Goal: Task Accomplishment & Management: Contribute content

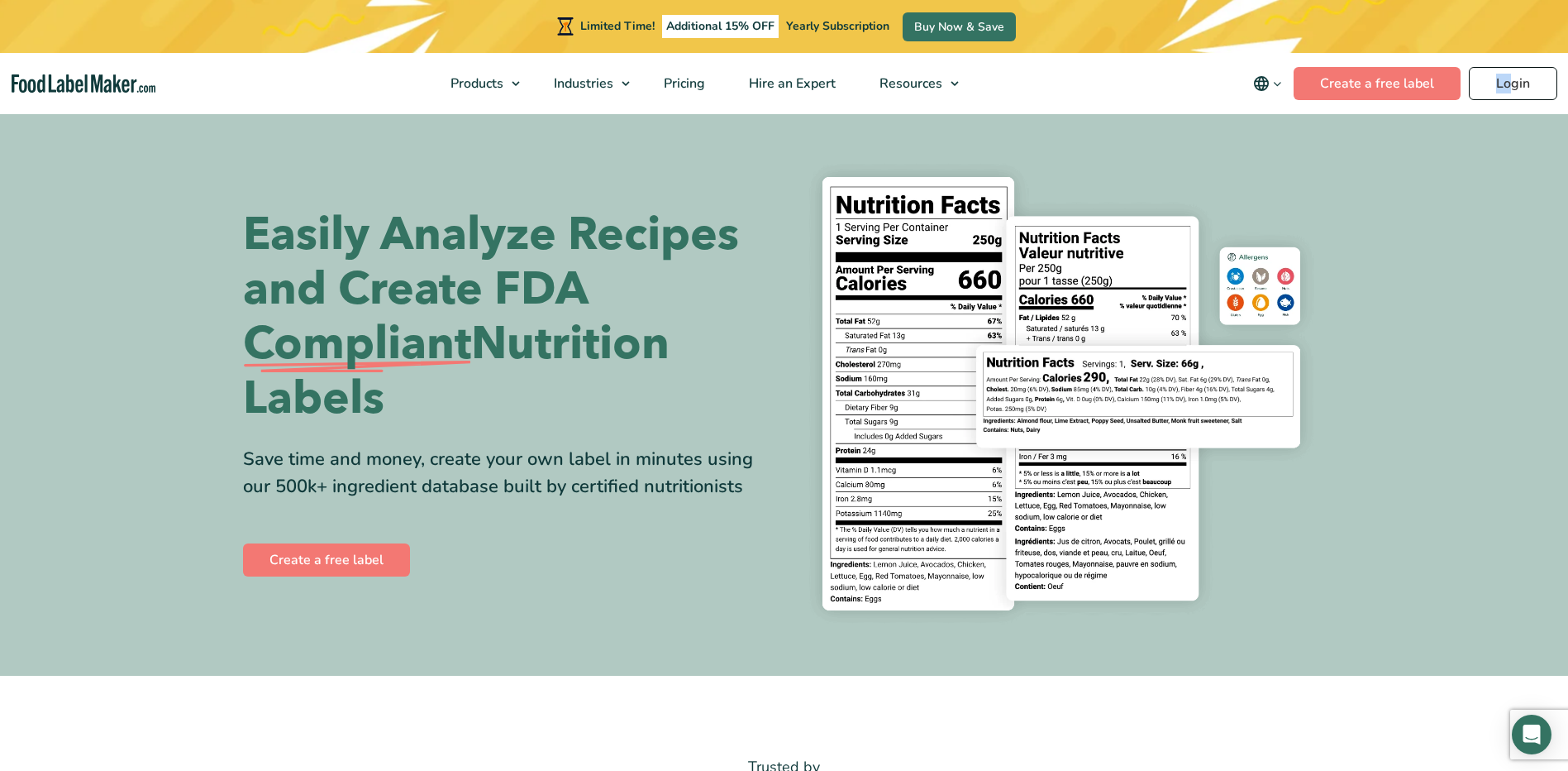
drag, startPoint x: 0, startPoint y: 0, endPoint x: 1513, endPoint y: 67, distance: 1514.5
click at [1513, 67] on nav "Products Food Nutrition Labelling Supplements Formulation & Labelling Industrie…" at bounding box center [784, 83] width 1568 height 61
drag, startPoint x: 1513, startPoint y: 67, endPoint x: 1493, endPoint y: 87, distance: 28.3
click at [1493, 87] on link "Login" at bounding box center [1513, 84] width 88 height 33
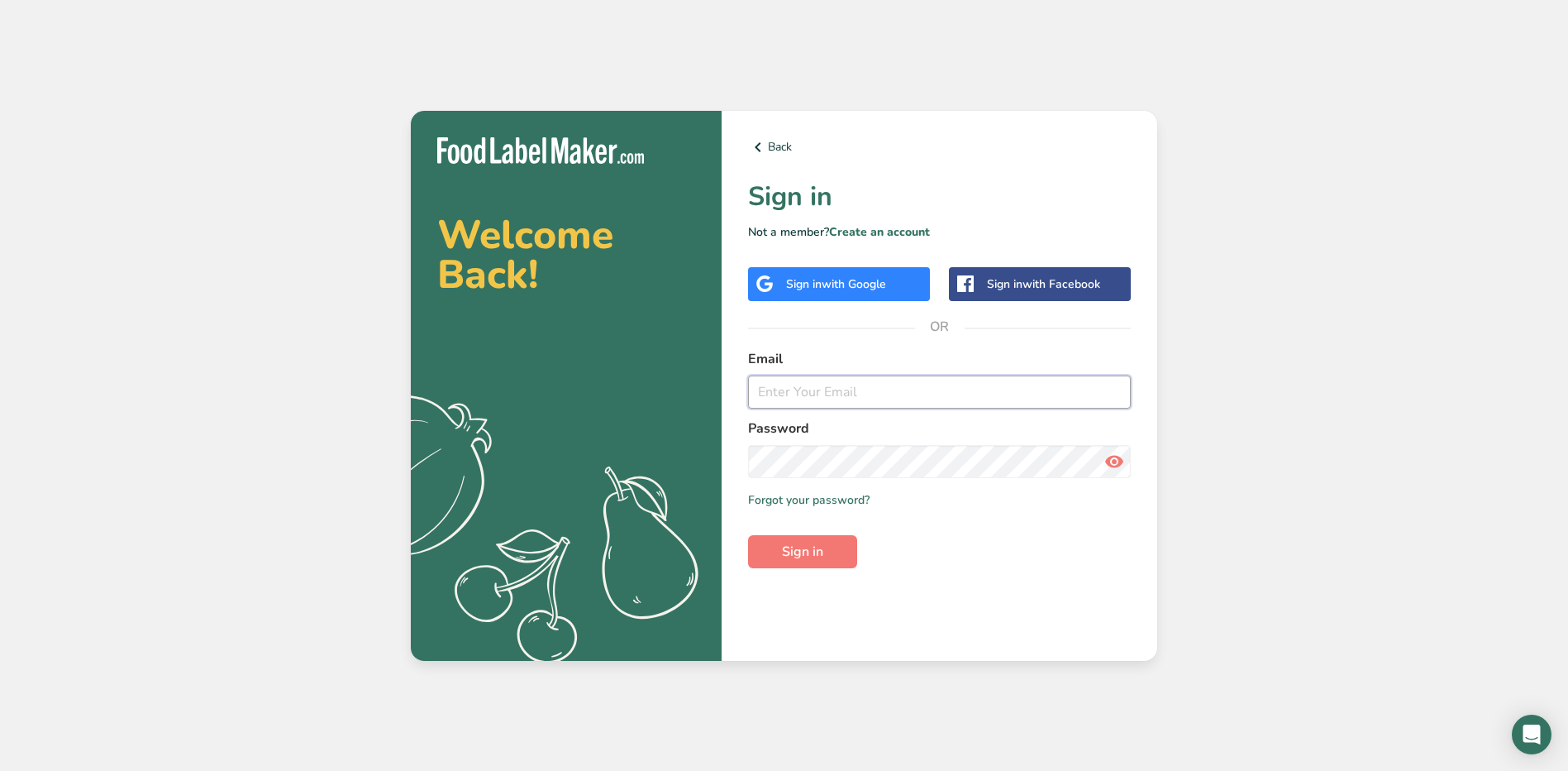
click at [782, 391] on input "email" at bounding box center [939, 392] width 383 height 33
type input "jhael.carrillo@stonybrookmedicine.edu"
click at [748, 535] on button "Sign in" at bounding box center [802, 552] width 109 height 33
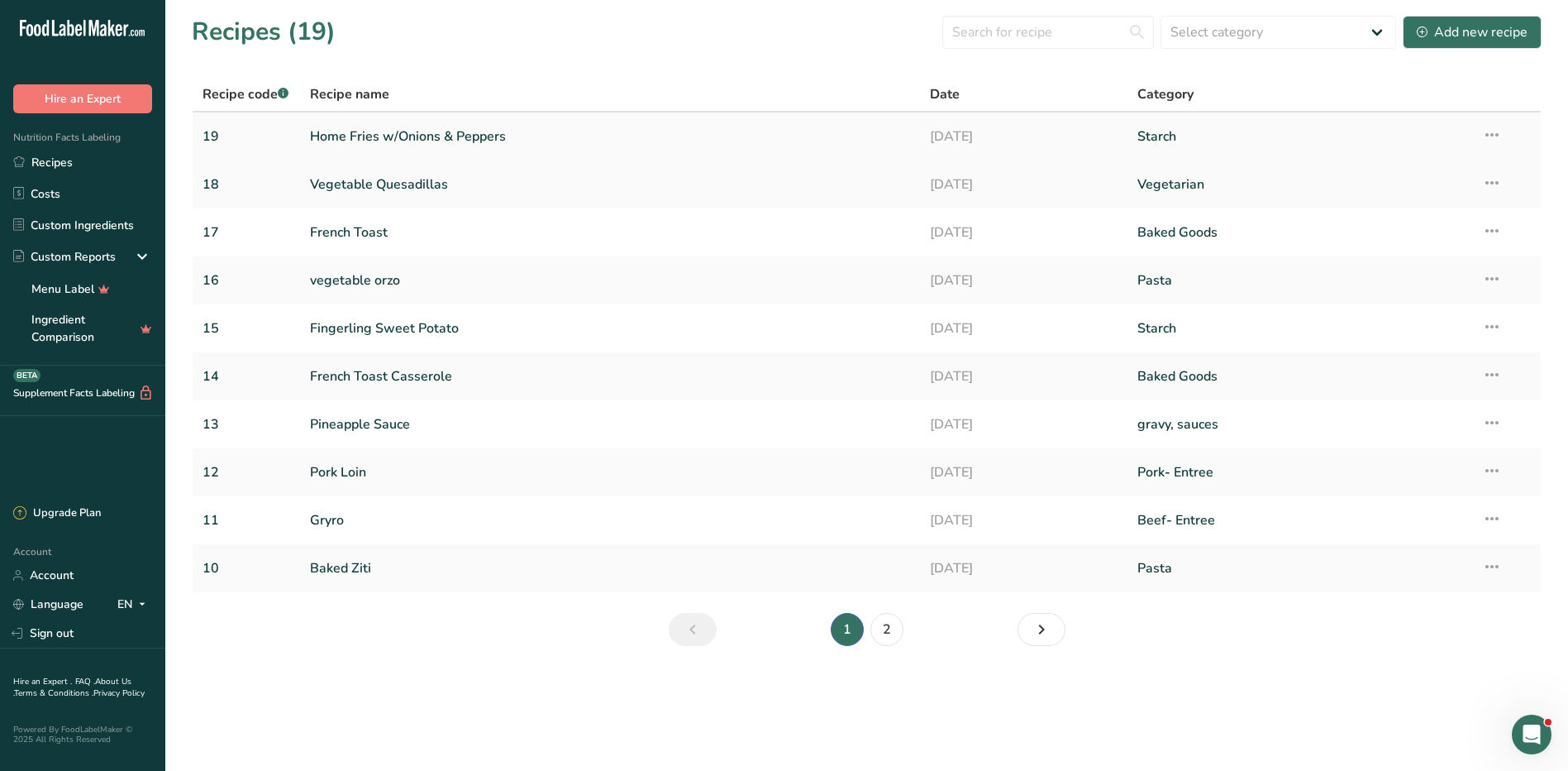
click at [420, 126] on link "Home Fries w/Onions & Peppers" at bounding box center [610, 136] width 601 height 35
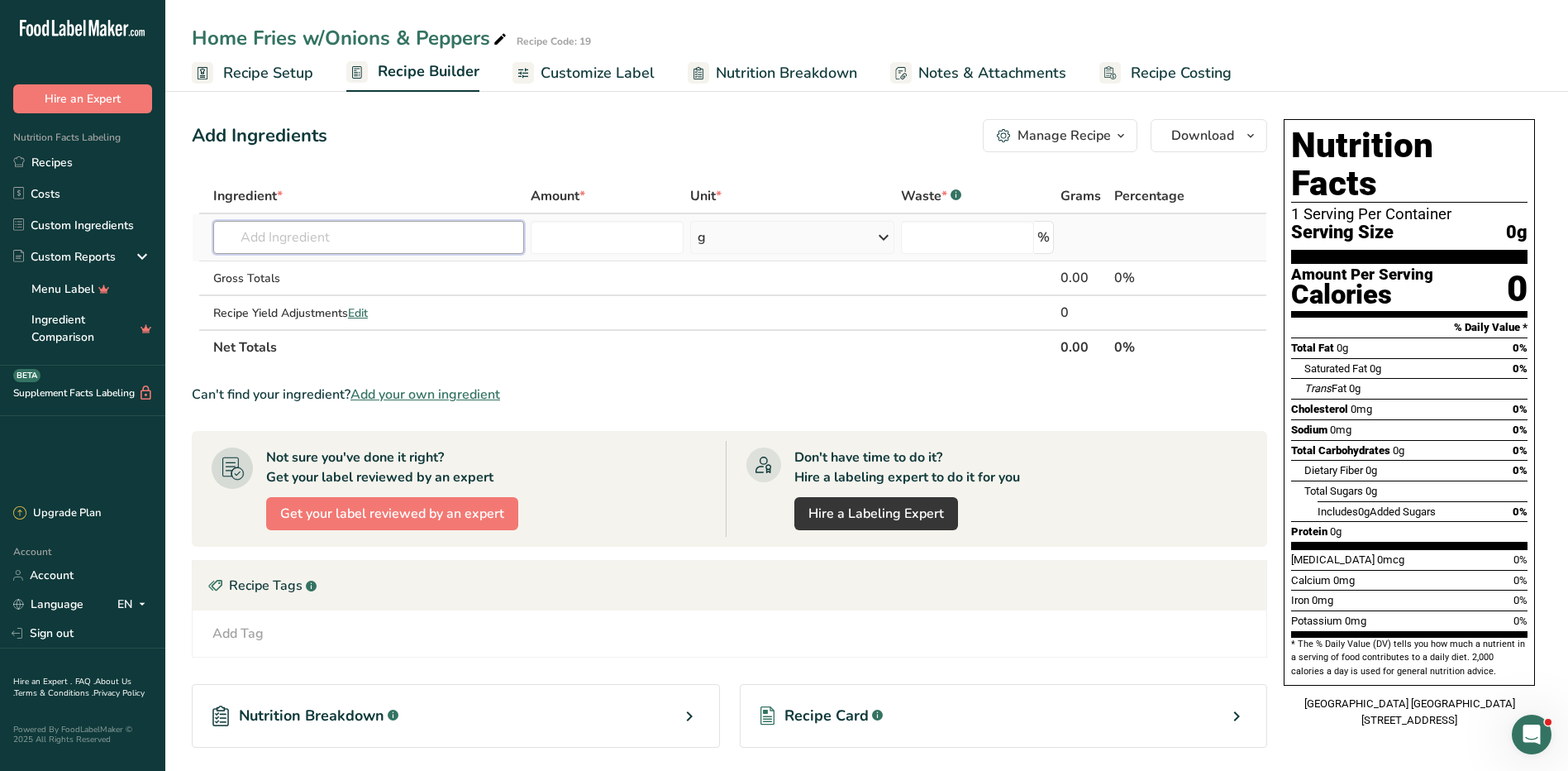
click at [373, 229] on input "text" at bounding box center [369, 238] width 311 height 33
type input "d"
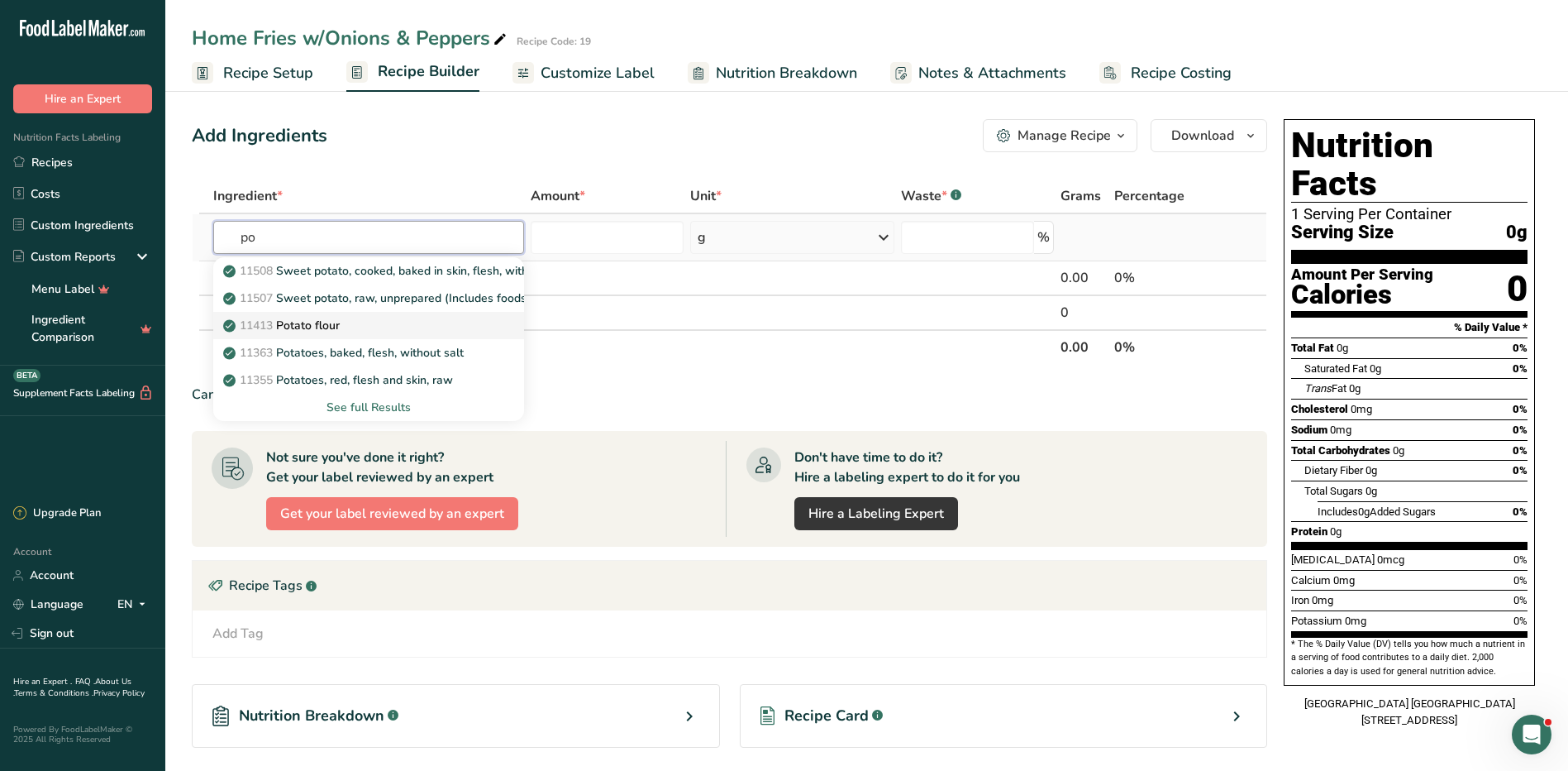
type input "p"
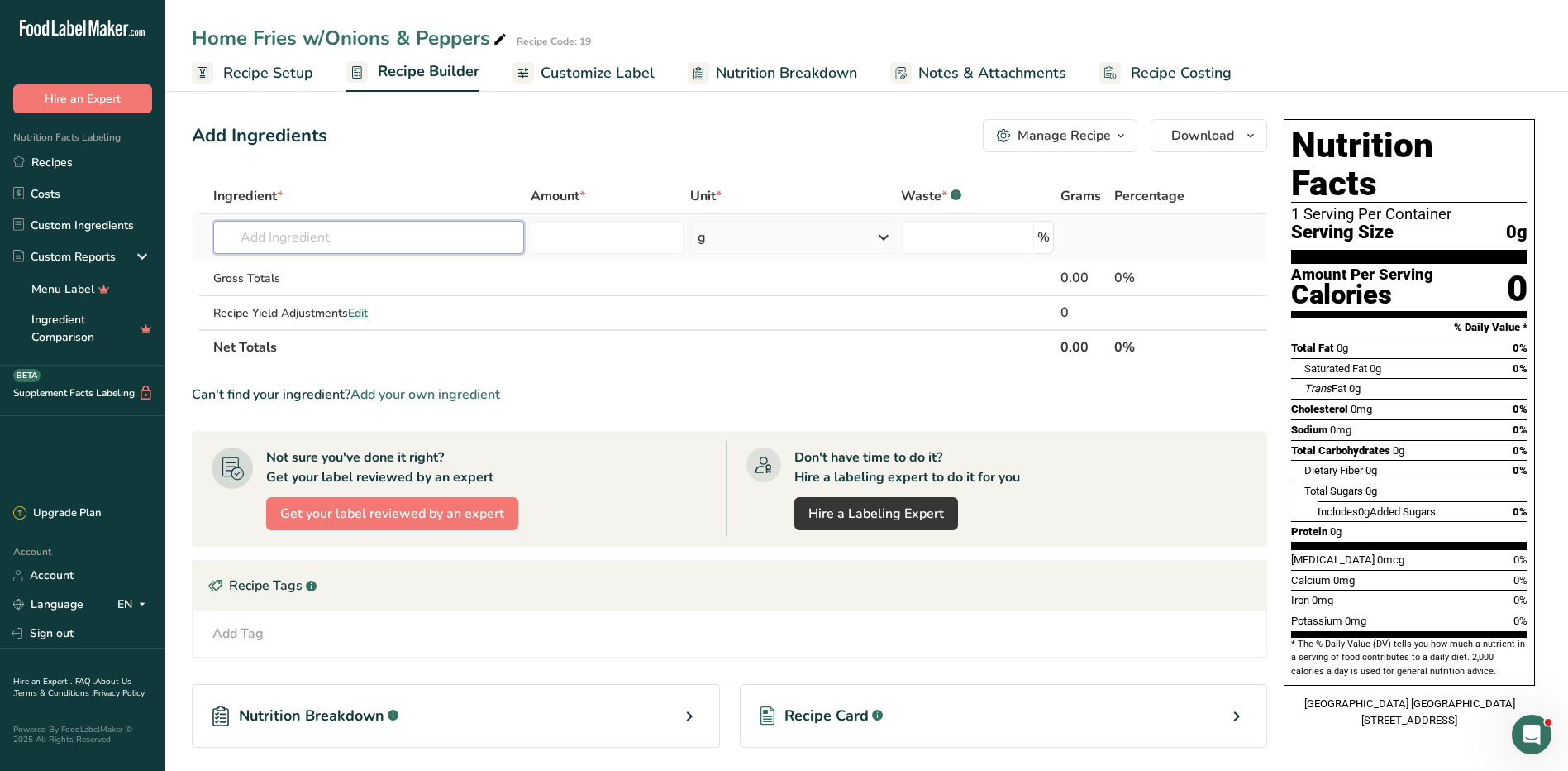
click at [301, 230] on input "text" at bounding box center [369, 238] width 311 height 33
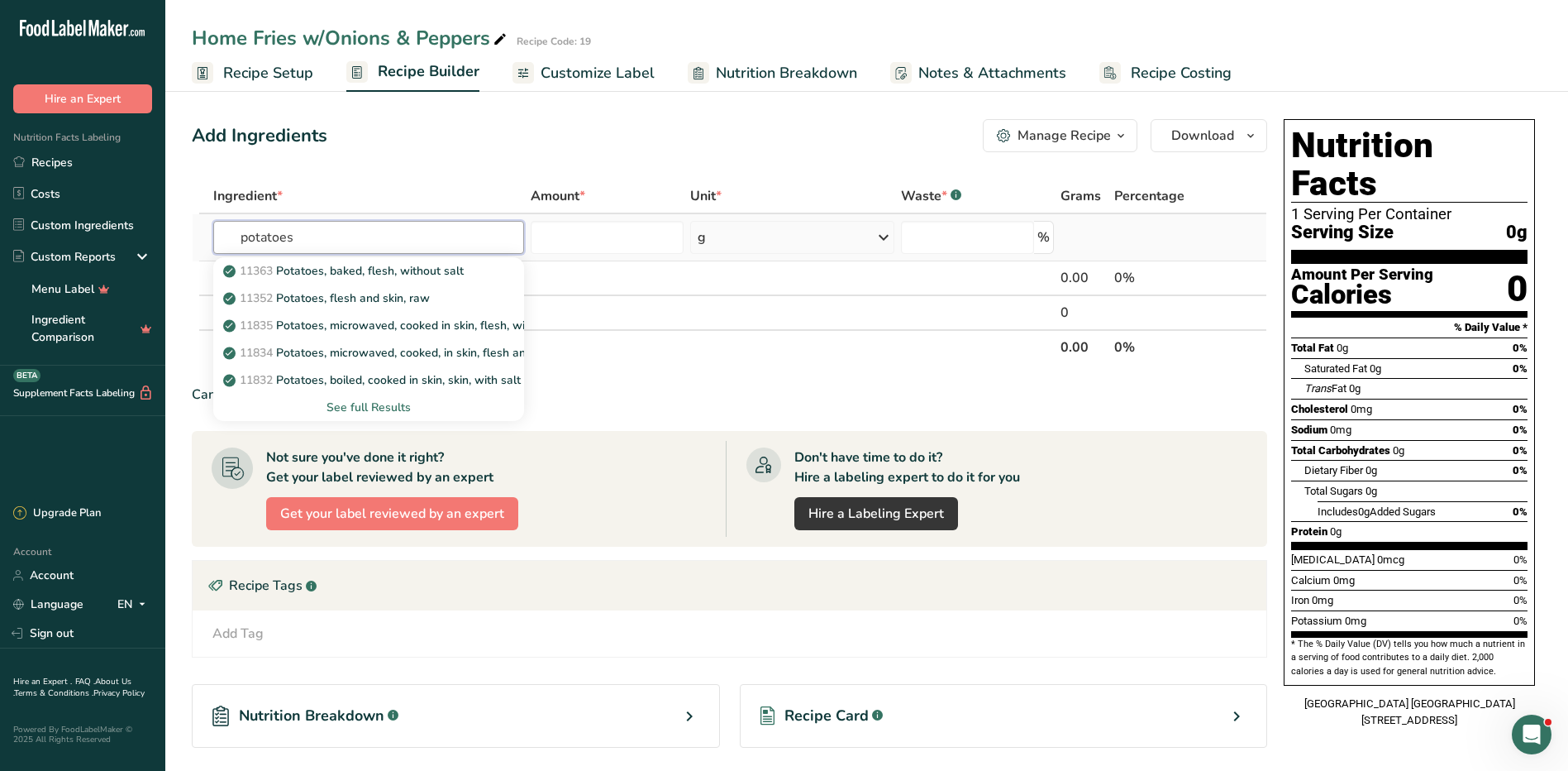
type input "potatoes"
click at [377, 399] on div "See full Results" at bounding box center [368, 407] width 285 height 18
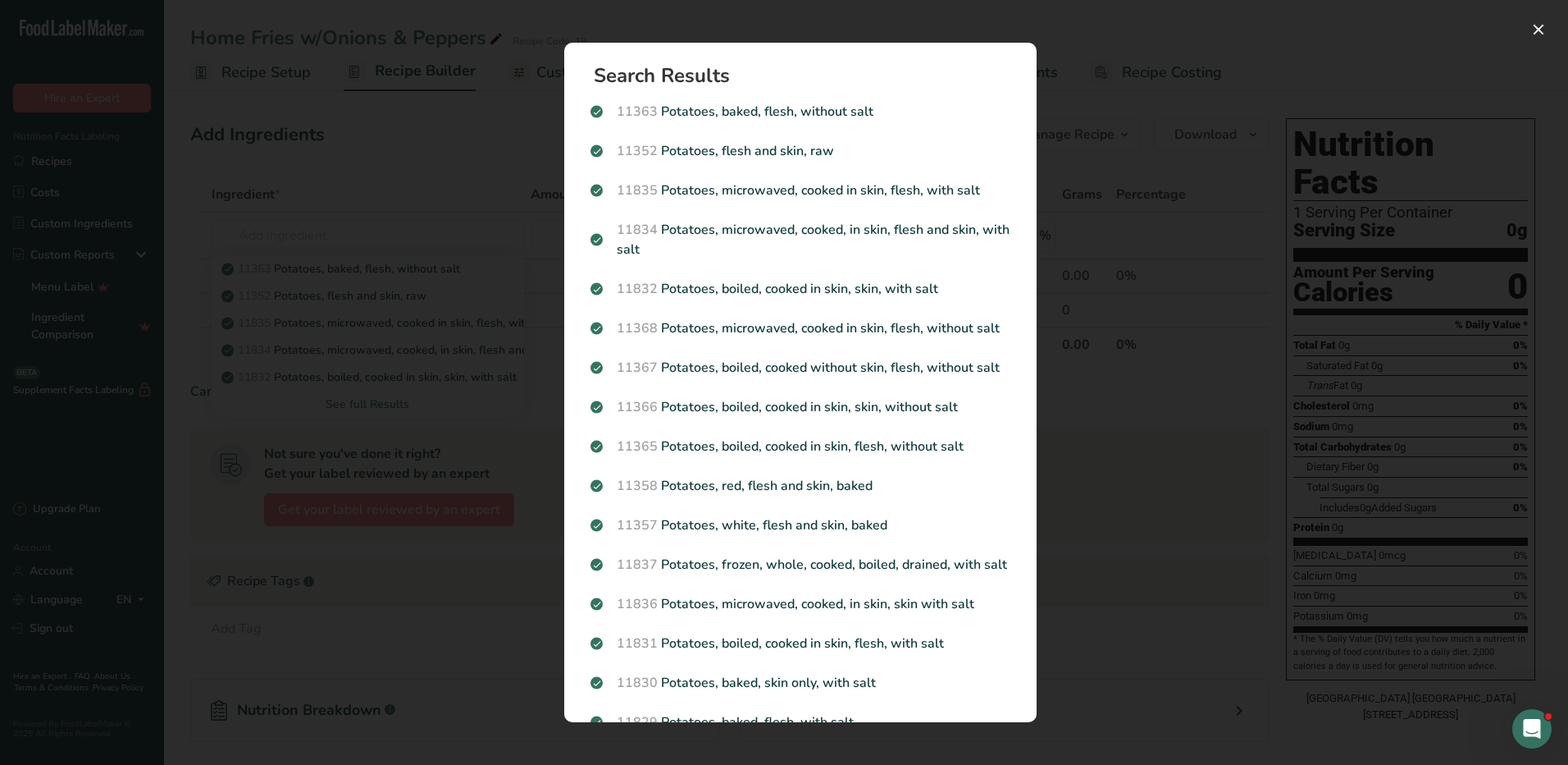
click at [821, 156] on p "11352 Potatoes, flesh and skin, raw" at bounding box center [800, 151] width 420 height 20
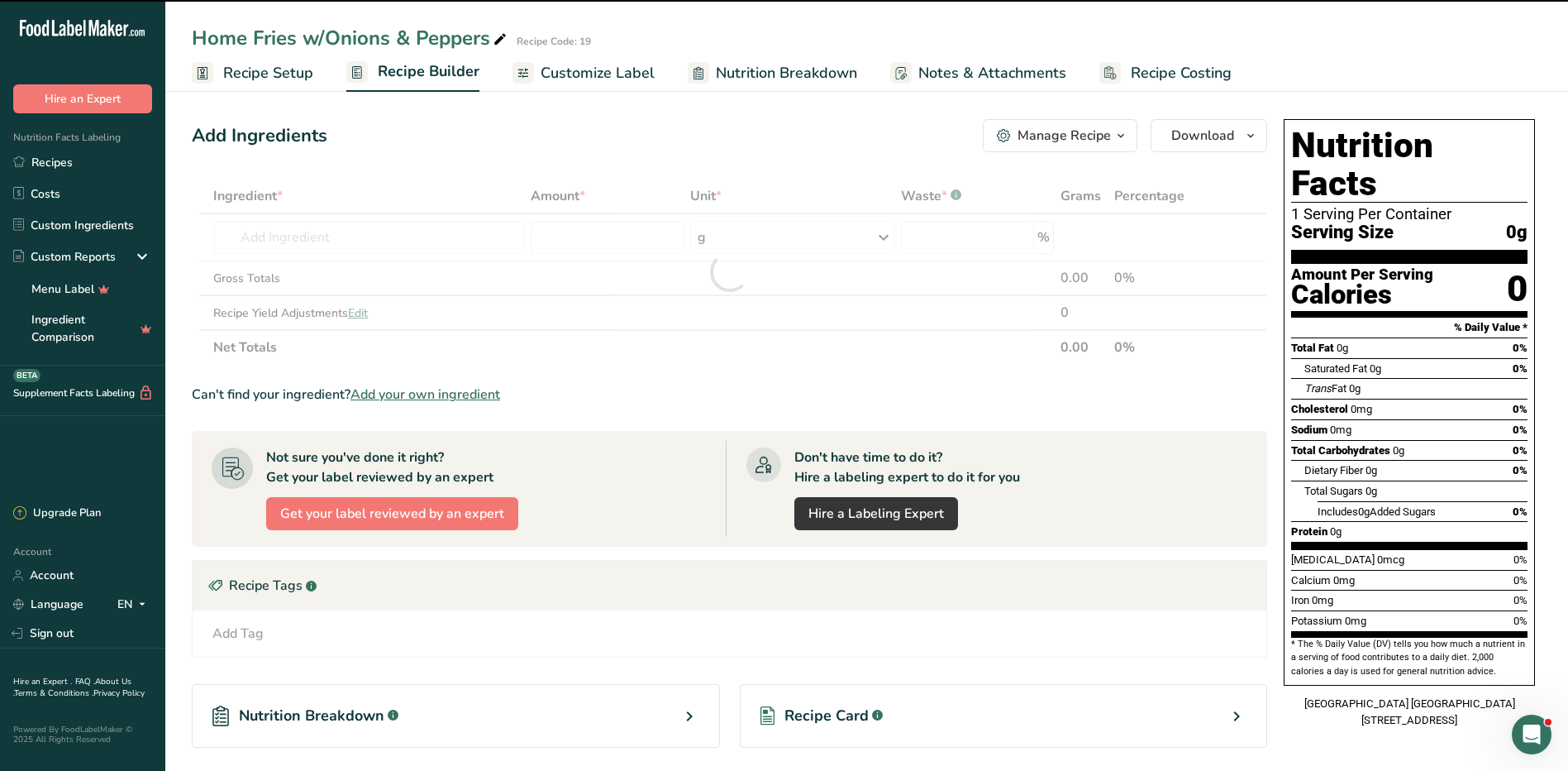
type input "0"
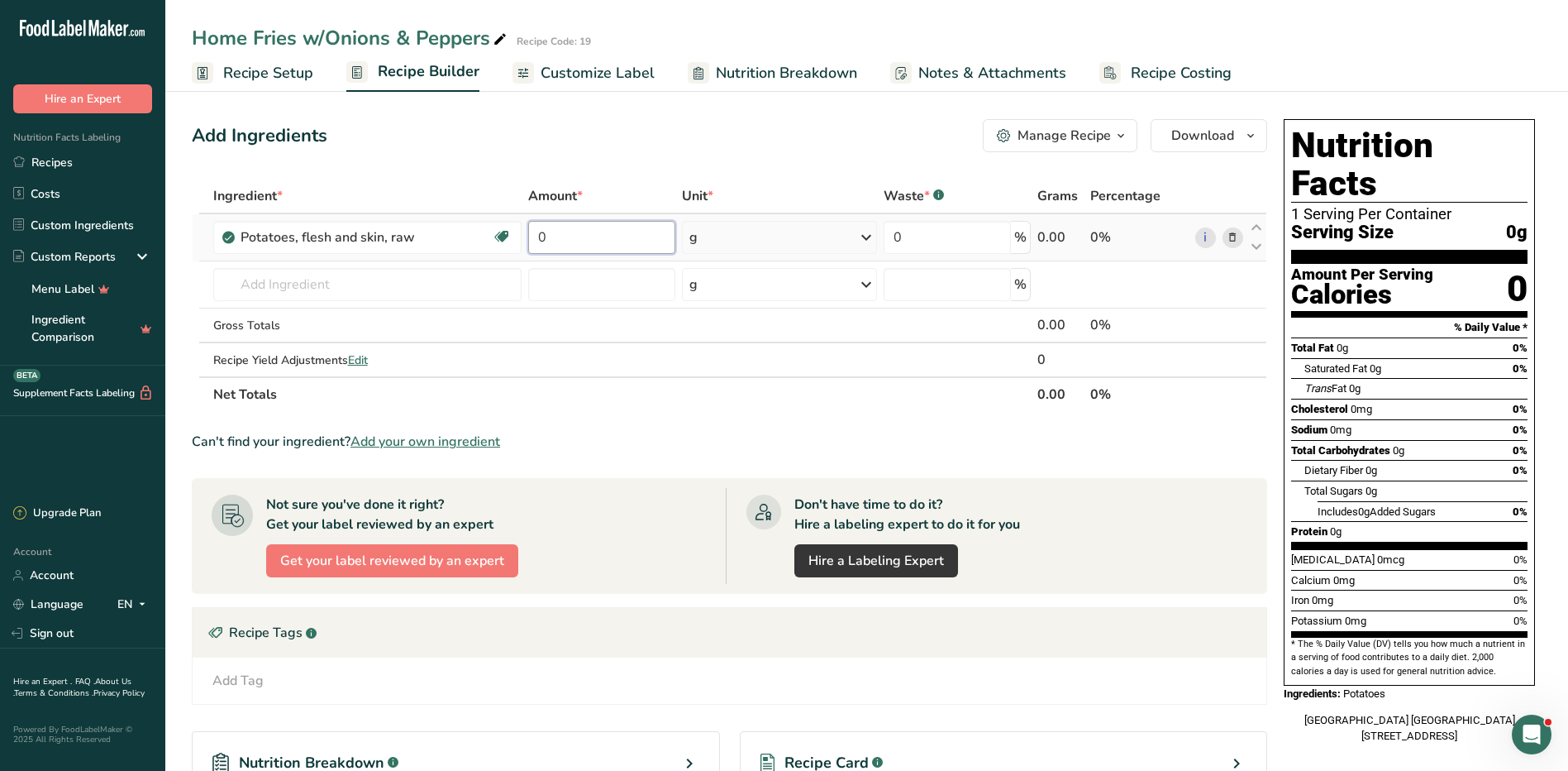
click at [620, 244] on input "0" at bounding box center [601, 238] width 146 height 33
type input "15"
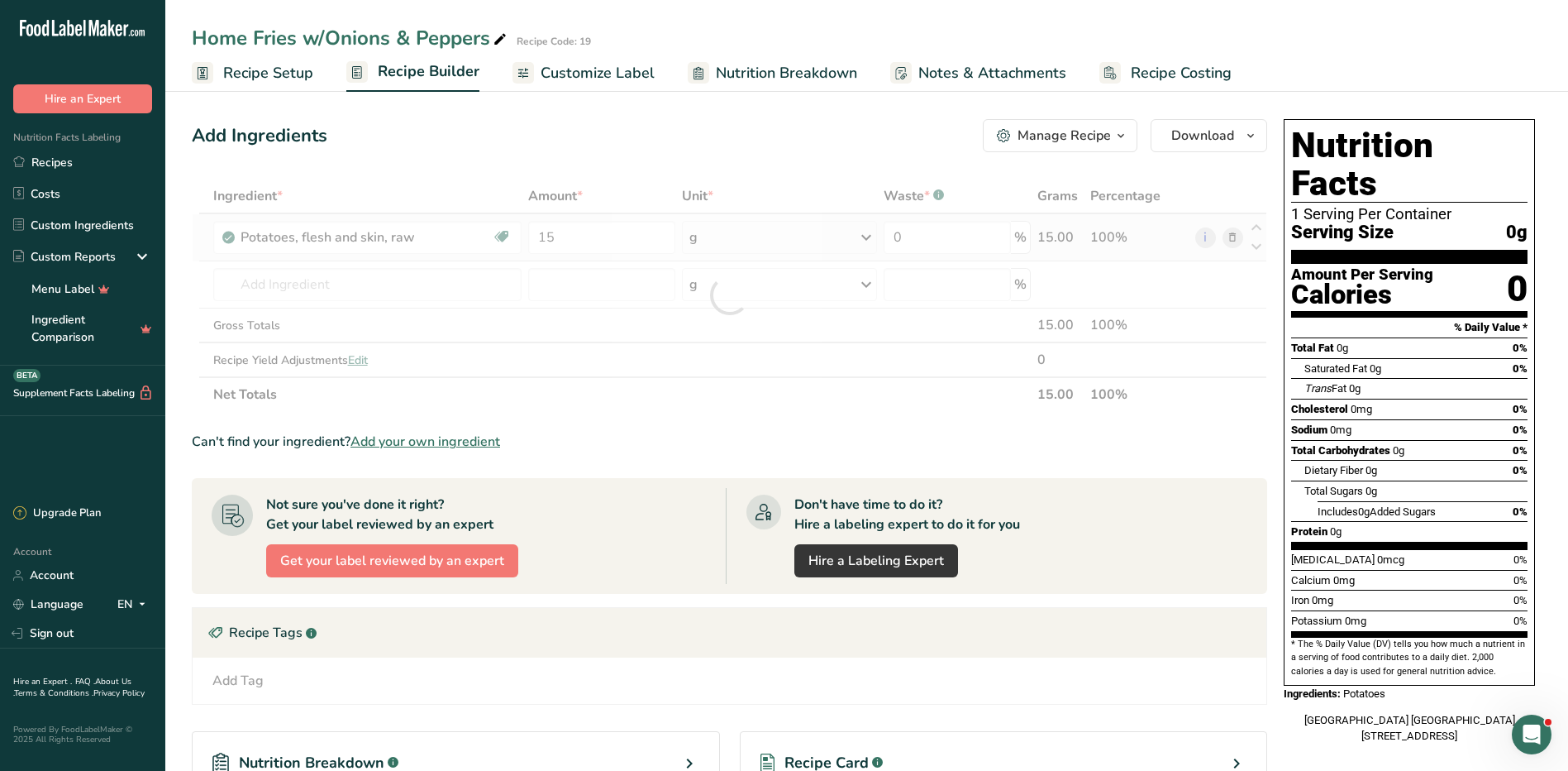
click at [722, 236] on div "Ingredient * Amount * Unit * Waste * .a-a{fill:#347362;}.b-a{fill:#fff;} Grams …" at bounding box center [729, 295] width 1075 height 233
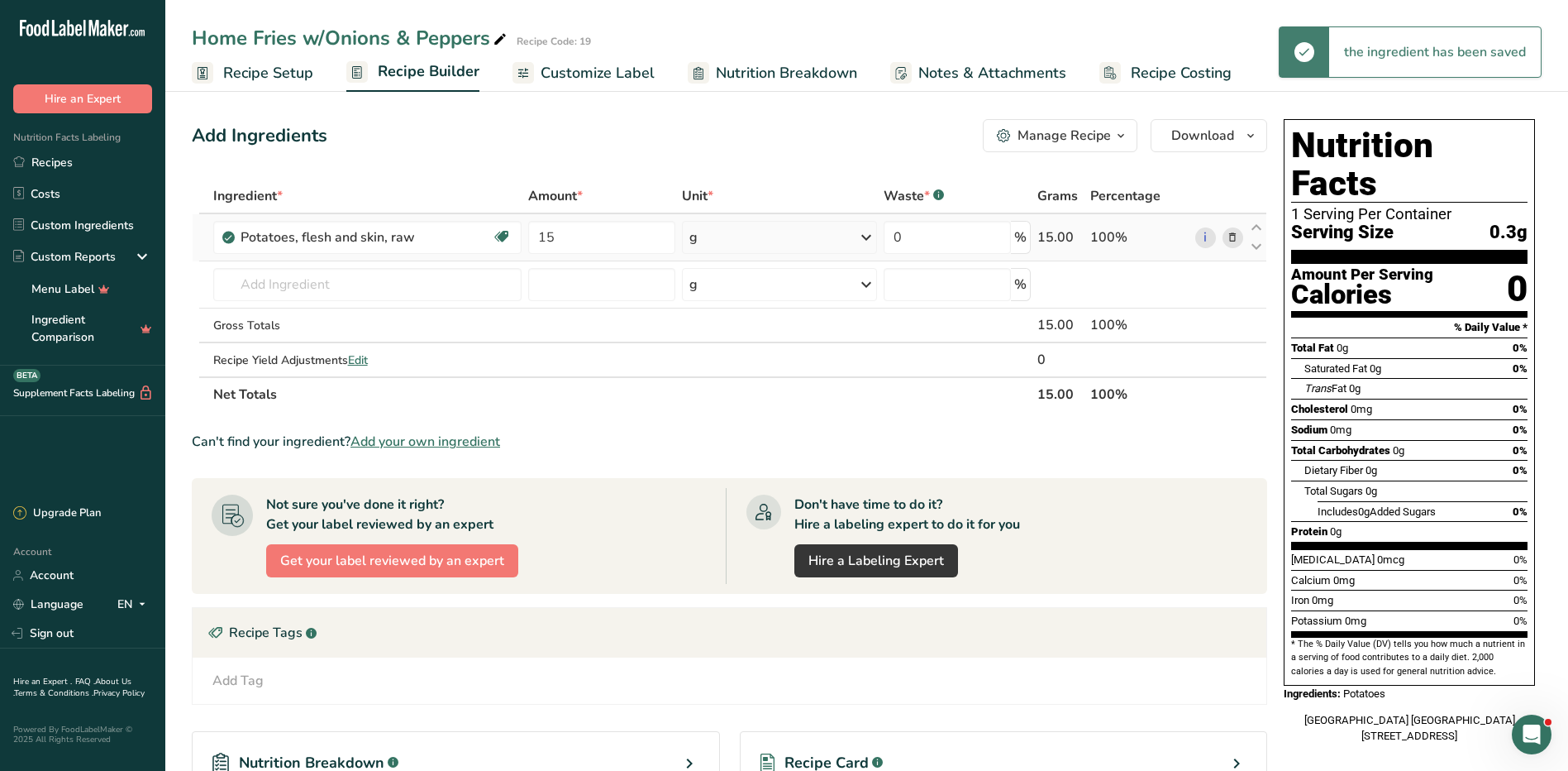
click at [763, 231] on div "g" at bounding box center [780, 238] width 195 height 33
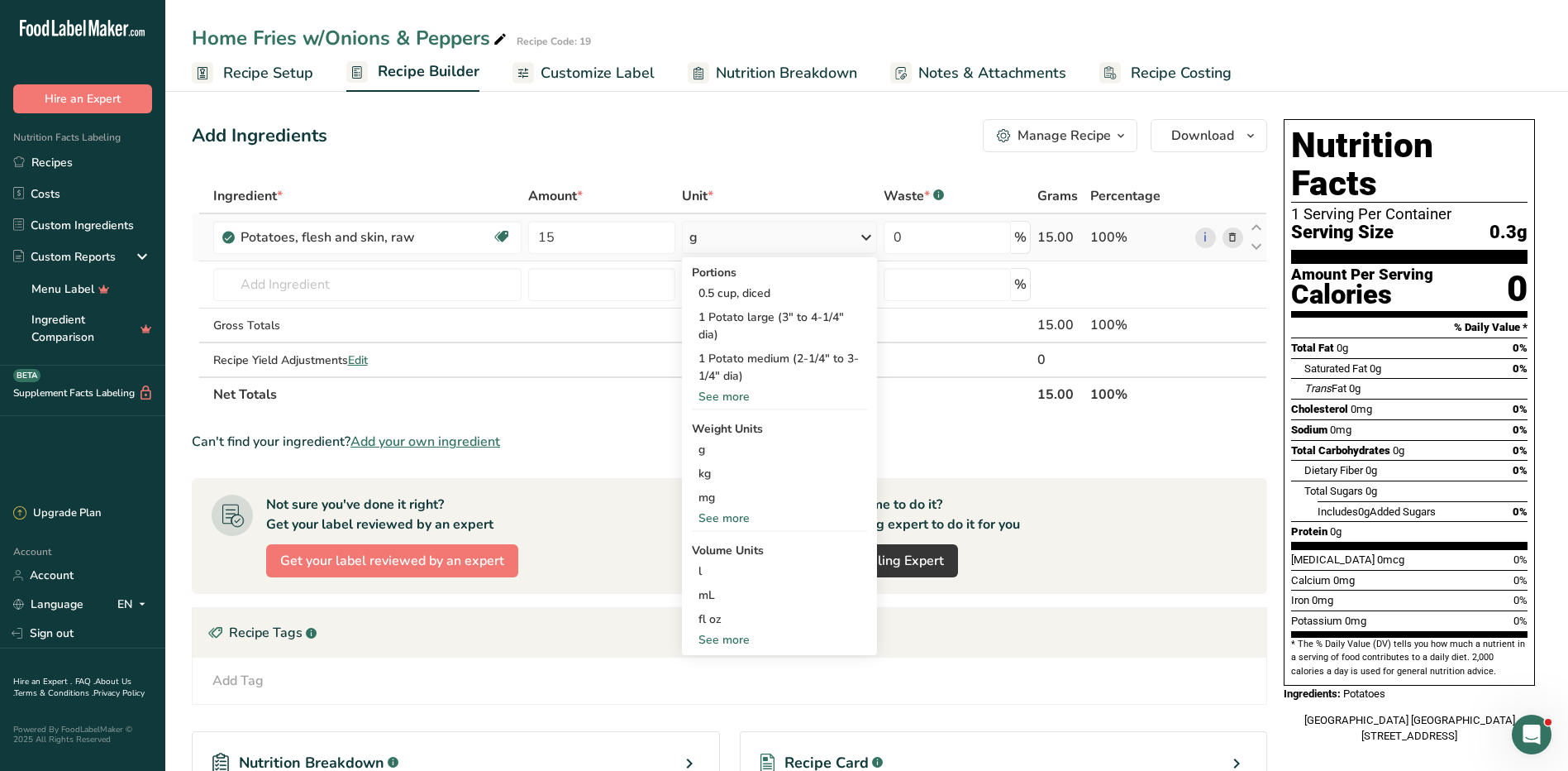
click at [737, 513] on div "See more" at bounding box center [779, 518] width 175 height 18
click at [724, 554] on div "lb" at bounding box center [779, 545] width 175 height 24
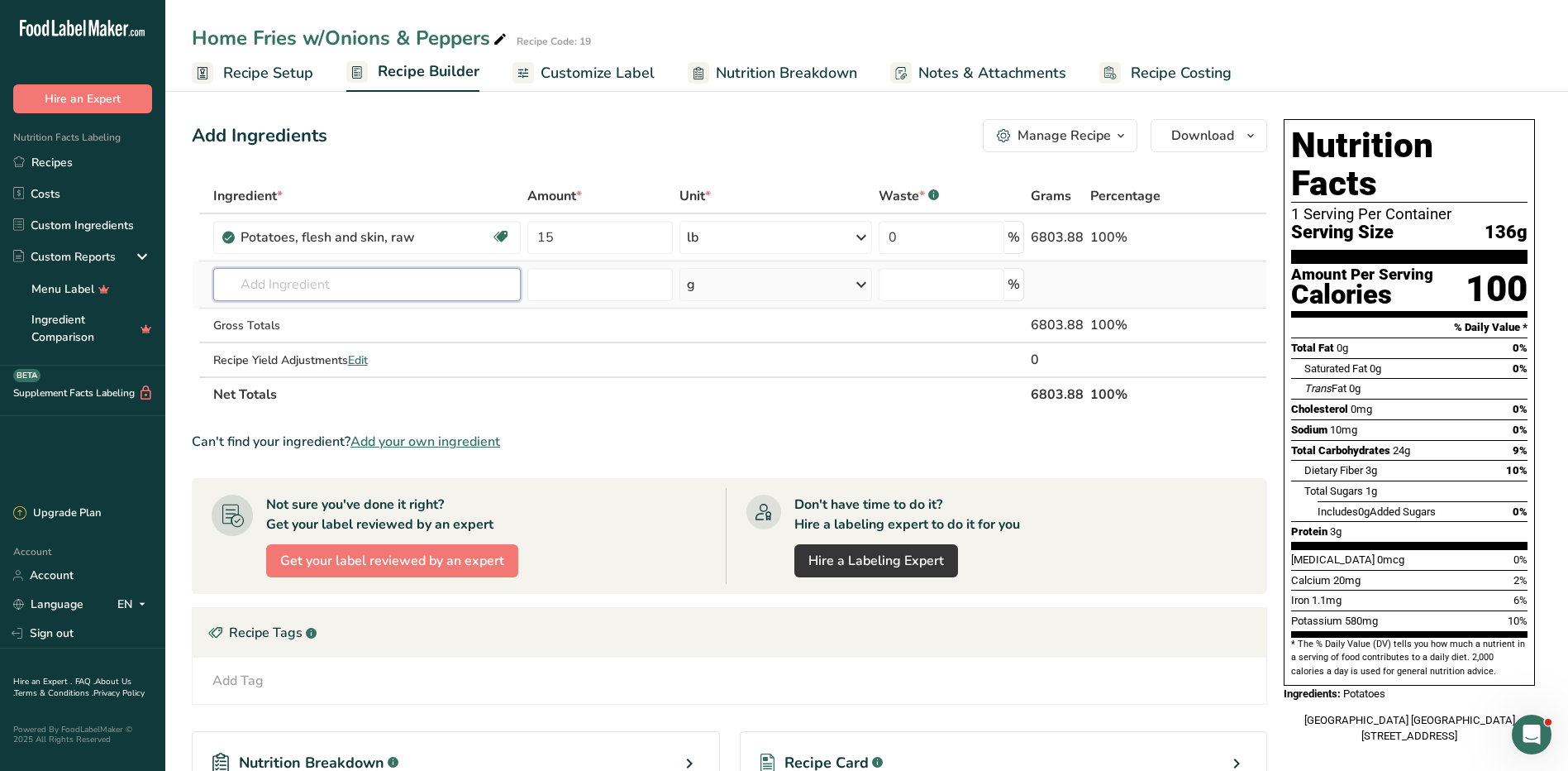
click at [455, 286] on input "text" at bounding box center [367, 285] width 308 height 33
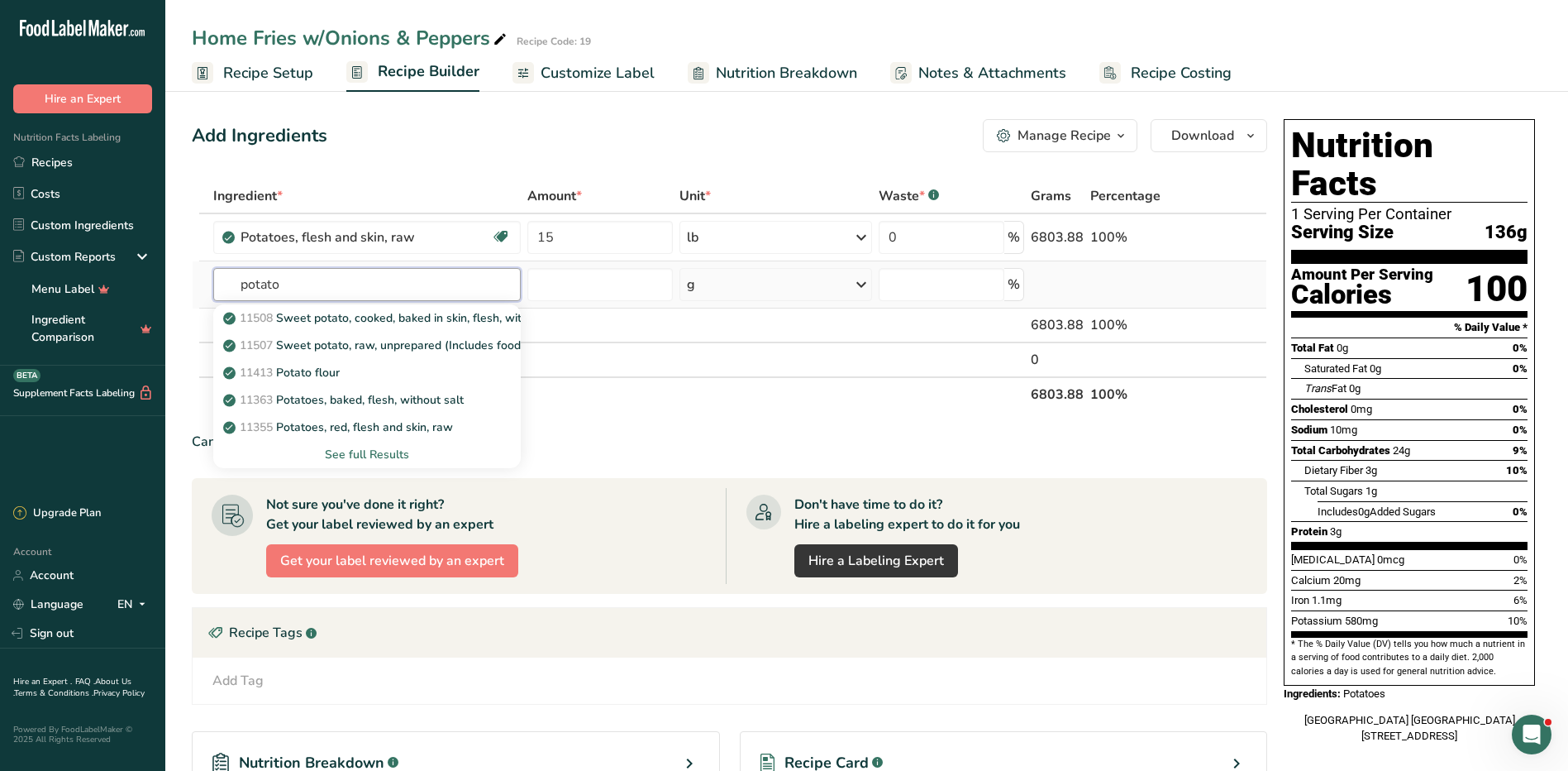
type input "potato"
click at [386, 450] on div "See full Results" at bounding box center [366, 454] width 281 height 18
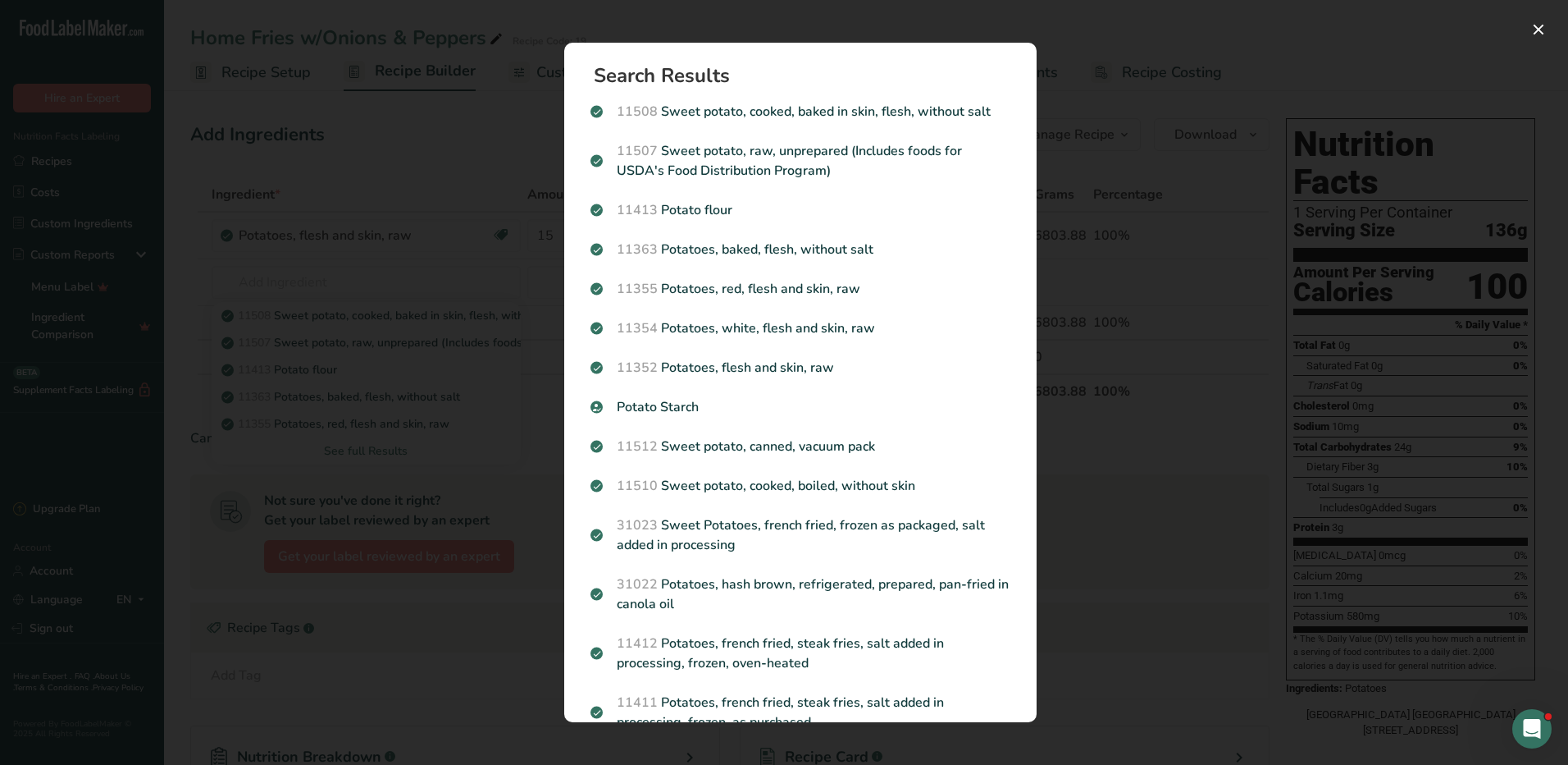
click at [1232, 454] on div "Search results modal" at bounding box center [784, 382] width 1568 height 765
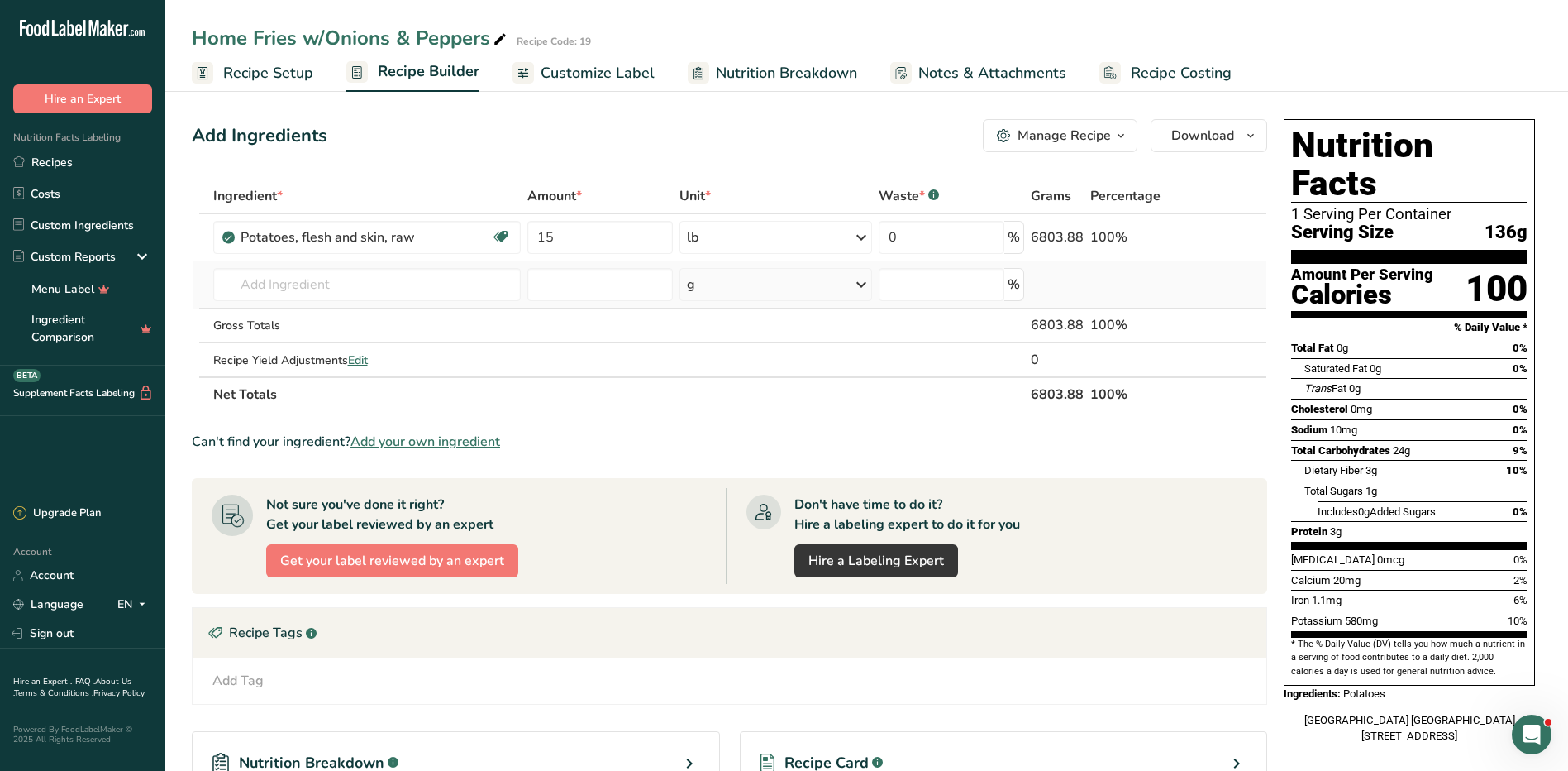
click at [289, 265] on td "11508 Sweet potato, cooked, baked in skin, flesh, without salt 11507 Sweet pota…" at bounding box center [366, 285] width 314 height 47
click at [287, 279] on input "text" at bounding box center [367, 285] width 308 height 33
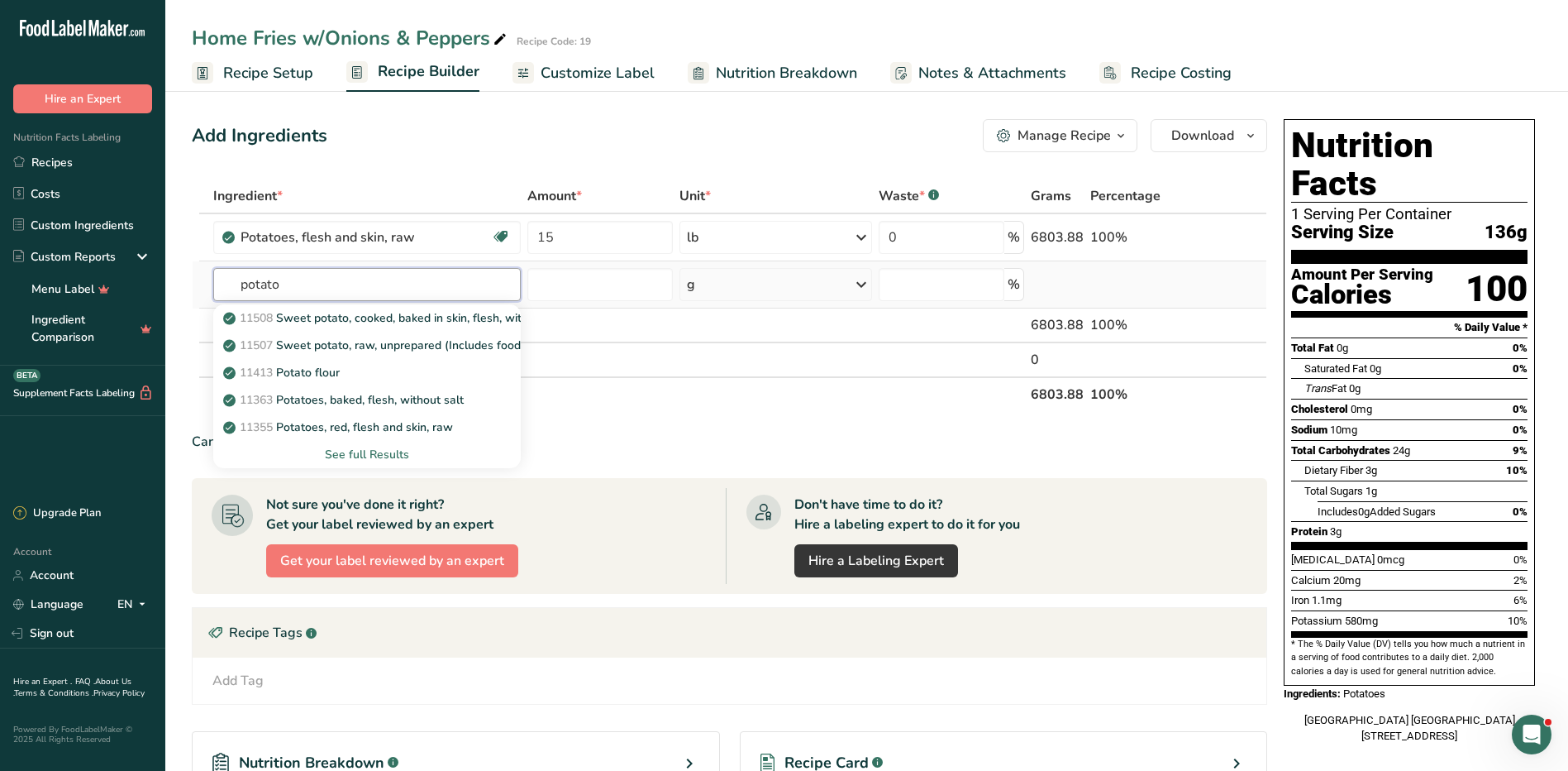
type input "potato"
click at [379, 452] on div "See full Results" at bounding box center [366, 454] width 281 height 18
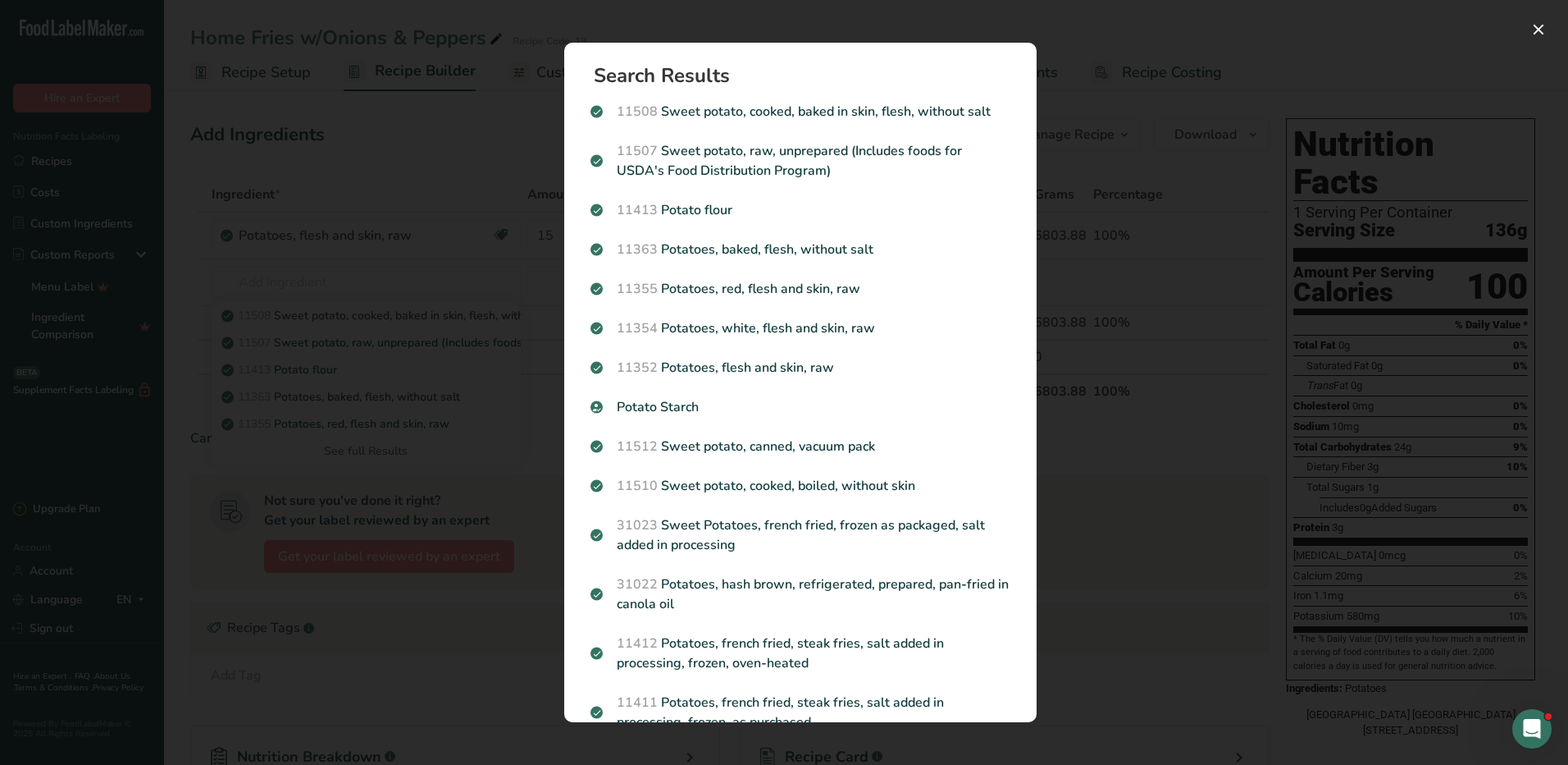
click at [1087, 541] on div "Search results modal" at bounding box center [784, 382] width 1568 height 765
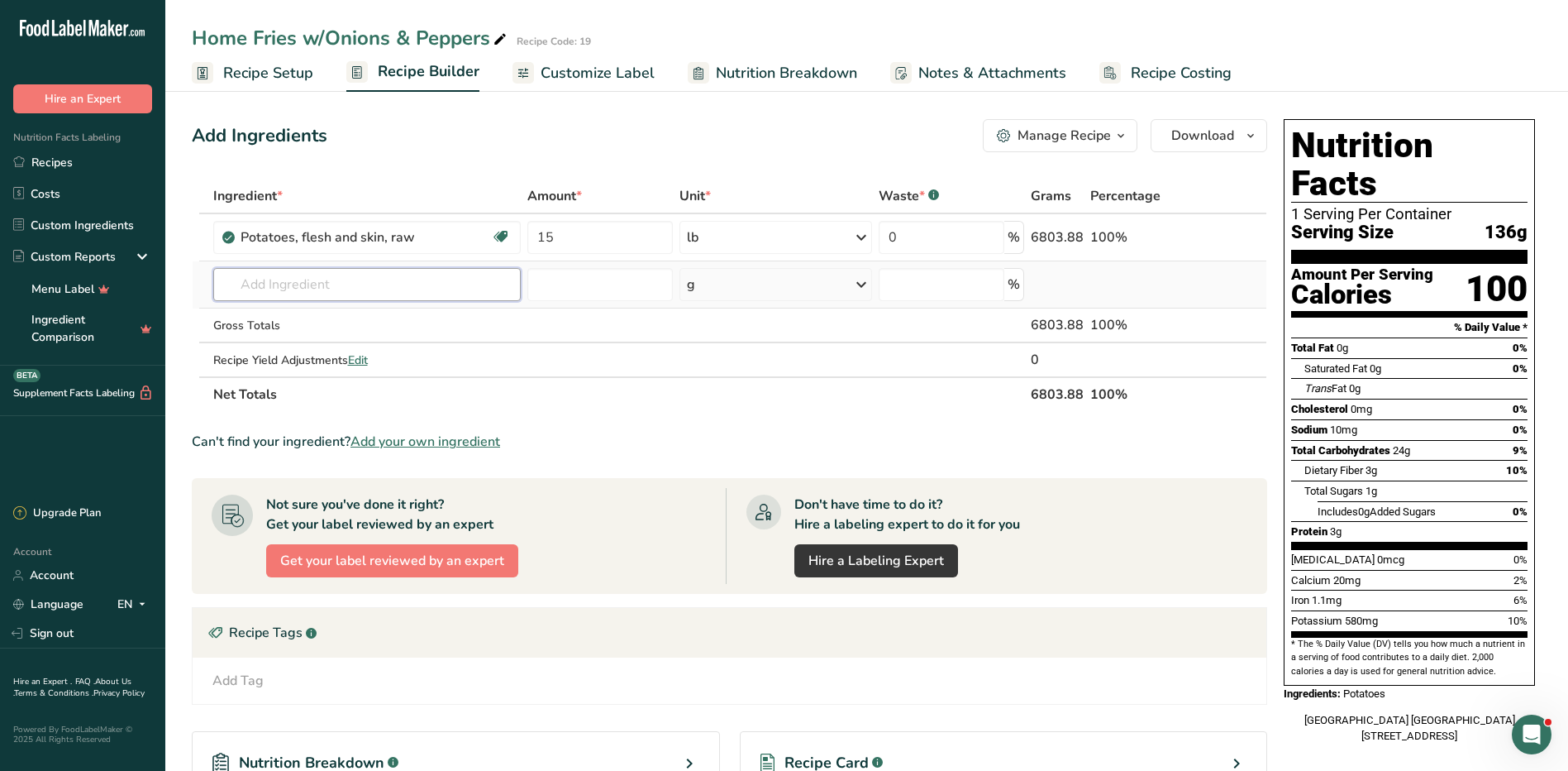
click at [264, 284] on input "text" at bounding box center [367, 285] width 308 height 33
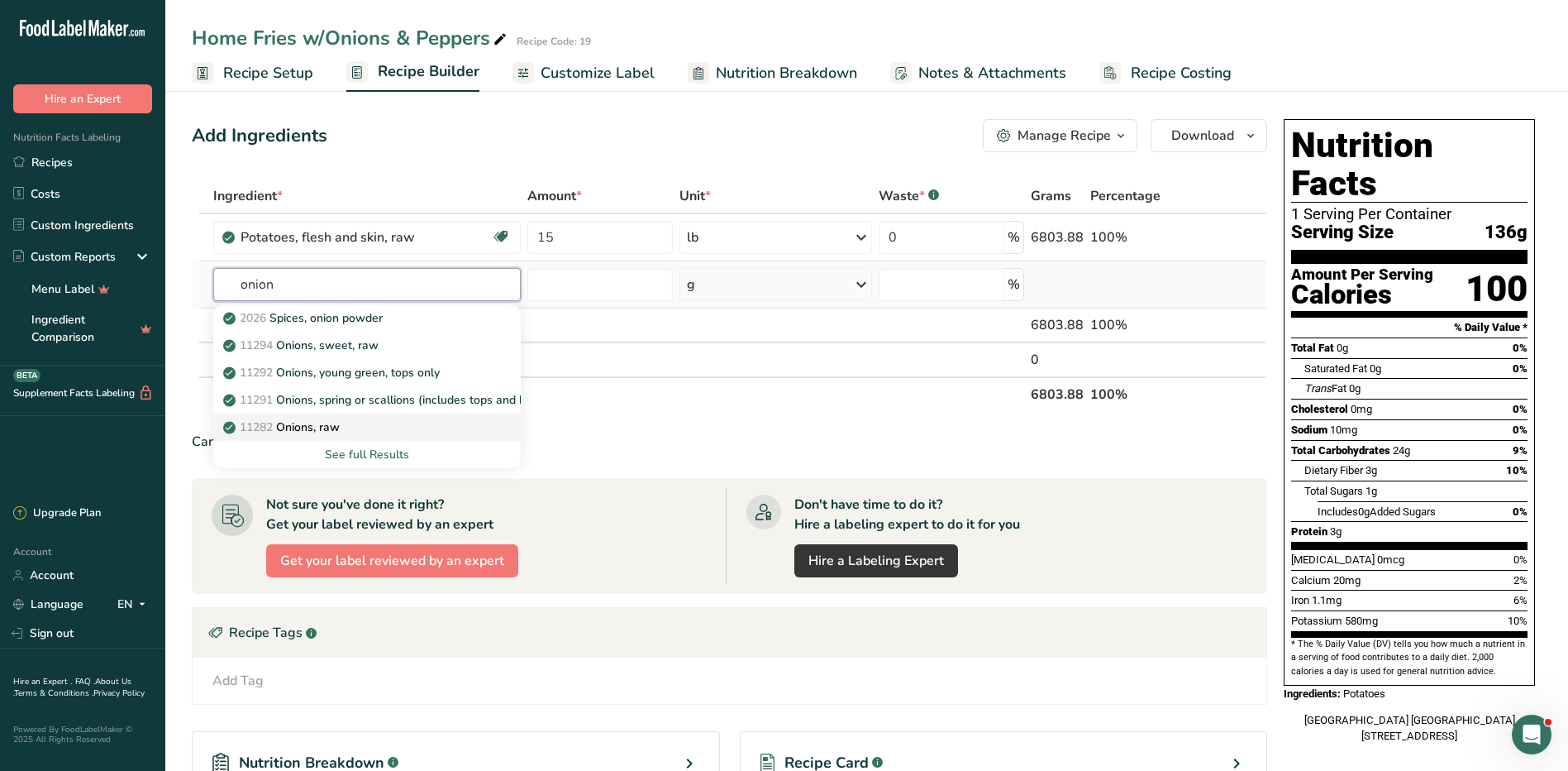
type input "onion"
click at [368, 426] on div "11282 Onions, raw" at bounding box center [354, 426] width 254 height 18
type input "Onions, raw"
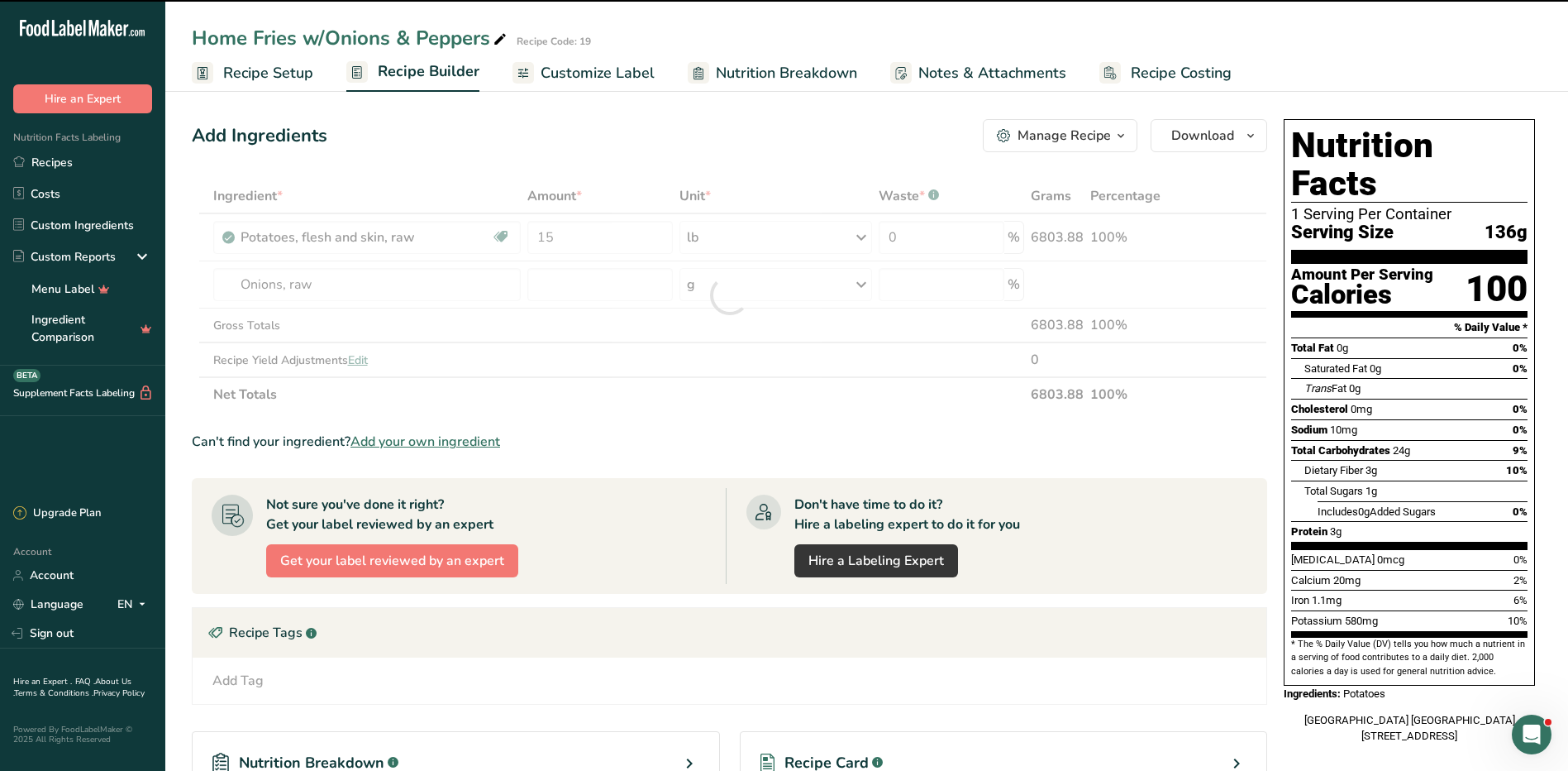
type input "0"
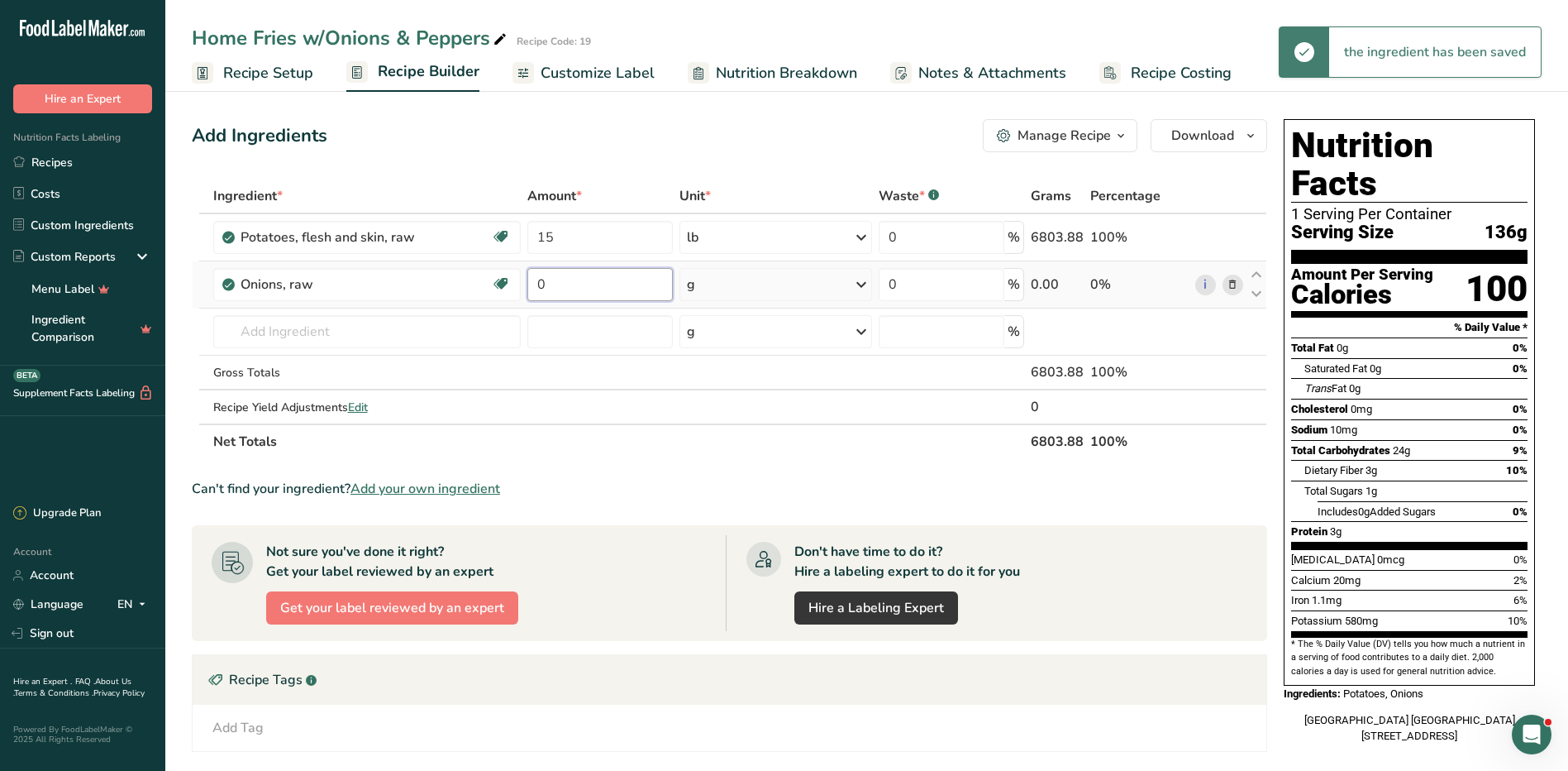
click at [566, 281] on input "0" at bounding box center [600, 285] width 145 height 33
type input "4"
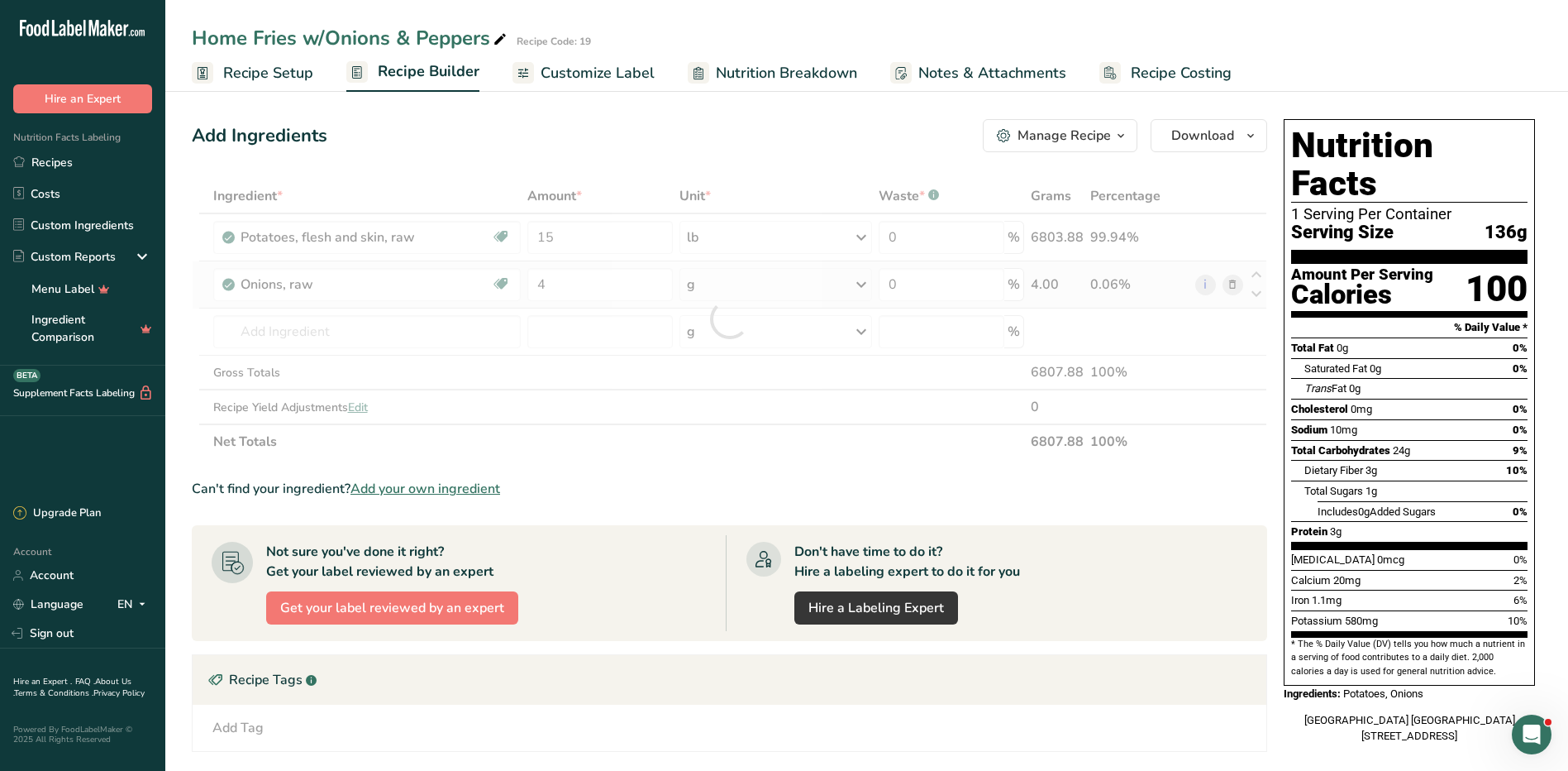
click at [714, 291] on div "Ingredient * Amount * Unit * Waste * .a-a{fill:#347362;}.b-a{fill:#fff;} Grams …" at bounding box center [729, 319] width 1075 height 280
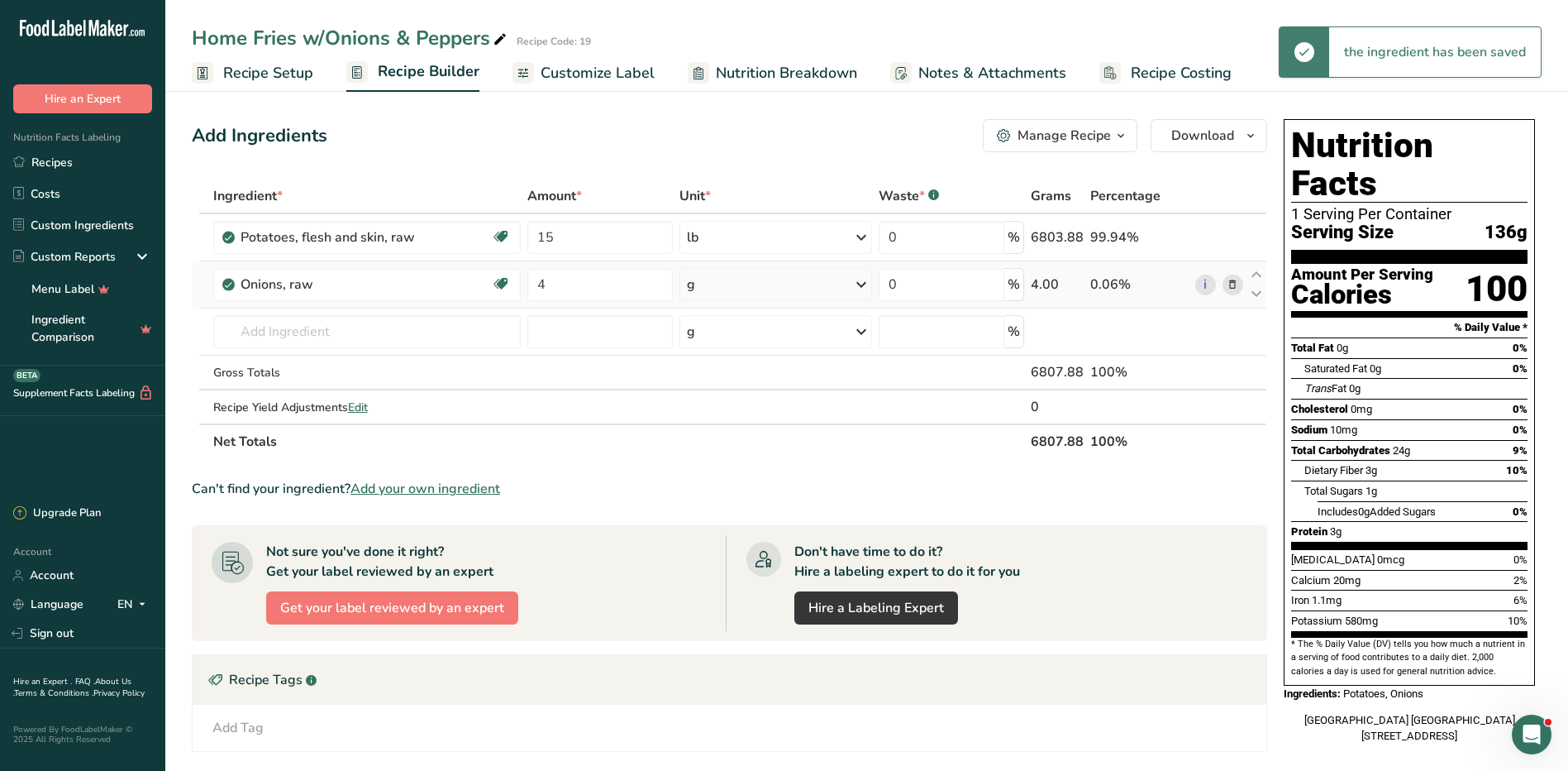
click at [720, 286] on div "g" at bounding box center [775, 285] width 192 height 33
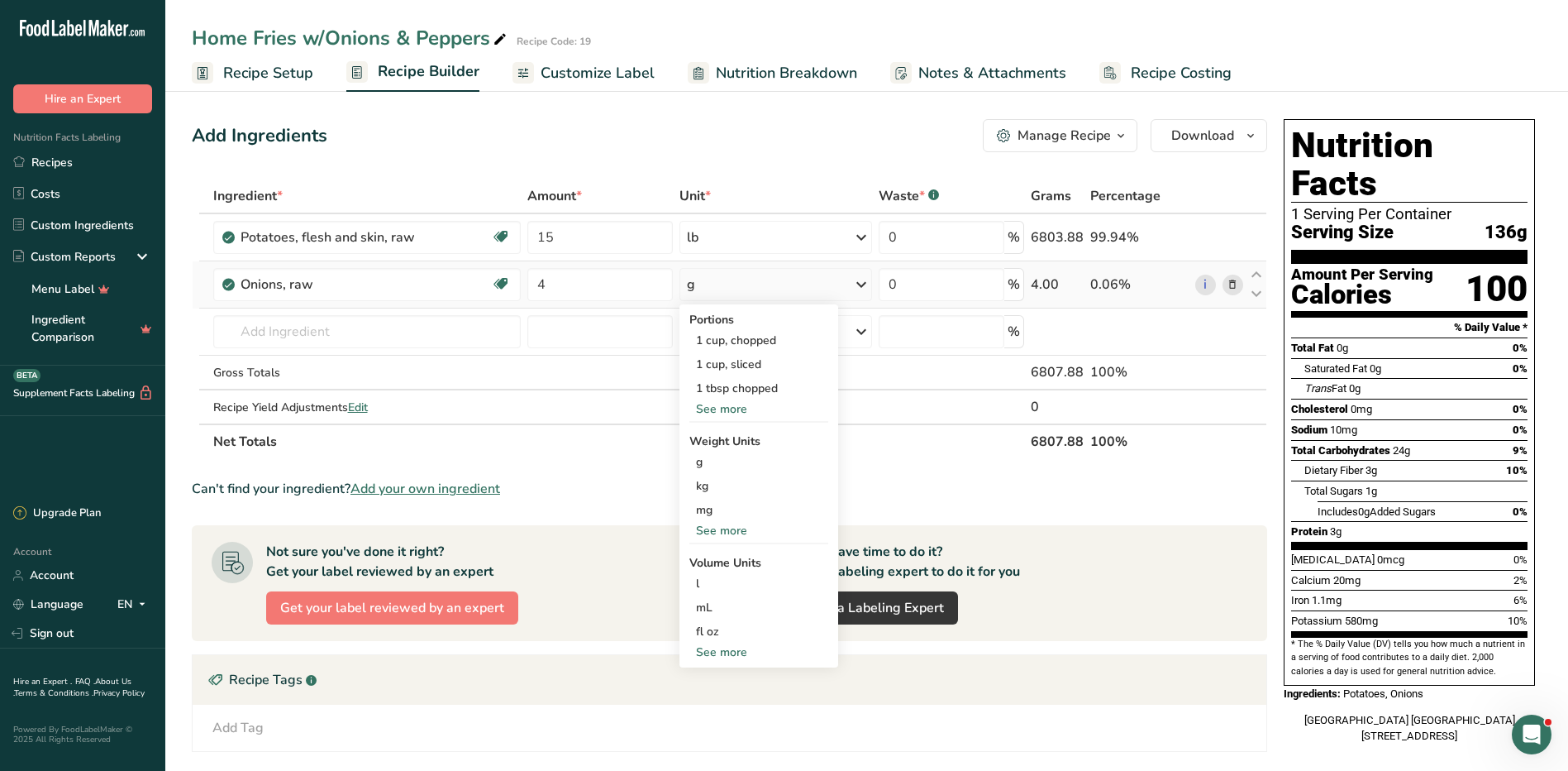
click at [720, 286] on div "g" at bounding box center [775, 285] width 192 height 33
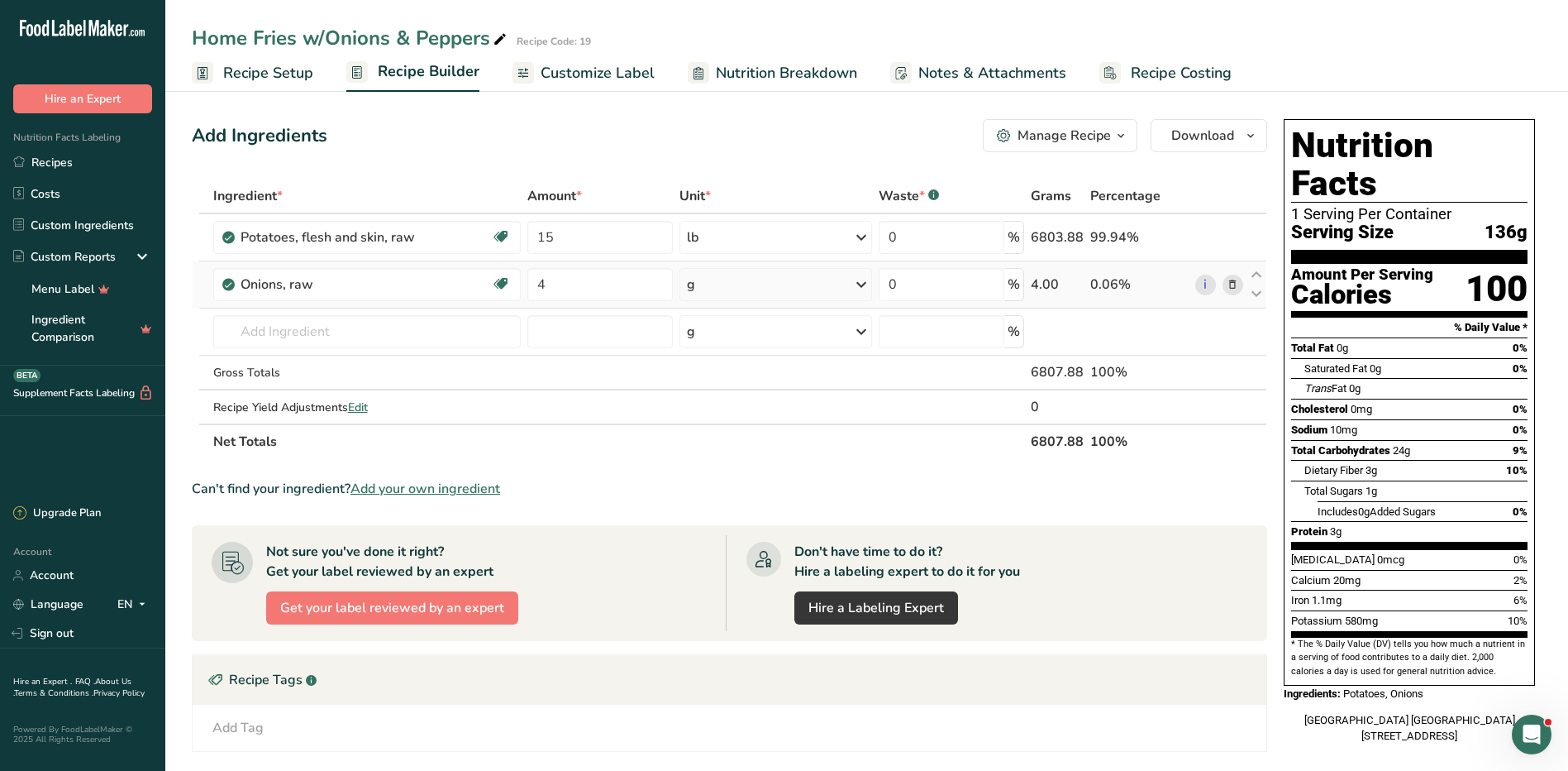
click at [782, 278] on div "g" at bounding box center [775, 285] width 192 height 33
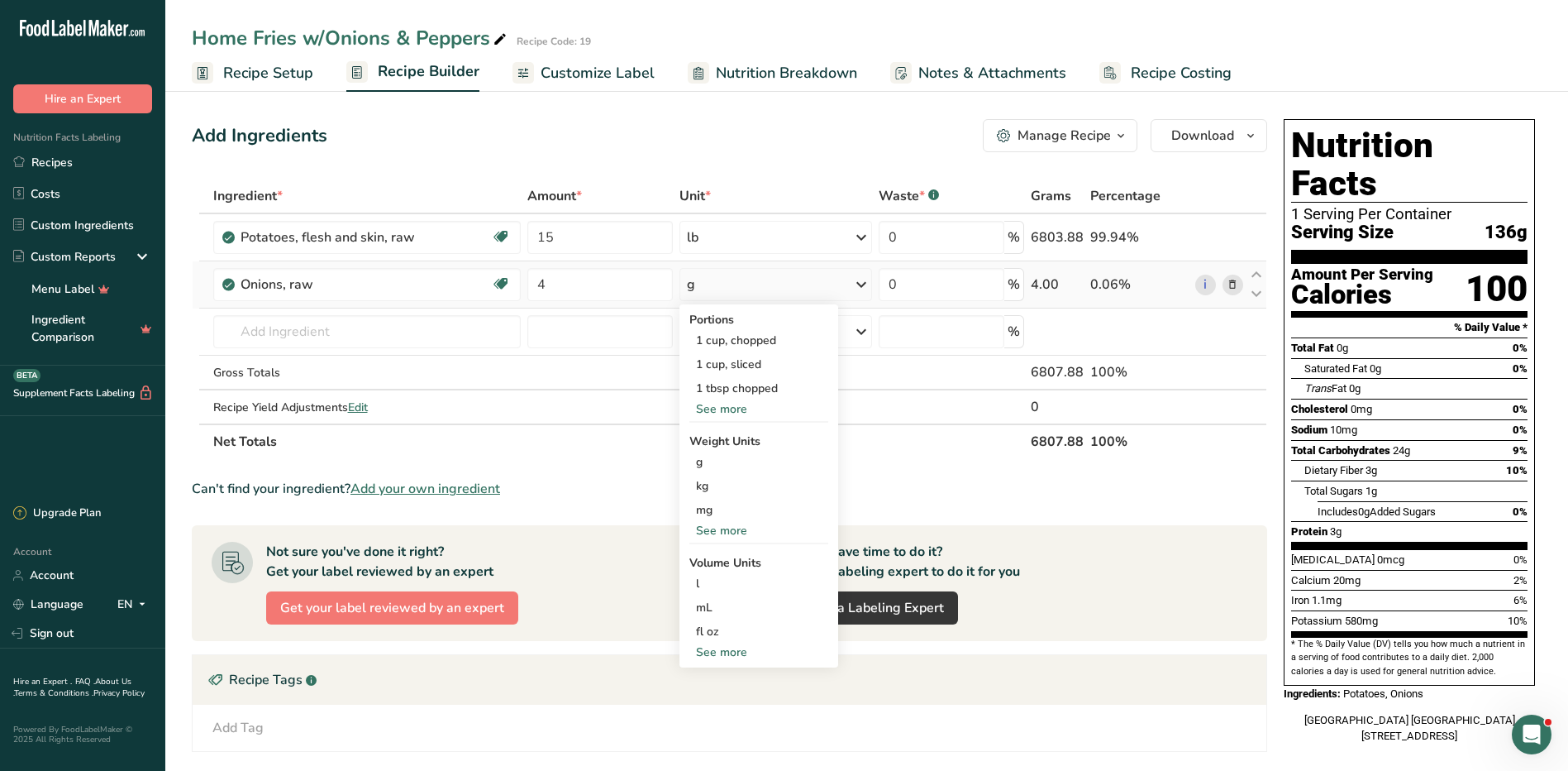
click at [721, 526] on div "See more" at bounding box center [759, 530] width 139 height 18
click at [738, 557] on div "lb" at bounding box center [759, 557] width 139 height 24
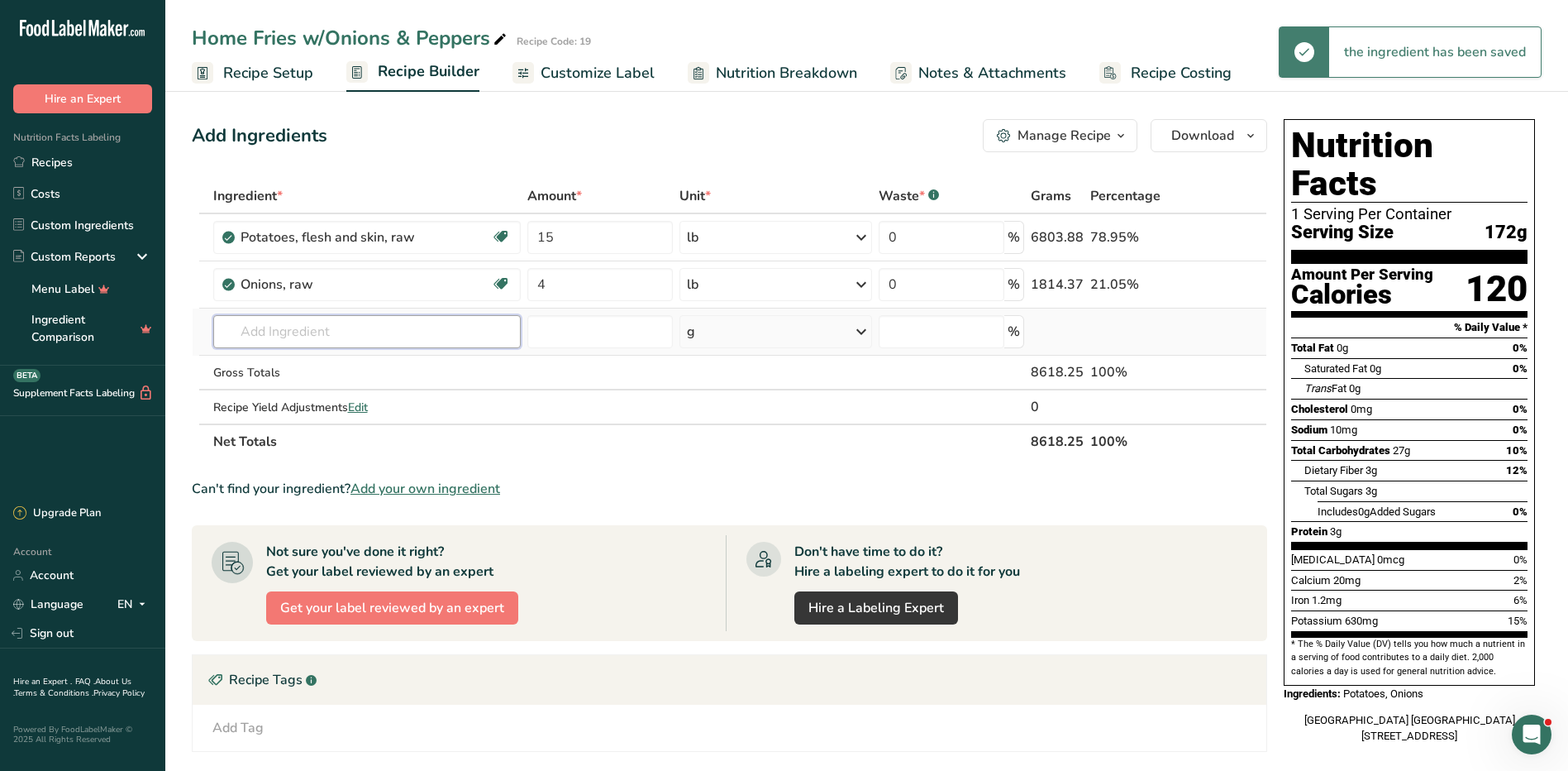
click at [296, 333] on input "text" at bounding box center [367, 332] width 308 height 33
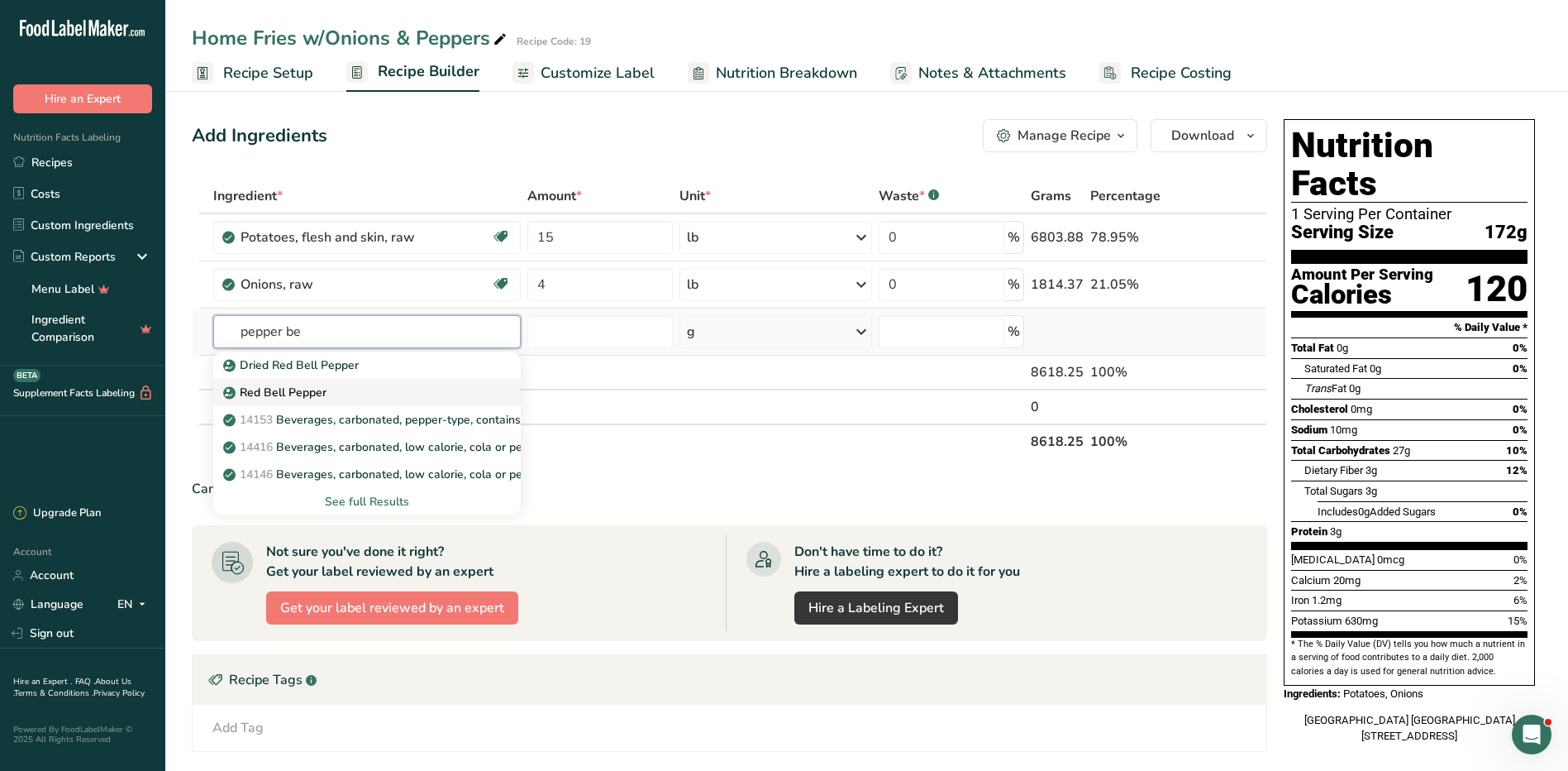
type input "pepper be"
click at [409, 391] on div "Red Bell Pepper" at bounding box center [354, 392] width 254 height 18
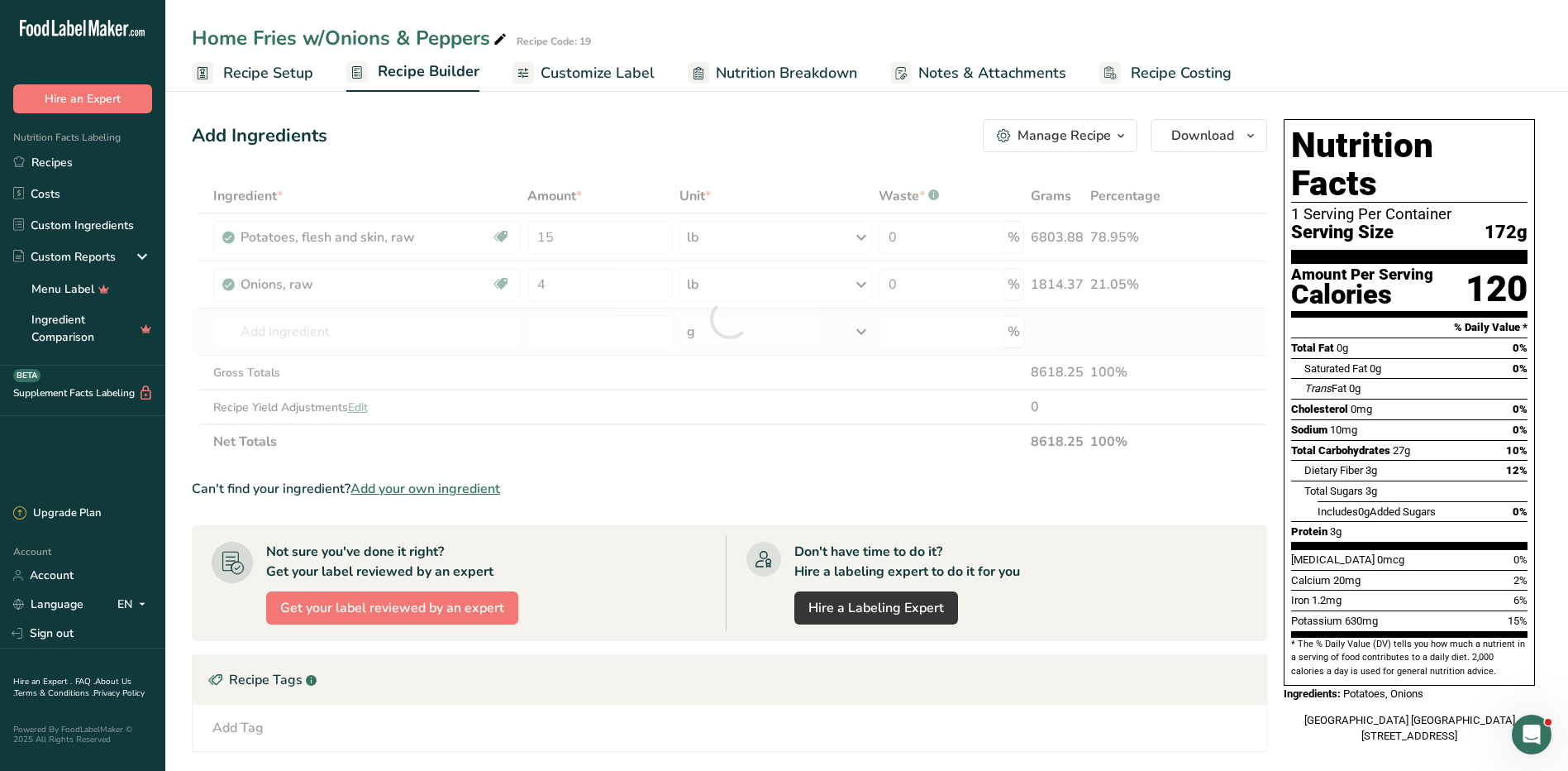
type input "Red Bell Pepper"
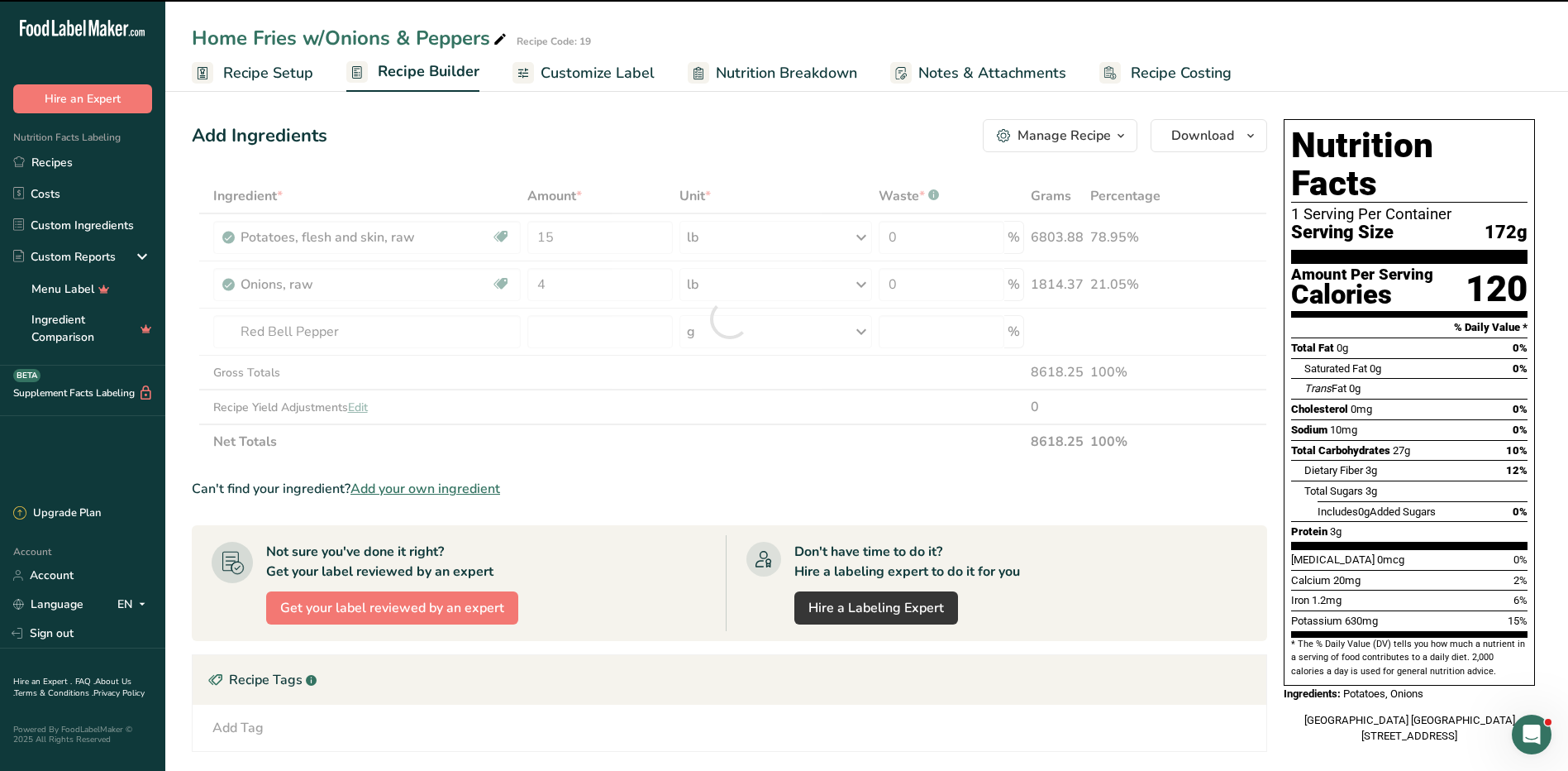
type input "0"
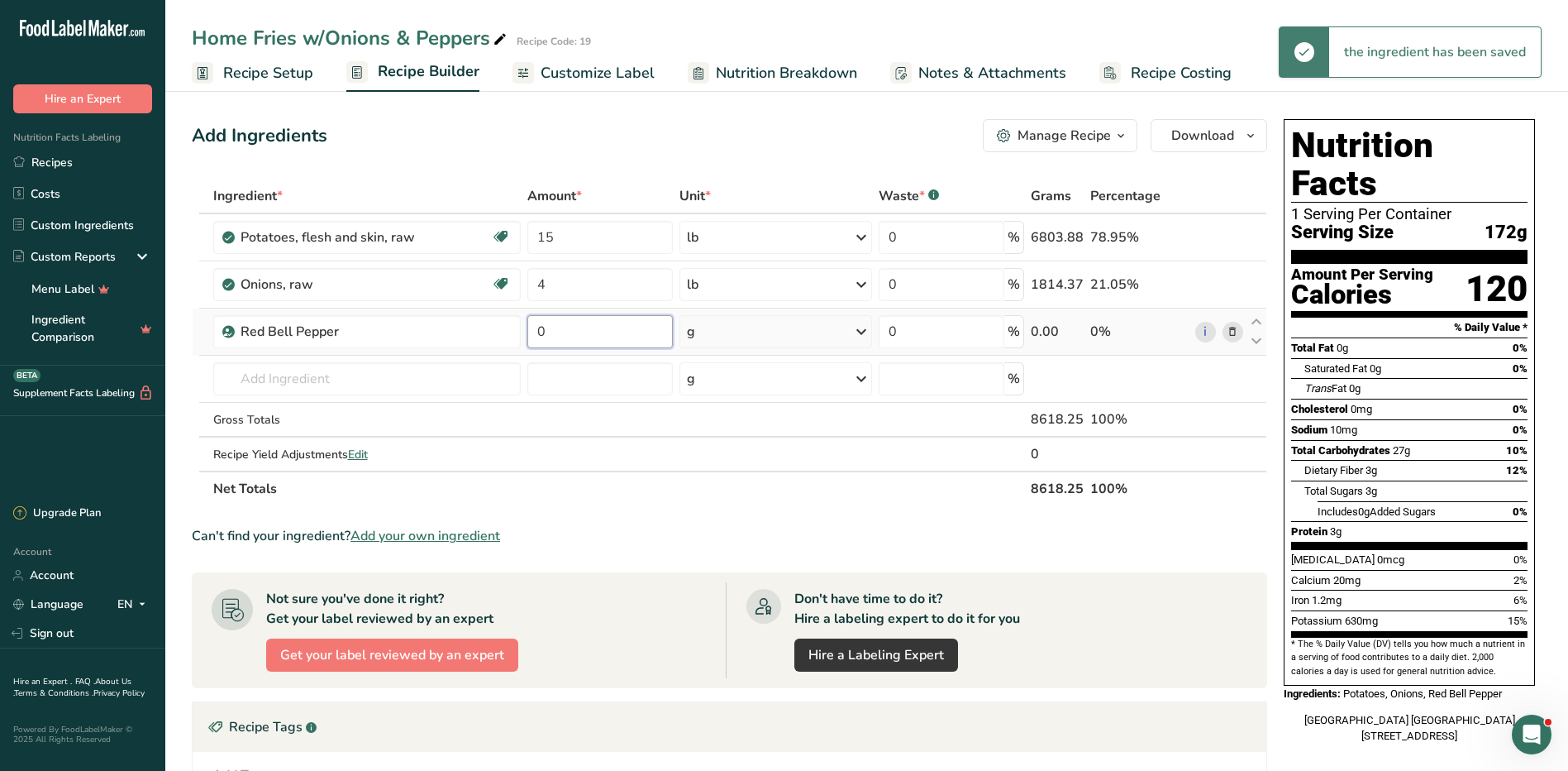
click at [575, 336] on input "0" at bounding box center [600, 332] width 145 height 33
type input "4"
click at [711, 336] on div "Ingredient * Amount * Unit * Waste * .a-a{fill:#347362;}.b-a{fill:#fff;} Grams …" at bounding box center [729, 342] width 1075 height 327
click at [730, 326] on div "g" at bounding box center [775, 332] width 192 height 33
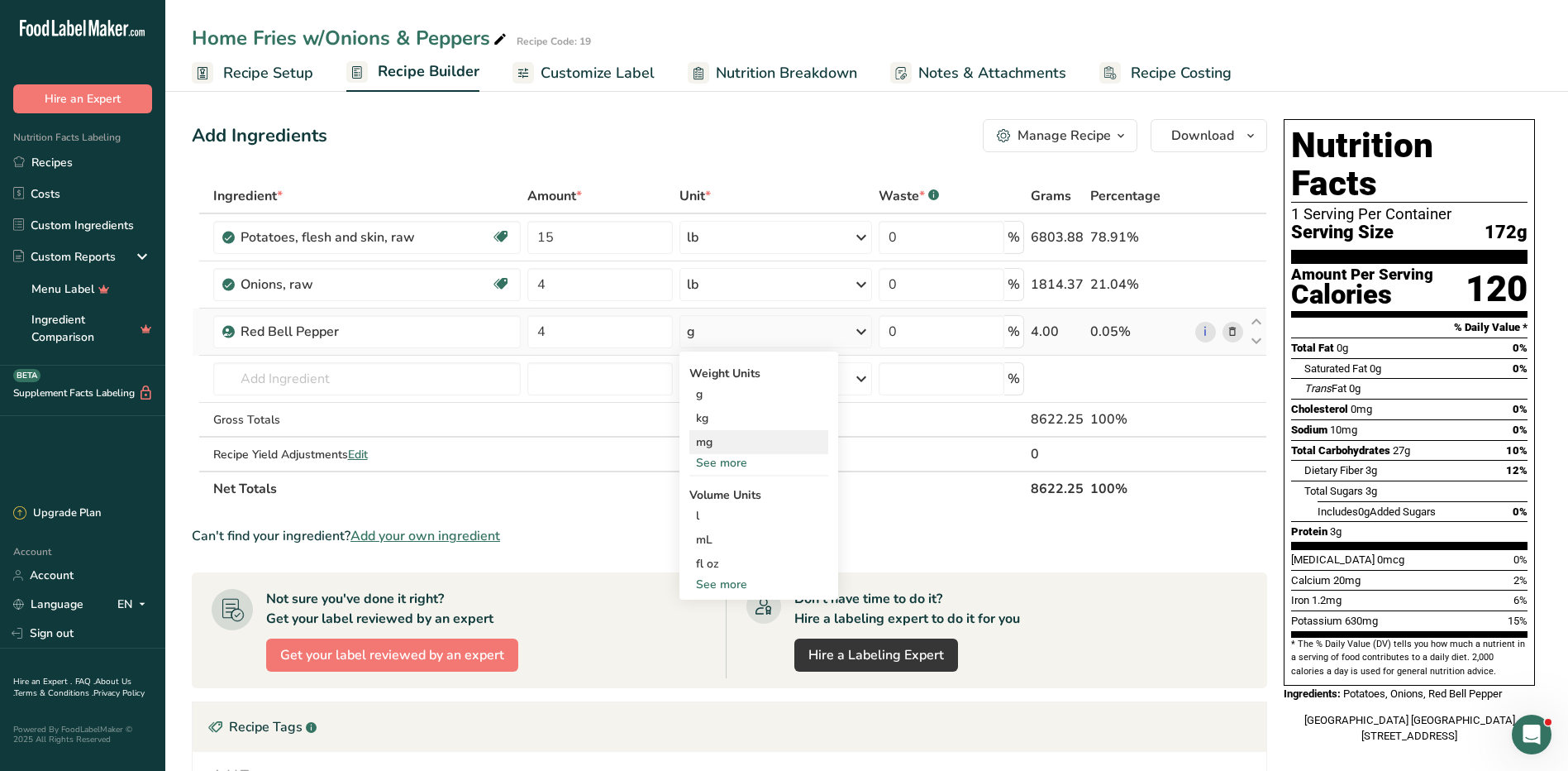
click at [729, 452] on div "mg" at bounding box center [759, 442] width 139 height 24
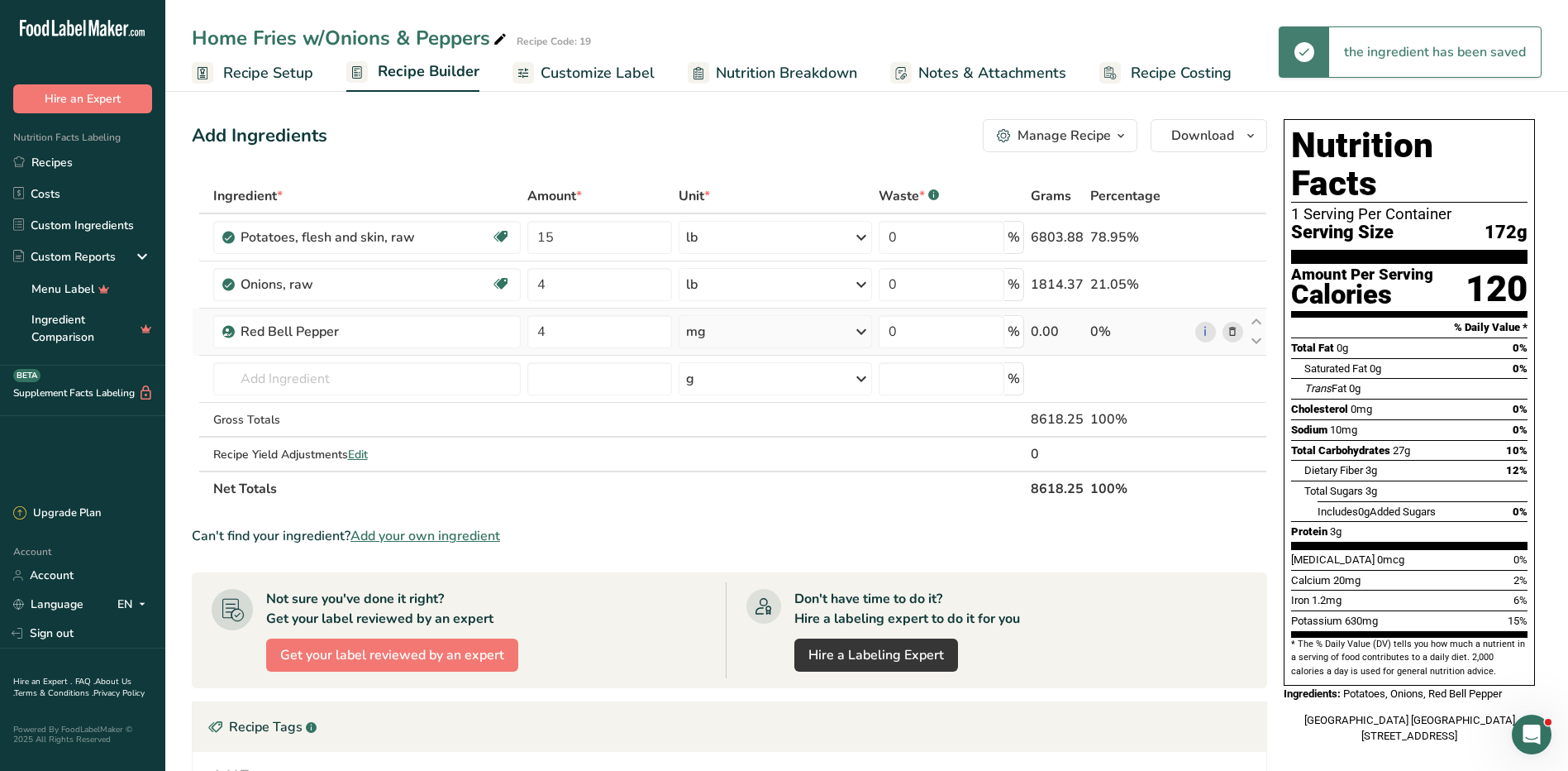
click at [699, 321] on div "mg" at bounding box center [696, 332] width 20 height 20
click at [727, 465] on div "See more" at bounding box center [758, 462] width 139 height 18
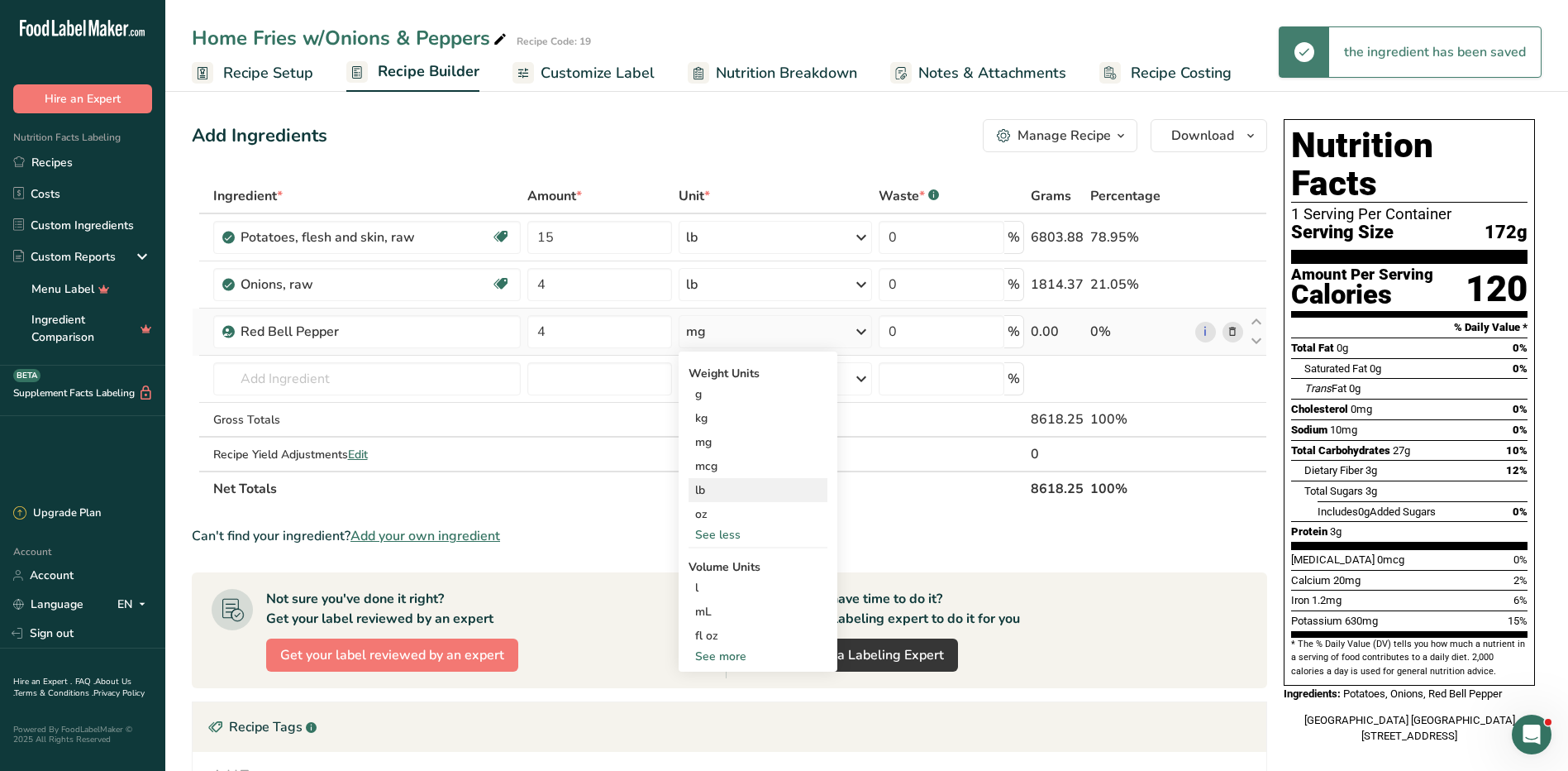
click at [736, 490] on div "lb" at bounding box center [758, 490] width 139 height 24
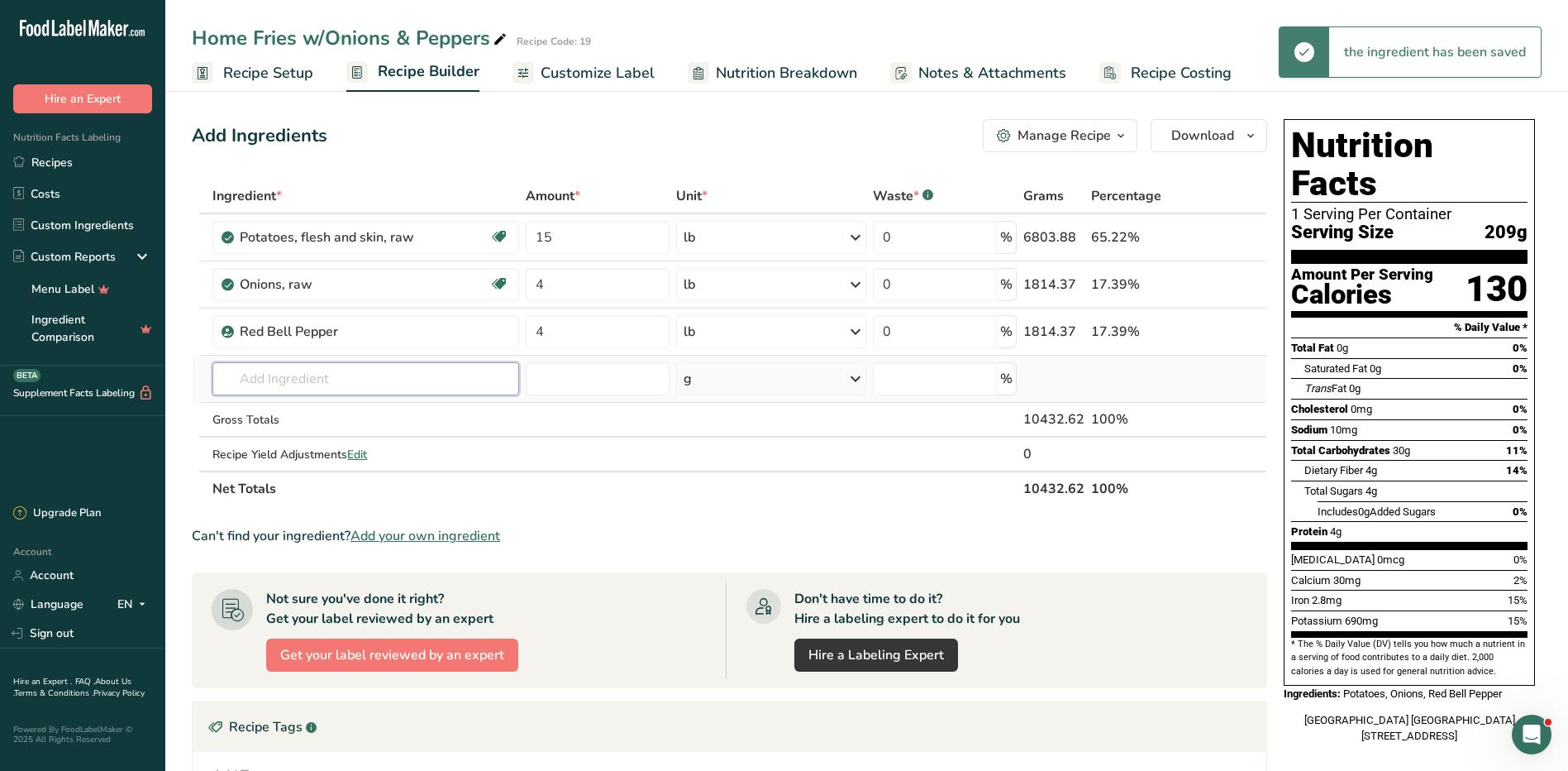
click at [359, 380] on input "text" at bounding box center [366, 379] width 307 height 33
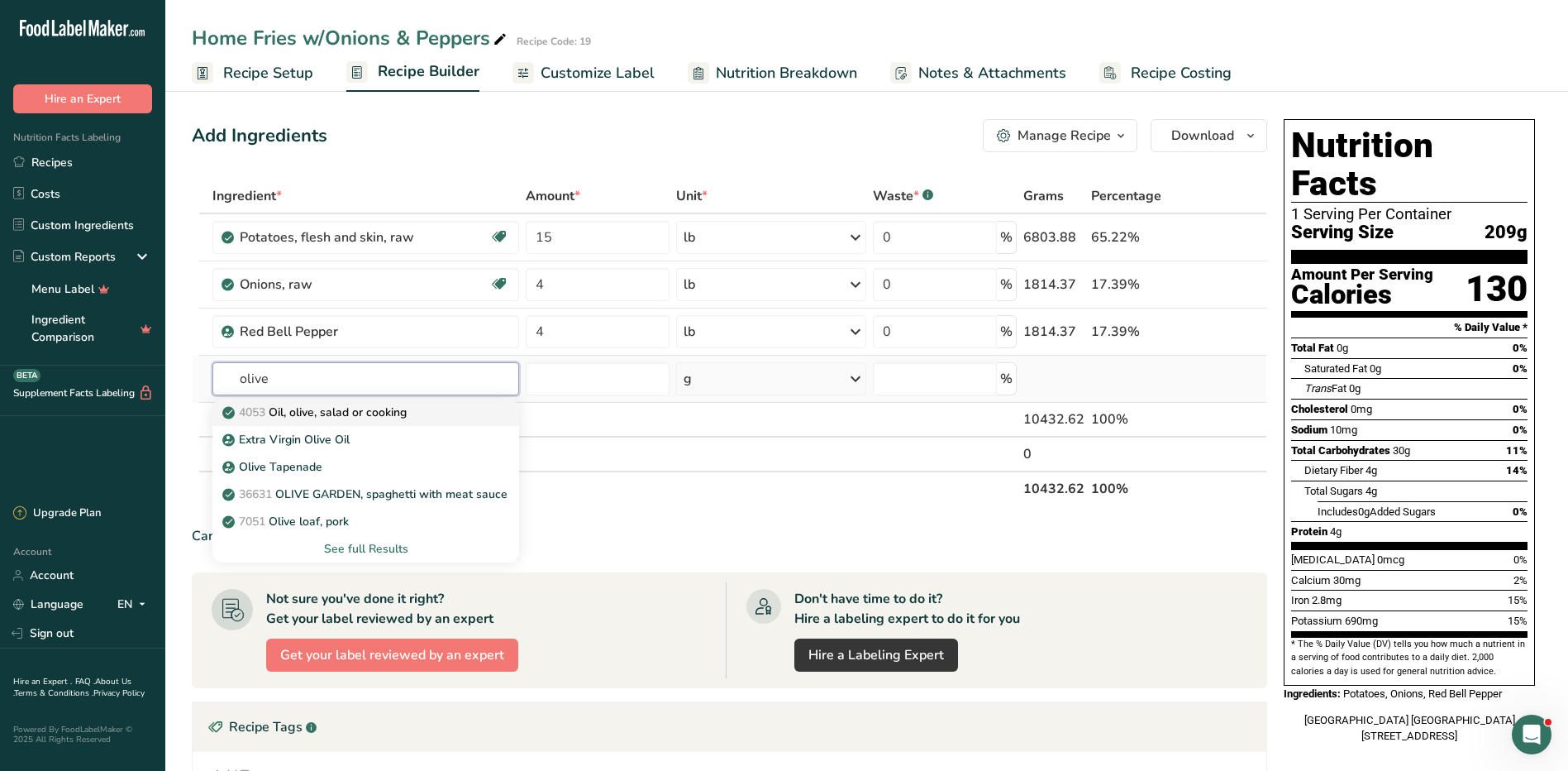
type input "olive"
click at [370, 404] on p "4053 Oil, olive, salad or cooking" at bounding box center [316, 412] width 181 height 18
type input "Oil, olive, salad or cooking"
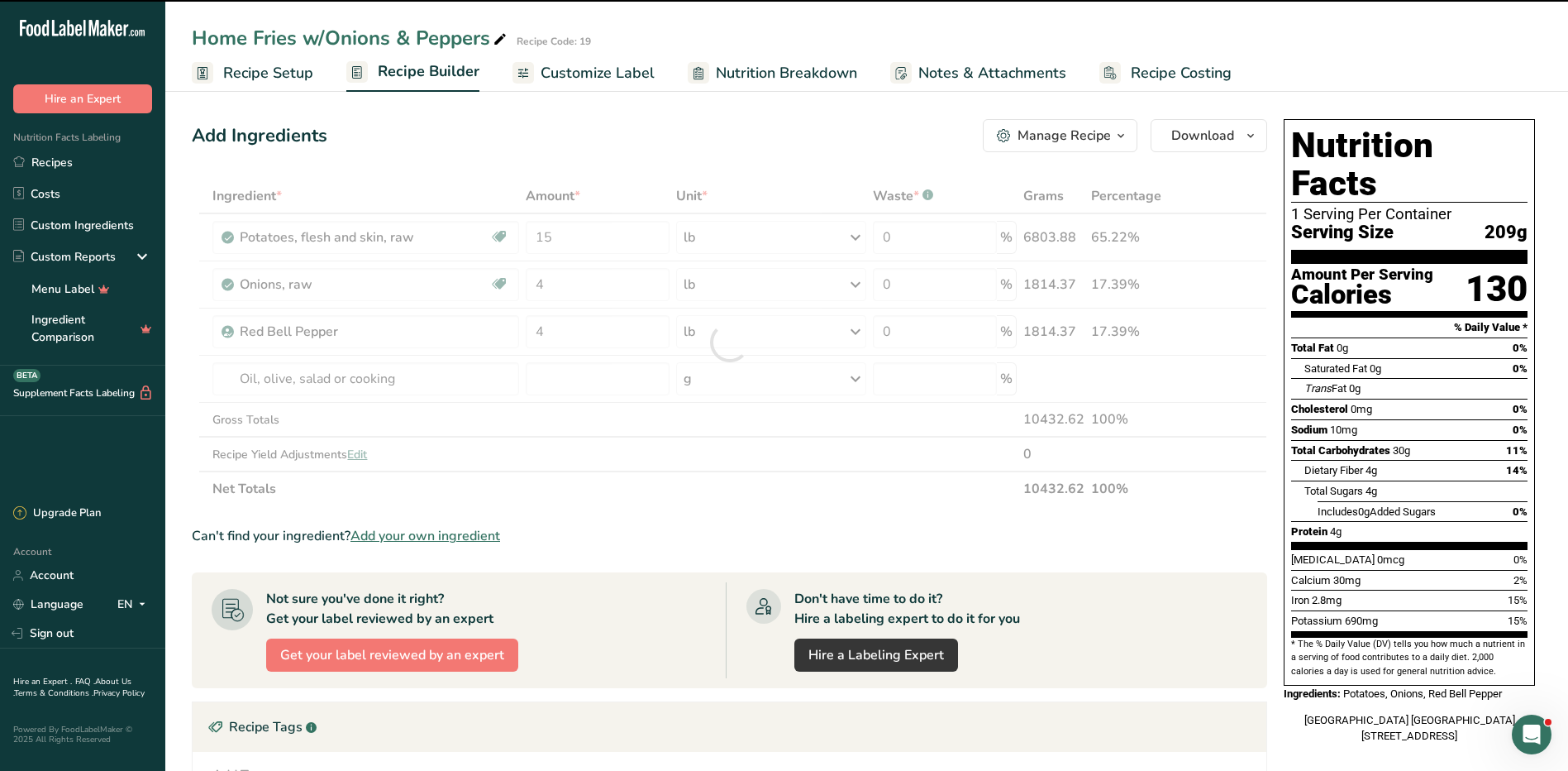
type input "0"
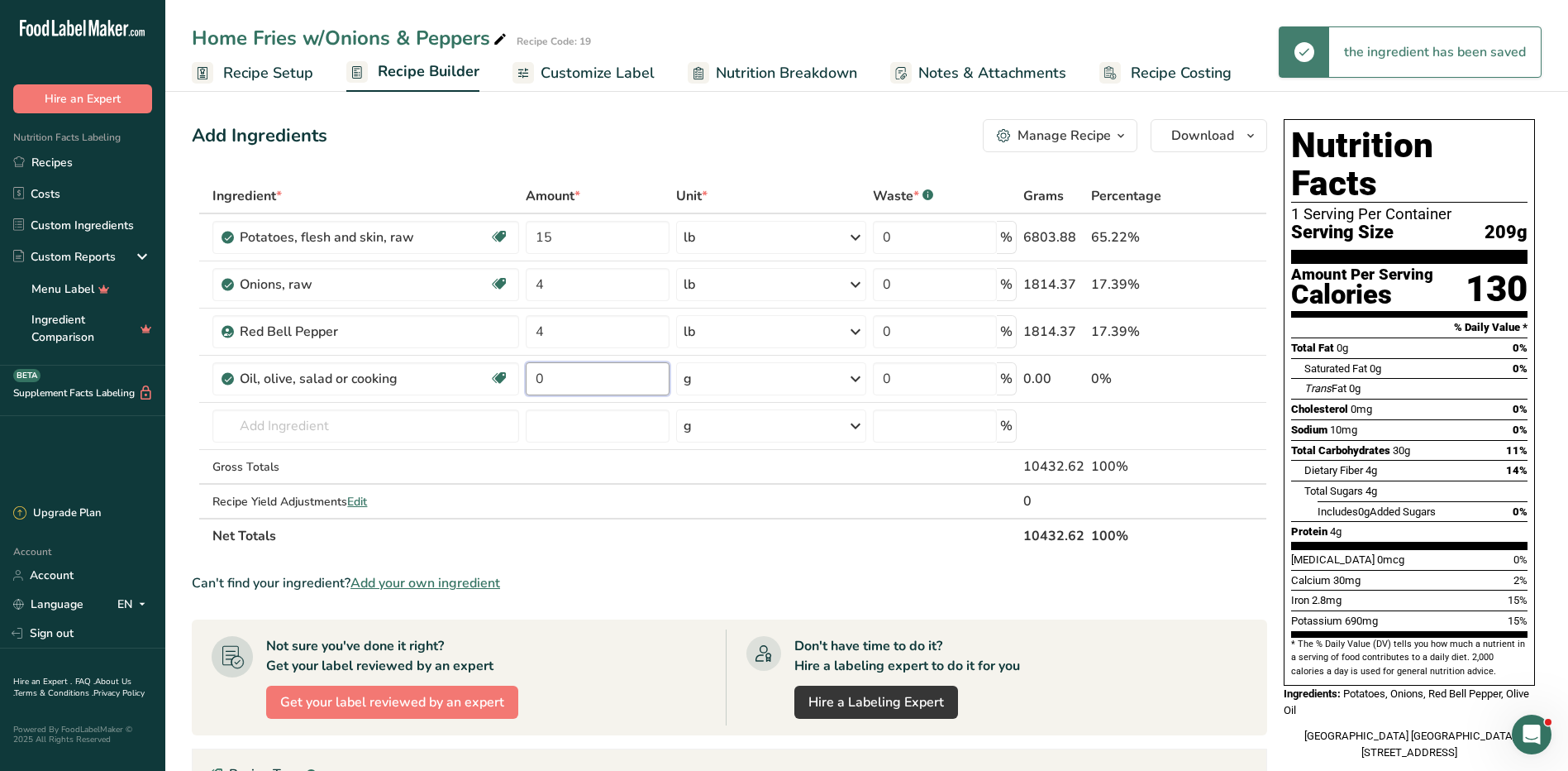
click at [537, 373] on input "0" at bounding box center [598, 379] width 144 height 33
type input "12"
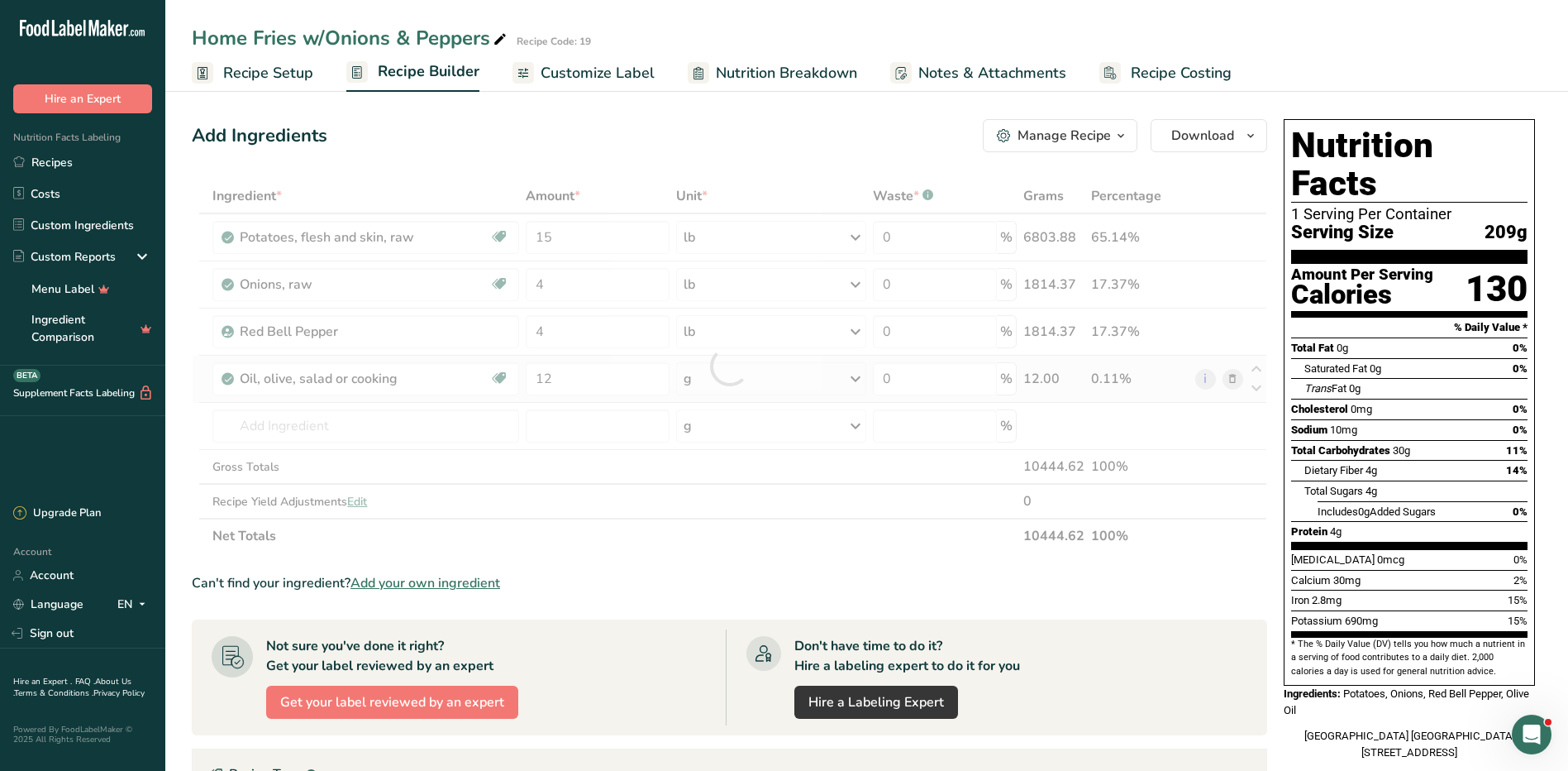
click at [734, 375] on div "Ingredient * Amount * Unit * Waste * .a-a{fill:#347362;}.b-a{fill:#fff;} Grams …" at bounding box center [729, 366] width 1075 height 375
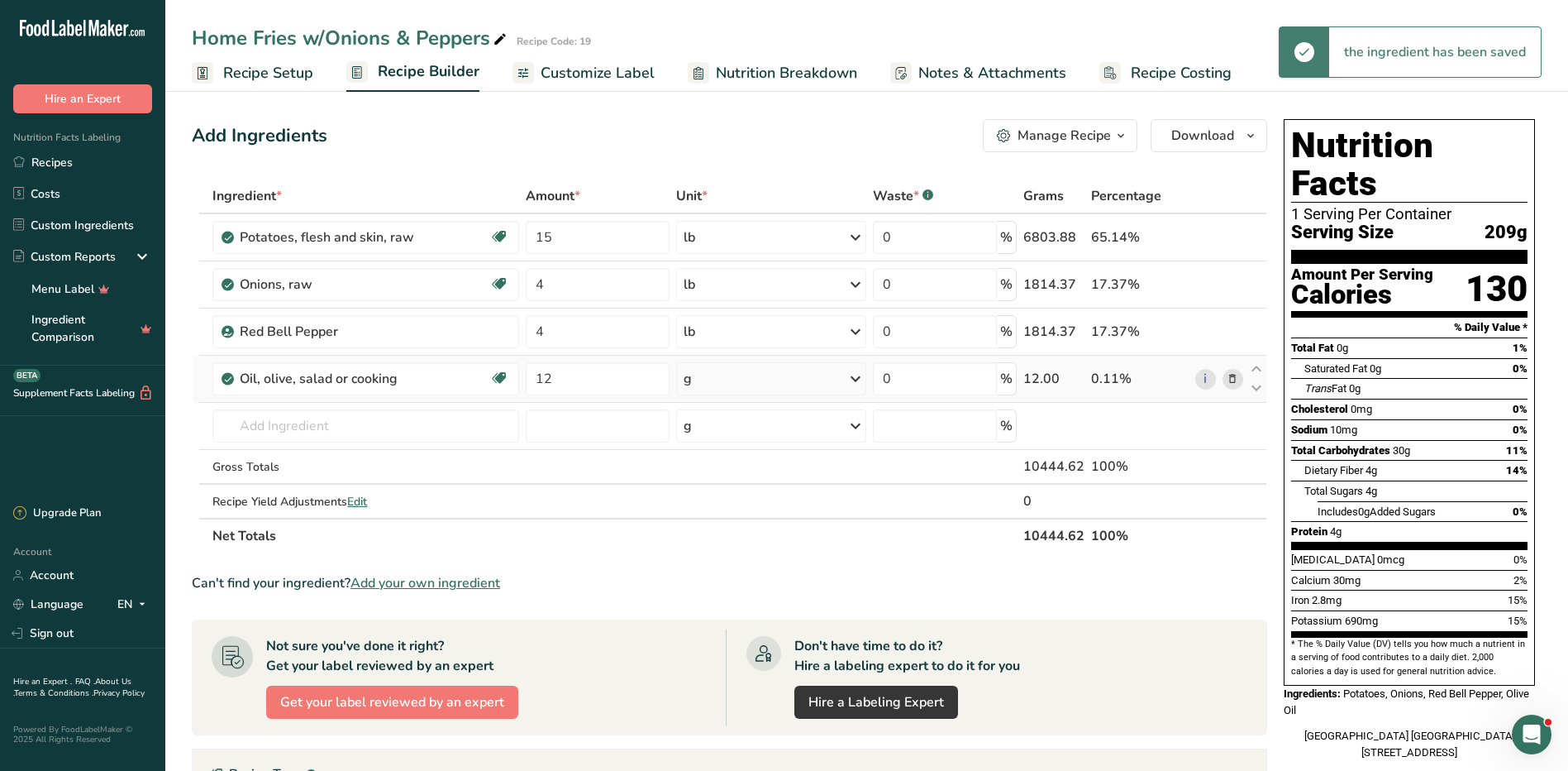
click at [734, 375] on div "g" at bounding box center [771, 379] width 190 height 33
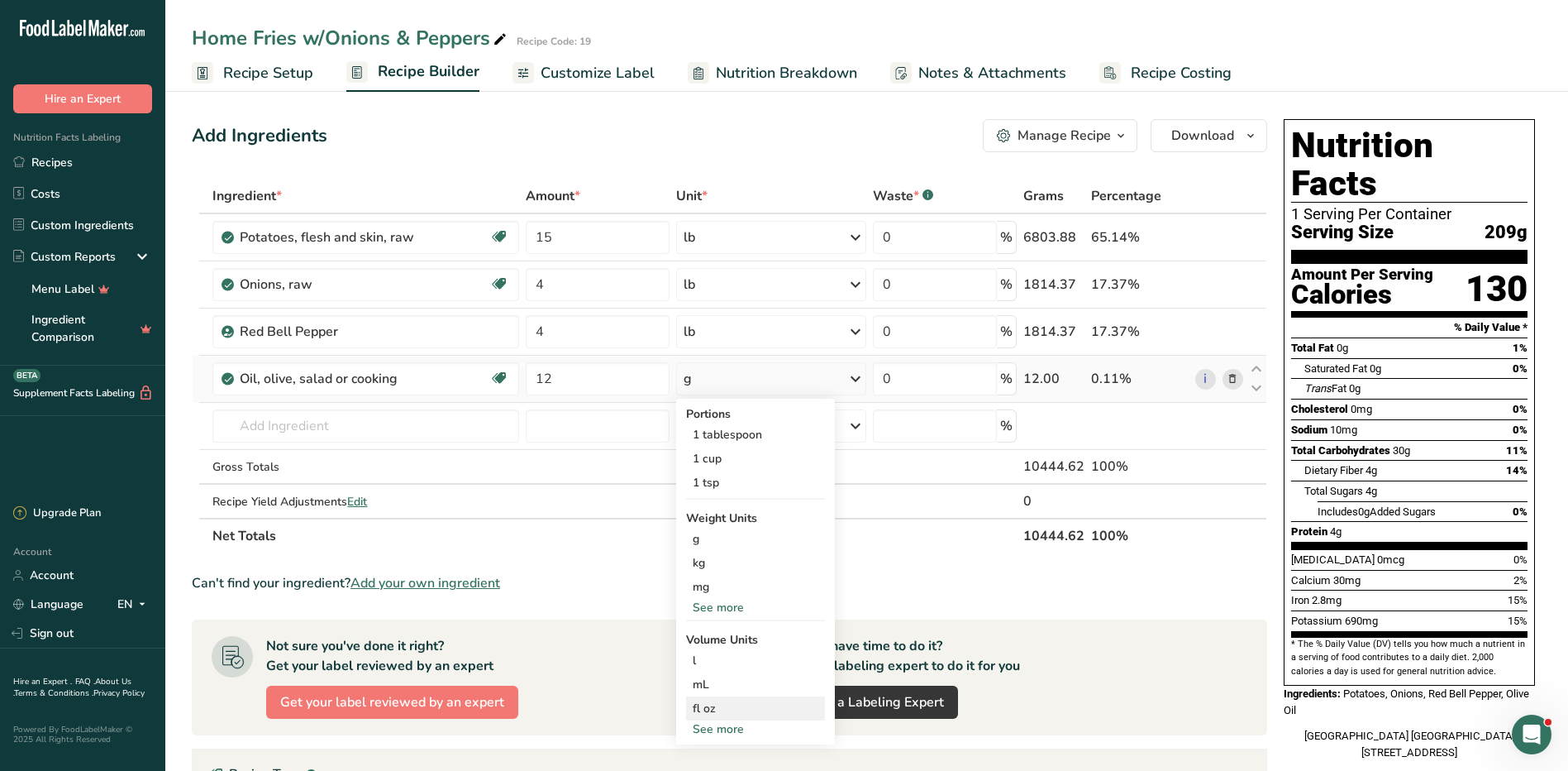
click at [719, 708] on div "fl oz" at bounding box center [755, 707] width 125 height 18
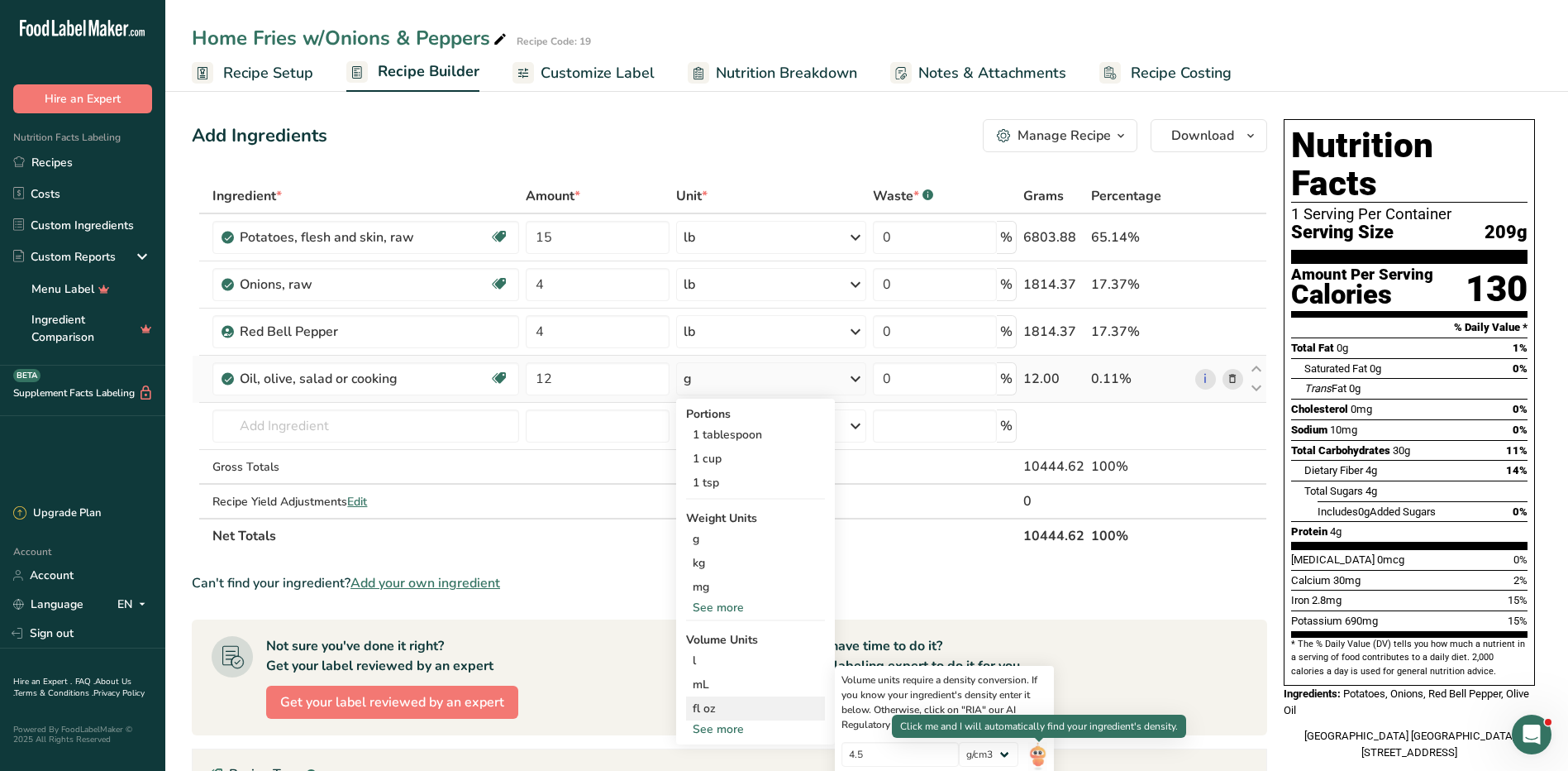
click at [1050, 752] on div "Volume units require a density conversion. If you know your ingredient's densit…" at bounding box center [945, 737] width 219 height 142
click at [1041, 755] on img at bounding box center [1038, 755] width 18 height 29
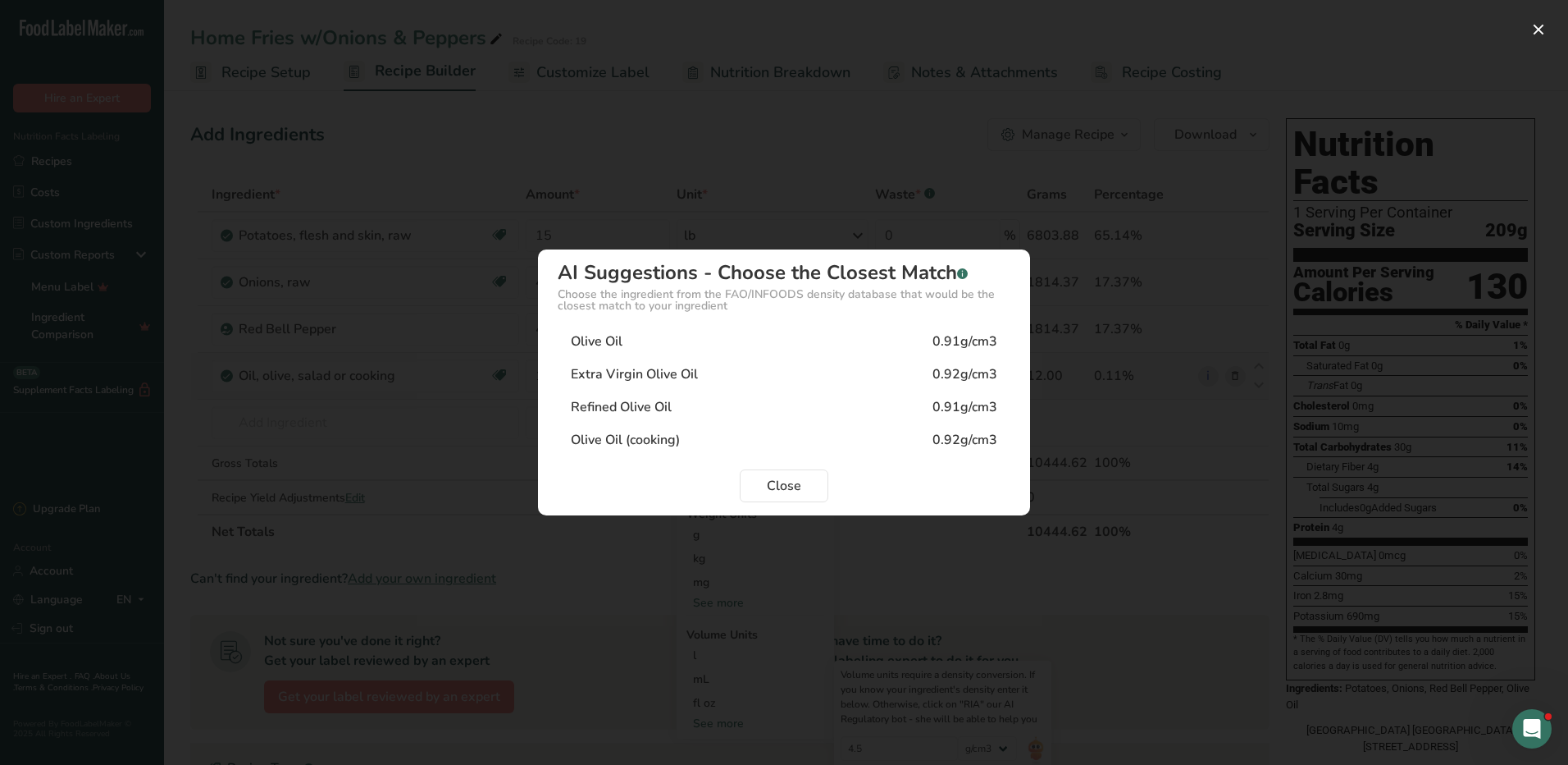
click at [924, 347] on div "Olive Oil 0.91g/cm3" at bounding box center [784, 341] width 453 height 33
type input "0.91"
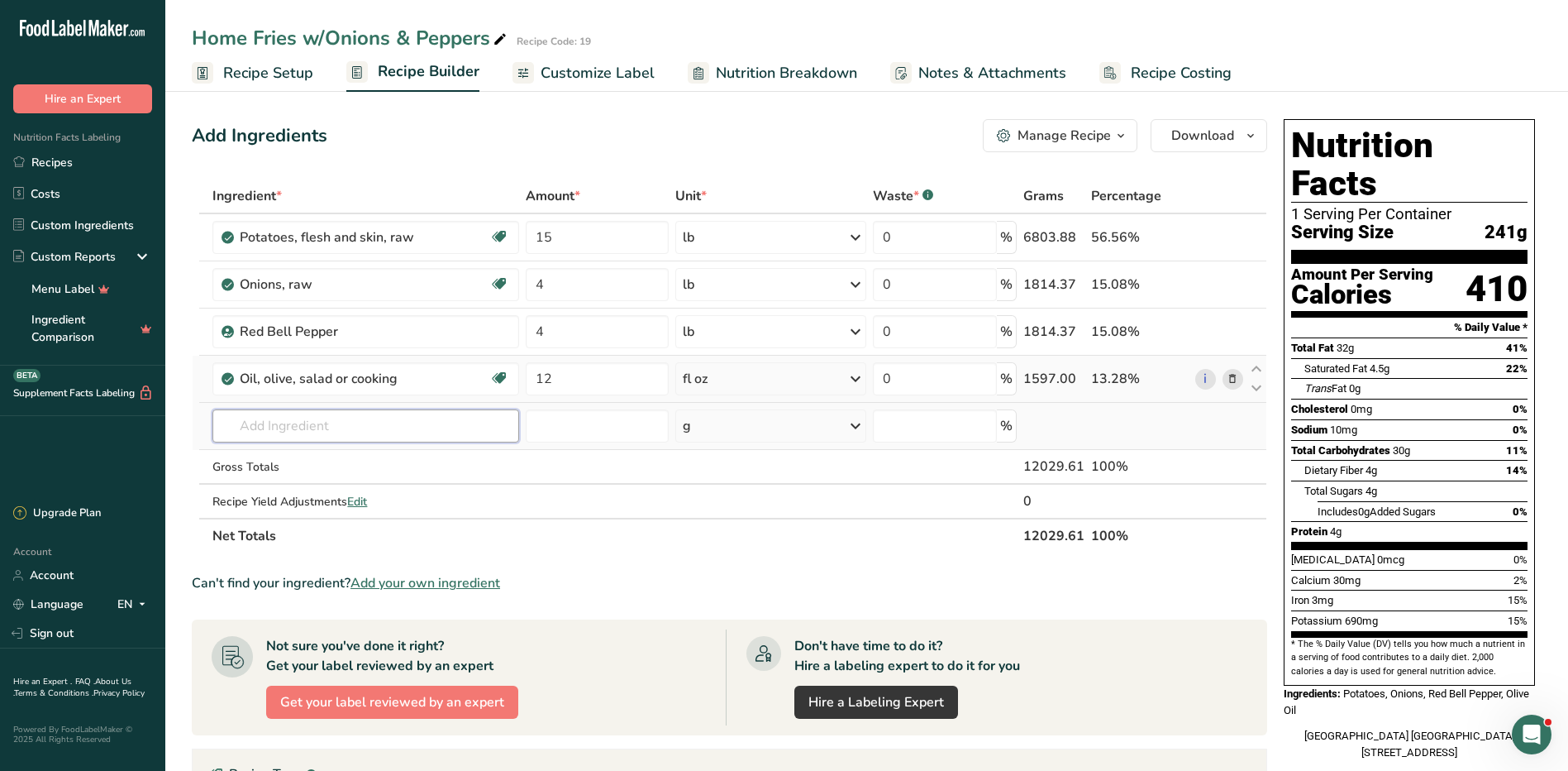
click at [376, 425] on input "text" at bounding box center [366, 426] width 306 height 33
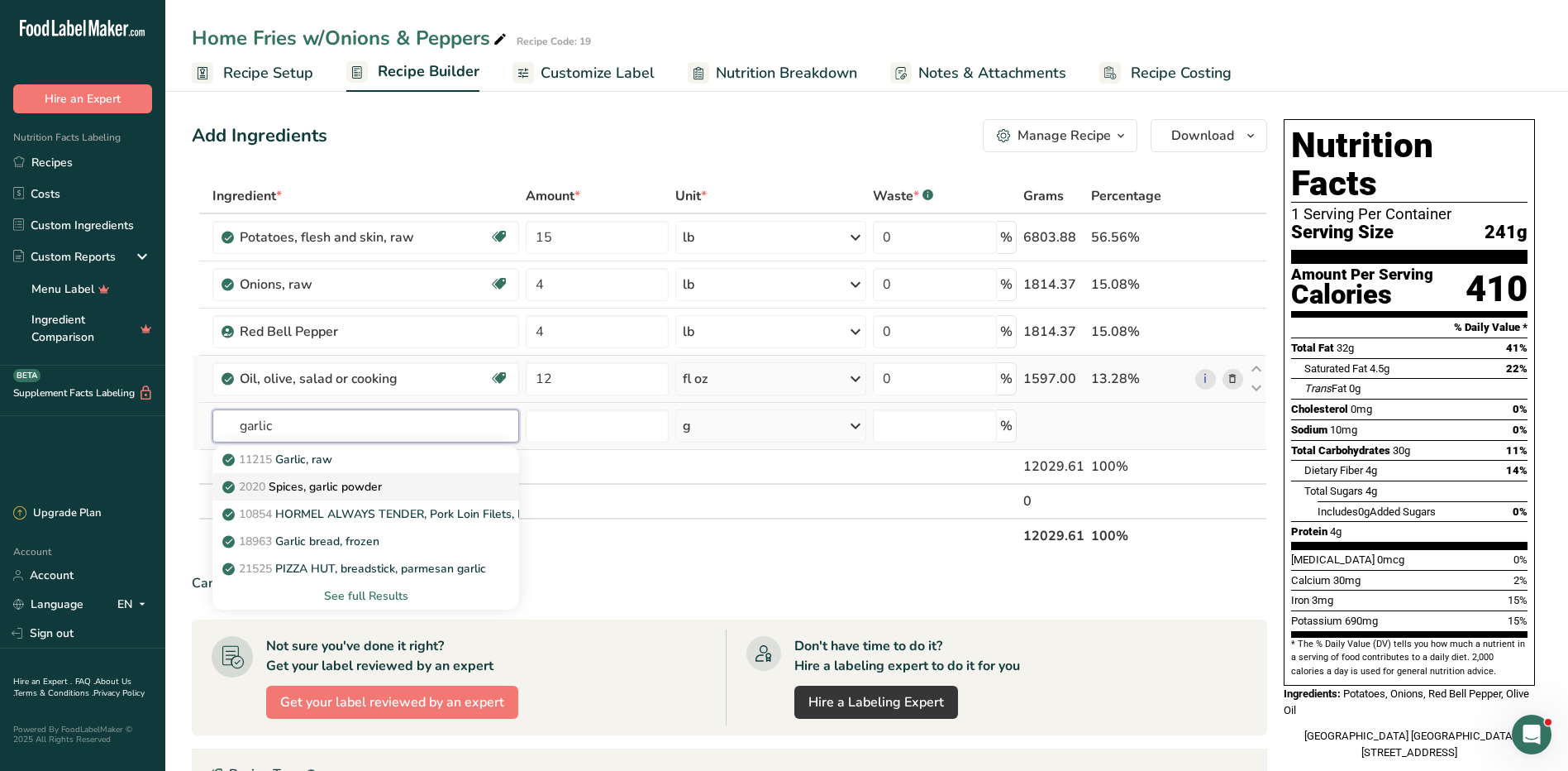
type input "garlic"
click at [372, 482] on p "2020 Spices, garlic powder" at bounding box center [304, 486] width 157 height 18
type input "Spices, garlic powder"
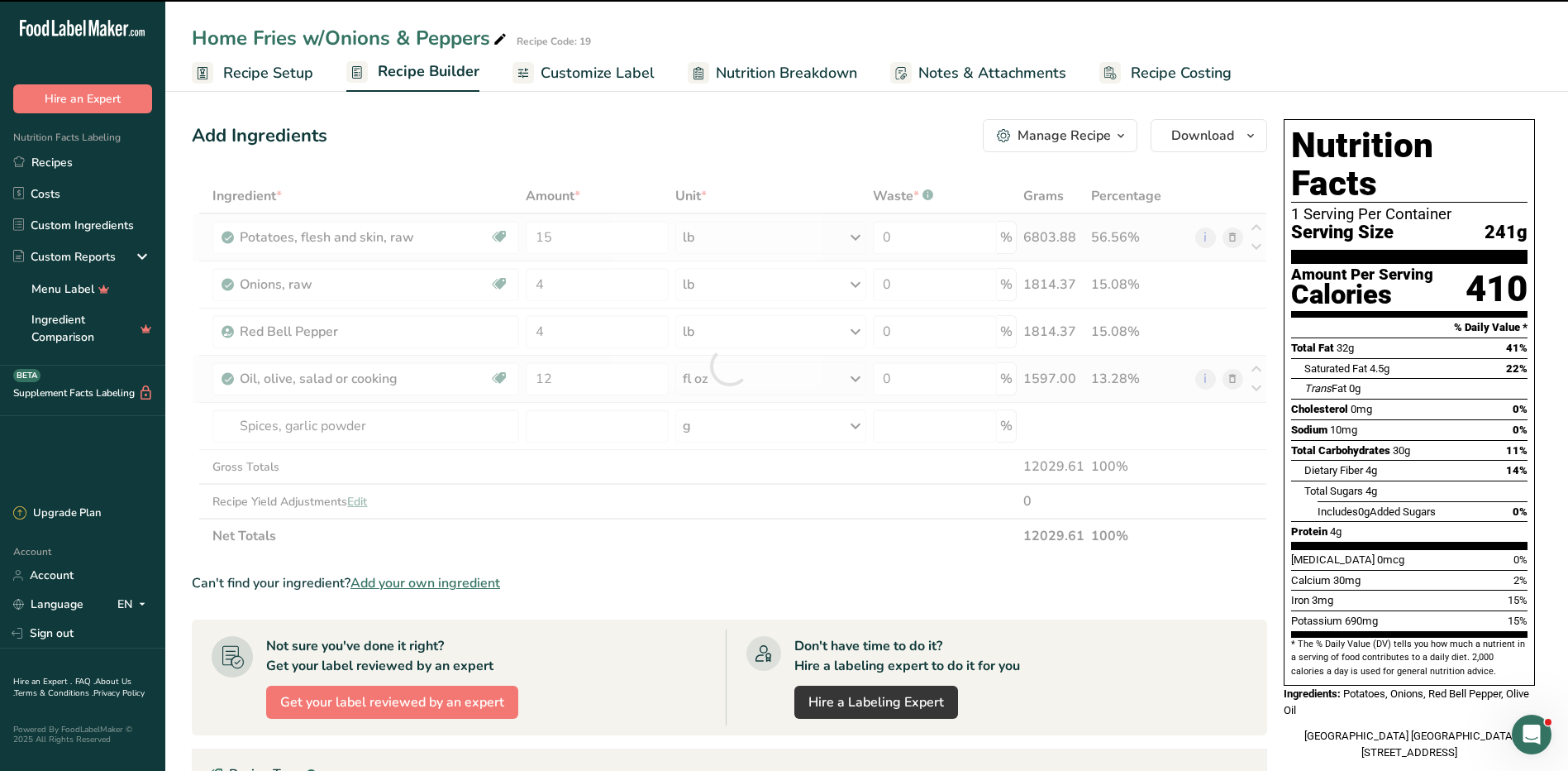
type input "0"
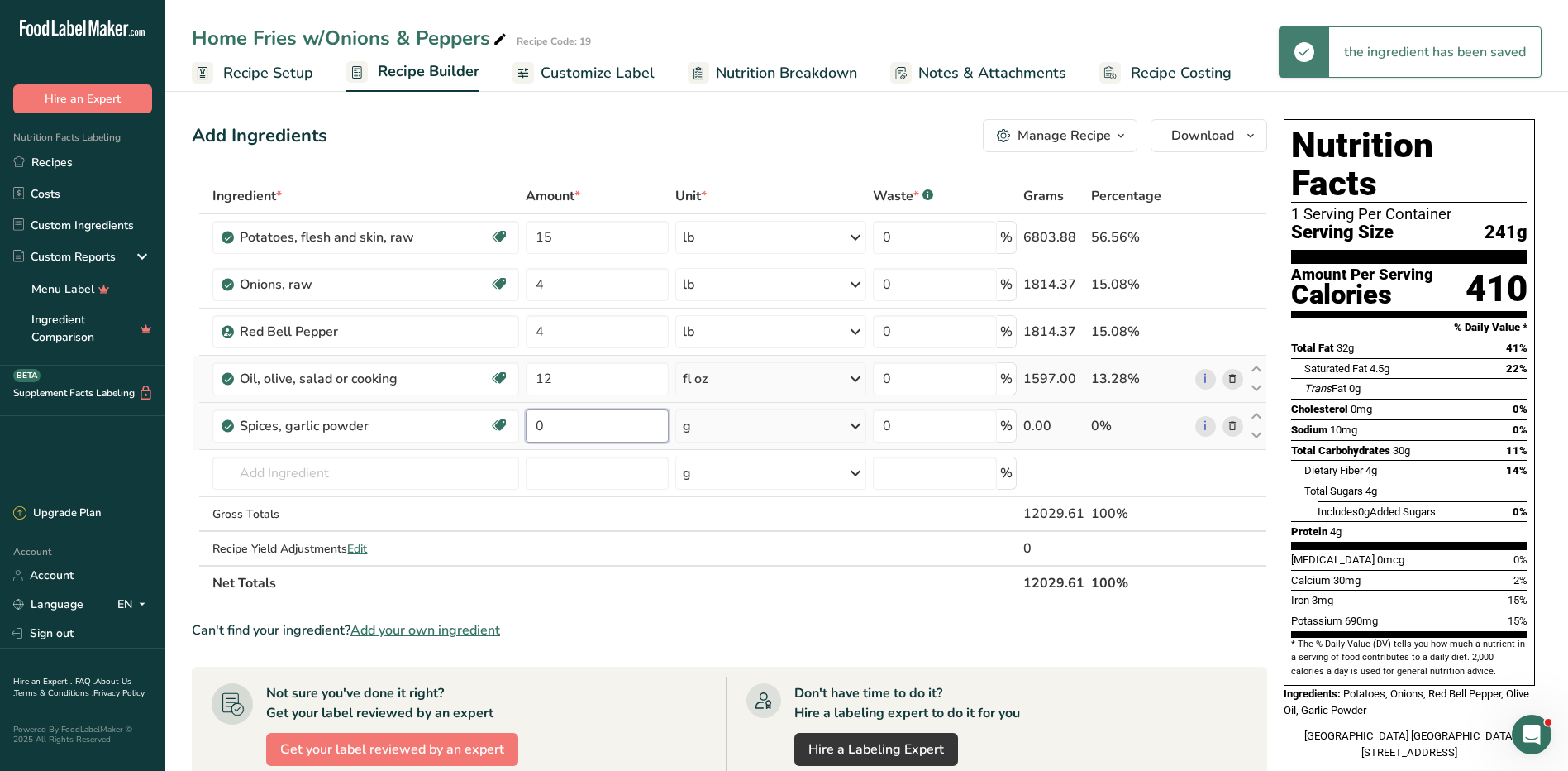
click at [618, 438] on input "0" at bounding box center [597, 426] width 143 height 33
type input "3"
click at [728, 424] on div "Ingredient * Amount * Unit * Waste * .a-a{fill:#347362;}.b-a{fill:#fff;} Grams …" at bounding box center [729, 390] width 1075 height 422
click at [796, 429] on div "g" at bounding box center [770, 426] width 191 height 33
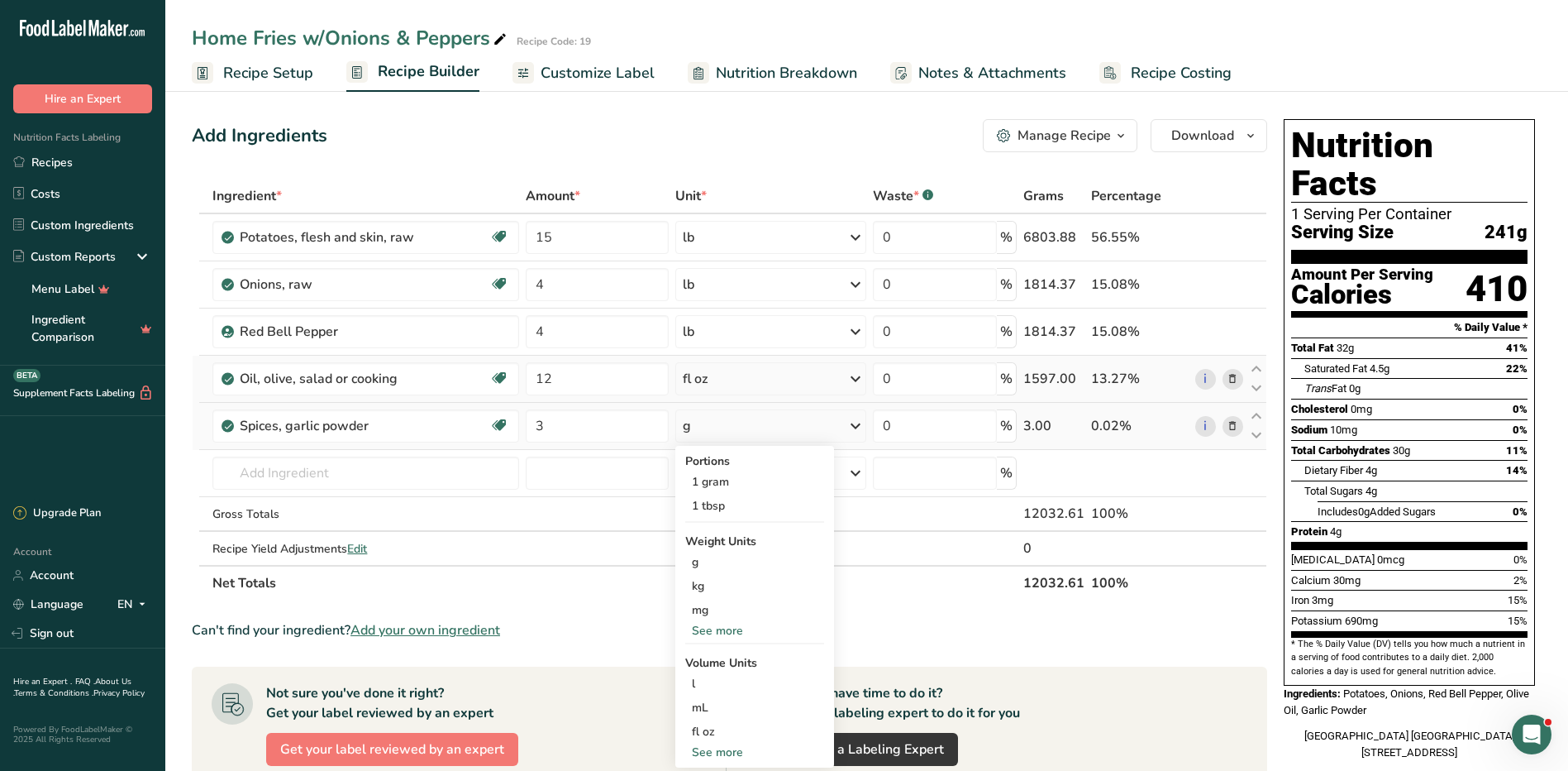
click at [743, 630] on div "See more" at bounding box center [754, 630] width 139 height 18
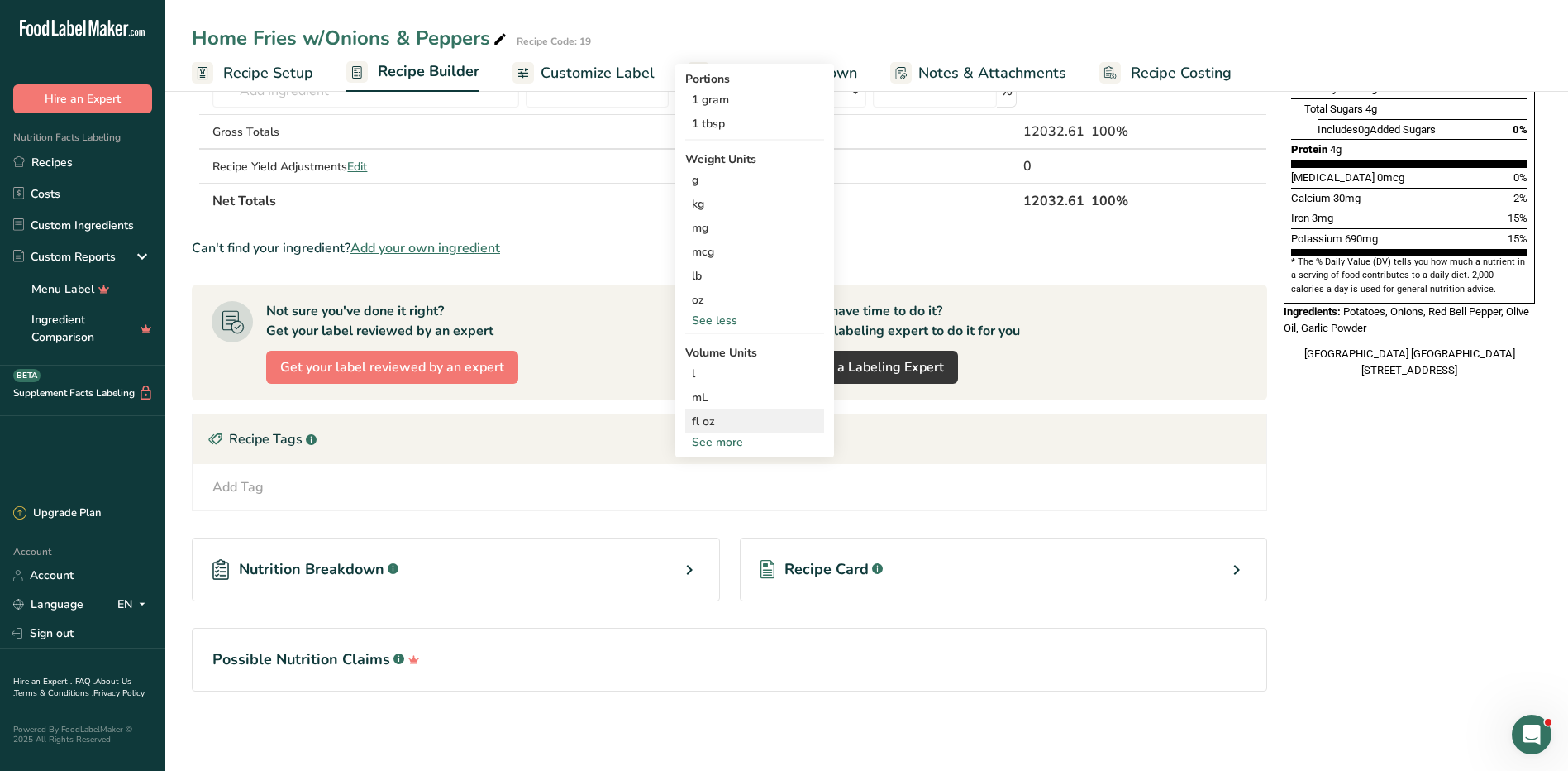
click at [722, 432] on div "fl oz Volume units require a density conversion. If you know your ingredient's …" at bounding box center [754, 421] width 139 height 24
click at [724, 438] on div "See more" at bounding box center [754, 441] width 139 height 18
select select "22"
click at [734, 451] on div "tbsp" at bounding box center [754, 445] width 125 height 18
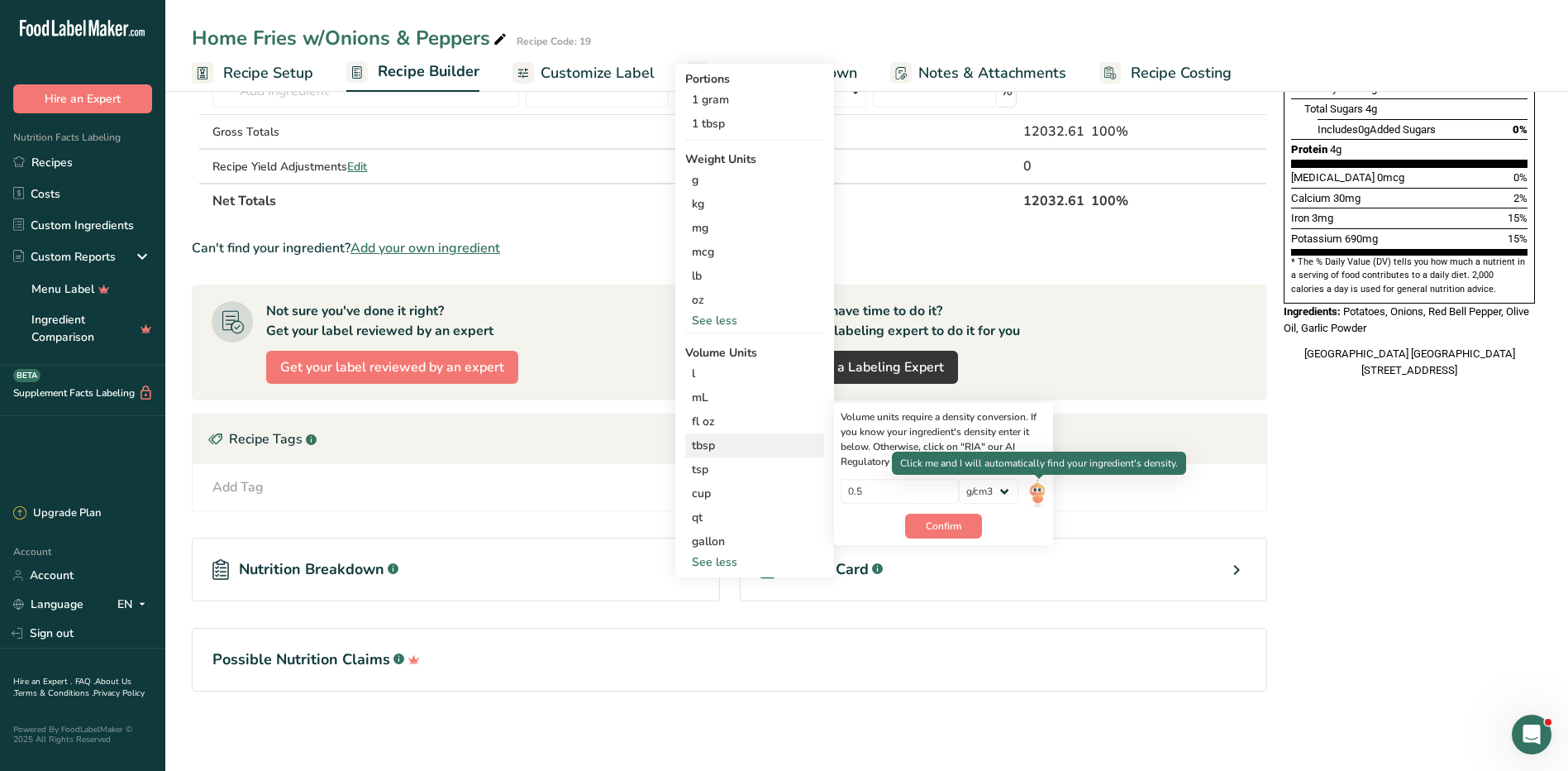
click at [1033, 487] on img at bounding box center [1038, 493] width 18 height 29
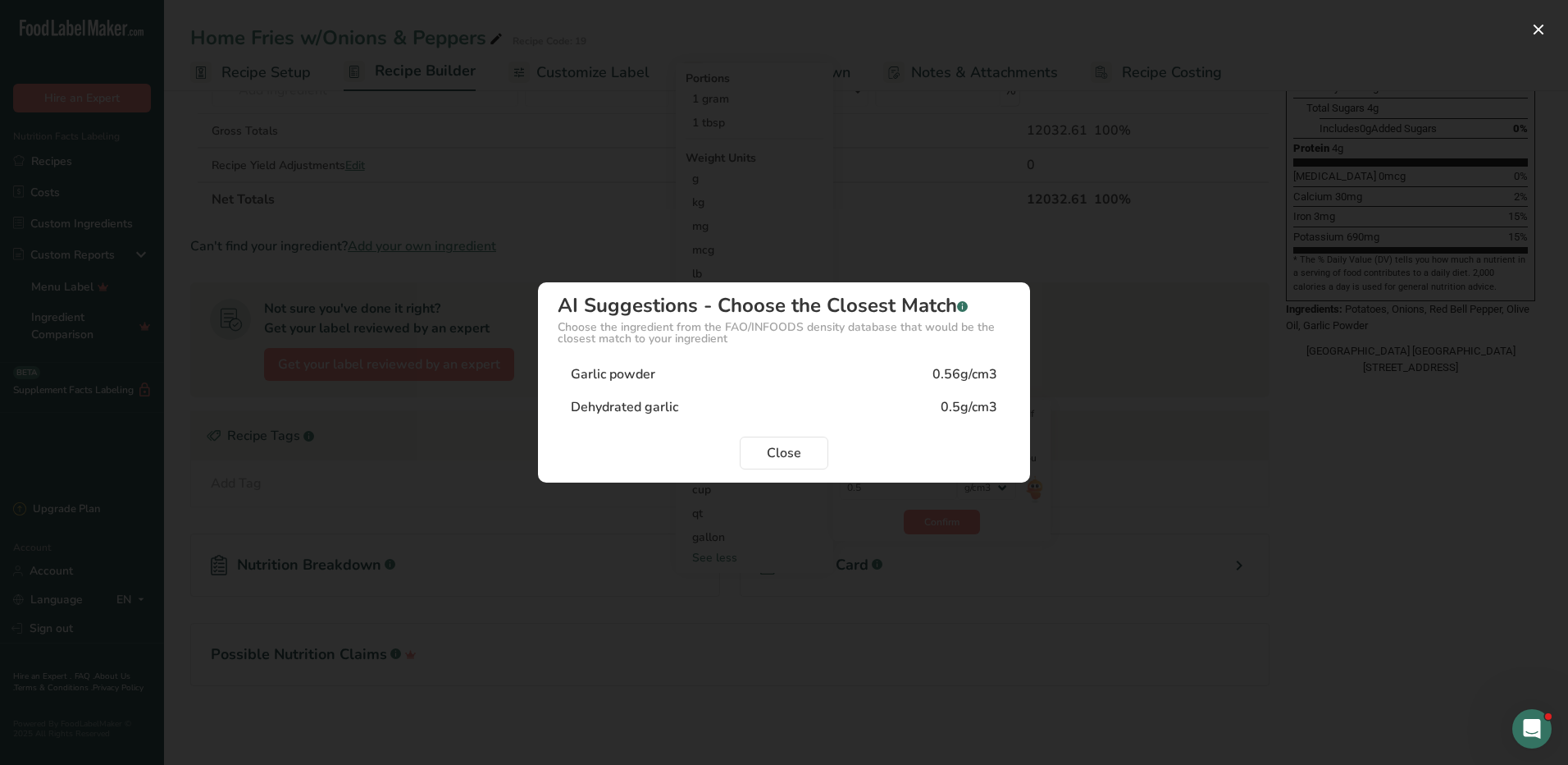
click at [937, 367] on div "0.56g/cm3" at bounding box center [965, 375] width 65 height 20
type input "0.56"
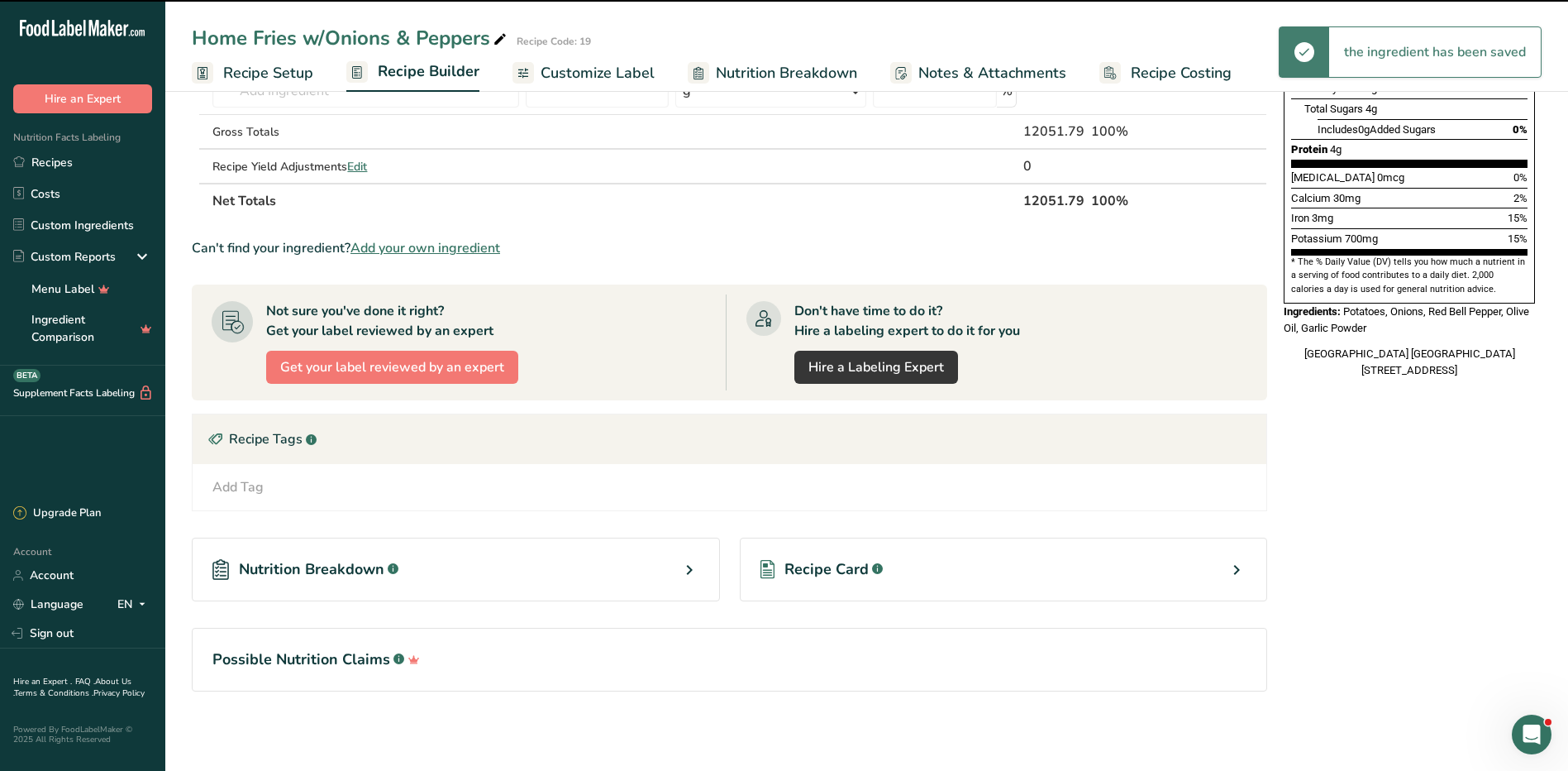
scroll to position [0, 0]
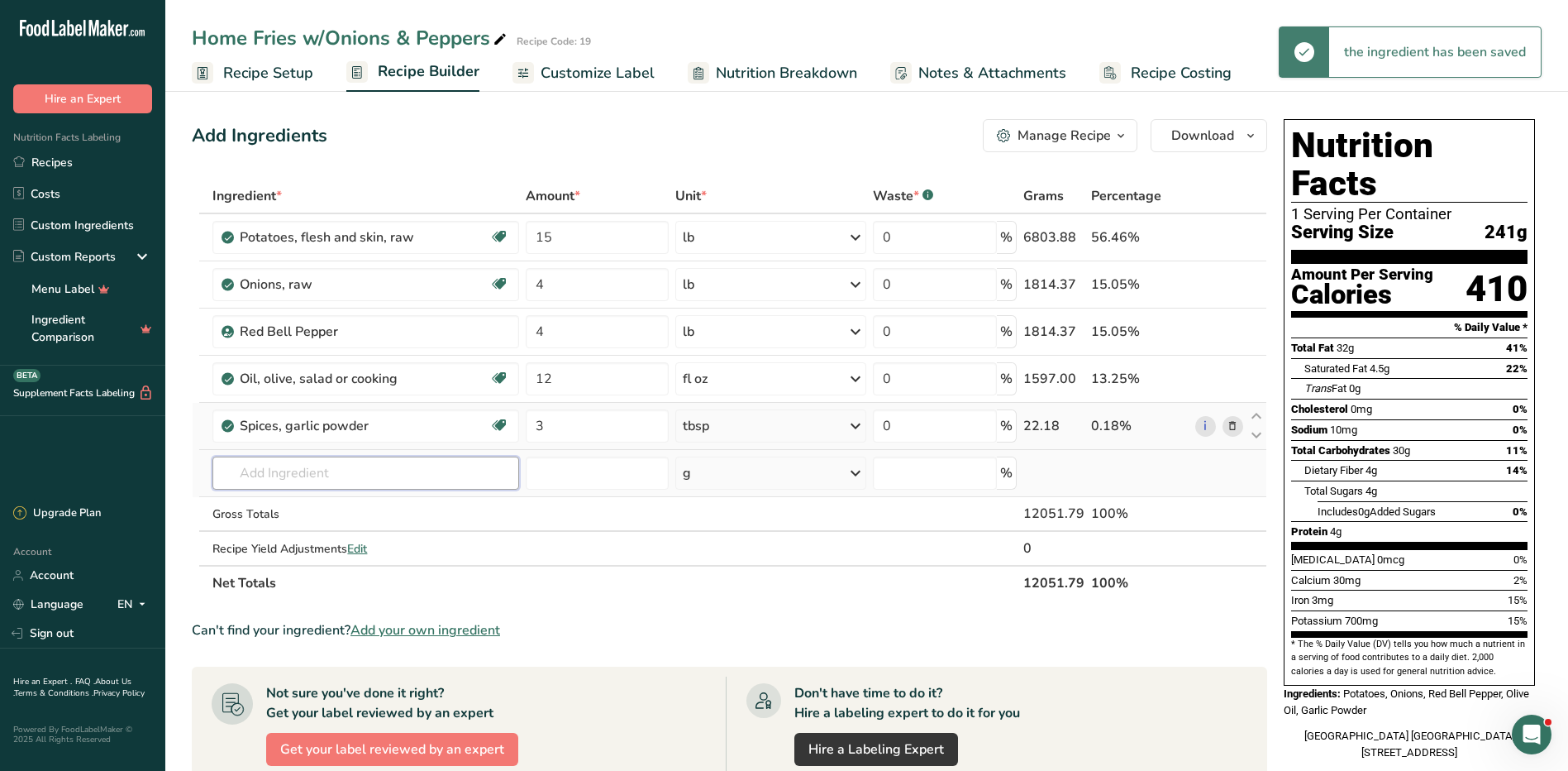
click at [405, 468] on input "text" at bounding box center [366, 473] width 306 height 33
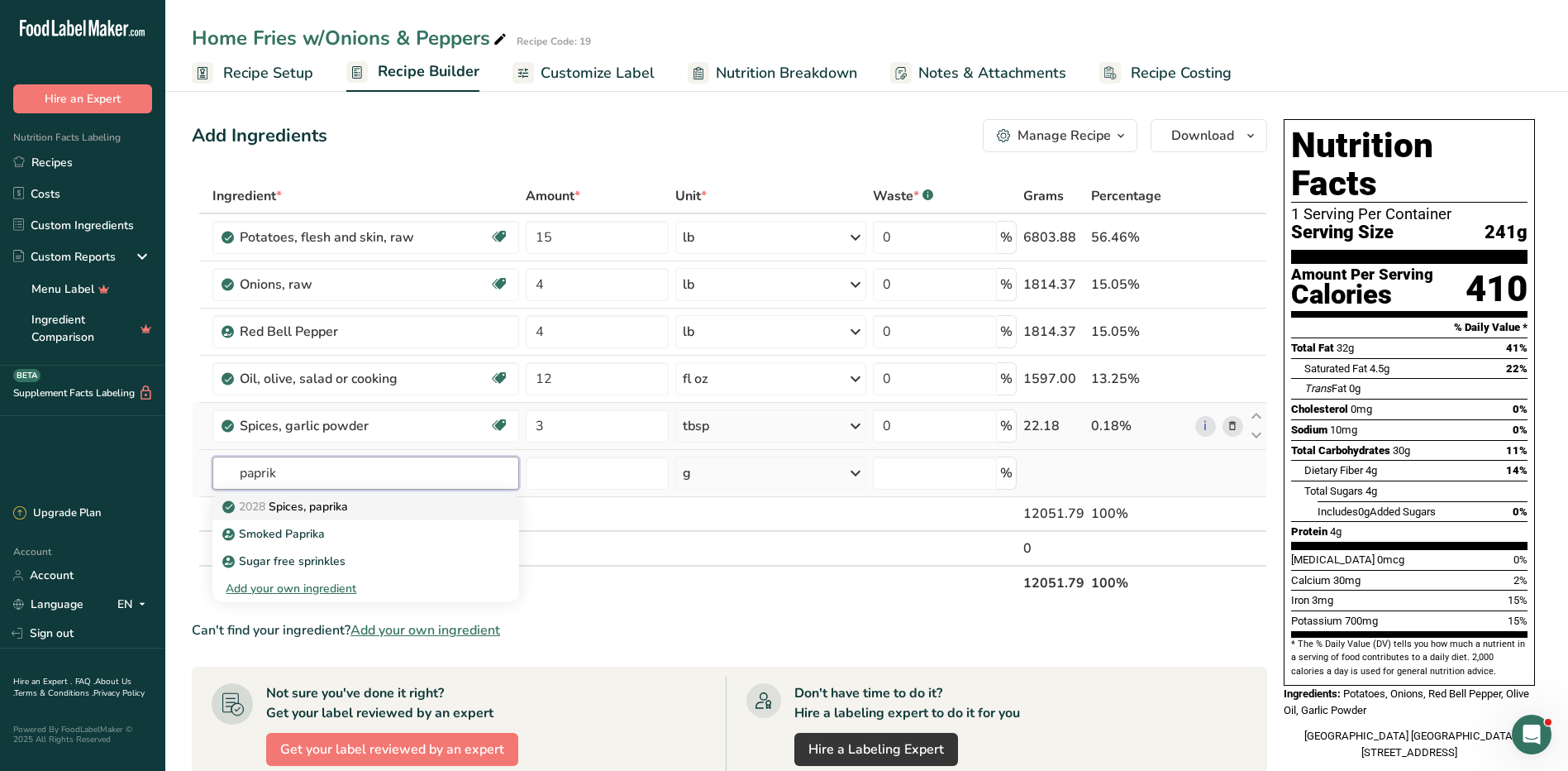
type input "paprik"
click at [326, 511] on p "2028 Spices, paprika" at bounding box center [286, 506] width 122 height 18
type input "Spices, paprika"
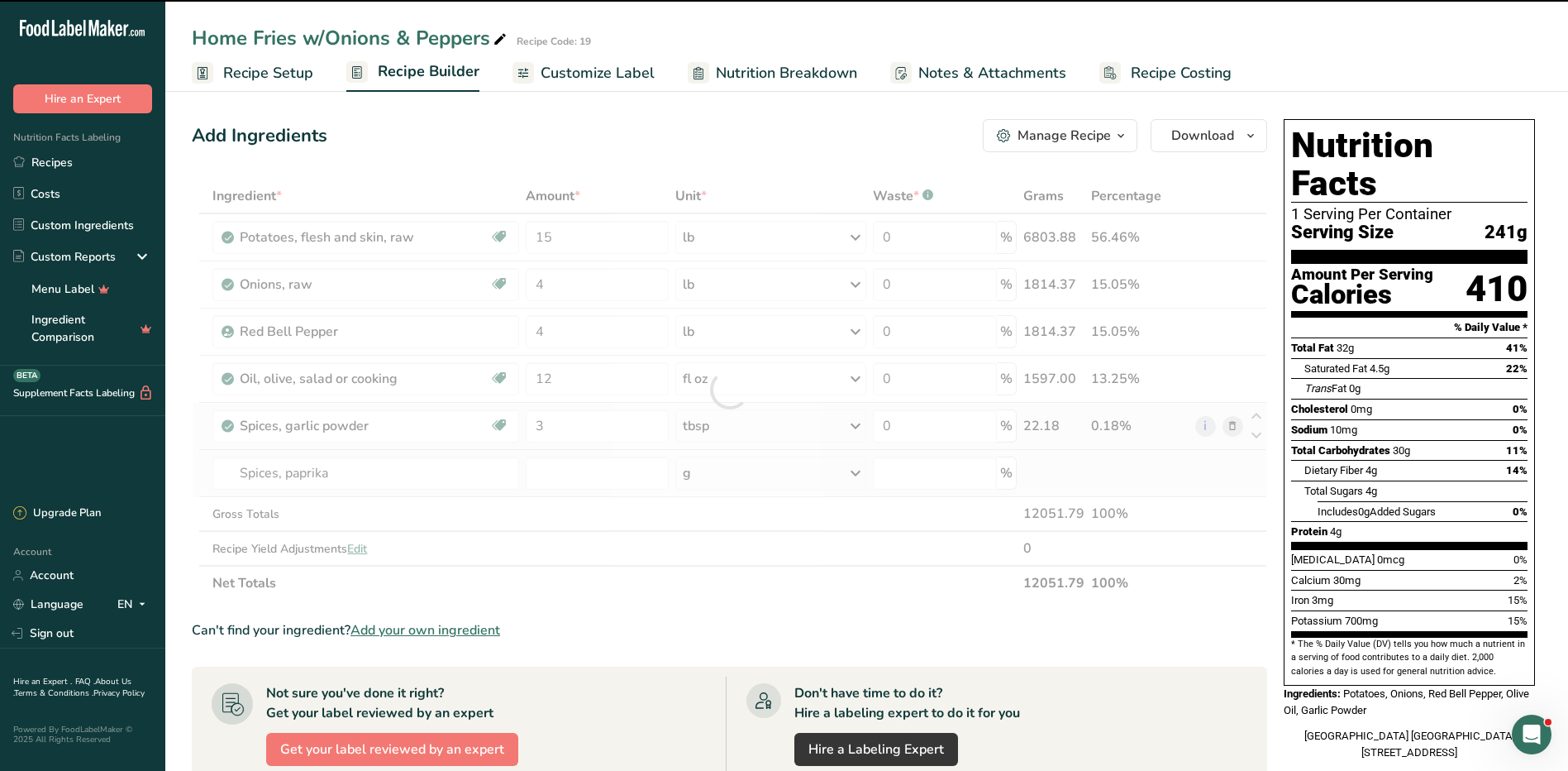
type input "0"
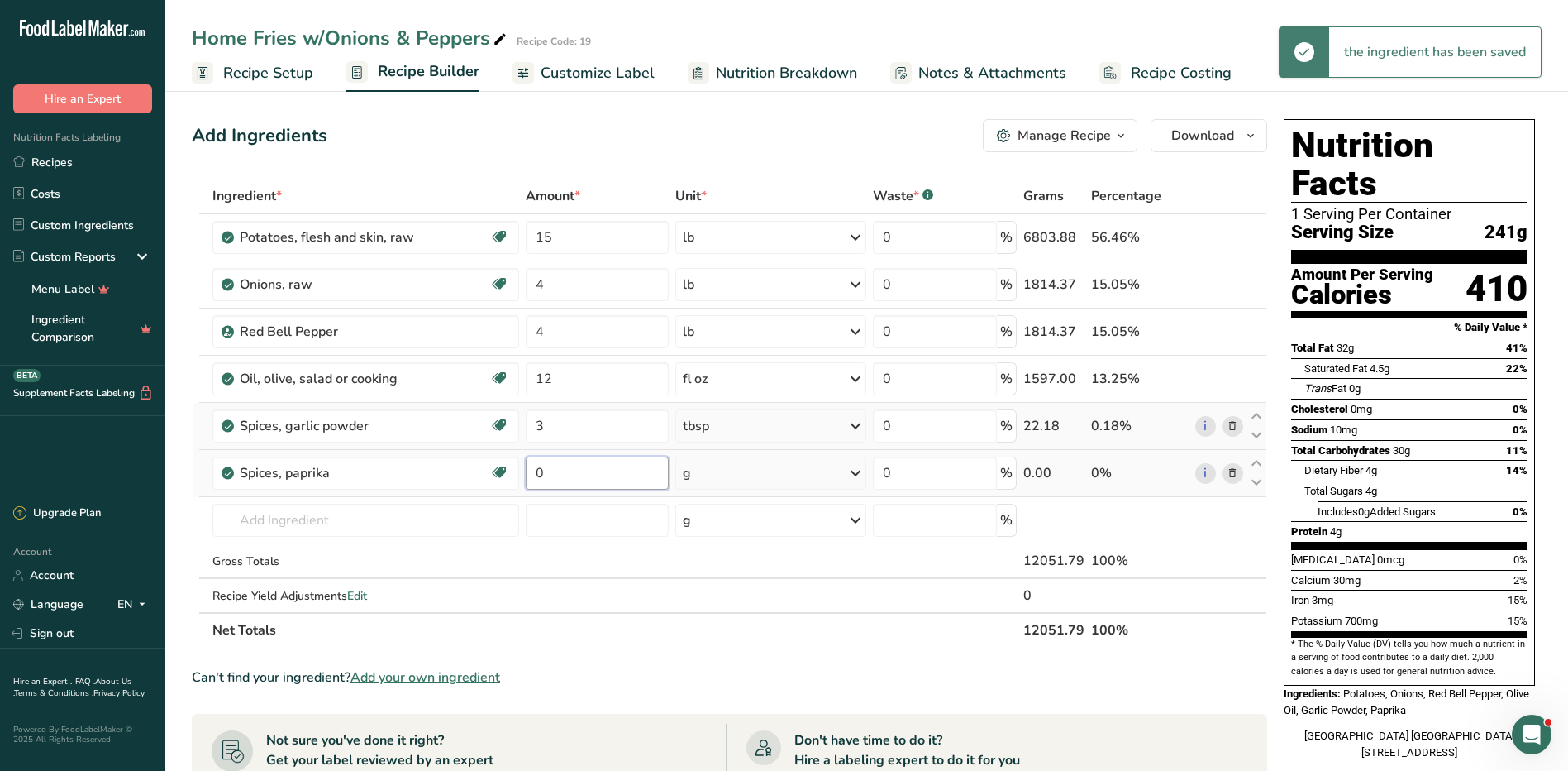
click at [573, 475] on input "0" at bounding box center [597, 473] width 143 height 33
type input "3"
click at [710, 477] on div "Ingredient * Amount * Unit * Waste * .a-a{fill:#347362;}.b-a{fill:#fff;} Grams …" at bounding box center [729, 413] width 1075 height 469
click at [718, 478] on div "g" at bounding box center [770, 473] width 191 height 33
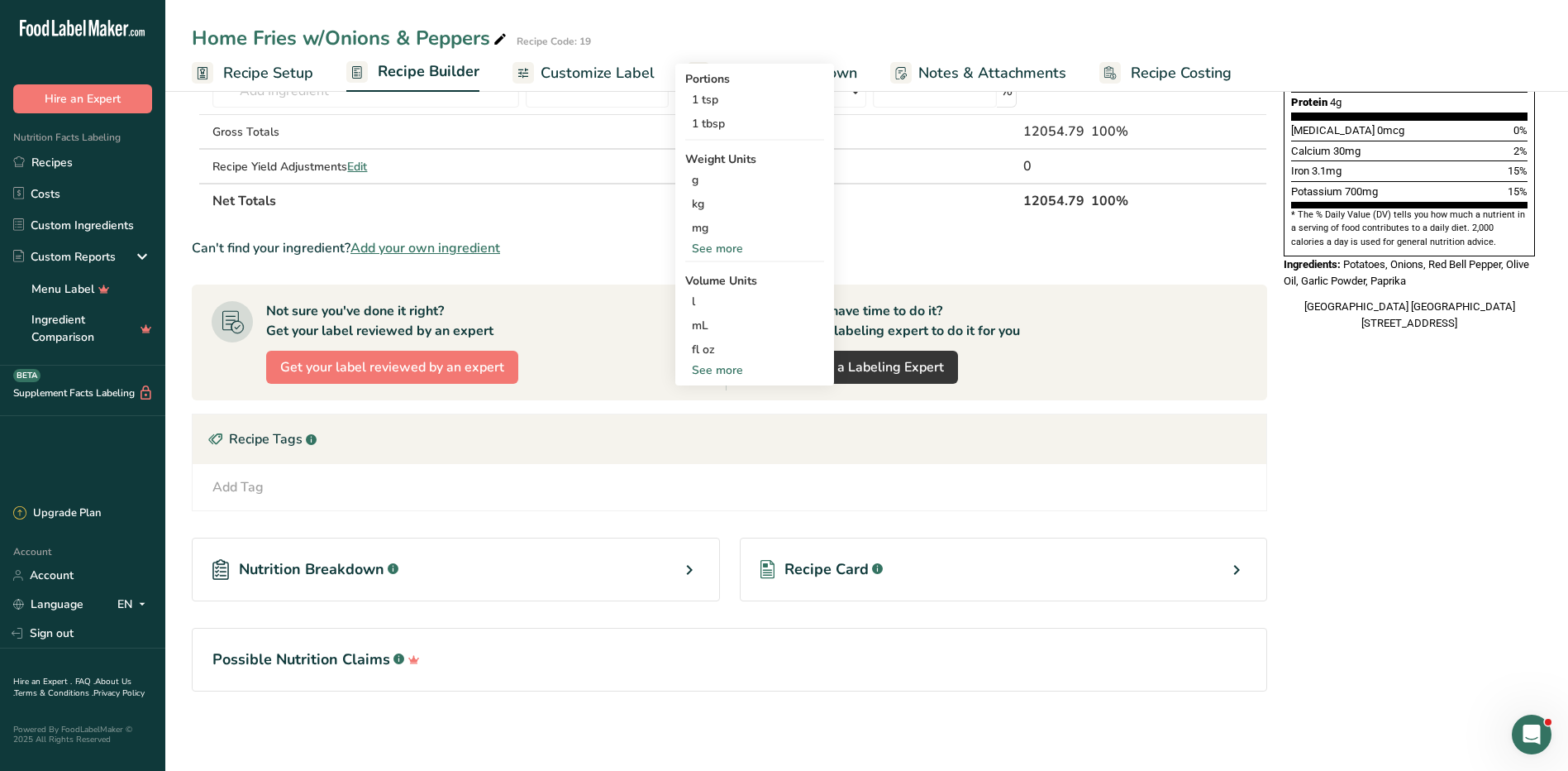
click at [707, 368] on div "See more" at bounding box center [754, 369] width 139 height 18
select select "22"
click at [726, 372] on div "tbsp" at bounding box center [754, 373] width 125 height 18
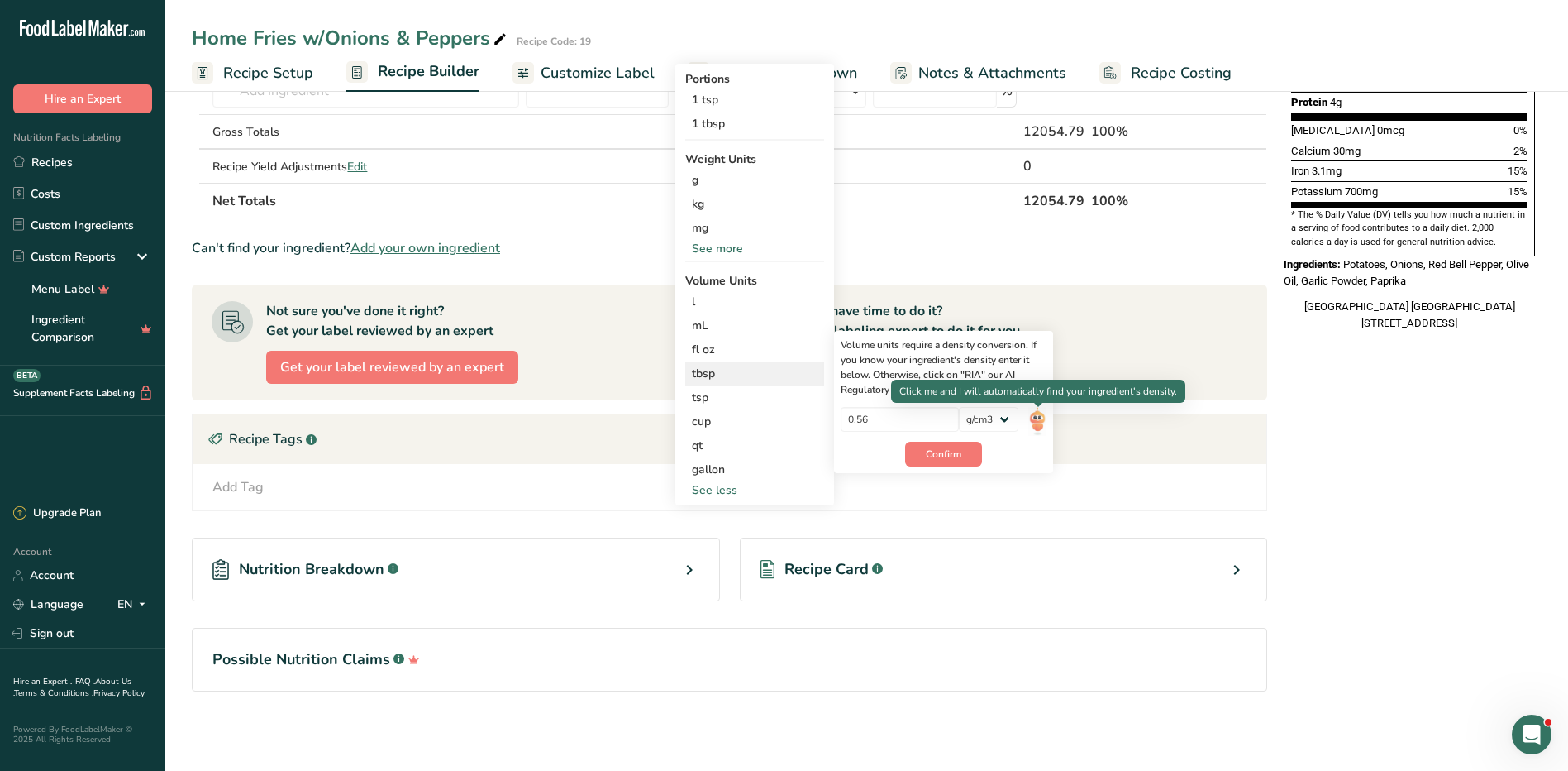
click at [1040, 415] on img at bounding box center [1038, 421] width 18 height 29
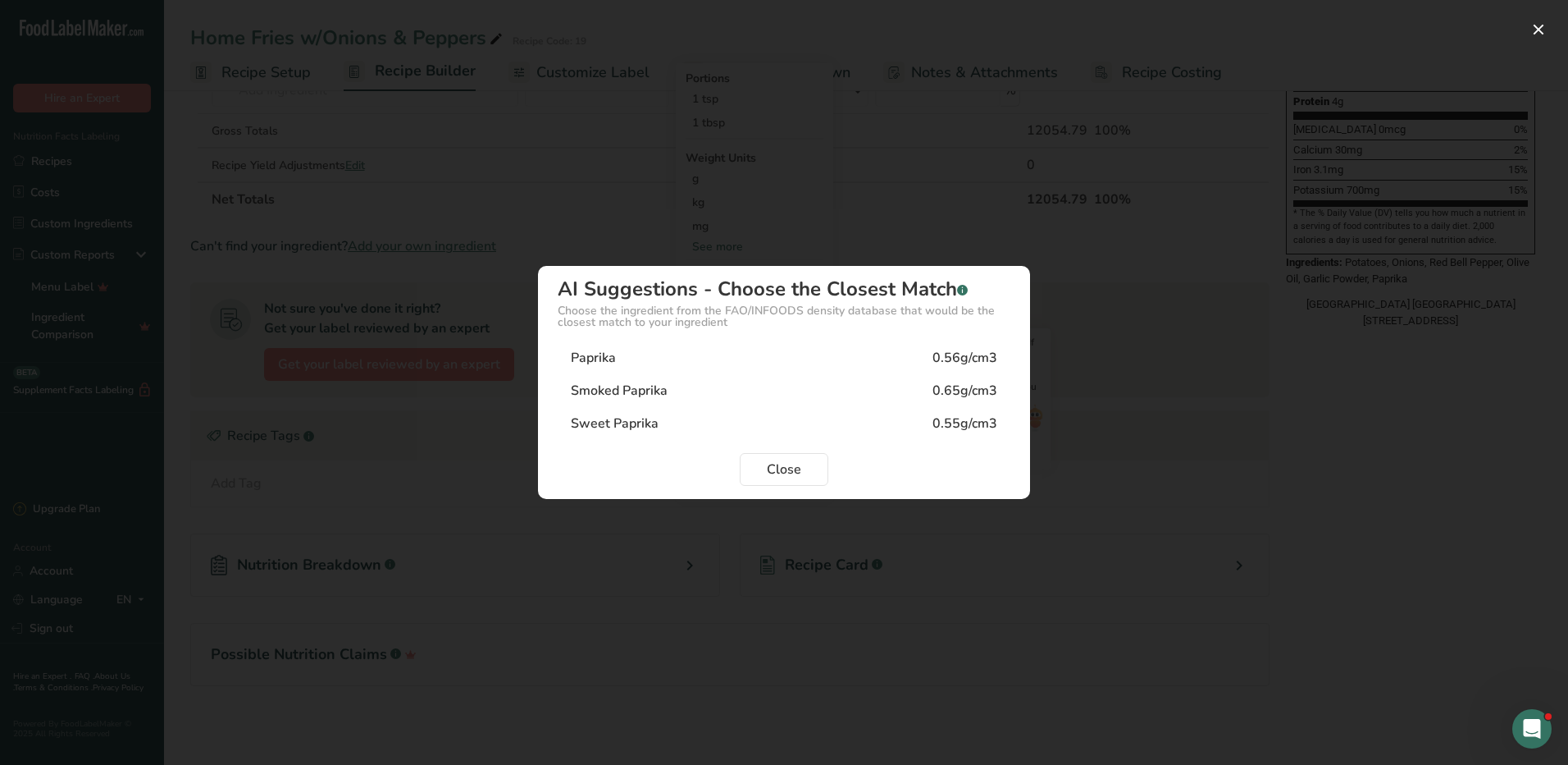
click at [964, 352] on div "0.56g/cm3" at bounding box center [965, 358] width 65 height 20
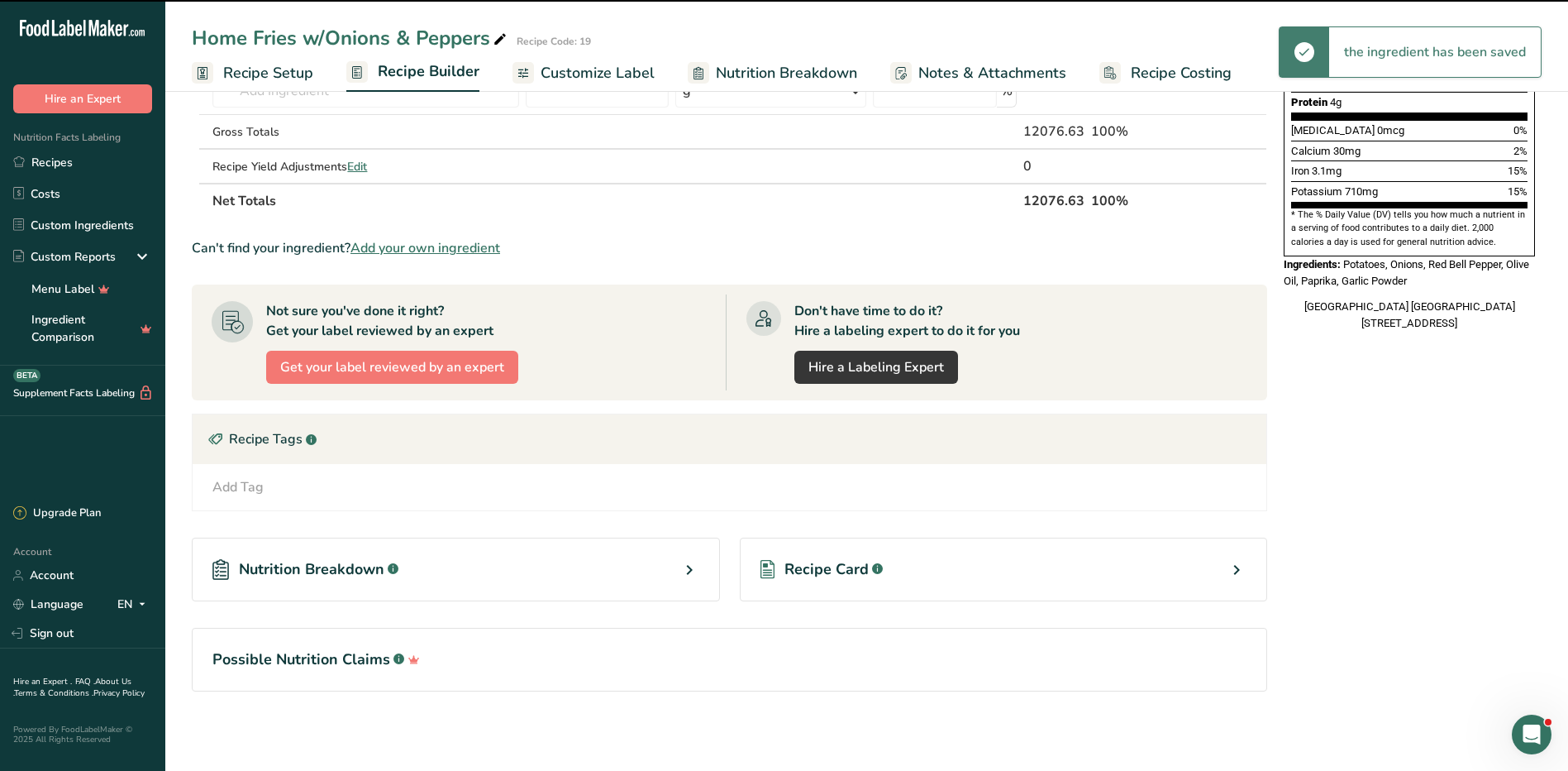
scroll to position [0, 0]
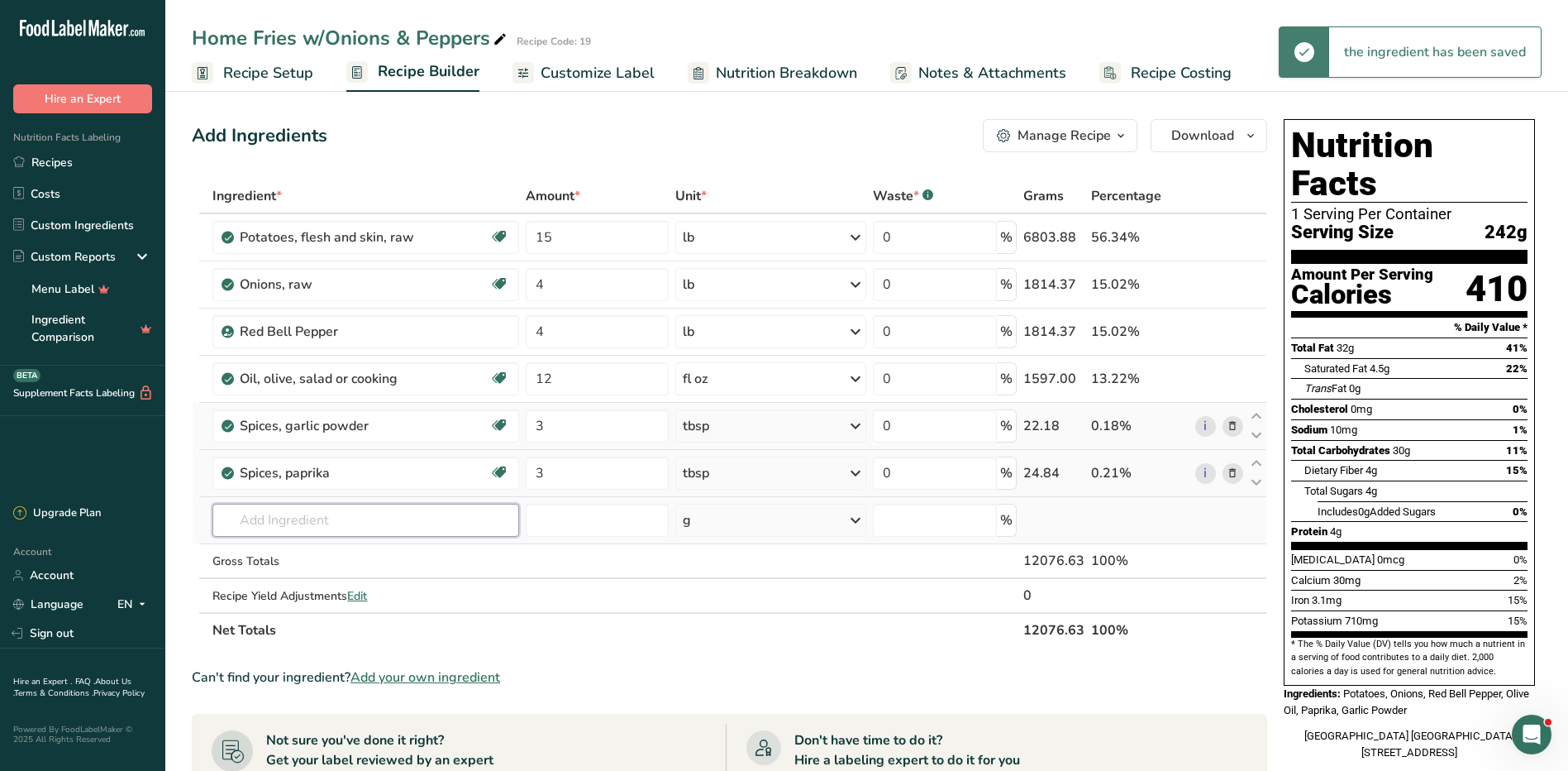
click at [313, 517] on input "text" at bounding box center [366, 520] width 306 height 33
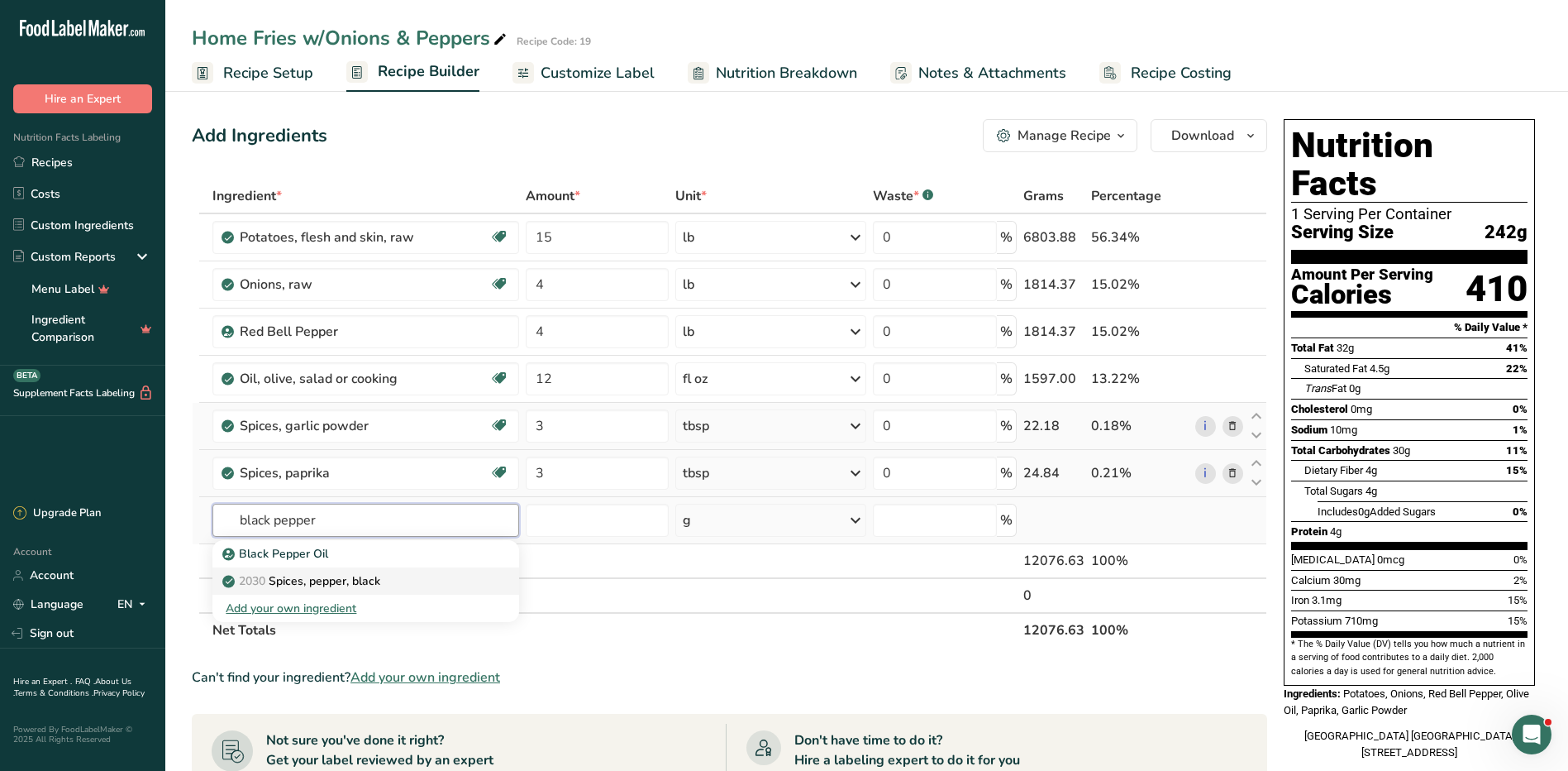
type input "black pepper"
click at [394, 581] on div "2030 Spices, pepper, black" at bounding box center [352, 580] width 253 height 18
type input "Spices, pepper, black"
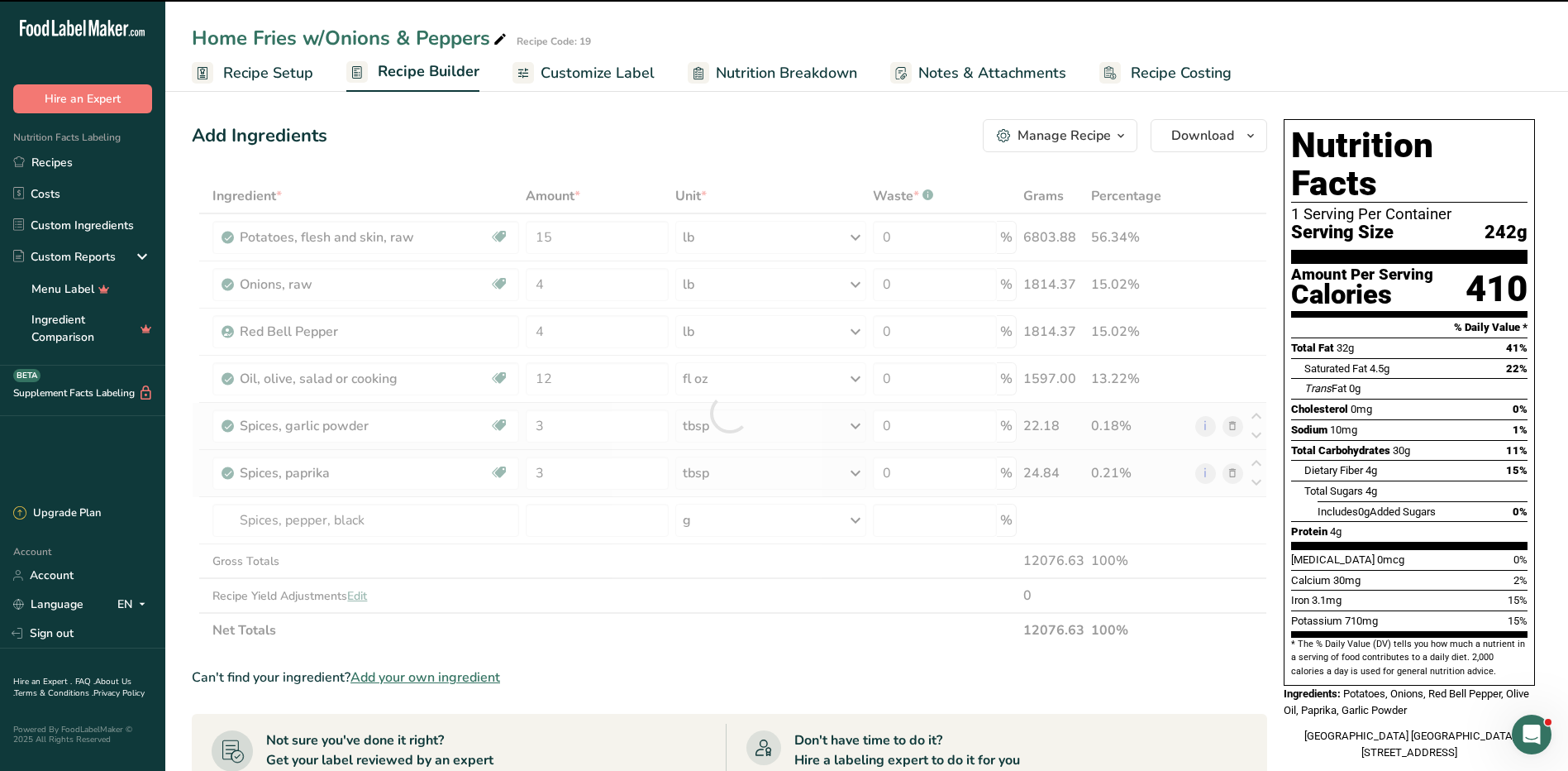
type input "0"
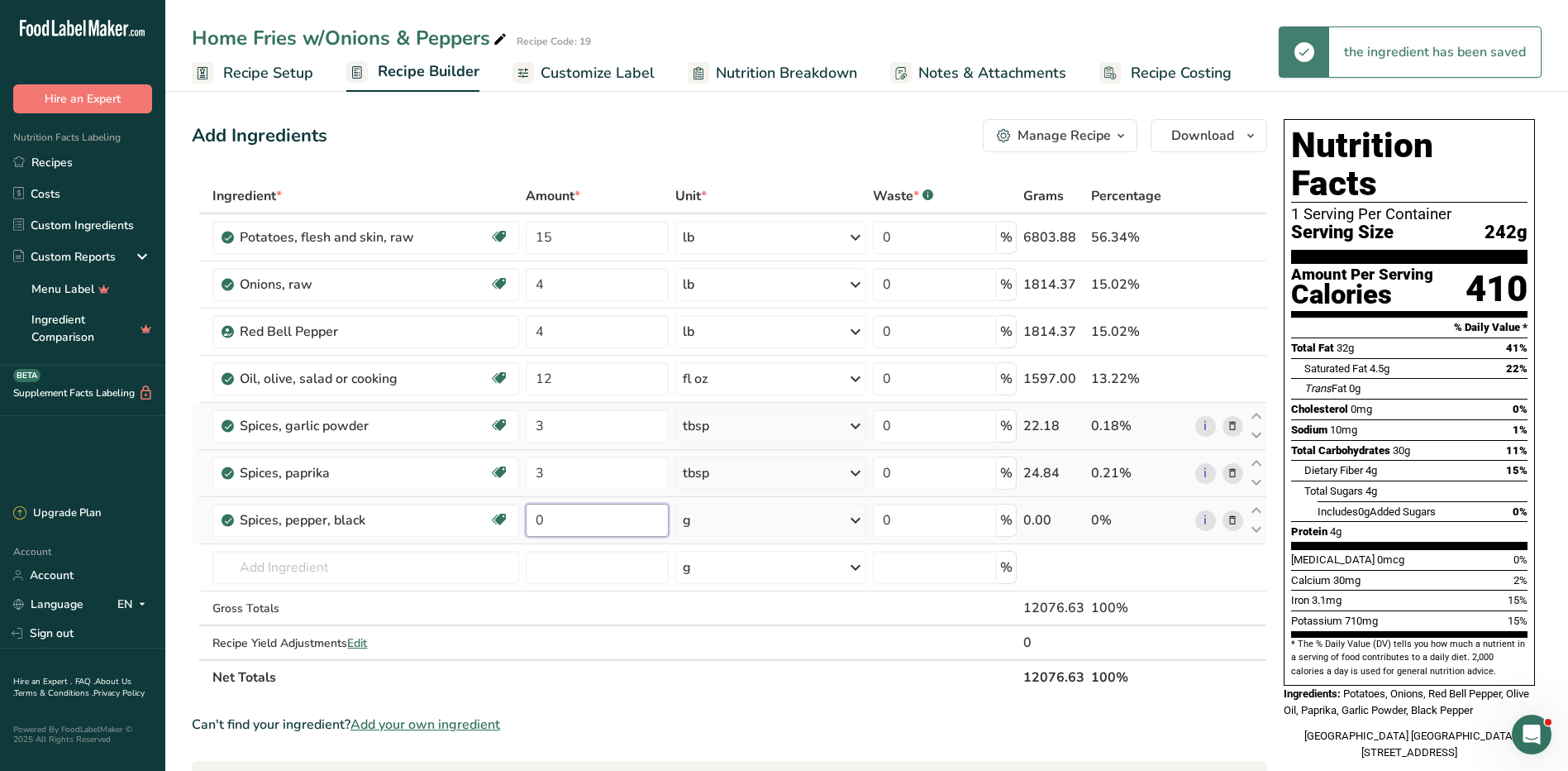
click at [588, 513] on input "0" at bounding box center [597, 520] width 143 height 33
type input "3"
type input "2"
click at [702, 508] on div "Ingredient * Amount * Unit * Waste * .a-a{fill:#347362;}.b-a{fill:#fff;} Grams …" at bounding box center [729, 437] width 1075 height 516
click at [711, 521] on div "g" at bounding box center [770, 520] width 191 height 33
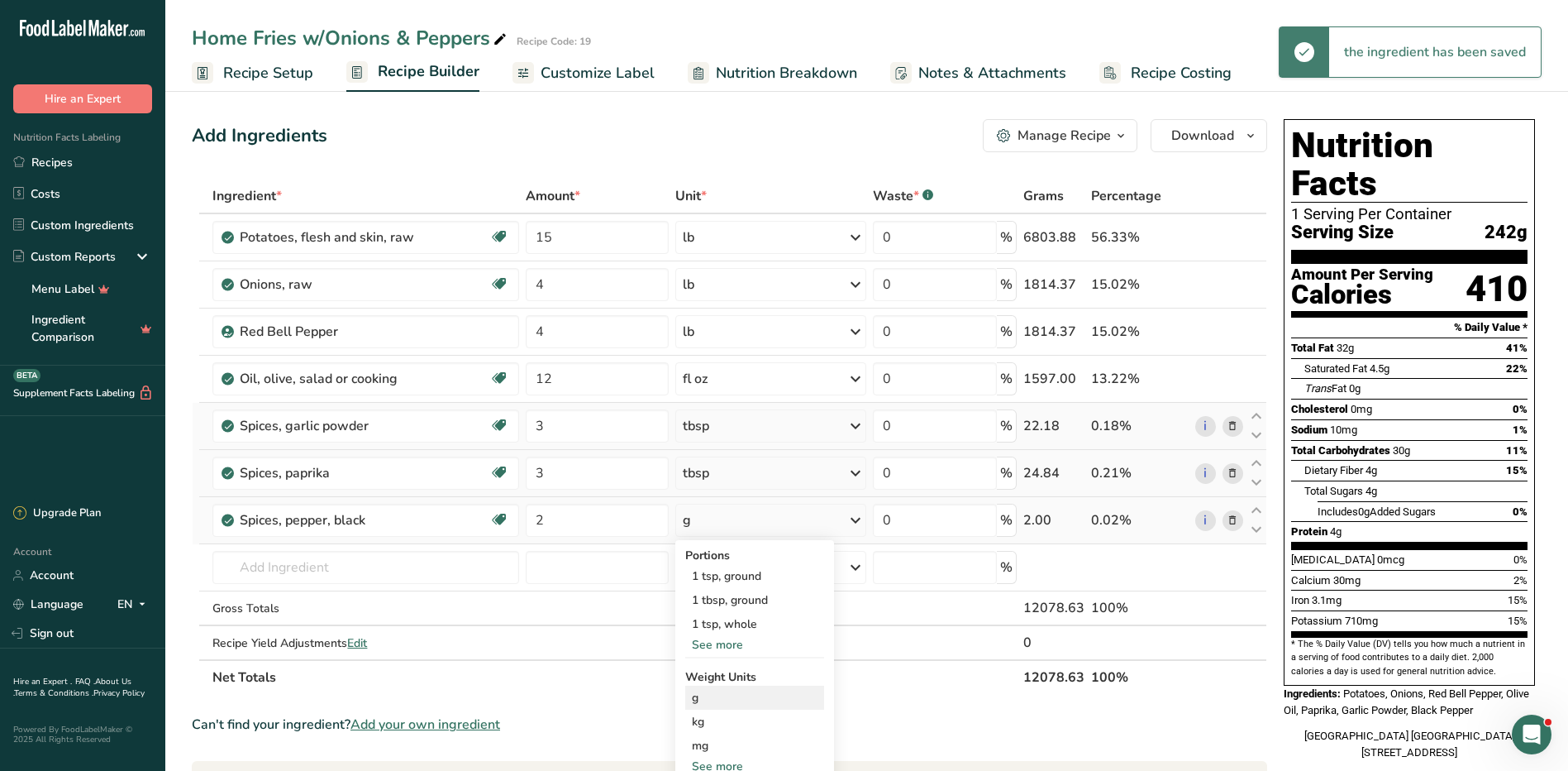
scroll to position [476, 0]
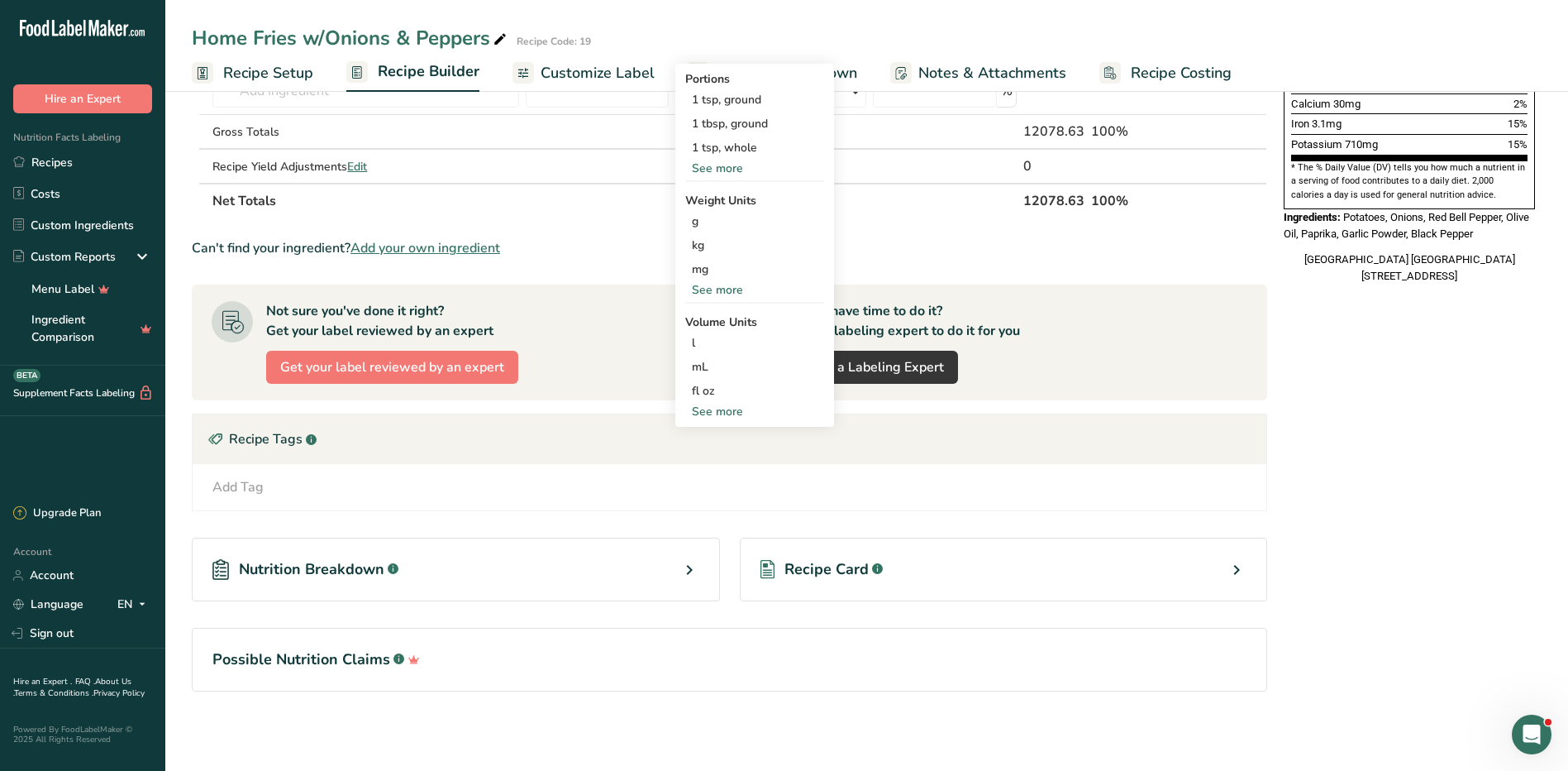
click at [740, 403] on div "See more" at bounding box center [754, 411] width 139 height 18
select select "22"
click at [723, 415] on div "tbsp" at bounding box center [754, 415] width 125 height 18
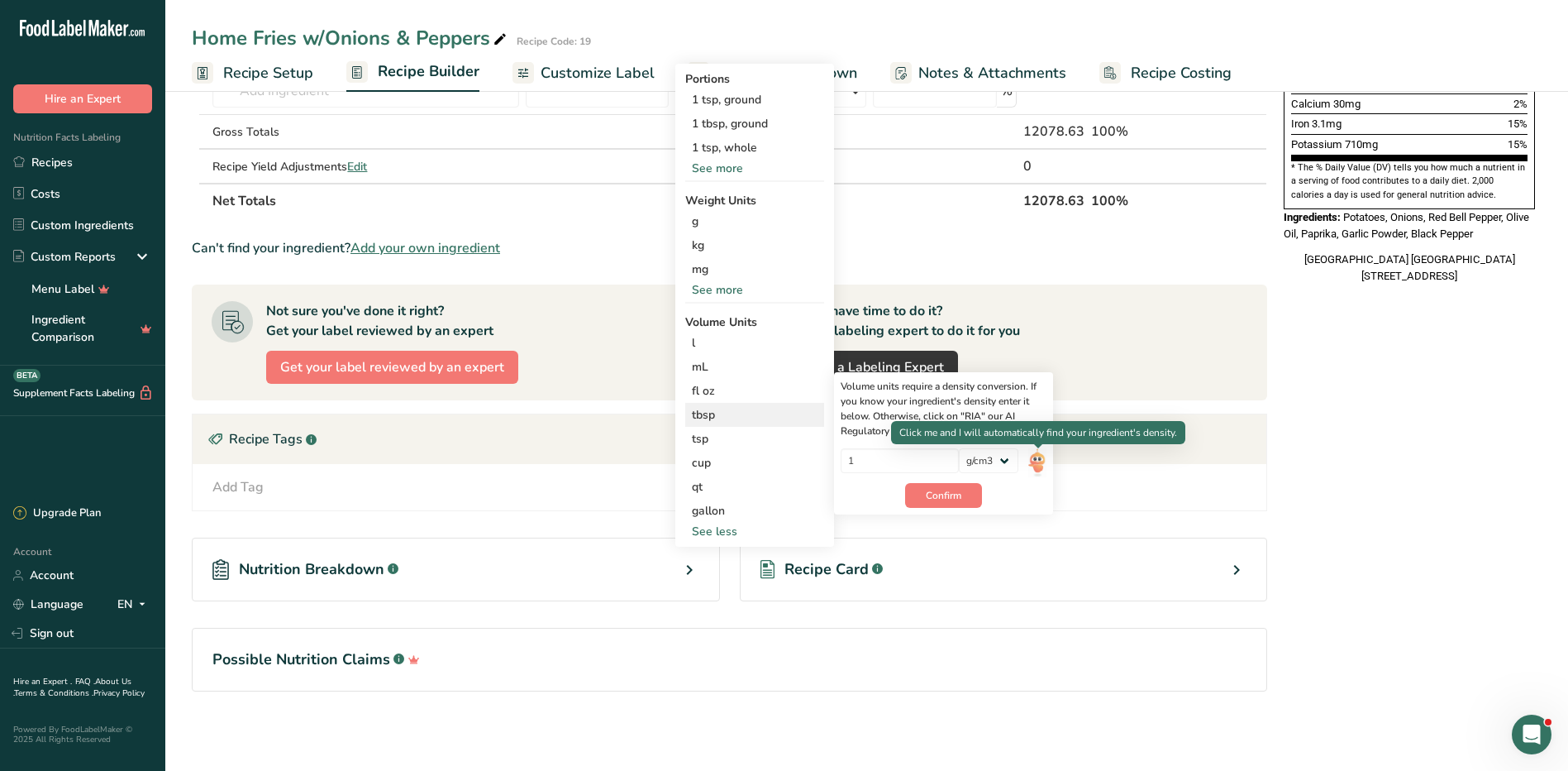
click at [1040, 458] on img at bounding box center [1038, 462] width 18 height 29
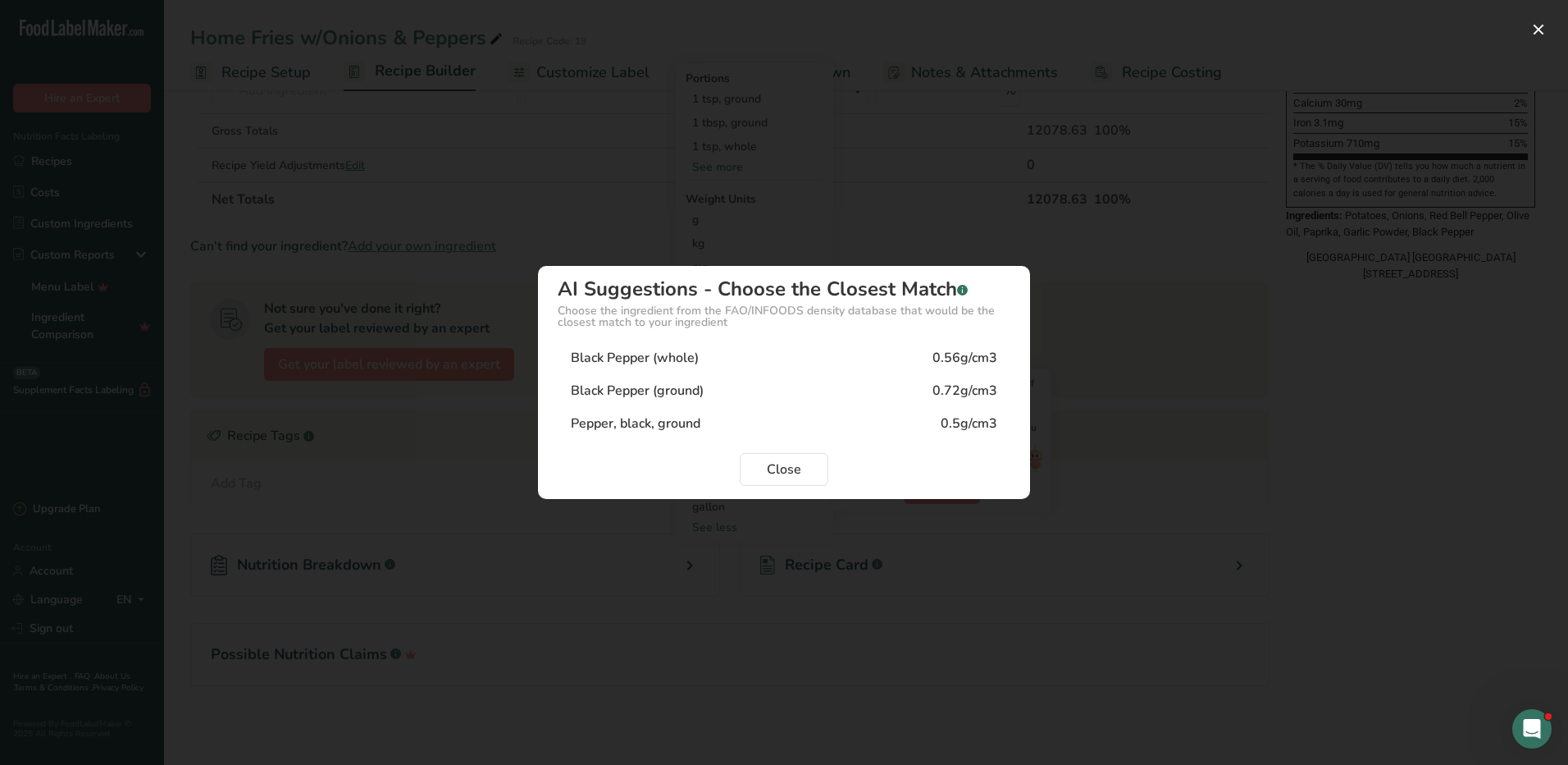
click at [644, 381] on div "Black Pepper (ground)" at bounding box center [637, 391] width 132 height 20
type input "0.72"
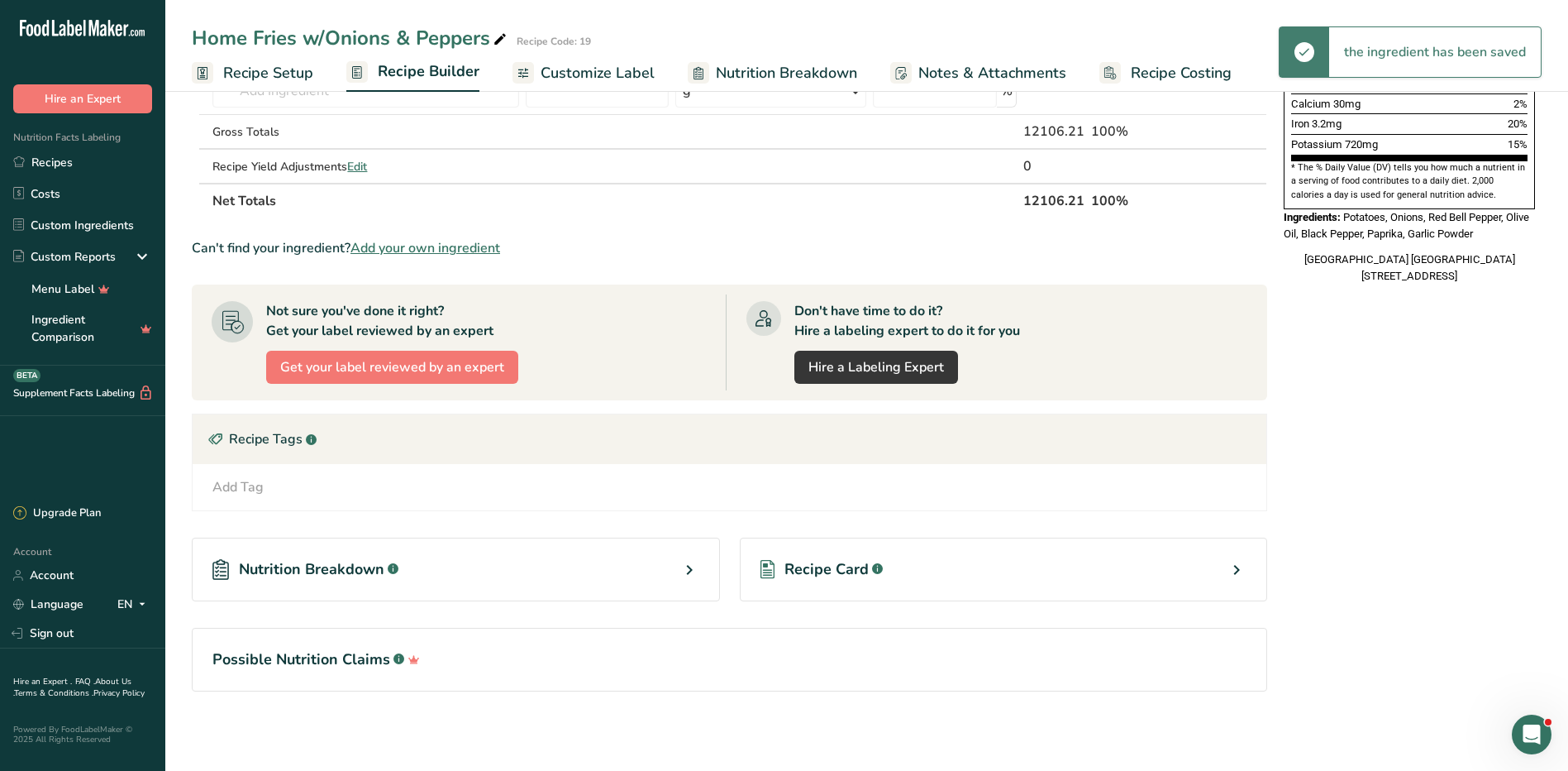
scroll to position [0, 0]
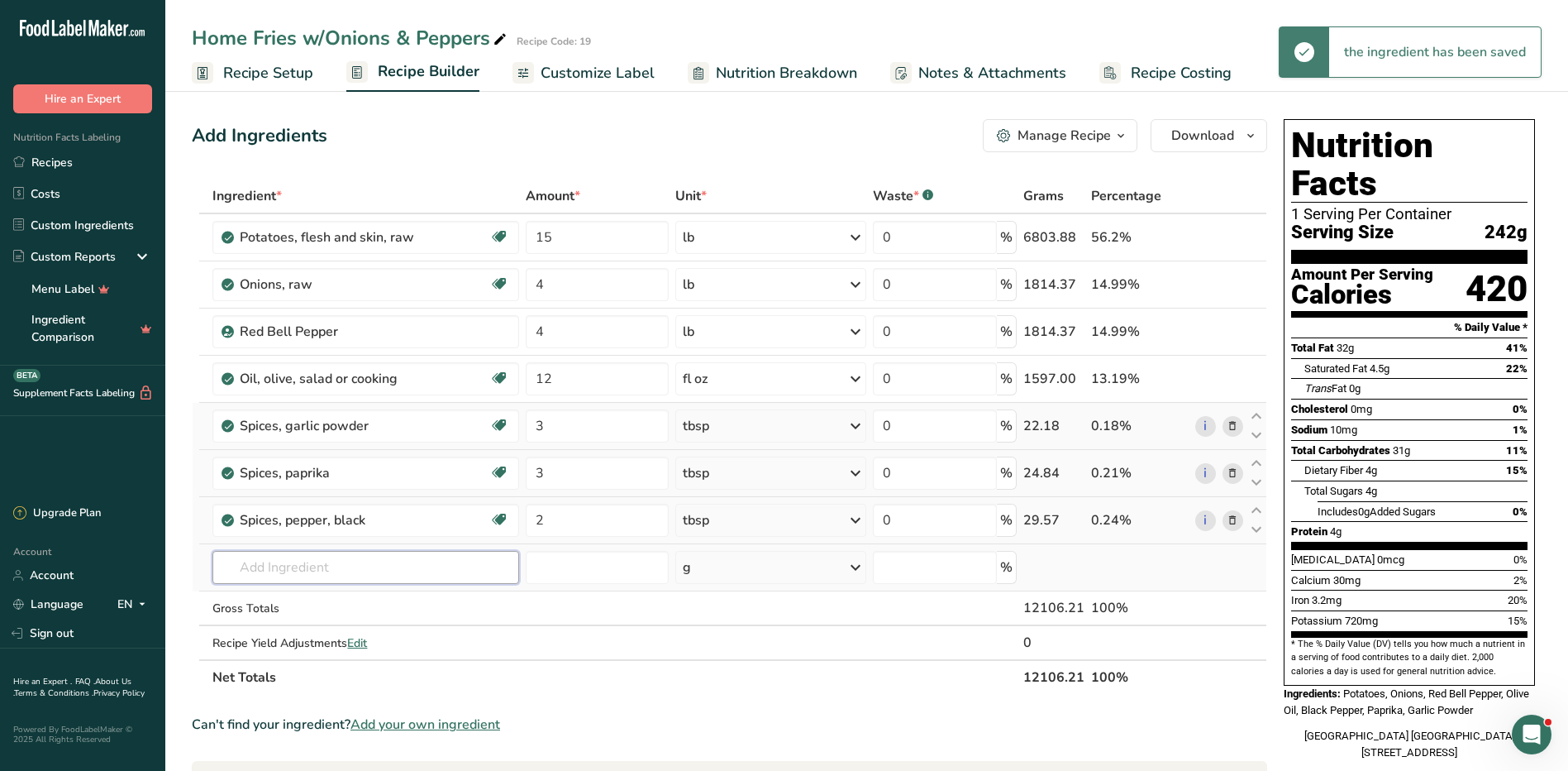
click at [331, 568] on input "text" at bounding box center [366, 567] width 306 height 33
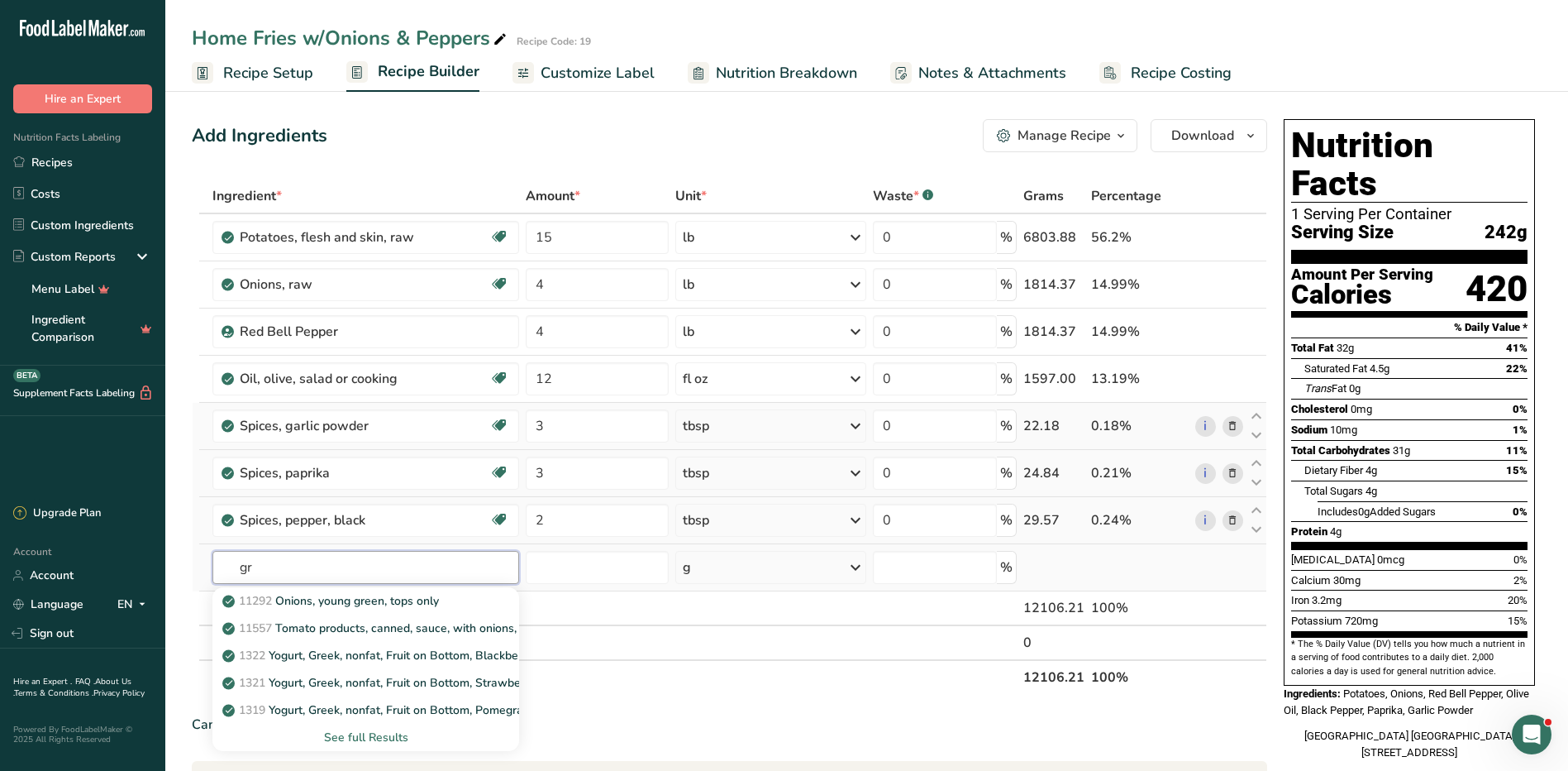
type input "g"
type input "onion"
click at [432, 684] on p "11291 Onions, spring or scallions (includes tops and bulb), raw" at bounding box center [399, 683] width 346 height 18
type input "Onions, spring or scallions (includes tops and bulb), raw"
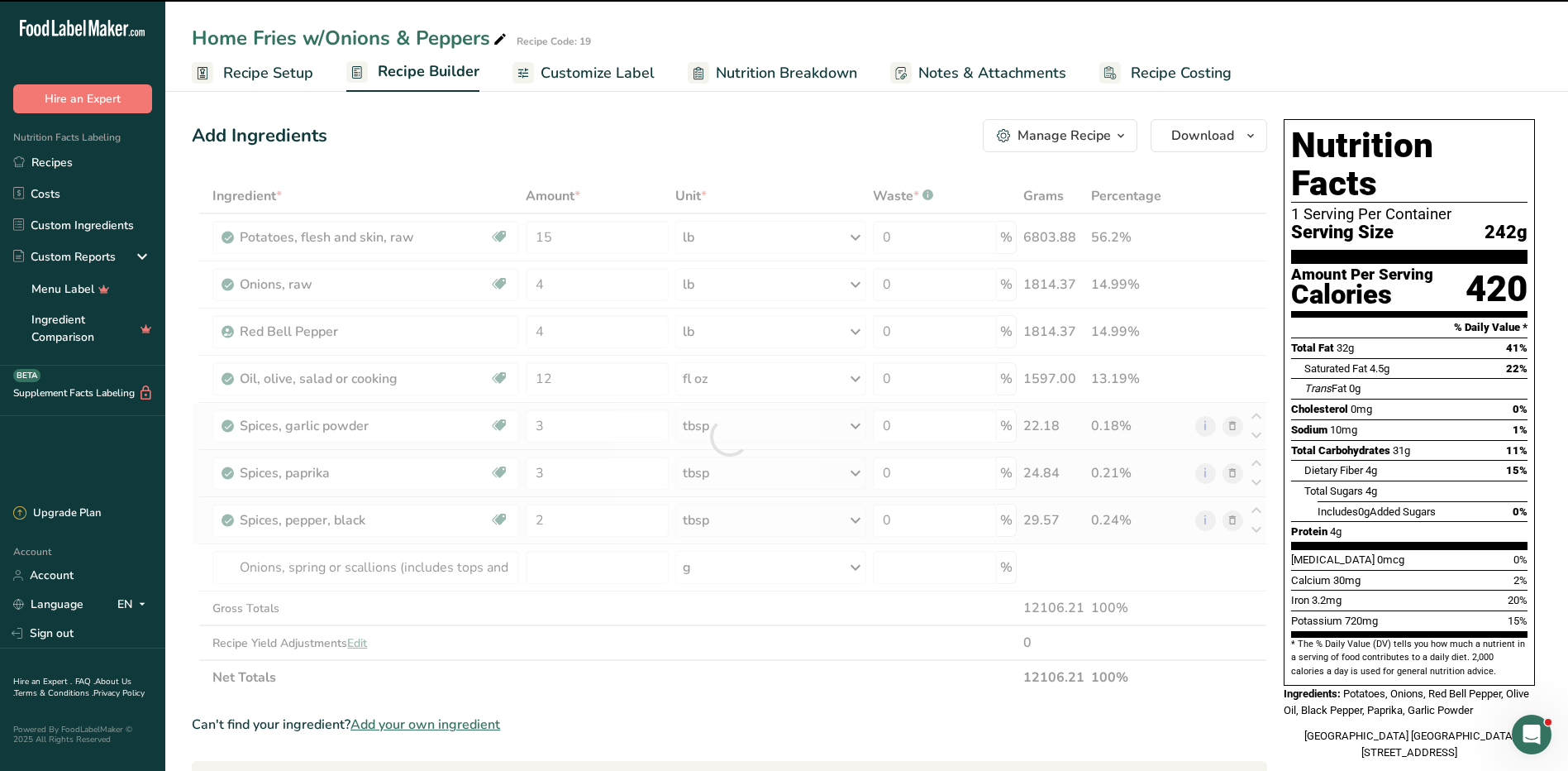
type input "0"
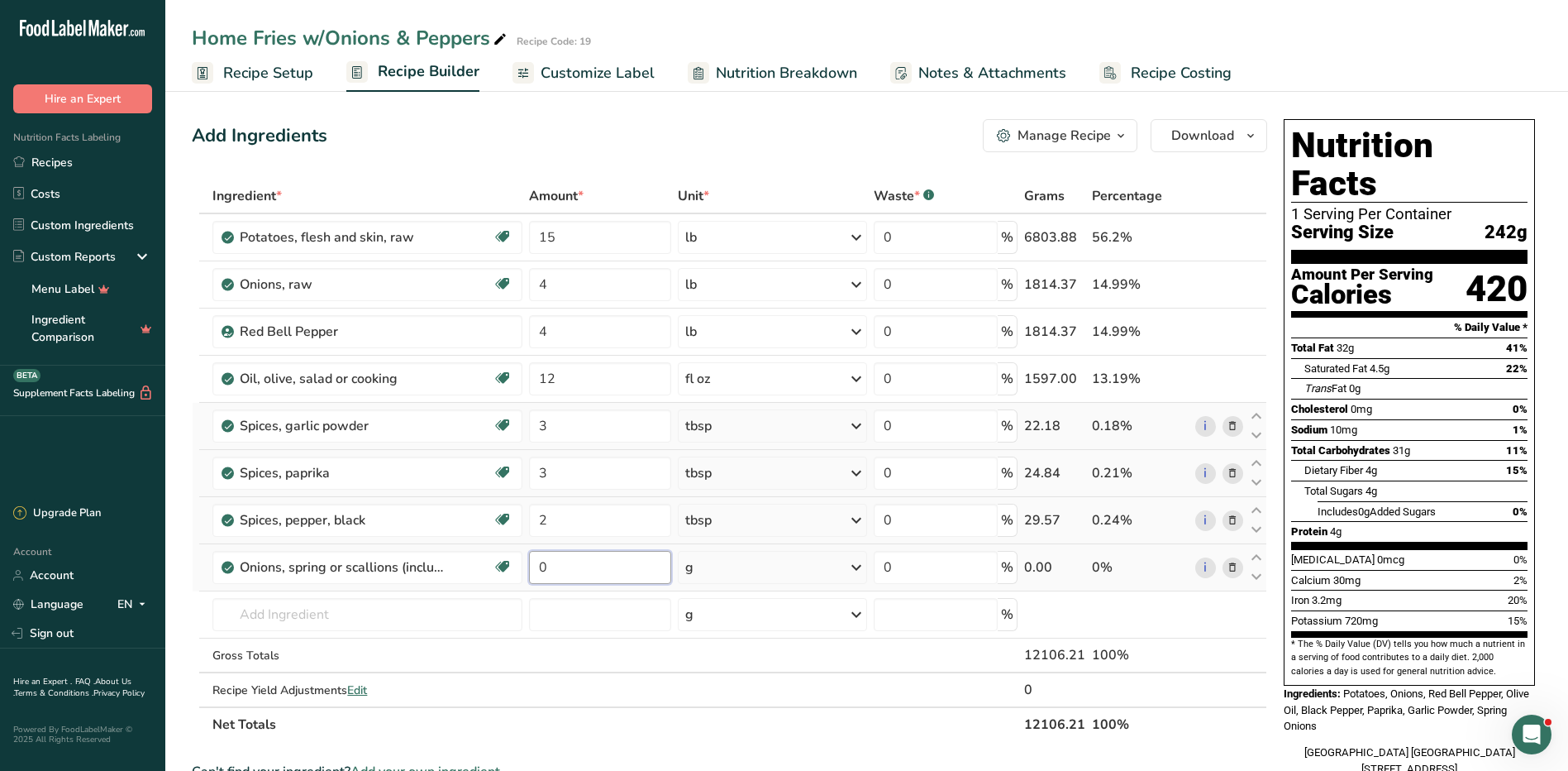
click at [600, 556] on input "0" at bounding box center [600, 567] width 142 height 33
type input "1"
click at [744, 562] on div "Ingredient * Amount * Unit * Waste * .a-a{fill:#347362;}.b-a{fill:#fff;} Grams …" at bounding box center [729, 460] width 1075 height 563
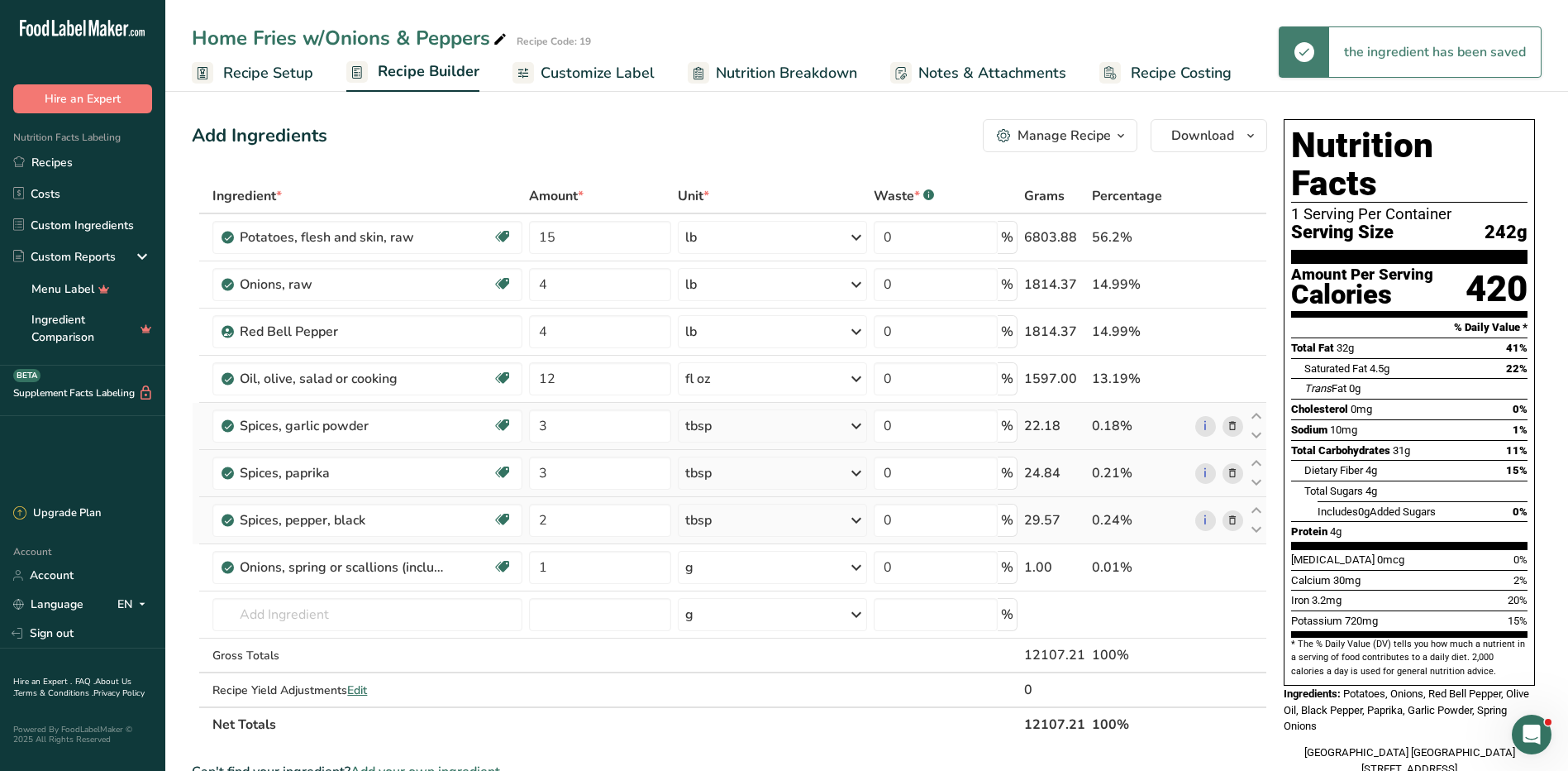
click at [738, 568] on div "g" at bounding box center [772, 567] width 190 height 33
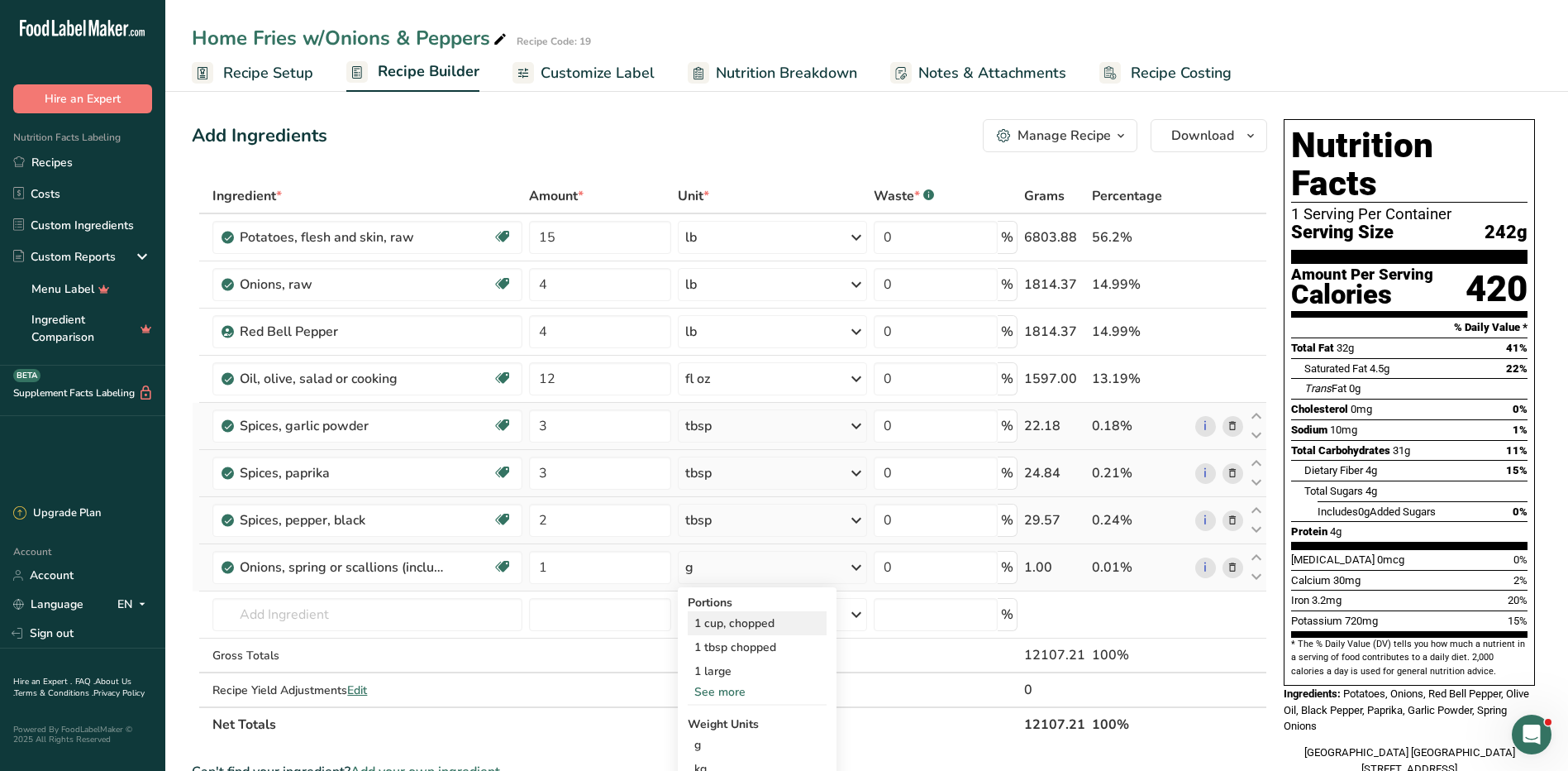
click at [771, 622] on div "1 cup, chopped" at bounding box center [757, 623] width 139 height 24
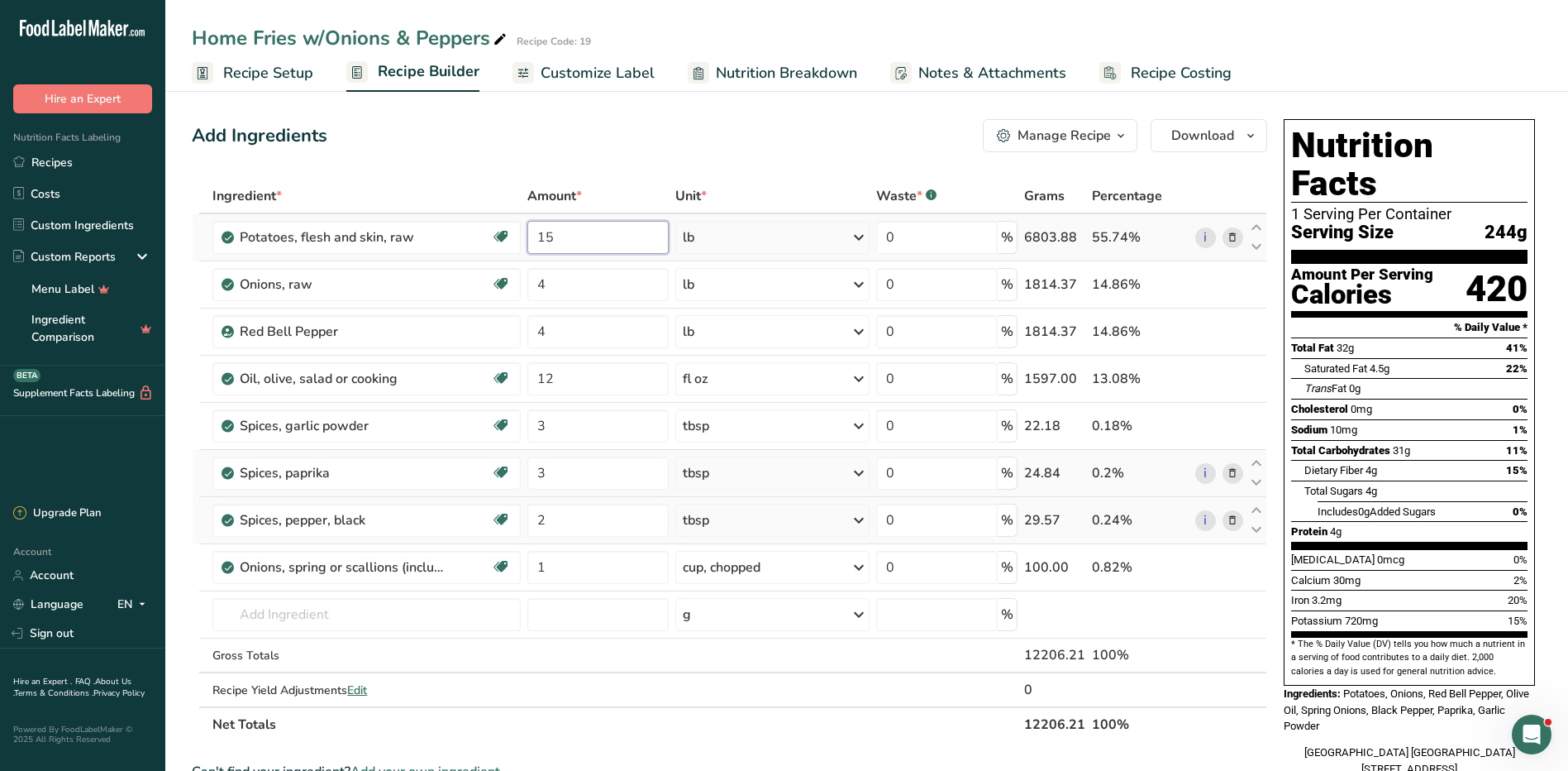
click at [621, 234] on input "15" at bounding box center [598, 238] width 141 height 33
type input "14"
click at [739, 240] on div "Ingredient * Amount * Unit * Waste * .a-a{fill:#347362;}.b-a{fill:#fff;} Grams …" at bounding box center [729, 460] width 1075 height 563
click at [573, 380] on input "12" at bounding box center [598, 379] width 141 height 33
type input "11"
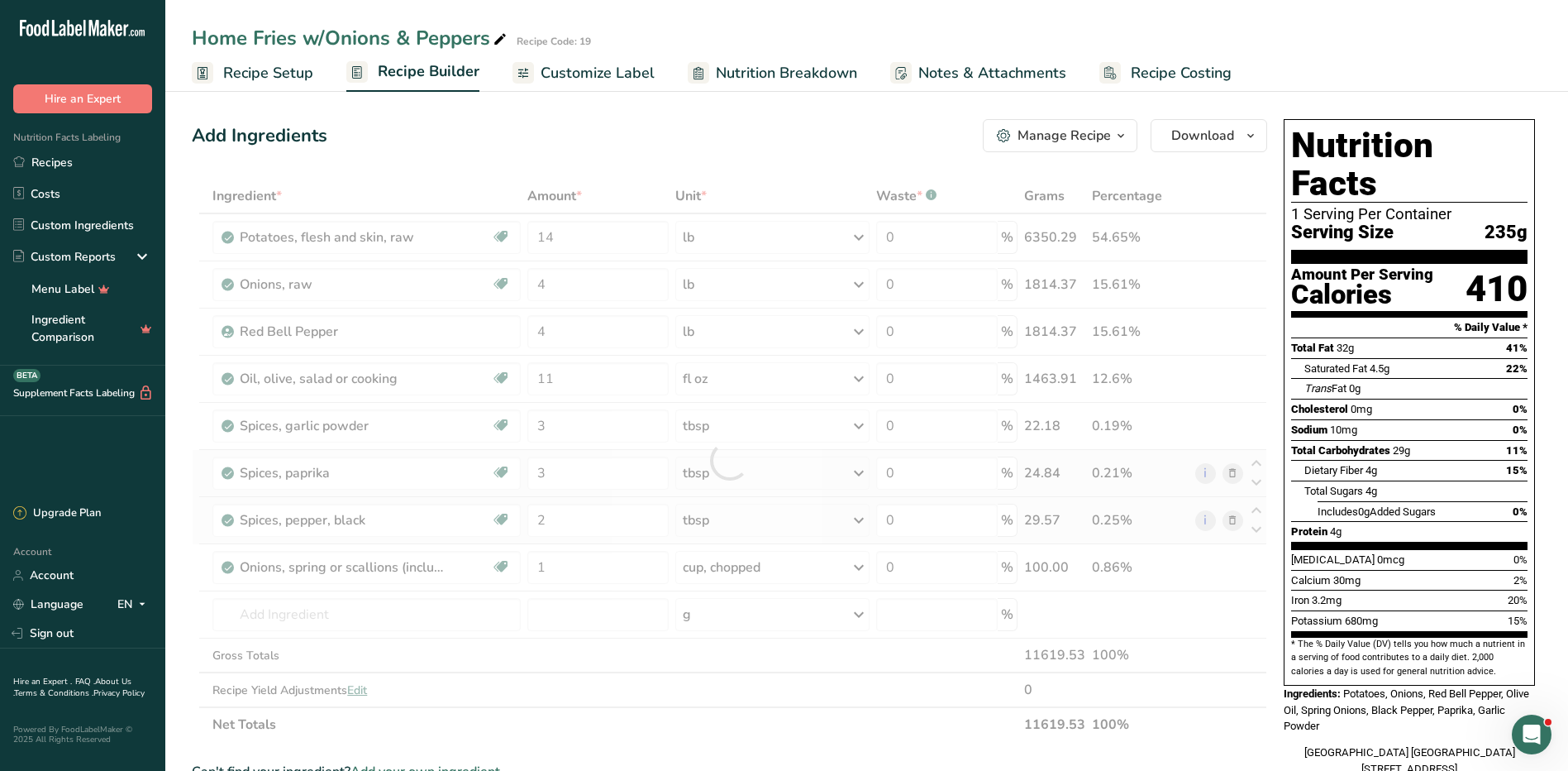
click at [784, 380] on div "Ingredient * Amount * Unit * Waste * .a-a{fill:#347362;}.b-a{fill:#fff;} Grams …" at bounding box center [729, 460] width 1075 height 563
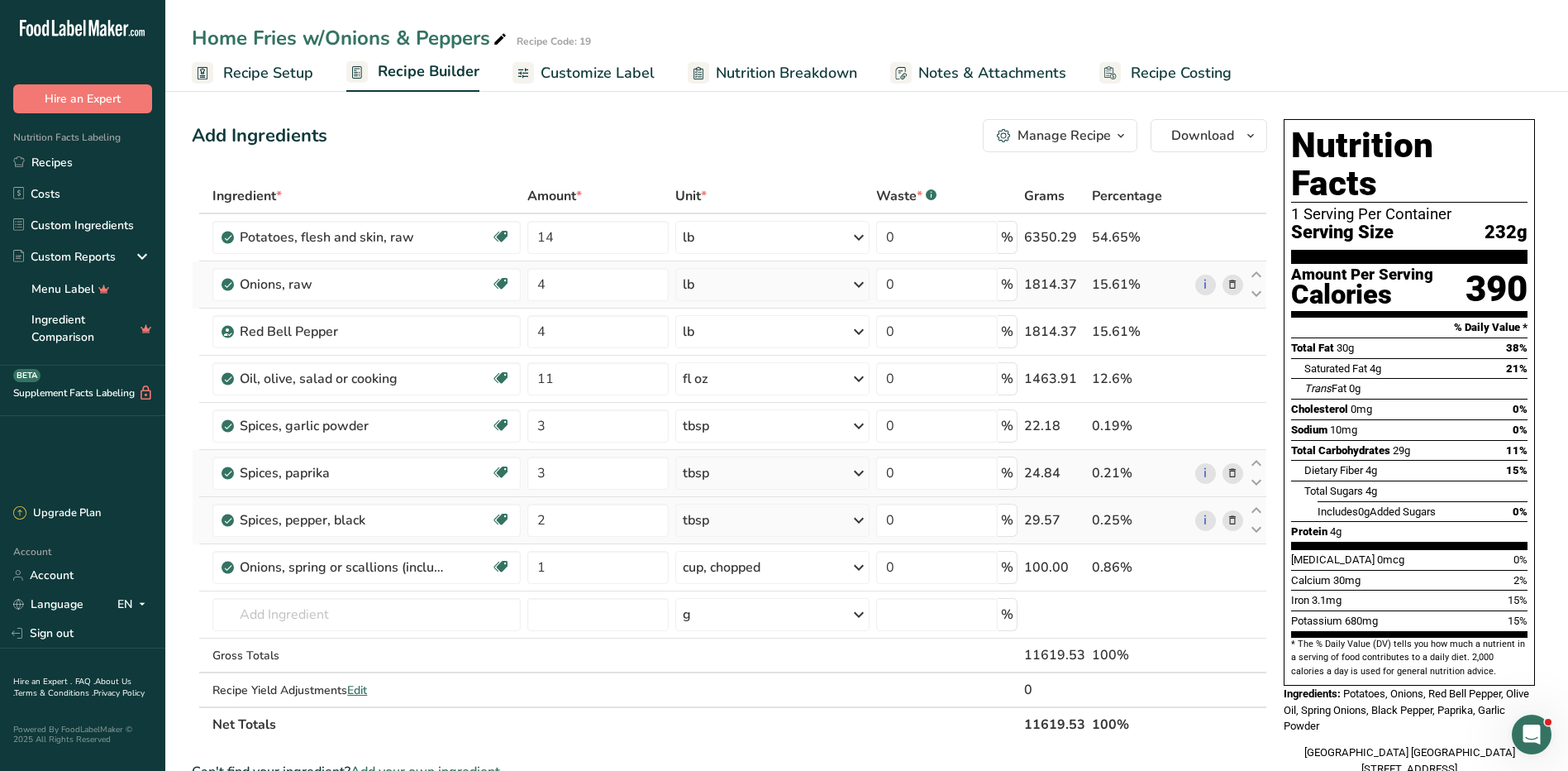
scroll to position [523, 0]
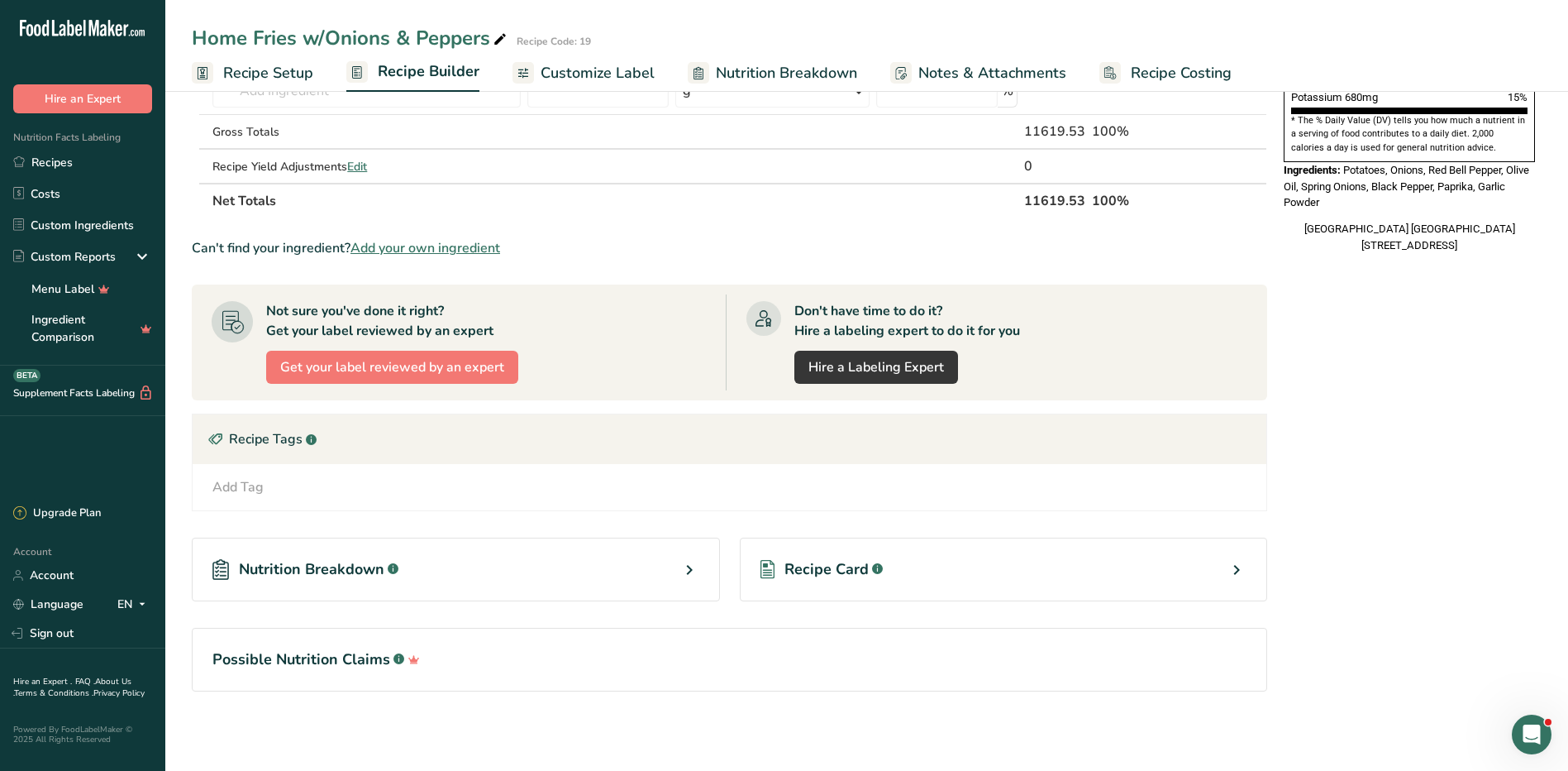
click at [1161, 570] on div "Recipe Card .a-a{fill:#347362;}.b-a{fill:#fff;}" at bounding box center [1004, 568] width 528 height 64
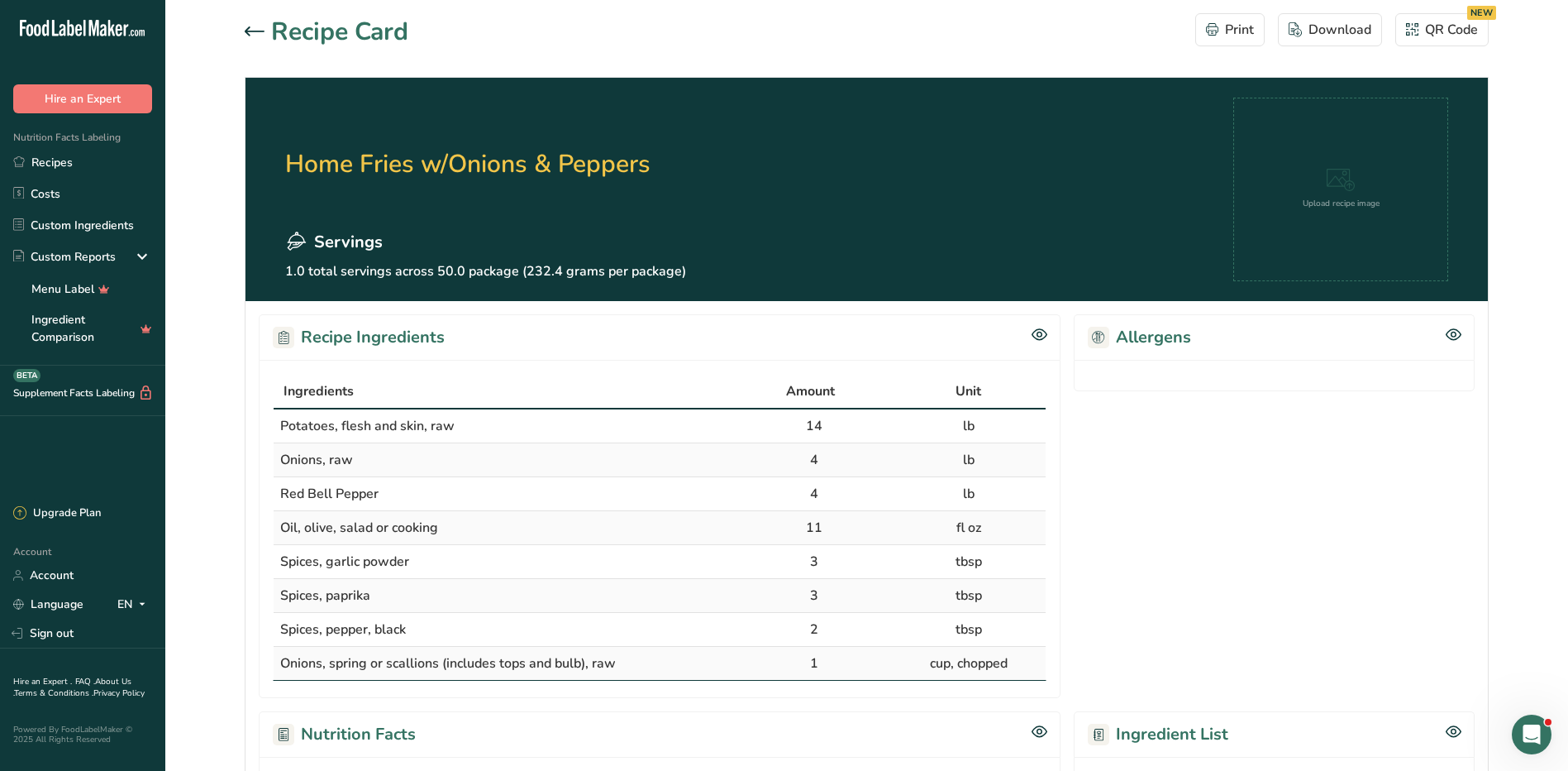
click at [251, 29] on icon at bounding box center [255, 31] width 20 height 10
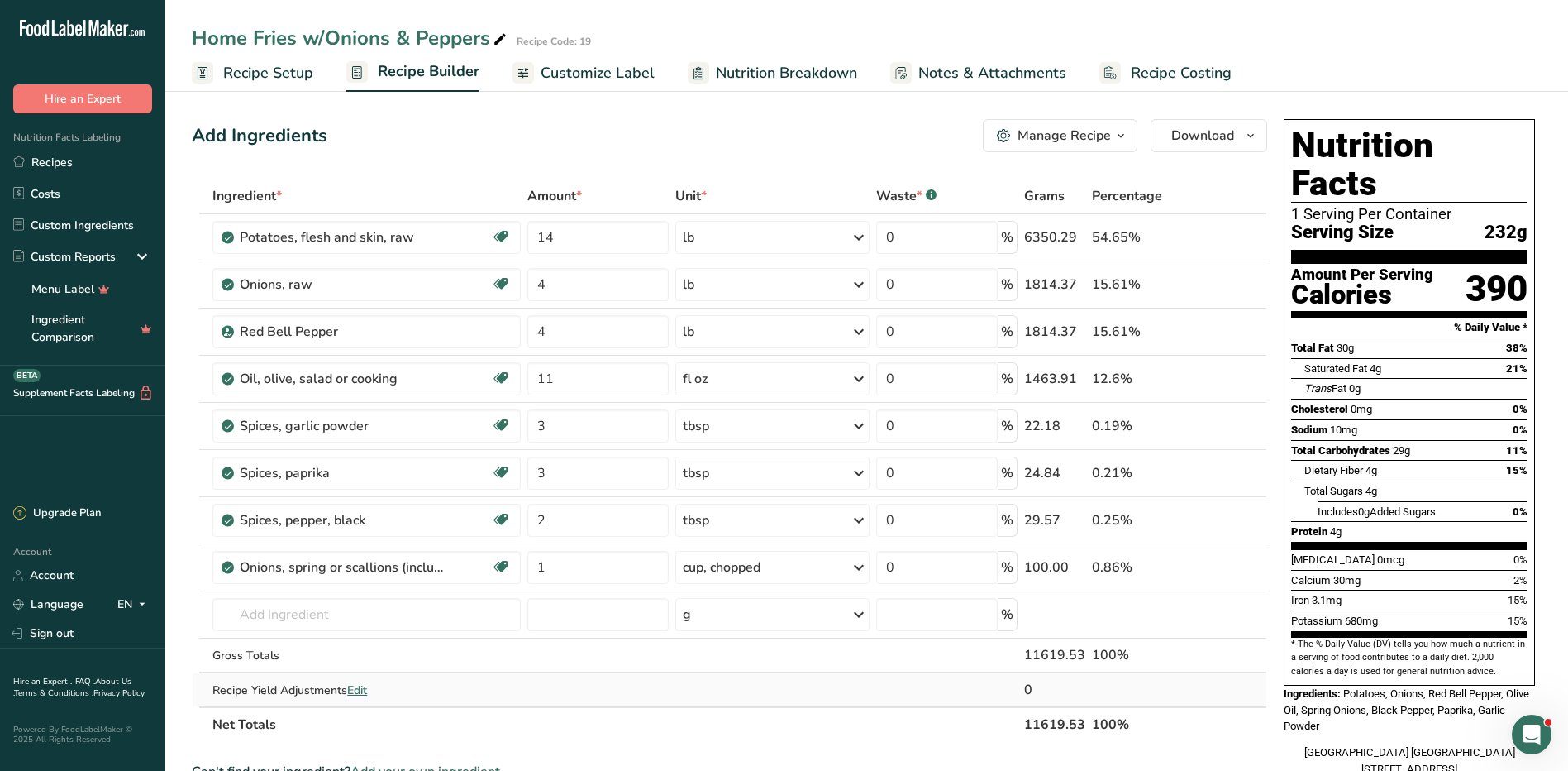
scroll to position [523, 0]
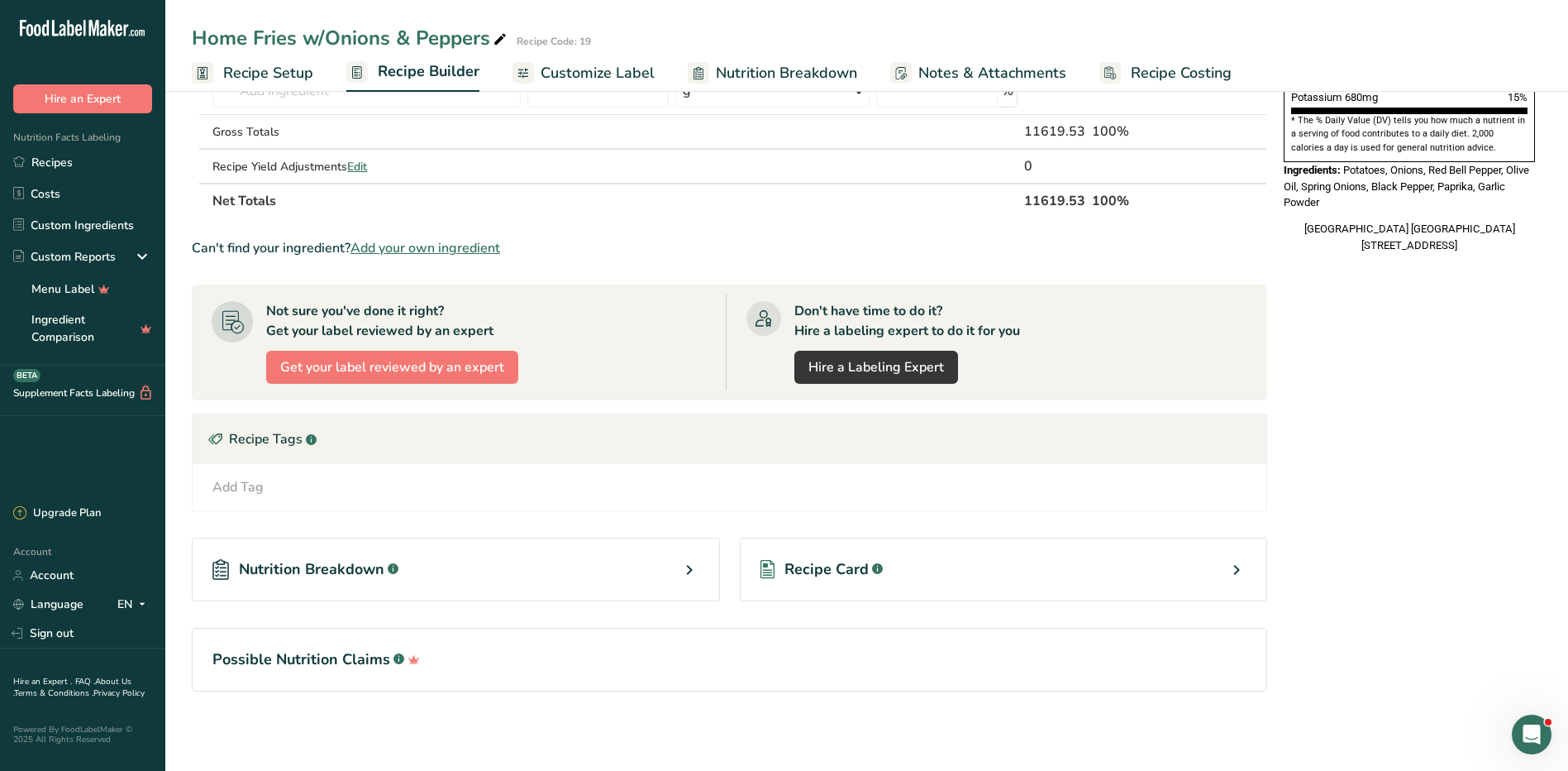
click at [896, 562] on div "Recipe Card .a-a{fill:#347362;}.b-a{fill:#fff;}" at bounding box center [1004, 568] width 528 height 64
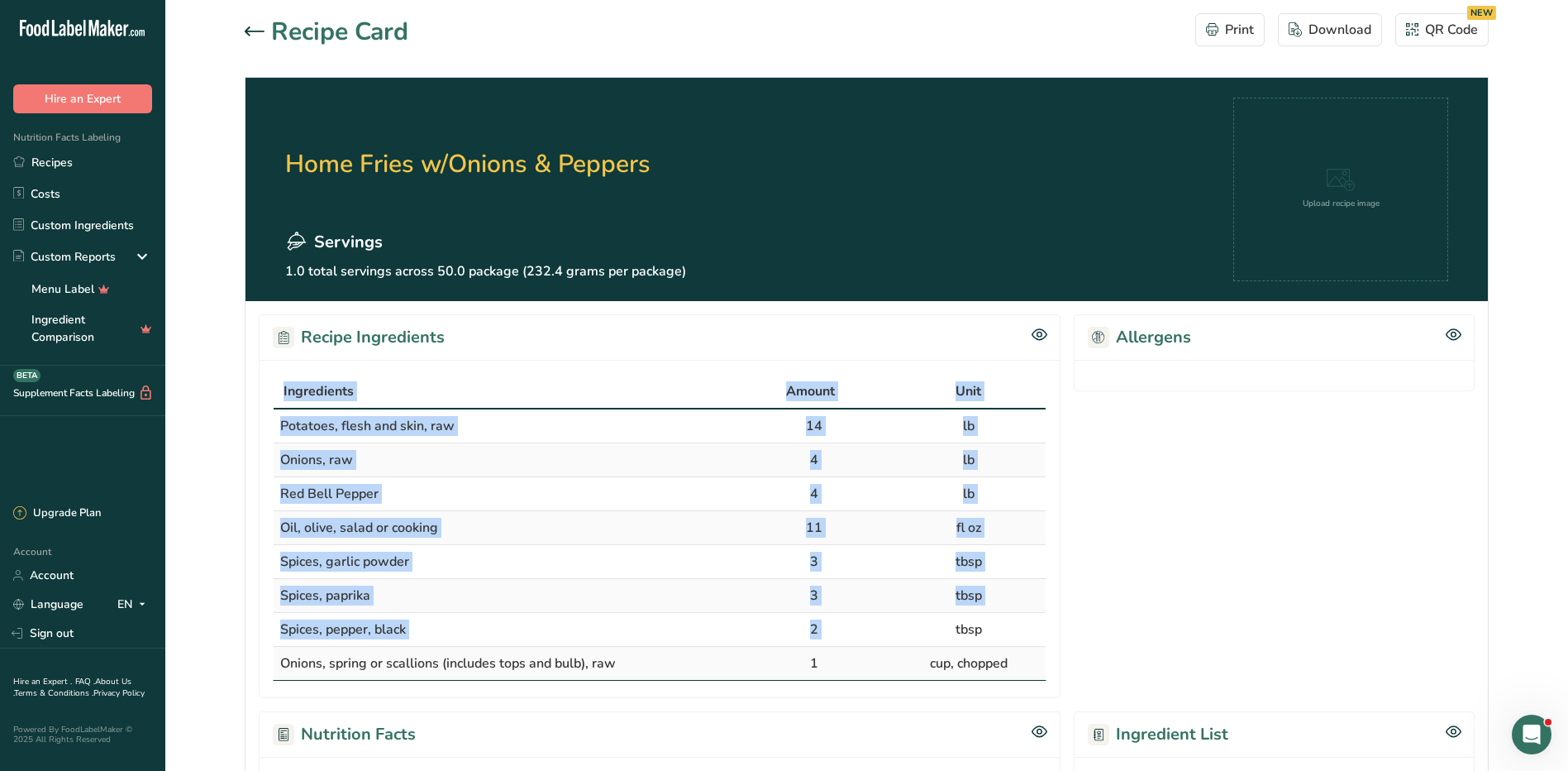
drag, startPoint x: 256, startPoint y: 375, endPoint x: 935, endPoint y: 619, distance: 721.5
click at [935, 619] on div "Recipe Ingredients Ingredients Amount Unit Potatoes, flesh and skin, raw 14 lb …" at bounding box center [866, 771] width 1242 height 940
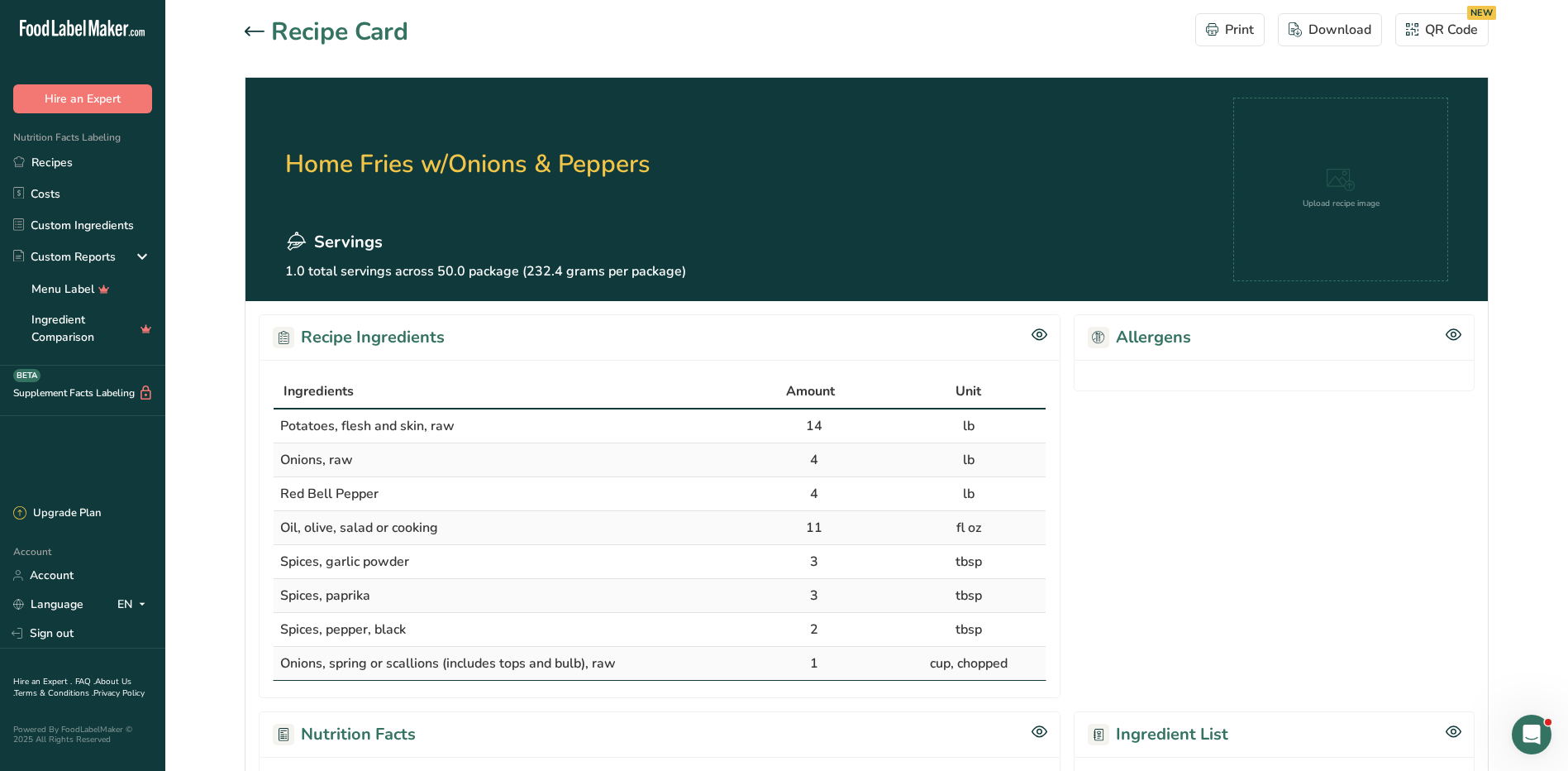
drag, startPoint x: 935, startPoint y: 619, endPoint x: 941, endPoint y: 688, distance: 69.3
click at [941, 688] on div "Ingredients Amount Unit Potatoes, flesh and skin, raw 14 lb Onions, raw 4 lb Re…" at bounding box center [659, 528] width 802 height 338
drag, startPoint x: 261, startPoint y: 374, endPoint x: 1064, endPoint y: 648, distance: 848.5
click at [1064, 648] on div "Recipe Ingredients Ingredients Amount Unit Potatoes, flesh and skin, raw 14 lb …" at bounding box center [866, 771] width 1242 height 940
click at [250, 625] on div "Recipe Ingredients Ingredients Amount Unit Potatoes, flesh and skin, raw 14 lb …" at bounding box center [866, 771] width 1242 height 940
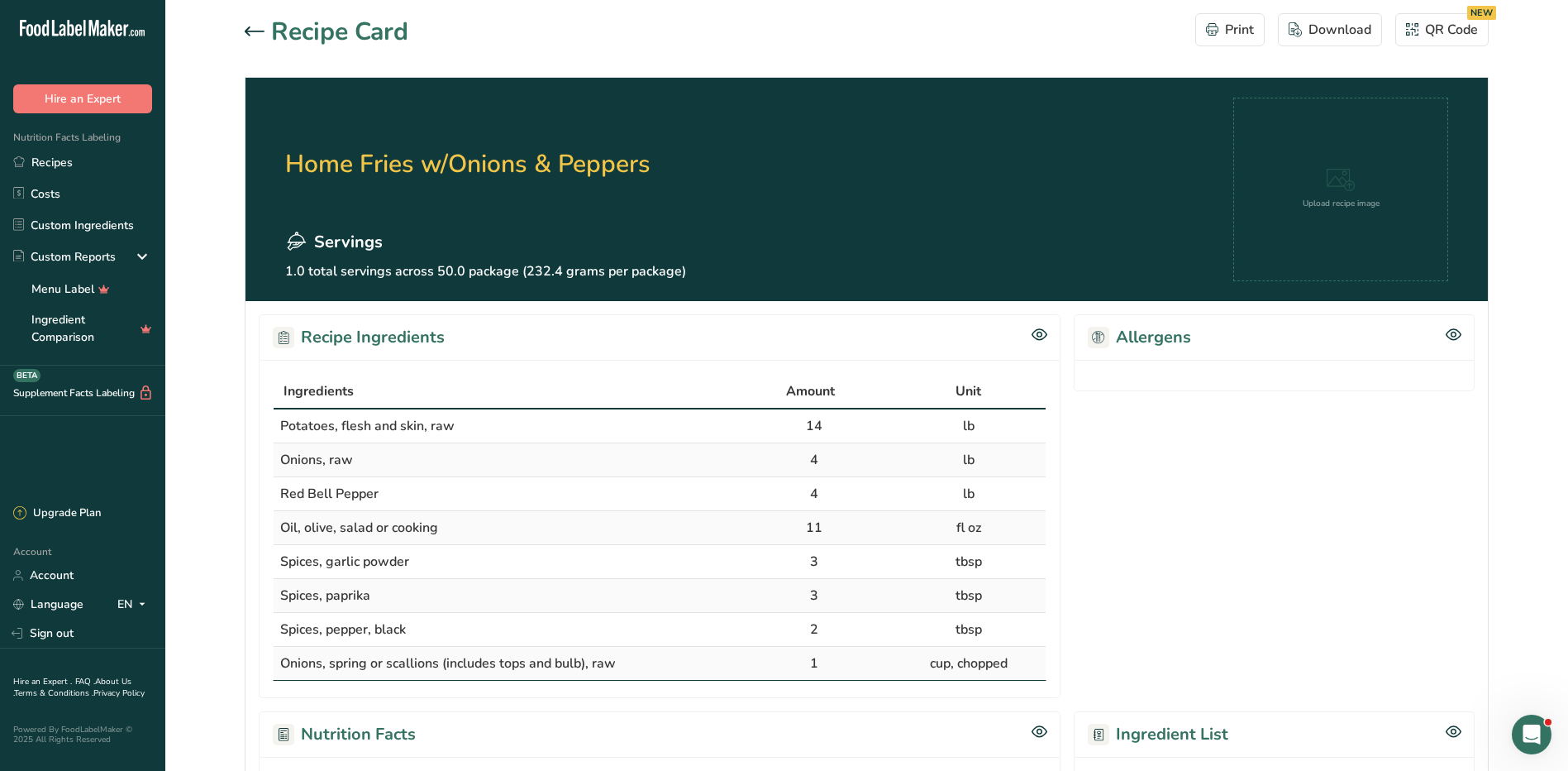
click at [181, 409] on section "Recipe Card Print Download QR Code NEW Home Fries w/Onions & Peppers Servings 1…" at bounding box center [866, 651] width 1402 height 1303
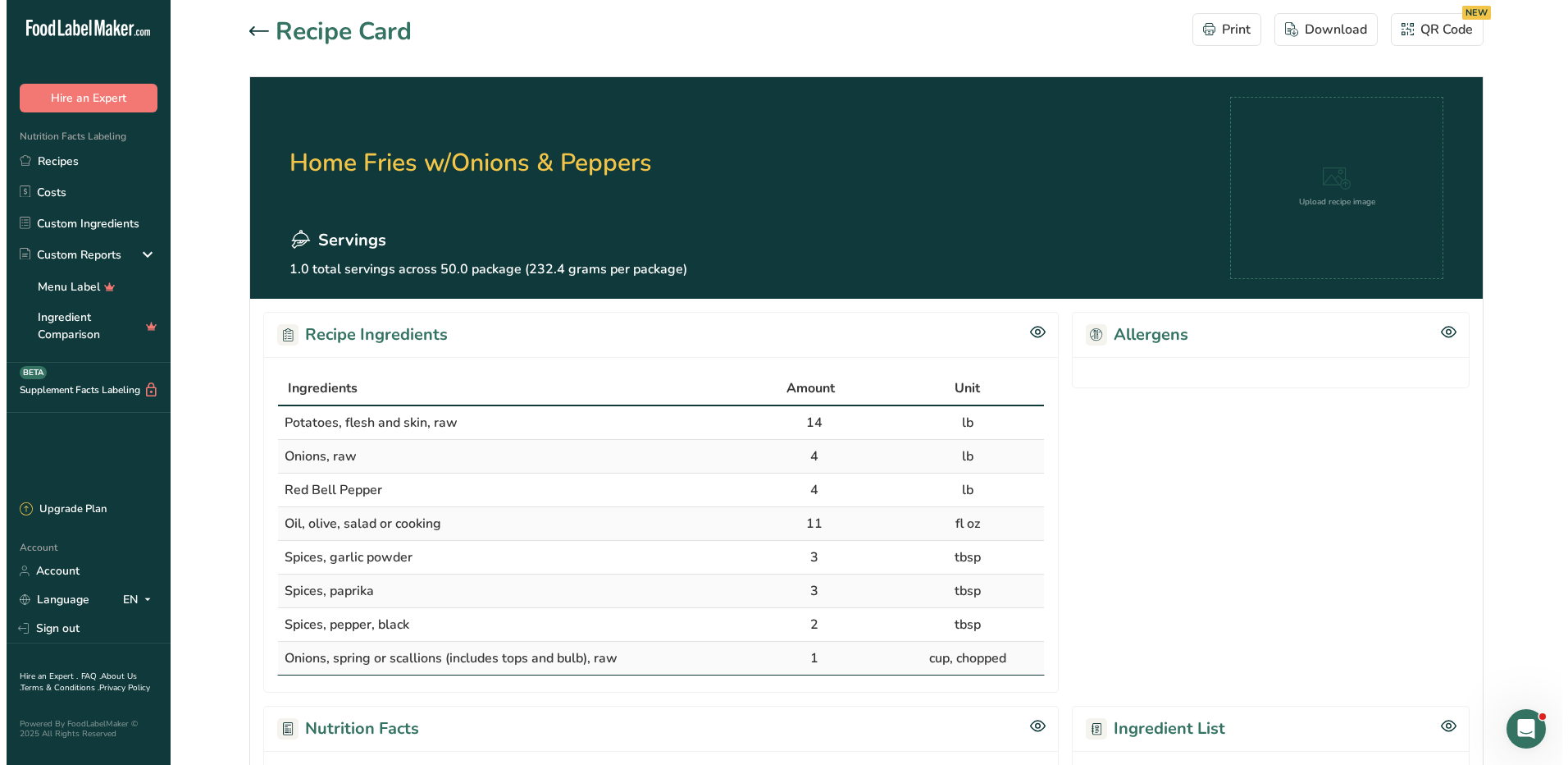
scroll to position [580, 0]
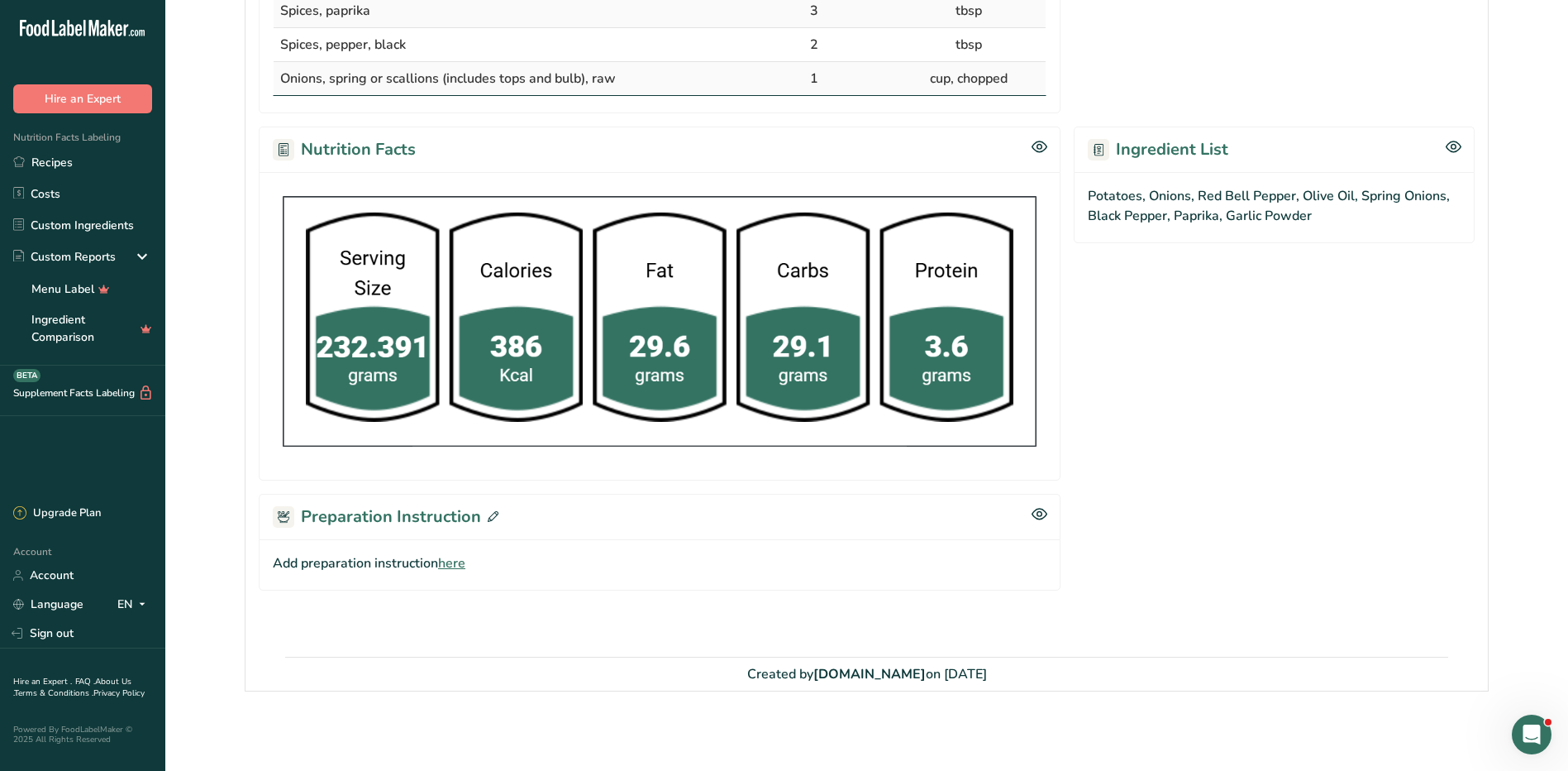
click at [488, 516] on icon at bounding box center [494, 517] width 11 height 11
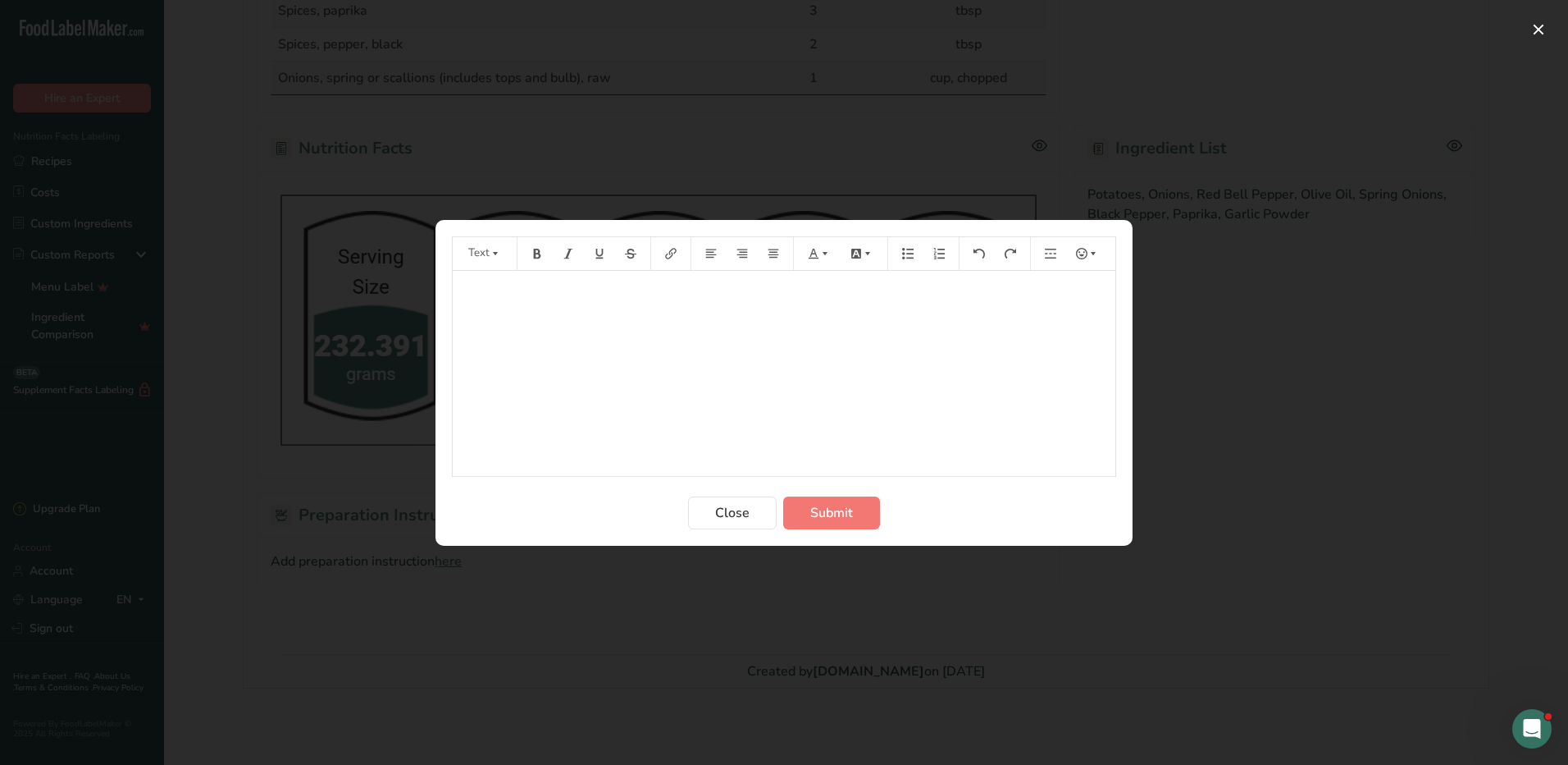
click at [573, 347] on div "﻿" at bounding box center [784, 373] width 662 height 205
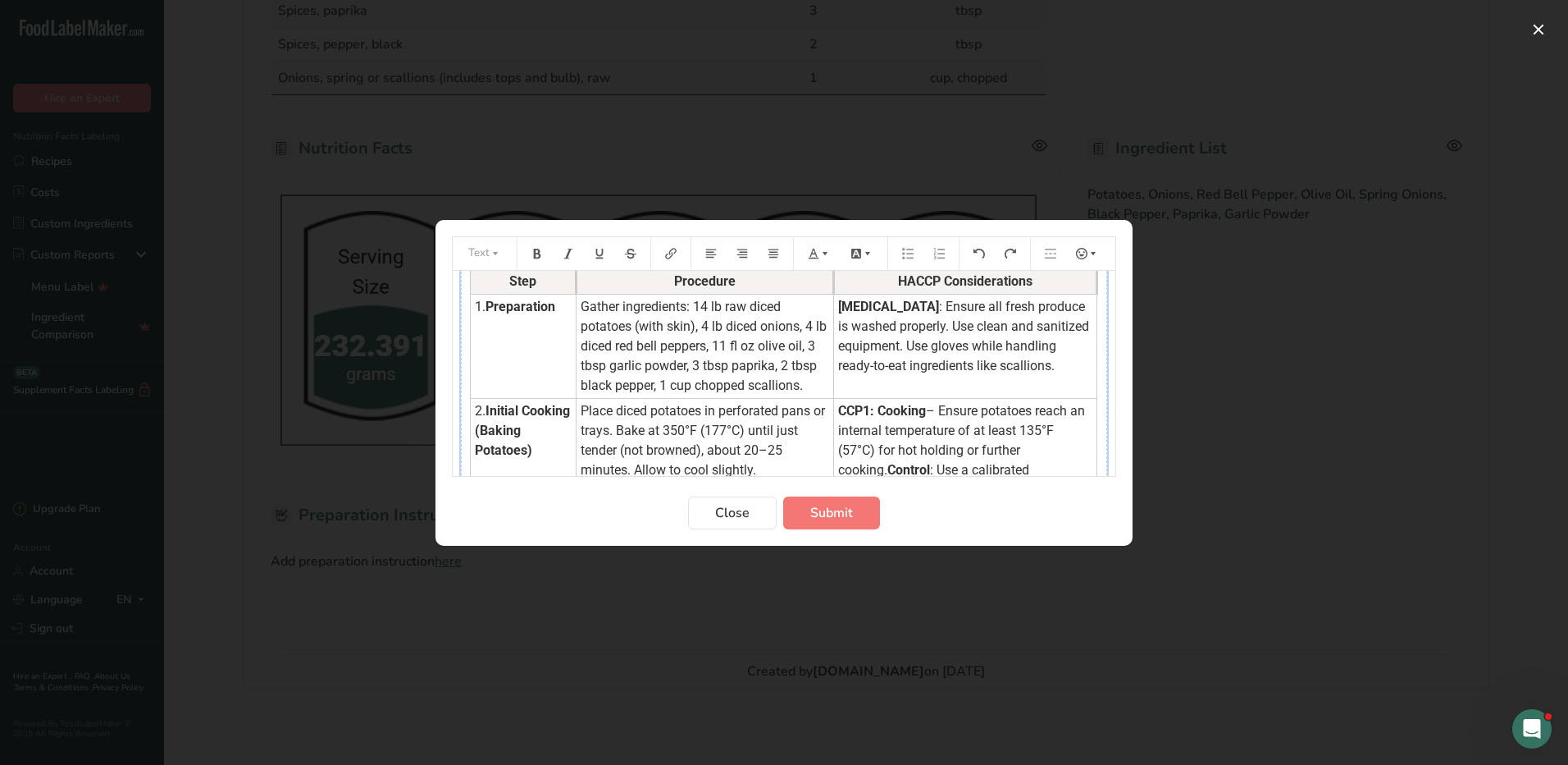
scroll to position [0, 0]
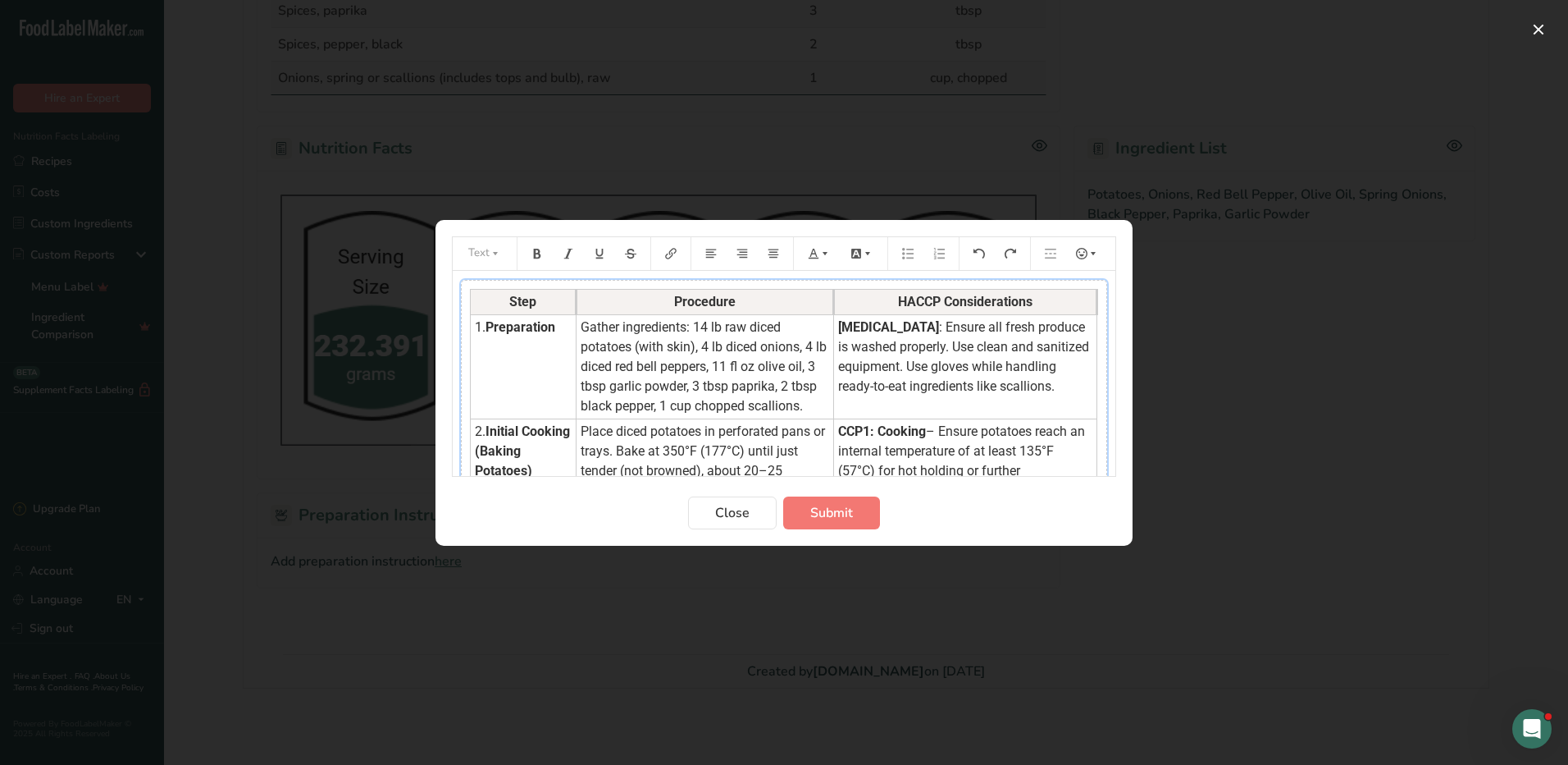
click at [718, 328] on span "Gather ingredients: 14 lb raw diced potatoes (with skin), 4 lb diced onions, 4 …" at bounding box center [705, 366] width 249 height 94
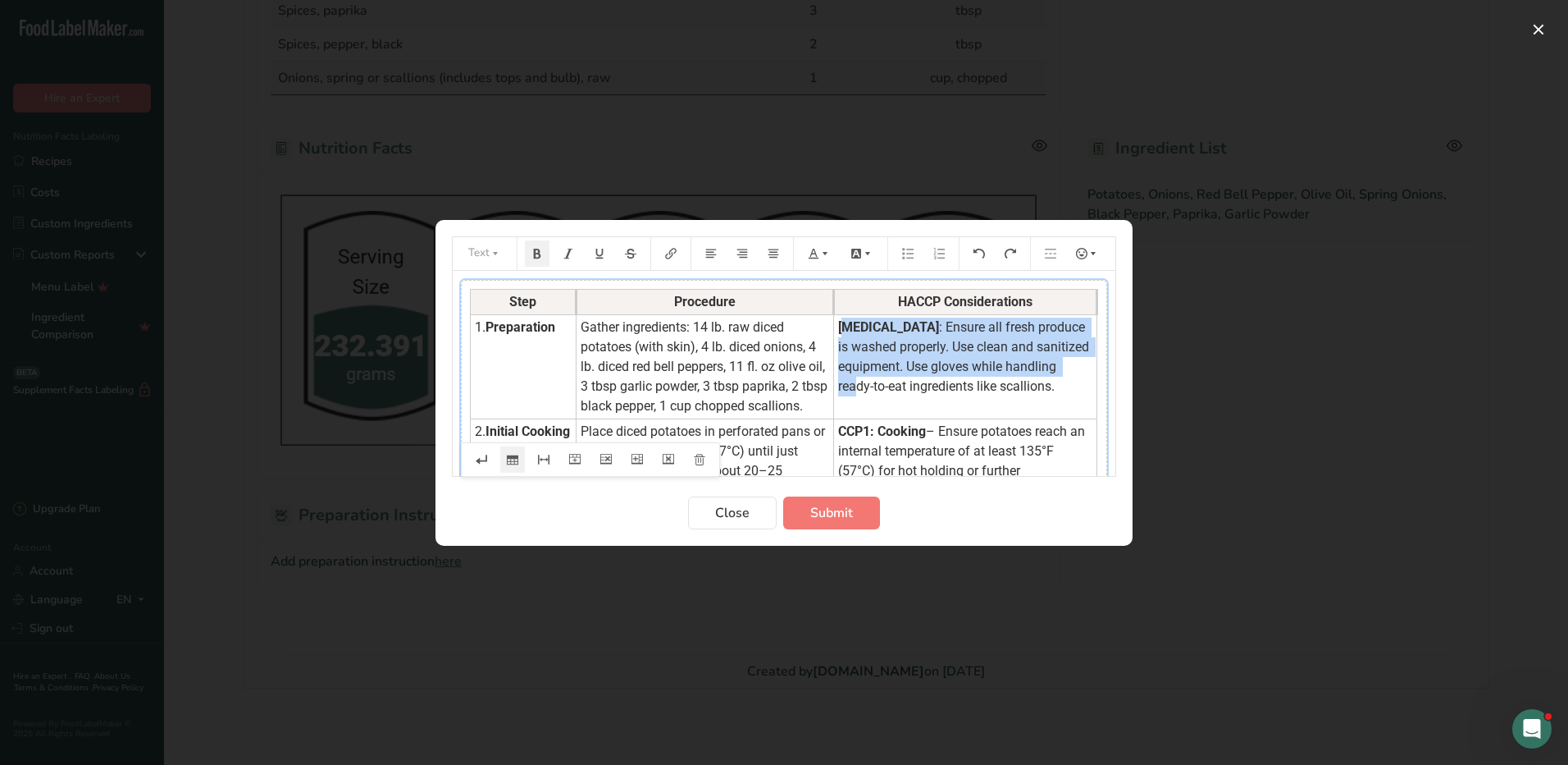
drag, startPoint x: 845, startPoint y: 327, endPoint x: 942, endPoint y: 396, distance: 119.0
click at [942, 396] on td "Biological Hazard : Ensure all fresh produce is washed properly. Use clean and …" at bounding box center [966, 367] width 263 height 104
drag, startPoint x: 940, startPoint y: 409, endPoint x: 842, endPoint y: 325, distance: 129.1
click at [842, 325] on td "Biological Hazard : Ensure all fresh produce is washed properly. Use clean and …" at bounding box center [966, 367] width 263 height 104
click at [825, 248] on icon "Preparation instructions modal" at bounding box center [825, 253] width 12 height 12
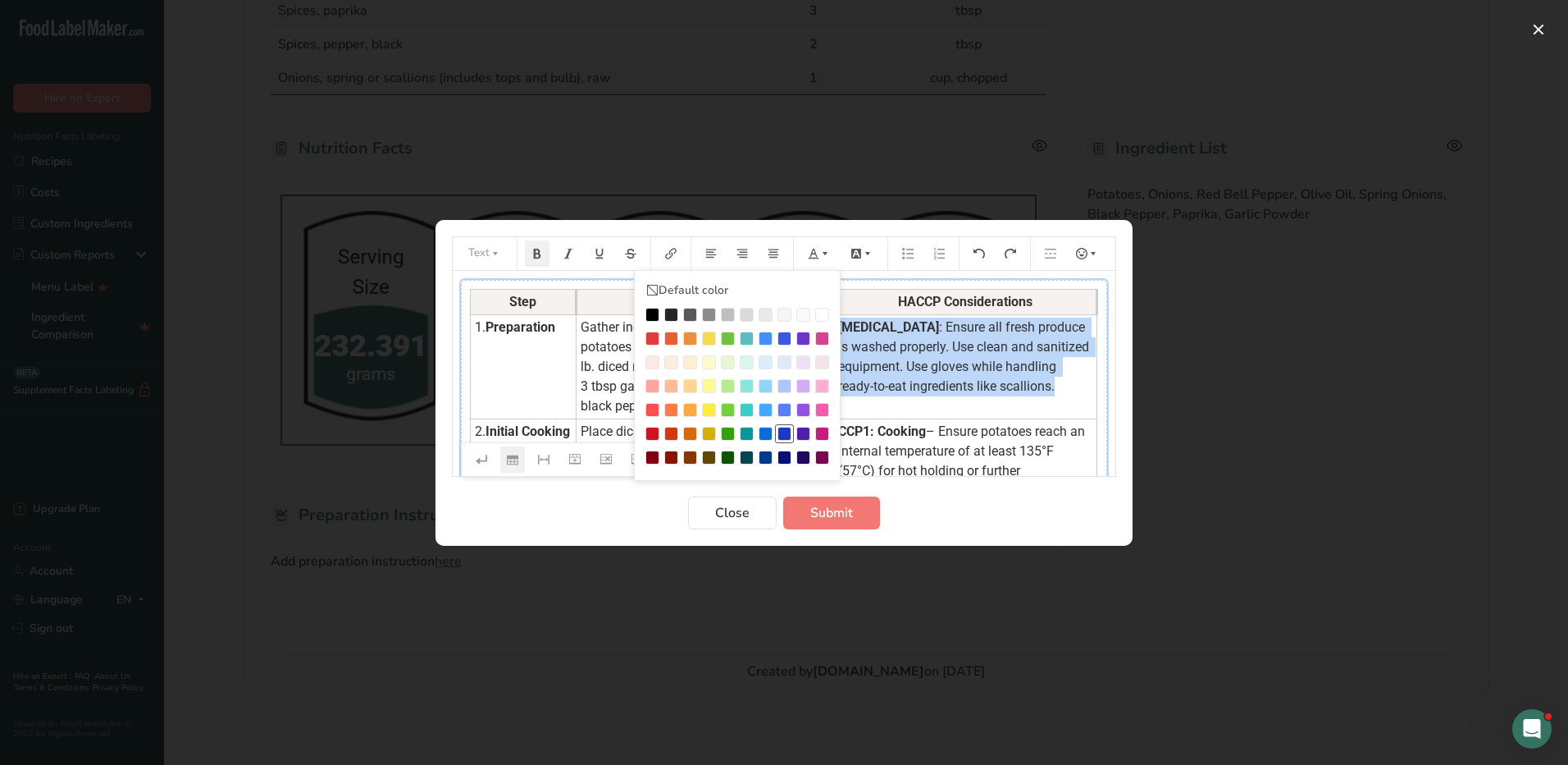
click at [784, 427] on div "Preparation instructions modal" at bounding box center [784, 433] width 14 height 14
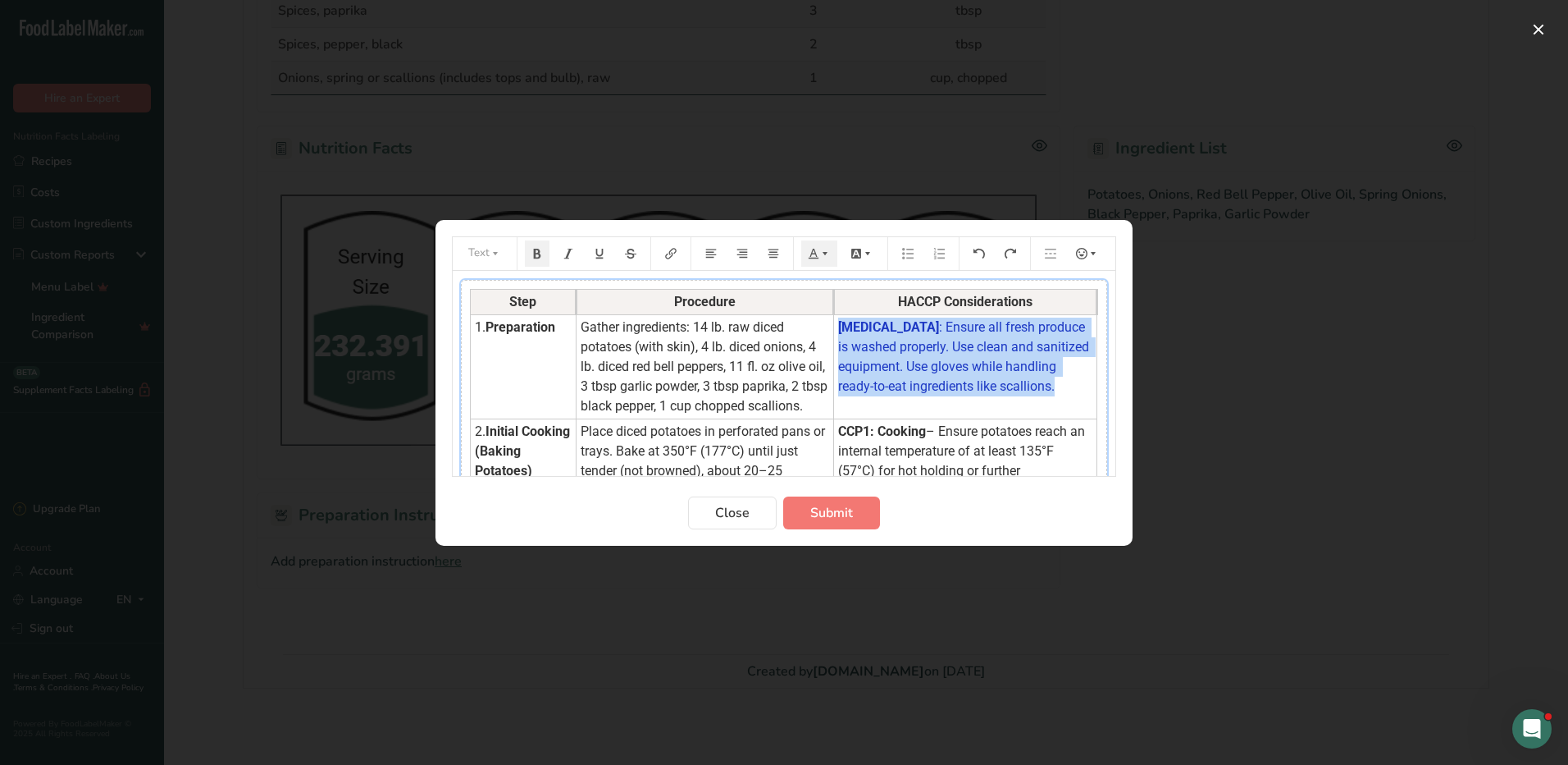
click at [974, 406] on td "Biological Hazard : Ensure all fresh produce is washed properly. Use clean and …" at bounding box center [966, 367] width 263 height 104
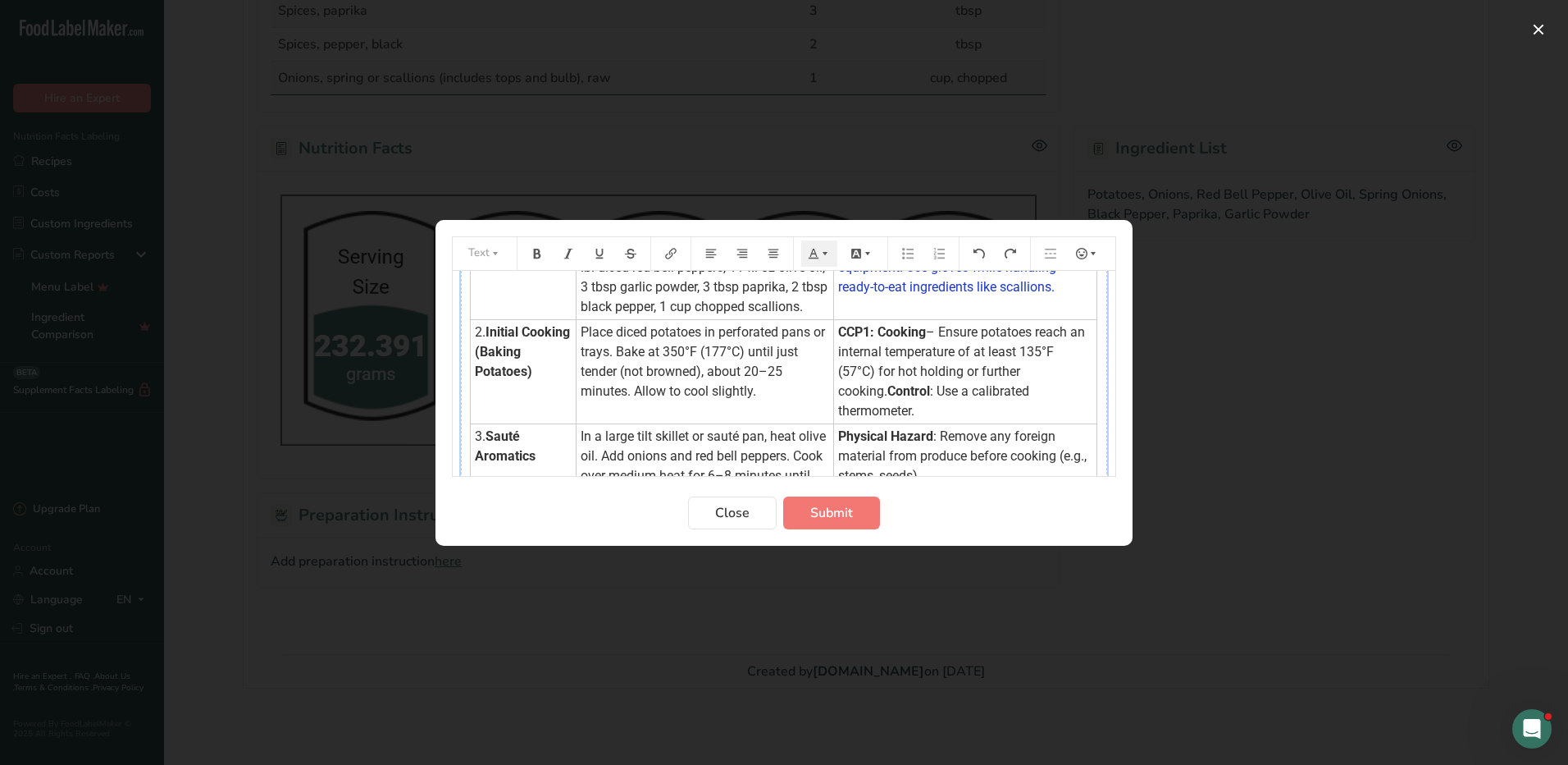
scroll to position [112, 0]
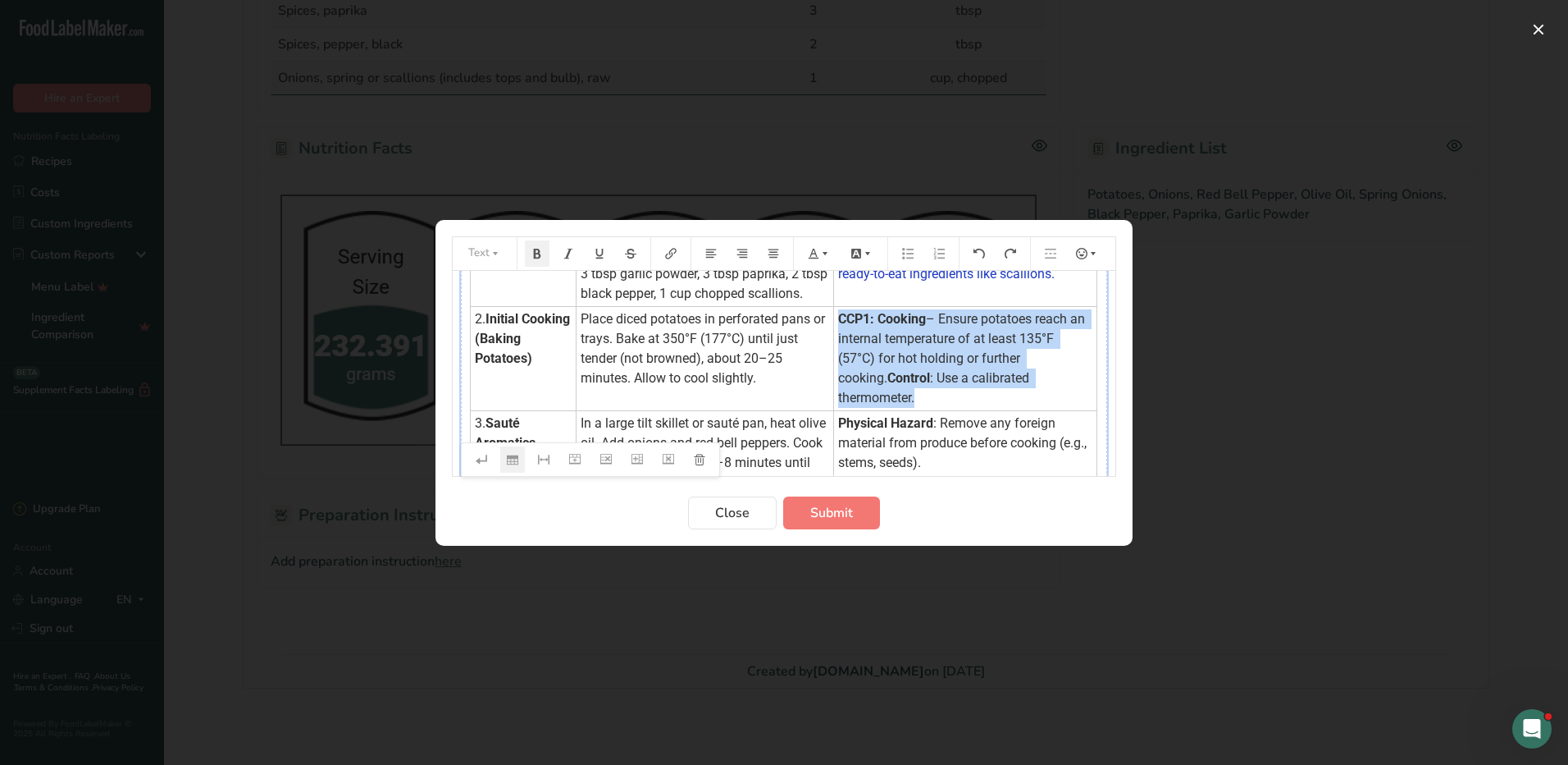
drag, startPoint x: 840, startPoint y: 318, endPoint x: 1067, endPoint y: 373, distance: 233.6
click at [1067, 373] on td "CCP1: Cooking – Ensure potatoes reach an internal temperature of at least 135°F…" at bounding box center [966, 358] width 263 height 104
click at [821, 249] on icon "Preparation instructions modal" at bounding box center [825, 253] width 12 height 12
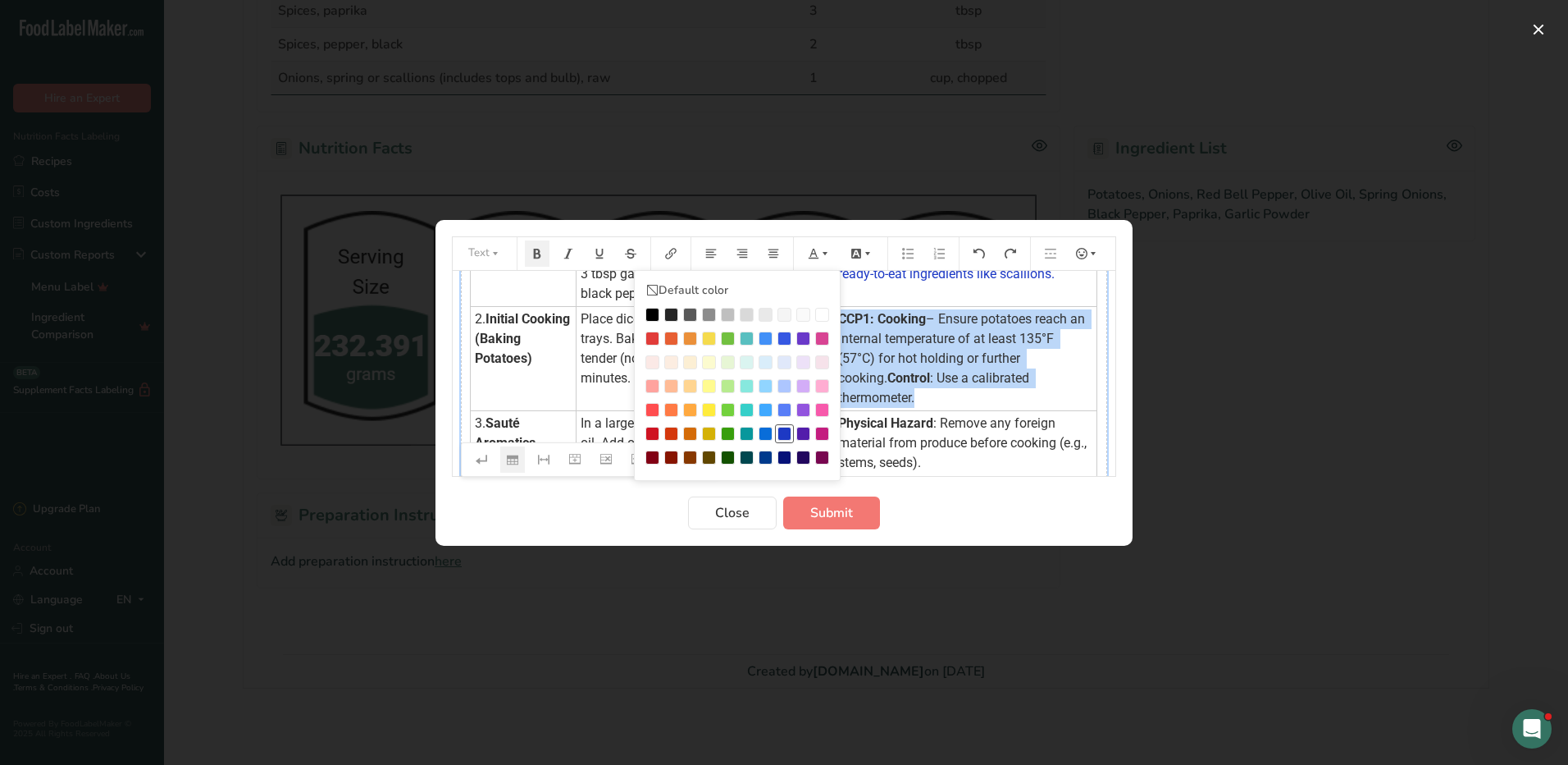
click at [789, 433] on div "Preparation instructions modal" at bounding box center [784, 433] width 14 height 14
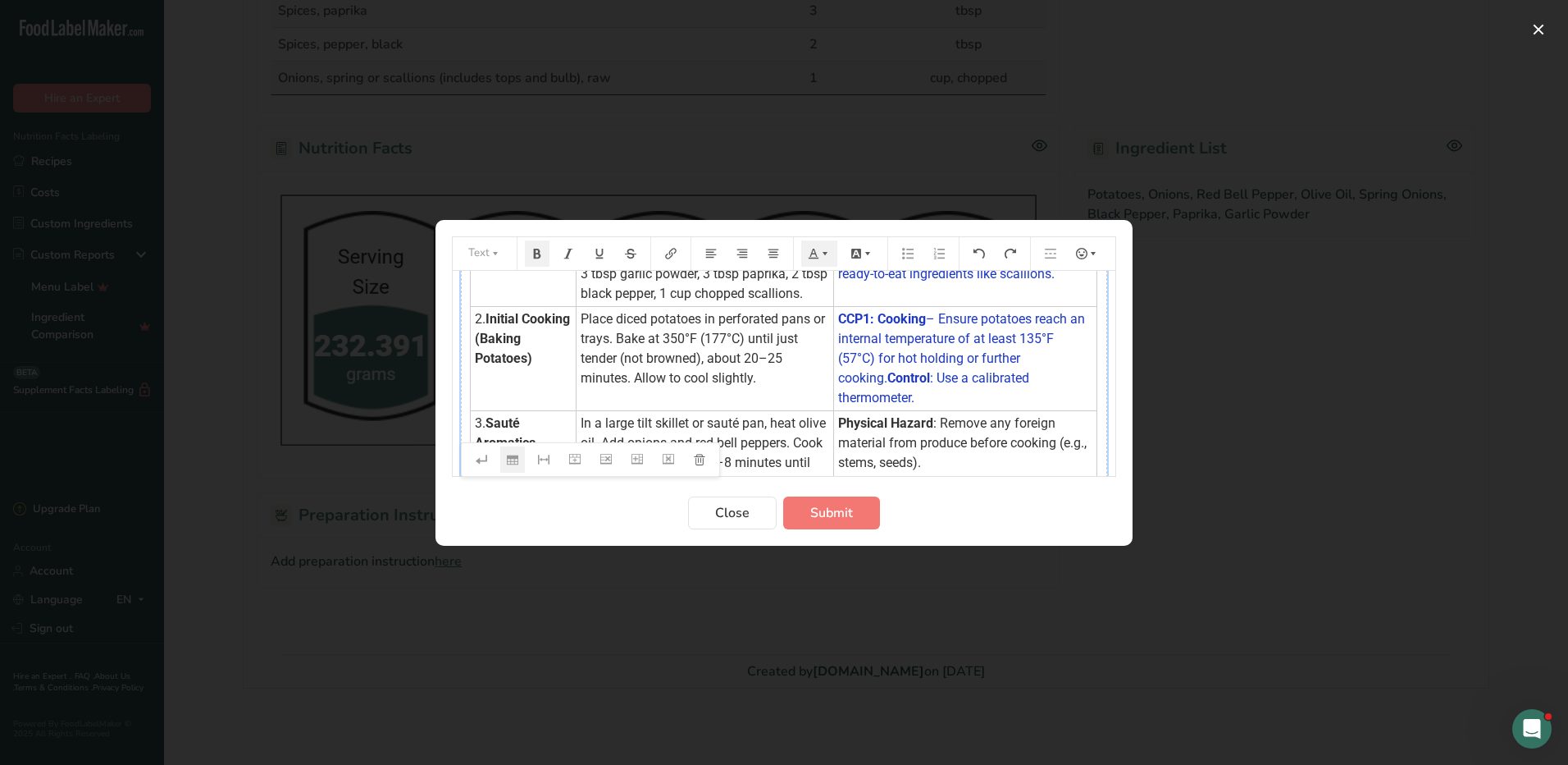
click at [1033, 415] on span ": Remove any foreign material from produce before cooking (e.g., stems, seeds)." at bounding box center [964, 442] width 252 height 55
drag, startPoint x: 843, startPoint y: 402, endPoint x: 992, endPoint y: 442, distance: 154.3
click at [992, 442] on td "Physical Hazard : Remove any foreign material from produce before cooking (e.g.…" at bounding box center [966, 452] width 263 height 84
click at [811, 252] on icon "Preparation instructions modal" at bounding box center [813, 253] width 12 height 12
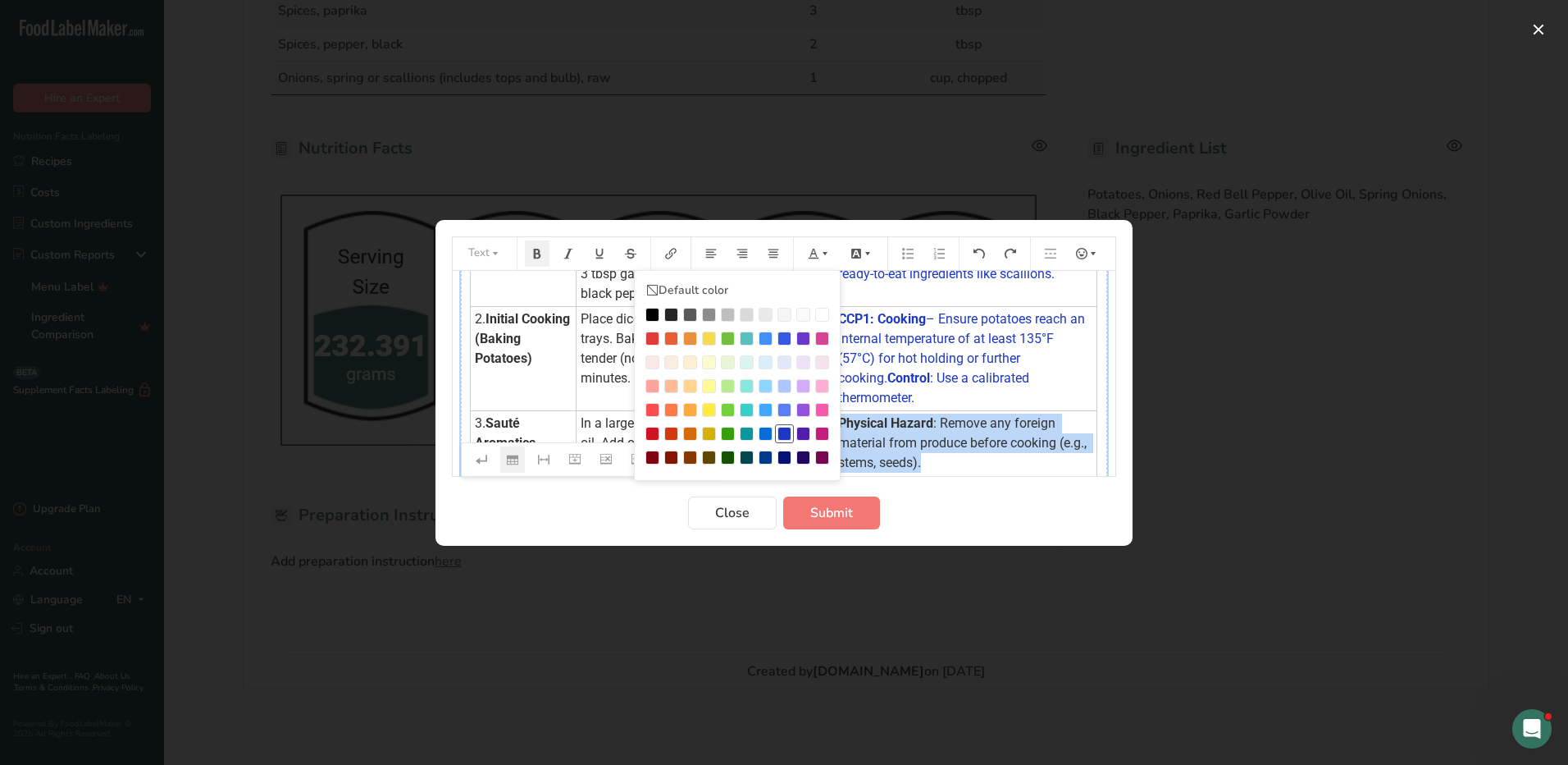
click at [782, 431] on div "Preparation instructions modal" at bounding box center [784, 433] width 14 height 14
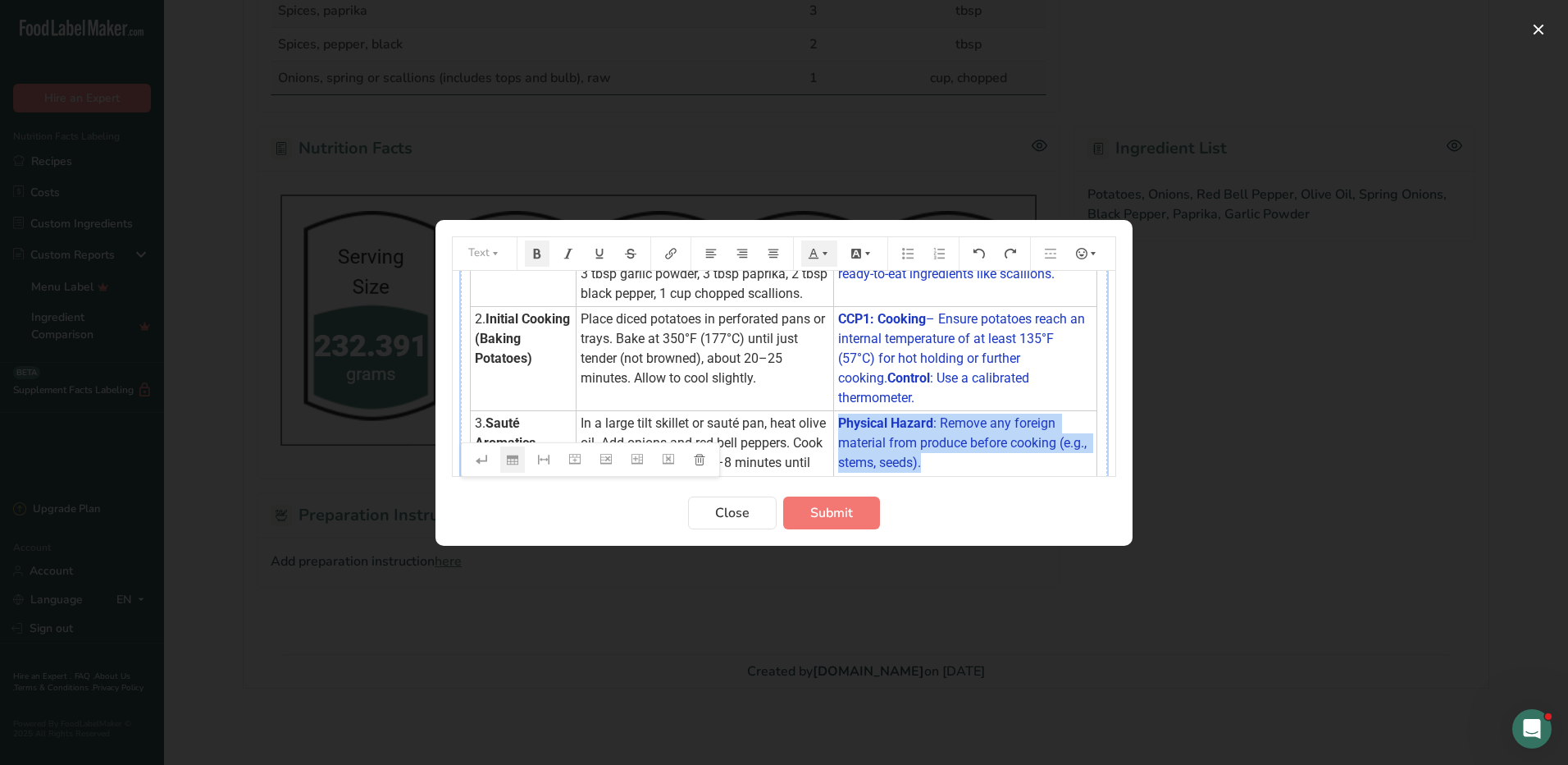
click at [994, 441] on td "Physical Hazard : Remove any foreign material from produce before cooking (e.g.…" at bounding box center [966, 452] width 263 height 84
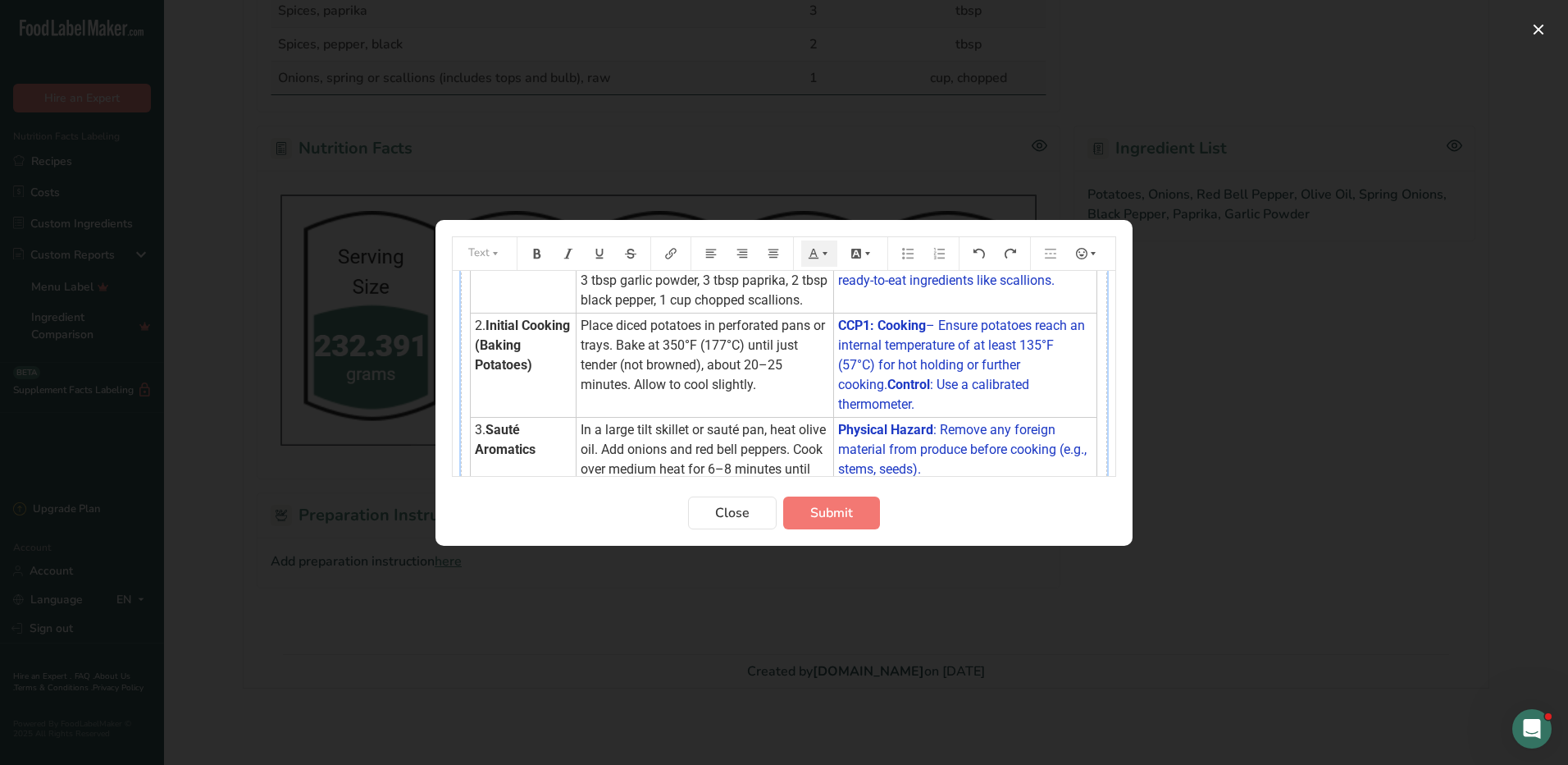
scroll to position [0, 0]
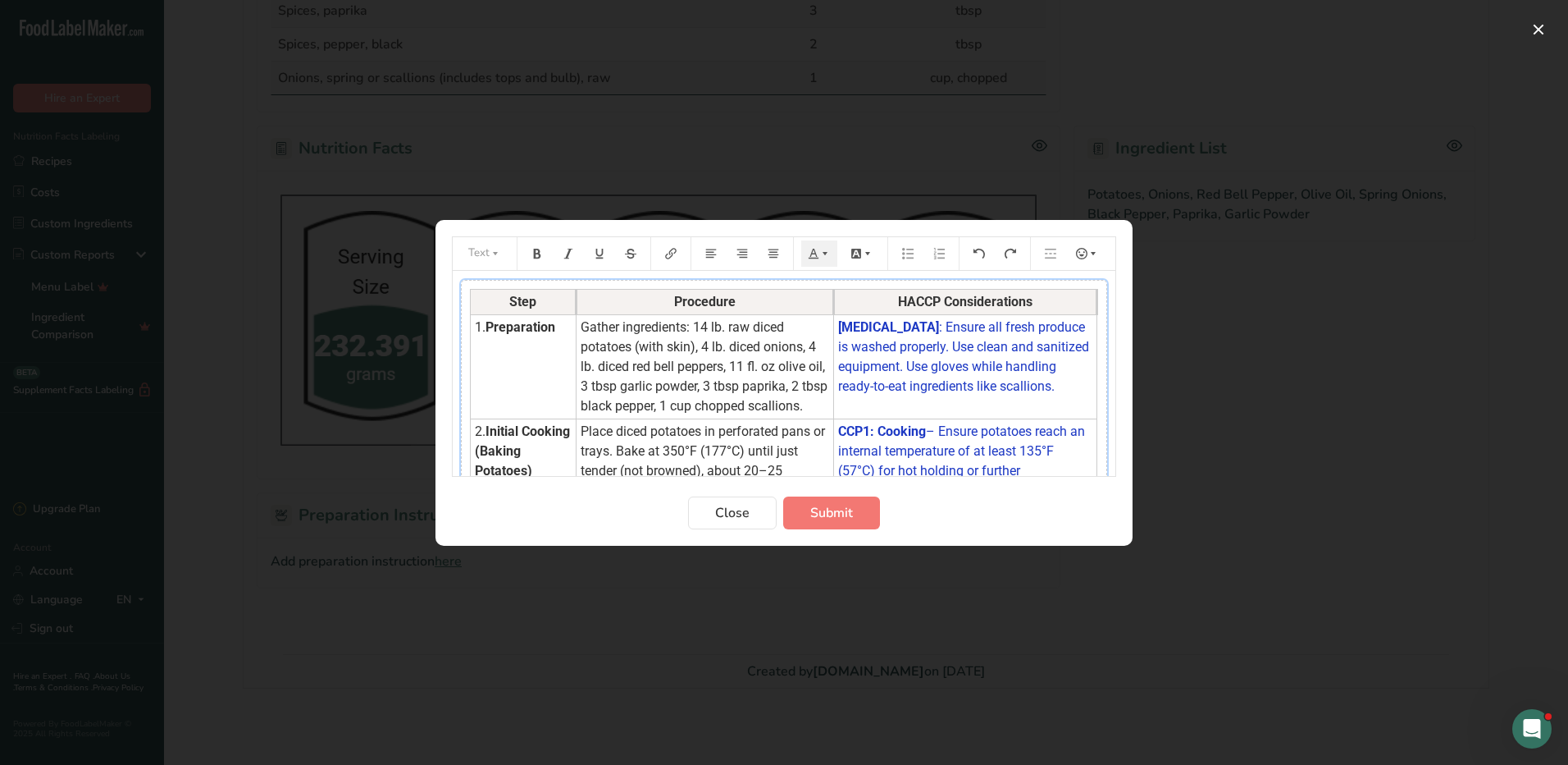
click at [776, 427] on span "Place diced potatoes in perforated pans or trays. Bake at 350°F (177°C) until j…" at bounding box center [705, 461] width 248 height 75
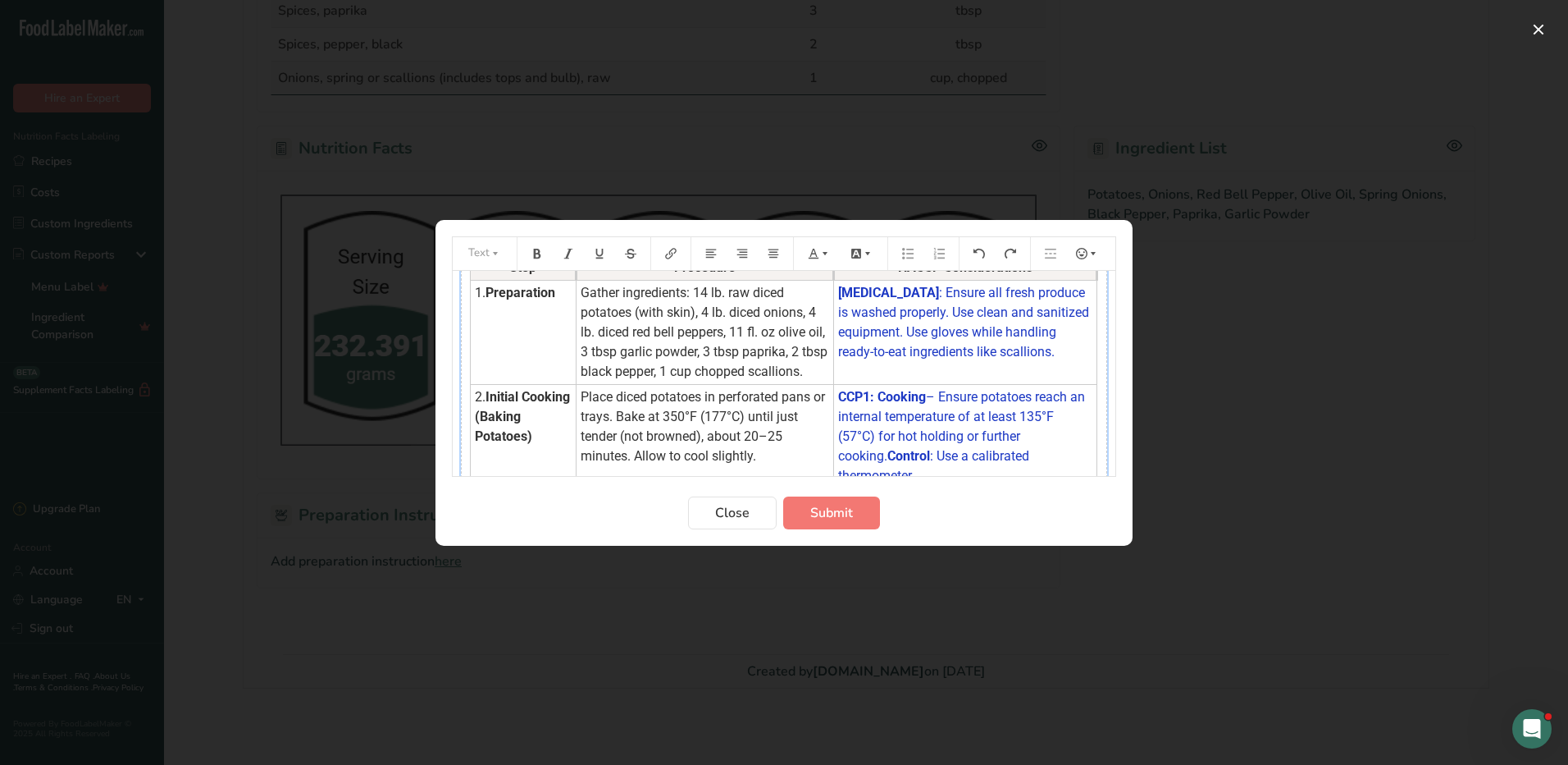
scroll to position [37, 0]
click at [777, 388] on span "Place diced potatoes in perforated pans or trays. Bake at 350°F (177°C) until j…" at bounding box center [705, 423] width 248 height 75
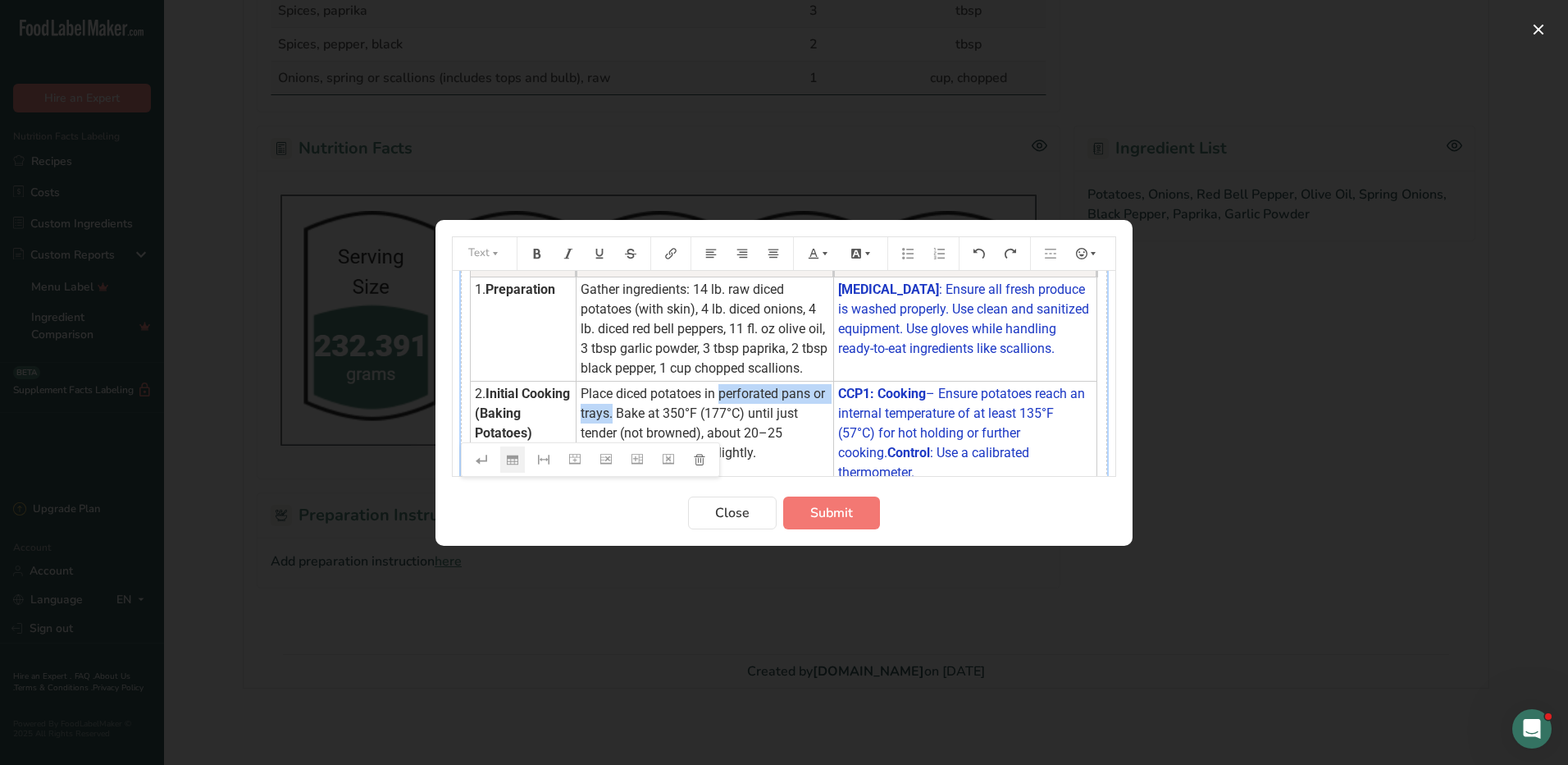
drag, startPoint x: 717, startPoint y: 389, endPoint x: 608, endPoint y: 418, distance: 112.8
click at [608, 418] on span "Place diced potatoes in perforated pans or trays. Bake at 350°F (177°C) until j…" at bounding box center [705, 423] width 248 height 75
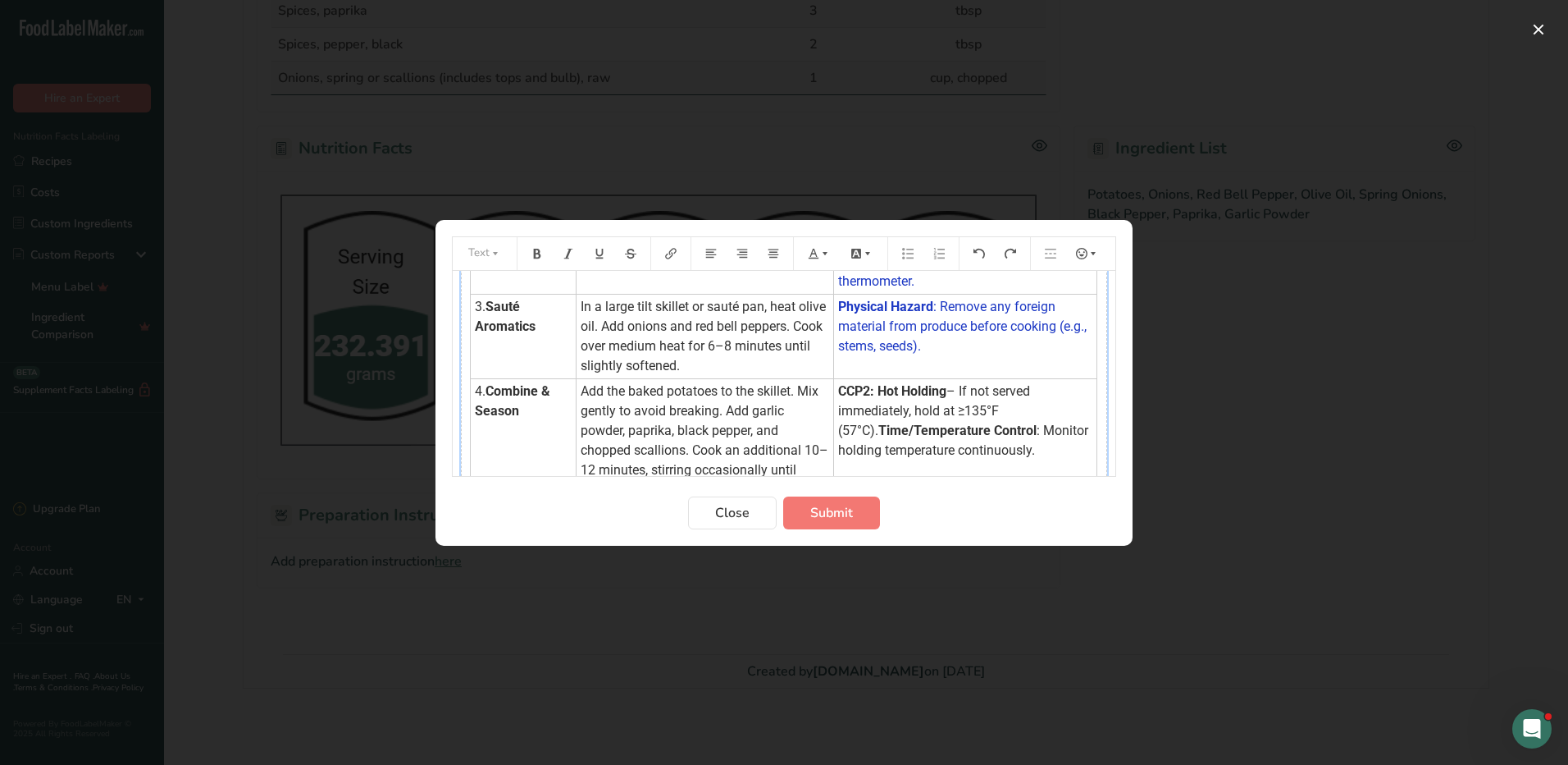
scroll to position [232, 0]
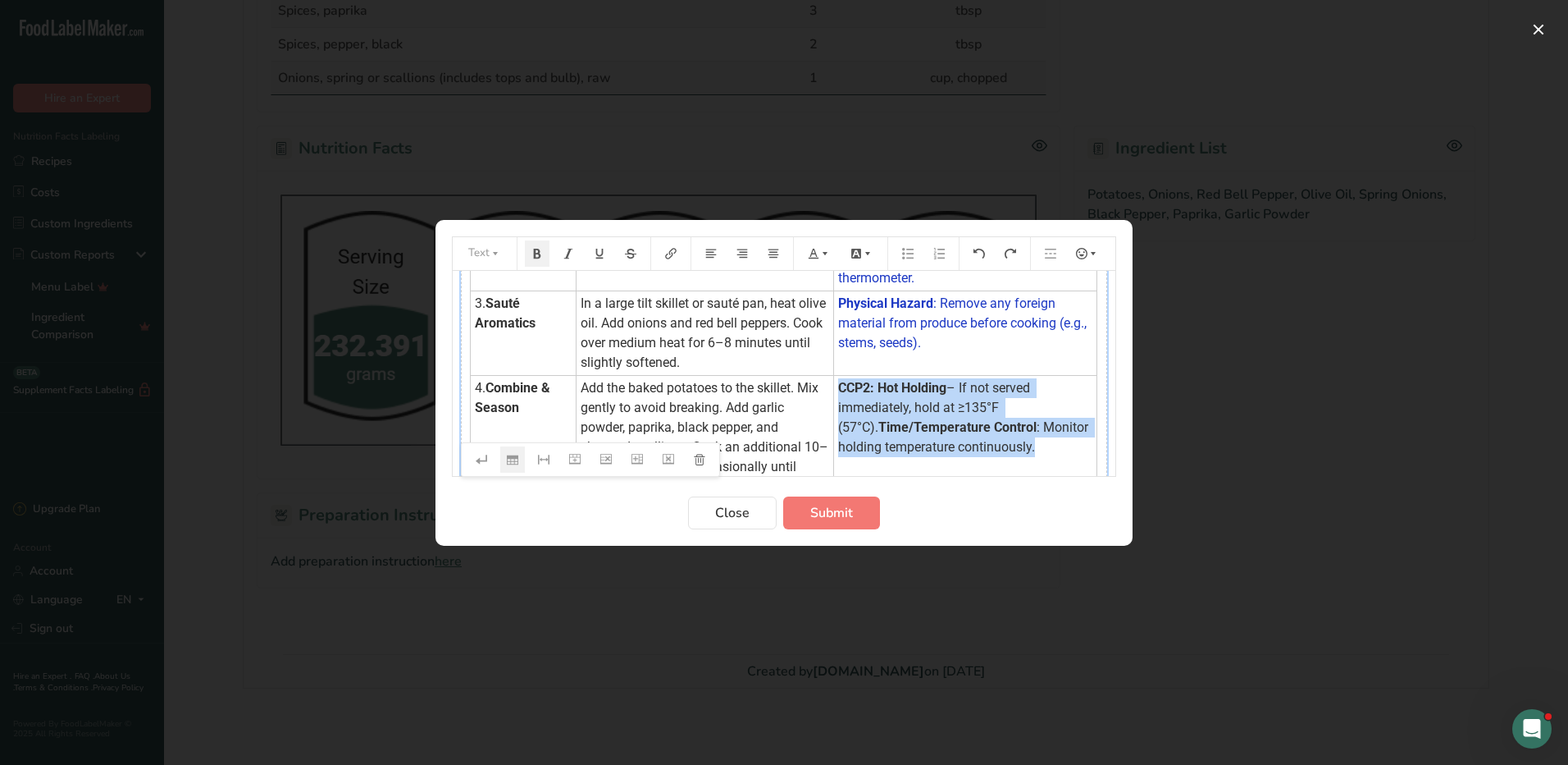
drag, startPoint x: 843, startPoint y: 367, endPoint x: 1055, endPoint y: 423, distance: 219.3
click at [1055, 423] on td "CCP2: Hot Holding – If not served immediately, hold at ≥135°F (57°C). Time/Temp…" at bounding box center [966, 437] width 263 height 124
click at [821, 257] on icon "Preparation instructions modal" at bounding box center [825, 253] width 12 height 12
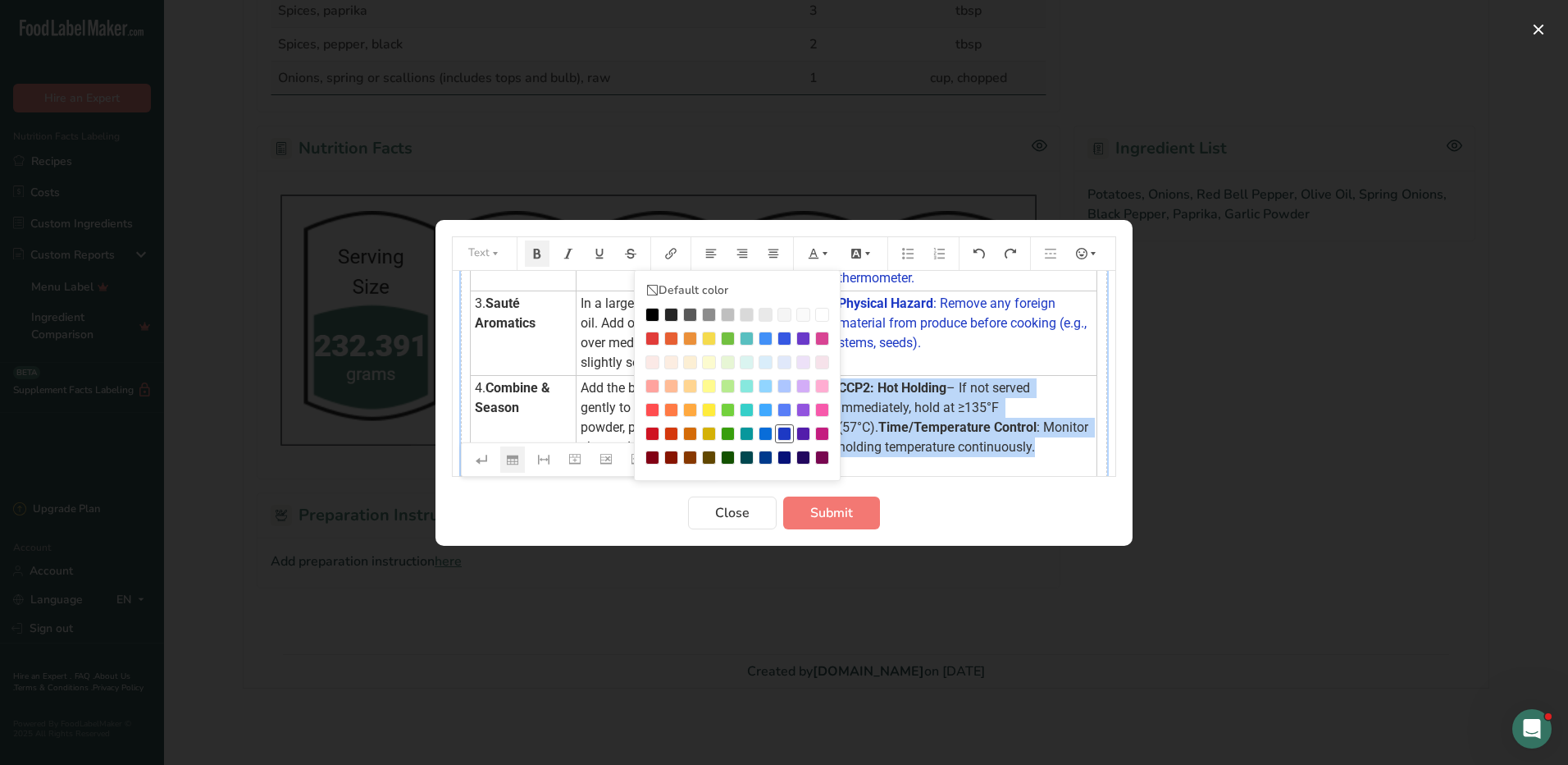
click at [789, 430] on div "Preparation instructions modal" at bounding box center [784, 433] width 14 height 14
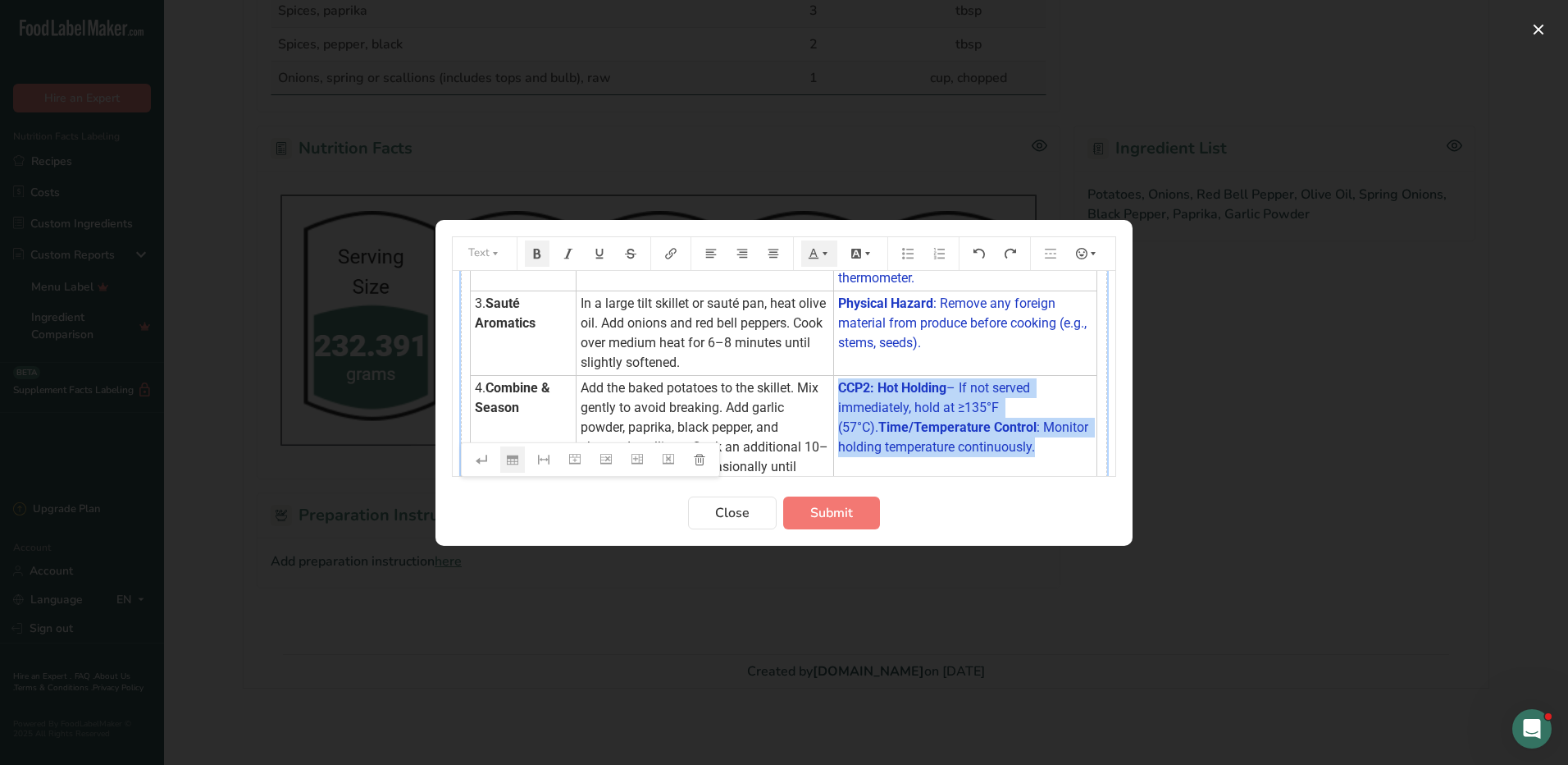
drag, startPoint x: 1068, startPoint y: 397, endPoint x: 1099, endPoint y: 374, distance: 38.6
click at [1069, 397] on td "CCP2: Hot Holding – If not served immediately, hold at ≥135°F (57°C). Time/Temp…" at bounding box center [966, 437] width 263 height 124
click at [1051, 443] on td "CCP2: Hot Holding – If not served immediately, hold at ≥135°F (57°C). Time/Temp…" at bounding box center [966, 437] width 263 height 124
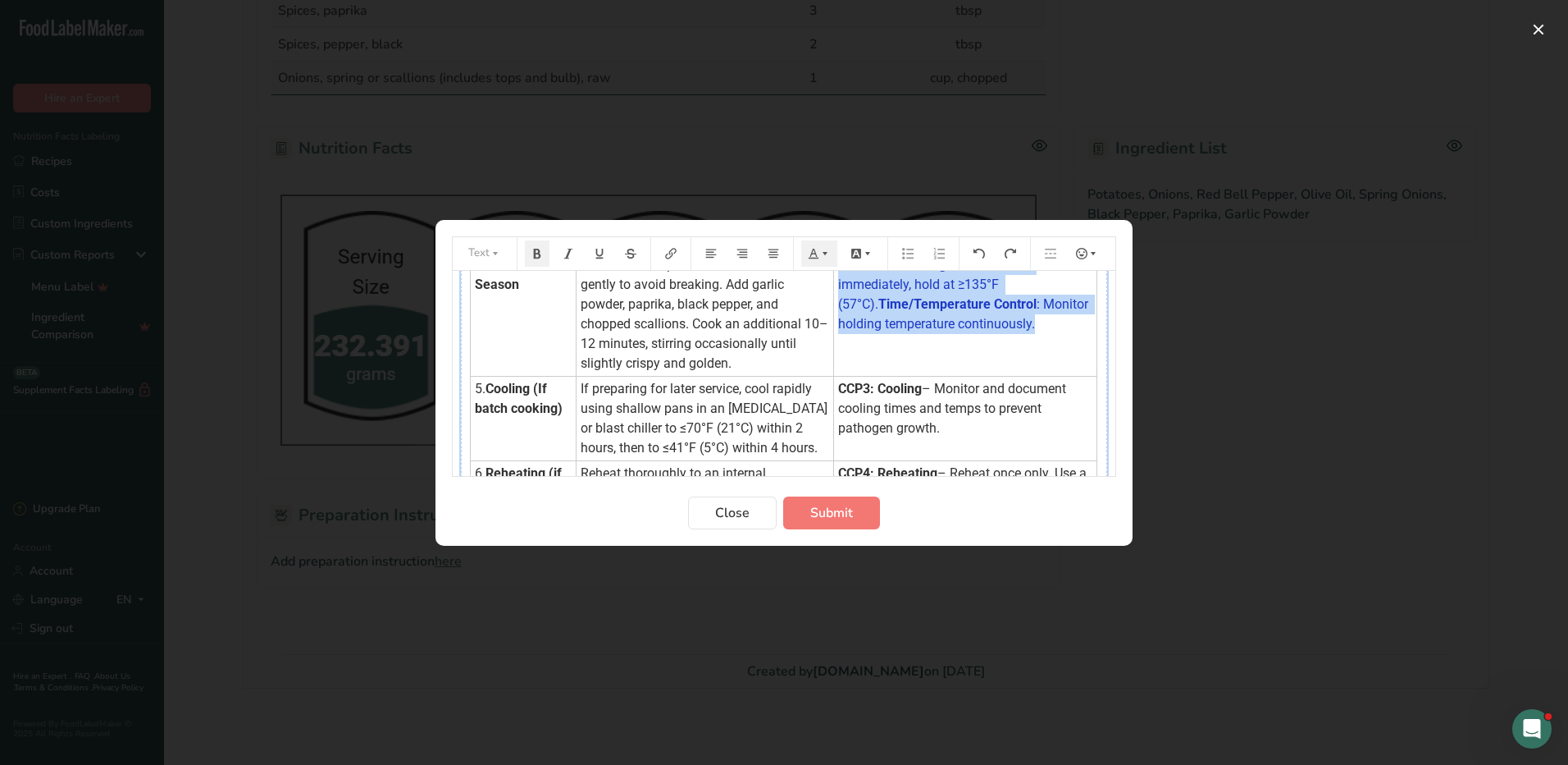
scroll to position [358, 0]
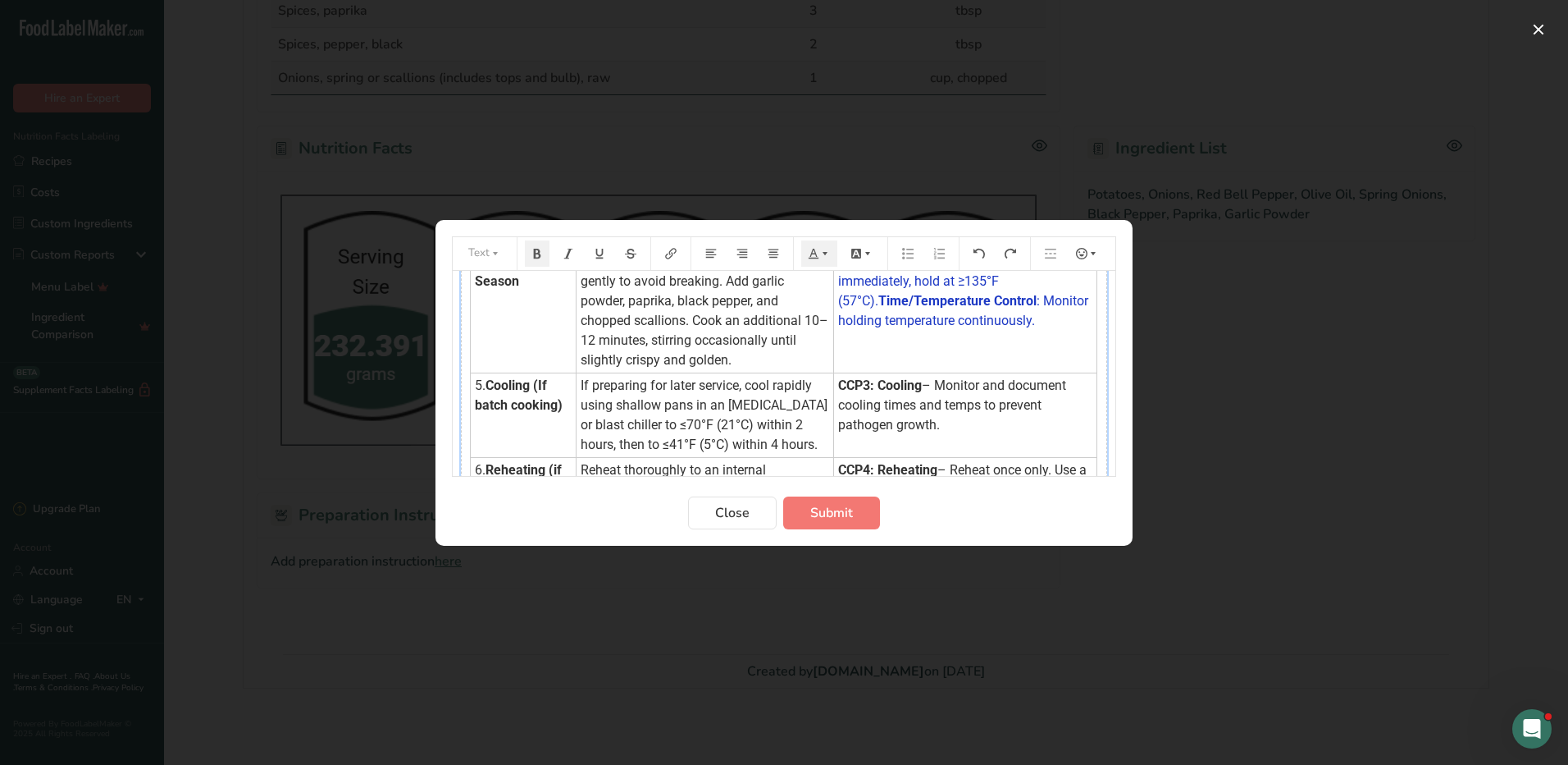
click at [1006, 389] on span "– Monitor and document cooling times and temps to prevent pathogen growth." at bounding box center [953, 405] width 231 height 55
drag, startPoint x: 843, startPoint y: 363, endPoint x: 954, endPoint y: 402, distance: 117.7
click at [954, 402] on td "CCP3: Cooling – Monitor and document cooling times and temps to prevent pathoge…" at bounding box center [966, 415] width 263 height 84
click at [815, 253] on icon "Preparation instructions modal" at bounding box center [813, 252] width 10 height 10
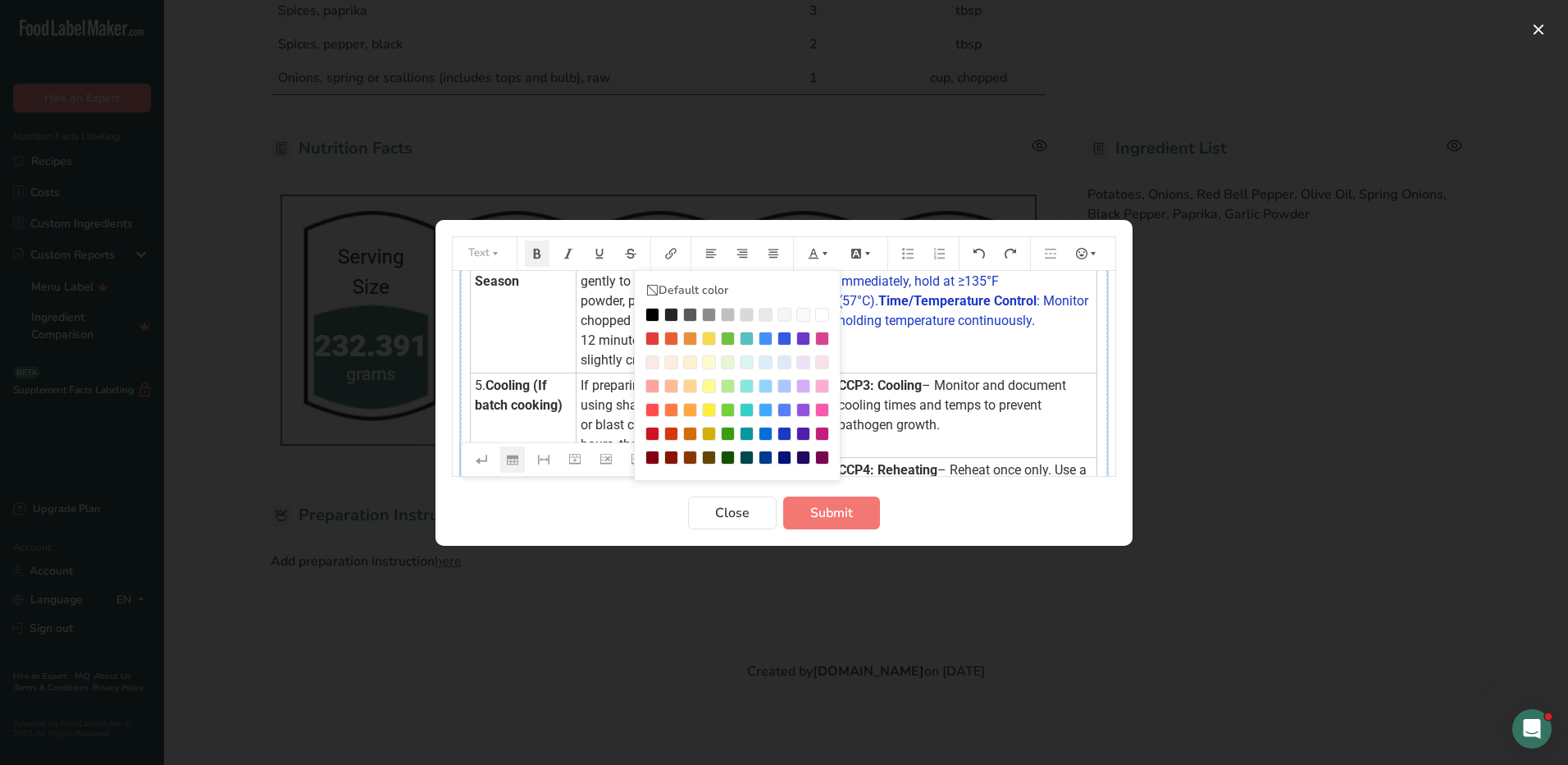
click at [788, 428] on div "Preparation instructions modal" at bounding box center [784, 433] width 14 height 14
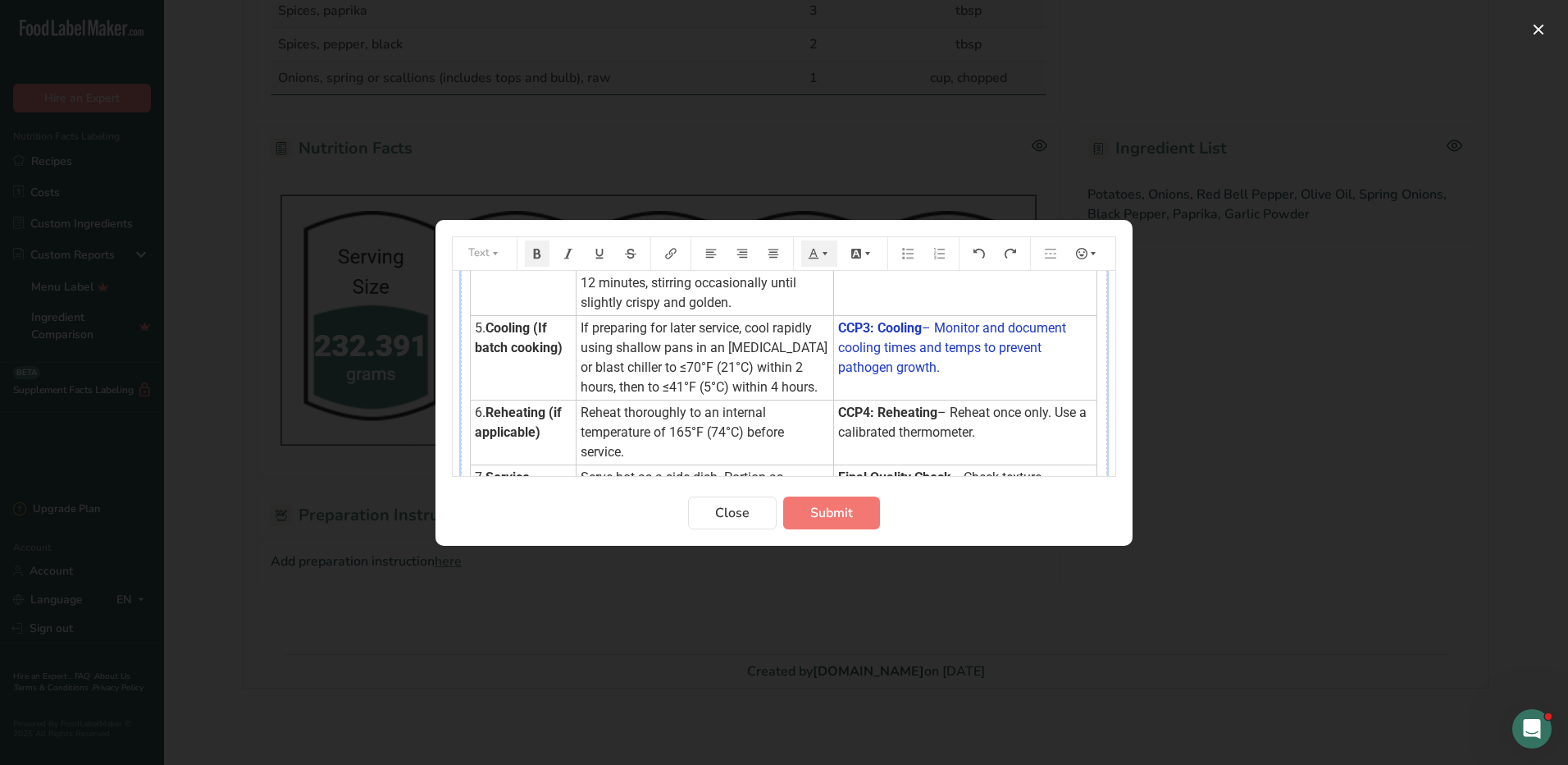
scroll to position [482, 0]
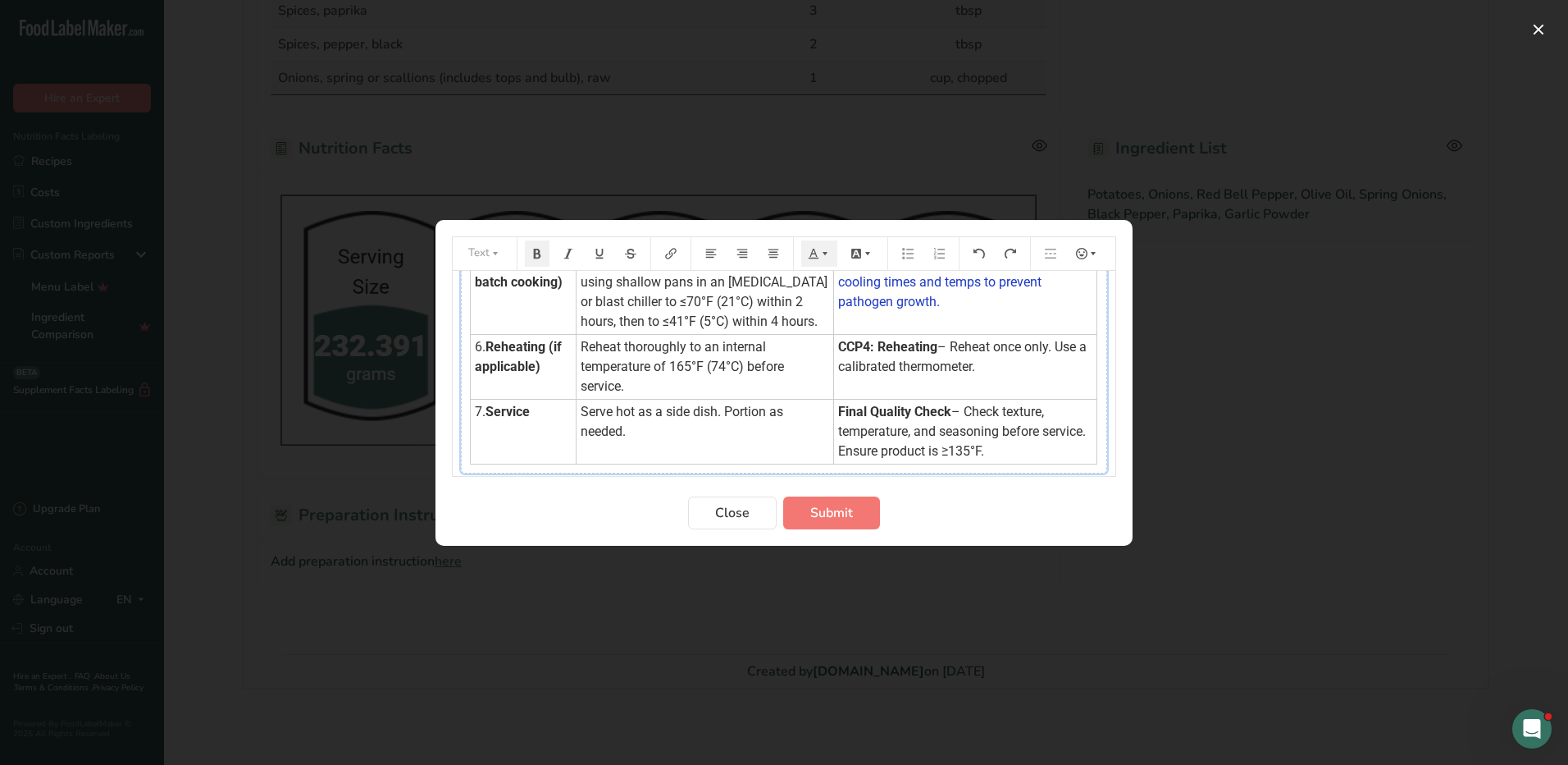
click at [970, 349] on span "– Reheat once only. Use a calibrated thermometer." at bounding box center [964, 356] width 252 height 36
drag, startPoint x: 838, startPoint y: 325, endPoint x: 1032, endPoint y: 345, distance: 195.0
click at [1032, 345] on td "CCP4: Reheating – Reheat once only. Use a calibrated thermometer." at bounding box center [966, 366] width 263 height 65
click at [817, 257] on icon "Preparation instructions modal" at bounding box center [813, 253] width 12 height 12
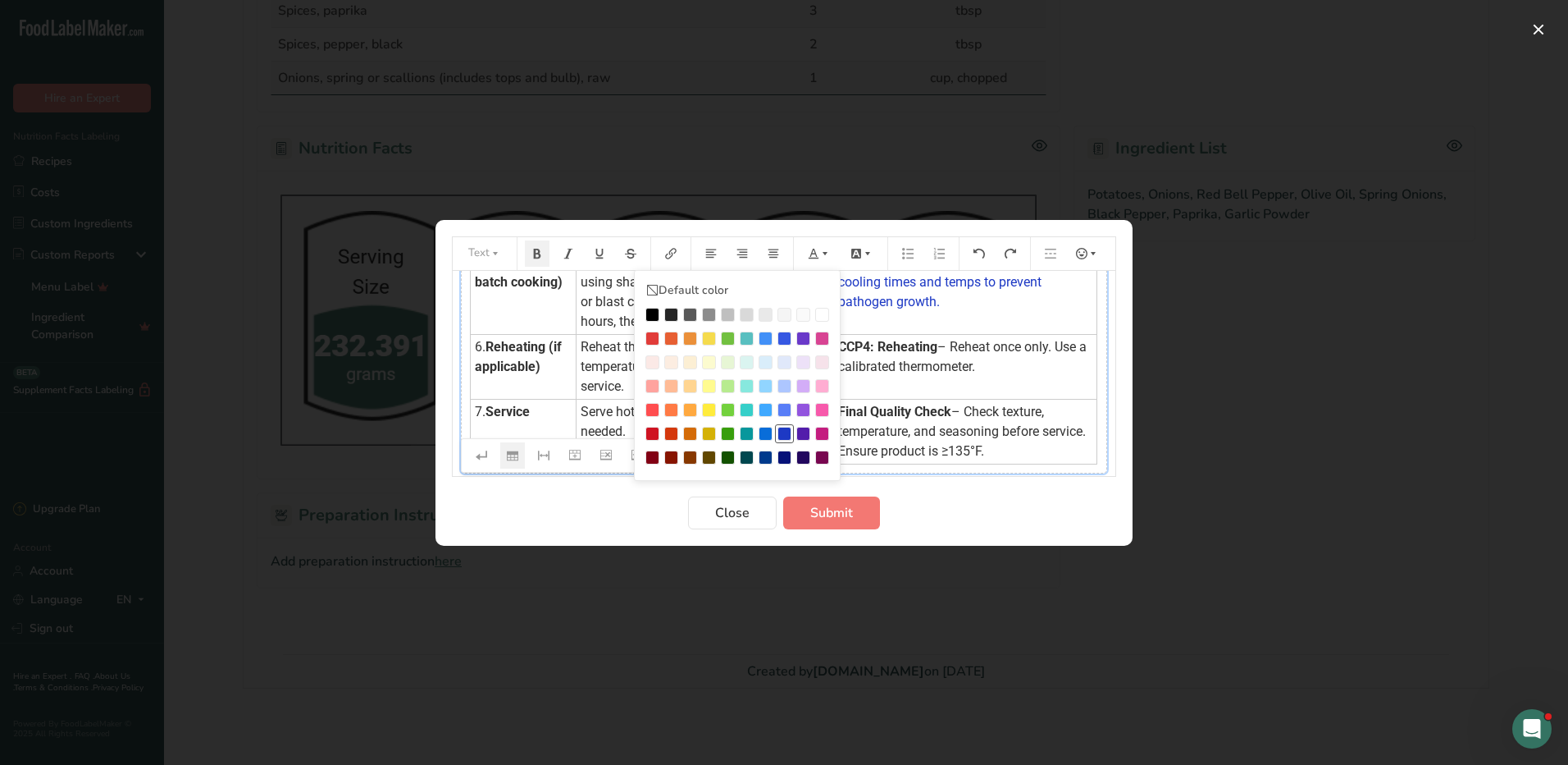
click at [787, 429] on div "Preparation instructions modal" at bounding box center [784, 433] width 14 height 14
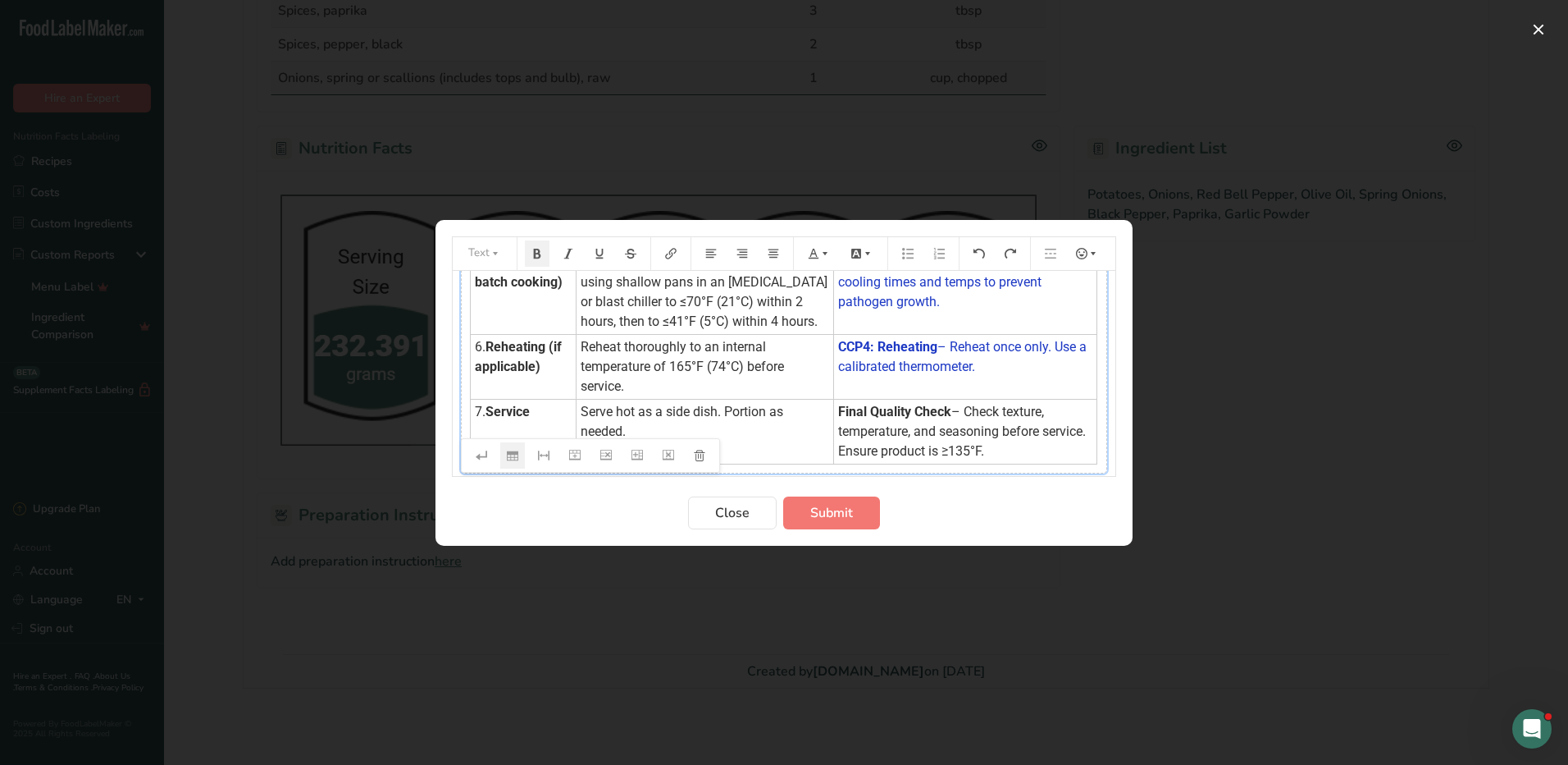
drag, startPoint x: 842, startPoint y: 370, endPoint x: 1046, endPoint y: 406, distance: 207.2
click at [1046, 406] on td "Final Quality Check – Check texture, temperature, and seasoning before service.…" at bounding box center [966, 430] width 263 height 65
click at [820, 248] on icon "Preparation instructions modal" at bounding box center [825, 253] width 12 height 12
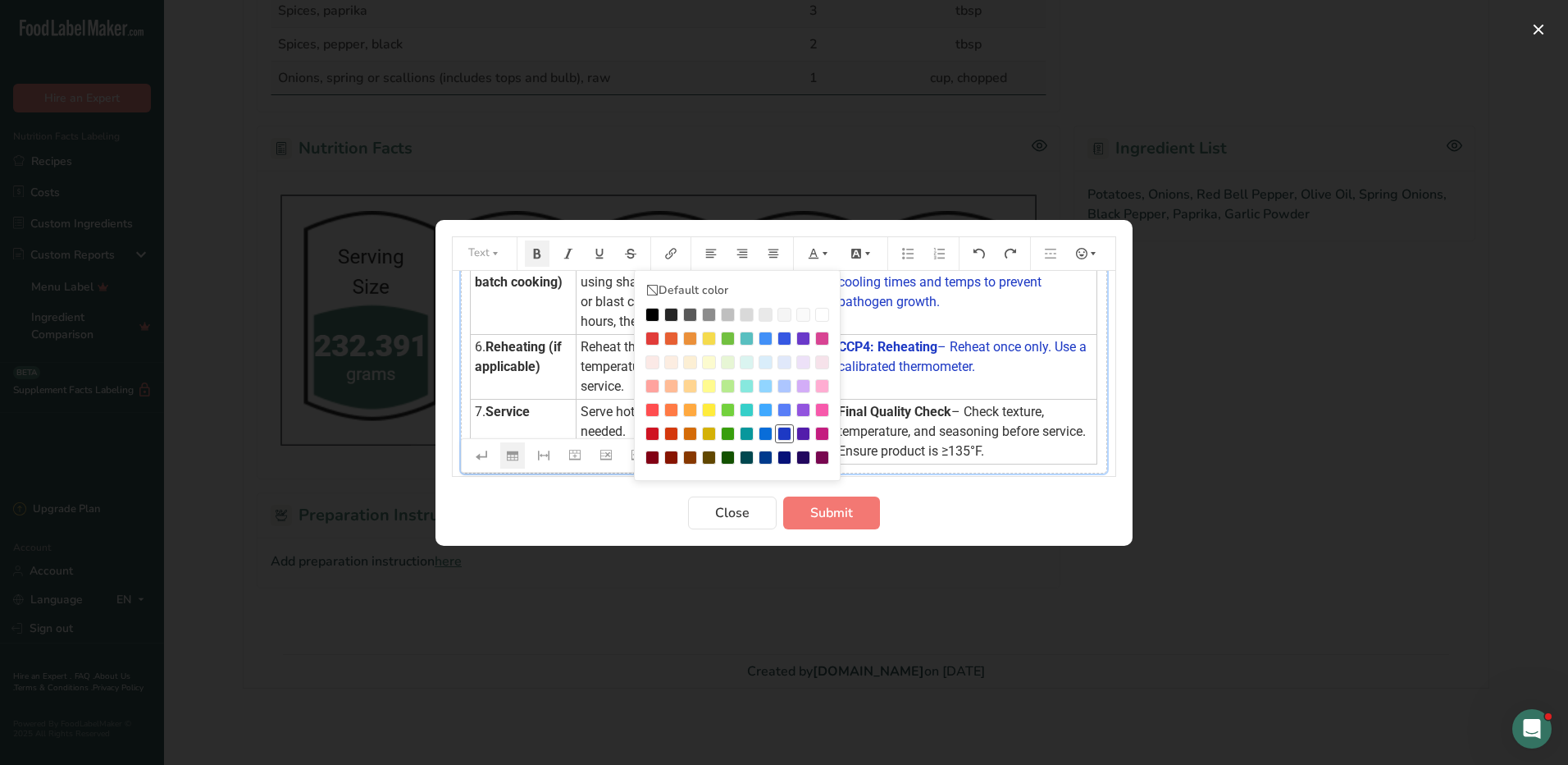
click at [784, 425] on li "Preparation instructions modal" at bounding box center [784, 433] width 19 height 19
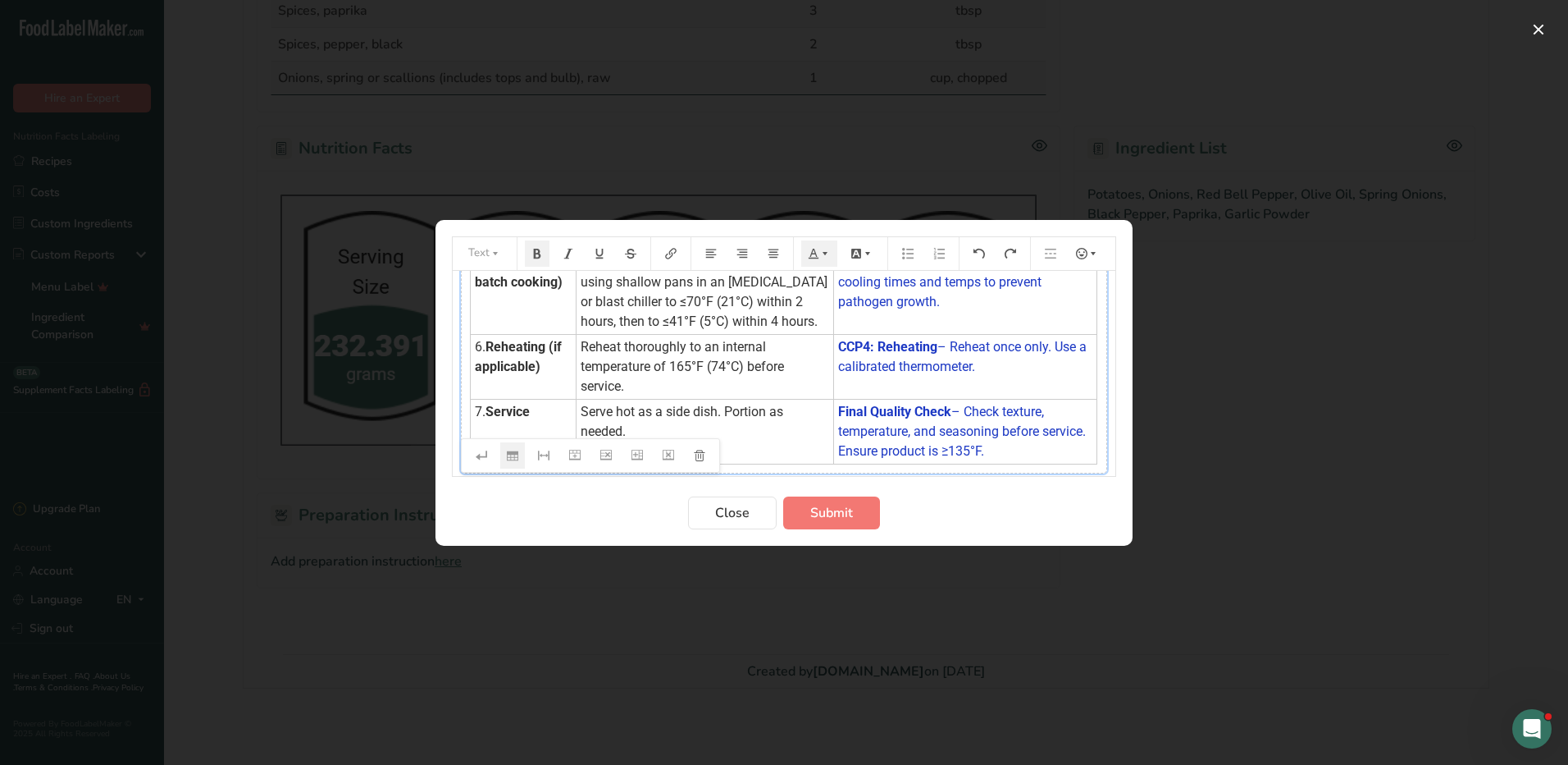
click at [1062, 401] on td "Final Quality Check – Check texture, temperature, and seasoning before service.…" at bounding box center [966, 430] width 263 height 65
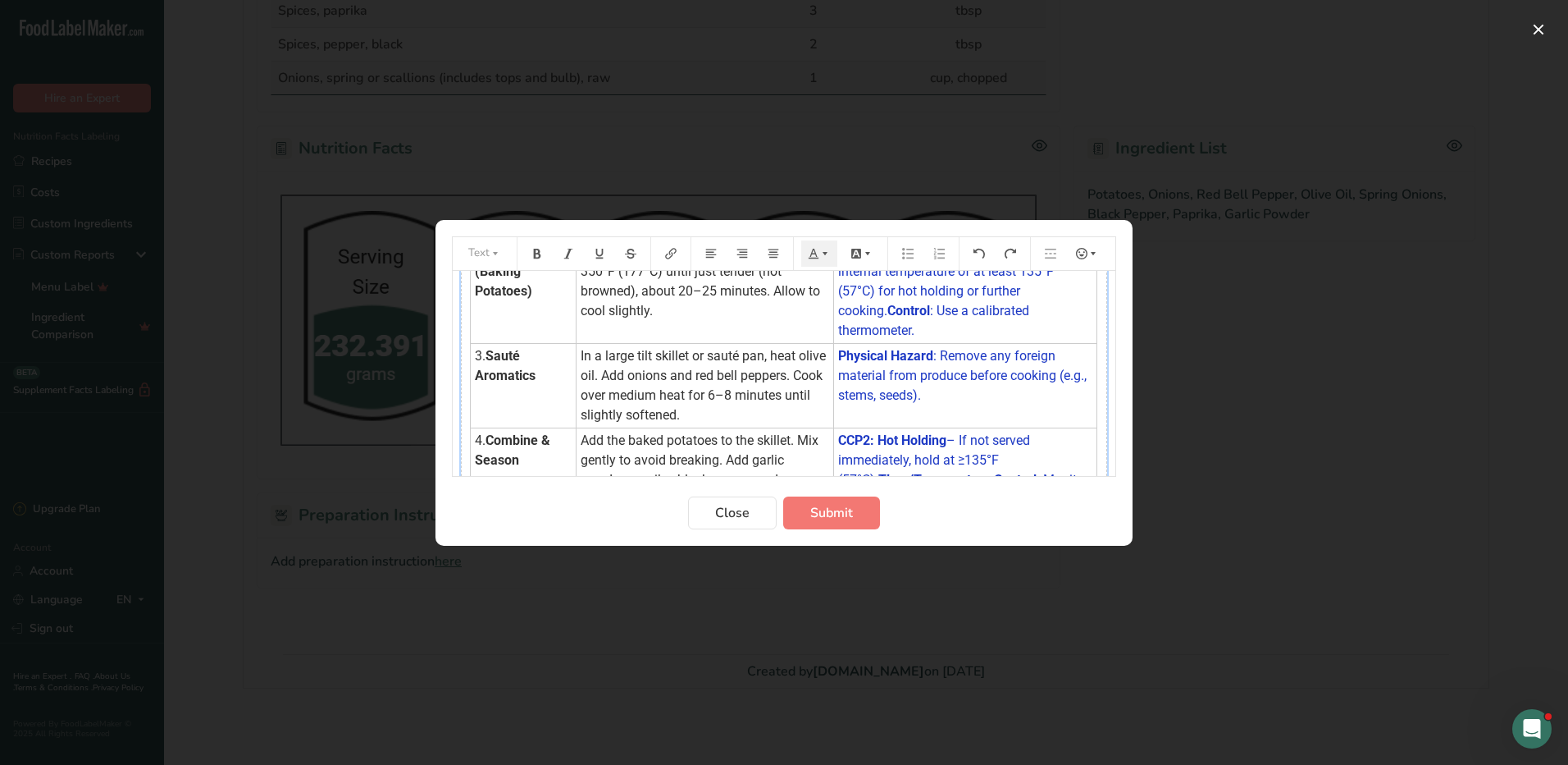
scroll to position [0, 0]
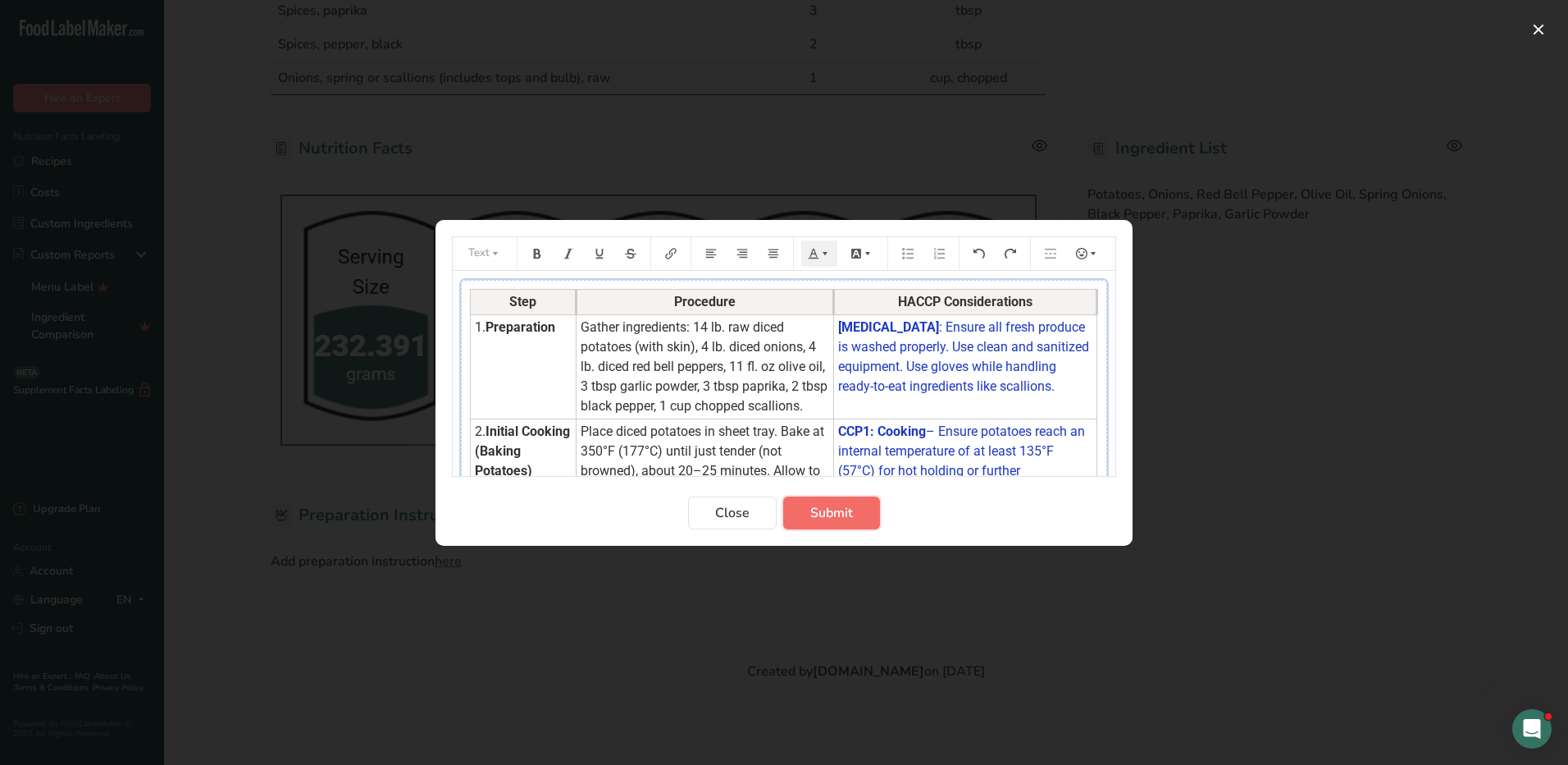
click at [845, 501] on button "Submit" at bounding box center [832, 513] width 97 height 33
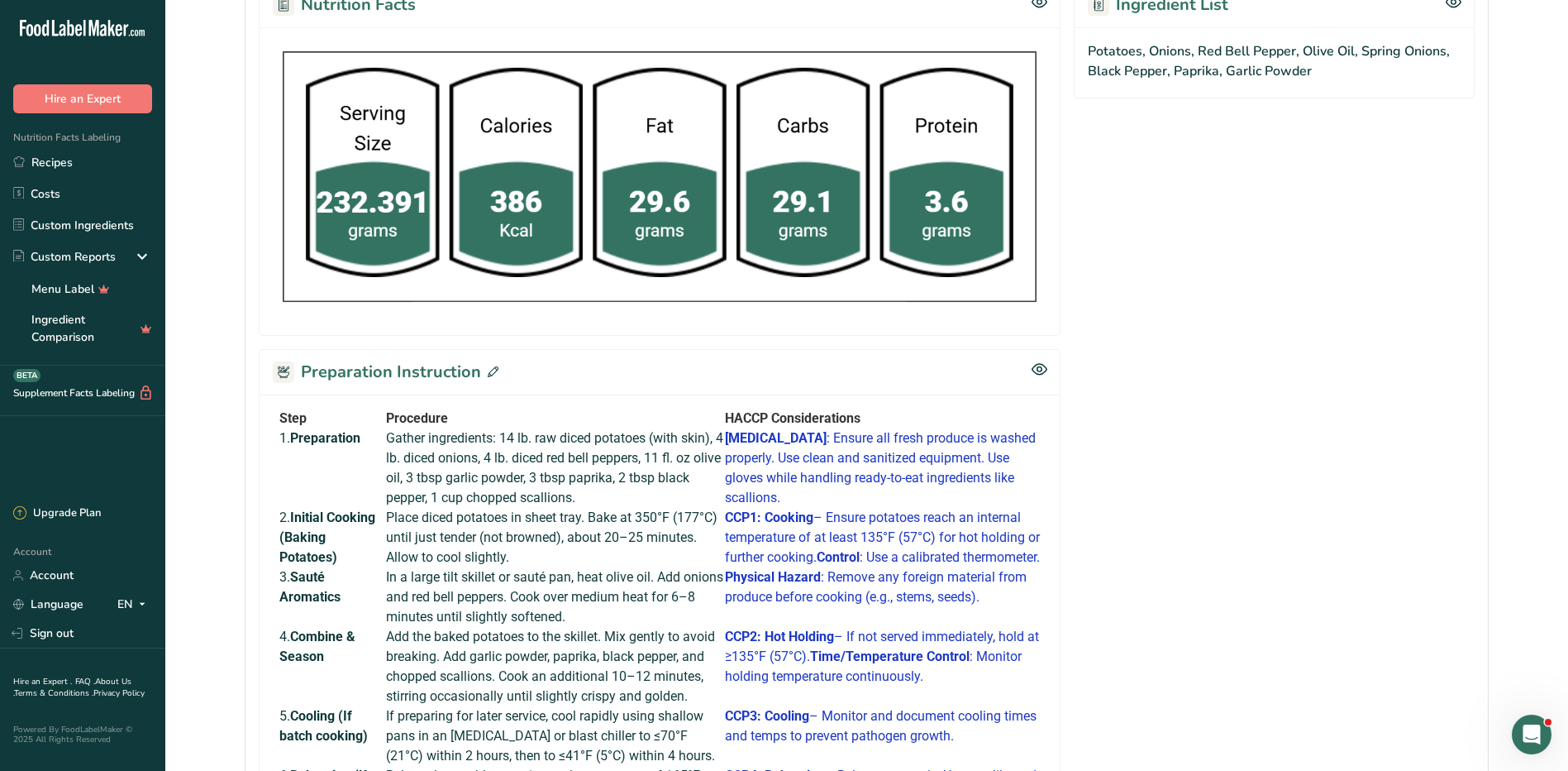
scroll to position [397, 0]
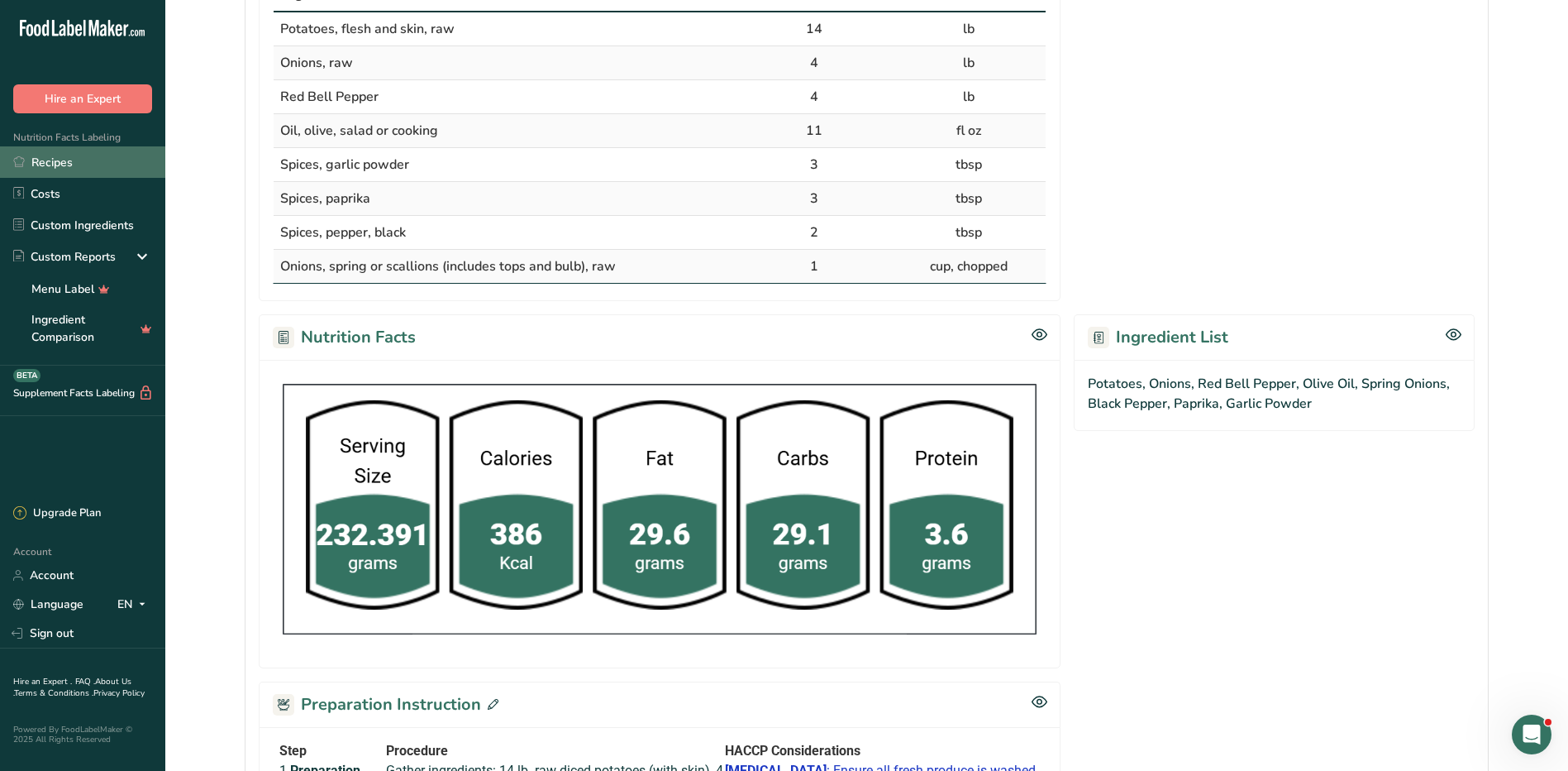
click at [52, 157] on link "Recipes" at bounding box center [83, 162] width 166 height 31
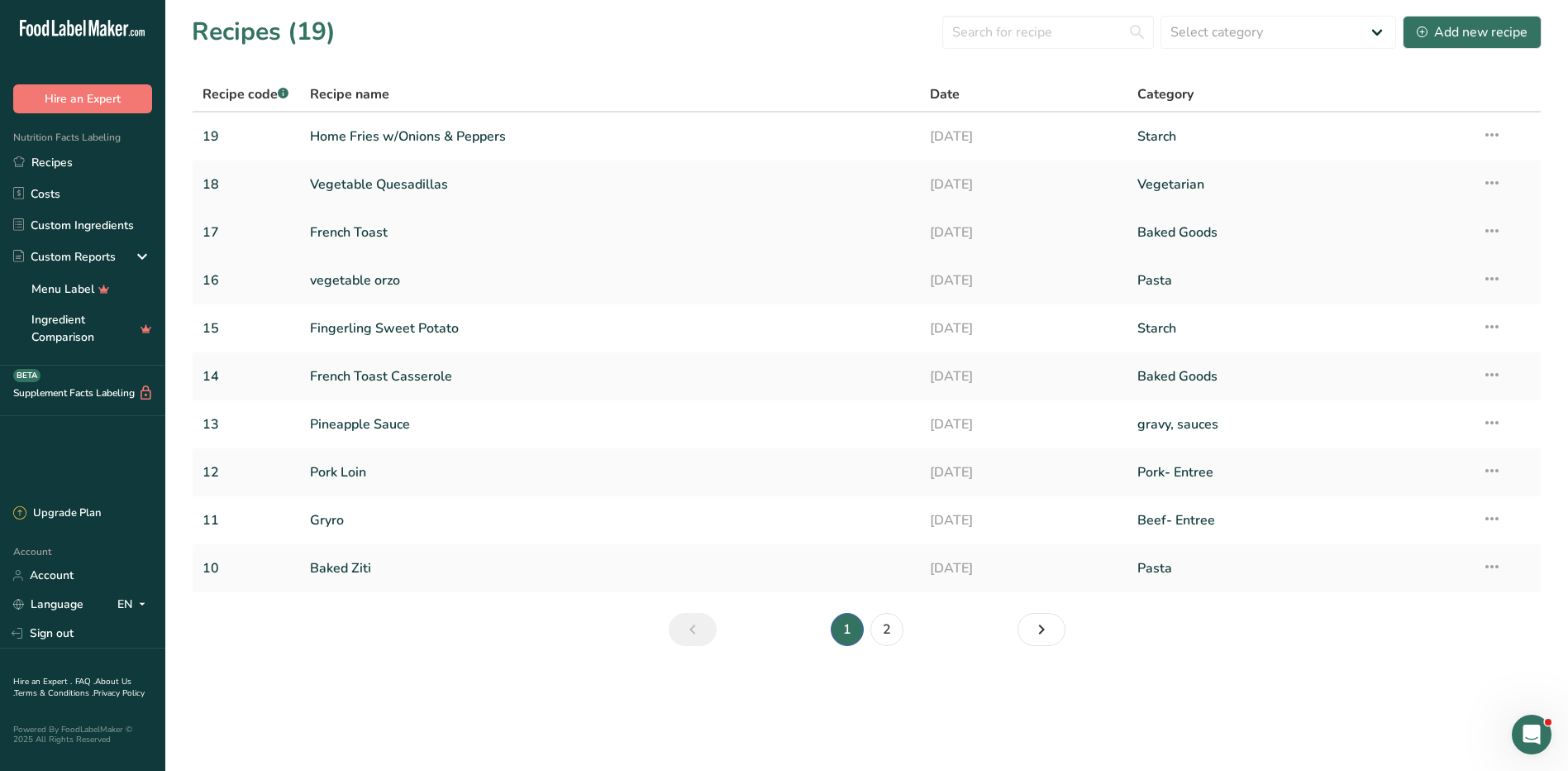
click at [345, 224] on link "French Toast" at bounding box center [610, 232] width 601 height 35
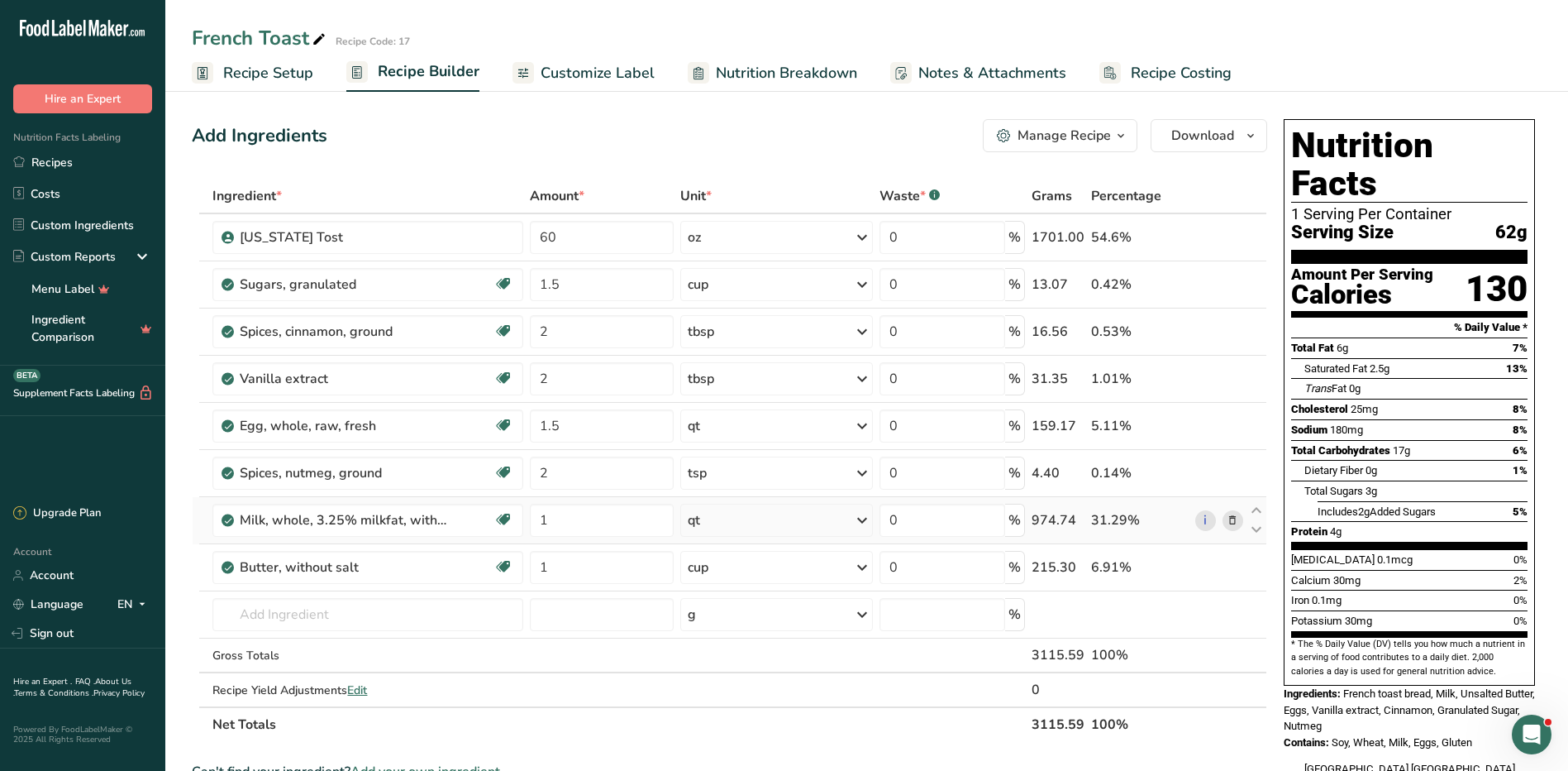
scroll to position [523, 0]
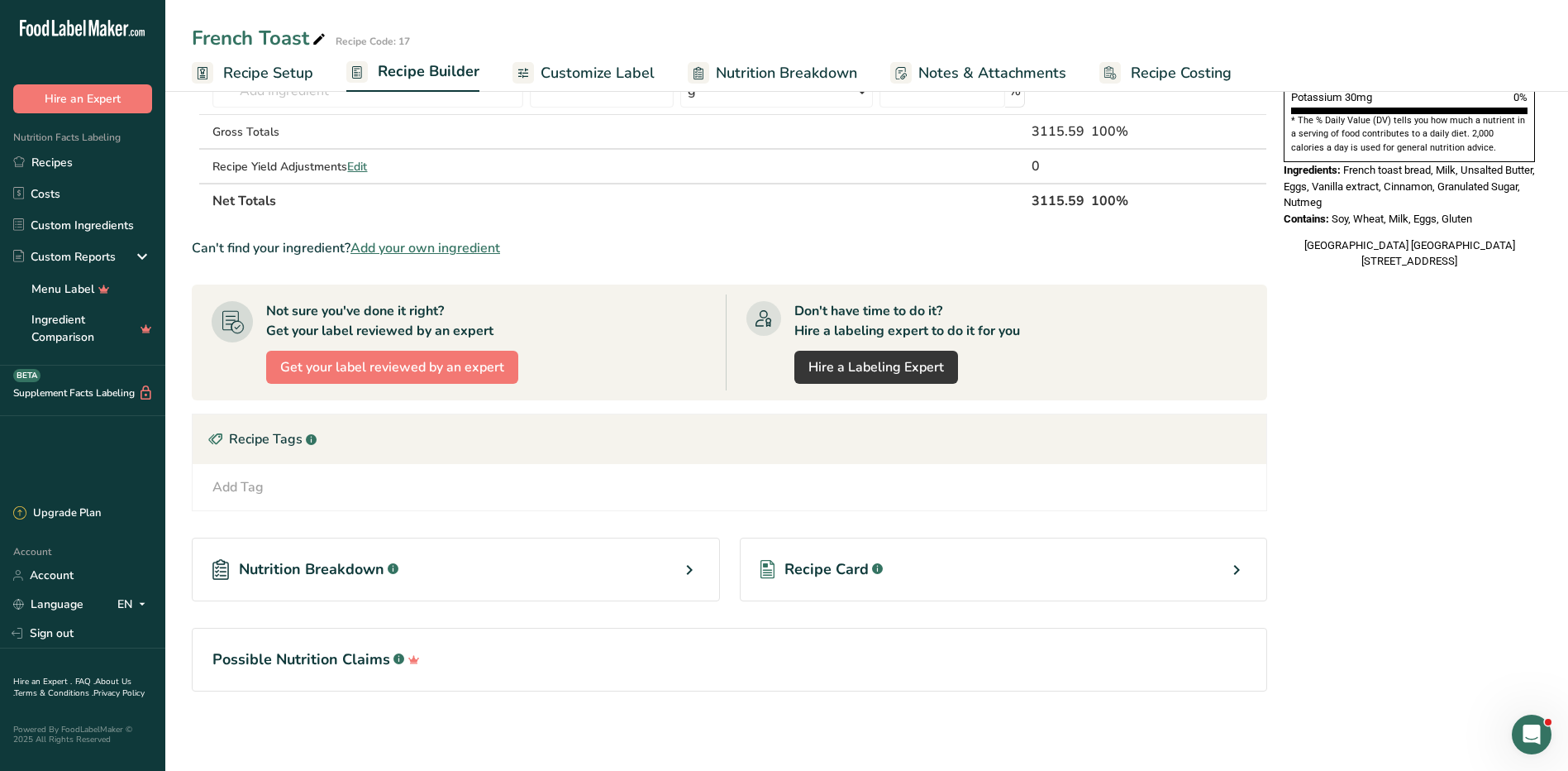
click at [1155, 575] on div "Recipe Card .a-a{fill:#347362;}.b-a{fill:#fff;}" at bounding box center [1004, 568] width 528 height 64
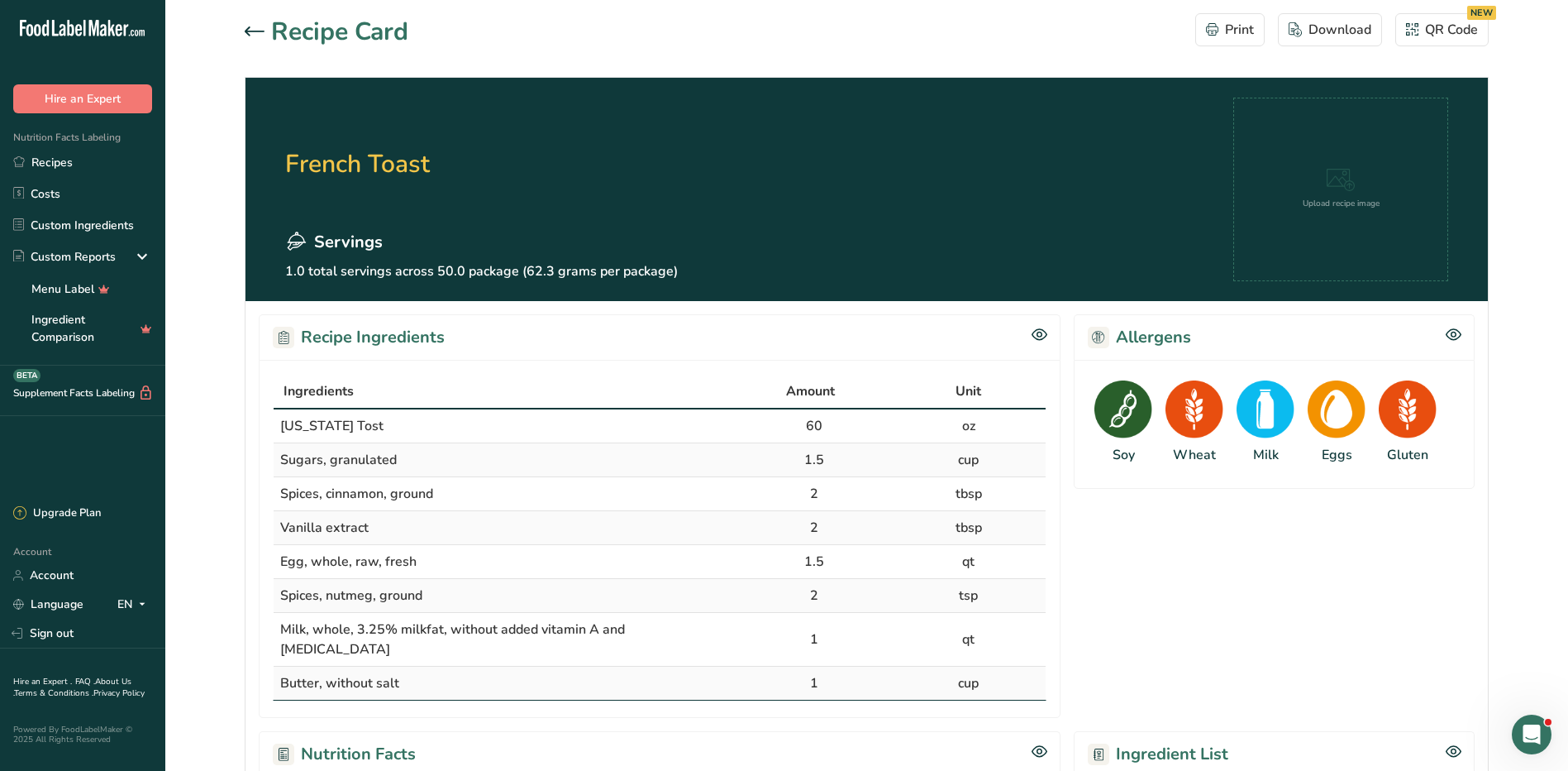
scroll to position [912, 0]
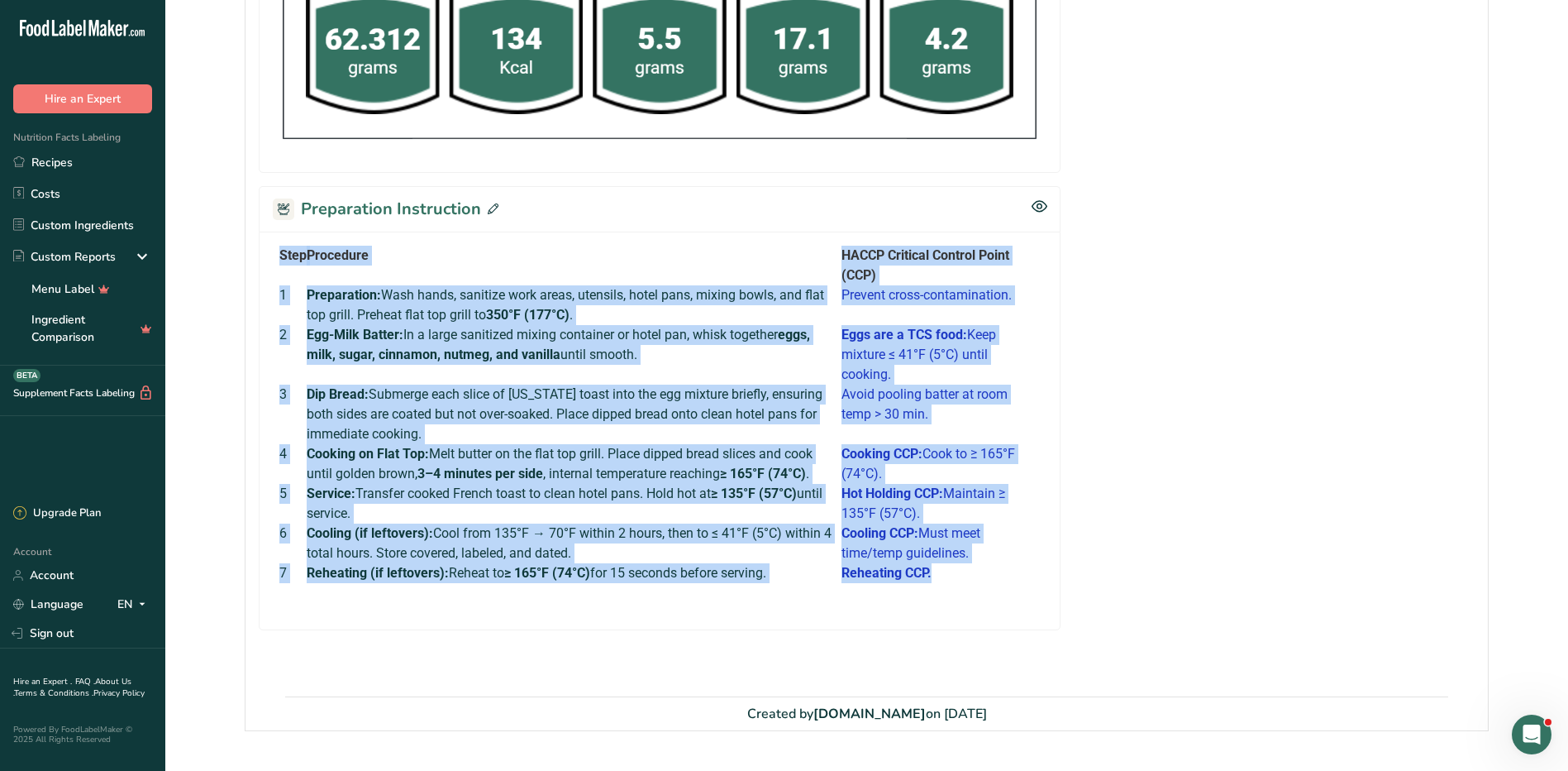
drag, startPoint x: 274, startPoint y: 230, endPoint x: 992, endPoint y: 534, distance: 779.7
click at [992, 534] on div "Step Procedure HACCP Critical Control Point (CCP) 1 Preparation: Wash hands, sa…" at bounding box center [659, 425] width 773 height 357
copy tbody "Step Procedure HACCP Critical Control Point (CCP) 1 Preparation: Wash hands, sa…"
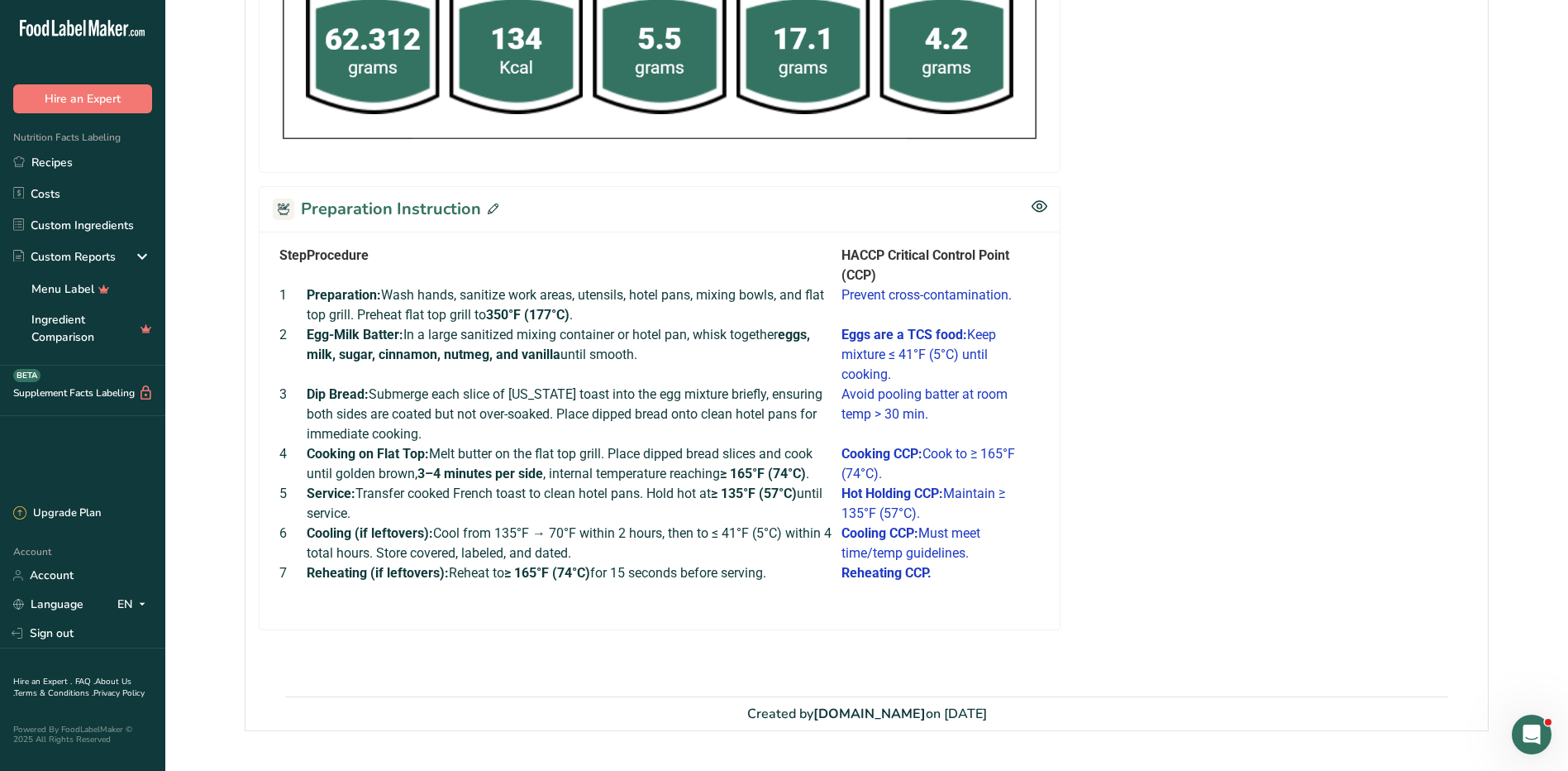
click at [714, 608] on div "Recipe Ingredients Ingredients Amount Unit Texas Tost 60 oz Sugars, granulated …" at bounding box center [866, 42] width 1242 height 1307
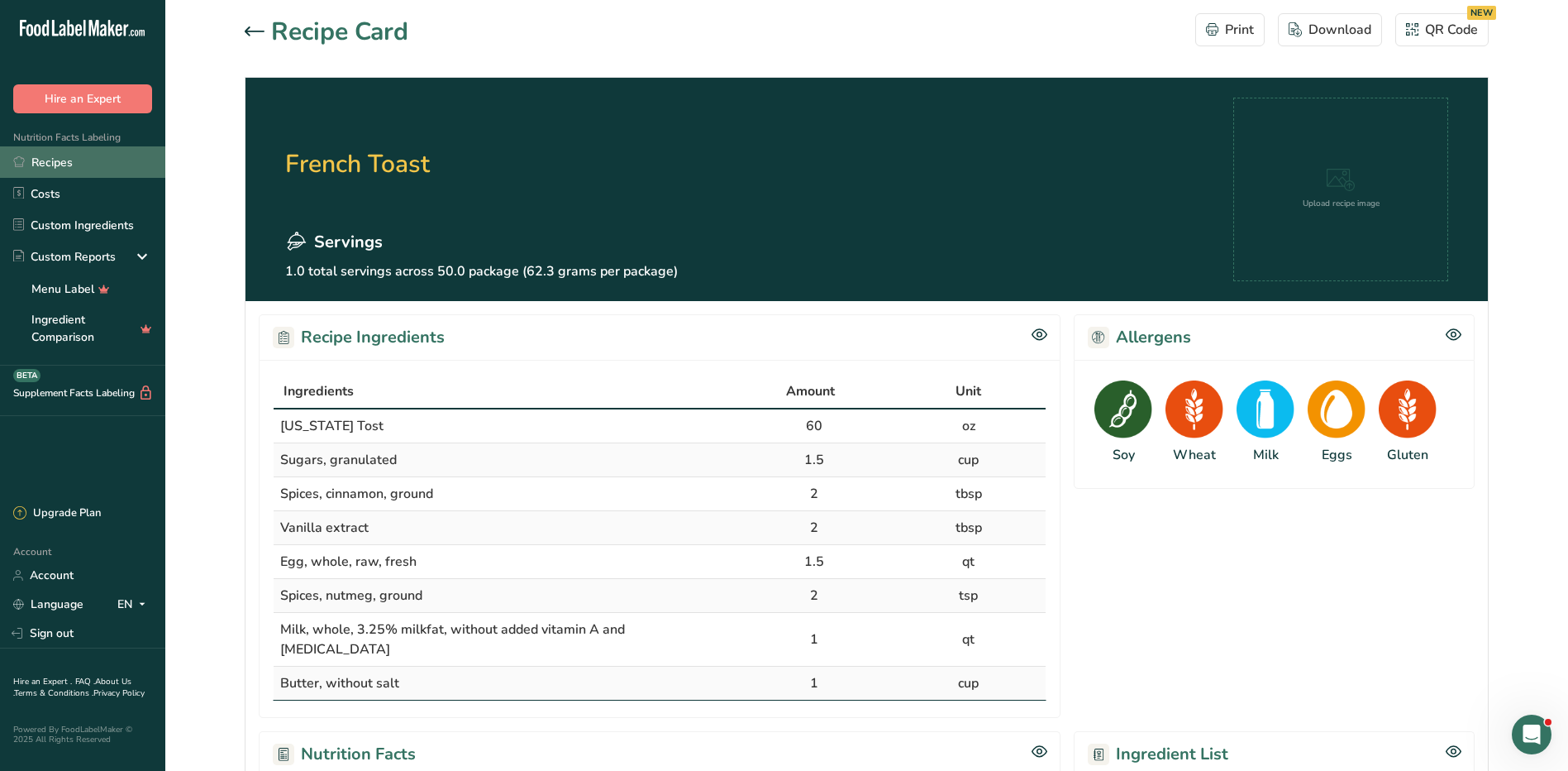
click at [76, 162] on link "Recipes" at bounding box center [83, 162] width 166 height 31
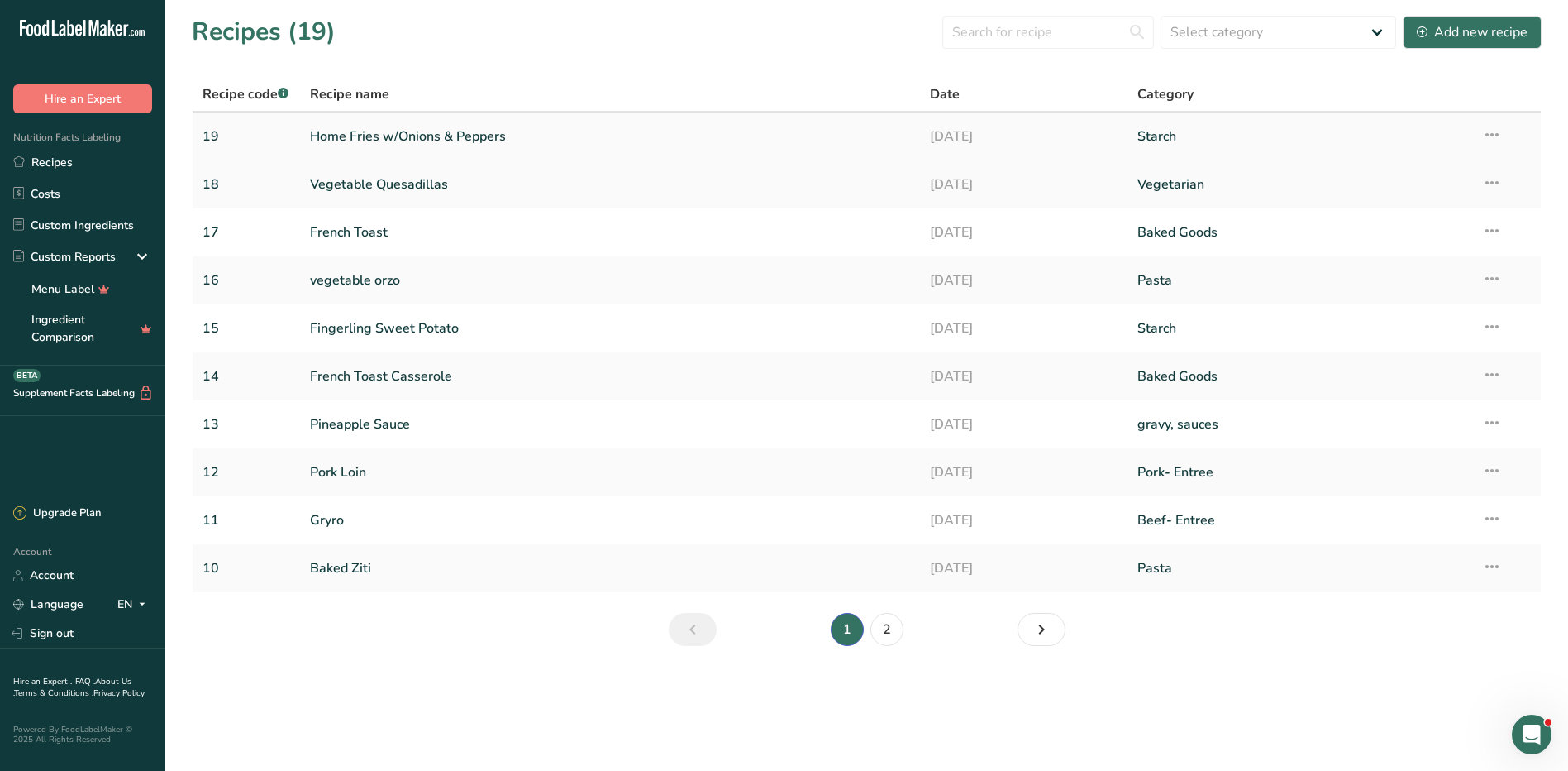
click at [452, 130] on link "Home Fries w/Onions & Peppers" at bounding box center [610, 136] width 601 height 35
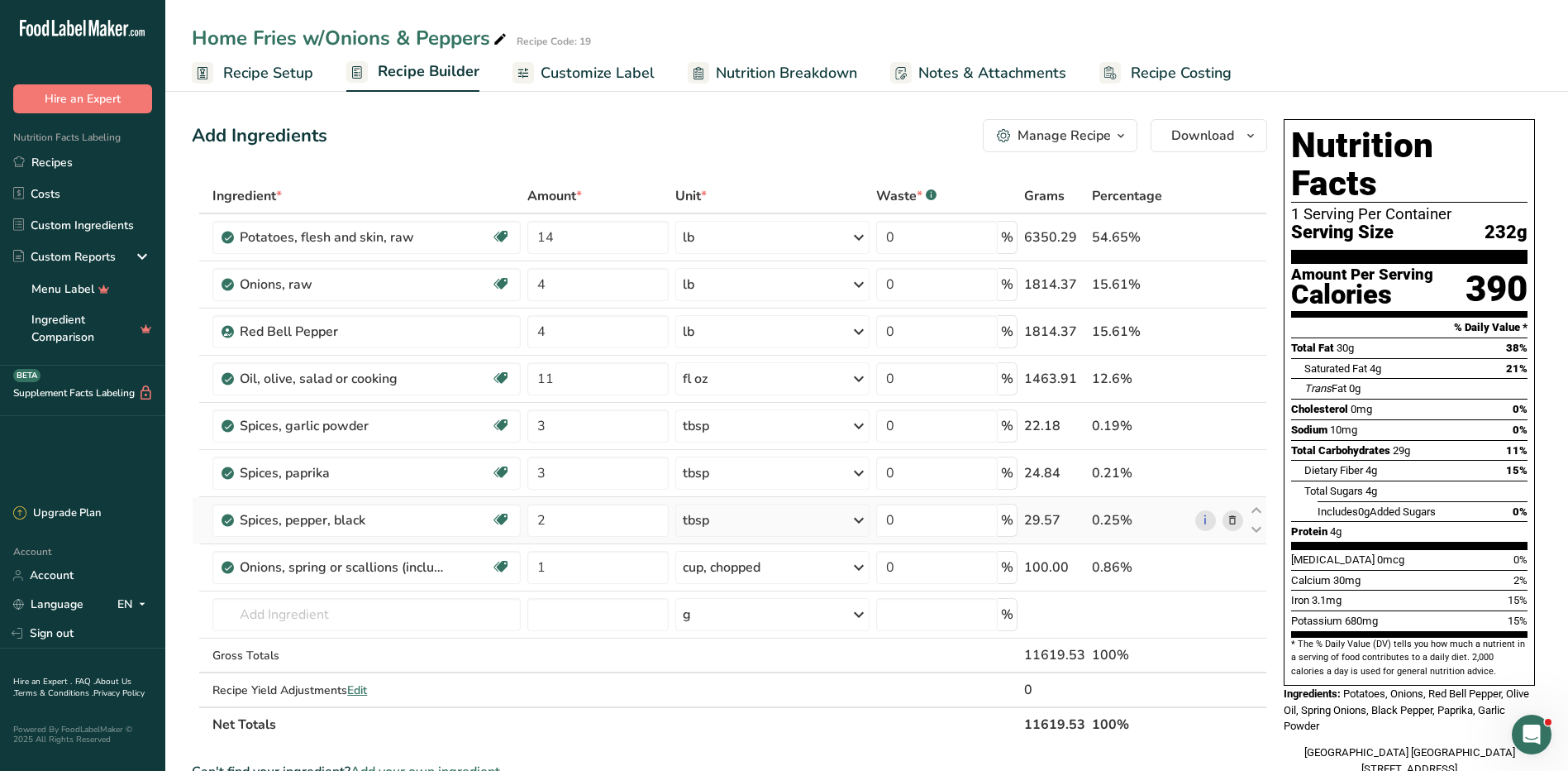
scroll to position [523, 0]
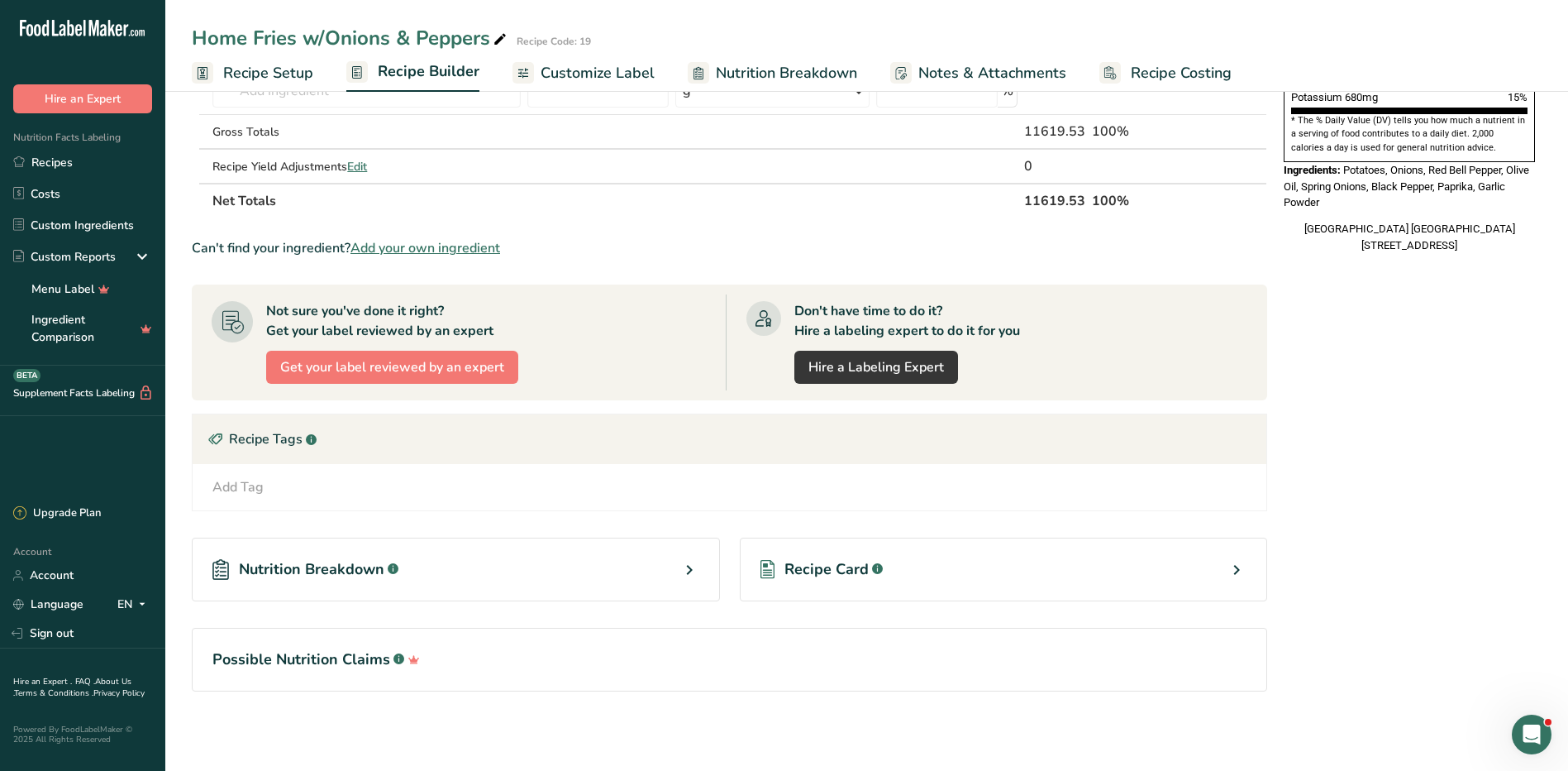
click at [1093, 567] on div "Recipe Card .a-a{fill:#347362;}.b-a{fill:#fff;}" at bounding box center [1004, 568] width 528 height 64
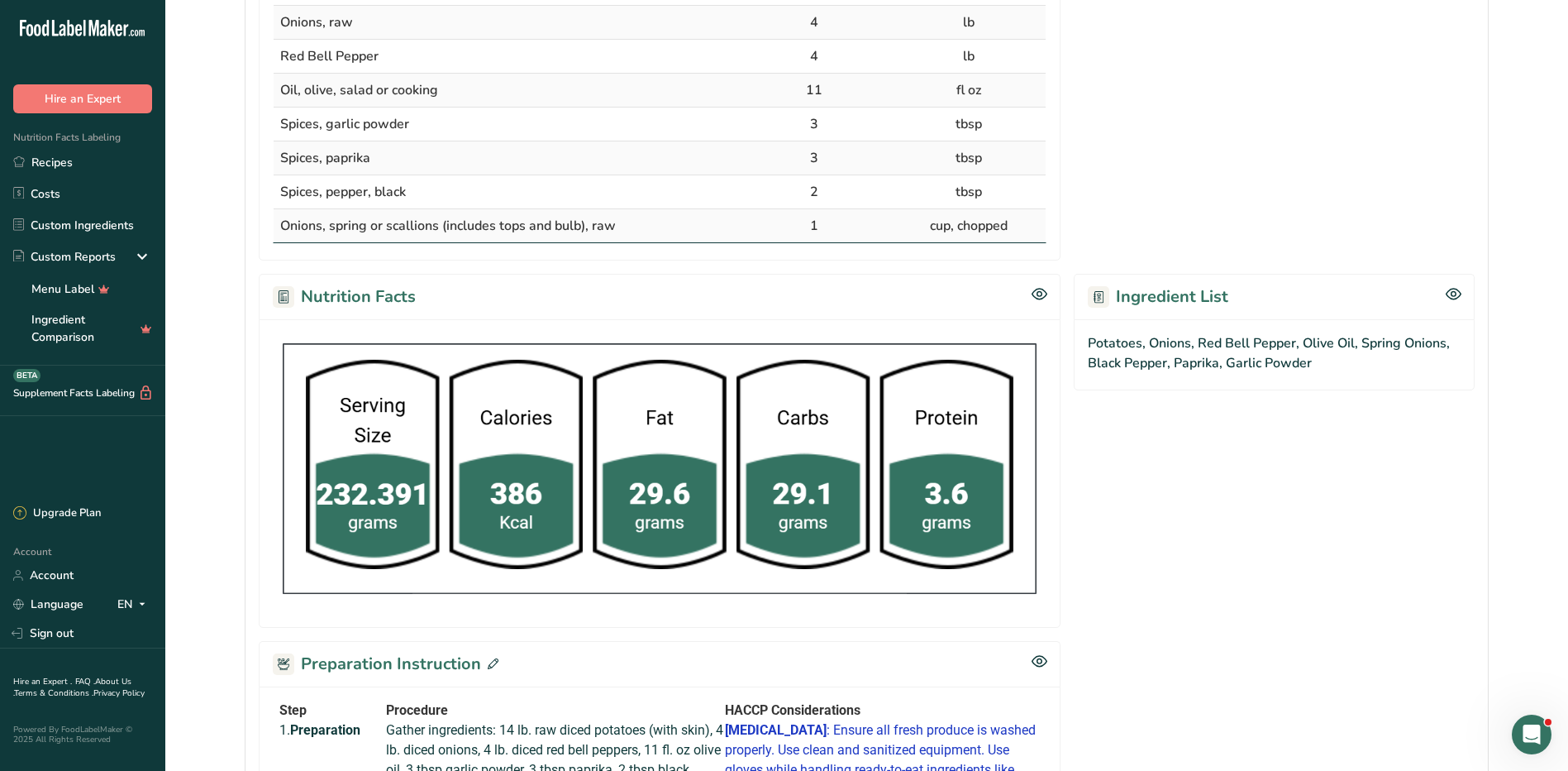
scroll to position [1070, 0]
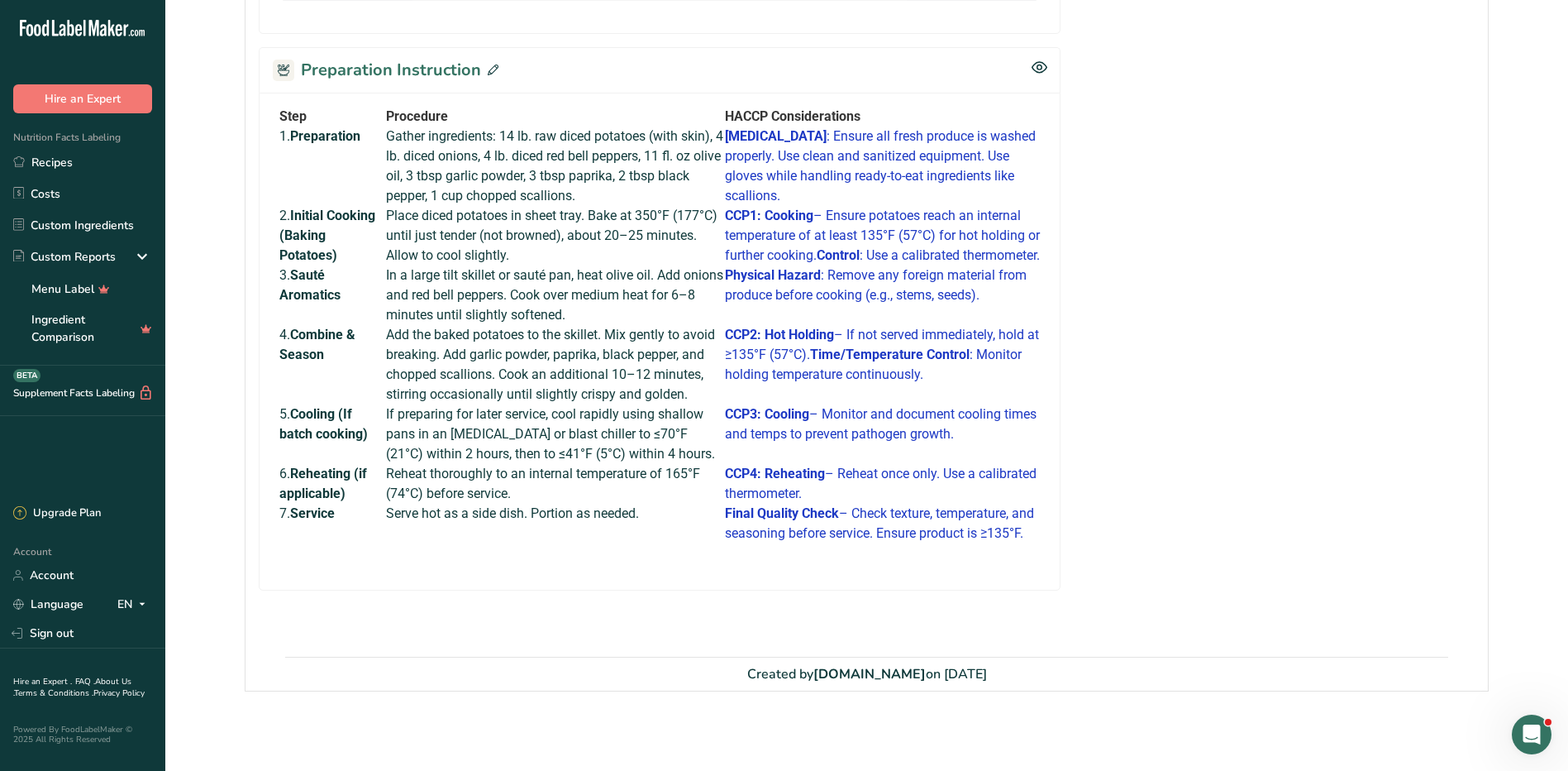
click at [481, 58] on span at bounding box center [489, 70] width 17 height 25
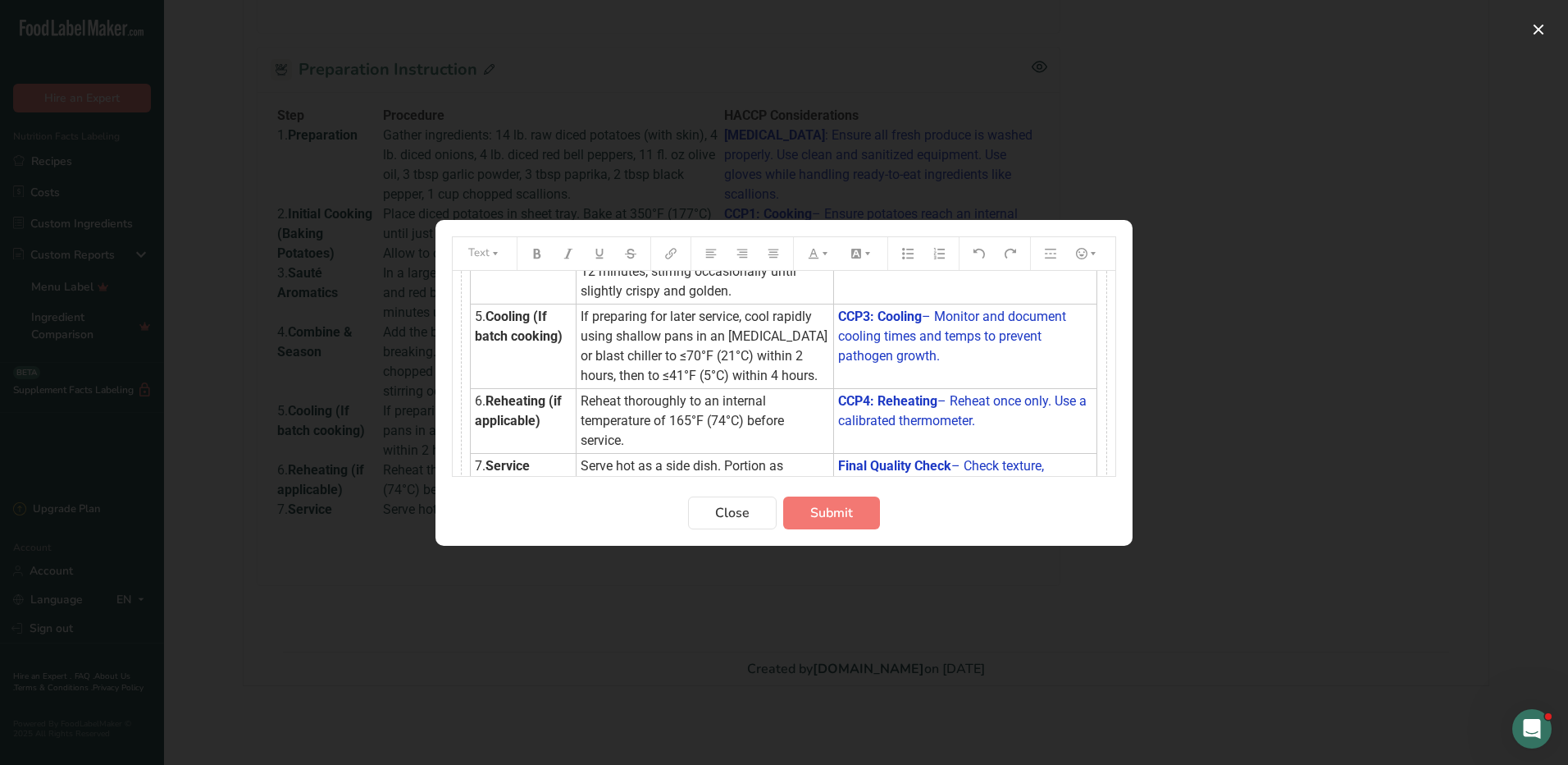
scroll to position [492, 0]
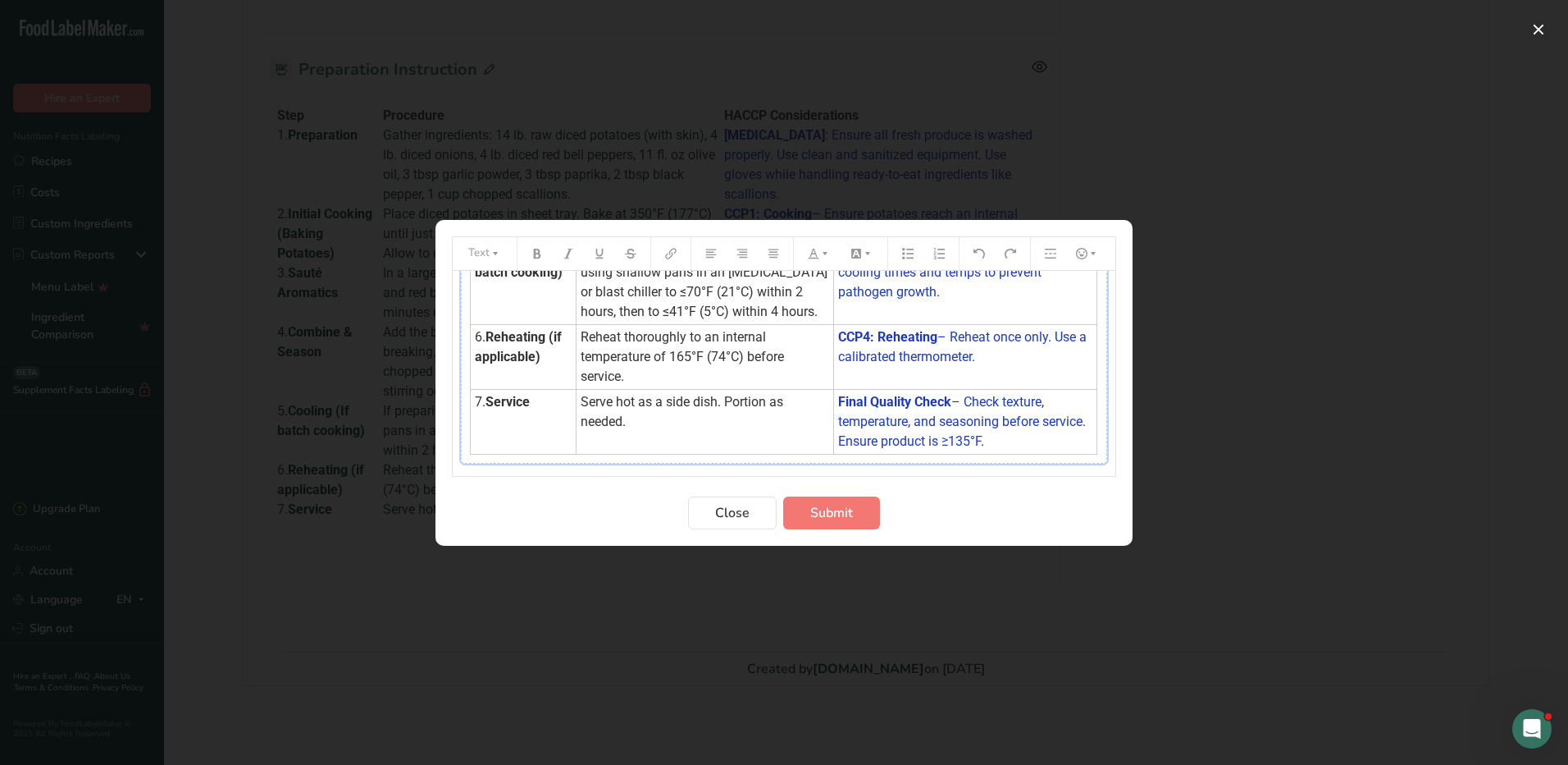
click at [811, 423] on div "Step Procedure HACCP Considerations 1. Preparation Gather ingredients: 14 lb. r…" at bounding box center [783, 125] width 646 height 675
click at [700, 440] on icon "Preparation instructions modal" at bounding box center [699, 445] width 12 height 12
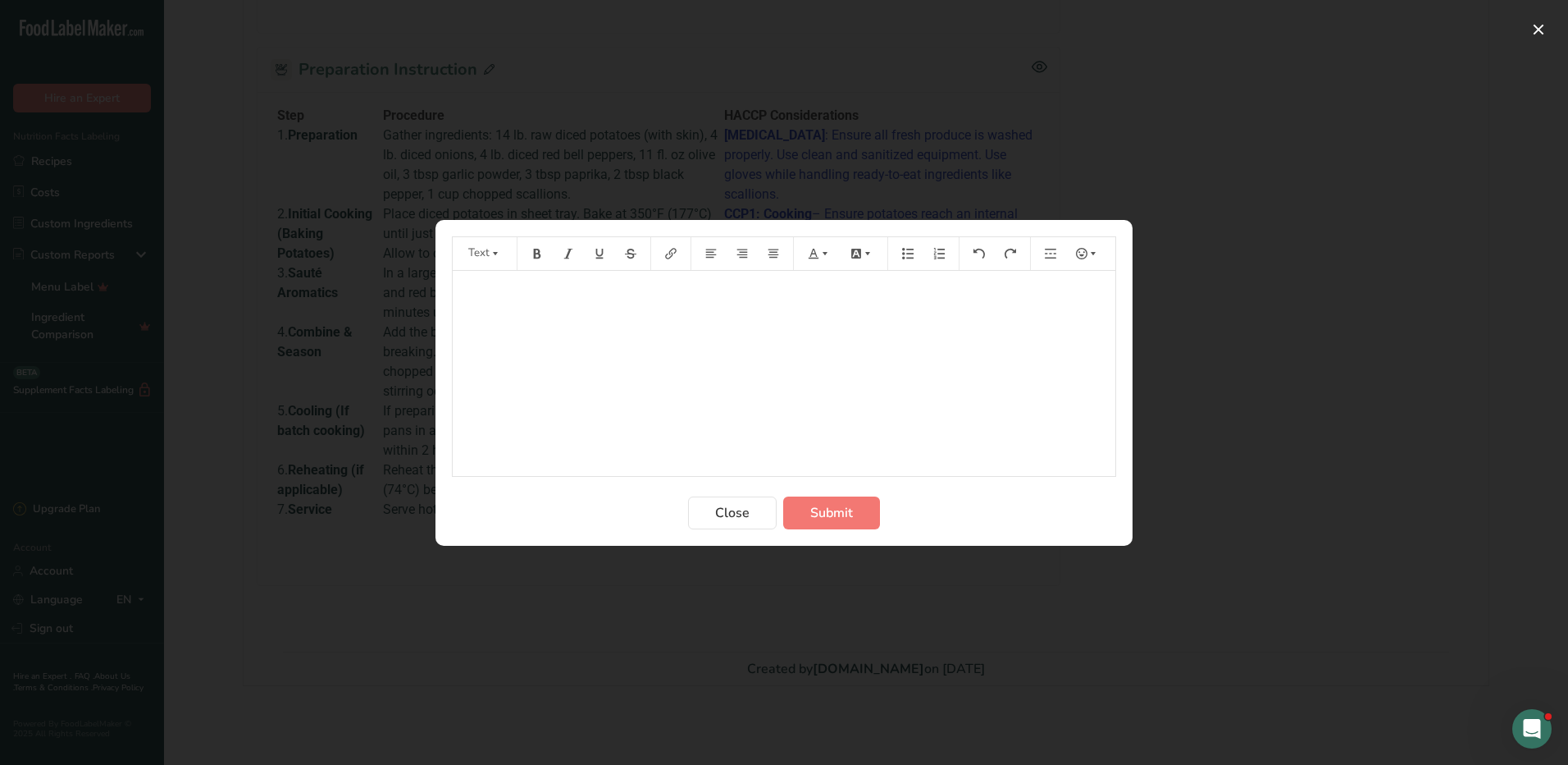
click at [613, 331] on div "﻿" at bounding box center [784, 373] width 662 height 205
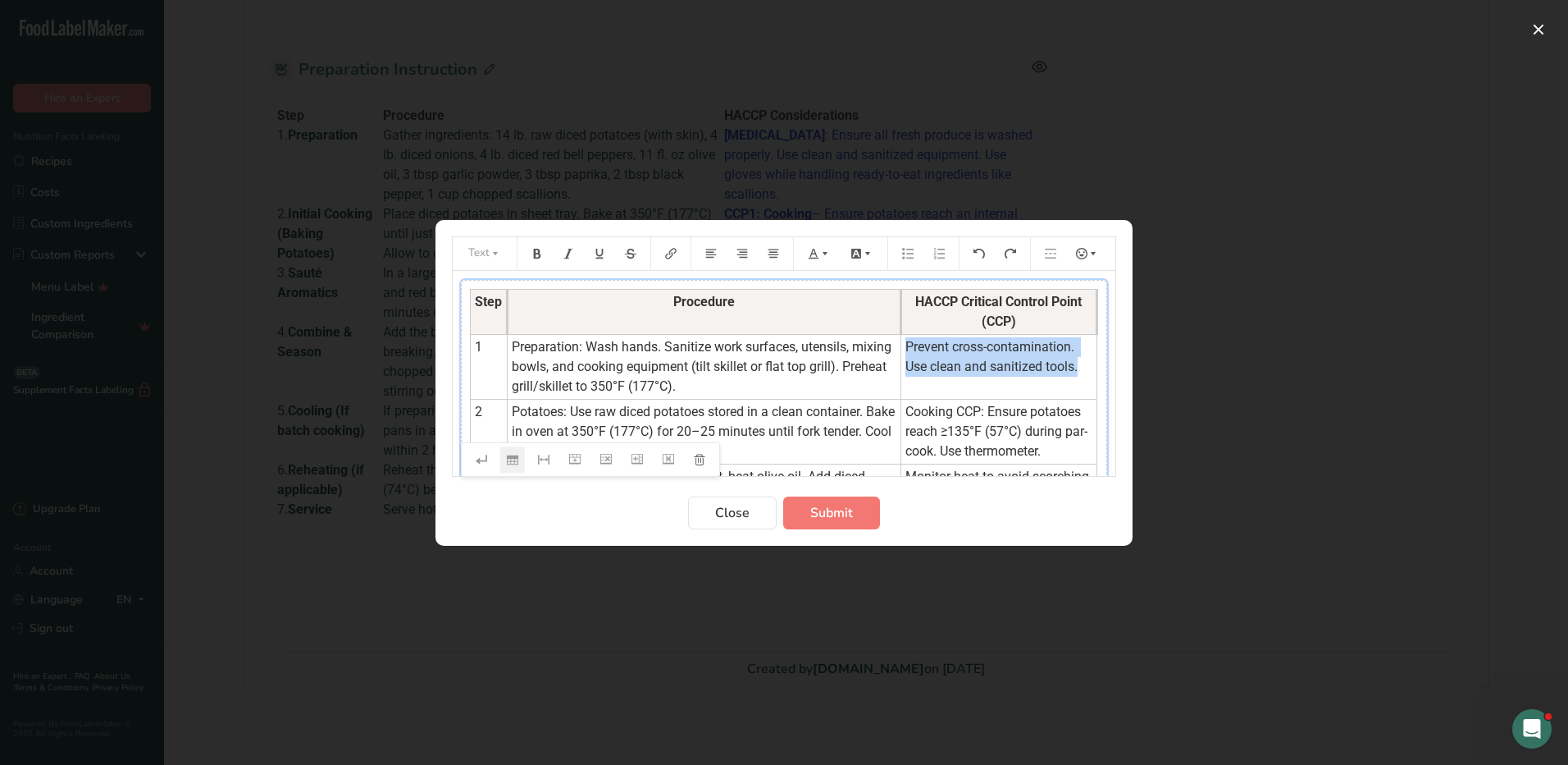
drag, startPoint x: 890, startPoint y: 345, endPoint x: 1065, endPoint y: 365, distance: 176.1
click at [1065, 365] on td "Prevent cross-contamination. Use clean and sanitized tools." at bounding box center [999, 366] width 196 height 65
click at [821, 260] on button "Preparation instructions modal" at bounding box center [819, 253] width 36 height 27
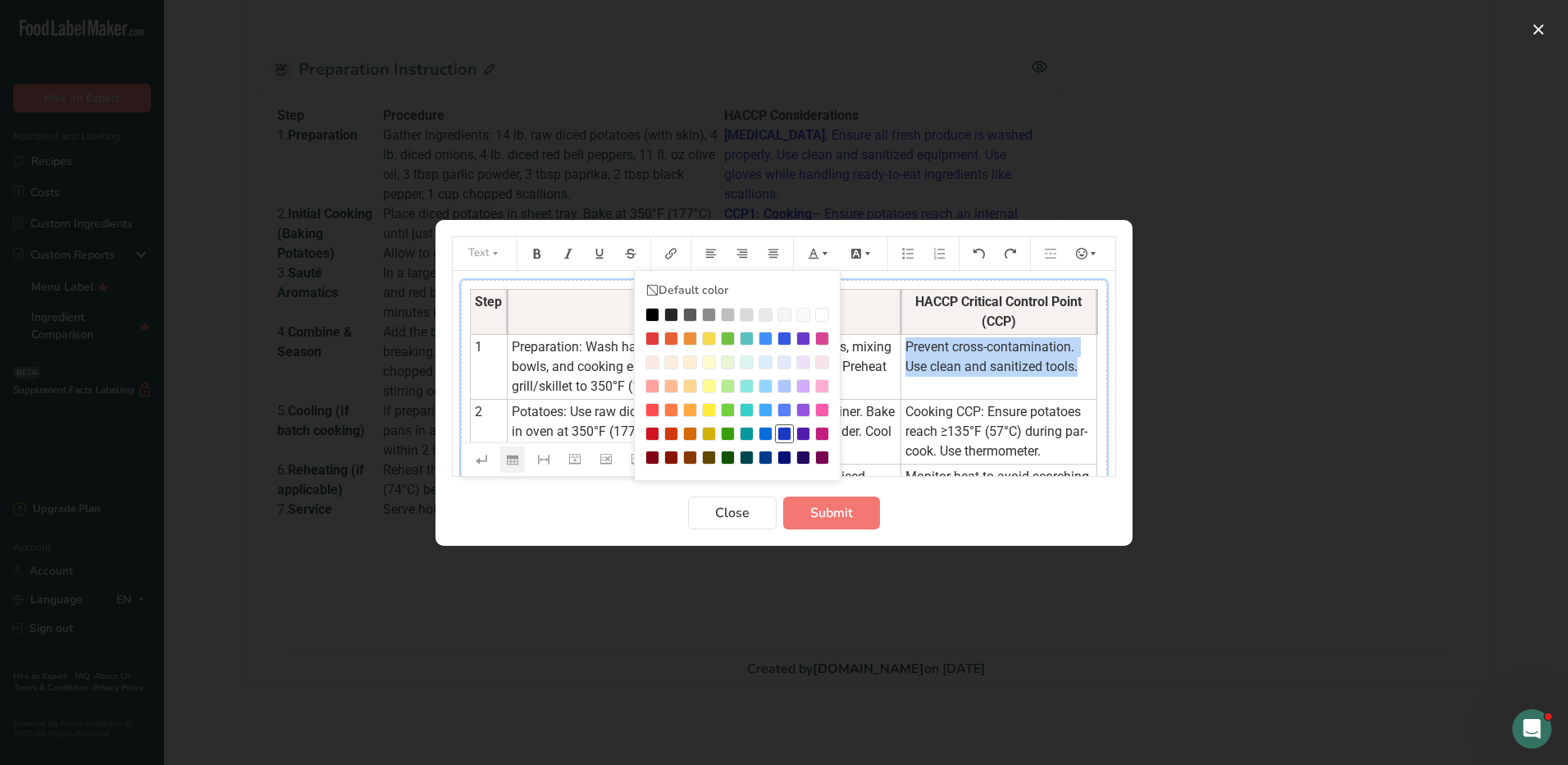
click at [789, 427] on div "Preparation instructions modal" at bounding box center [784, 433] width 14 height 14
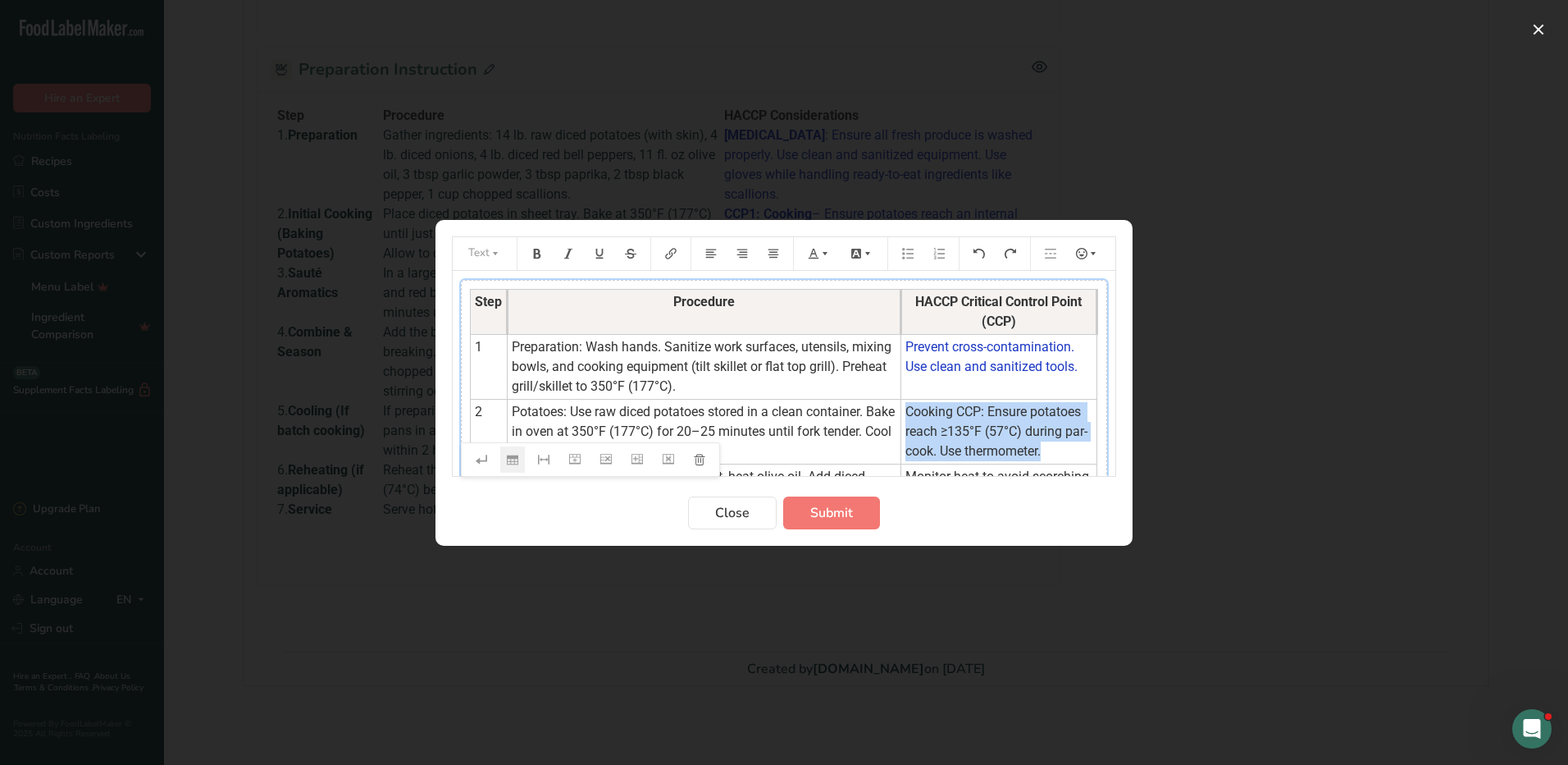
drag, startPoint x: 892, startPoint y: 410, endPoint x: 1065, endPoint y: 447, distance: 176.9
click at [1065, 447] on td "Cooking CCP: Ensure potatoes reach ≥135°F (57°C) during par-cook. Use thermomet…" at bounding box center [999, 430] width 196 height 65
click at [821, 258] on icon "Preparation instructions modal" at bounding box center [825, 253] width 12 height 12
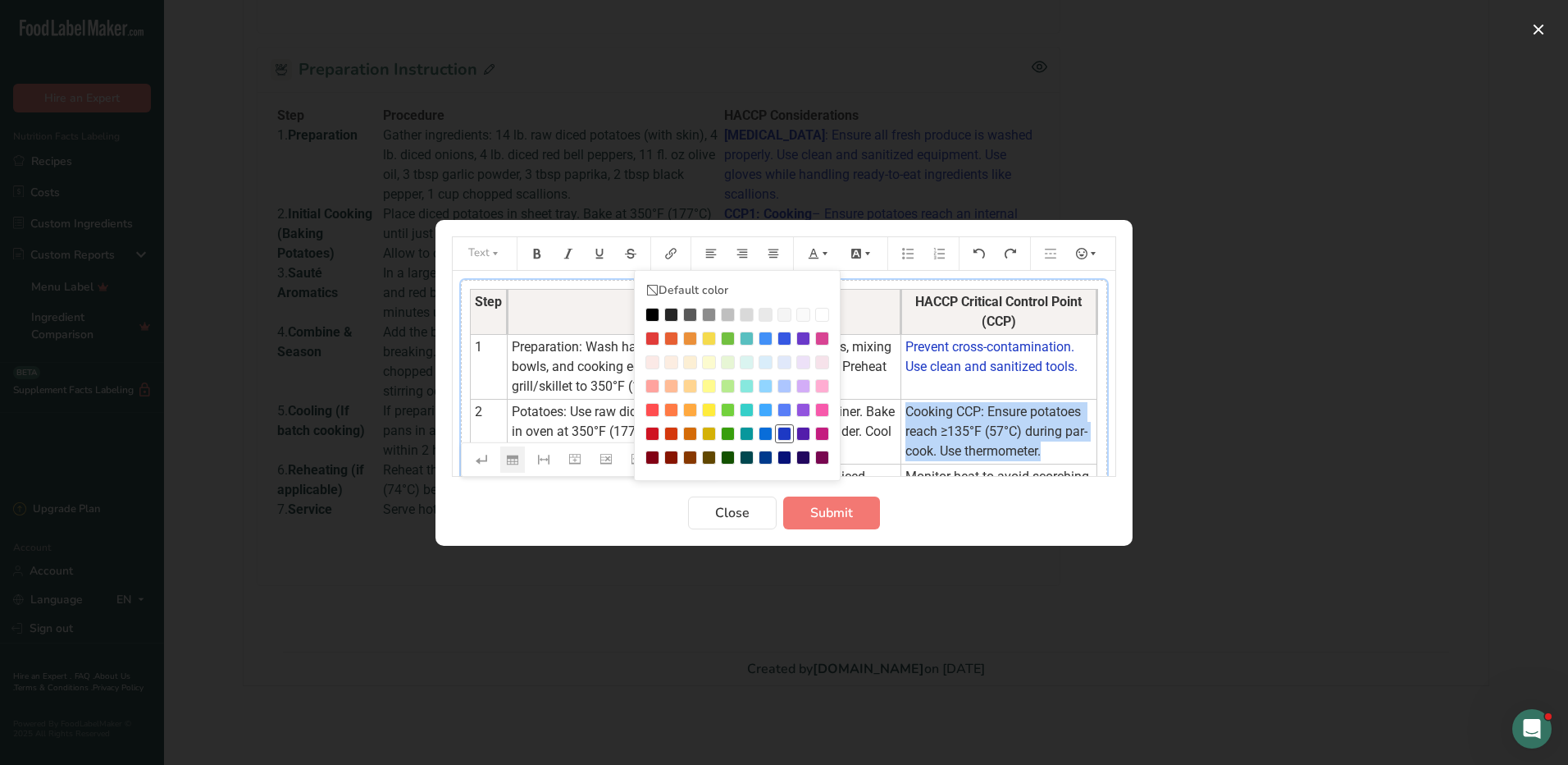
click at [784, 430] on div "Preparation instructions modal" at bounding box center [784, 433] width 14 height 14
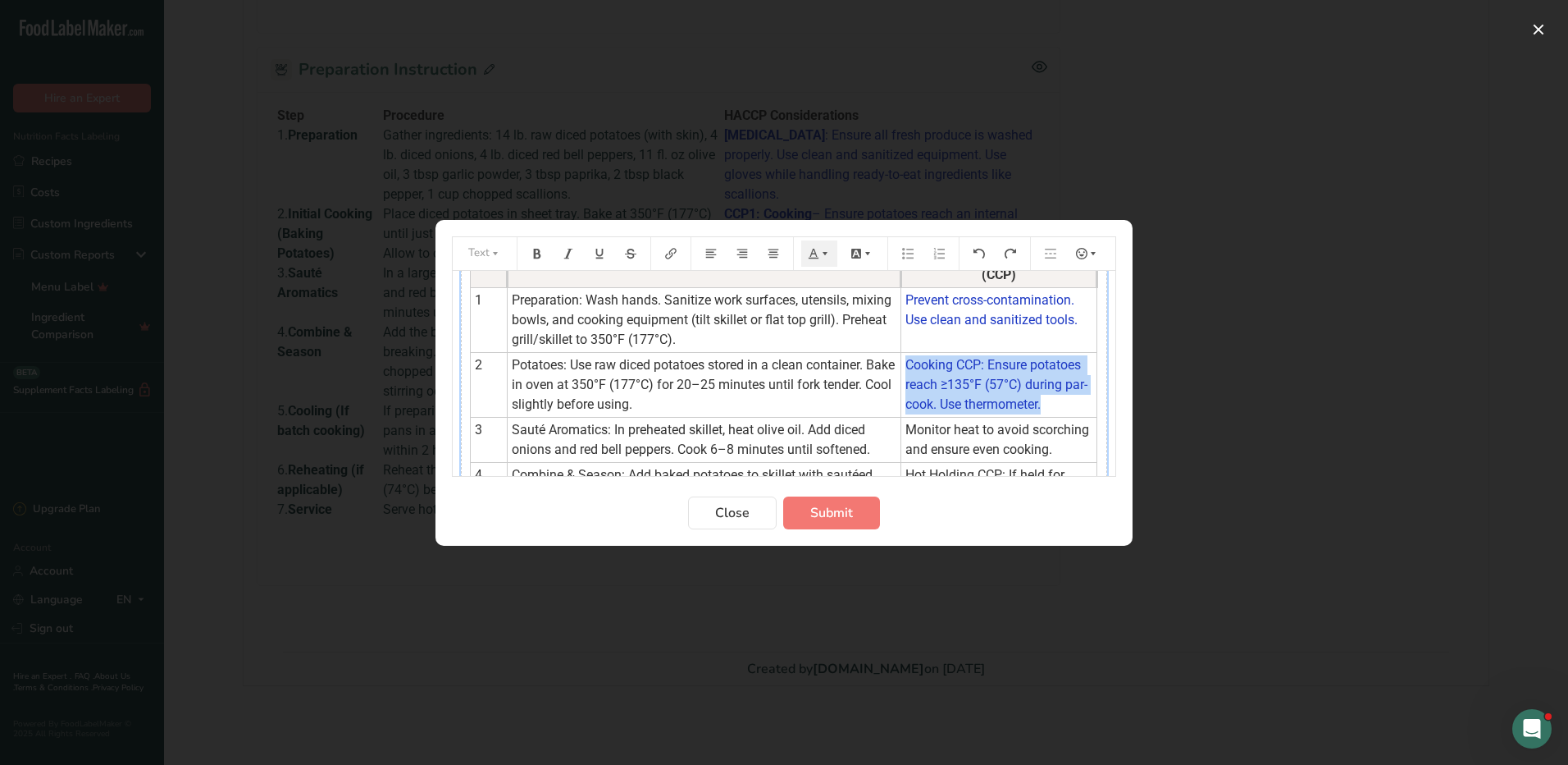
scroll to position [99, 0]
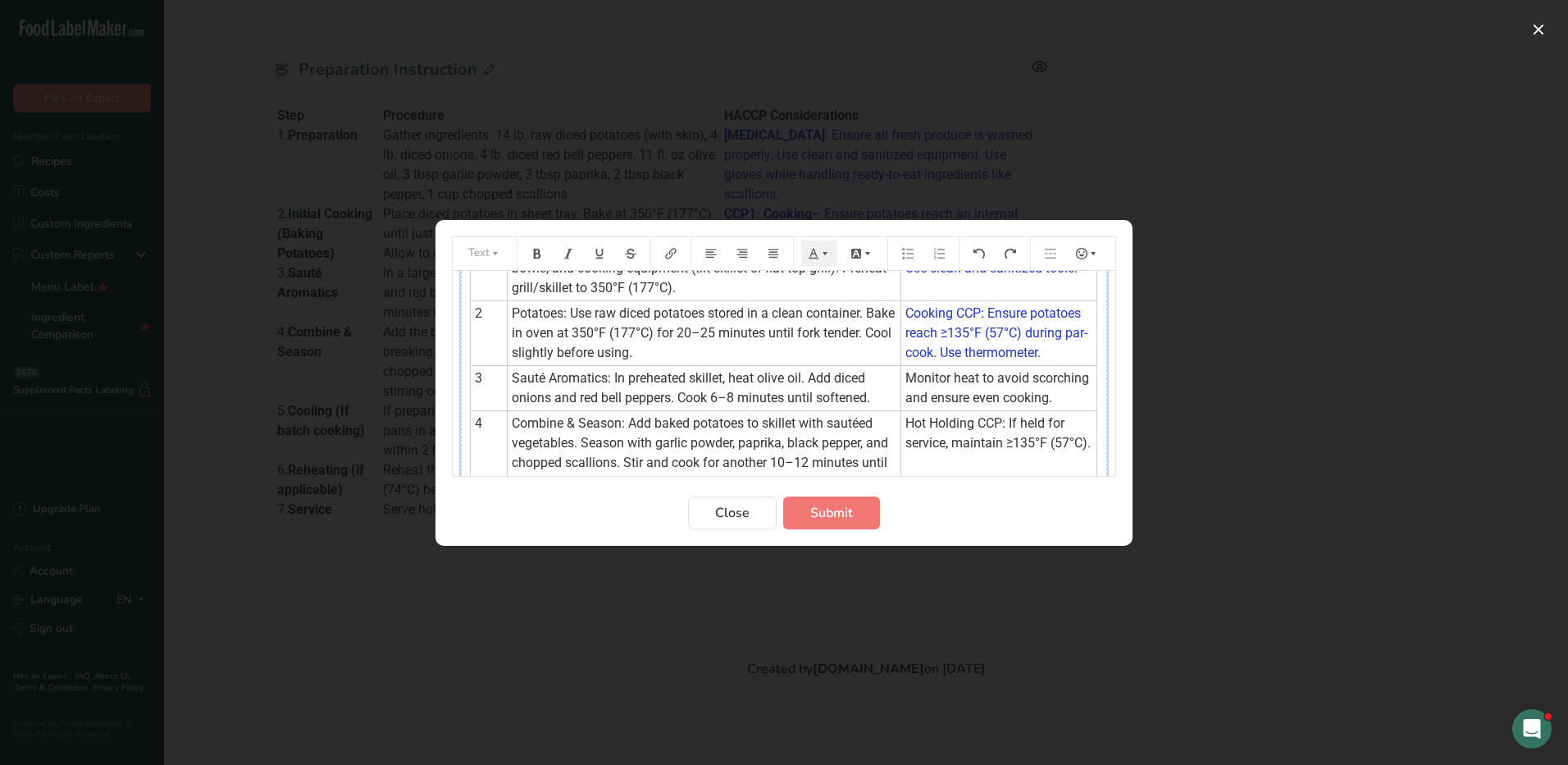
click at [959, 388] on td "Monitor heat to avoid scorching and ensure even cooking." at bounding box center [999, 387] width 196 height 45
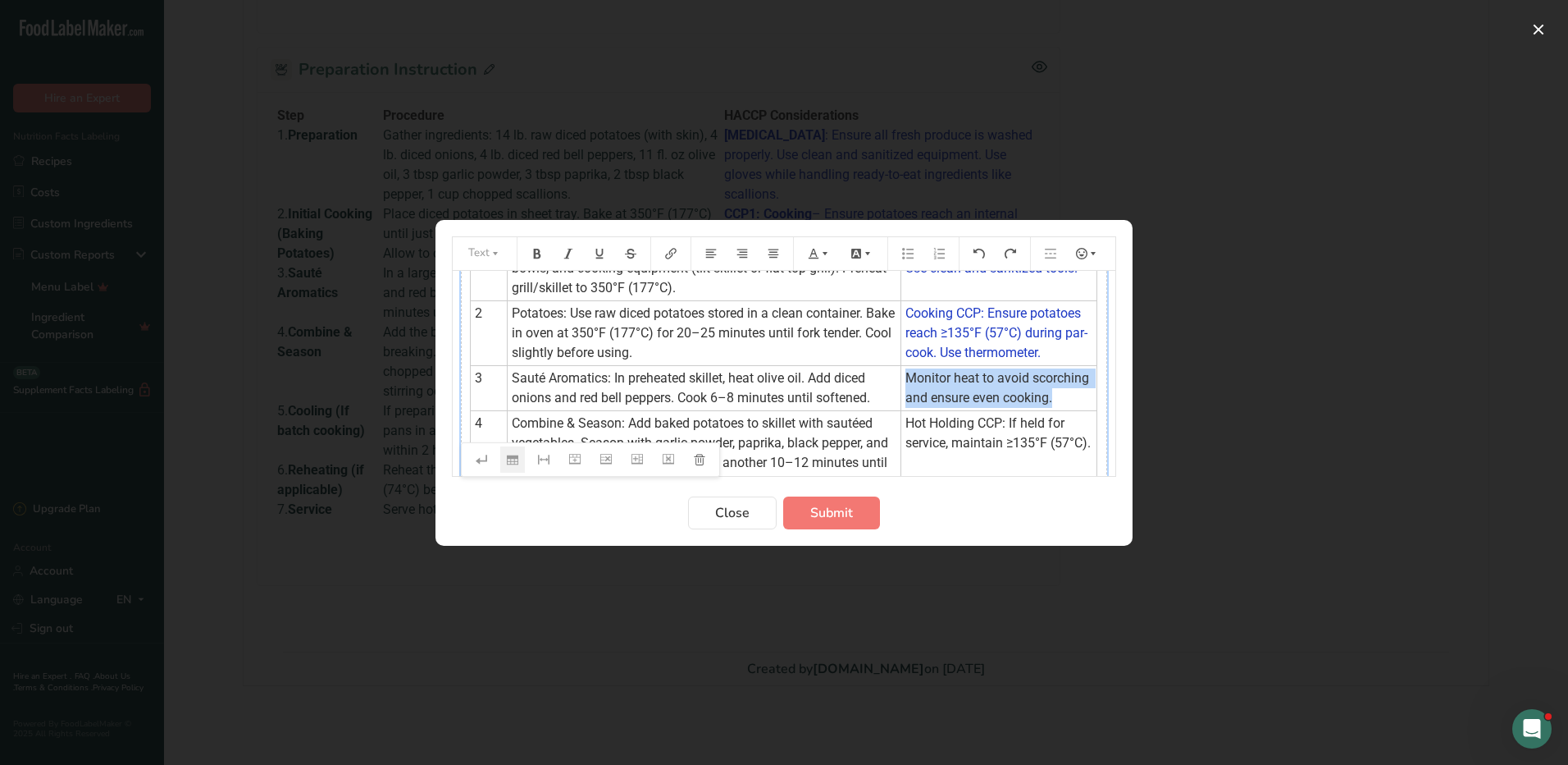
drag, startPoint x: 887, startPoint y: 375, endPoint x: 1061, endPoint y: 398, distance: 175.5
click at [1061, 398] on td "Monitor heat to avoid scorching and ensure even cooking." at bounding box center [999, 387] width 196 height 45
click at [823, 251] on icon "Preparation instructions modal" at bounding box center [825, 253] width 12 height 12
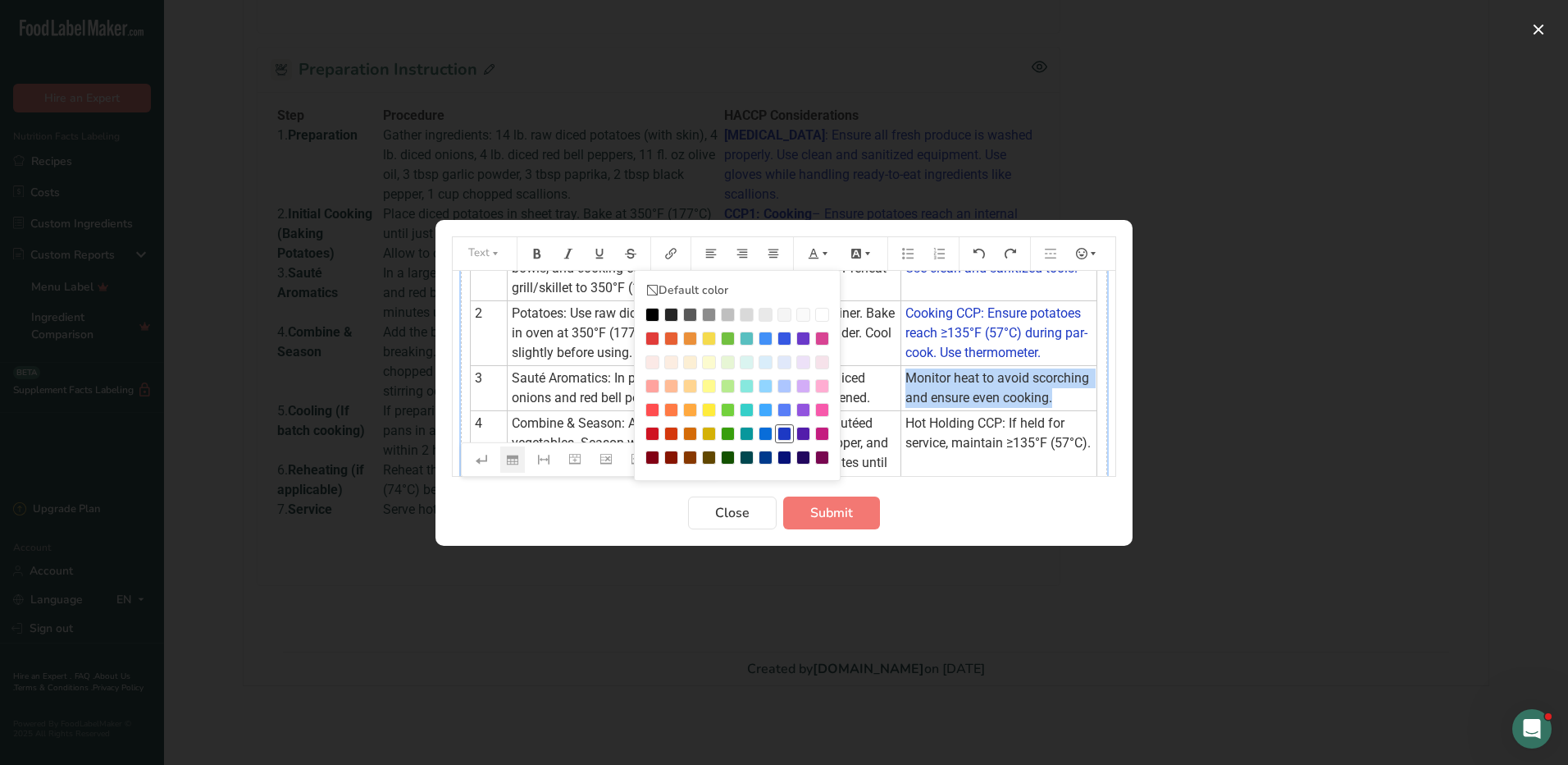
click at [781, 427] on div "Preparation instructions modal" at bounding box center [784, 433] width 14 height 14
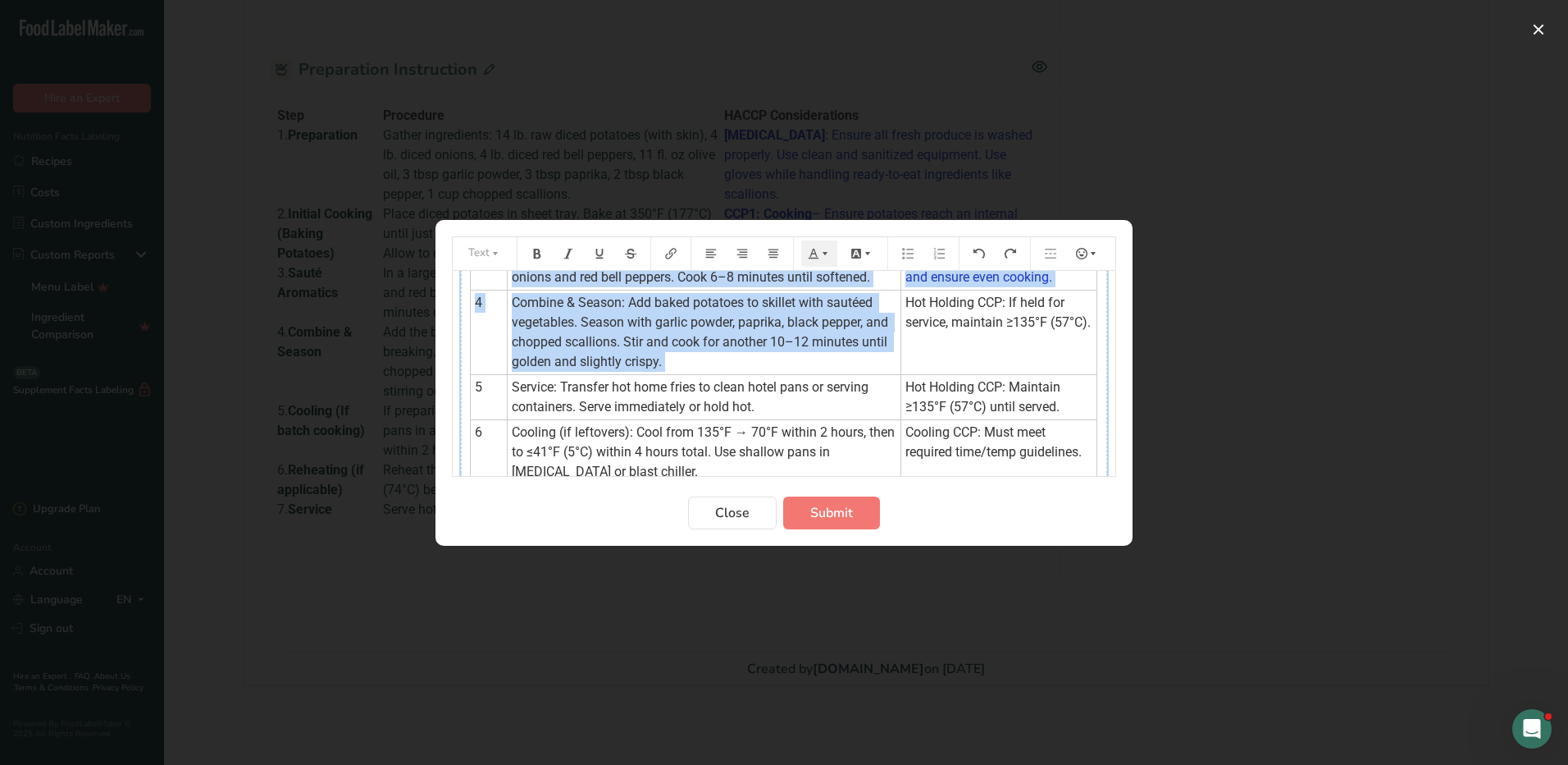
scroll to position [292, 0]
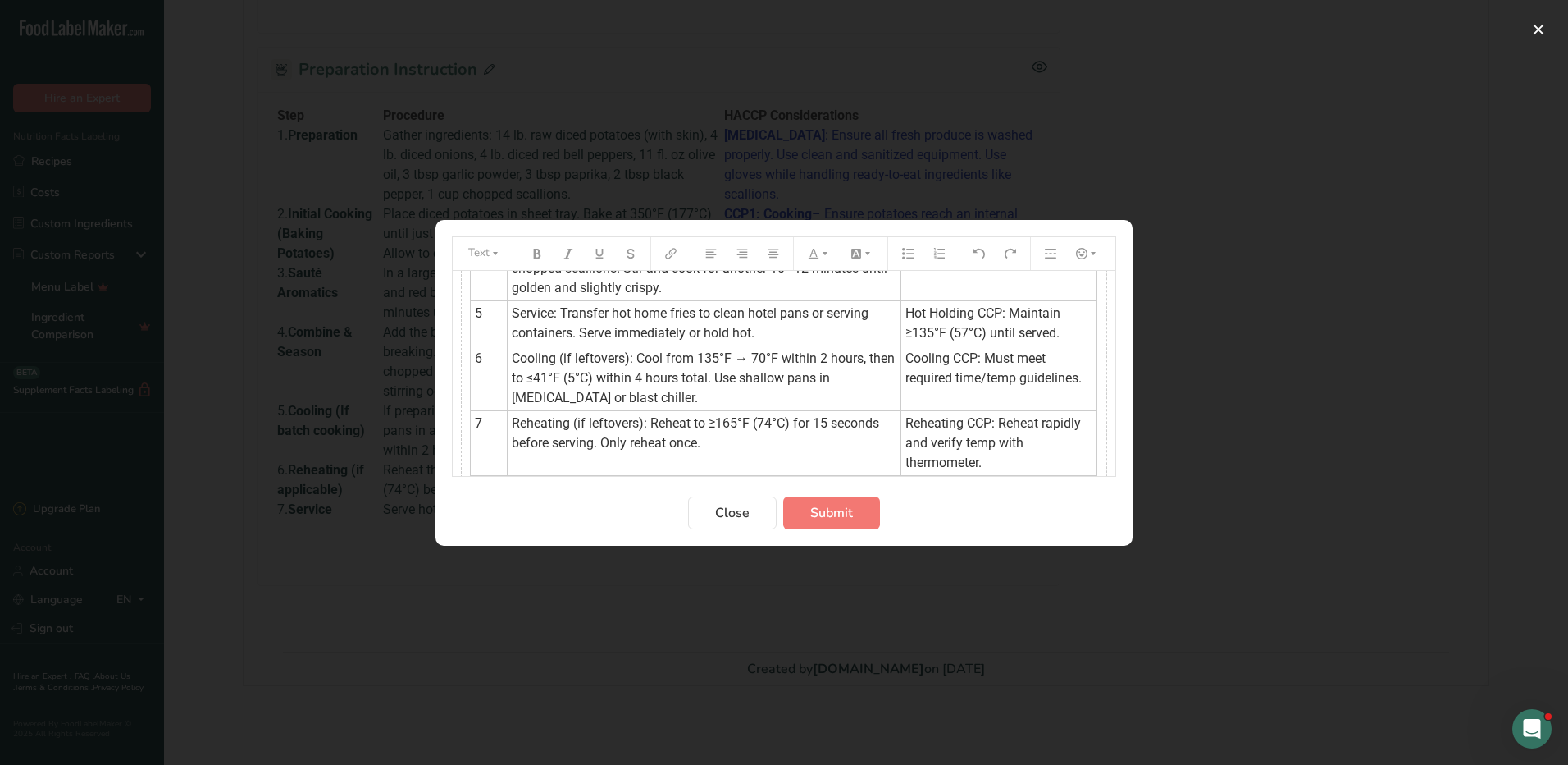
drag, startPoint x: 887, startPoint y: 299, endPoint x: 1097, endPoint y: 324, distance: 211.5
click at [1097, 324] on div "Step Procedure HACCP Critical Control Point (CCP) 1 Preparation: Wash hands. Sa…" at bounding box center [784, 251] width 662 height 547
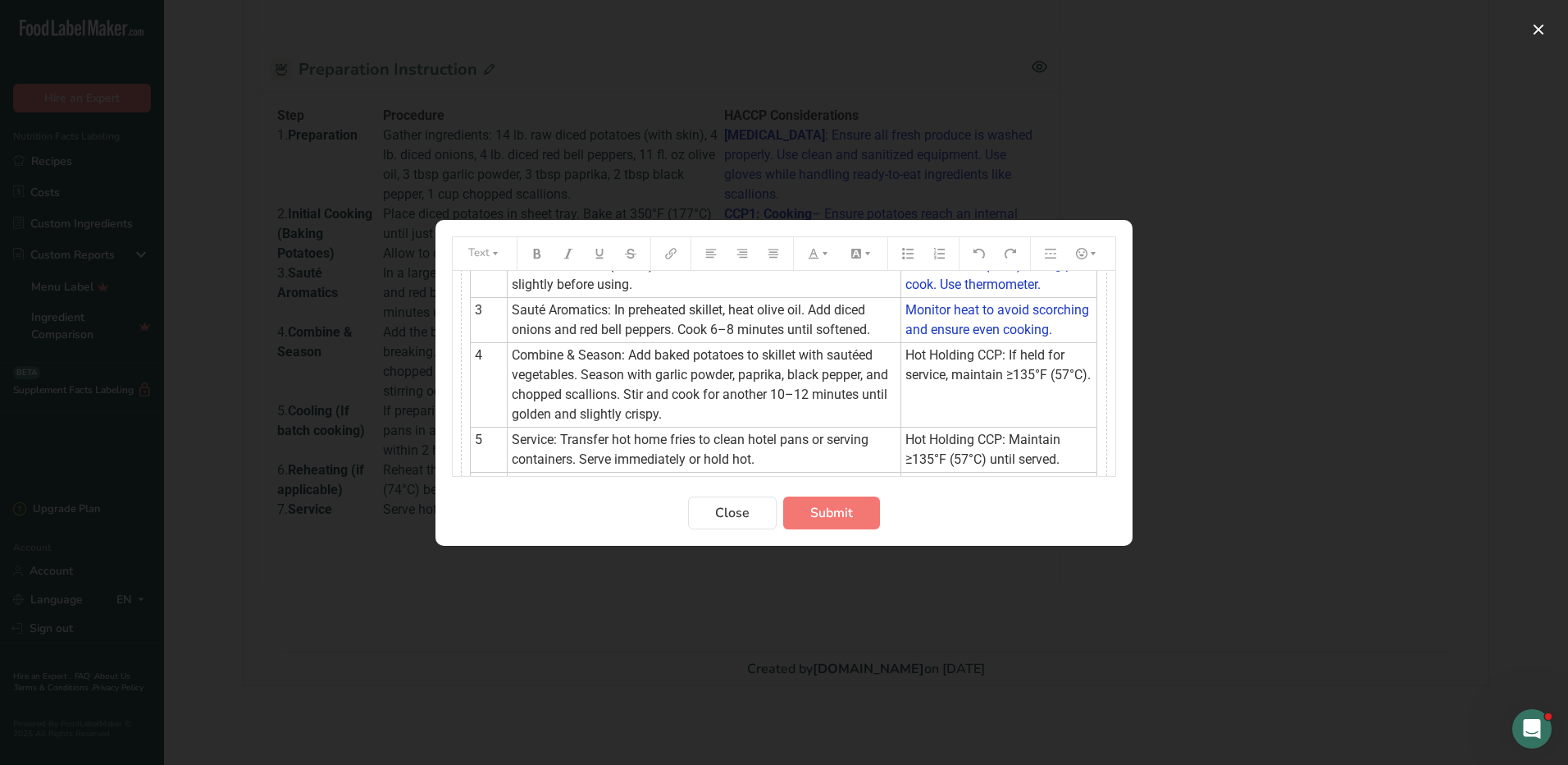
scroll to position [162, 0]
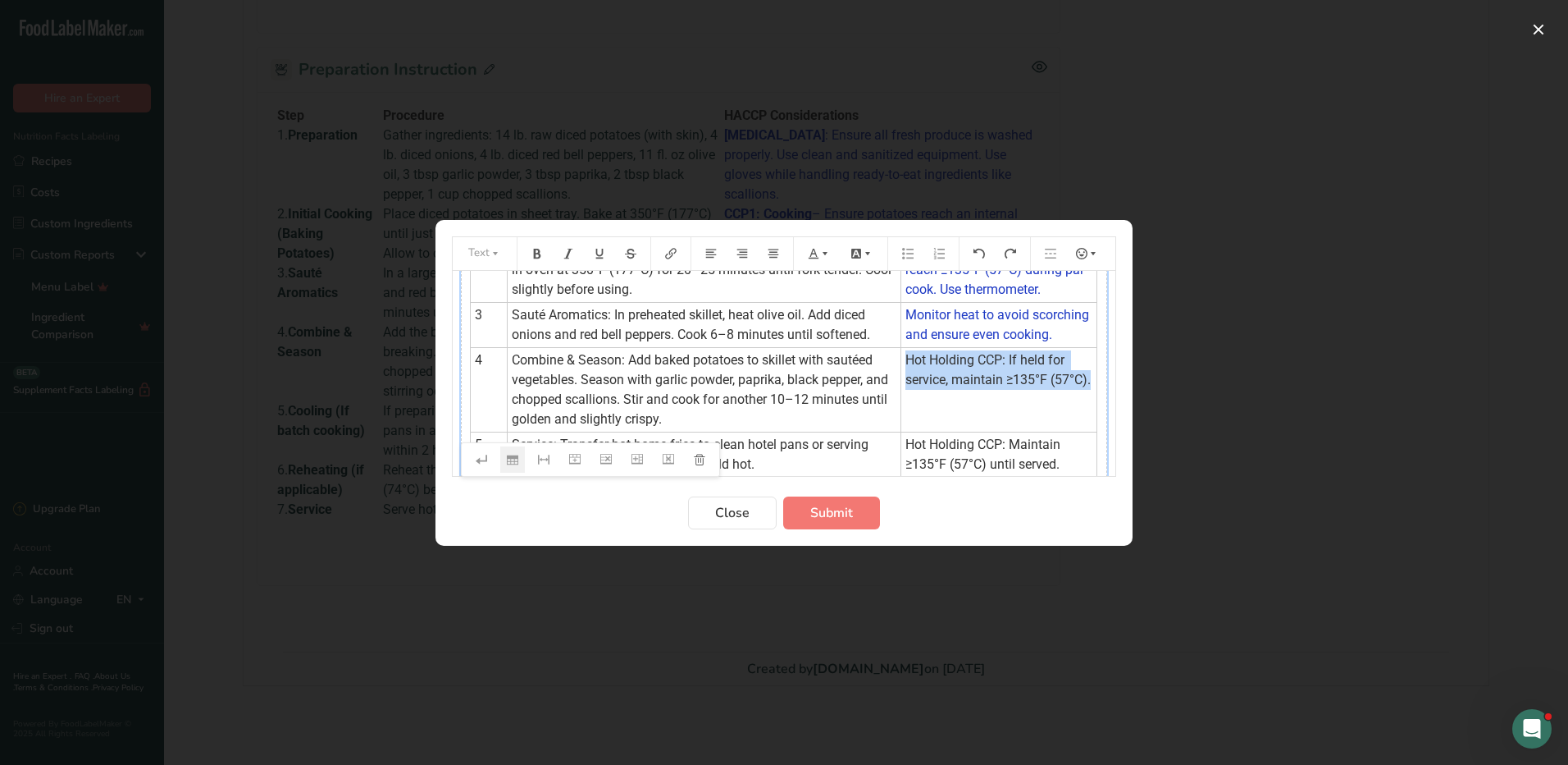
drag, startPoint x: 890, startPoint y: 359, endPoint x: 1075, endPoint y: 381, distance: 186.3
click at [1075, 381] on span "Hot Holding CCP: If held for service, maintain ≥135°F (57°C)." at bounding box center [998, 369] width 185 height 36
click at [818, 259] on icon "Preparation instructions modal" at bounding box center [813, 253] width 12 height 12
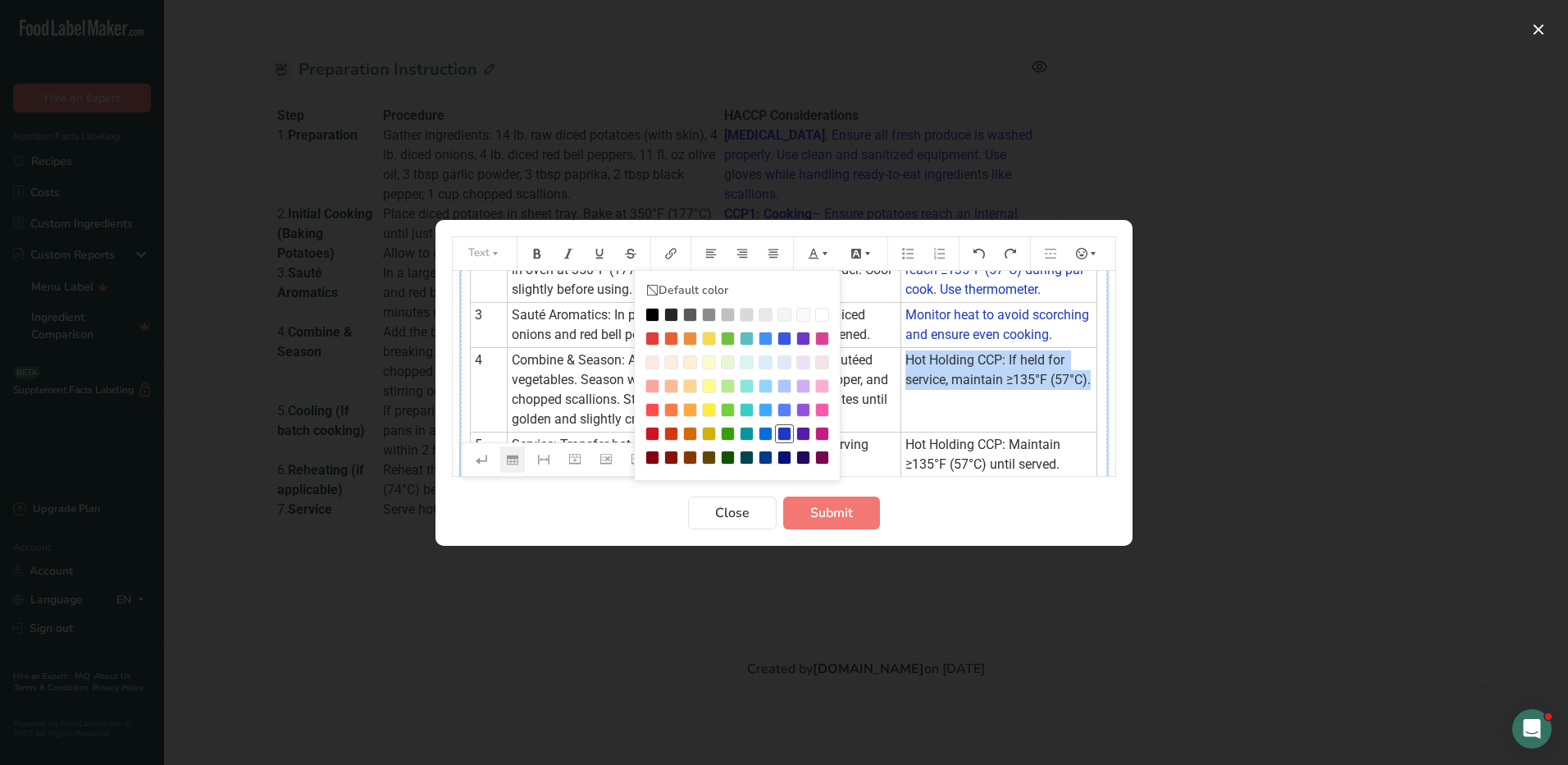
click at [779, 428] on div "Preparation instructions modal" at bounding box center [784, 433] width 14 height 14
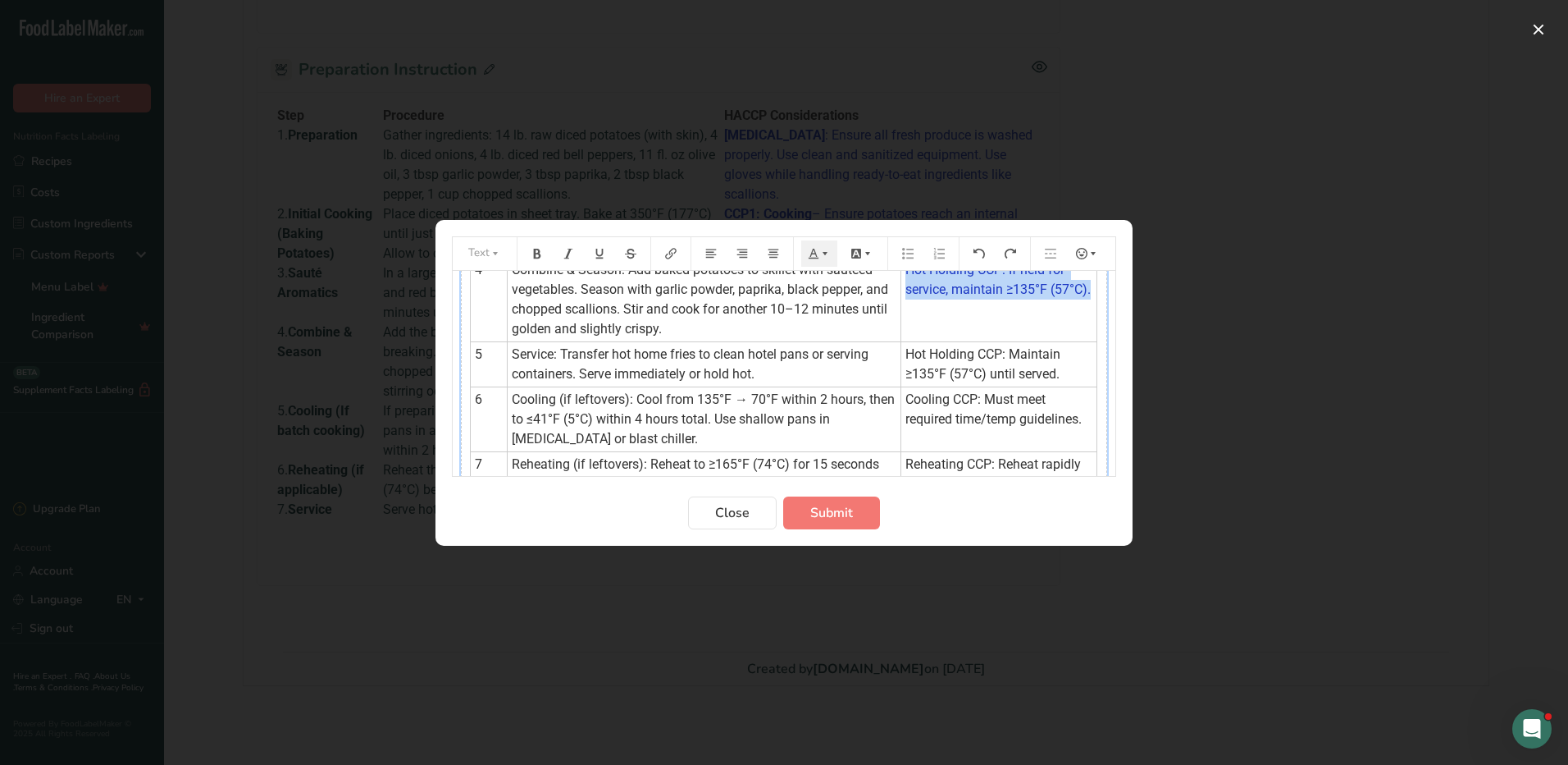
scroll to position [254, 0]
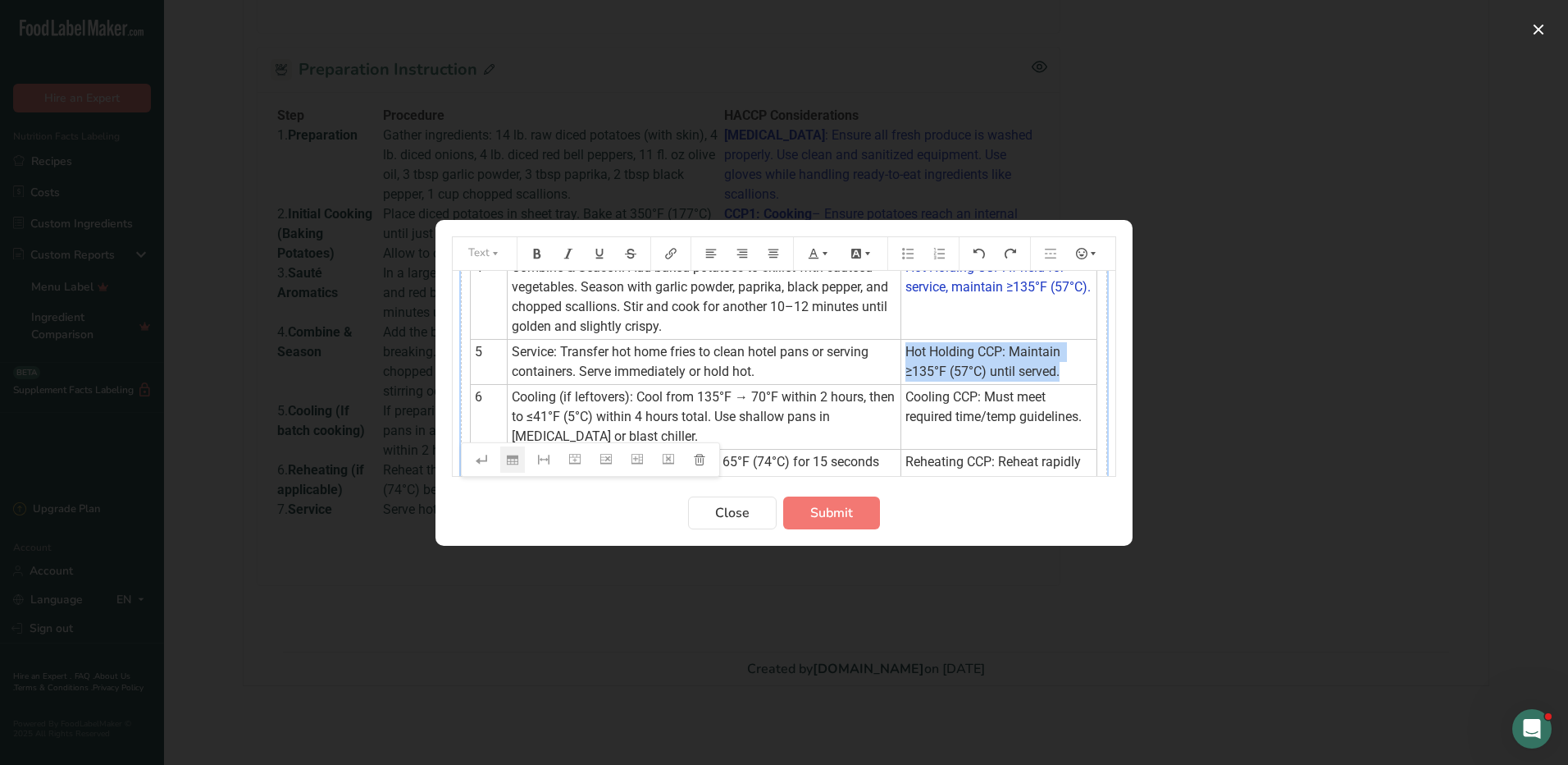
drag, startPoint x: 894, startPoint y: 351, endPoint x: 1052, endPoint y: 375, distance: 159.8
click at [1052, 375] on td "Hot Holding CCP: Maintain ≥135°F (57°C) until served." at bounding box center [999, 361] width 196 height 45
click at [823, 252] on icon "Preparation instructions modal" at bounding box center [824, 253] width 5 height 4
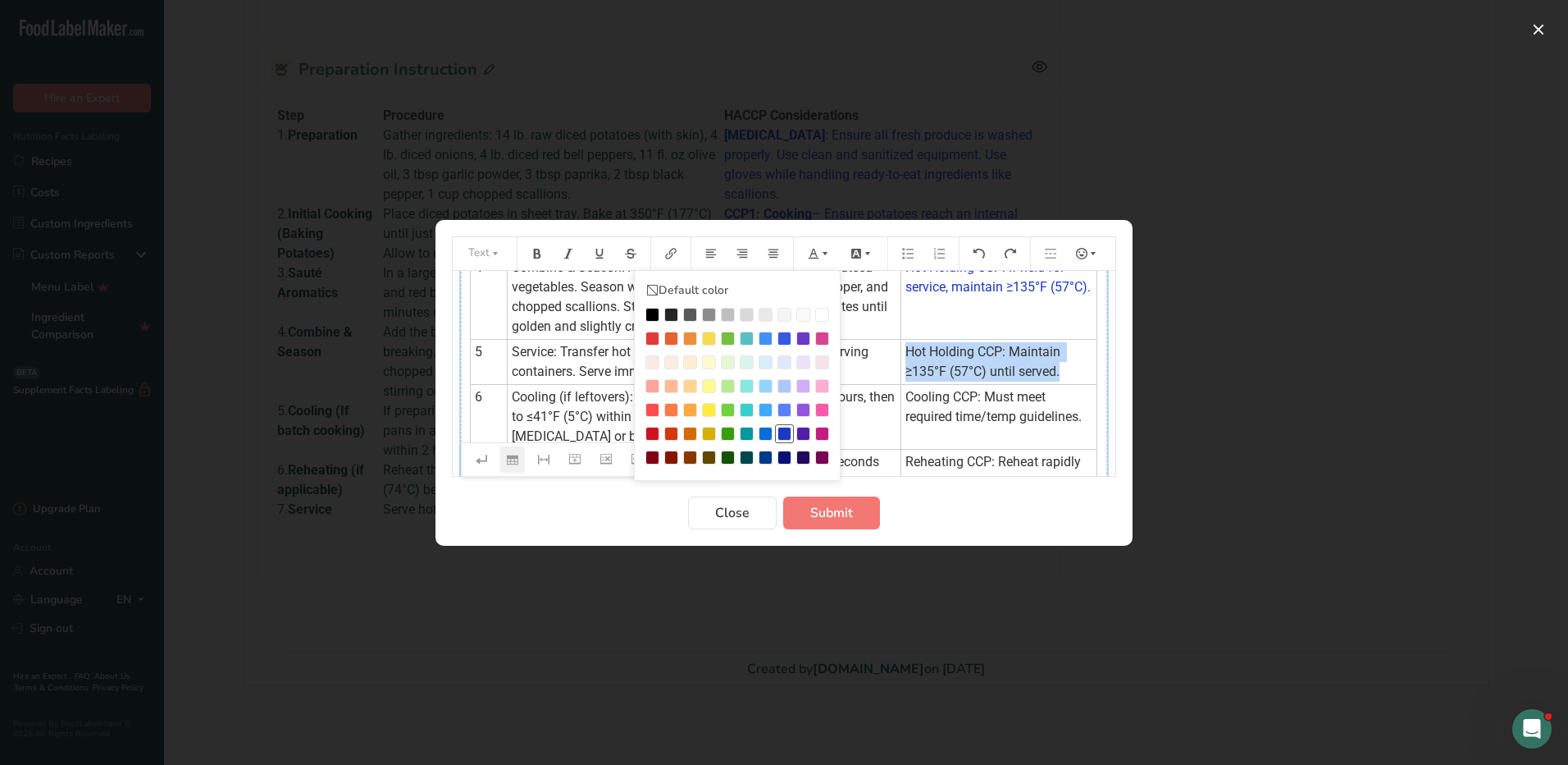
click at [789, 429] on div "Preparation instructions modal" at bounding box center [784, 433] width 14 height 14
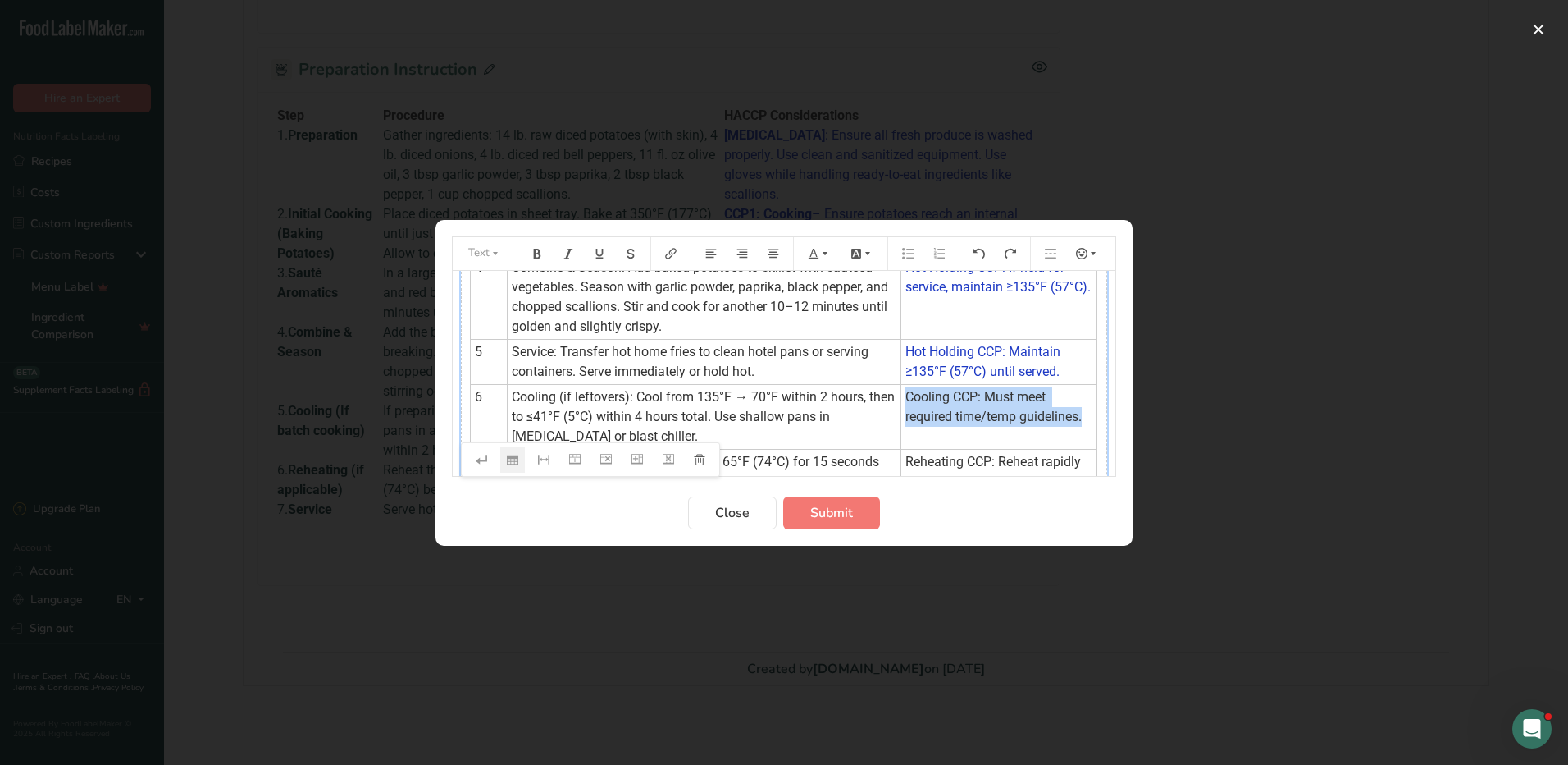
drag, startPoint x: 892, startPoint y: 398, endPoint x: 1074, endPoint y: 418, distance: 183.1
click at [1074, 418] on td "Cooling CCP: Must meet required time/temp guidelines." at bounding box center [999, 416] width 196 height 65
click at [821, 254] on icon "Preparation instructions modal" at bounding box center [825, 253] width 12 height 12
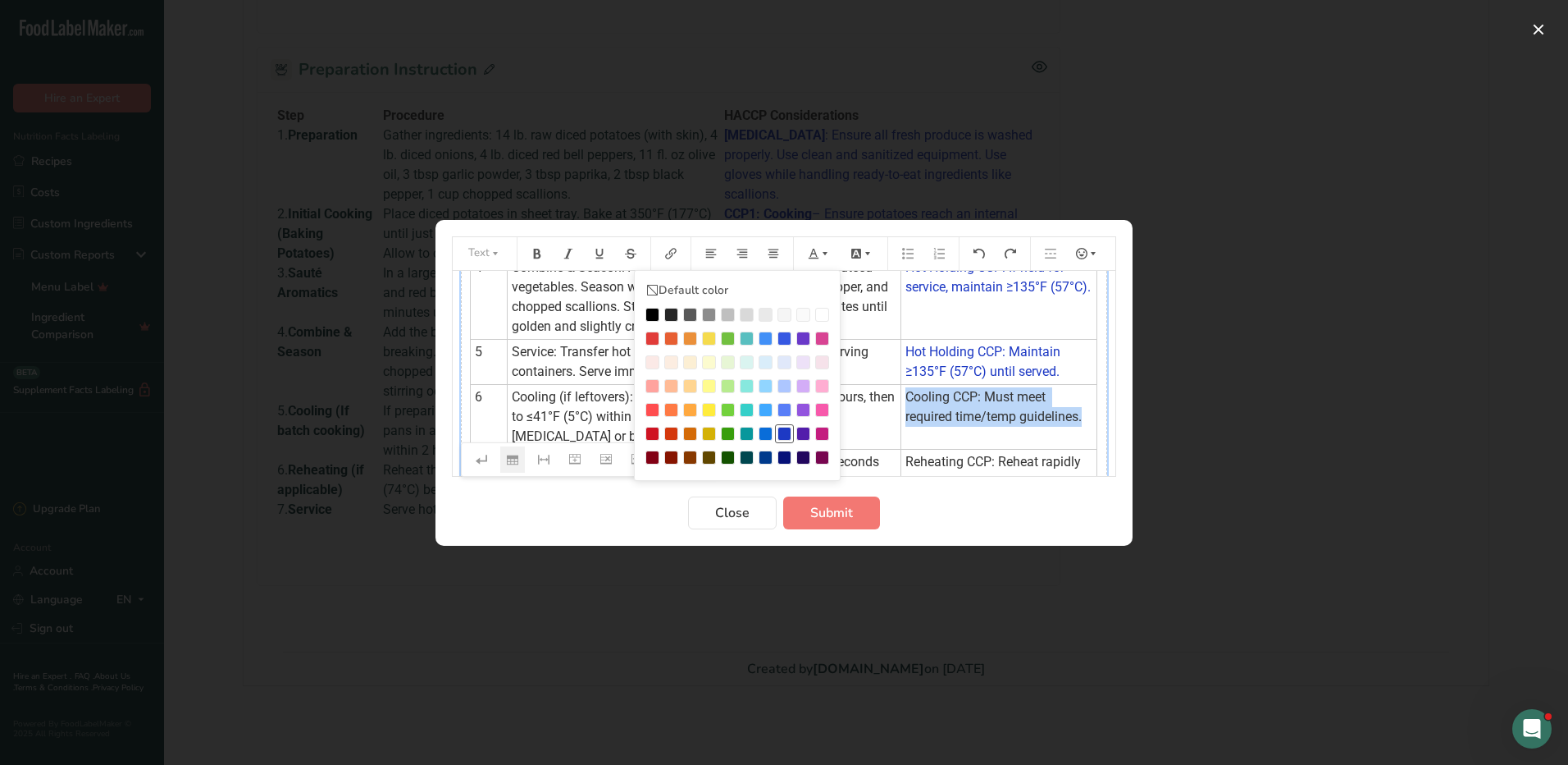
click at [783, 430] on div "Preparation instructions modal" at bounding box center [784, 433] width 14 height 14
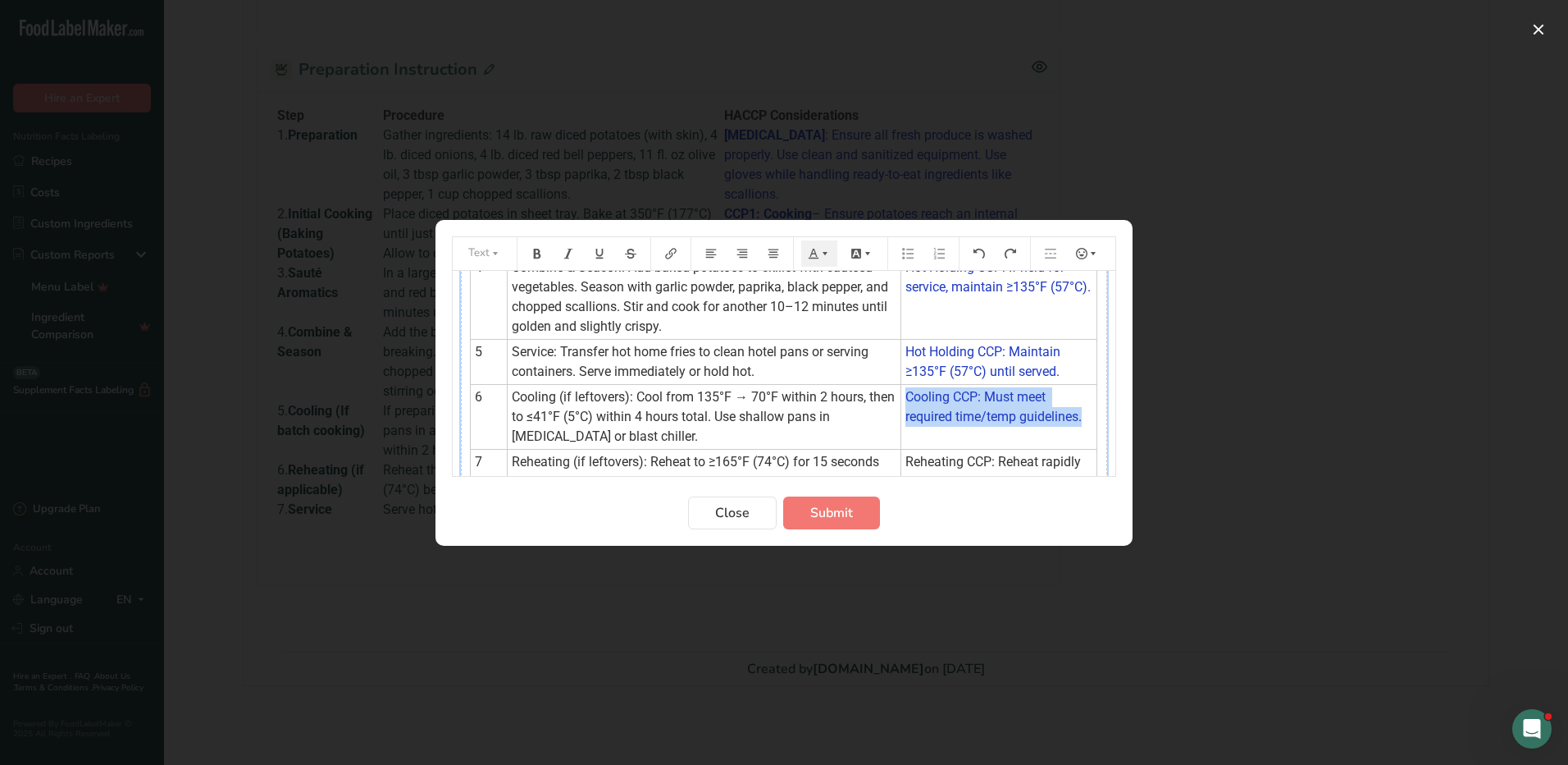
scroll to position [354, 0]
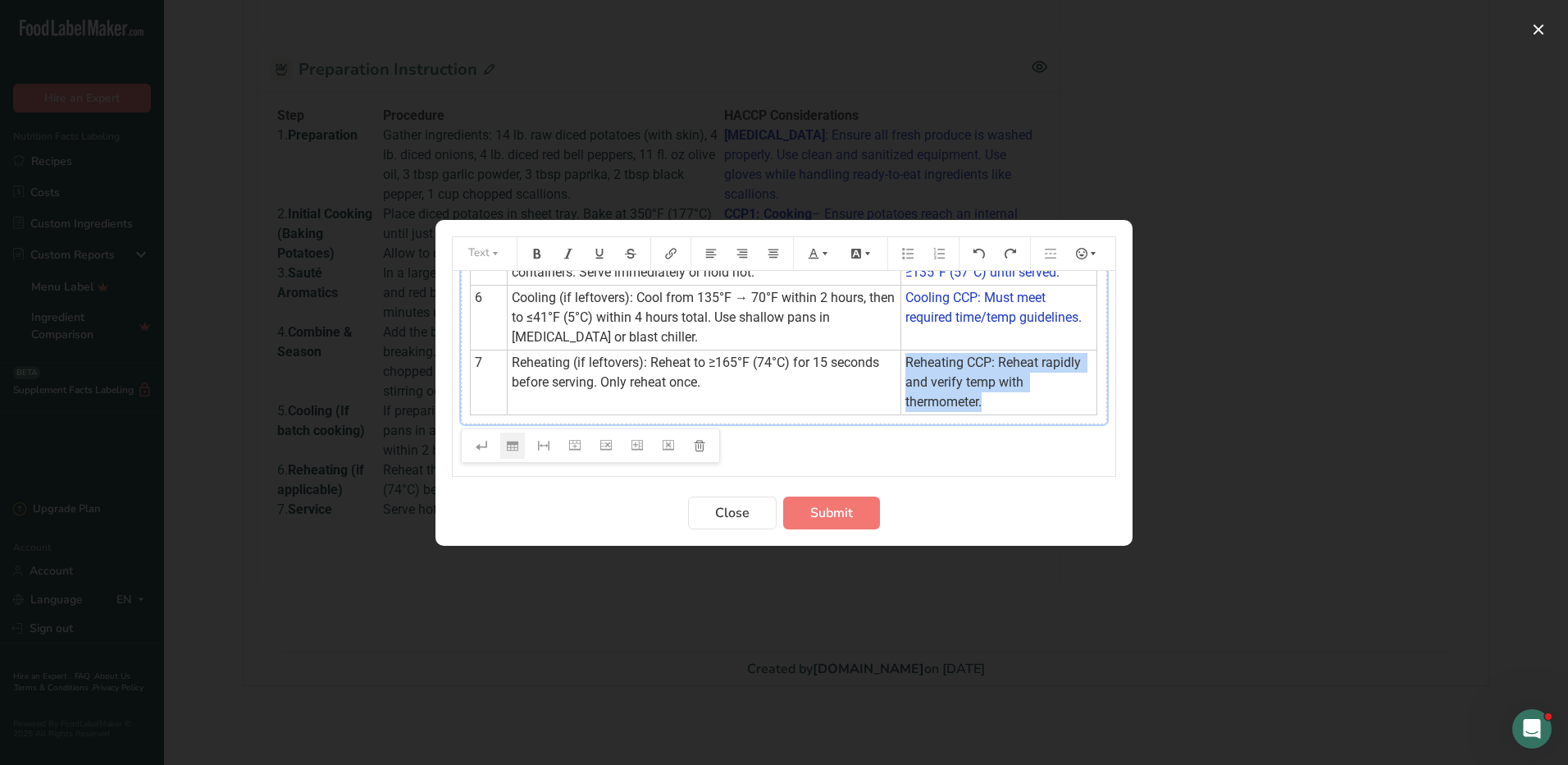
drag, startPoint x: 890, startPoint y: 357, endPoint x: 980, endPoint y: 398, distance: 98.9
click at [980, 398] on td "Reheating CCP: Reheat rapidly and verify temp with thermometer." at bounding box center [999, 381] width 196 height 65
click at [826, 255] on icon "Preparation instructions modal" at bounding box center [825, 253] width 12 height 12
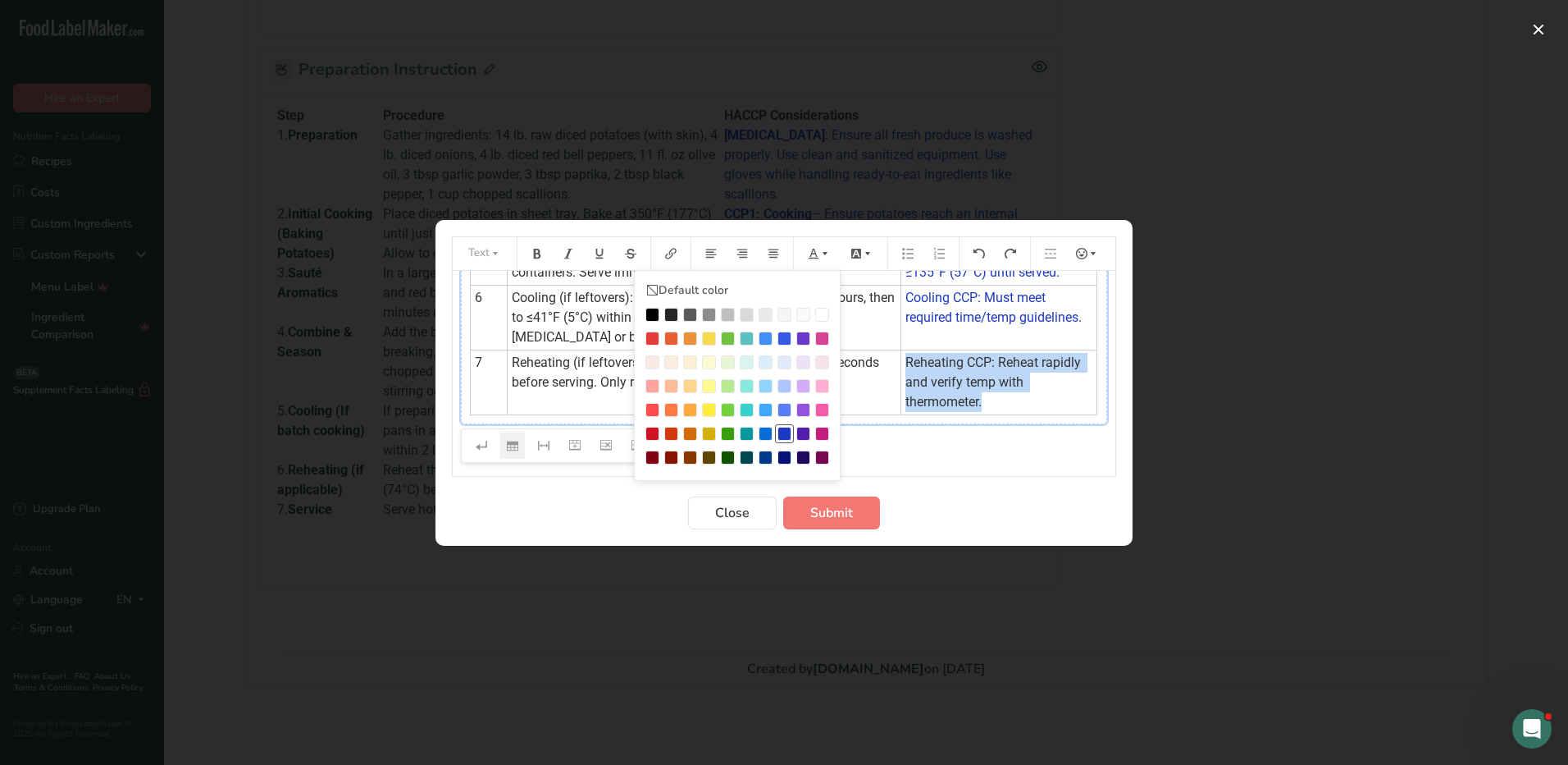
click at [791, 427] on li "Preparation instructions modal" at bounding box center [784, 433] width 19 height 19
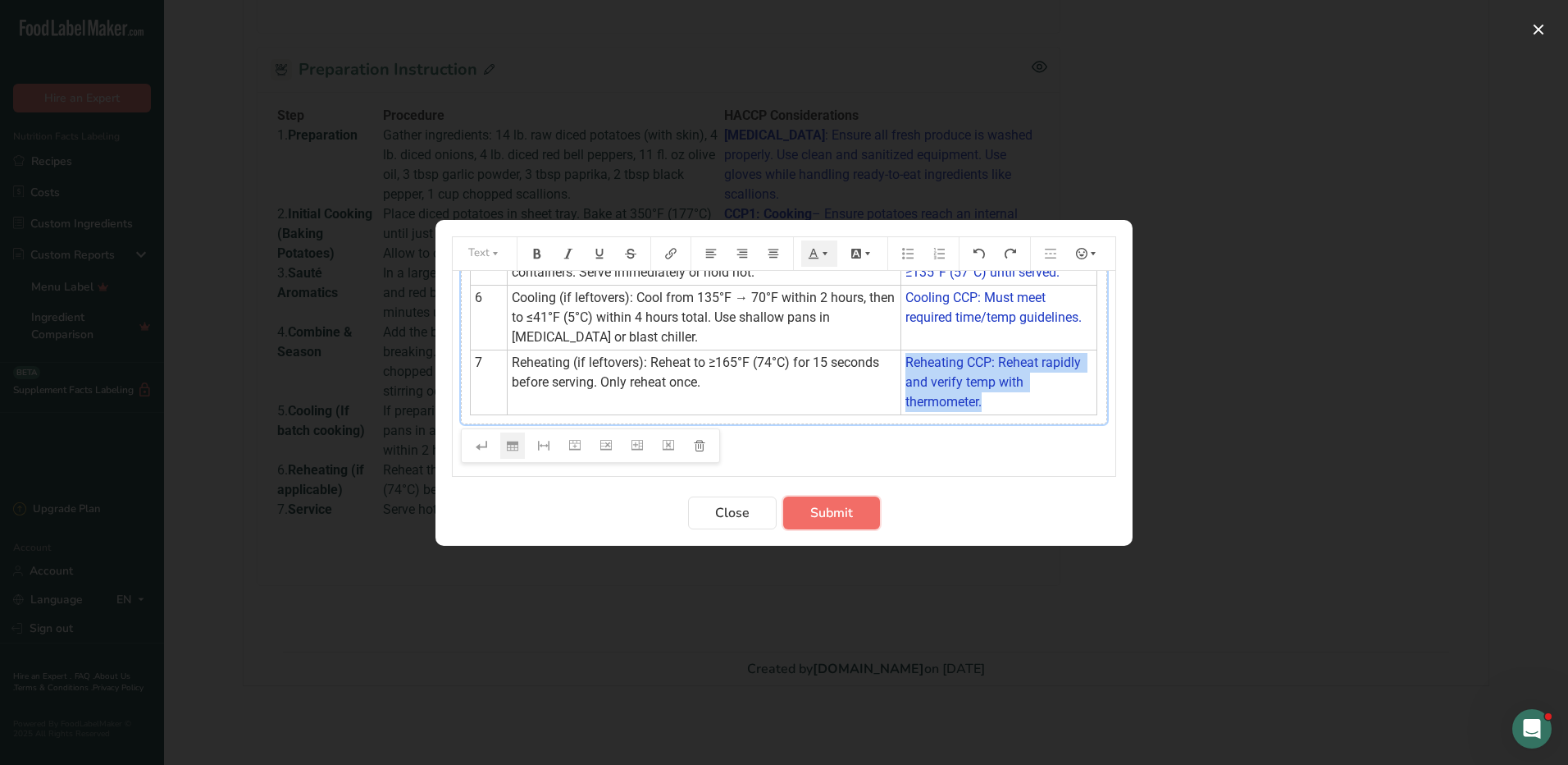
click at [850, 517] on span "Submit" at bounding box center [832, 513] width 43 height 20
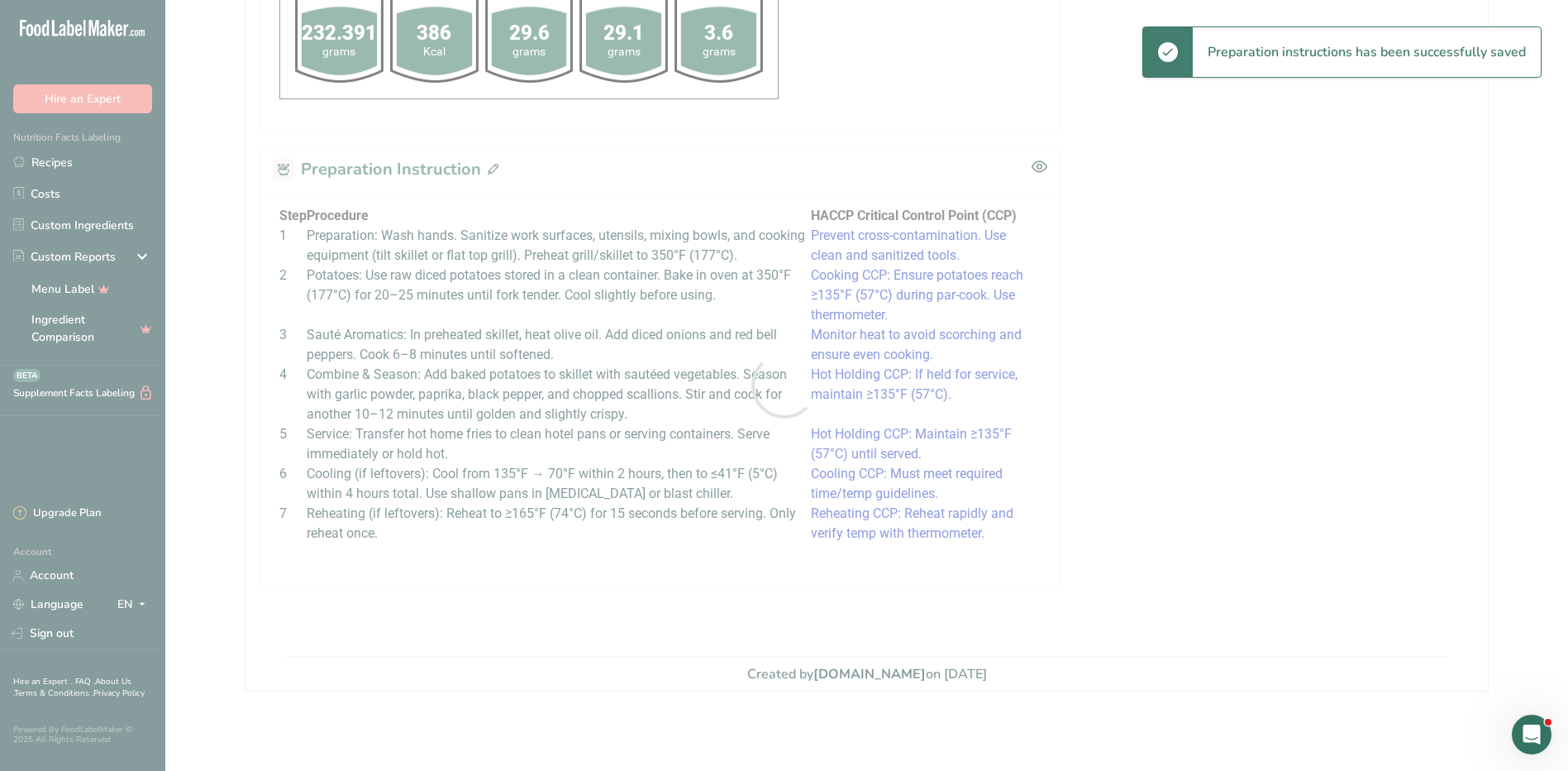
scroll to position [844, 0]
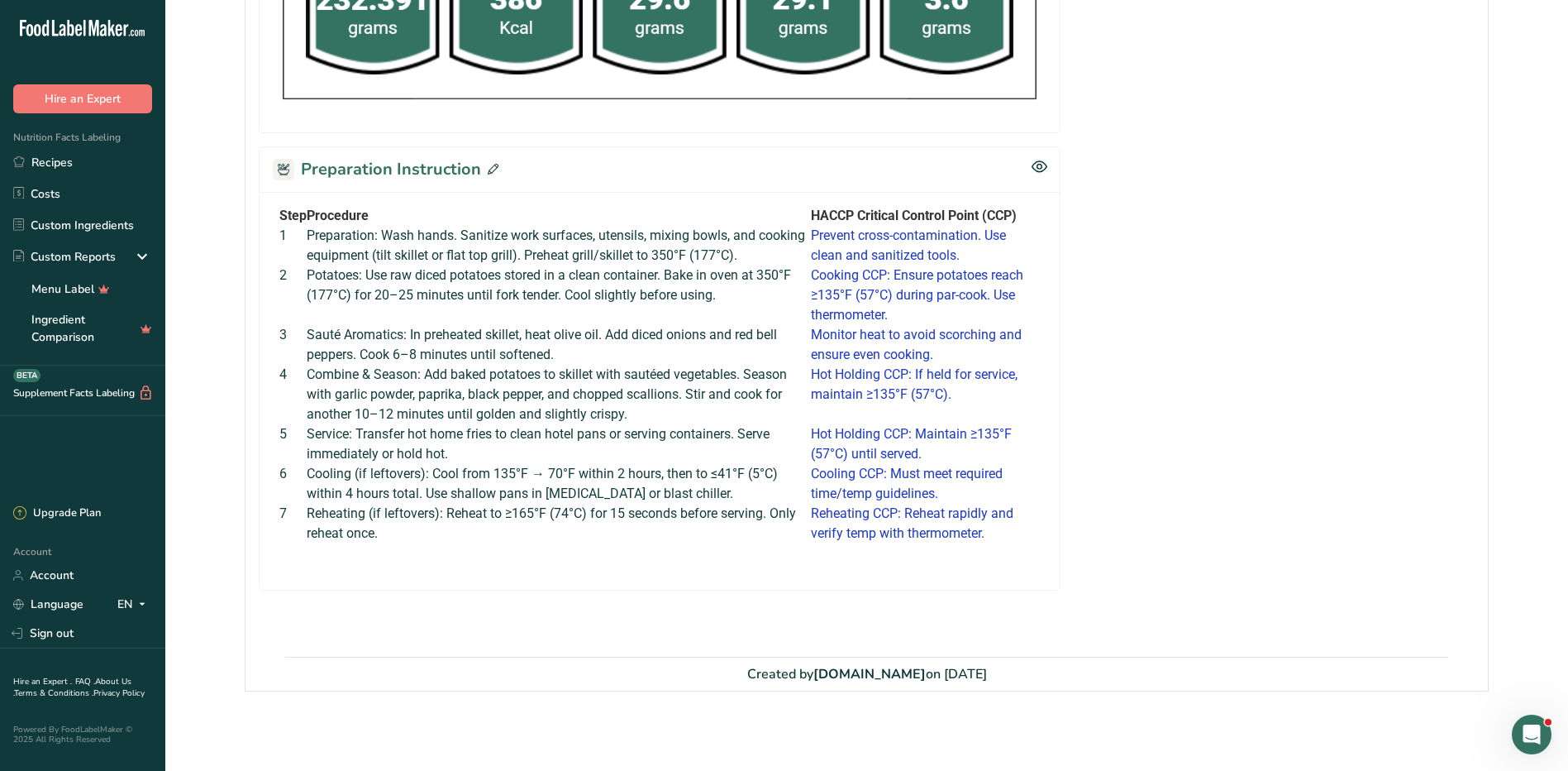
click at [488, 169] on icon at bounding box center [494, 169] width 11 height 11
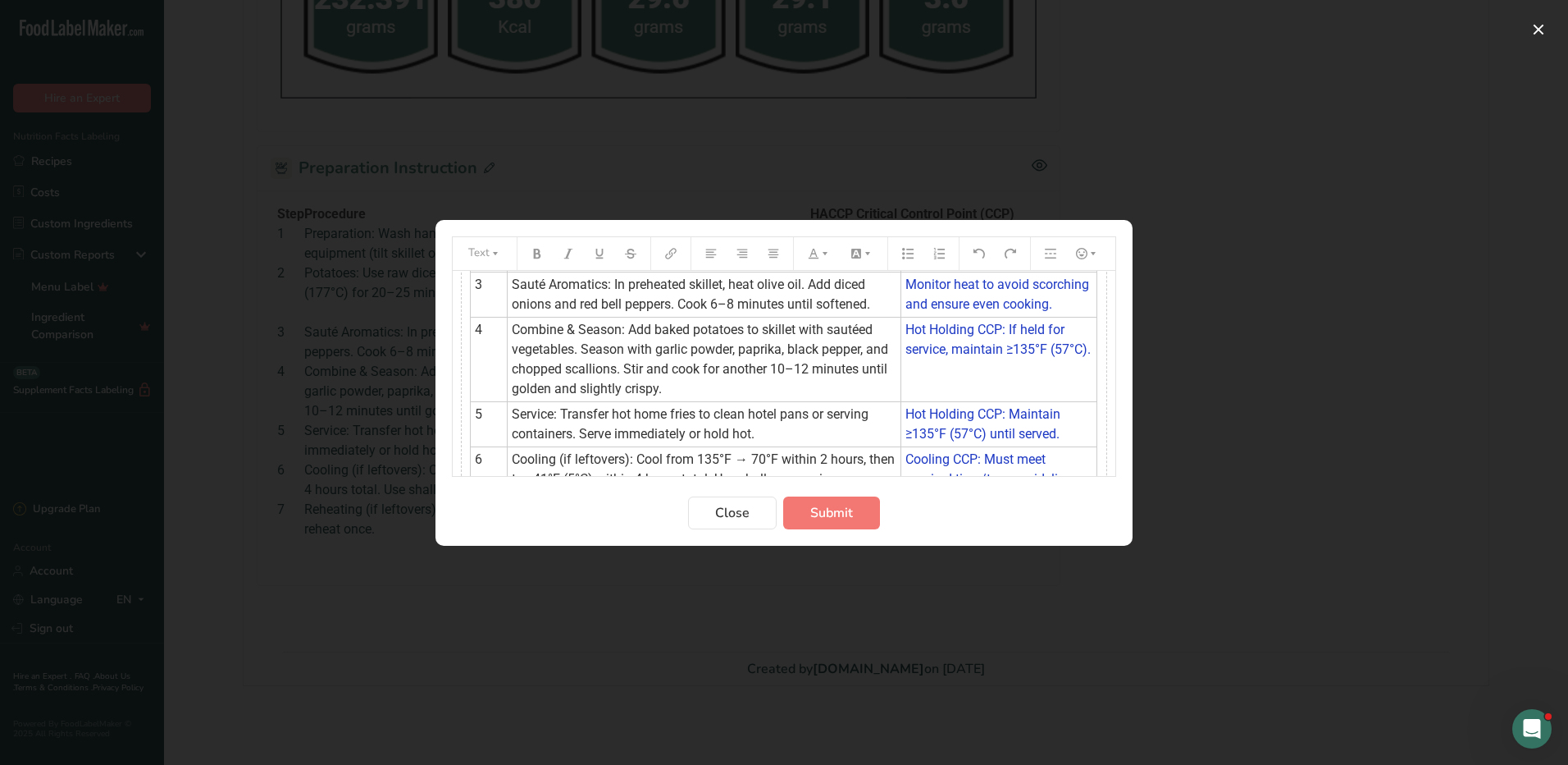
scroll to position [189, 0]
click at [799, 329] on span "Combine & Season: Add baked potatoes to skillet with sautéed vegetables. Season…" at bounding box center [702, 362] width 380 height 75
click at [826, 509] on span "Submit" at bounding box center [832, 513] width 43 height 20
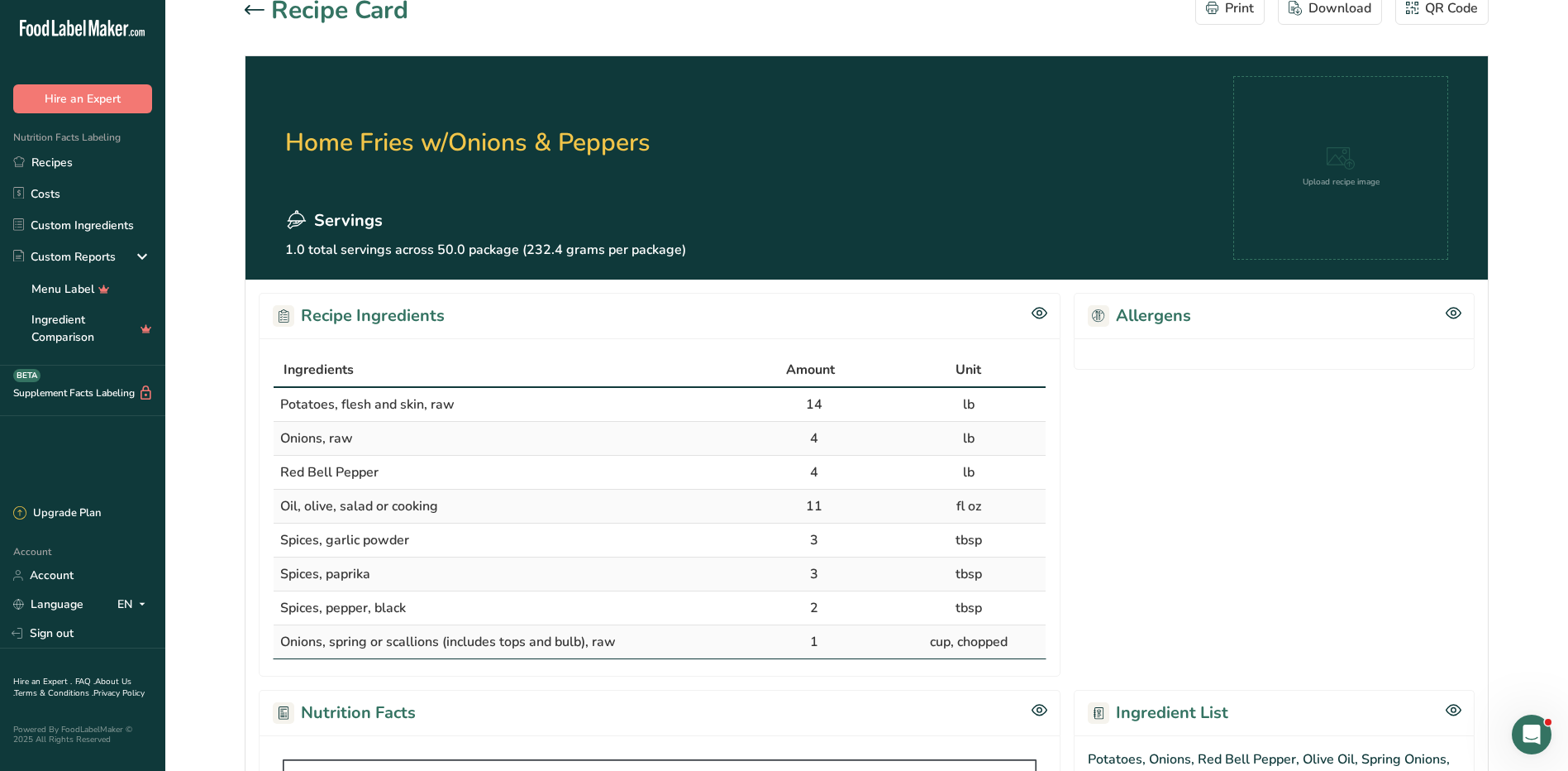
scroll to position [0, 0]
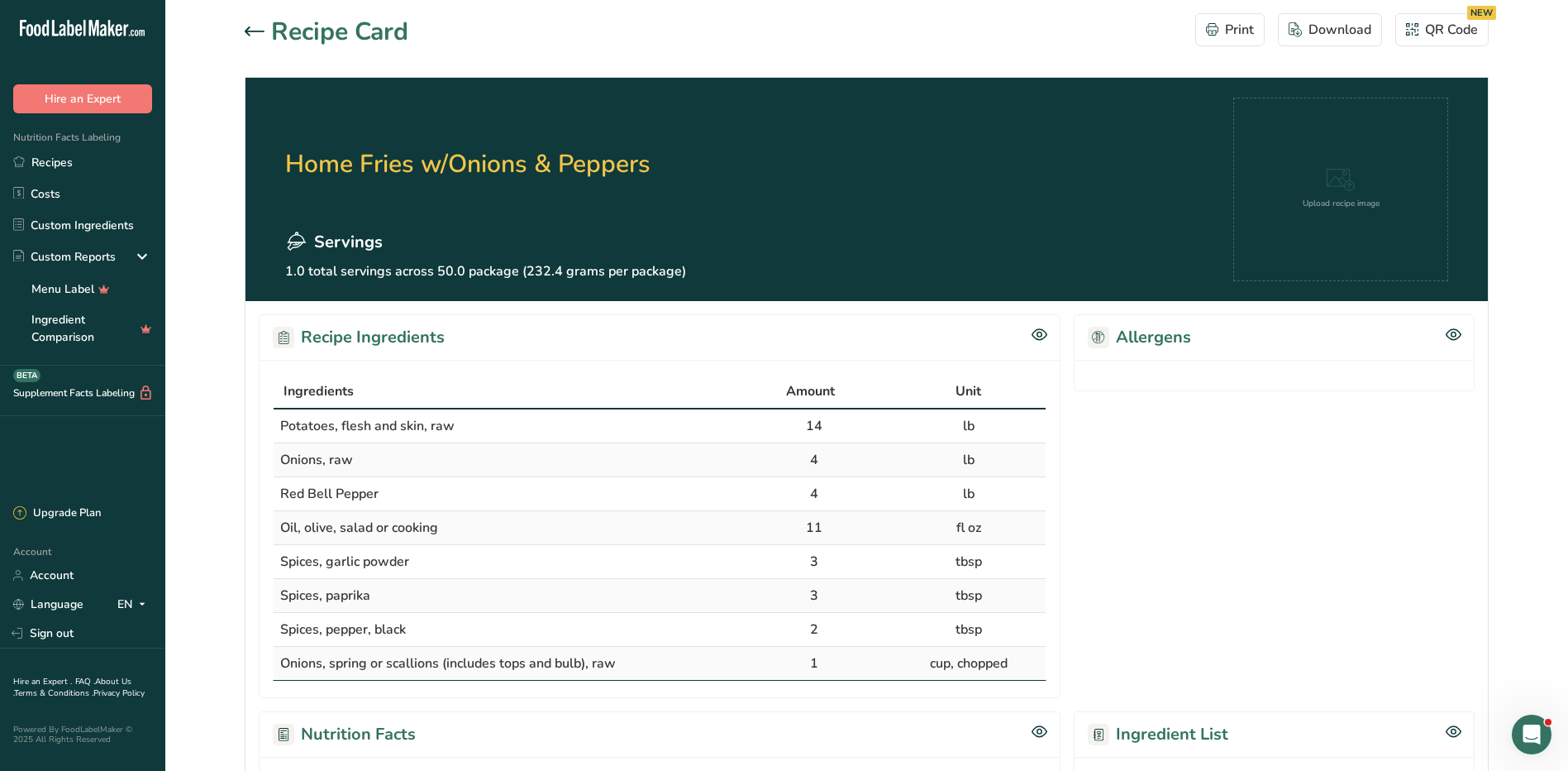
click at [258, 33] on icon at bounding box center [255, 31] width 20 height 10
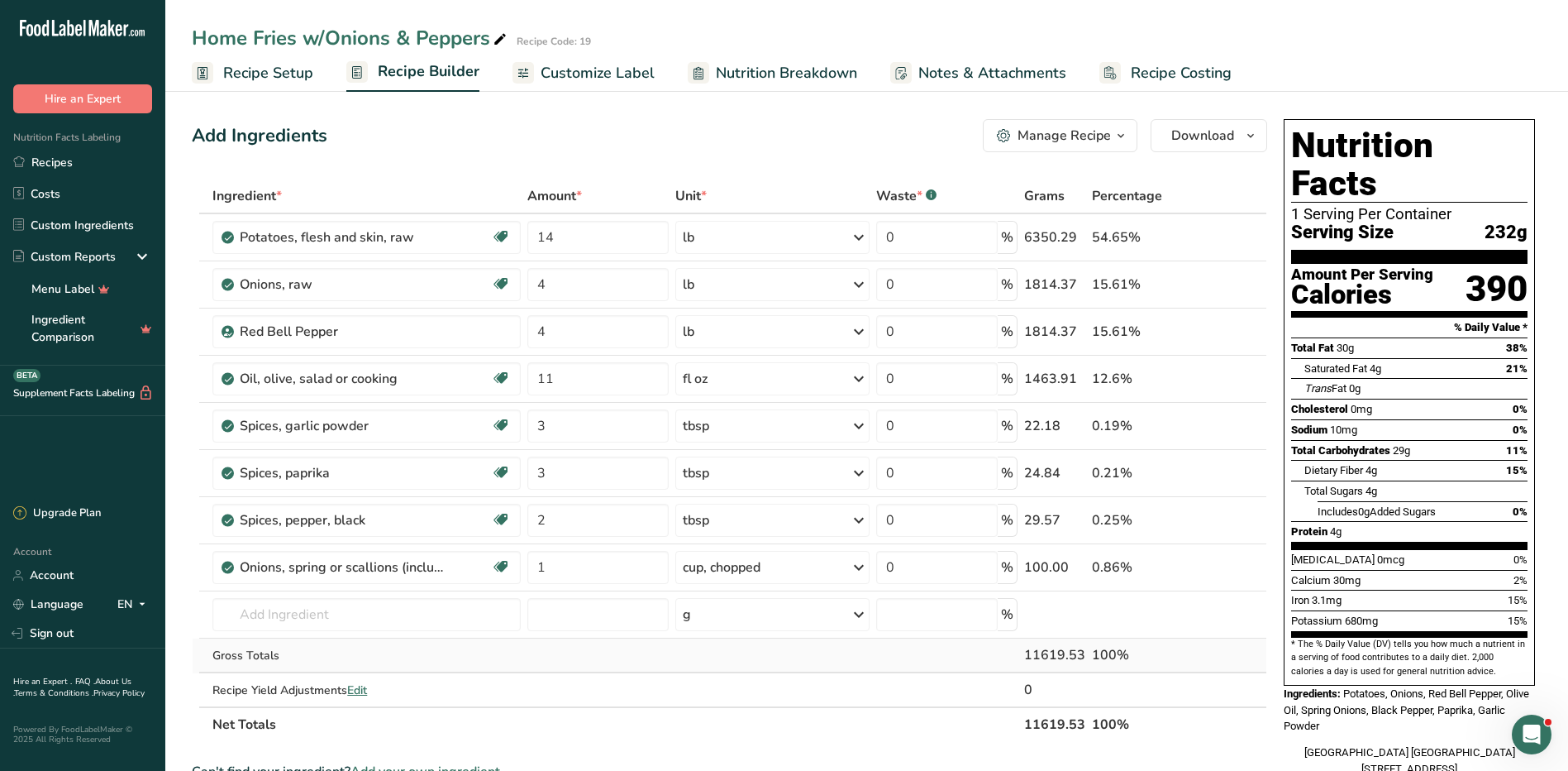
scroll to position [523, 0]
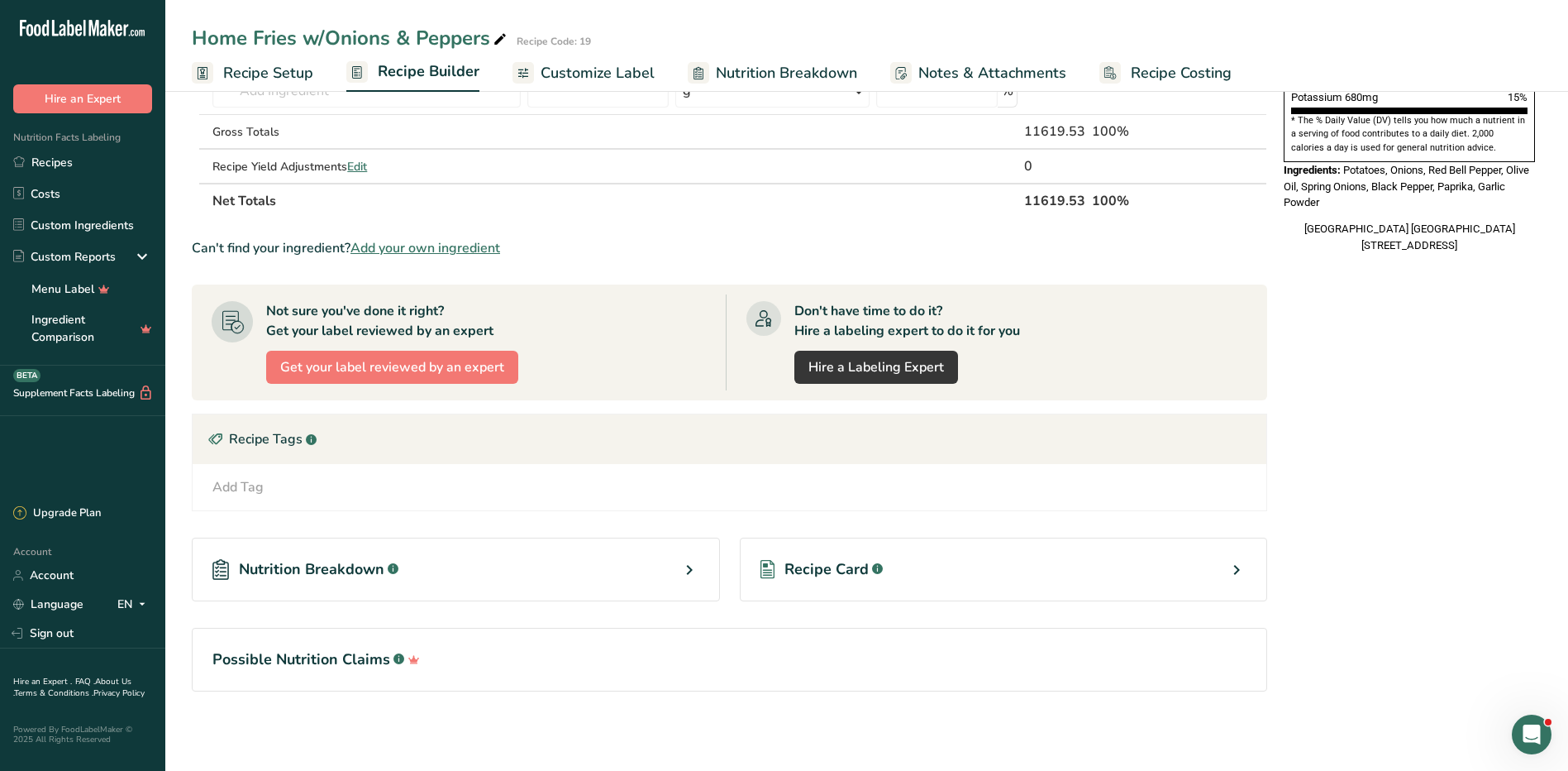
click at [820, 553] on div "Recipe Card .a-a{fill:#347362;}.b-a{fill:#fff;}" at bounding box center [1004, 568] width 528 height 64
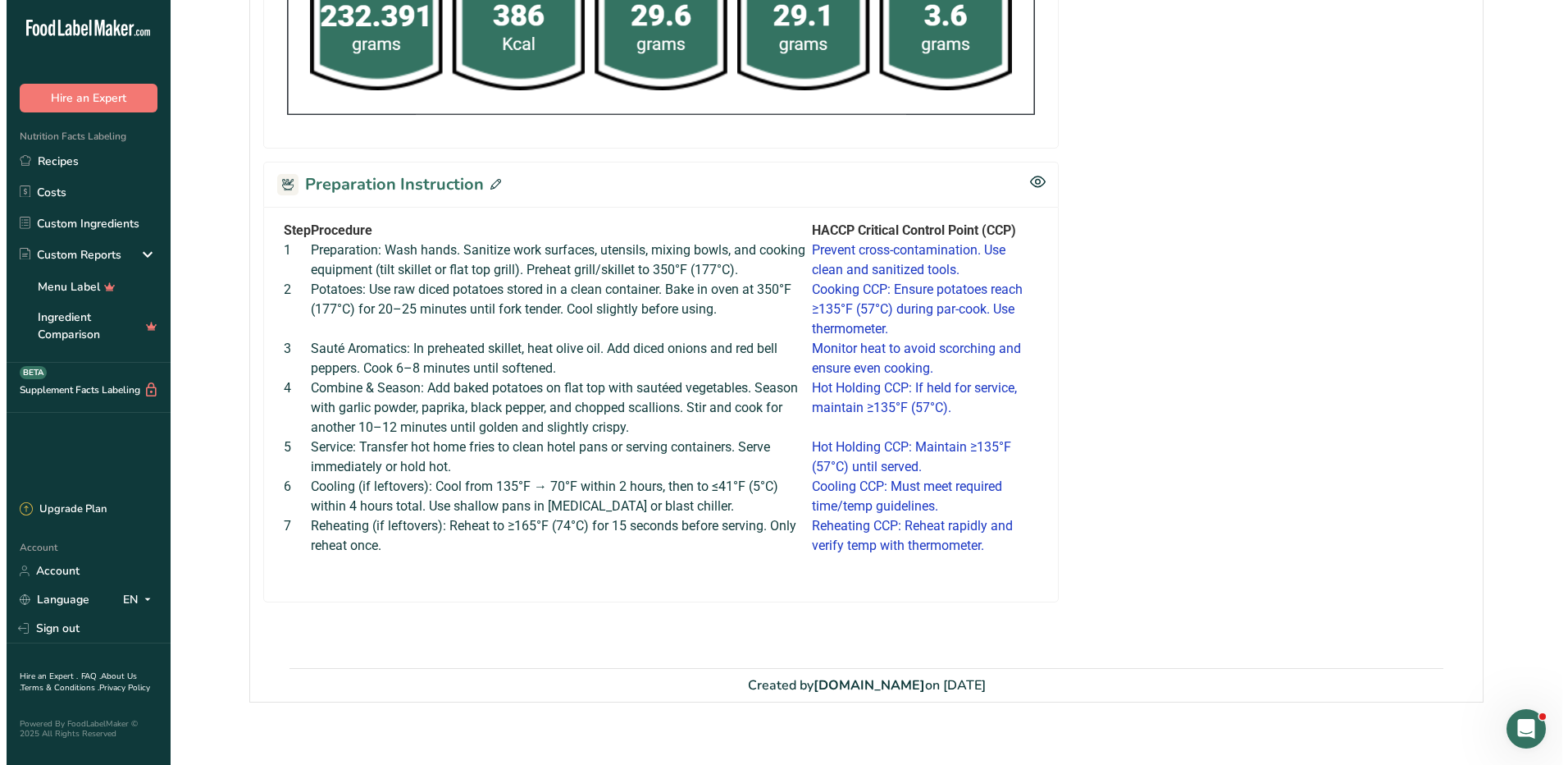
scroll to position [925, 0]
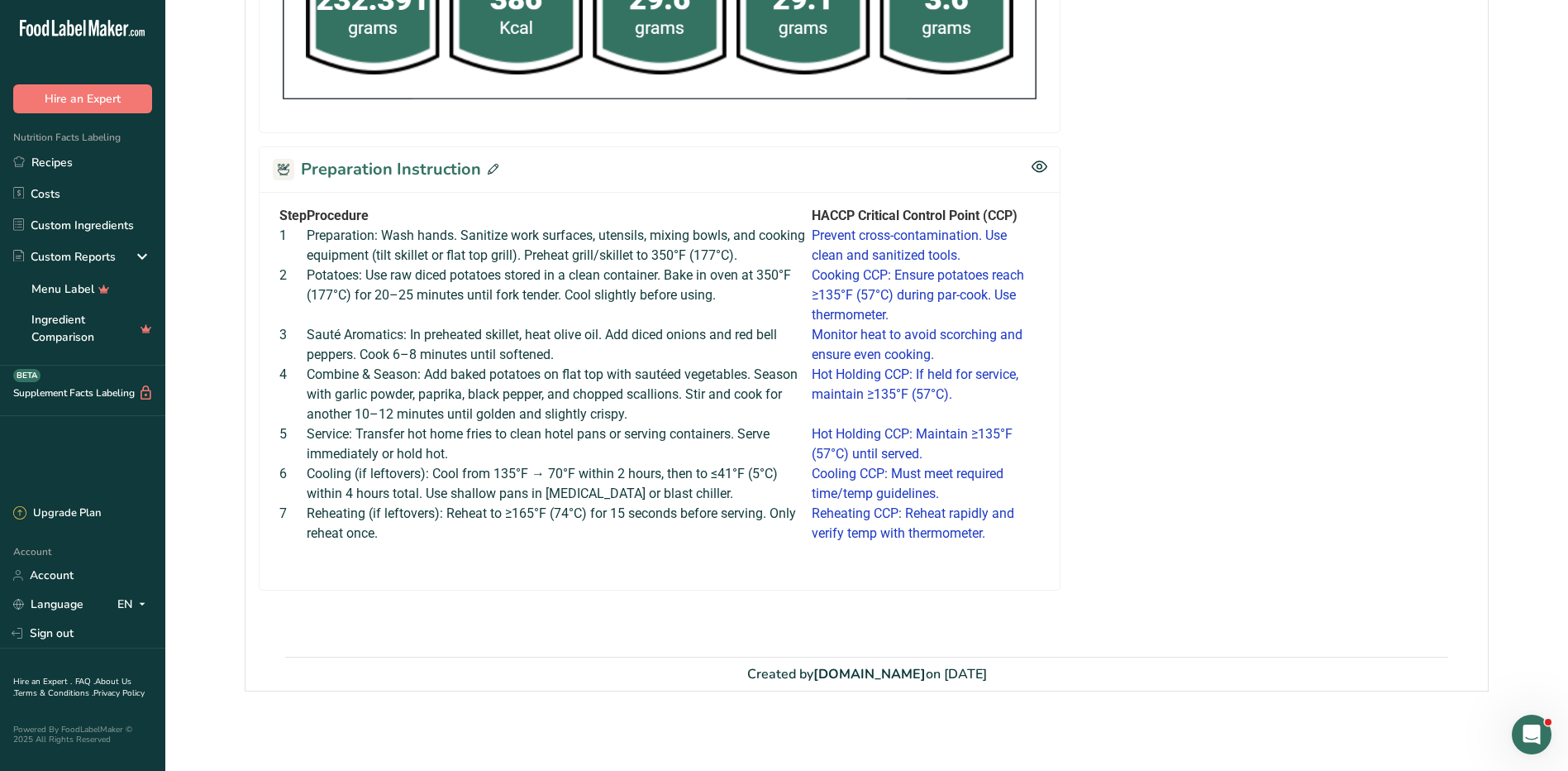
click at [488, 169] on icon at bounding box center [494, 169] width 11 height 11
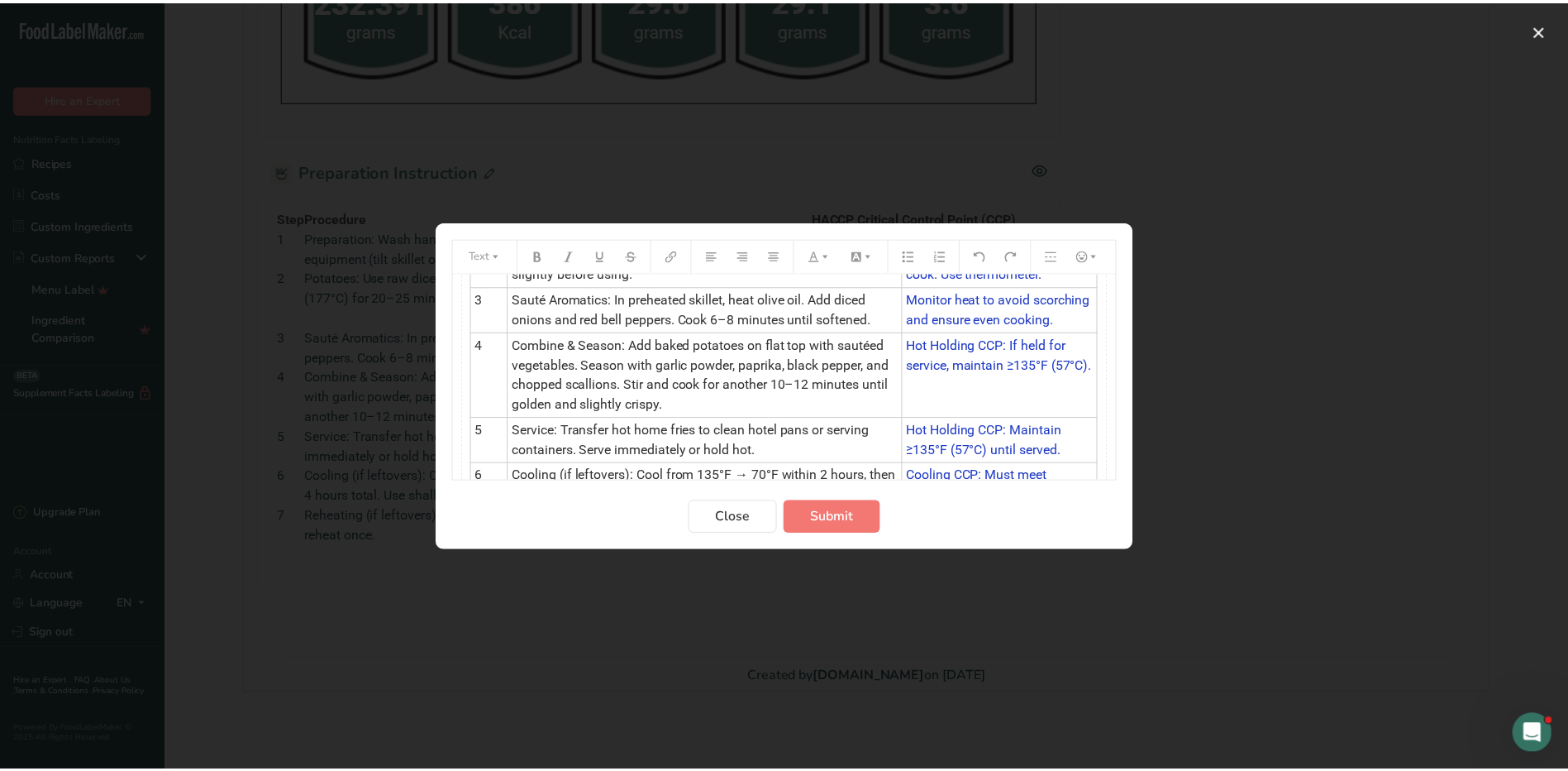
scroll to position [356, 0]
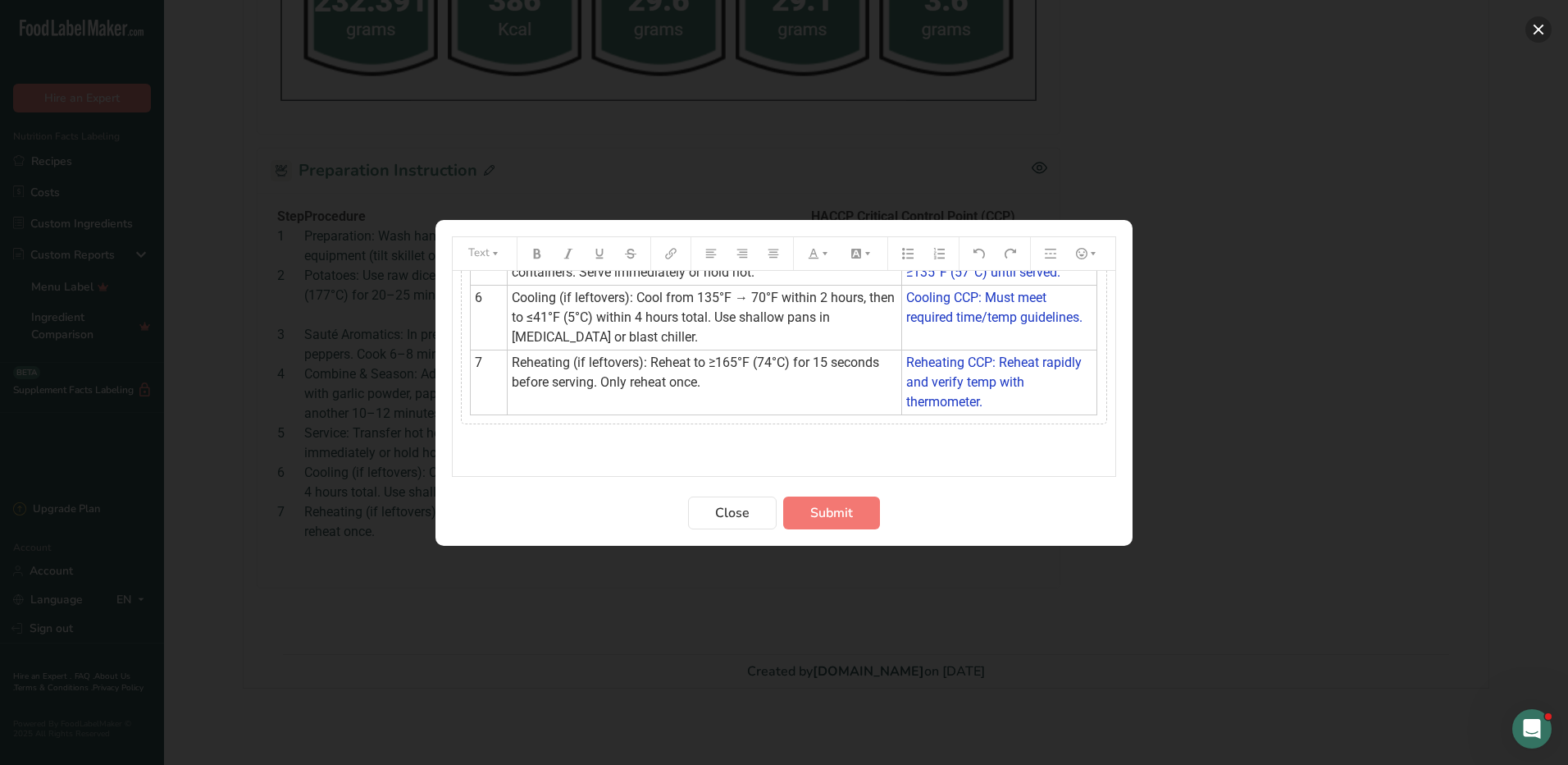
click at [1535, 19] on button "Preparation instructions modal" at bounding box center [1539, 29] width 26 height 27
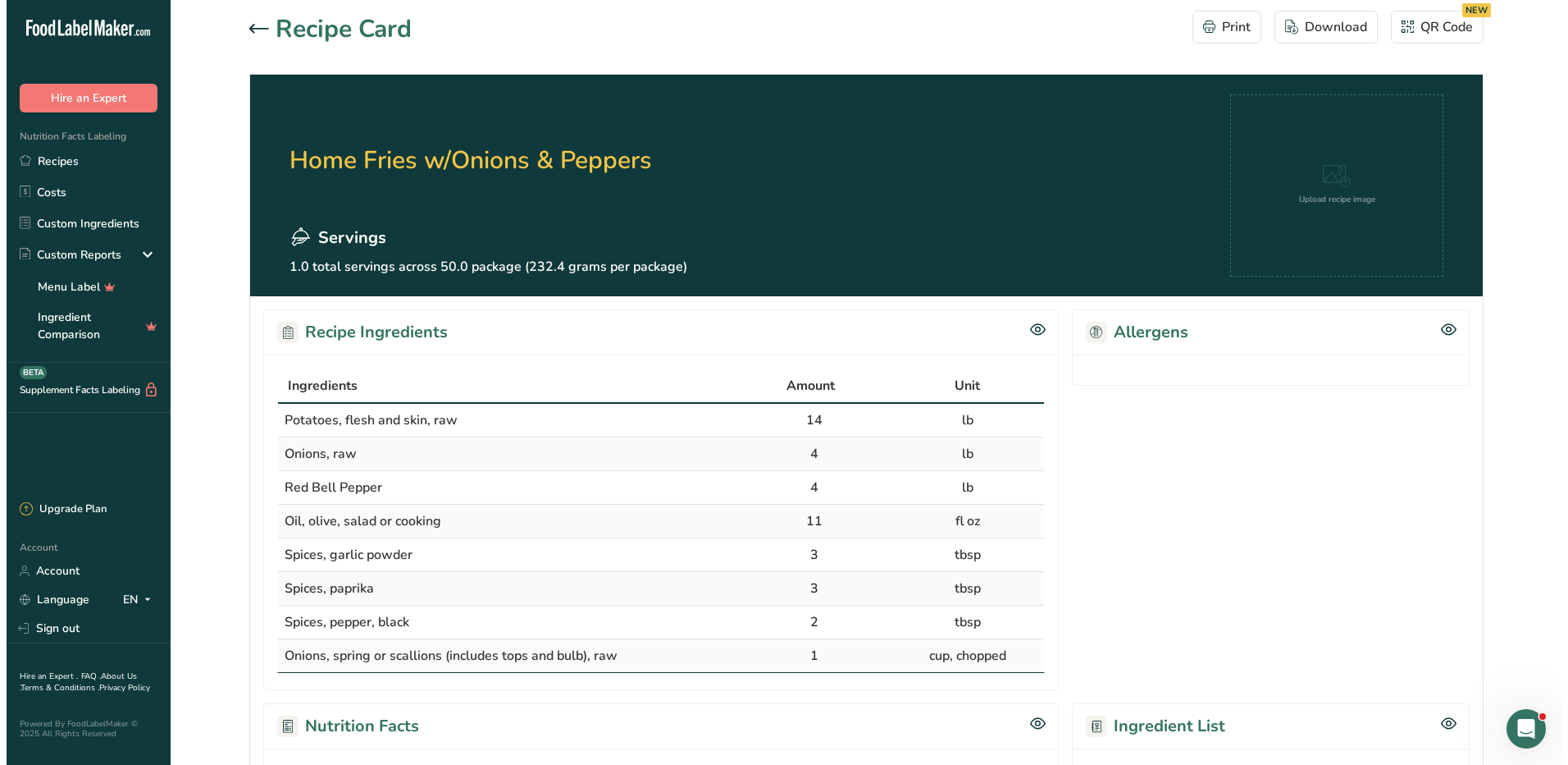
scroll to position [0, 0]
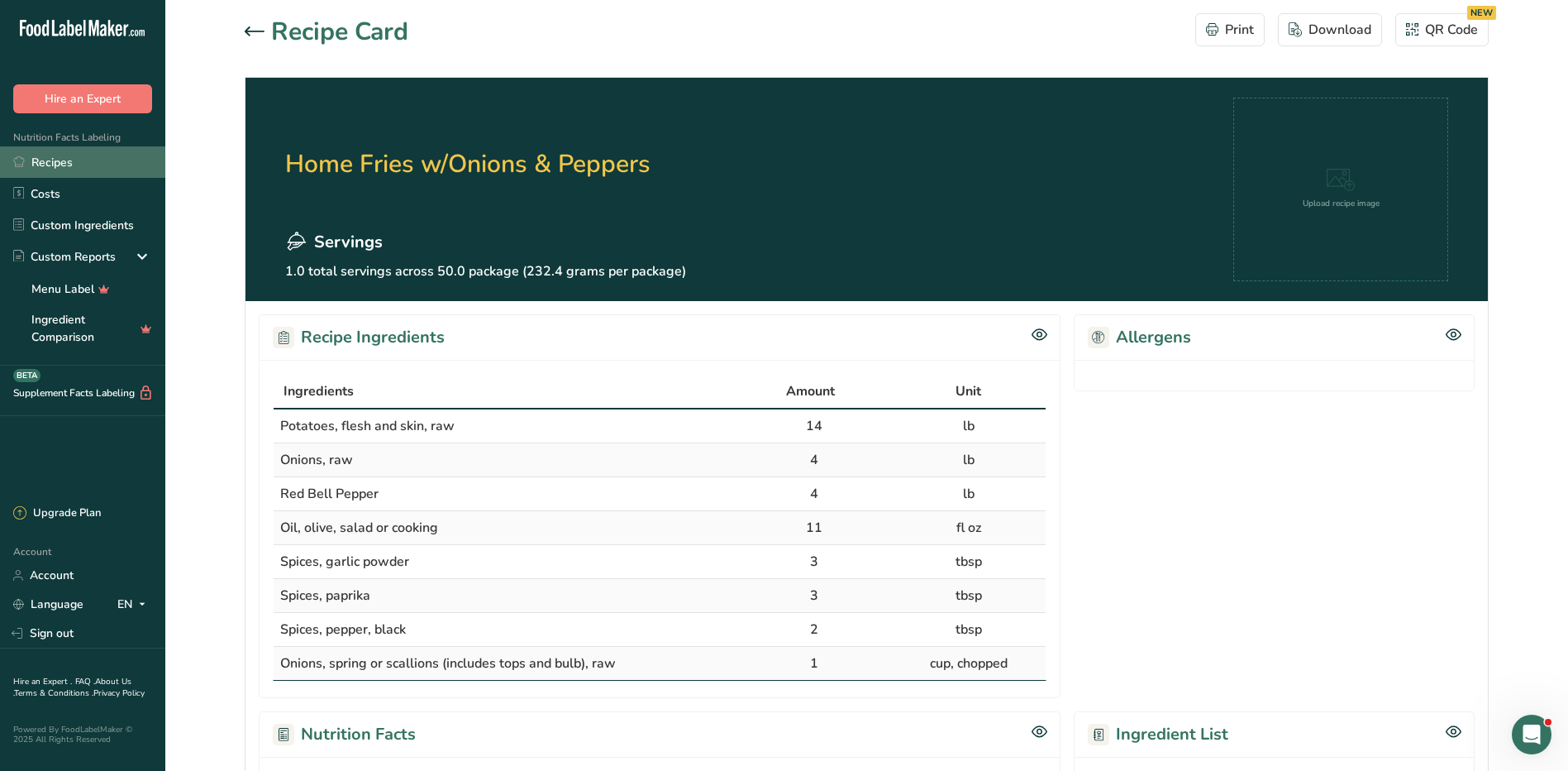
click at [63, 161] on link "Recipes" at bounding box center [83, 162] width 166 height 31
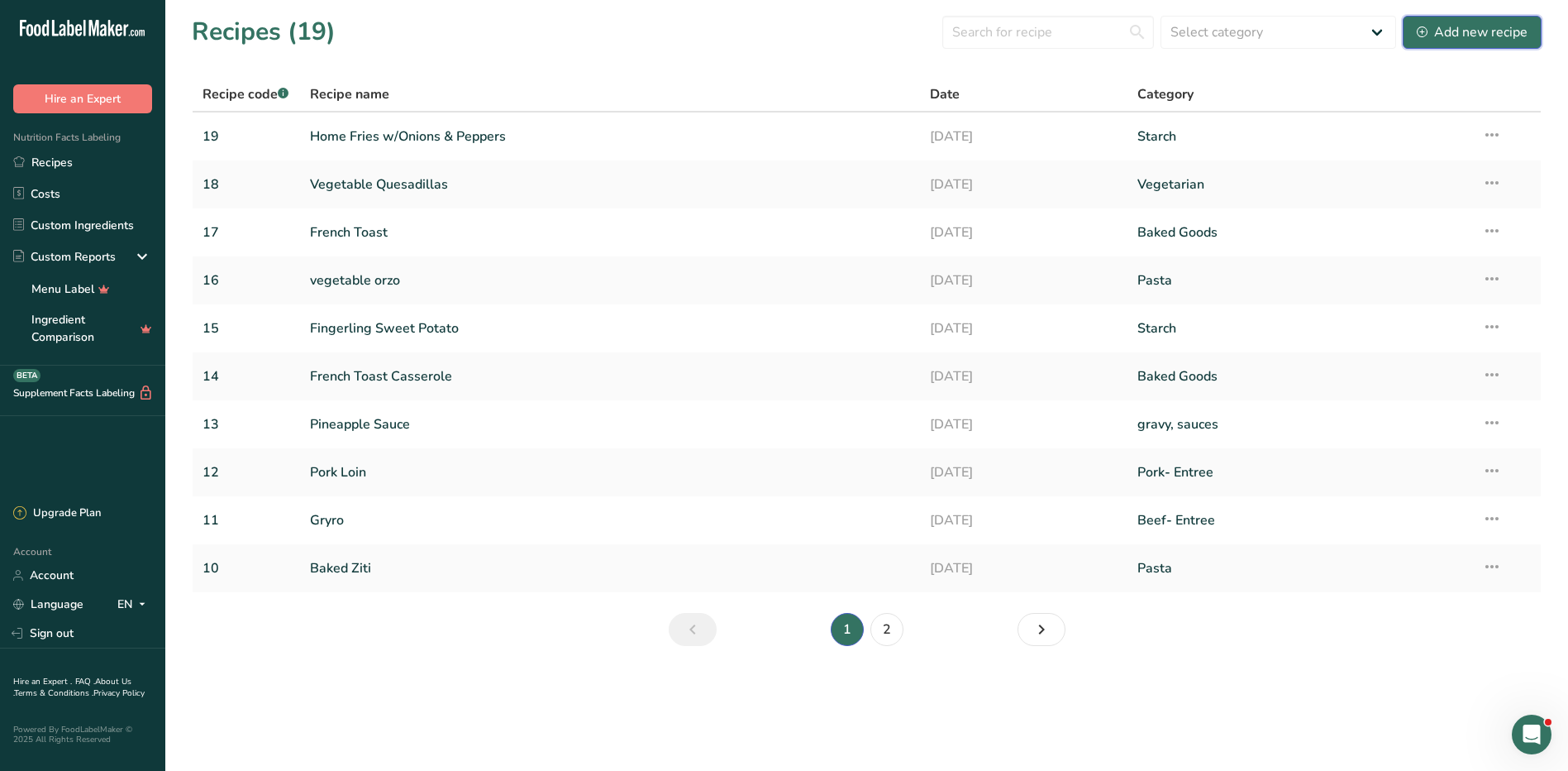
click at [1423, 33] on icon at bounding box center [1423, 32] width 11 height 11
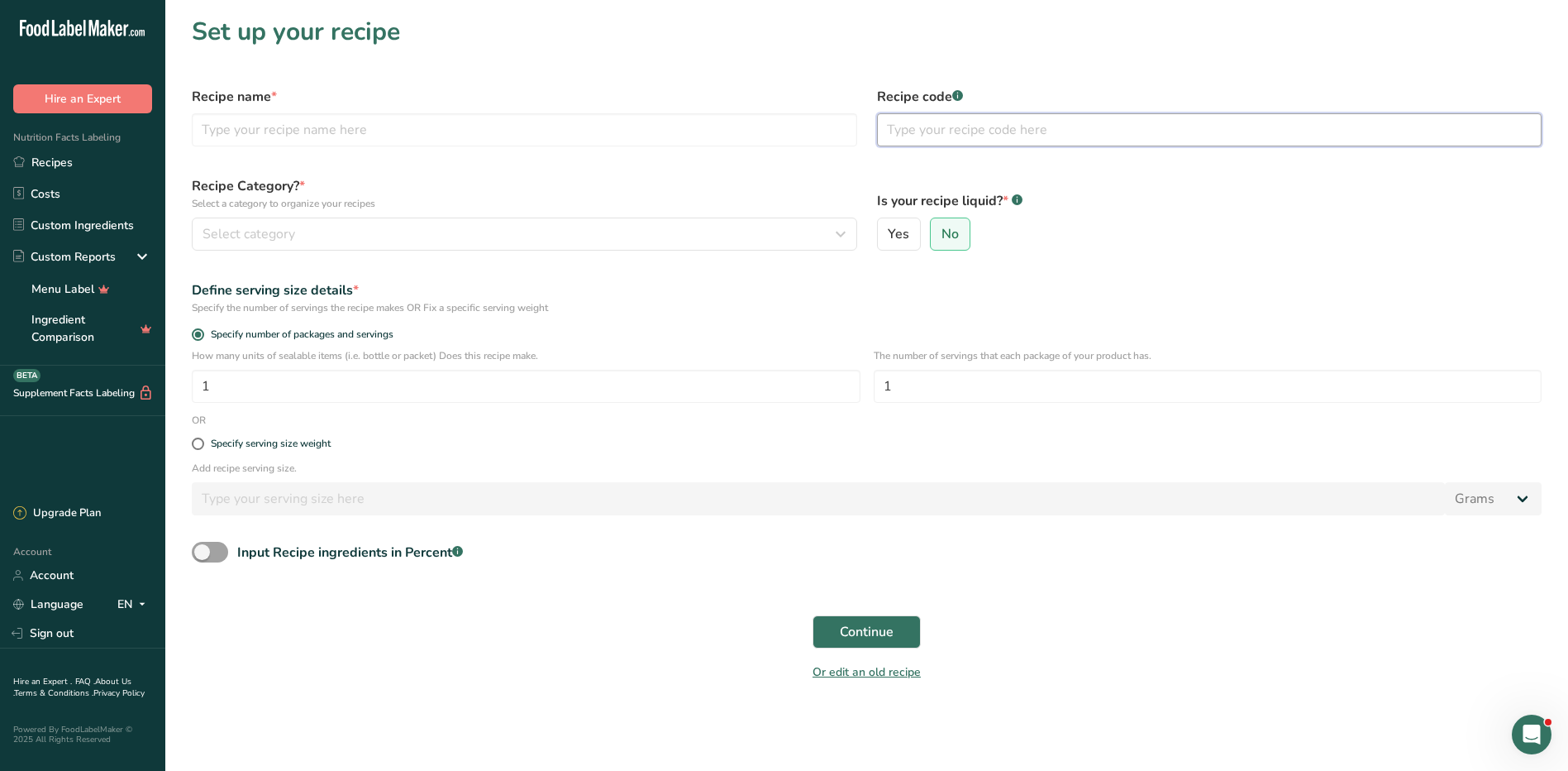
click at [936, 134] on input "text" at bounding box center [1209, 130] width 666 height 33
type input "20"
click at [679, 134] on input "text" at bounding box center [524, 130] width 666 height 33
click at [676, 138] on input "text" at bounding box center [524, 130] width 666 height 33
type input "Chicken Piccata"
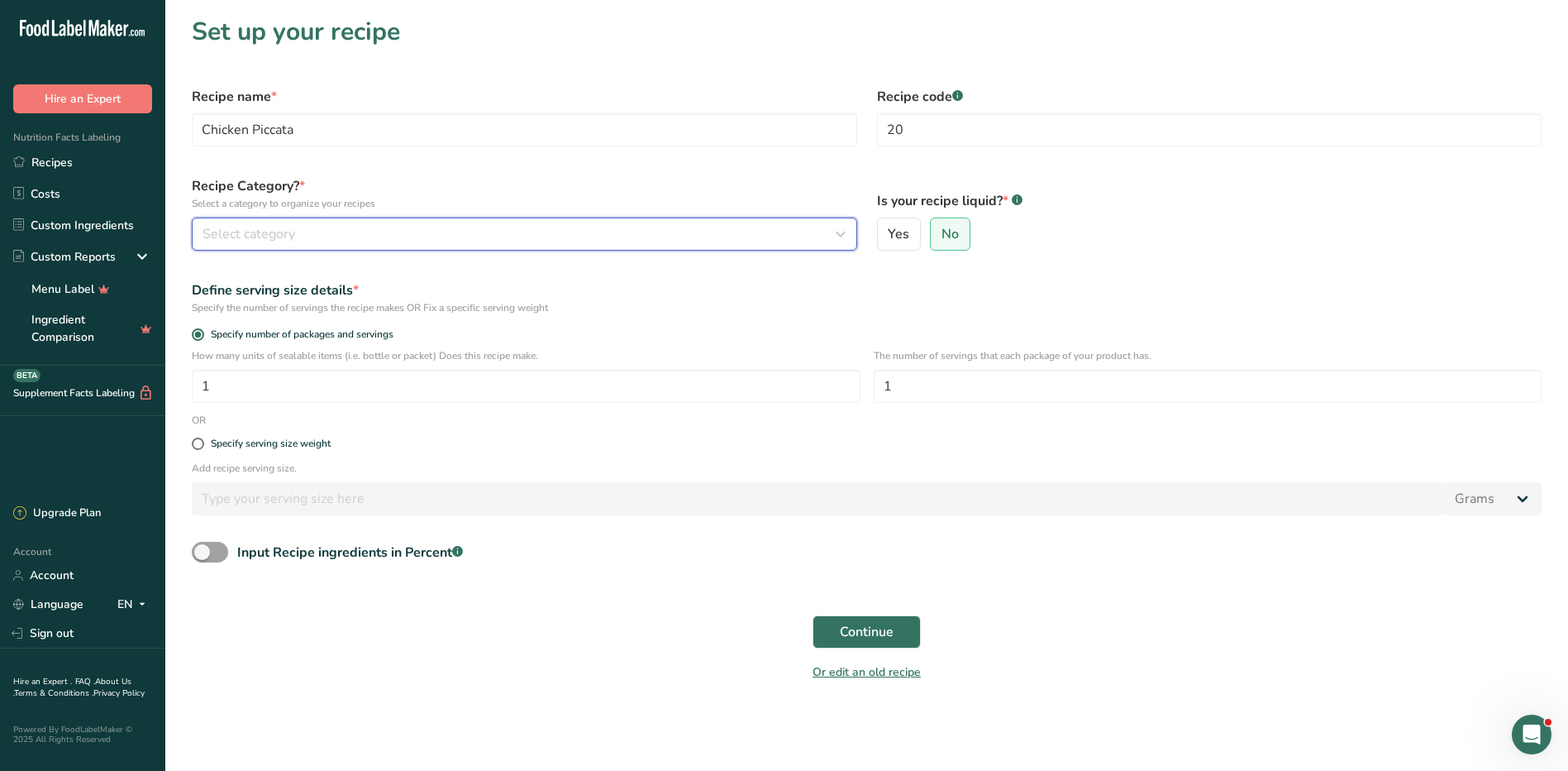
click at [436, 230] on div "Select category" at bounding box center [519, 234] width 634 height 20
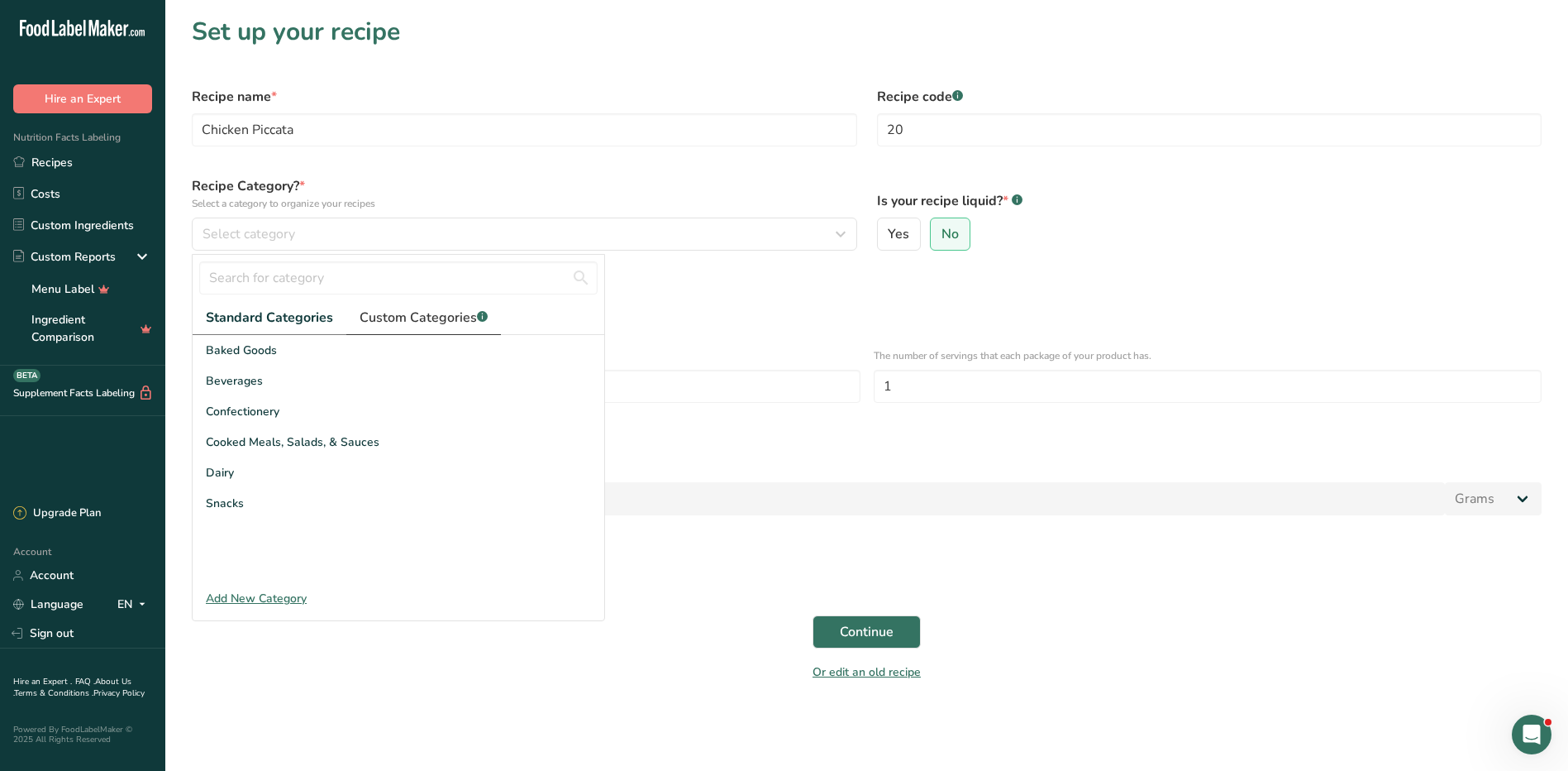
click at [403, 317] on span "Custom Categories .a-a{fill:#347362;}.b-a{fill:#fff;}" at bounding box center [423, 318] width 128 height 20
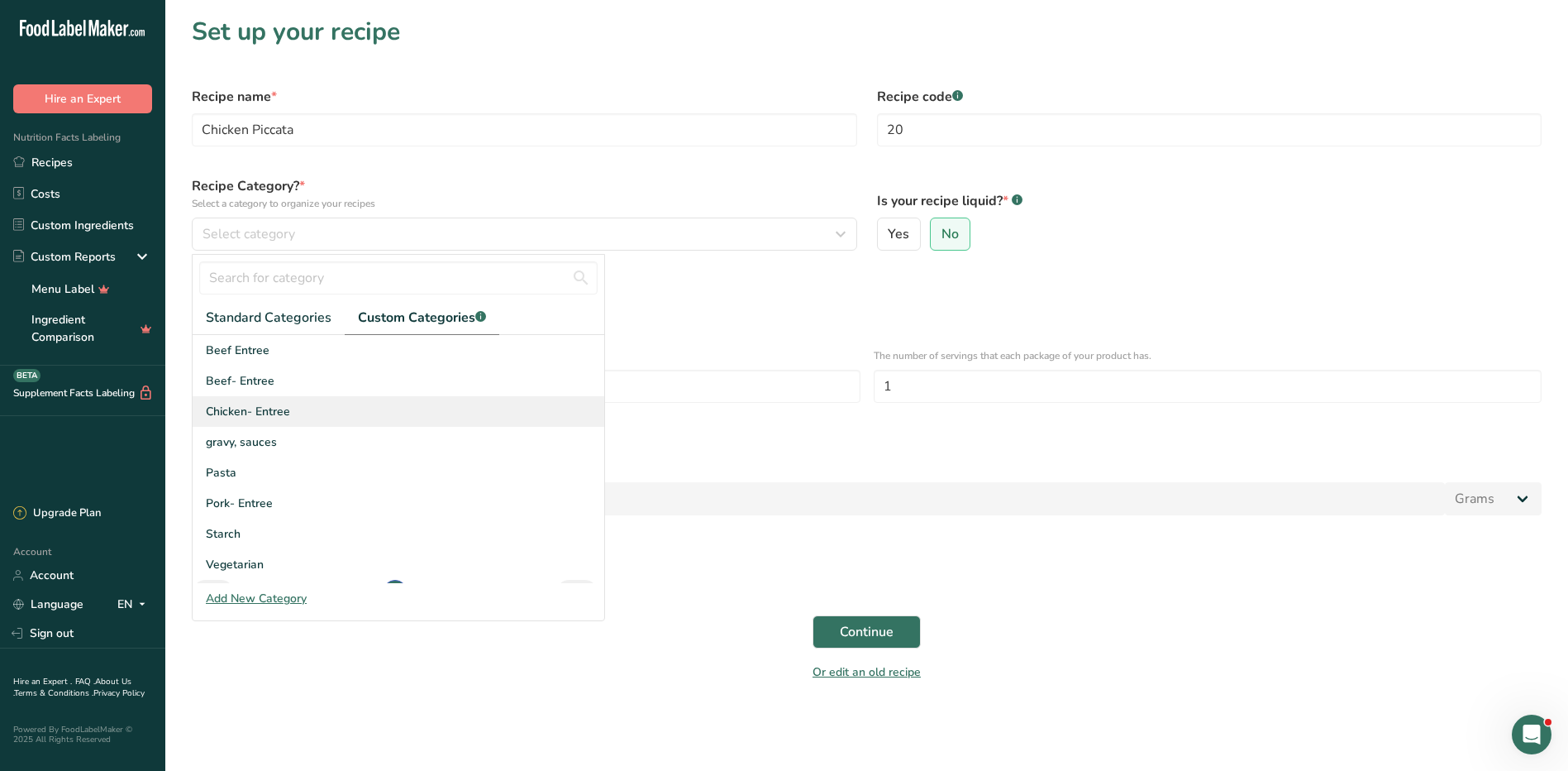
click at [263, 414] on span "Chicken- Entree" at bounding box center [249, 411] width 85 height 18
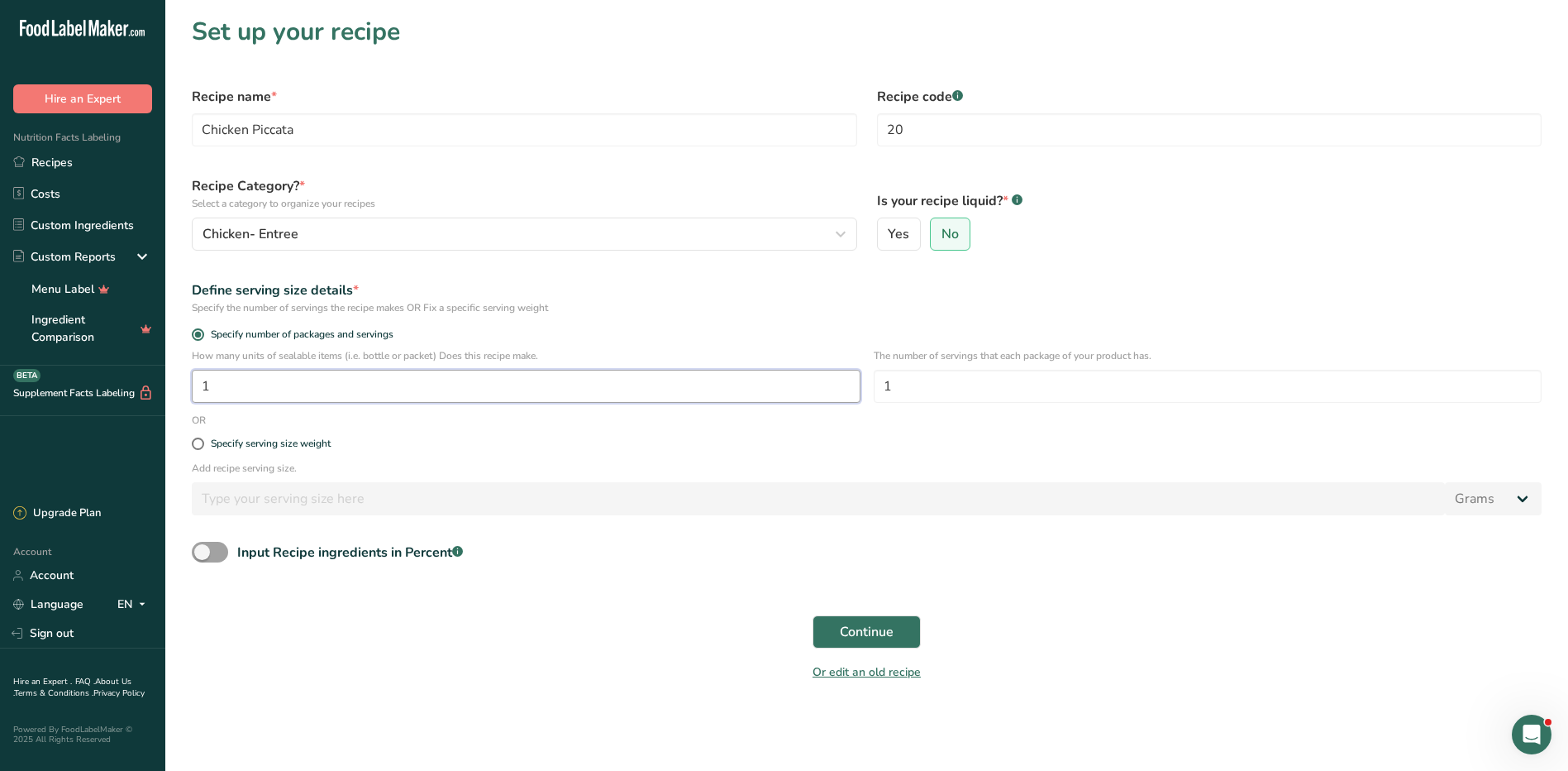
click at [671, 390] on input "1" at bounding box center [526, 386] width 668 height 33
type input "50"
click at [876, 626] on span "Continue" at bounding box center [866, 632] width 53 height 20
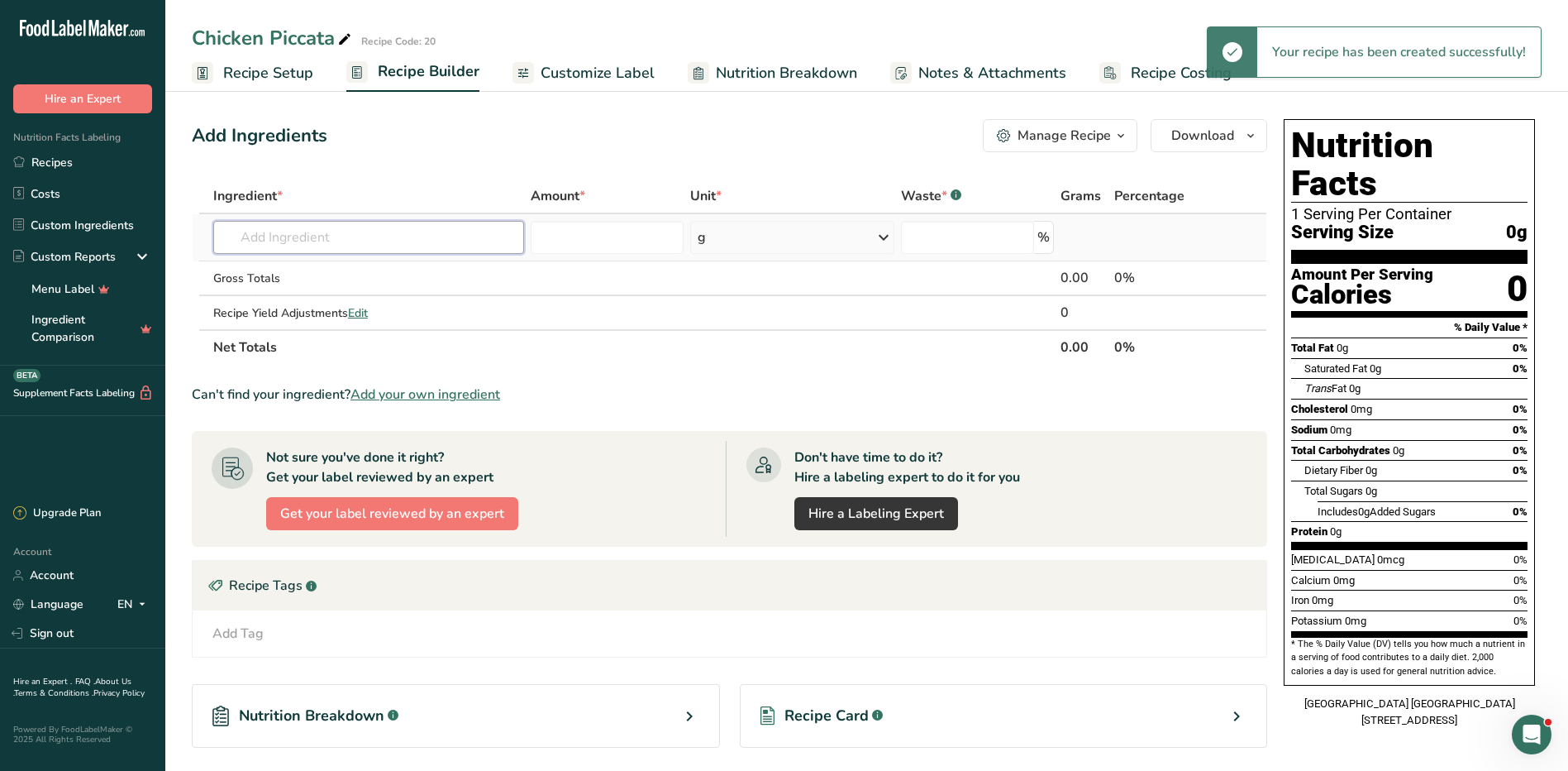
click at [493, 243] on input "text" at bounding box center [369, 238] width 311 height 33
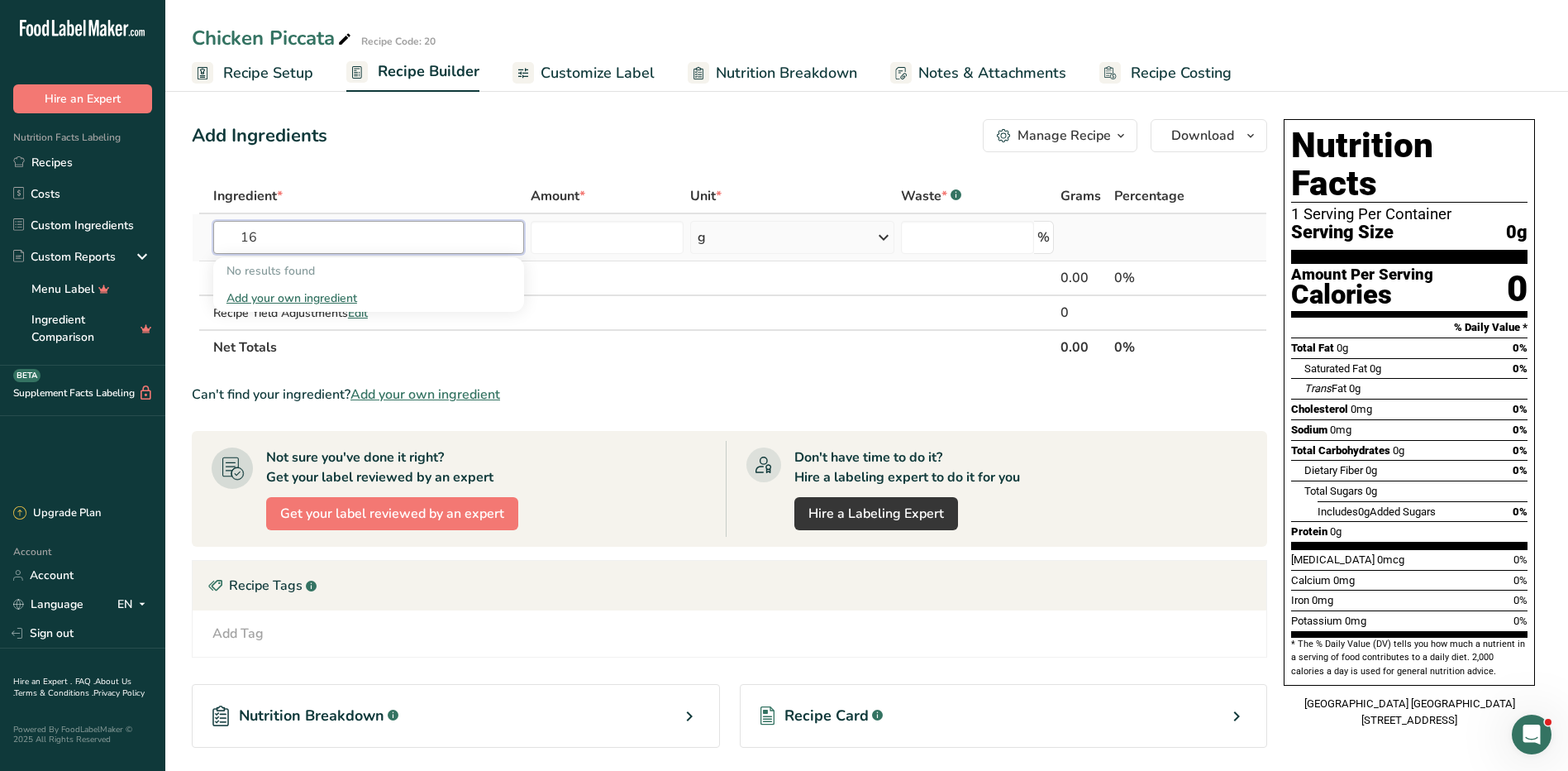
type input "1"
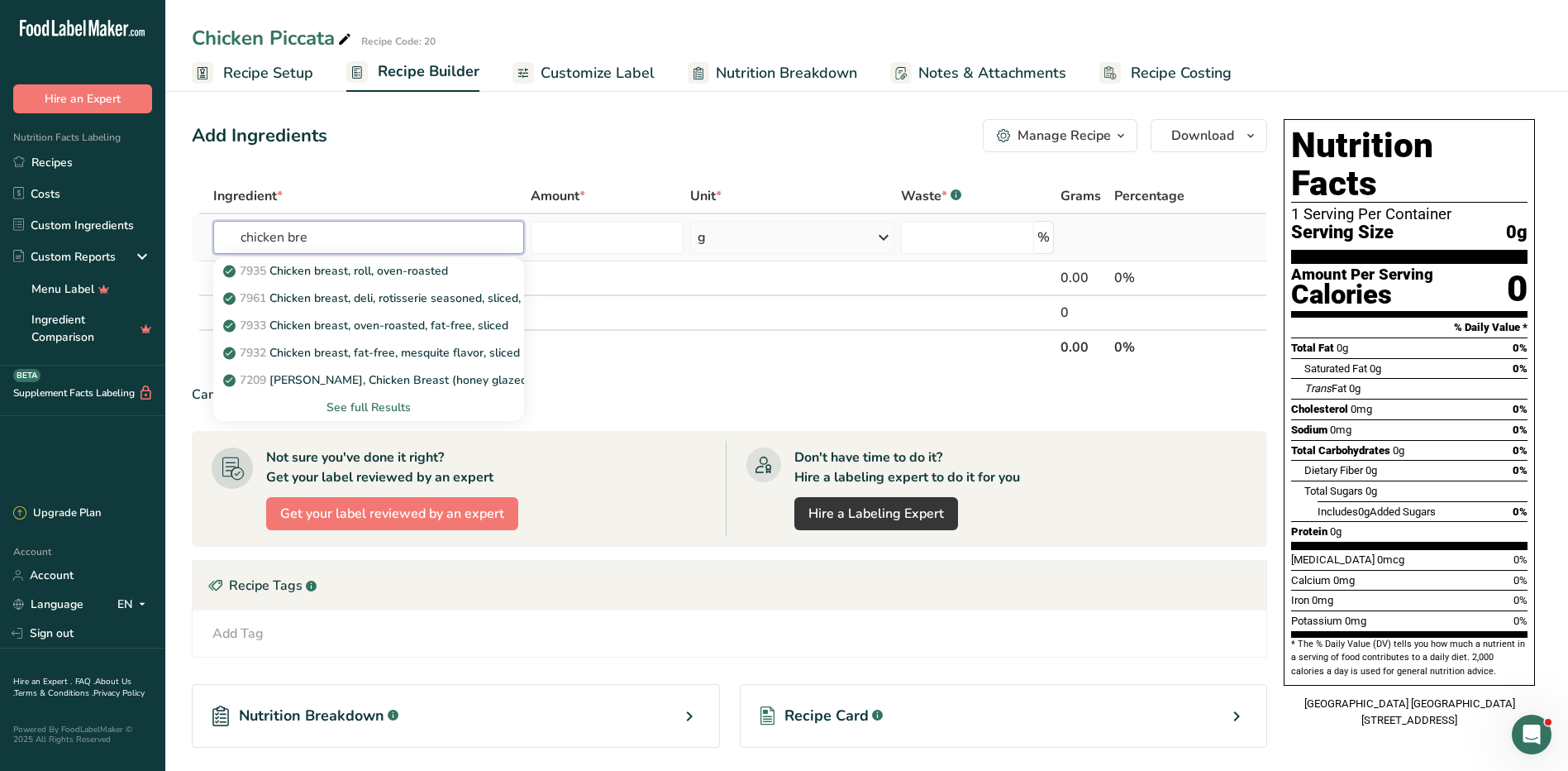
type input "chicken bre"
click at [384, 400] on div "See full Results" at bounding box center [368, 407] width 285 height 18
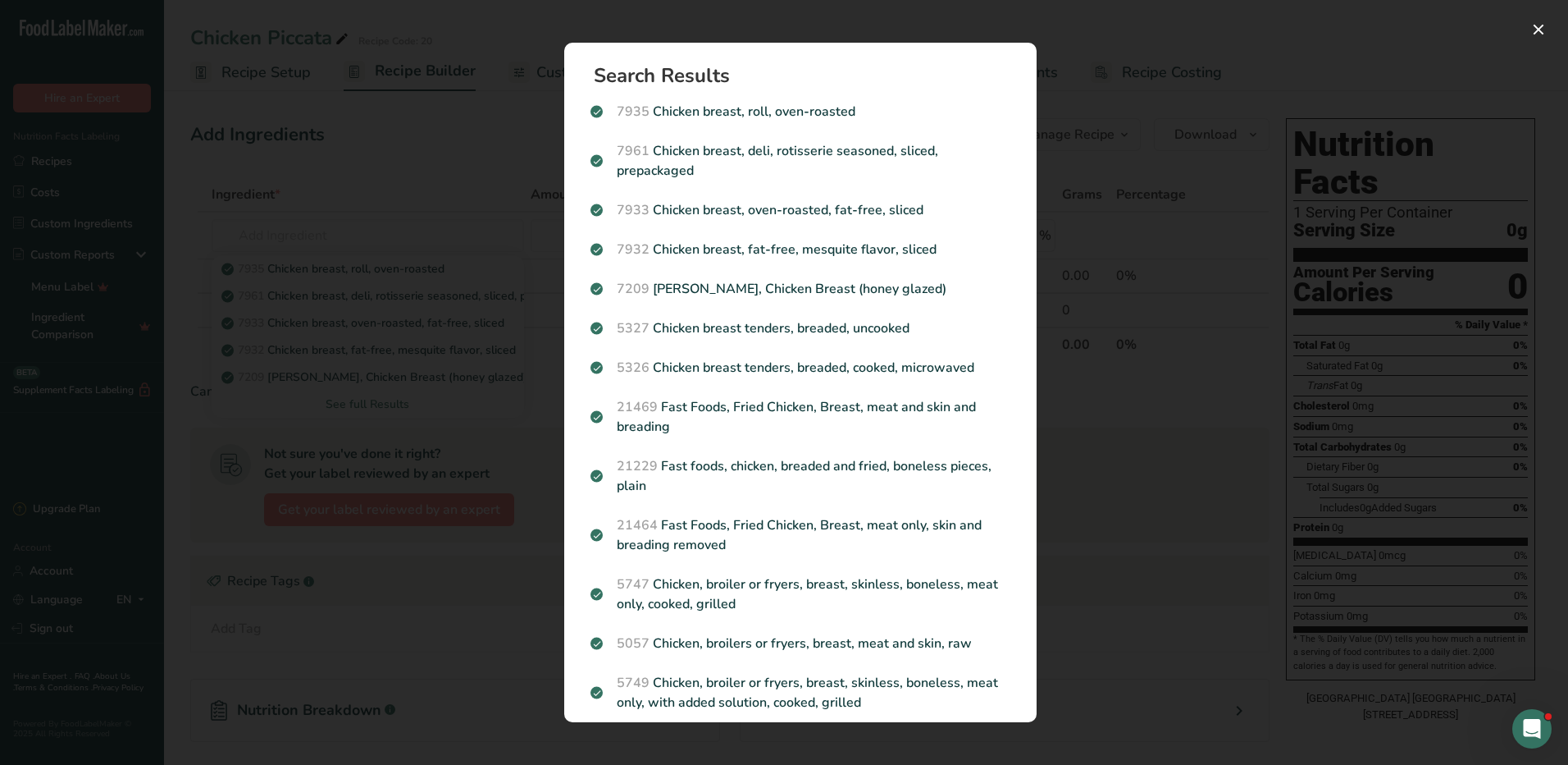
click at [1140, 149] on div "Search results modal" at bounding box center [784, 382] width 1568 height 765
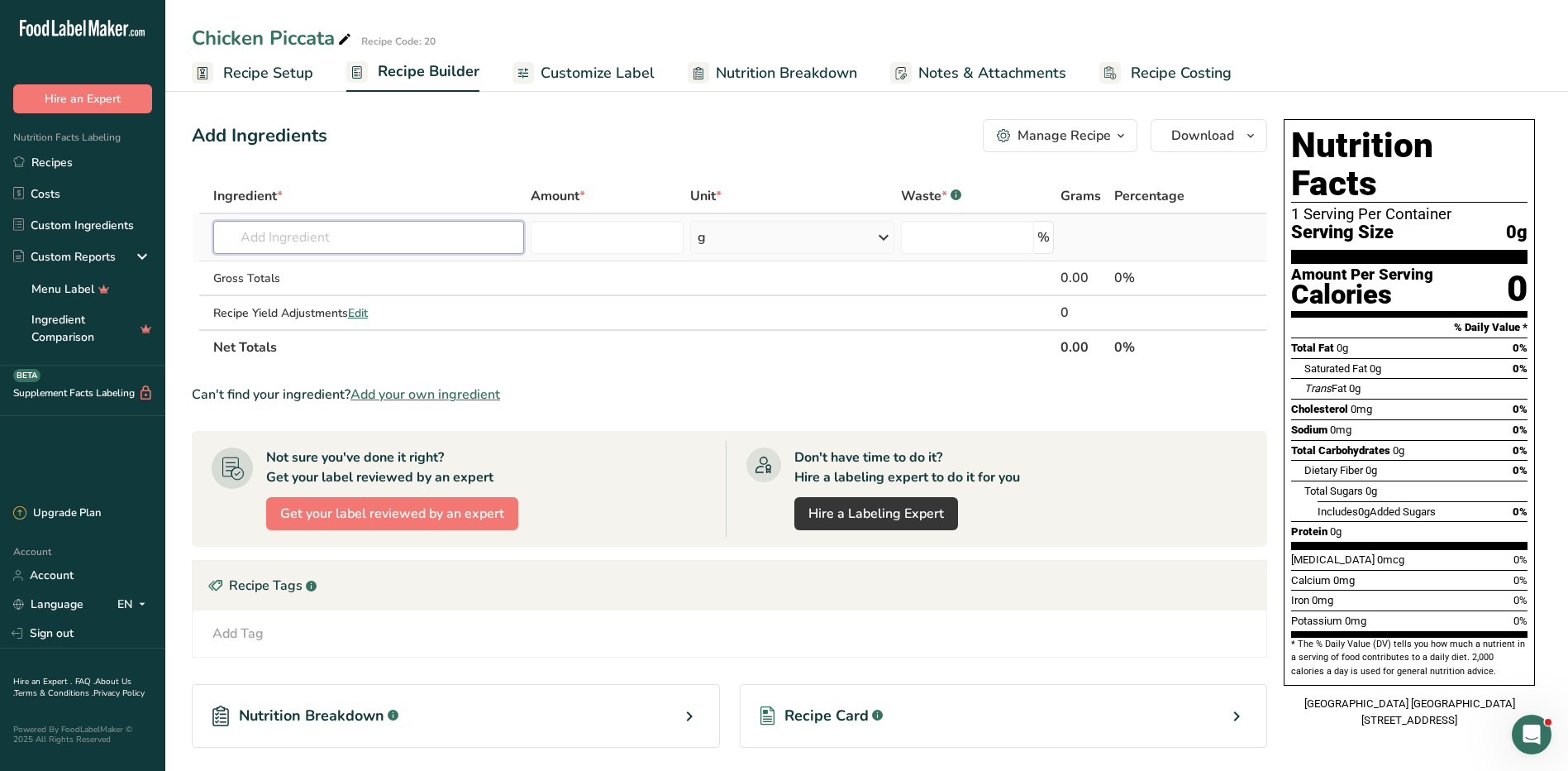
click at [414, 225] on input "text" at bounding box center [369, 238] width 311 height 33
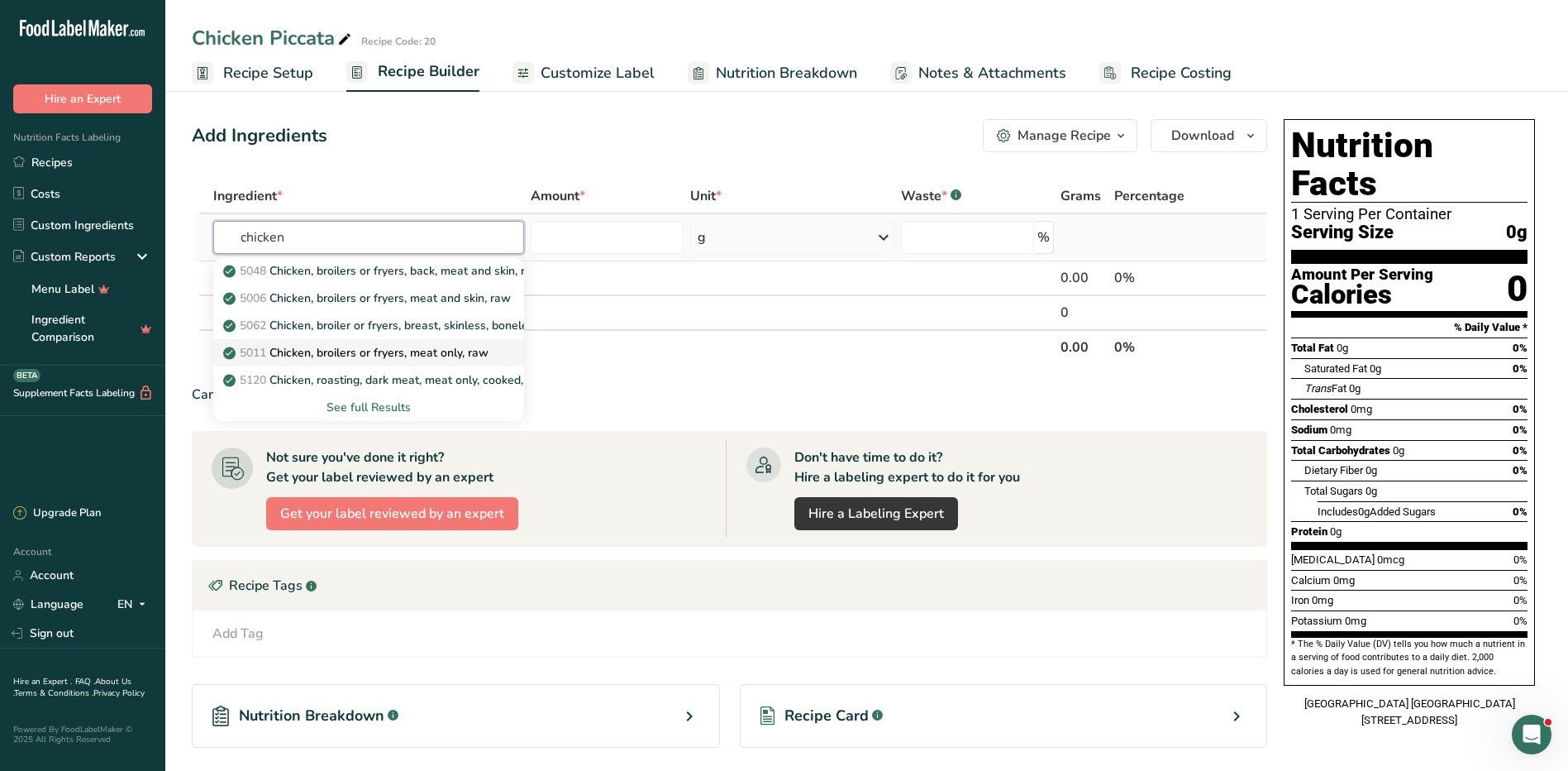
type input "chicken"
click at [454, 353] on p "5011 Chicken, broilers or fryers, meat only, raw" at bounding box center [357, 352] width 262 height 18
type input "Chicken, broilers or fryers, meat only, raw"
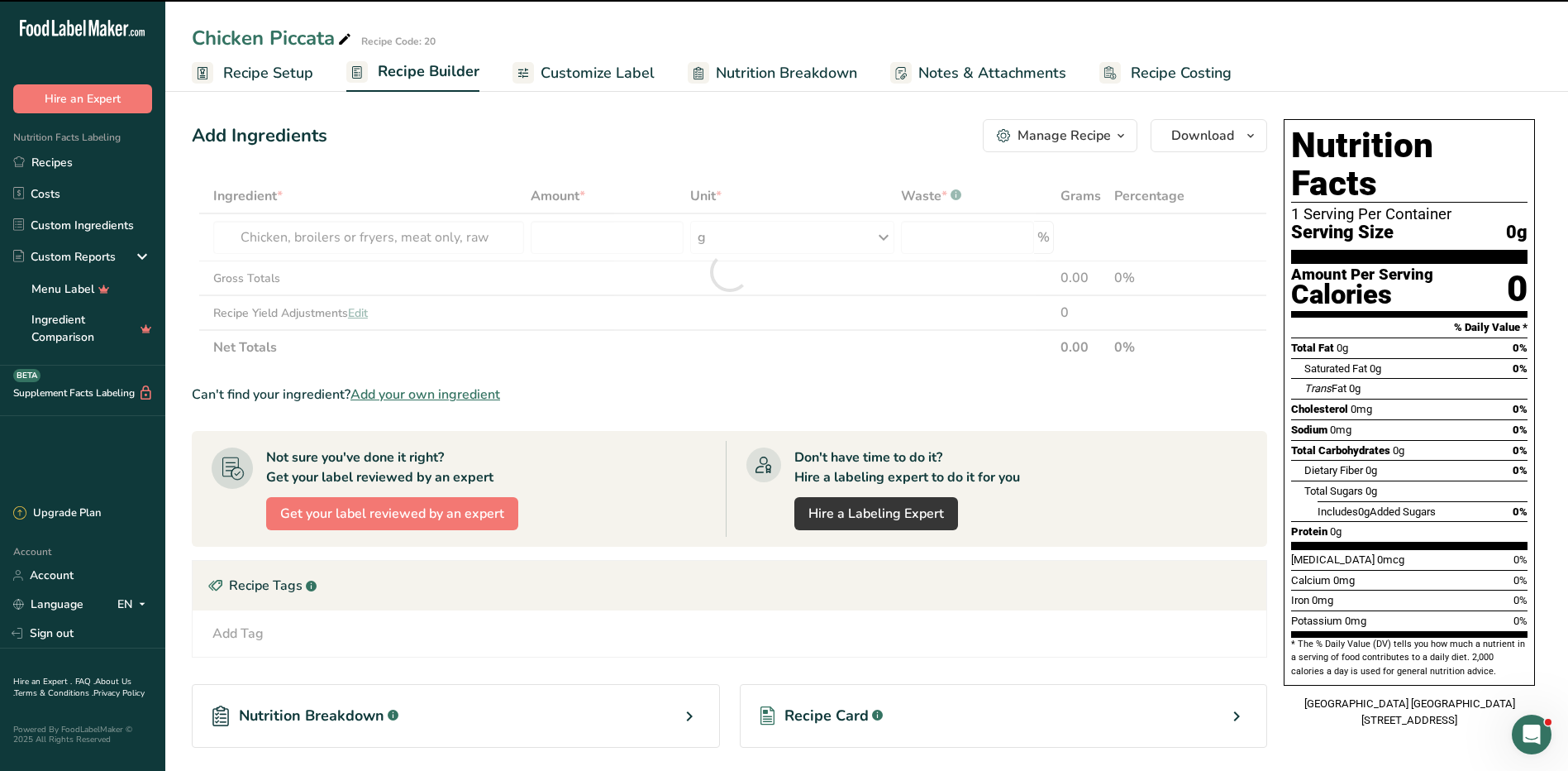
type input "0"
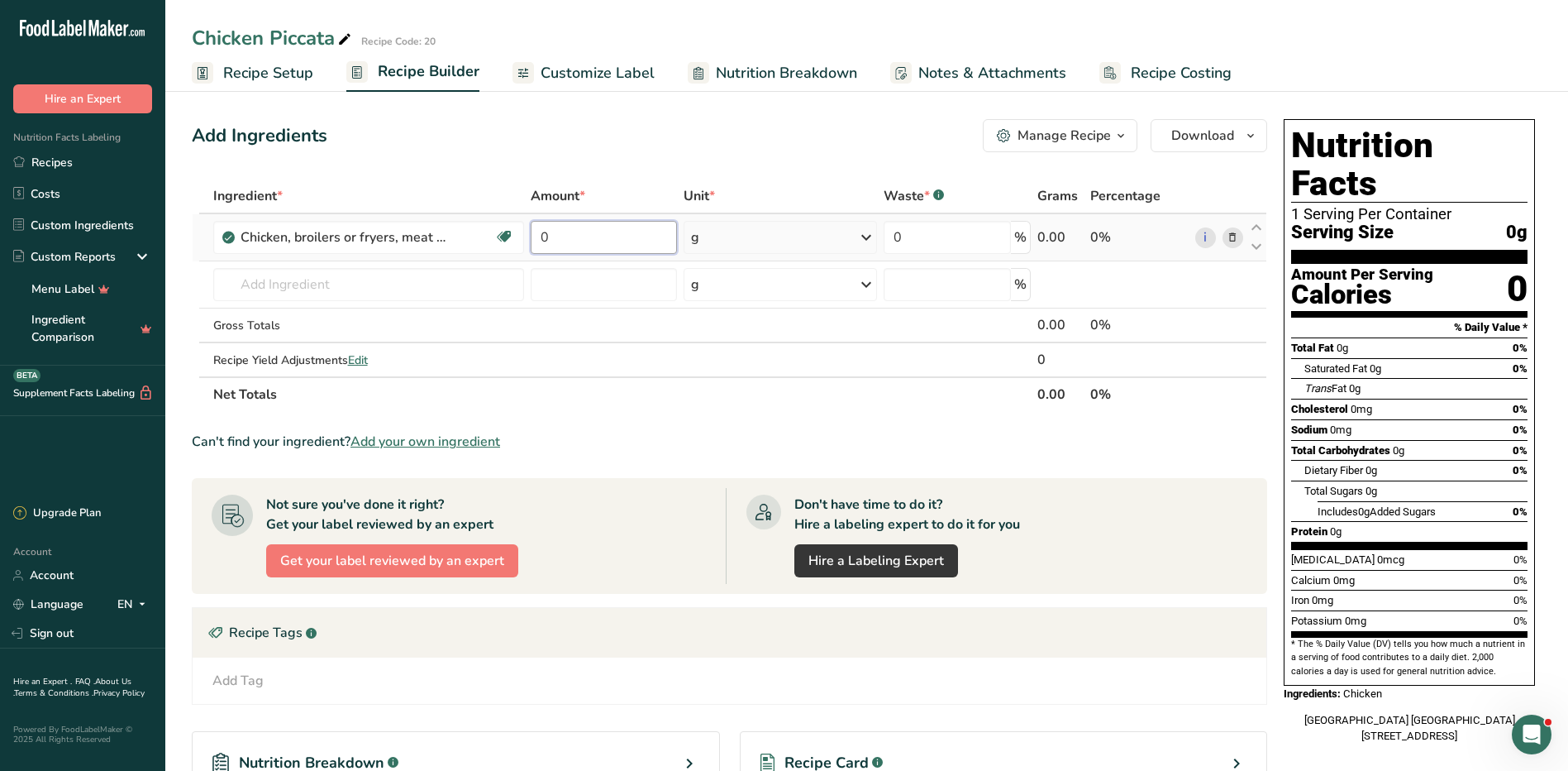
click at [633, 247] on input "0" at bounding box center [603, 238] width 146 height 33
type input "16"
click at [731, 228] on div "Ingredient * Amount * Unit * Waste * .a-a{fill:#347362;}.b-a{fill:#fff;} Grams …" at bounding box center [729, 295] width 1075 height 233
click at [731, 236] on div "g" at bounding box center [780, 238] width 194 height 33
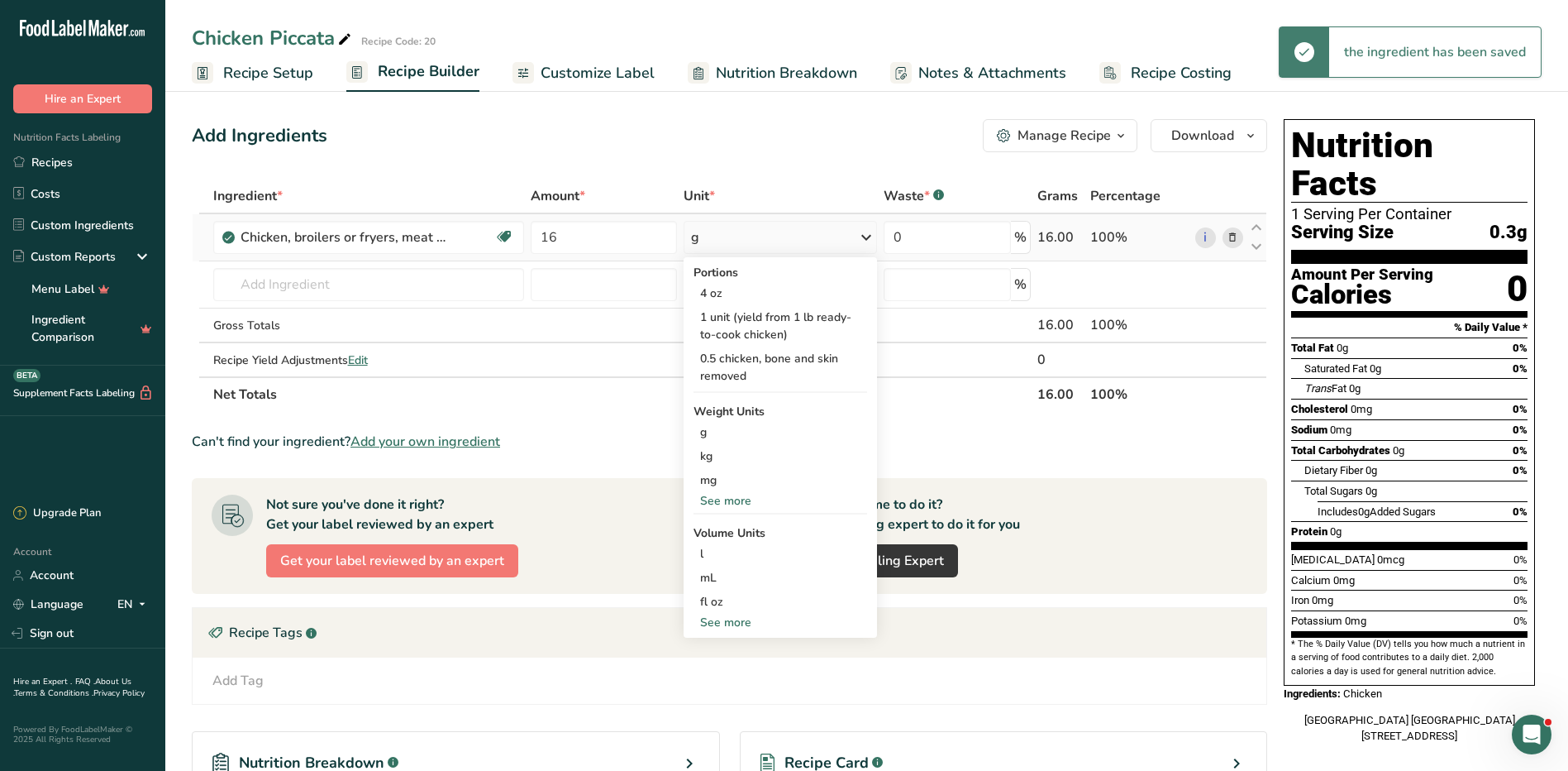
click at [732, 495] on div "See more" at bounding box center [780, 500] width 174 height 18
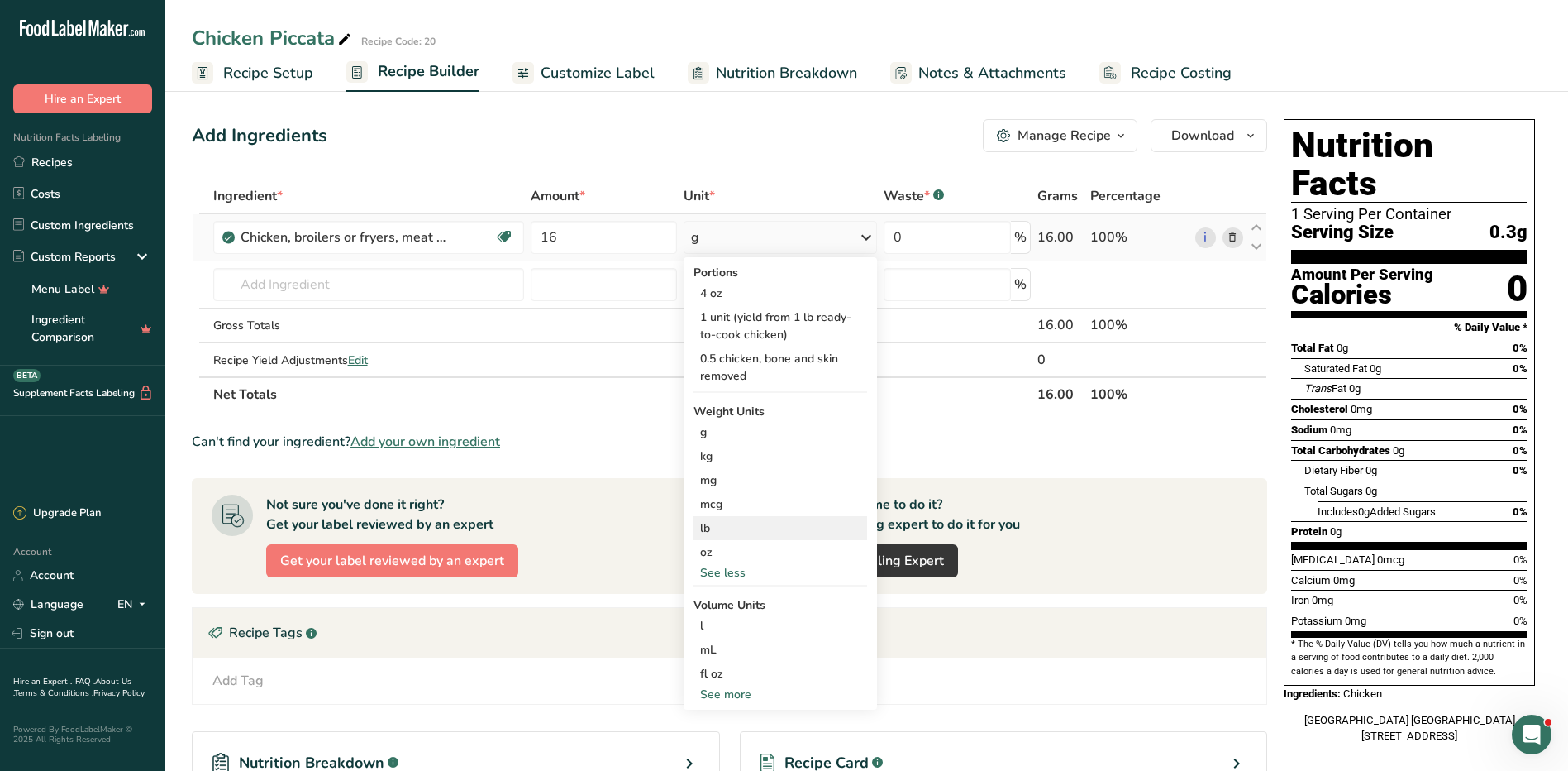
click at [713, 530] on div "lb" at bounding box center [780, 528] width 174 height 24
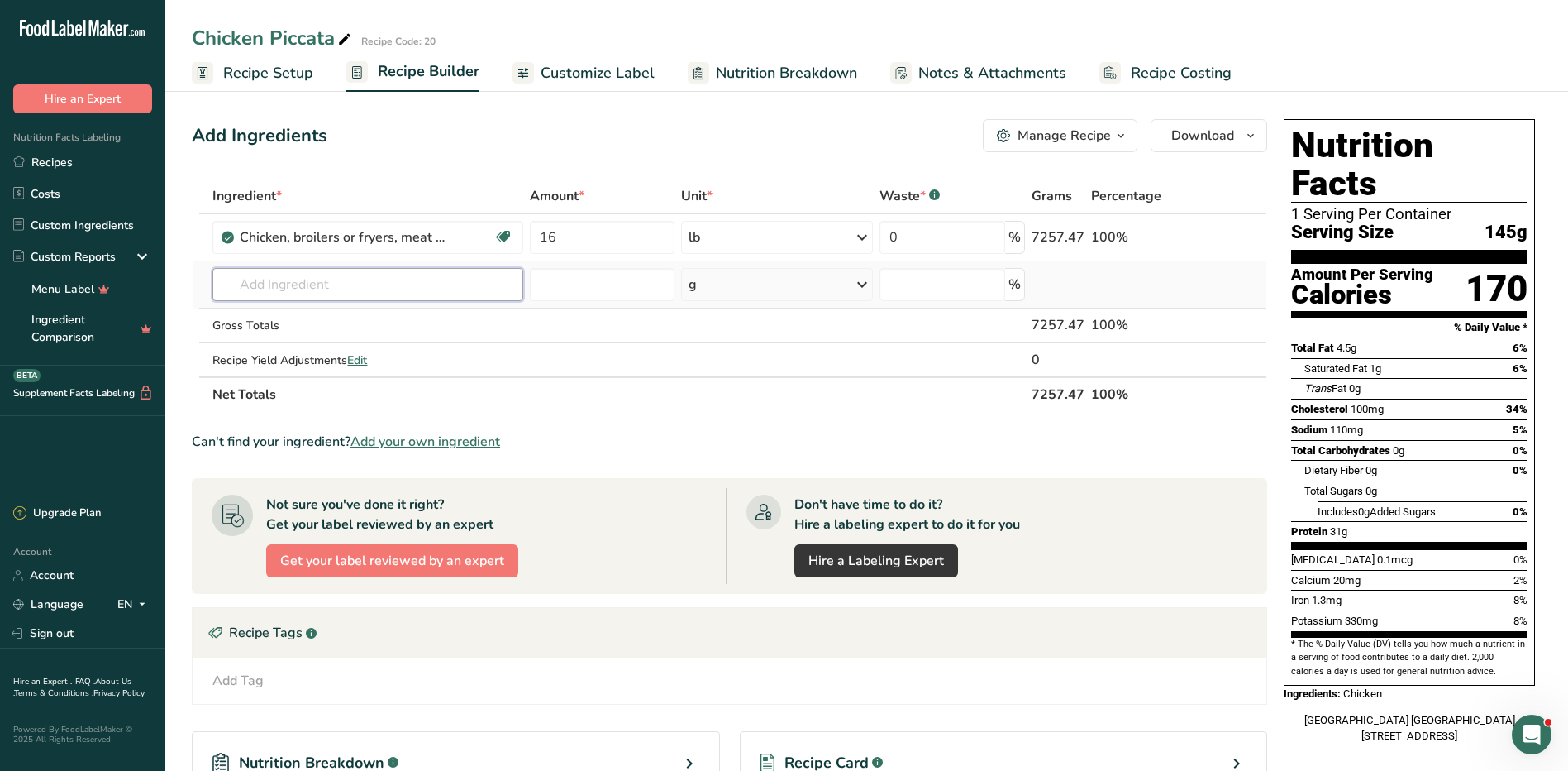
click at [433, 290] on input "text" at bounding box center [368, 285] width 311 height 33
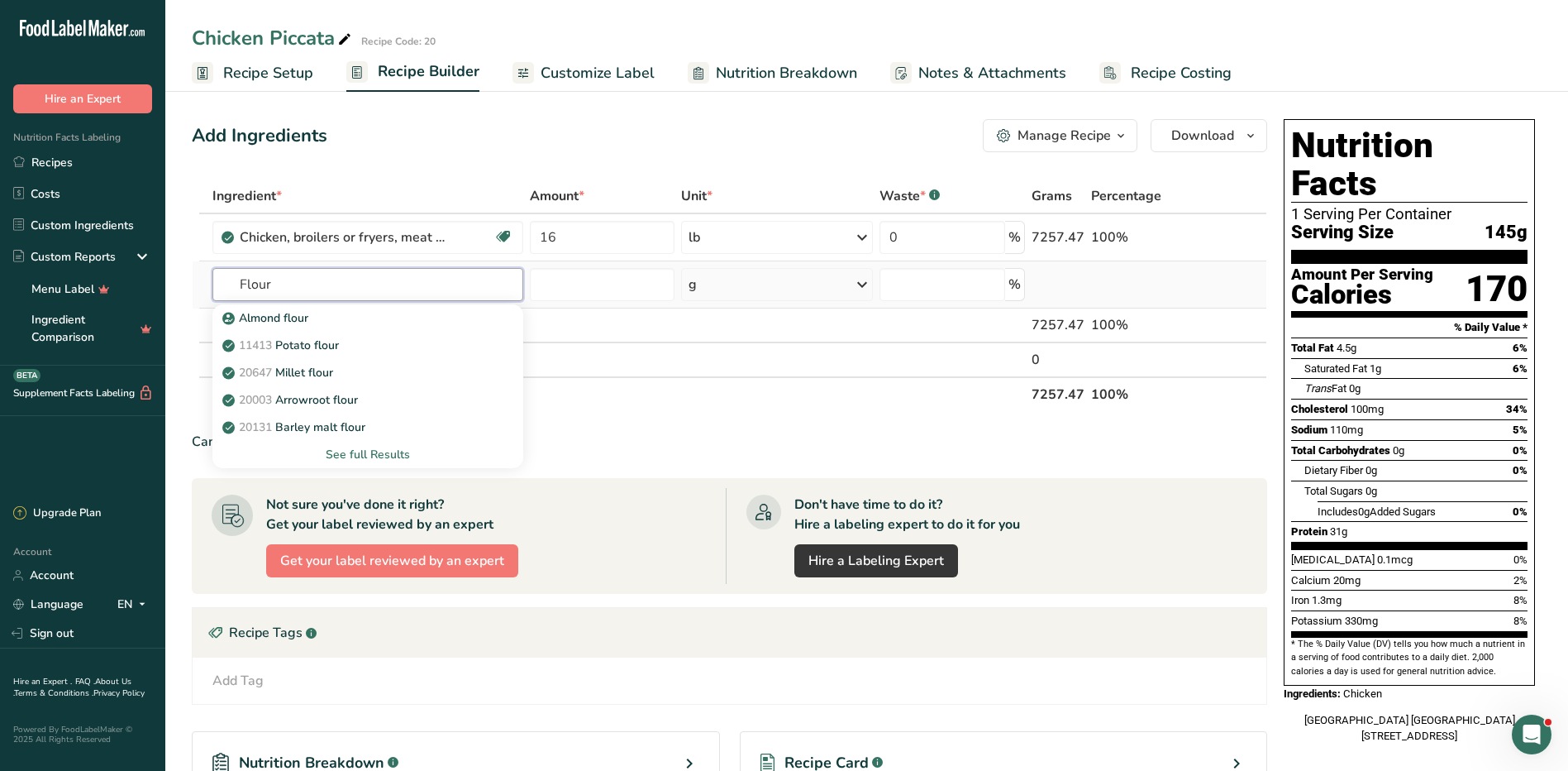
type input "Flour"
click at [357, 452] on div "See full Results" at bounding box center [367, 454] width 285 height 18
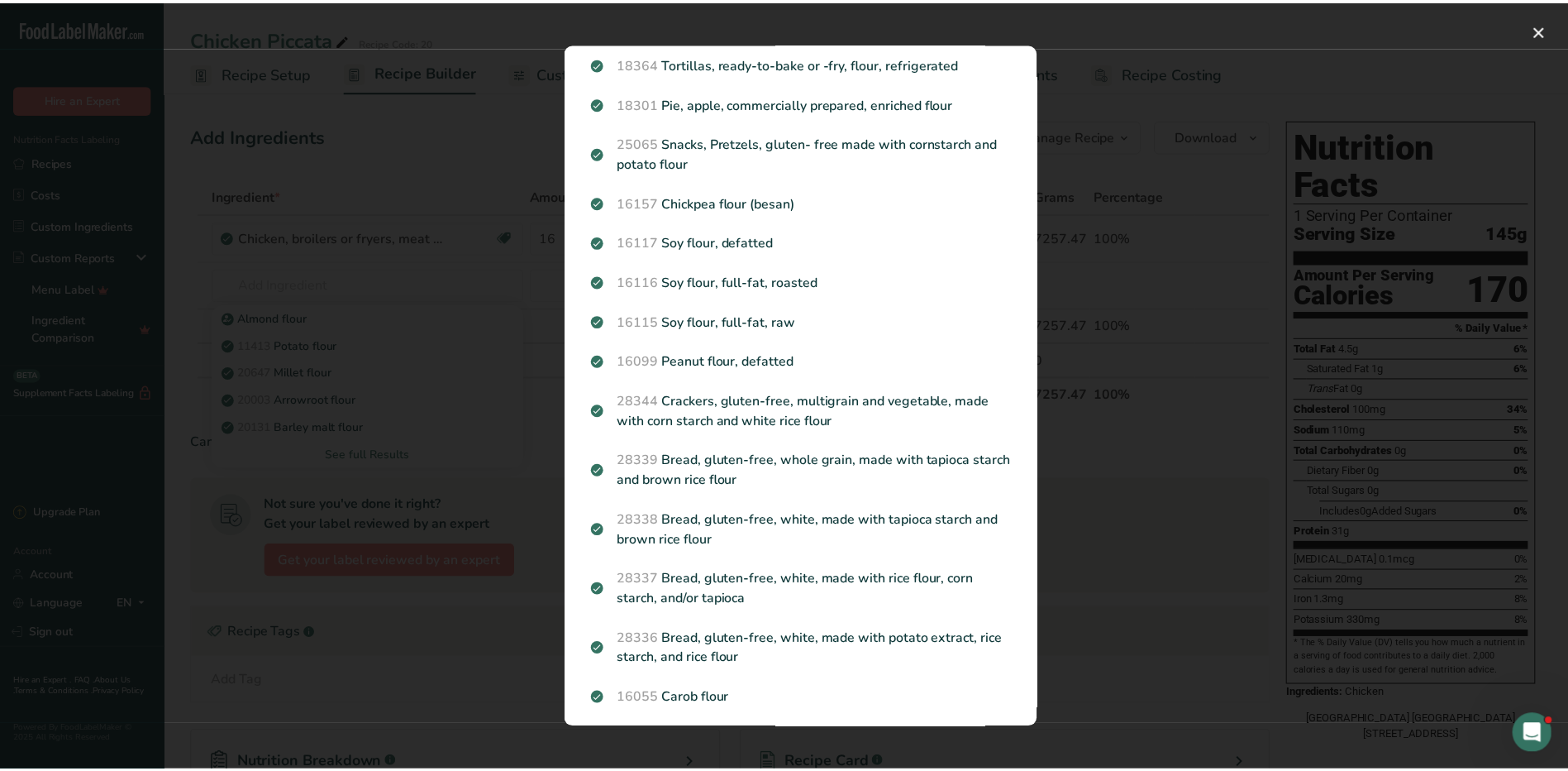
scroll to position [6, 0]
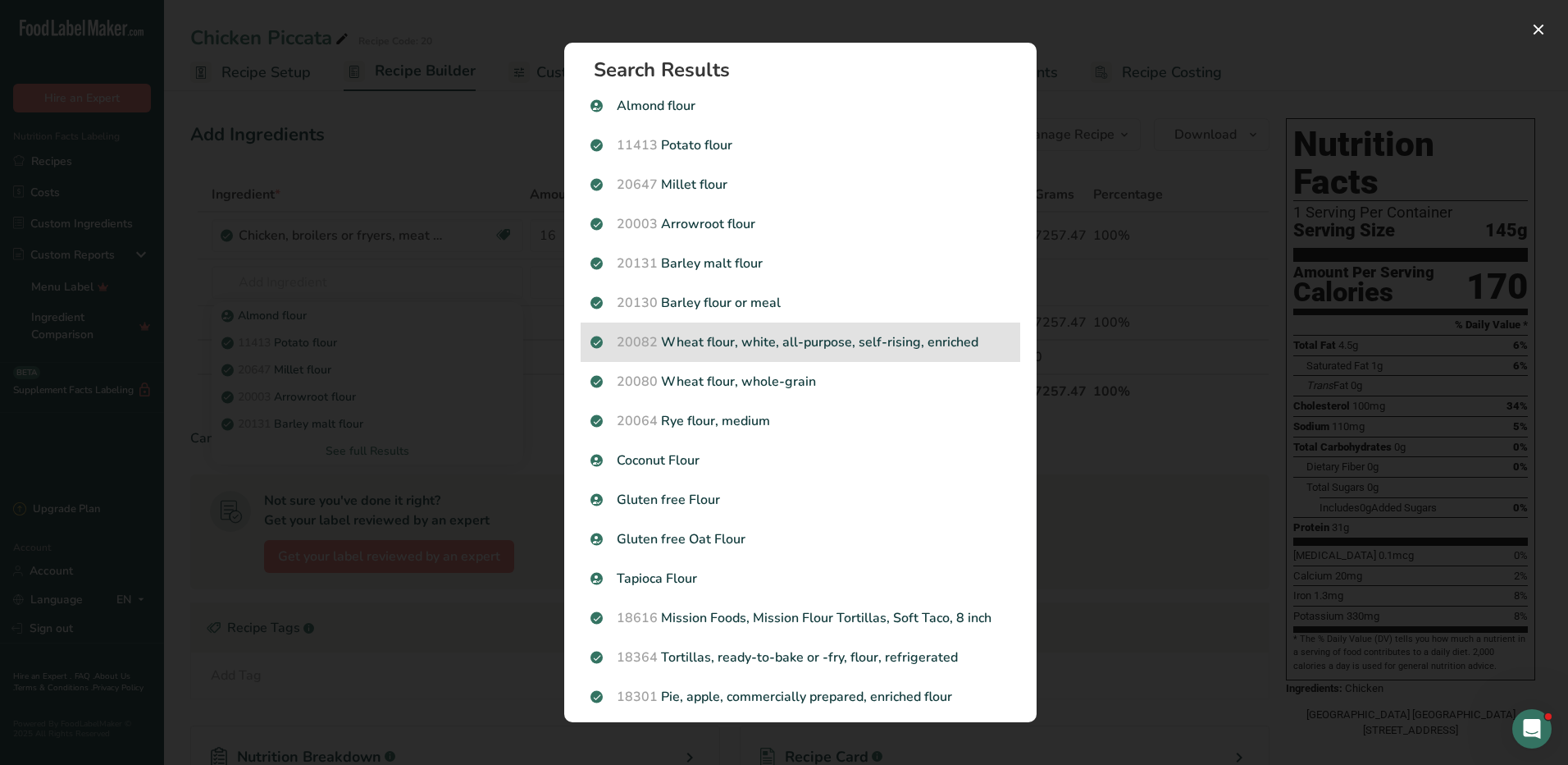
click at [891, 341] on p "20082 Wheat flour, white, all-purpose, self-rising, enriched" at bounding box center [800, 343] width 420 height 20
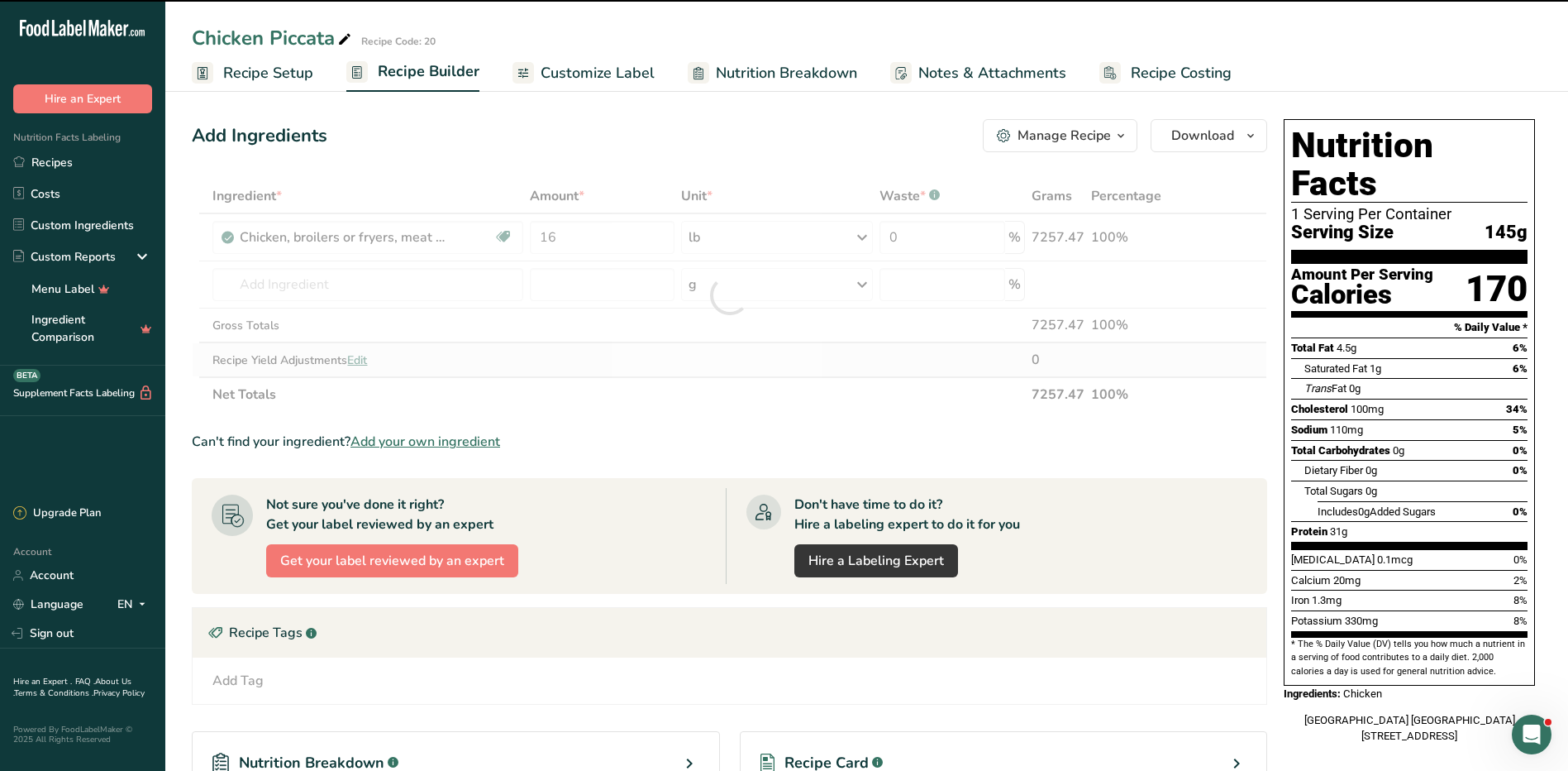
type input "0"
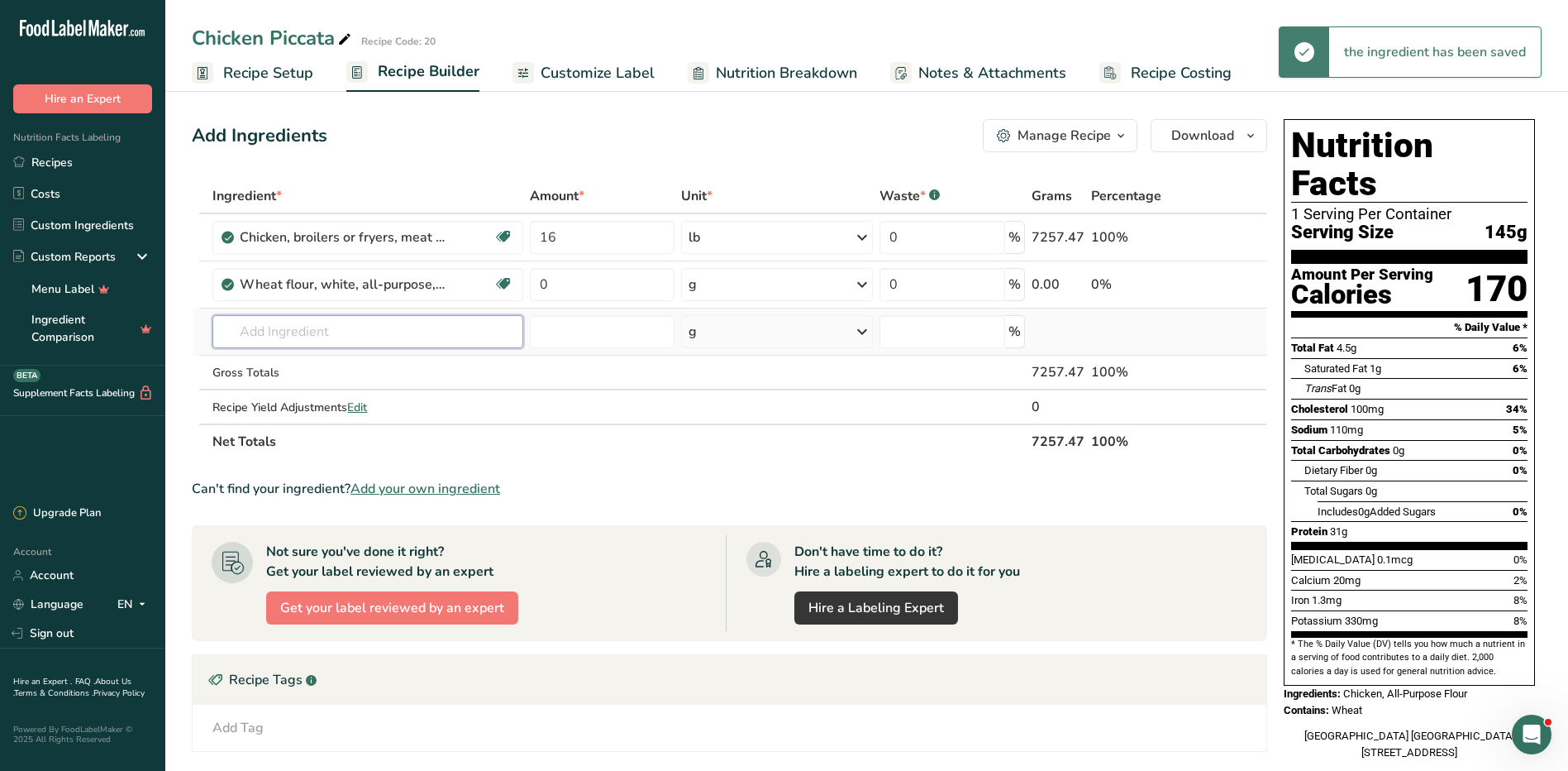
click at [441, 336] on input "text" at bounding box center [368, 332] width 311 height 33
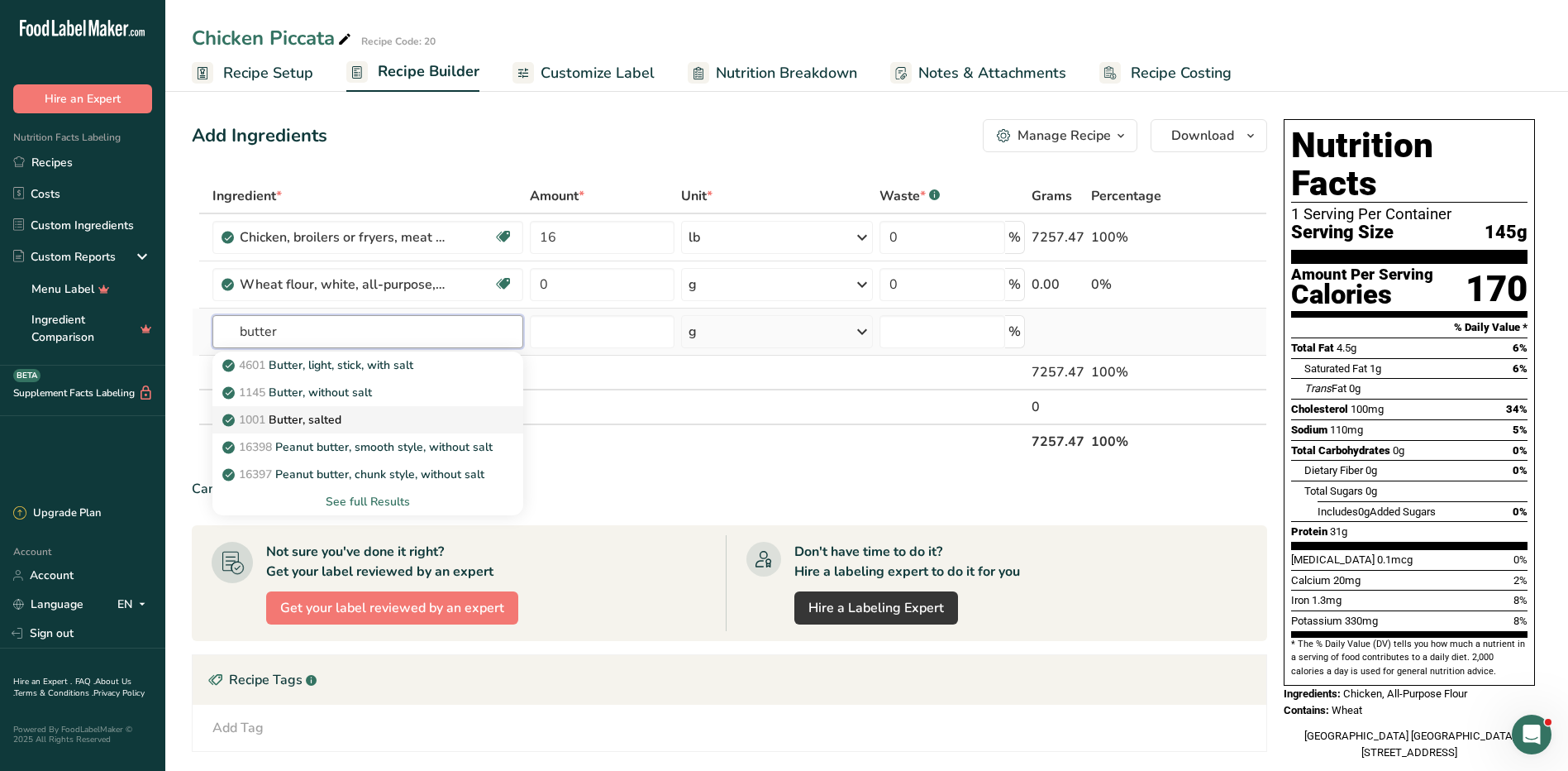
type input "butter"
click at [344, 411] on div "1001 Butter, salted" at bounding box center [354, 419] width 258 height 18
type input "Butter, salted"
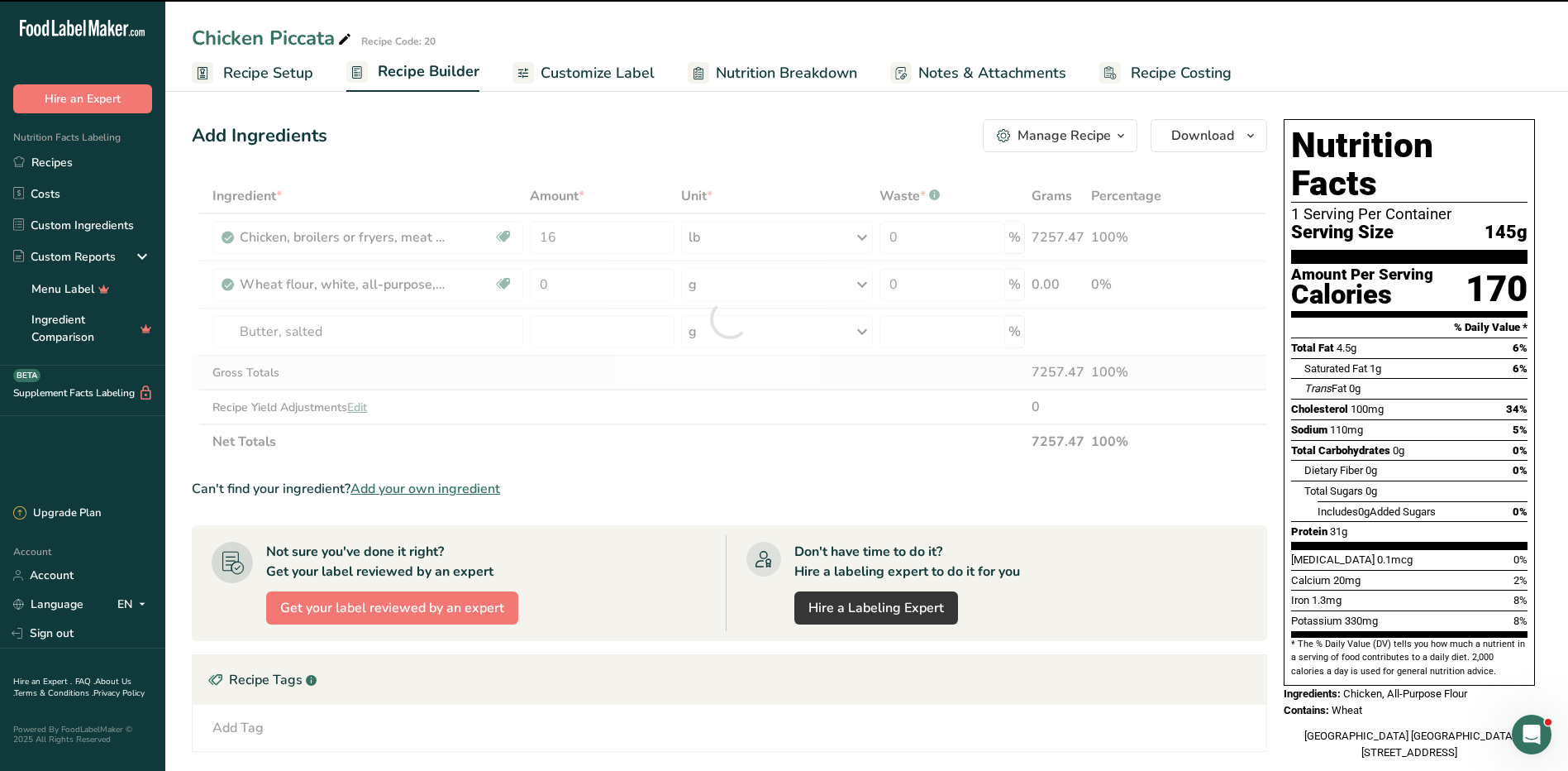
type input "0"
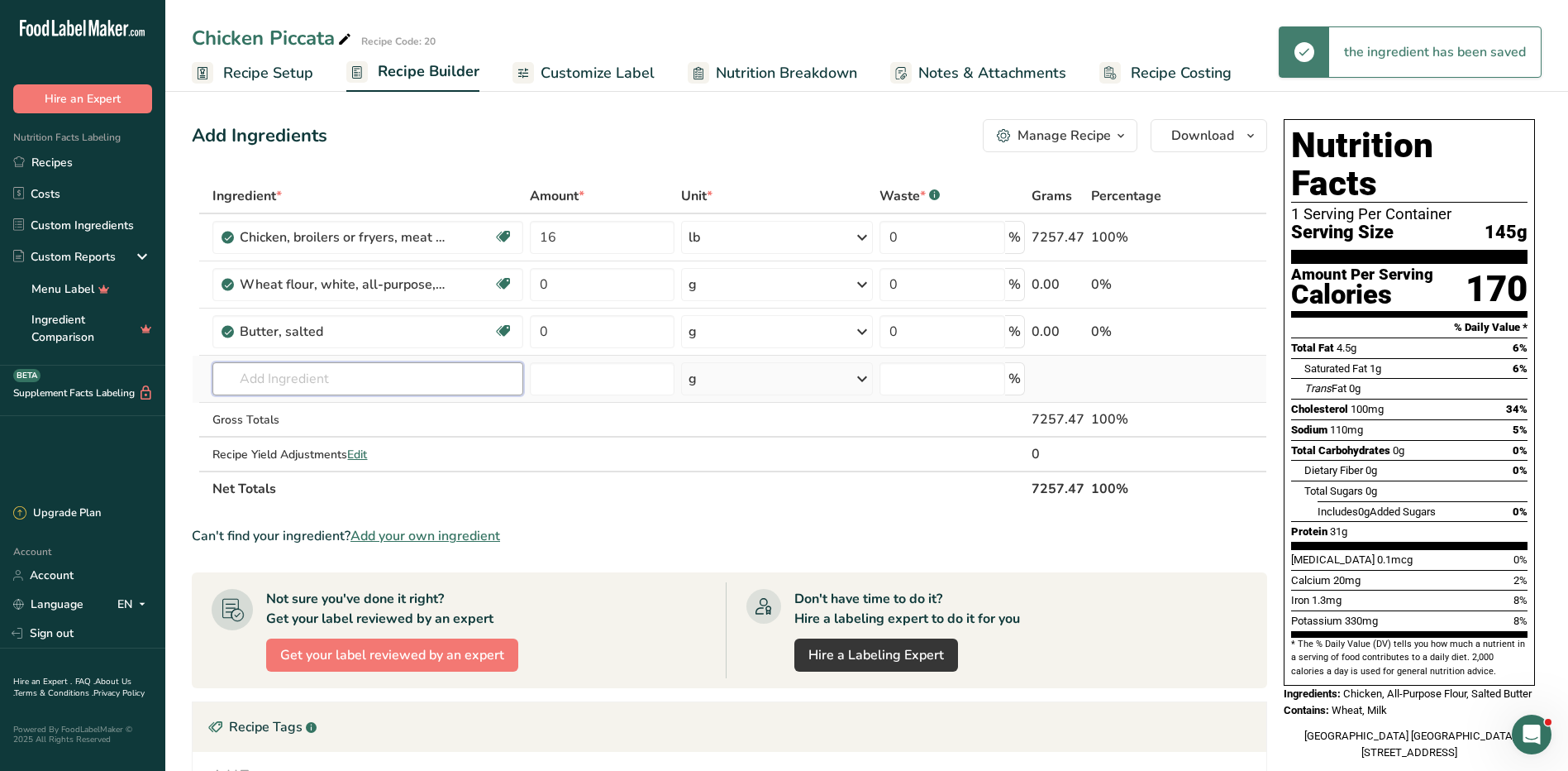
click at [332, 368] on input "text" at bounding box center [368, 379] width 311 height 33
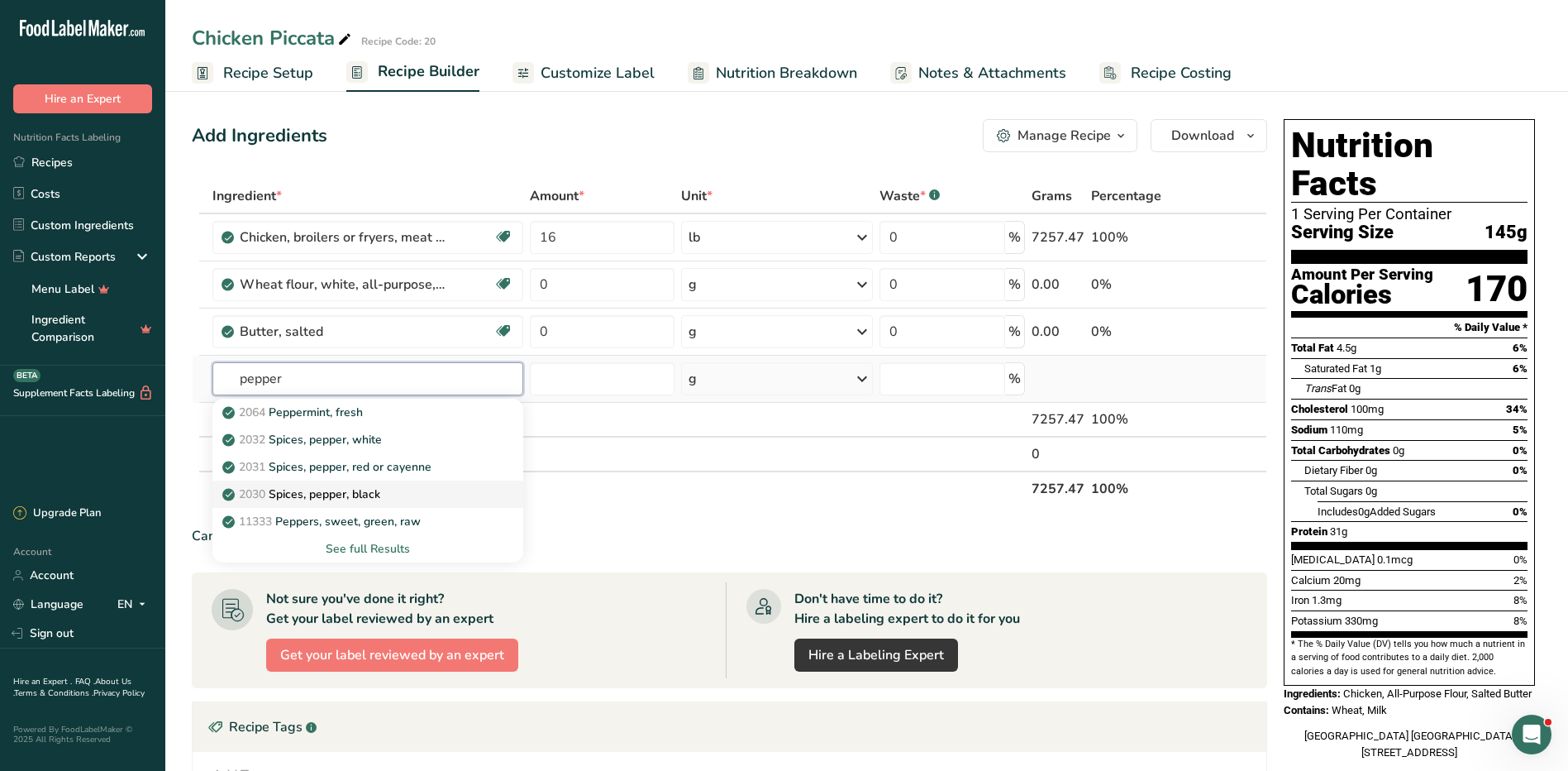
type input "pepper"
click at [392, 491] on div "2030 Spices, pepper, black" at bounding box center [354, 494] width 258 height 18
type input "Spices, pepper, black"
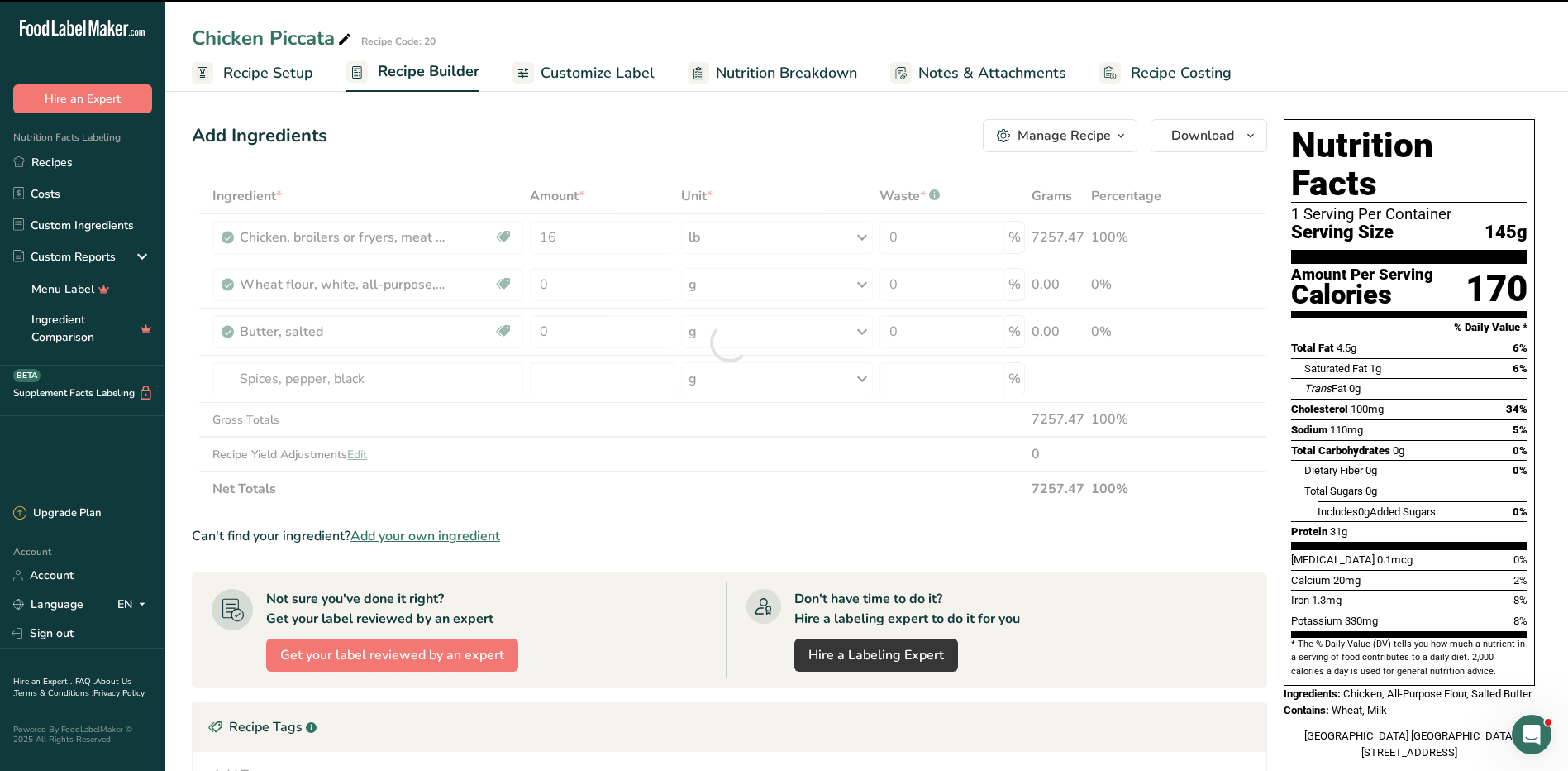
type input "0"
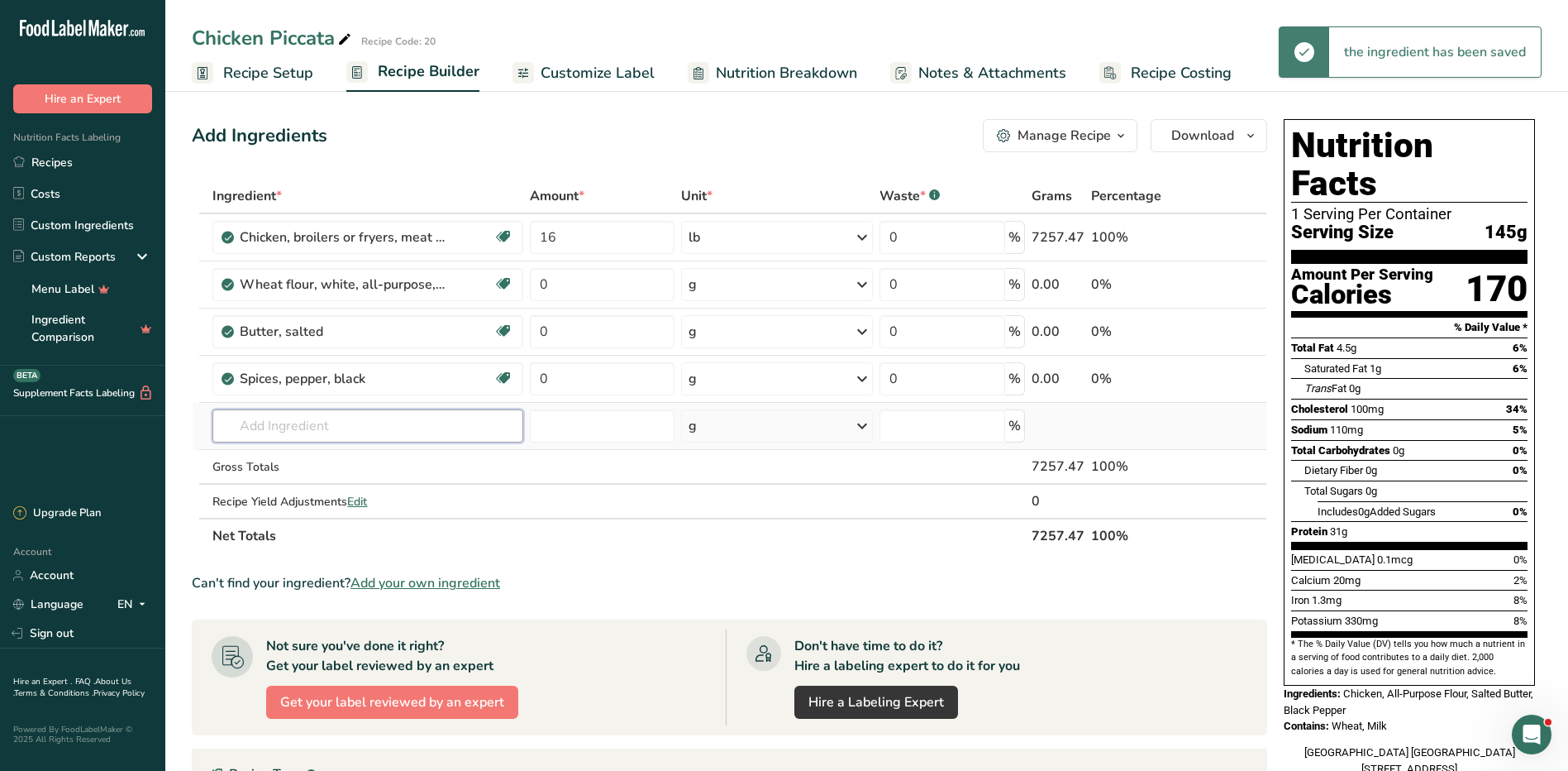
click at [364, 420] on input "text" at bounding box center [368, 426] width 311 height 33
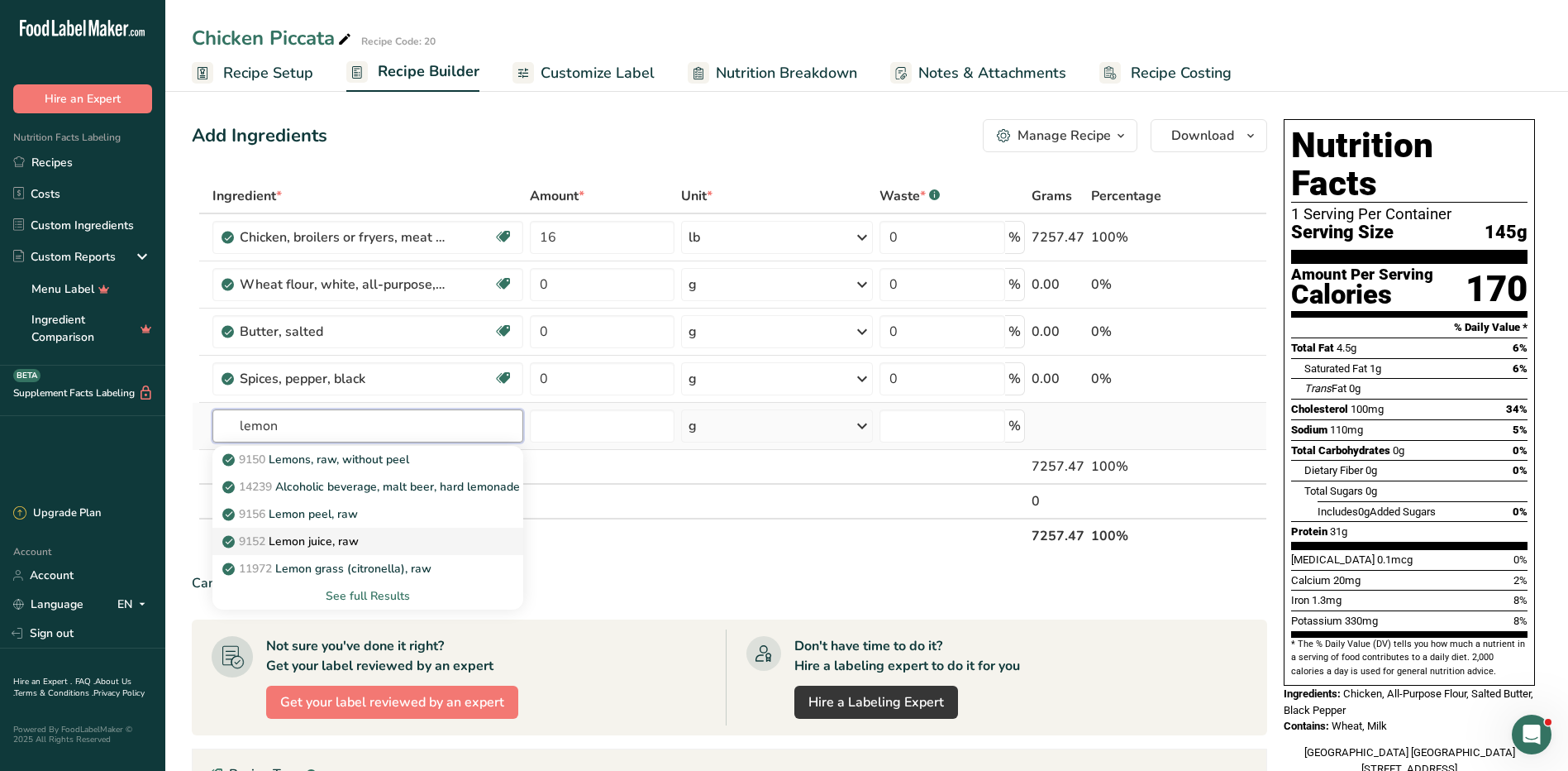
type input "lemon"
click at [357, 539] on p "9152 Lemon juice, raw" at bounding box center [292, 541] width 134 height 18
type input "Lemon juice, raw"
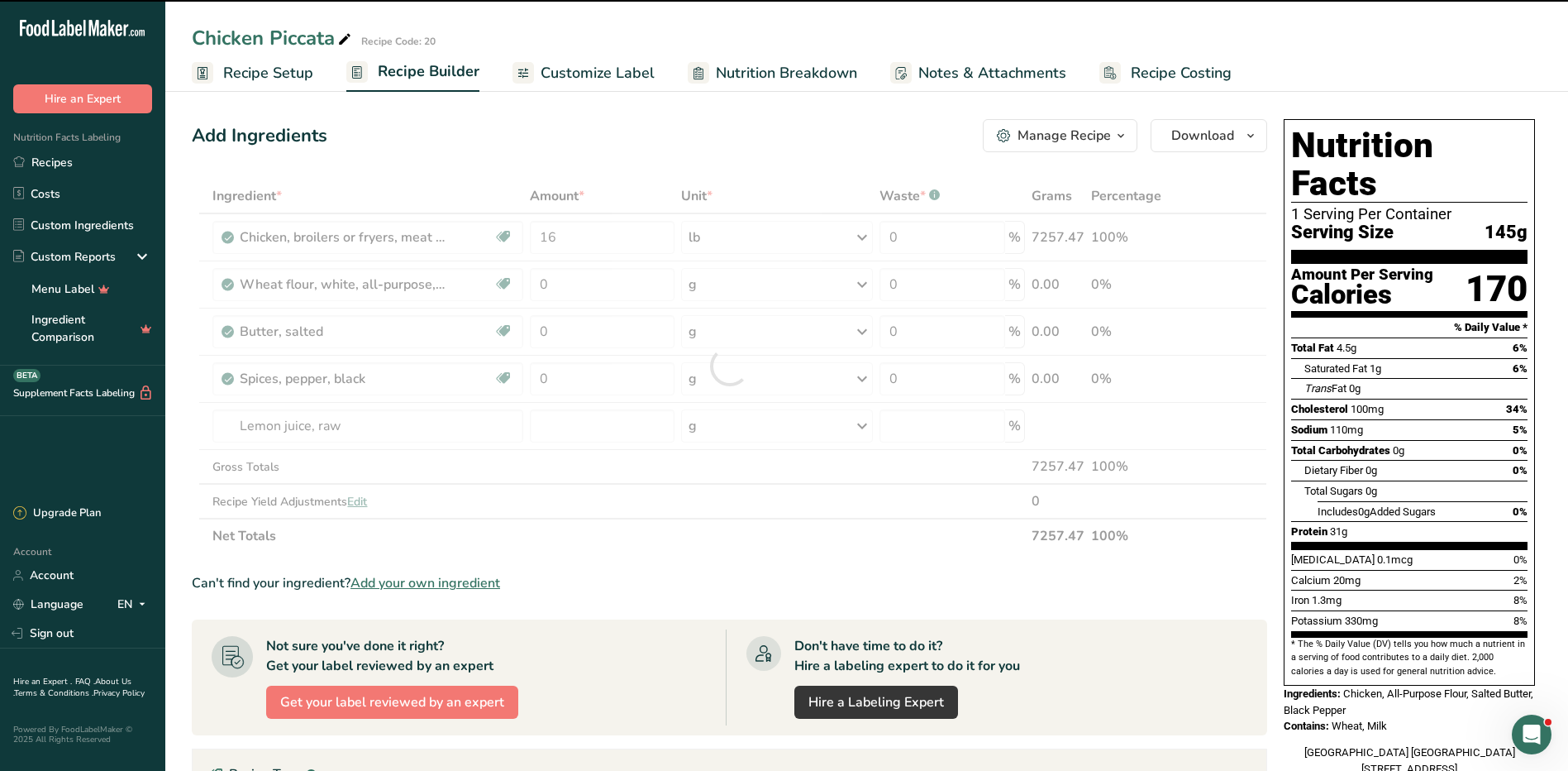
type input "0"
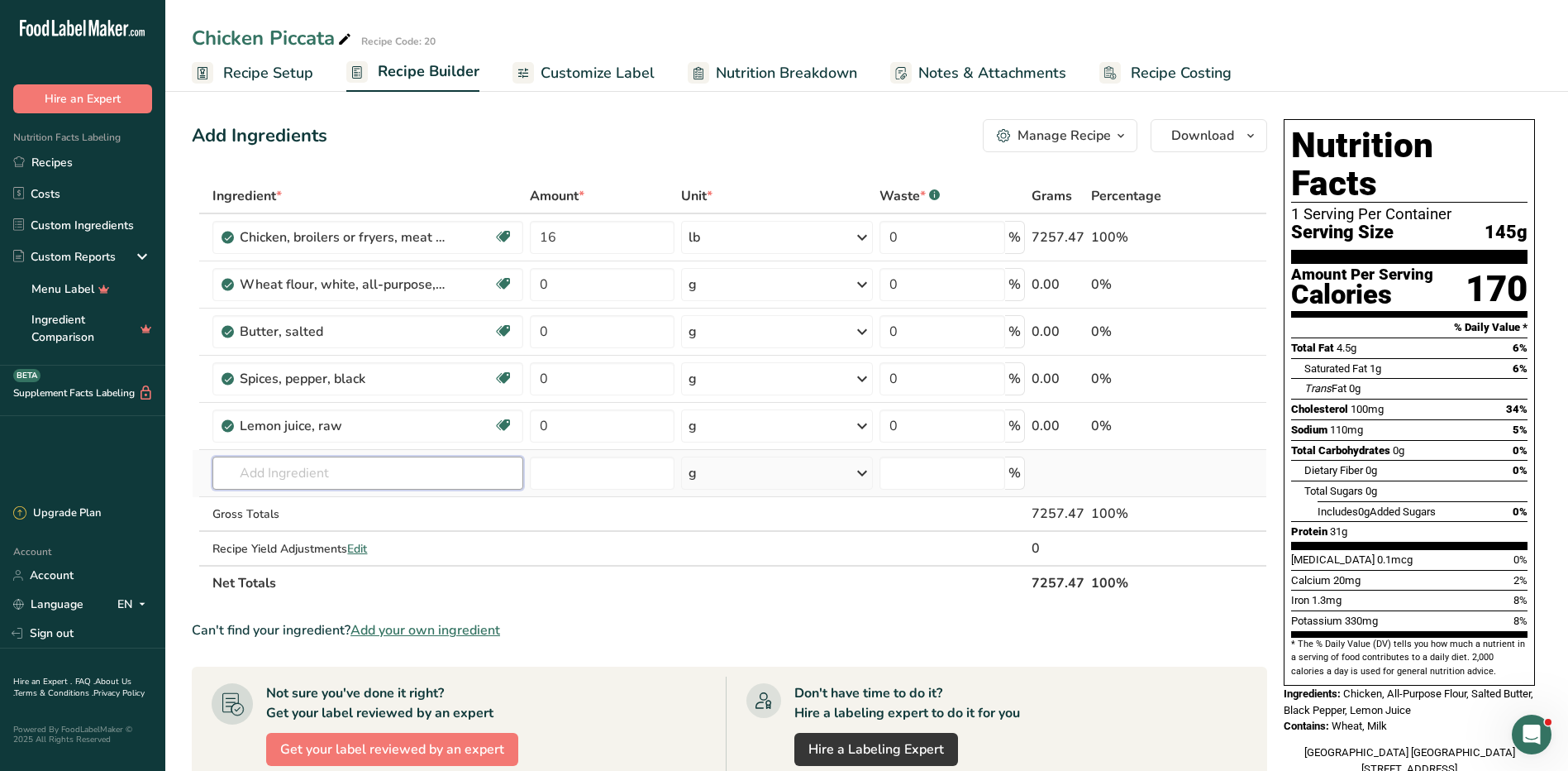
click at [304, 476] on input "text" at bounding box center [368, 473] width 311 height 33
type input "capers"
click at [327, 509] on p "2054 Capers, canned" at bounding box center [288, 506] width 125 height 18
type input "Capers, canned"
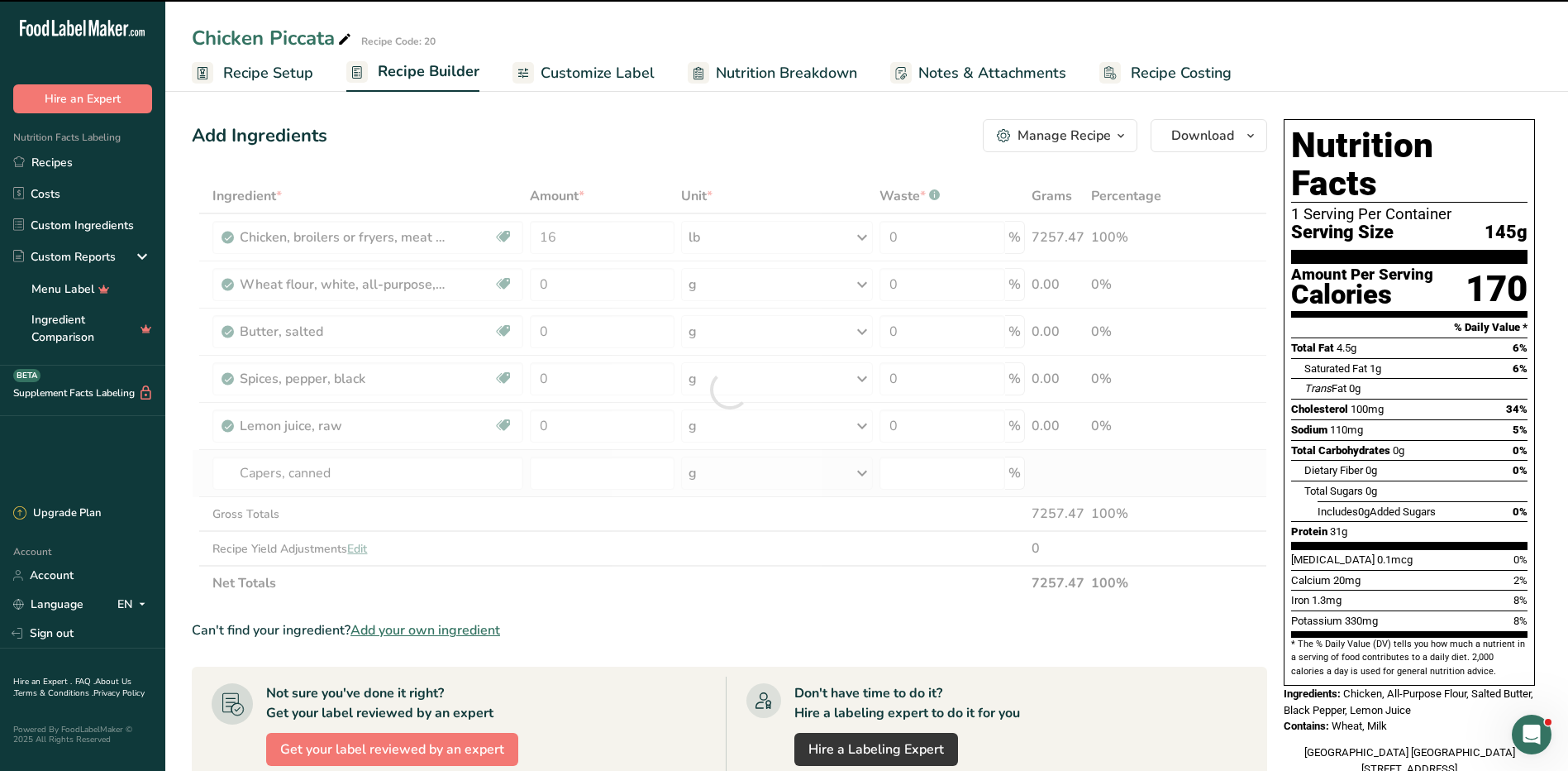
type input "0"
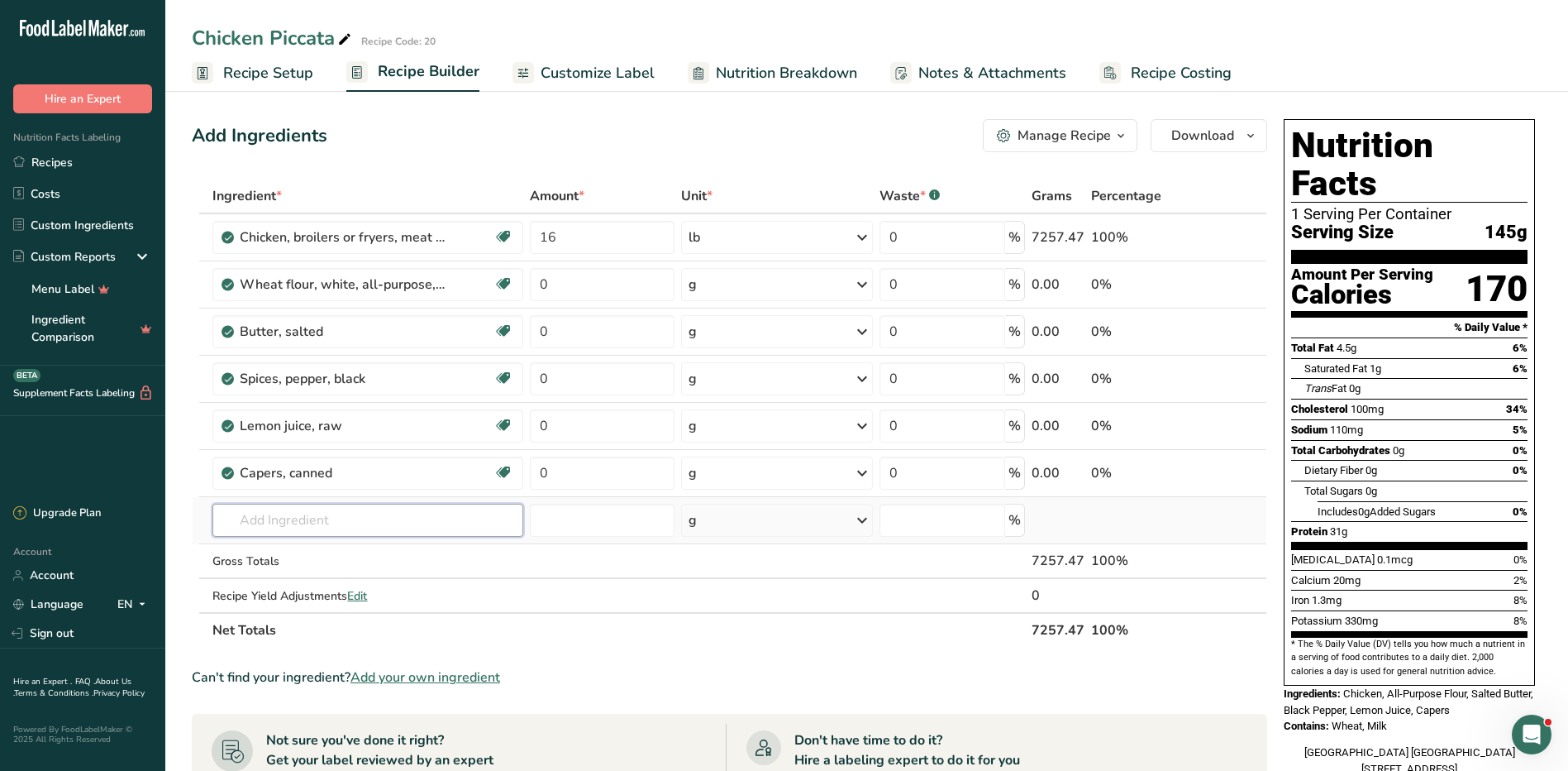
click at [359, 532] on input "text" at bounding box center [368, 520] width 311 height 33
type input "parsle"
click at [347, 578] on p "11297 [GEOGRAPHIC_DATA], fresh" at bounding box center [286, 580] width 122 height 18
type input "Parsley, fresh"
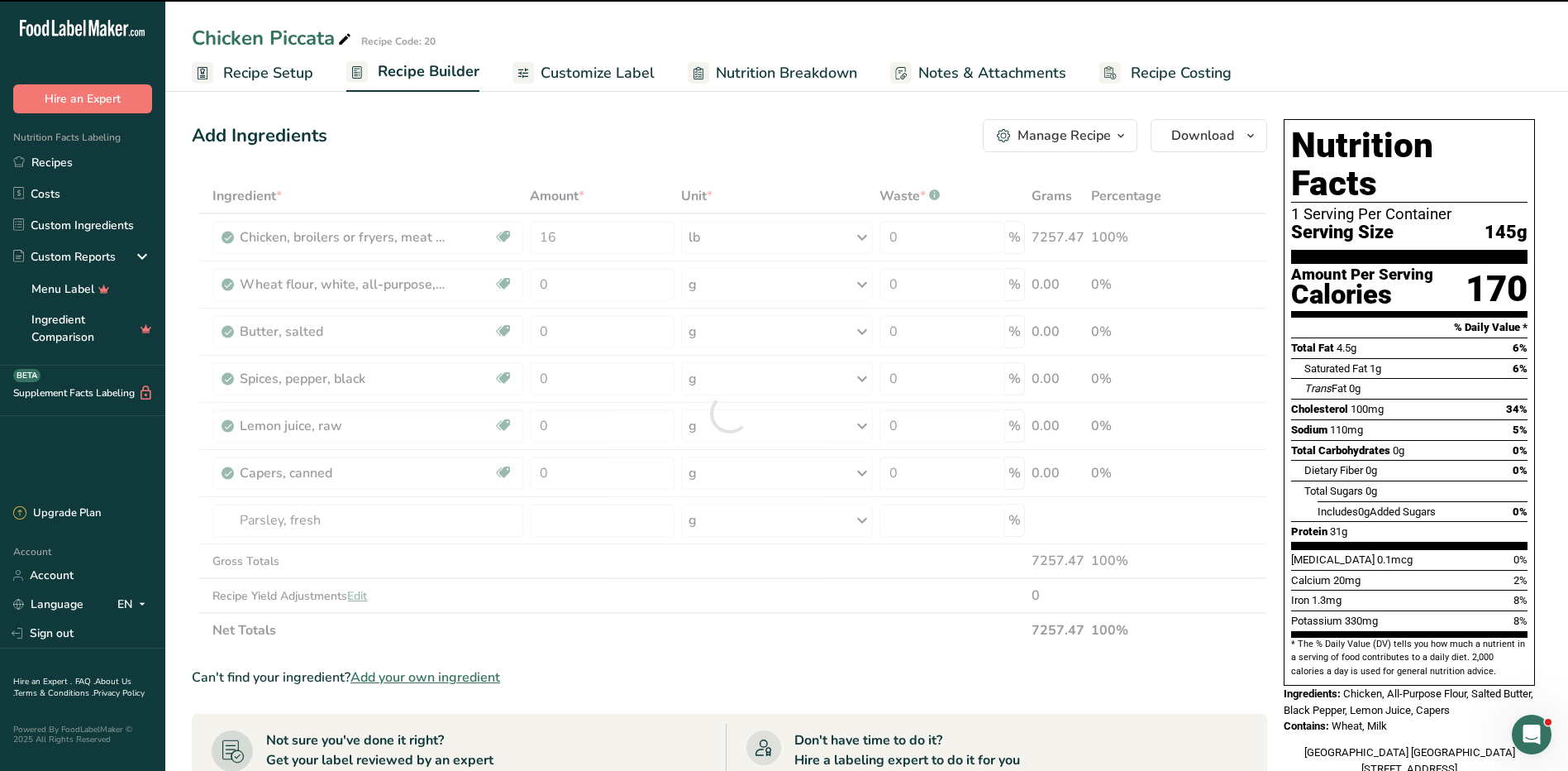
type input "0"
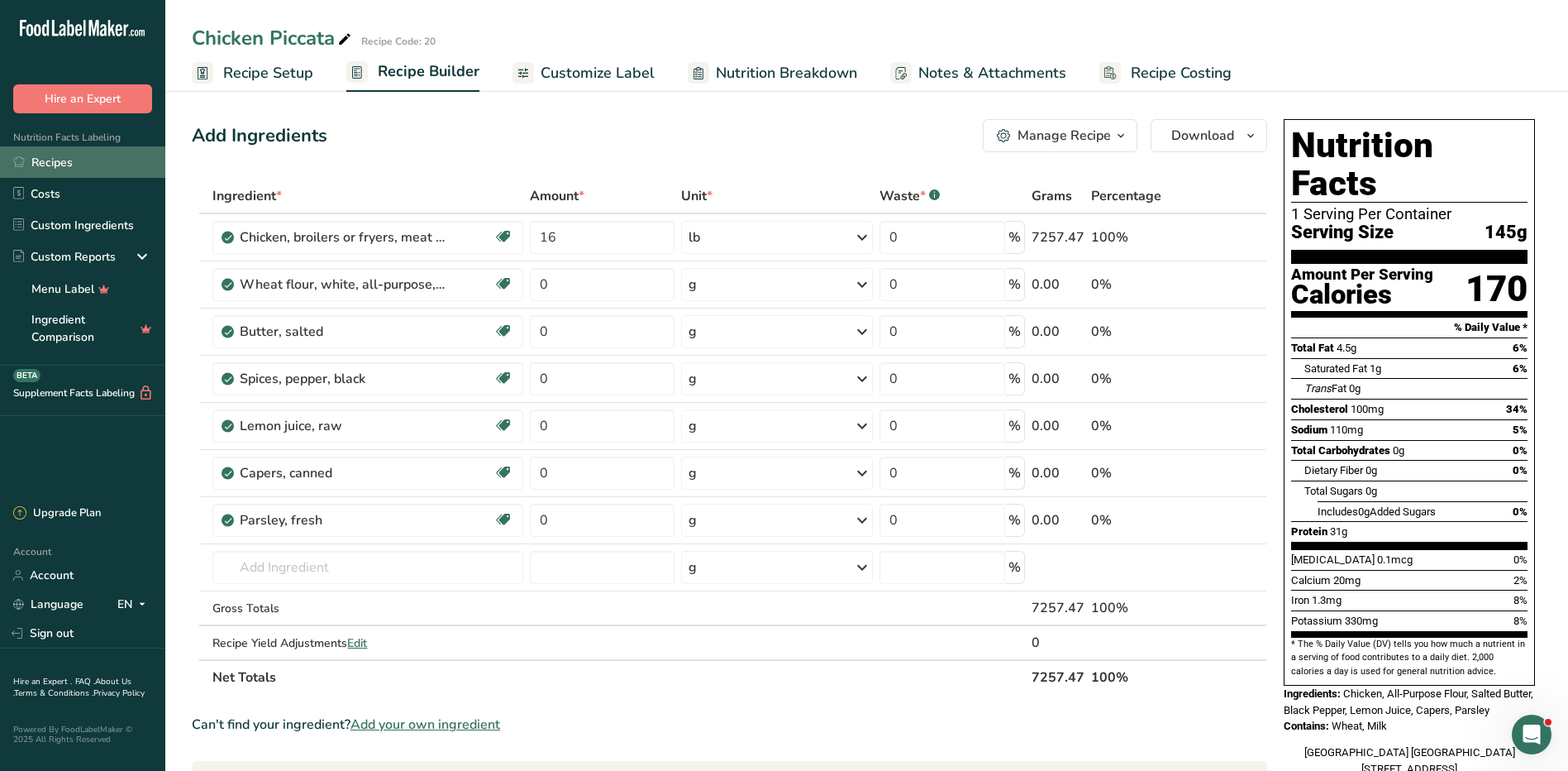
click at [60, 162] on link "Recipes" at bounding box center [83, 162] width 166 height 31
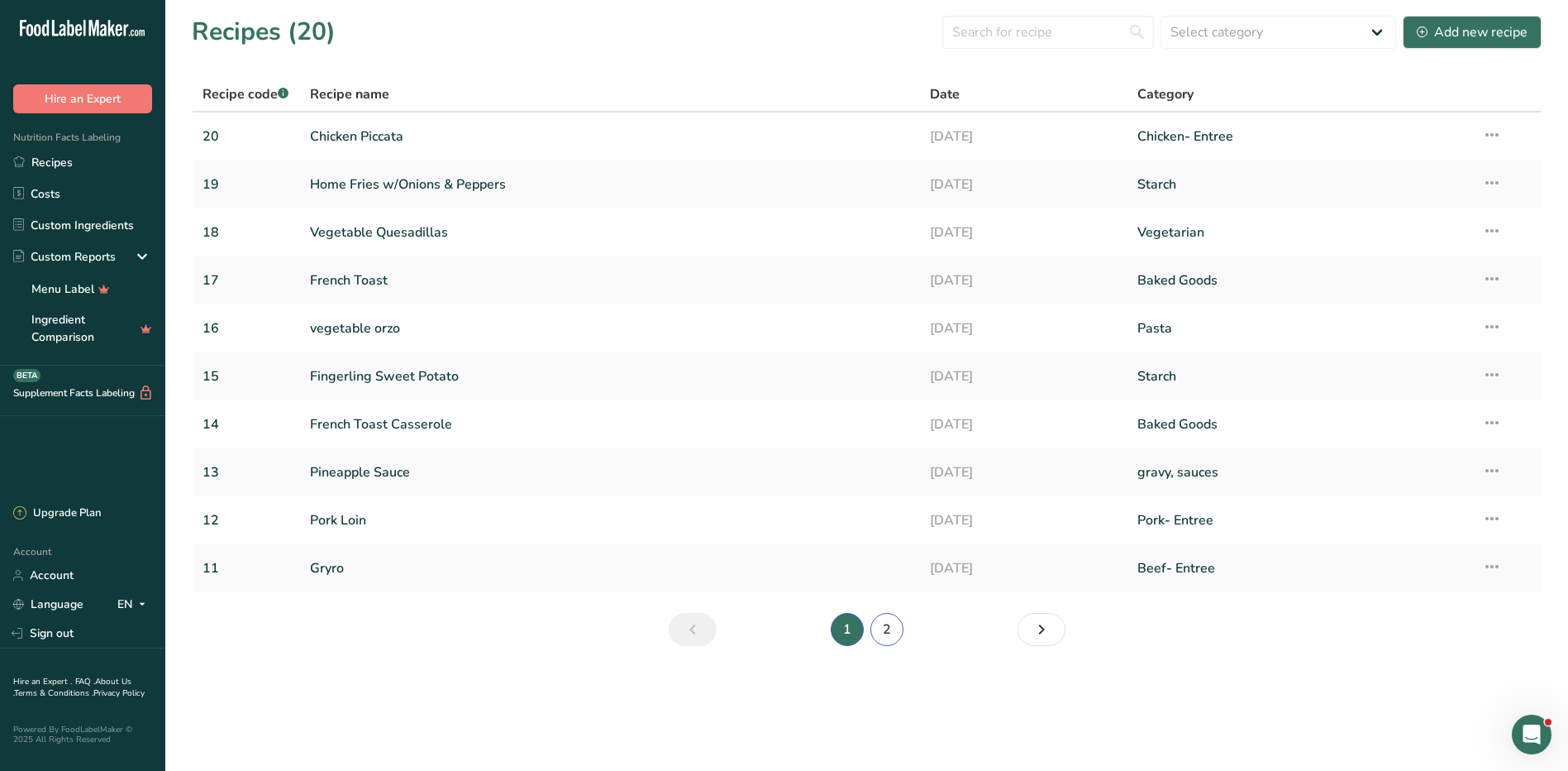
click at [885, 628] on link "2" at bounding box center [887, 629] width 33 height 33
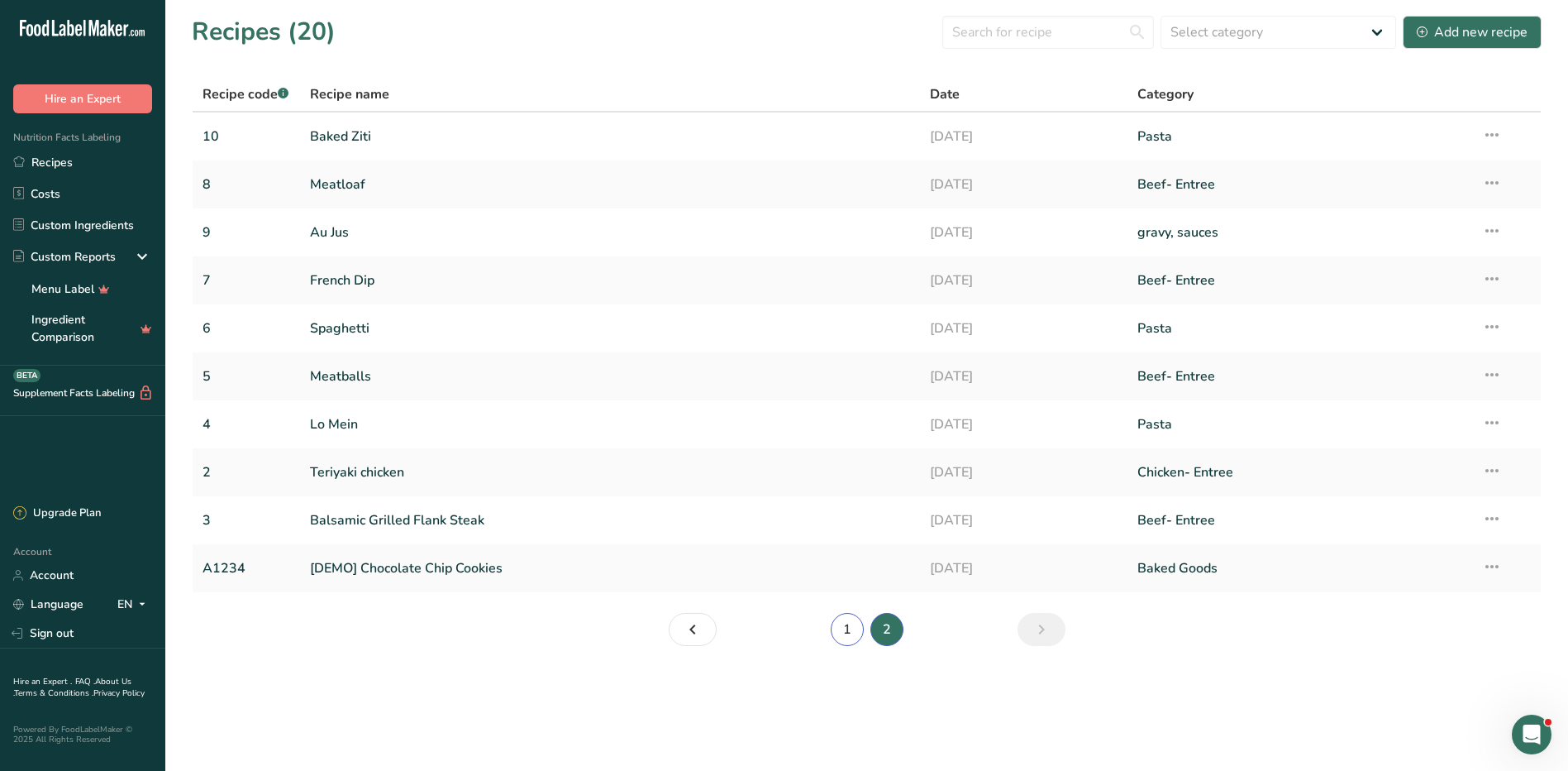
click at [854, 634] on link "1" at bounding box center [847, 629] width 33 height 33
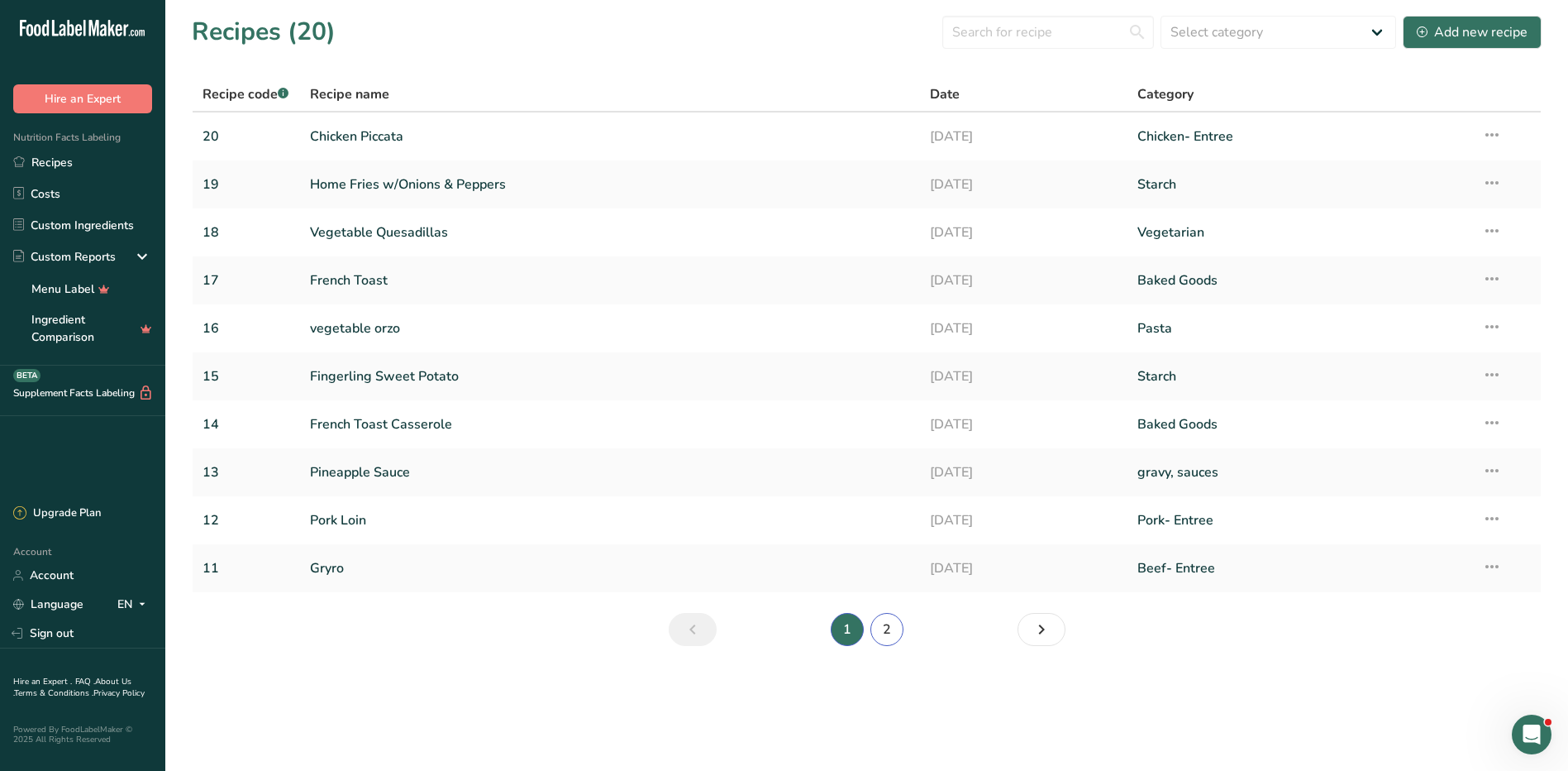
click at [889, 618] on link "2" at bounding box center [887, 629] width 33 height 33
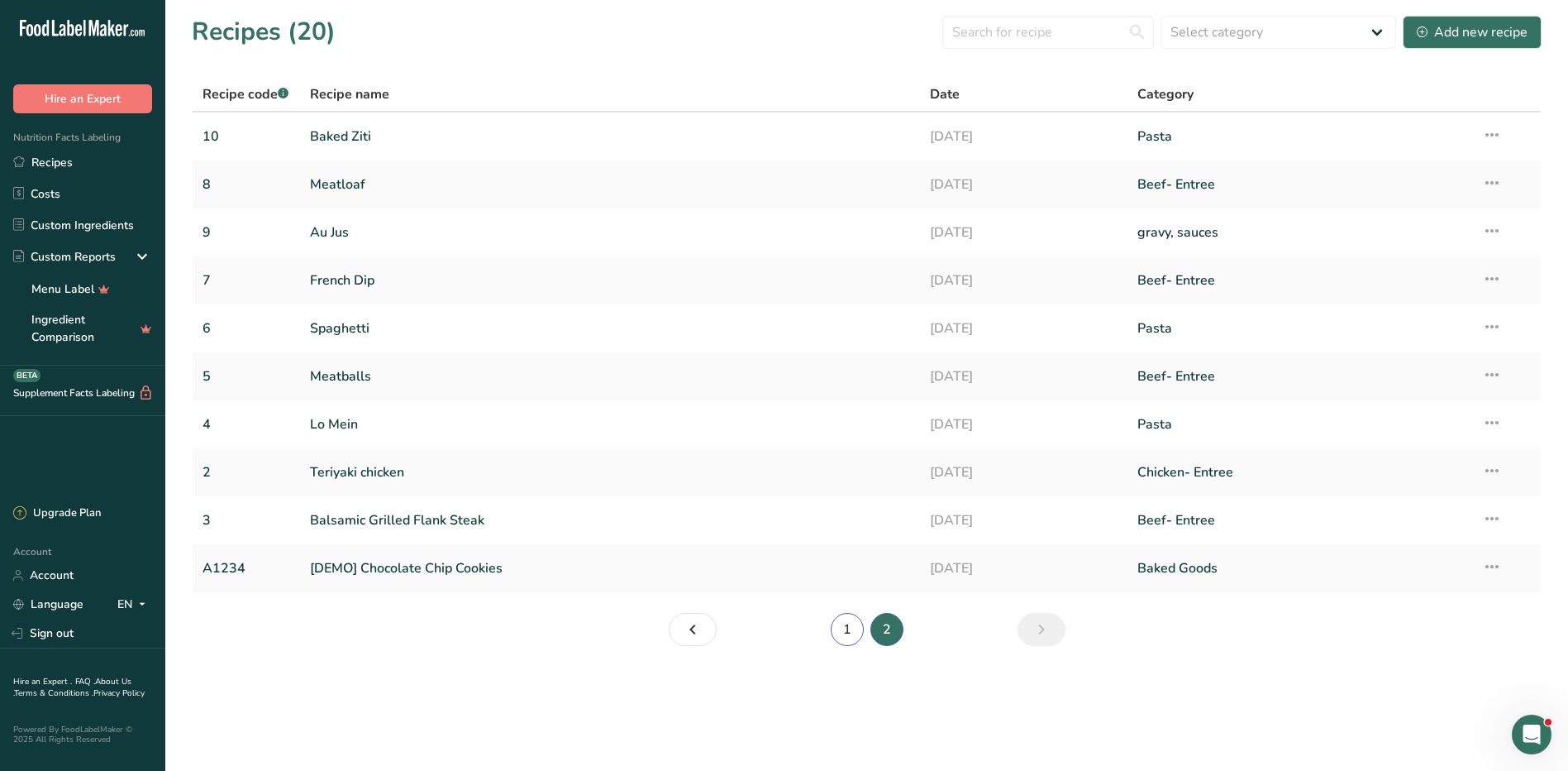
click at [852, 627] on link "1" at bounding box center [847, 629] width 33 height 33
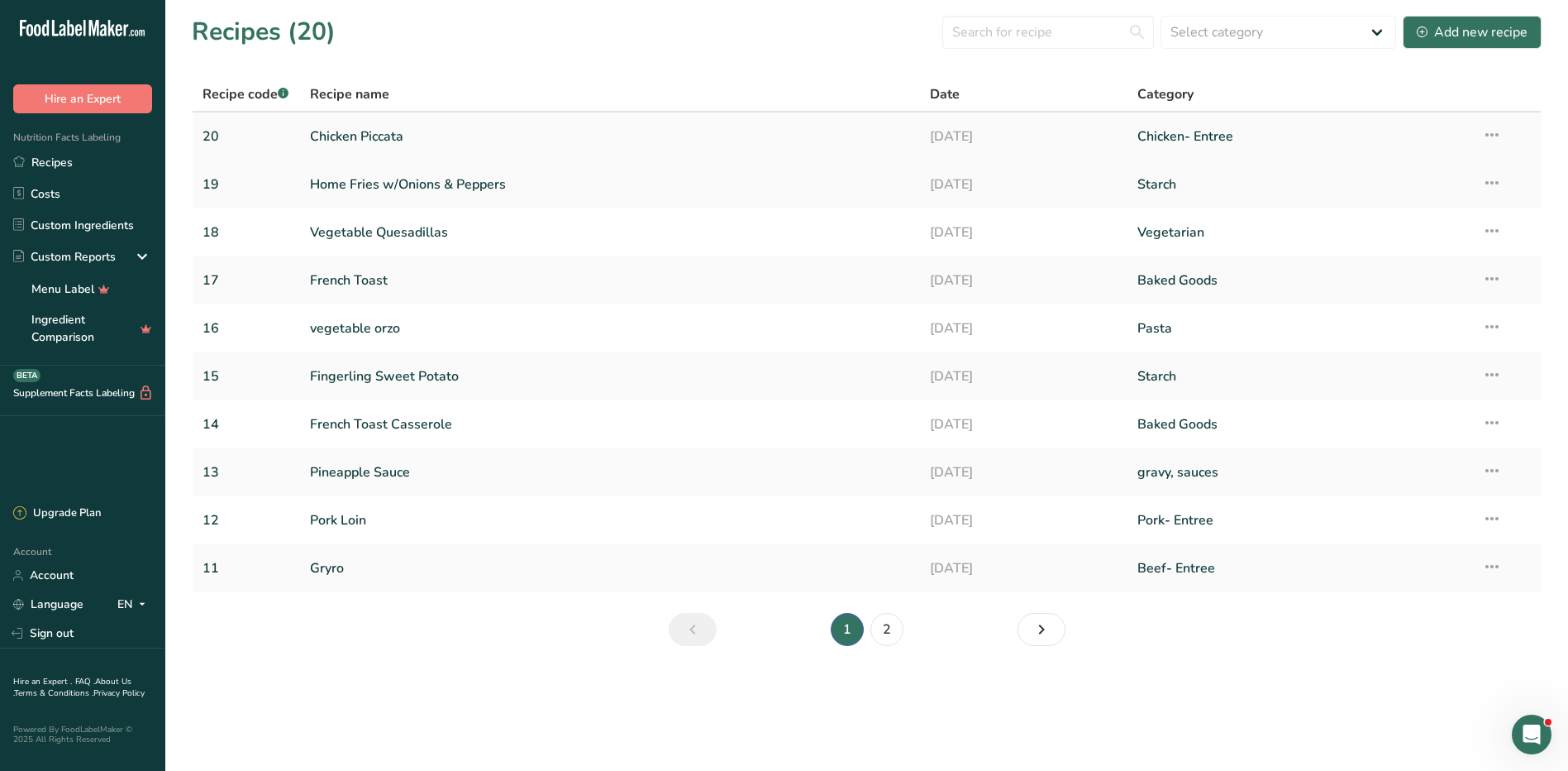
click at [380, 134] on link "Chicken Piccata" at bounding box center [610, 136] width 601 height 35
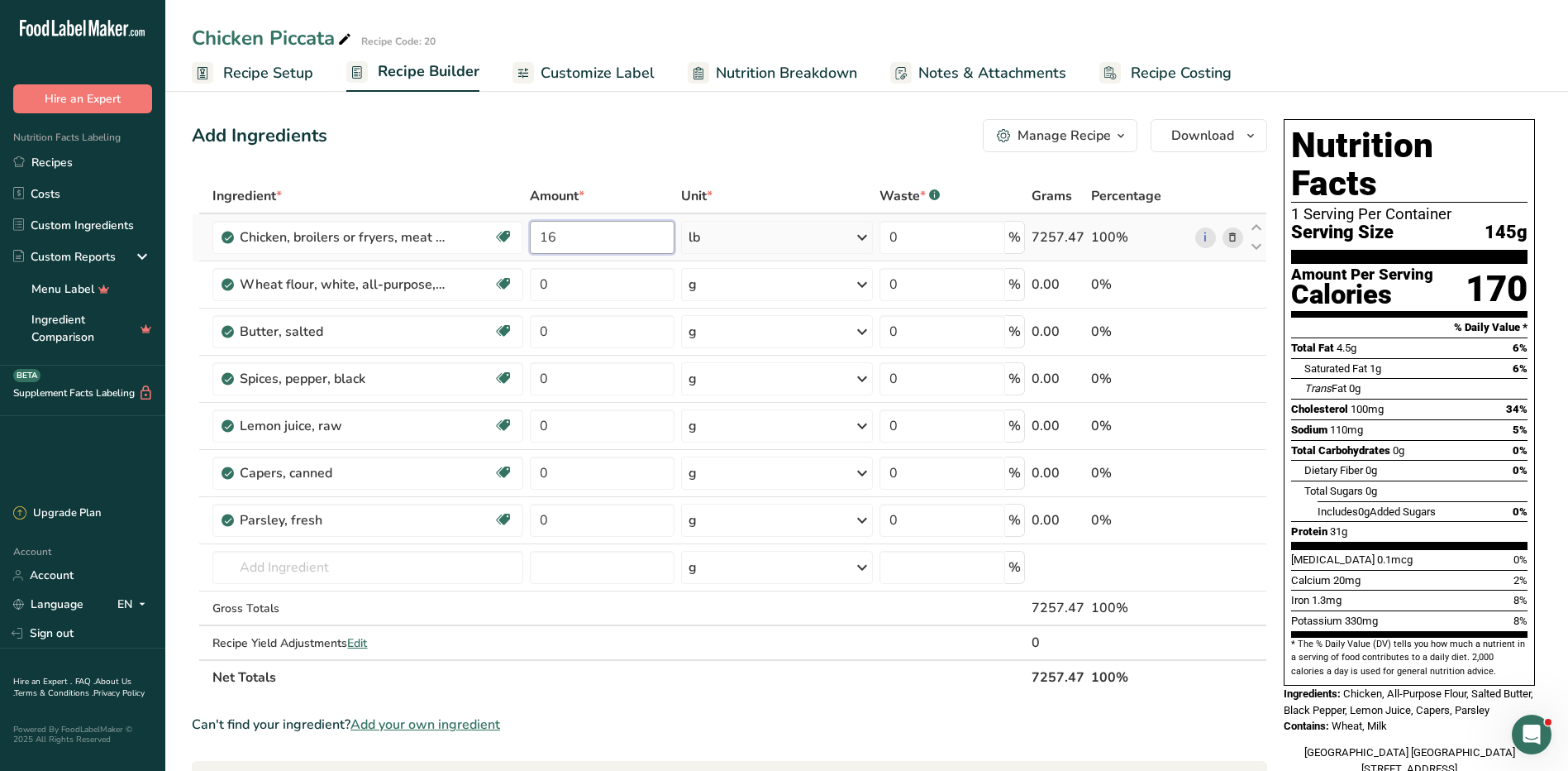
click at [585, 231] on input "16" at bounding box center [601, 238] width 145 height 33
type input "18"
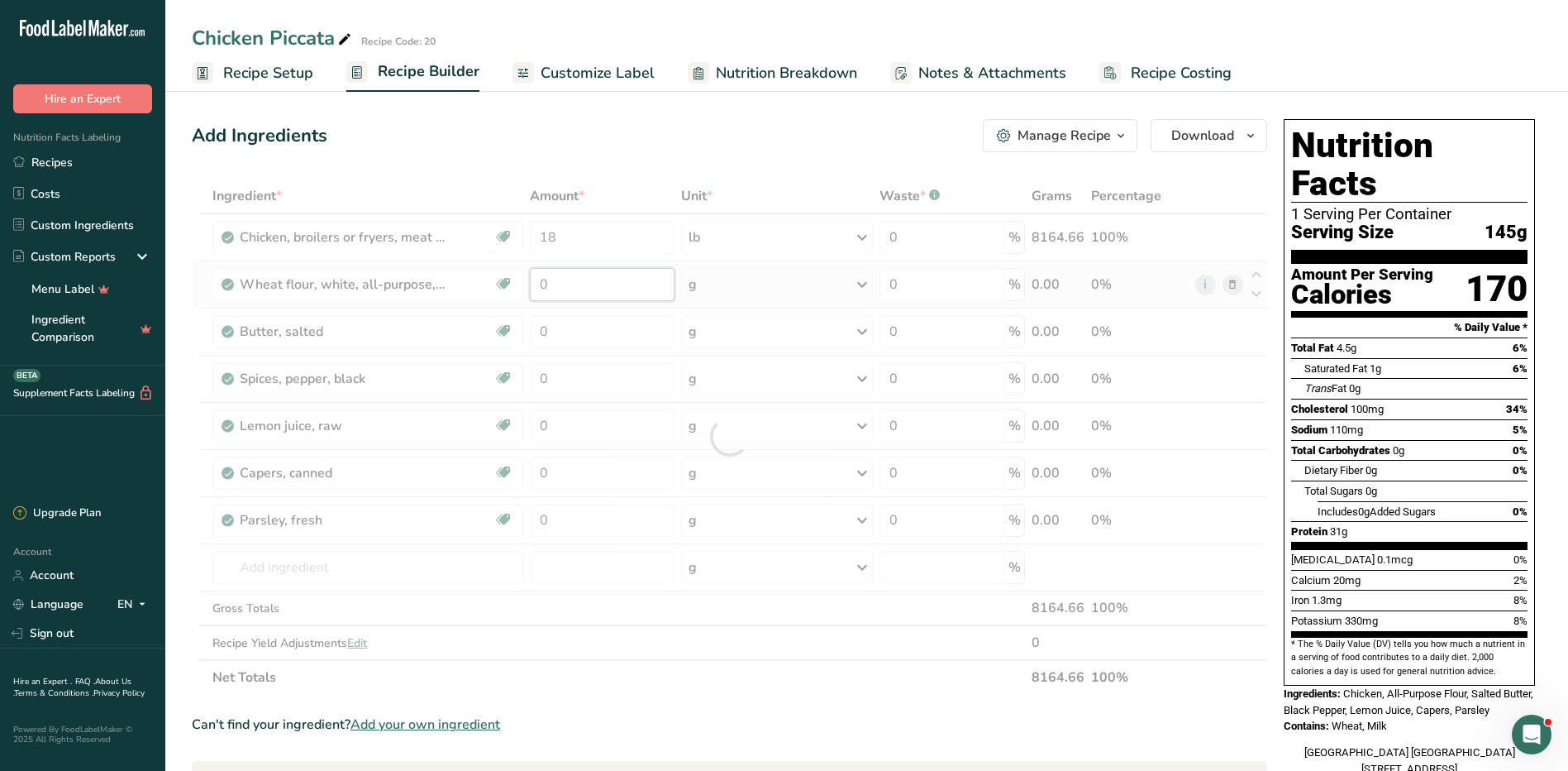
click at [602, 286] on div "Ingredient * Amount * Unit * Waste * .a-a{fill:#347362;}.b-a{fill:#fff;} Grams …" at bounding box center [729, 437] width 1075 height 516
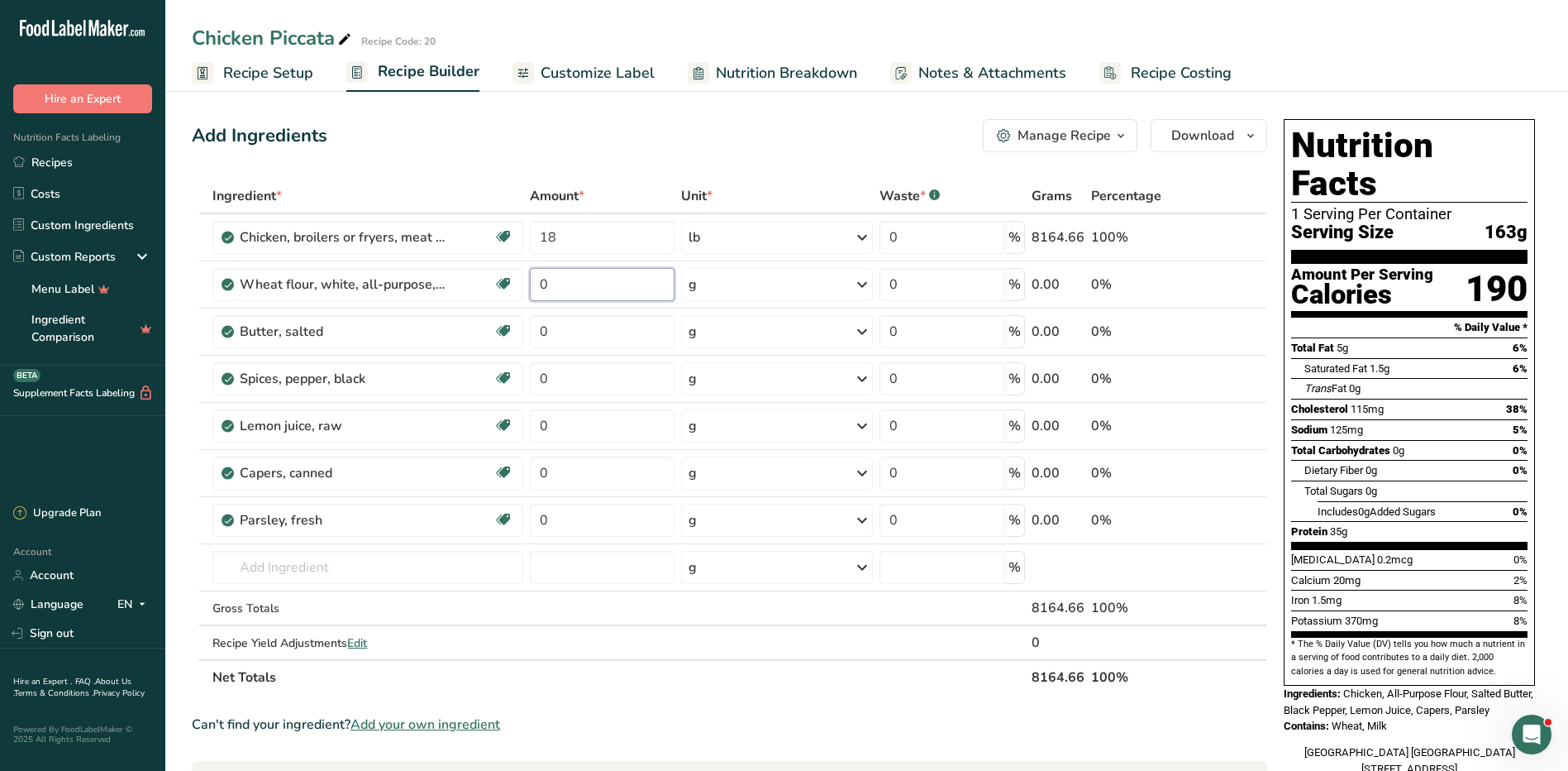
scroll to position [476, 0]
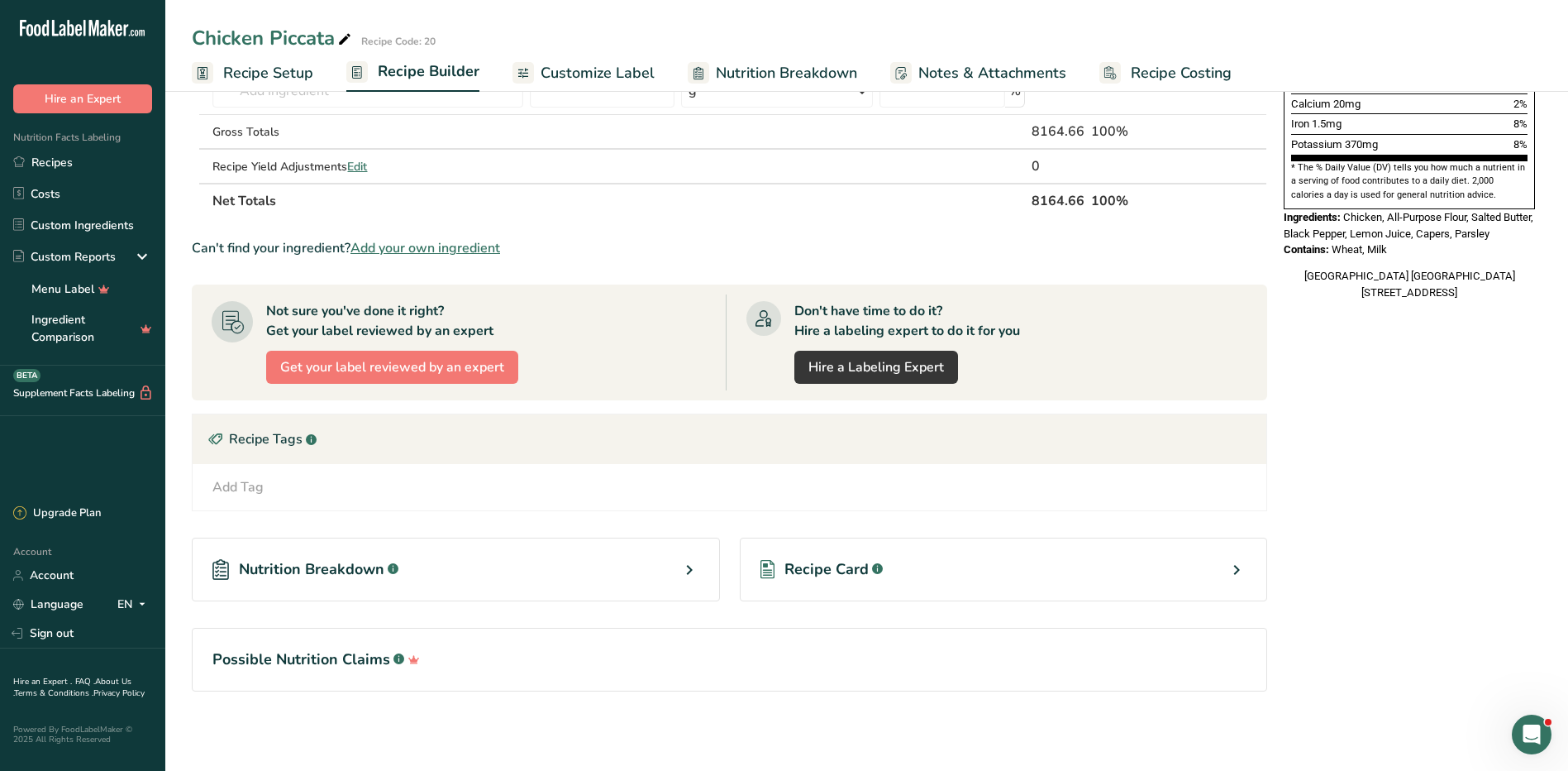
click at [854, 569] on span "Recipe Card" at bounding box center [827, 569] width 85 height 22
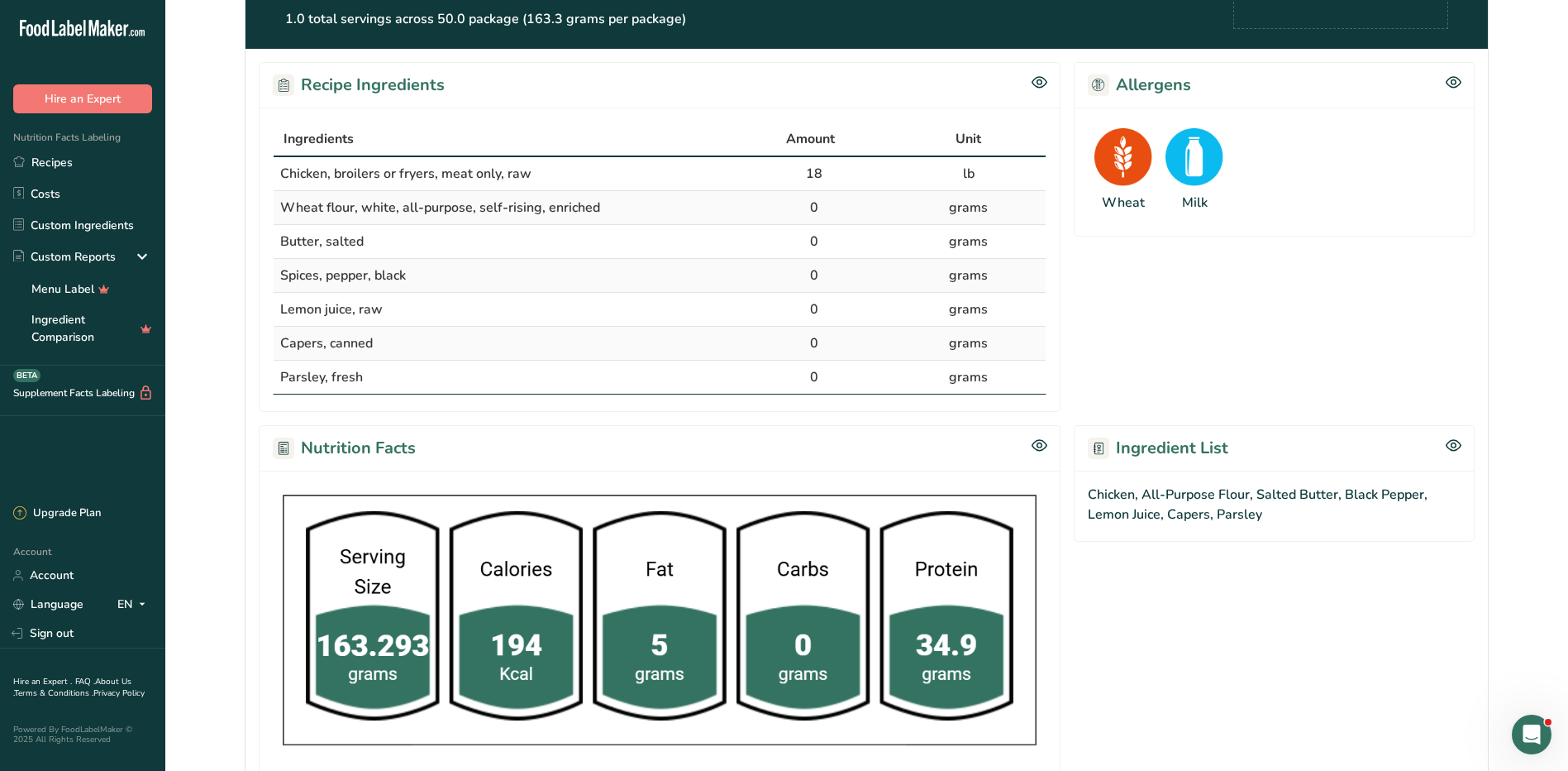
scroll to position [247, 0]
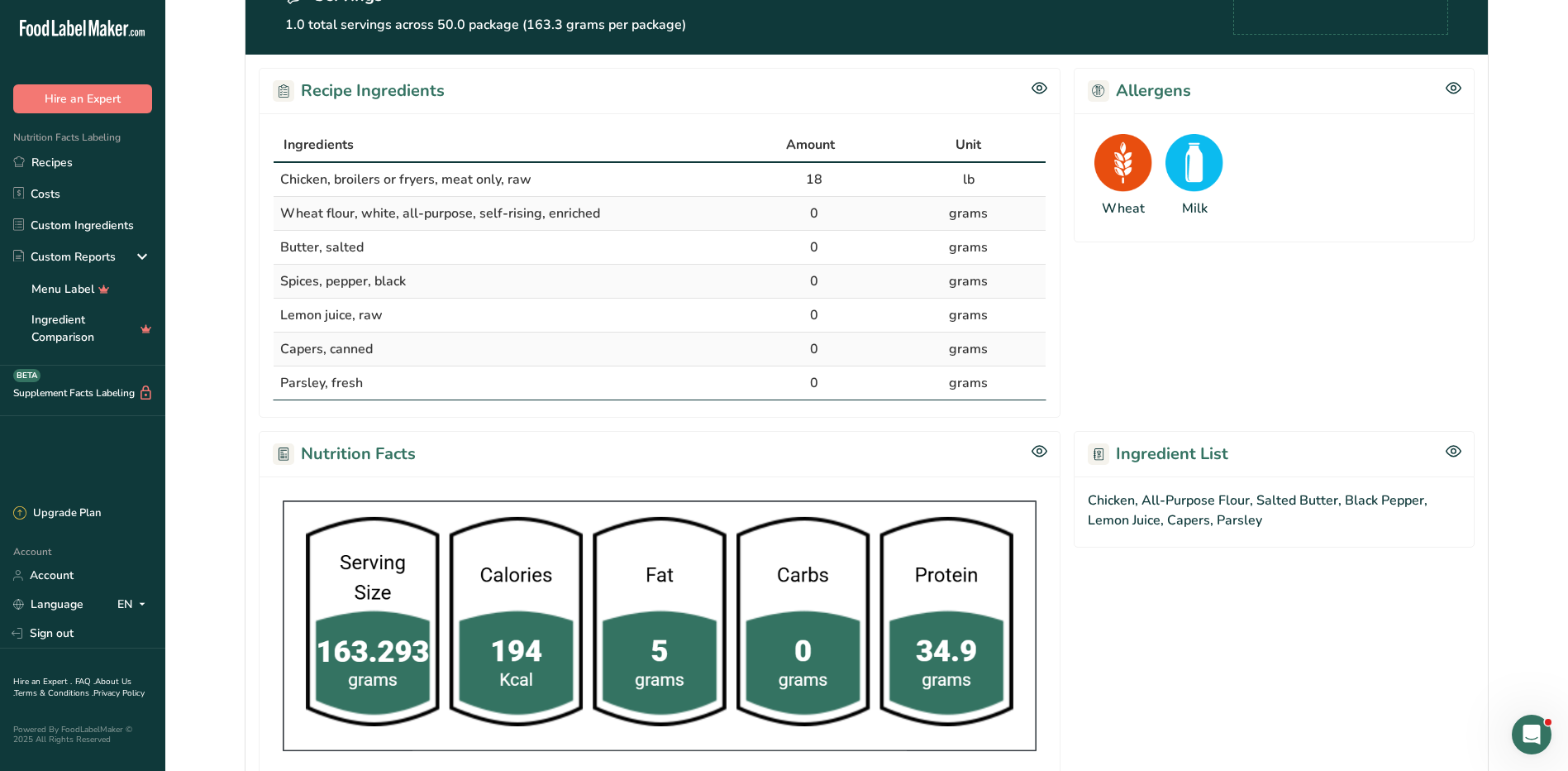
drag, startPoint x: 276, startPoint y: 141, endPoint x: 1014, endPoint y: 391, distance: 779.2
click at [1014, 391] on table "Ingredients Amount Unit Chicken, broilers or fryers, meat only, raw 18 [PERSON_…" at bounding box center [659, 263] width 773 height 273
copy table "Ingredients Amount Unit Chicken, broilers or fryers, meat only, raw 18 [PERSON_…"
click at [682, 140] on div "Ingredients" at bounding box center [505, 145] width 443 height 20
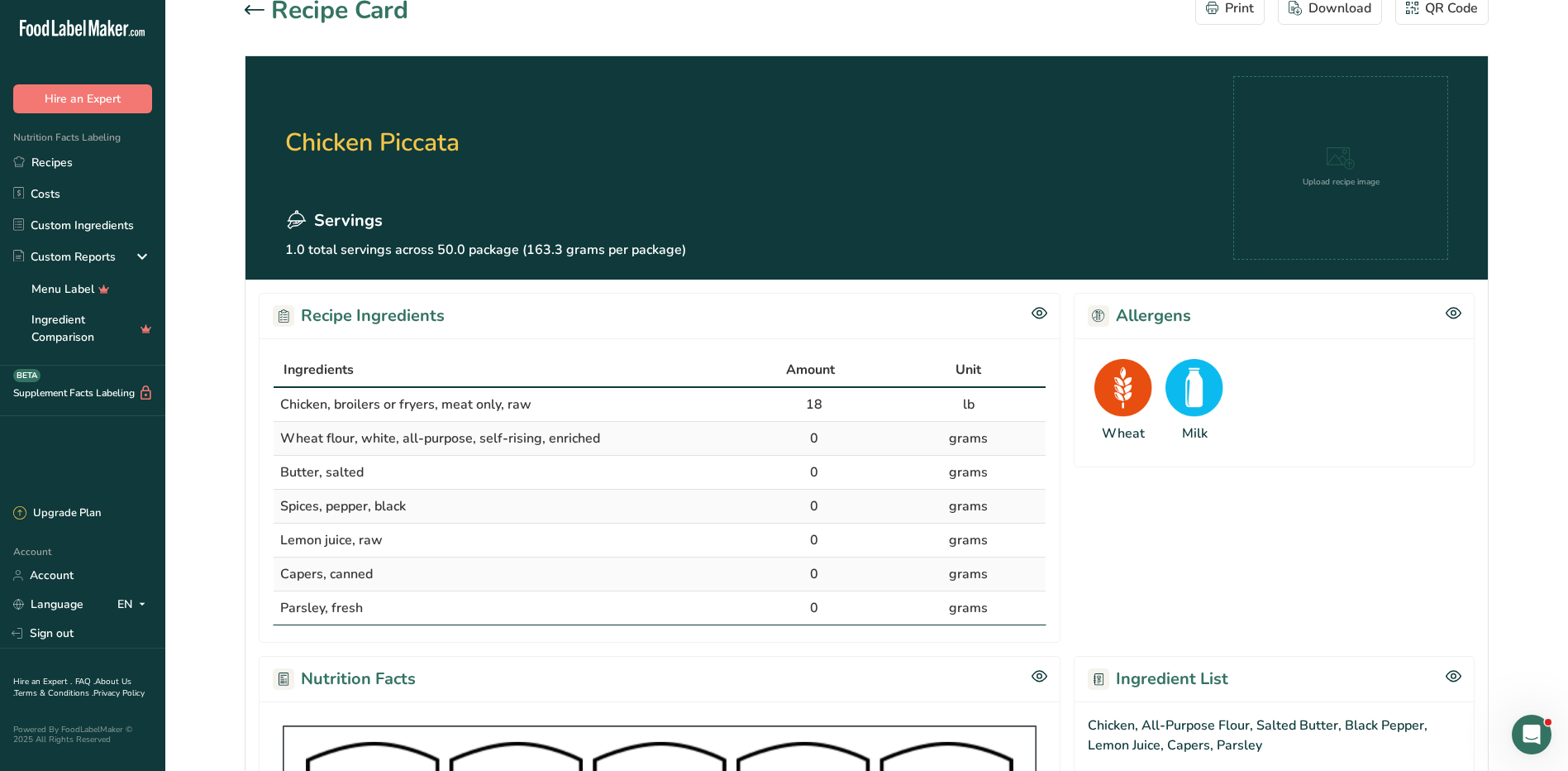
scroll to position [0, 0]
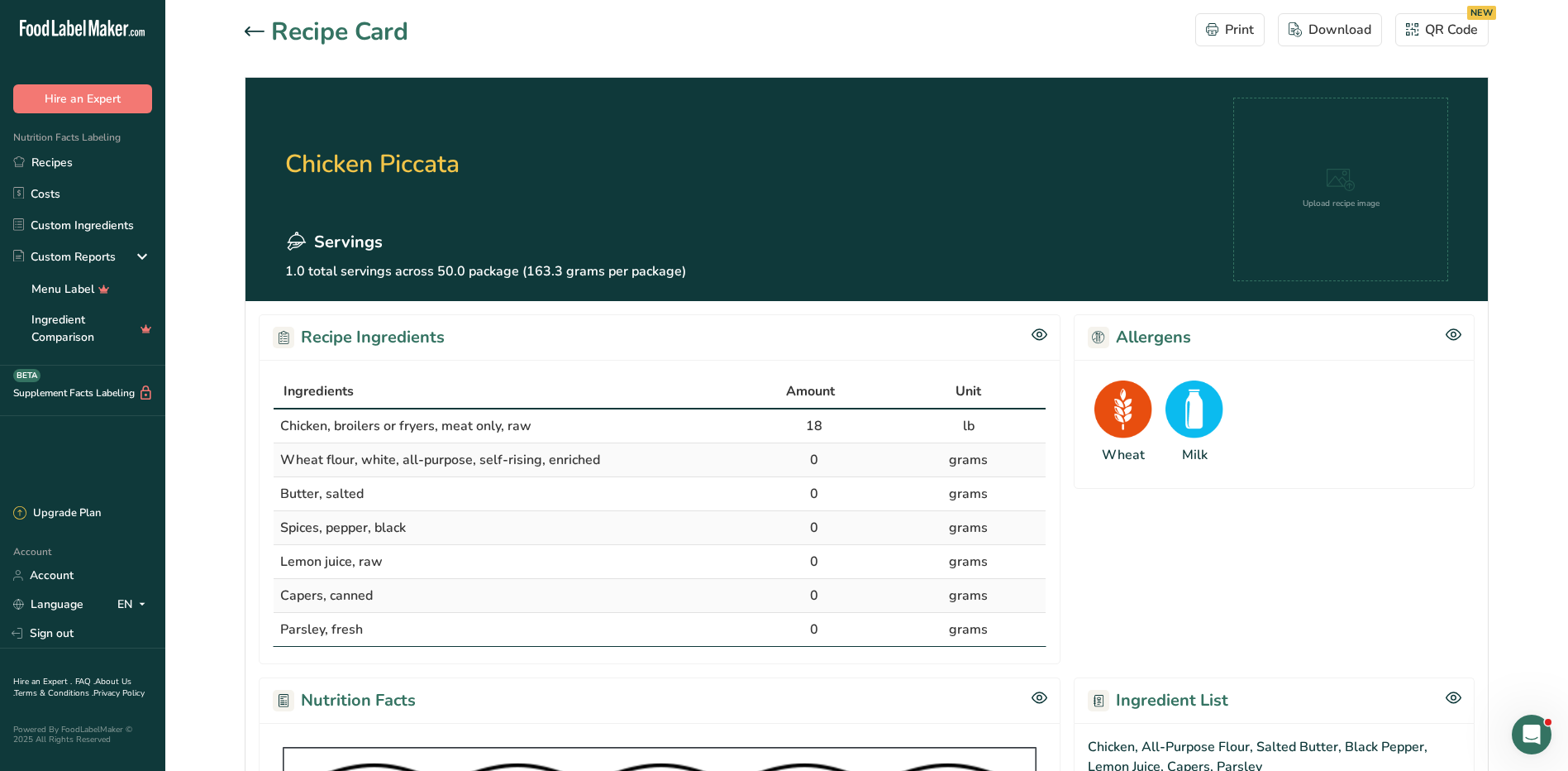
click at [255, 38] on div at bounding box center [258, 32] width 27 height 20
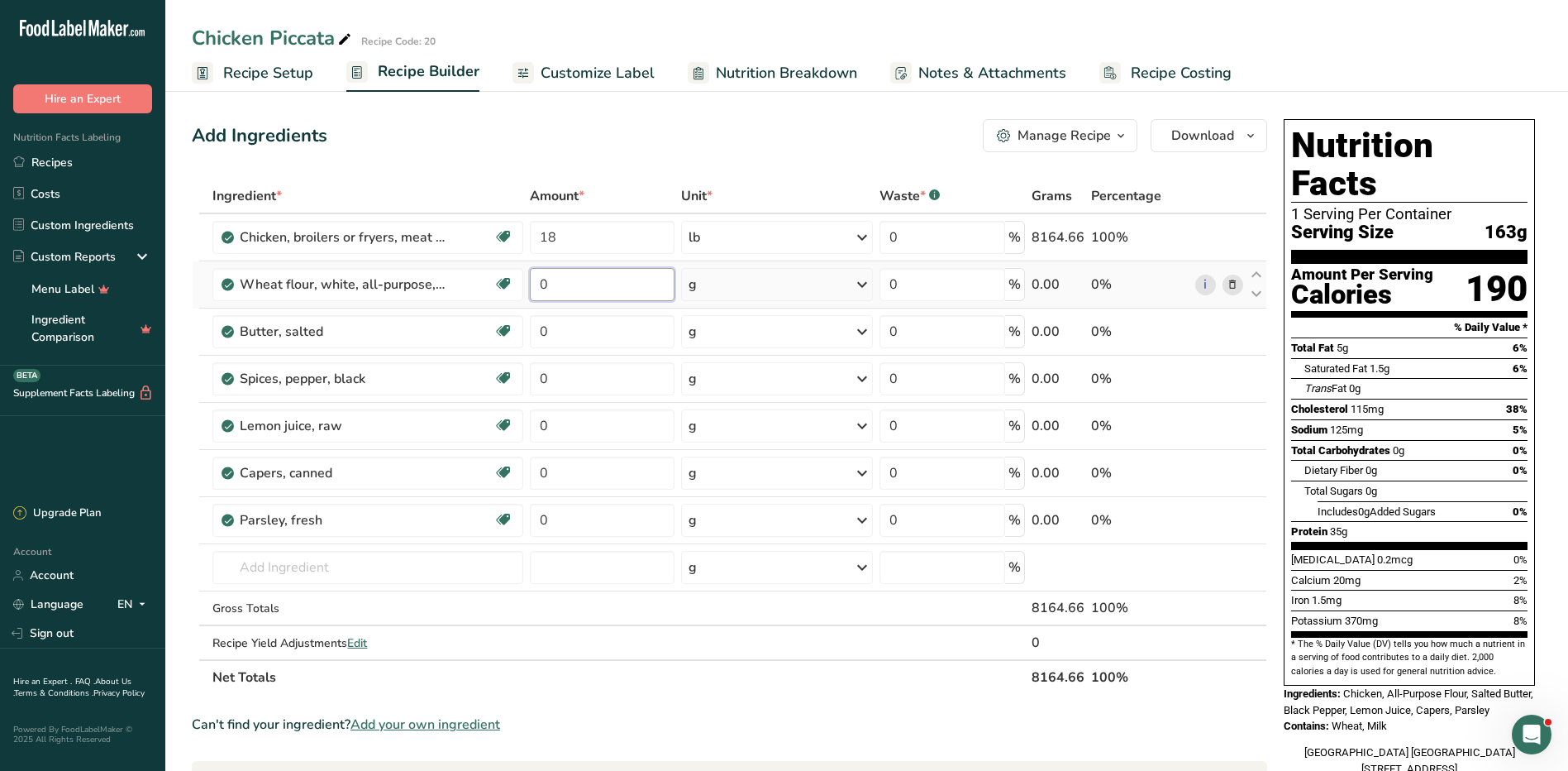
click at [567, 284] on input "0" at bounding box center [601, 285] width 145 height 33
type input "2.5"
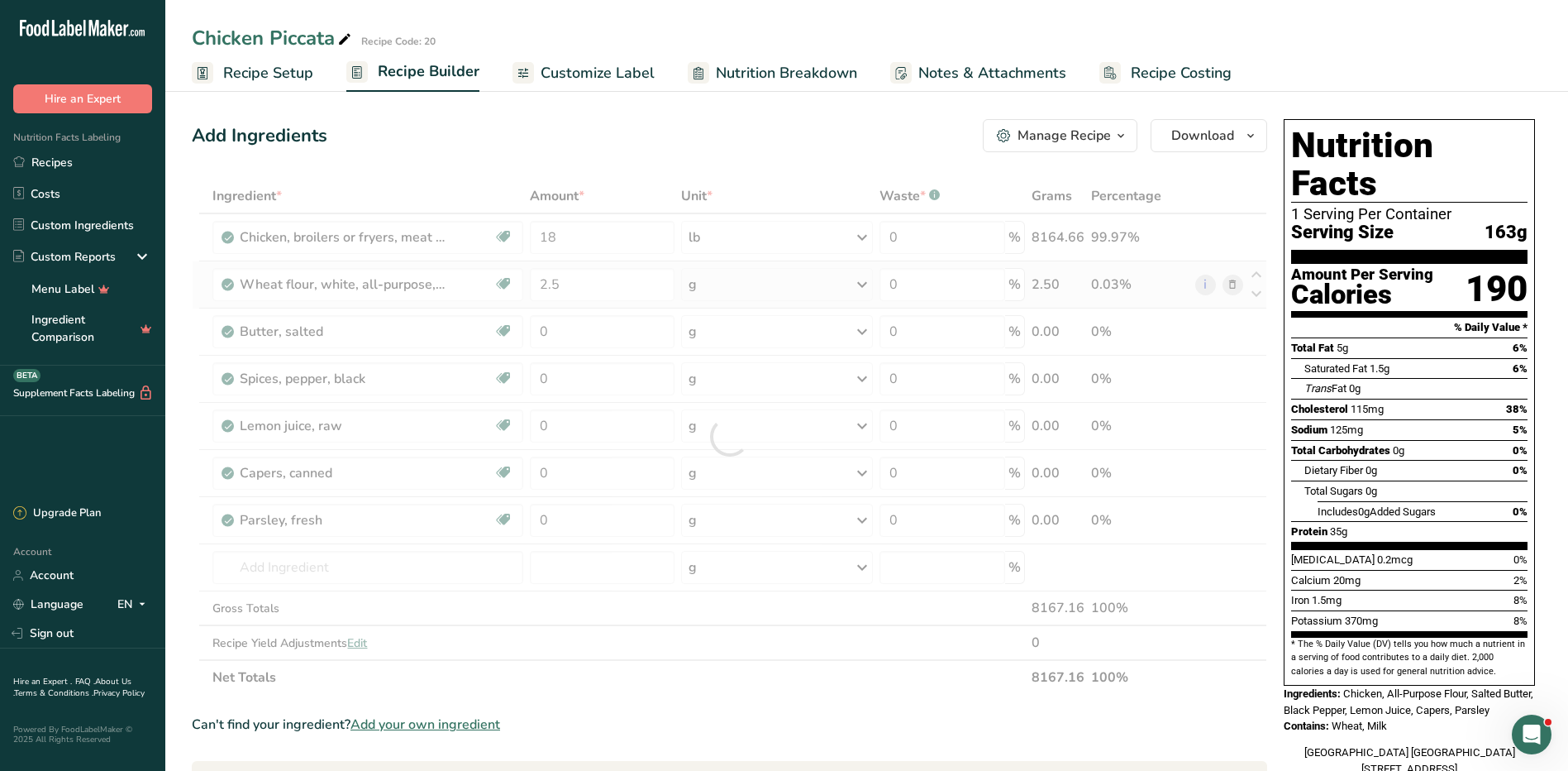
click at [731, 289] on div "Ingredient * Amount * Unit * Waste * .a-a{fill:#347362;}.b-a{fill:#fff;} Grams …" at bounding box center [729, 437] width 1075 height 516
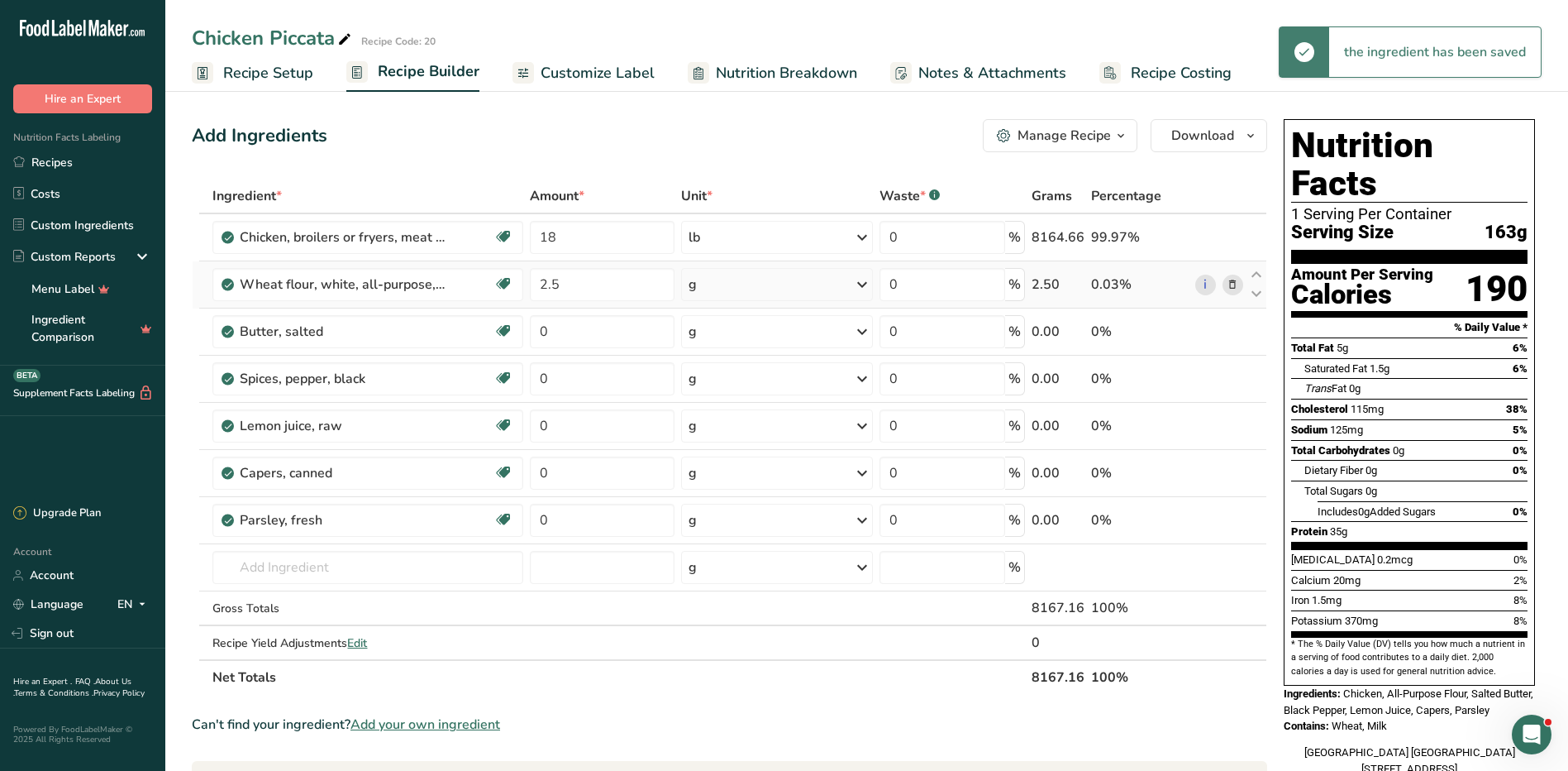
click at [731, 289] on div "g" at bounding box center [777, 285] width 192 height 33
click at [739, 463] on div "See more" at bounding box center [760, 465] width 139 height 18
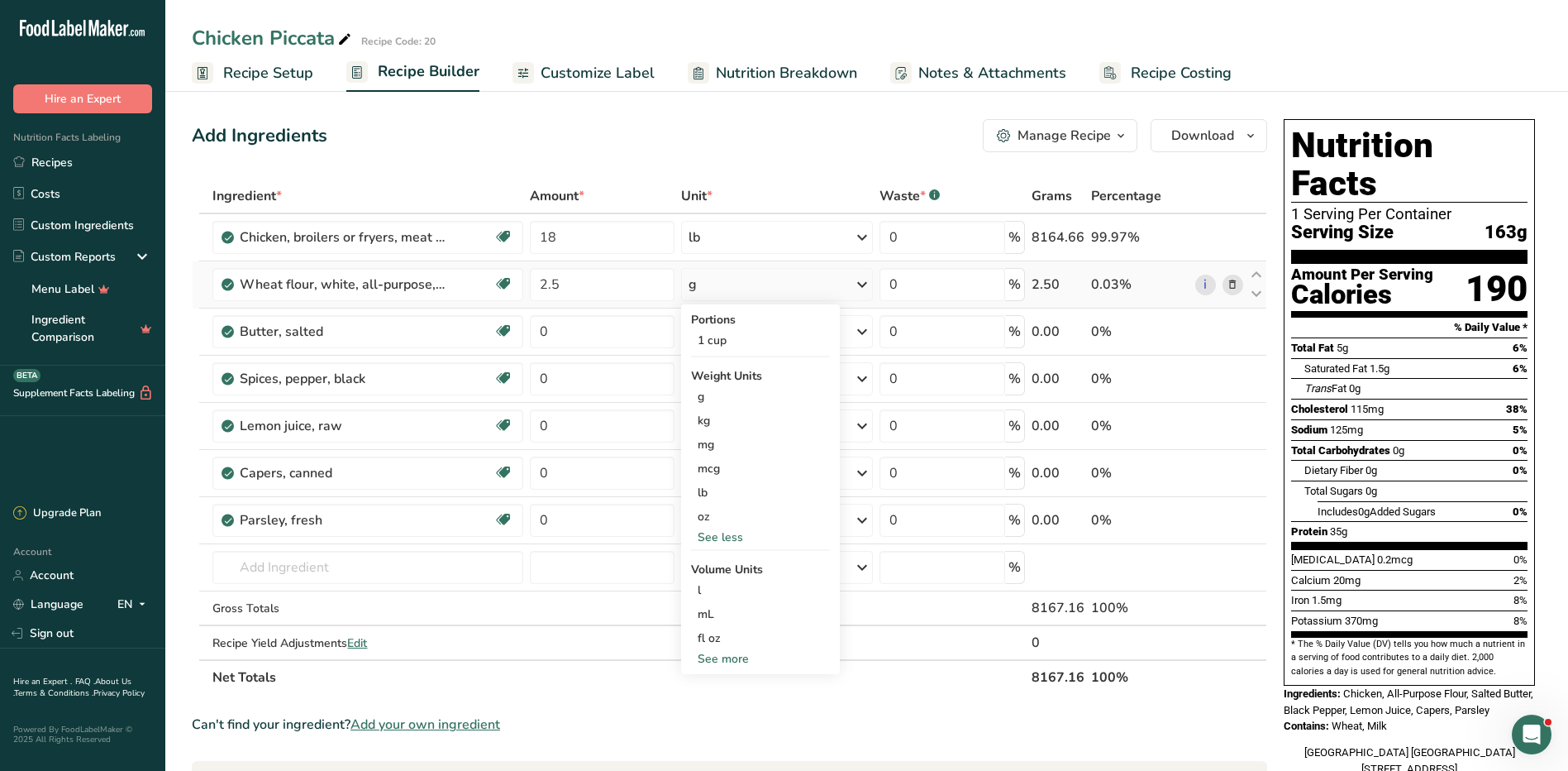
scroll to position [476, 0]
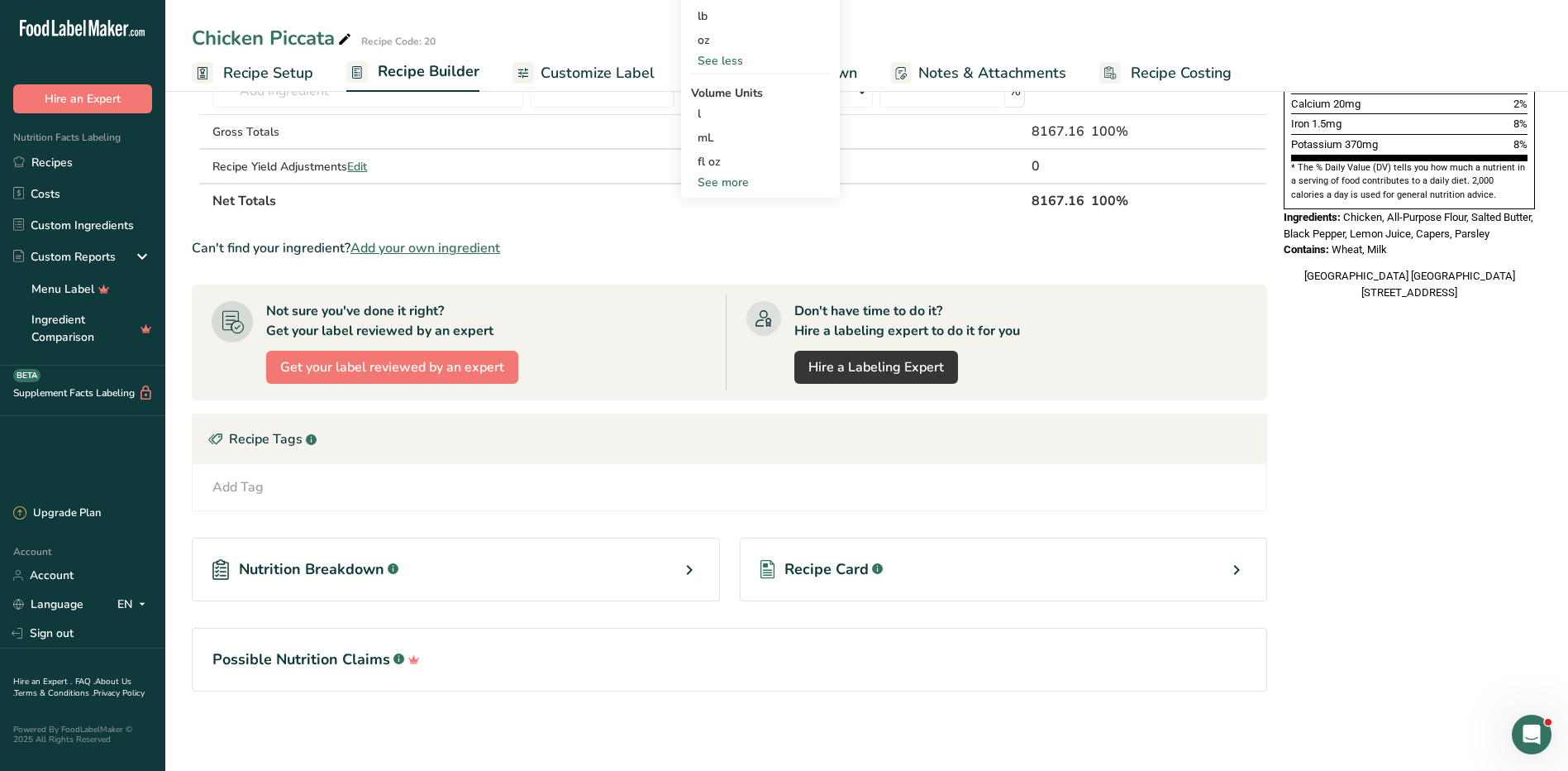
click at [749, 178] on div "See more" at bounding box center [760, 182] width 139 height 18
select select "22"
click at [724, 239] on div "cup" at bounding box center [761, 233] width 125 height 18
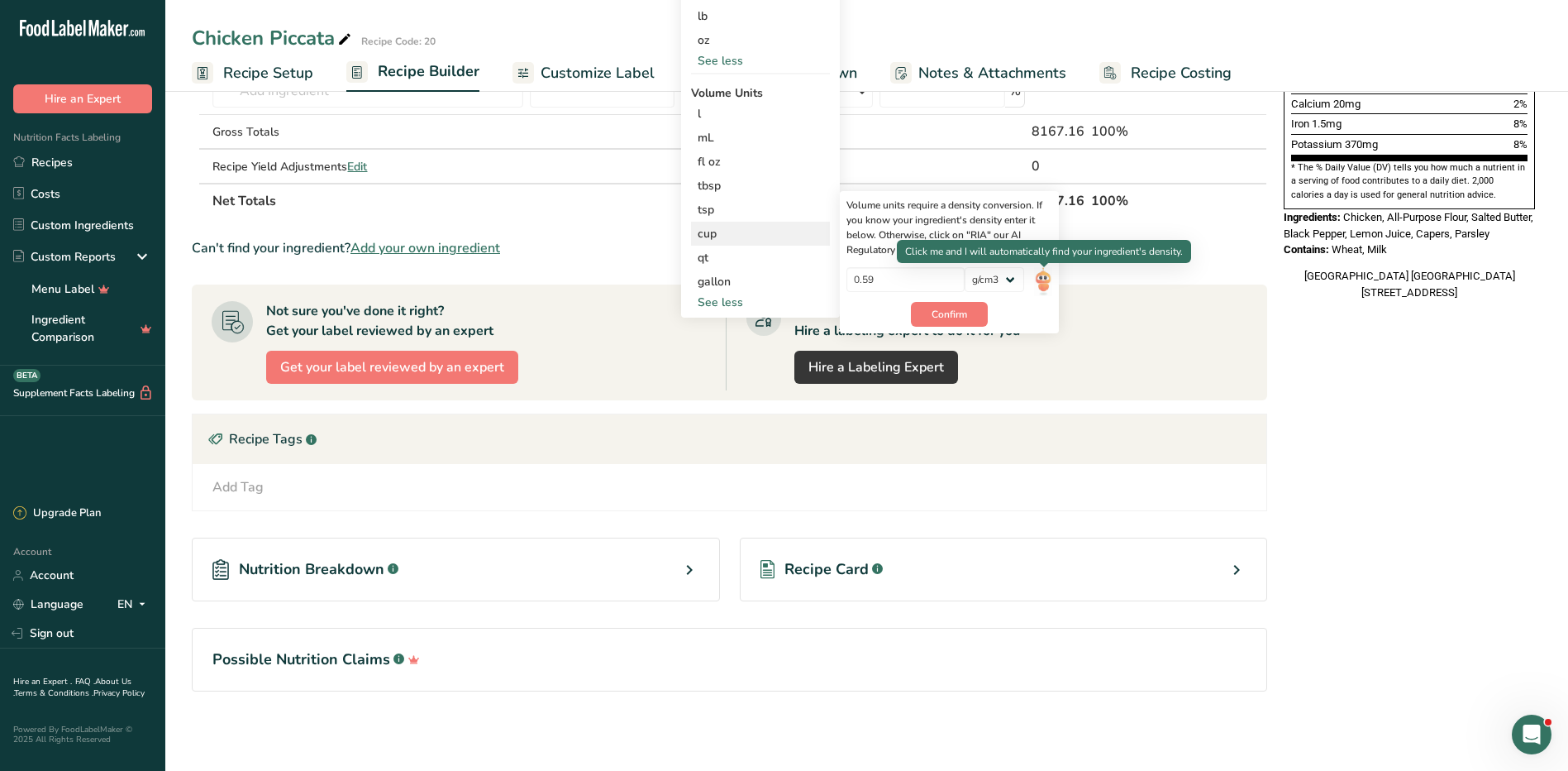
click at [1040, 271] on img at bounding box center [1043, 281] width 18 height 29
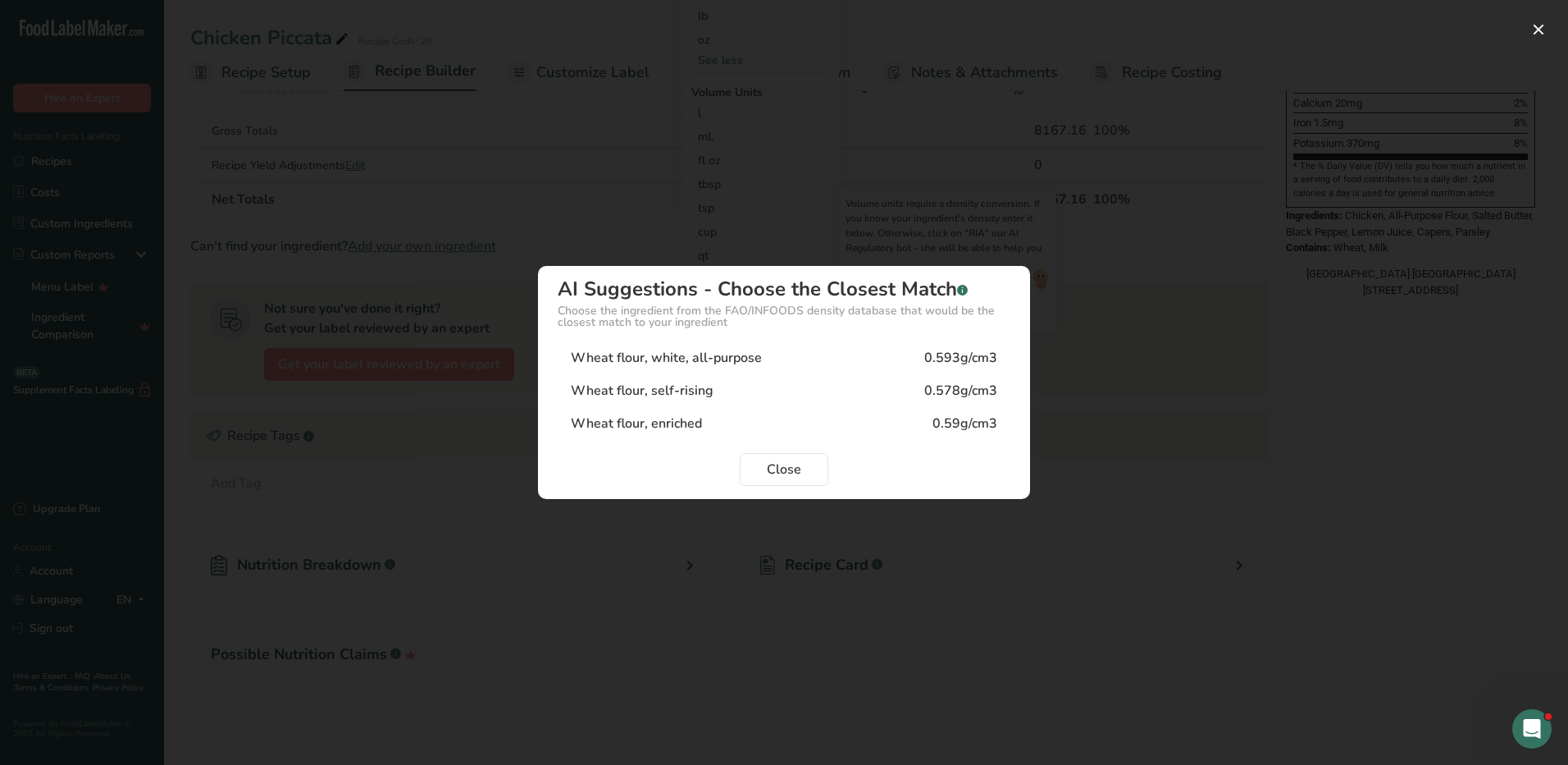
click at [762, 353] on div "Wheat flour, white, all-purpose 0.593g/cm3" at bounding box center [784, 357] width 453 height 33
type input "0.593"
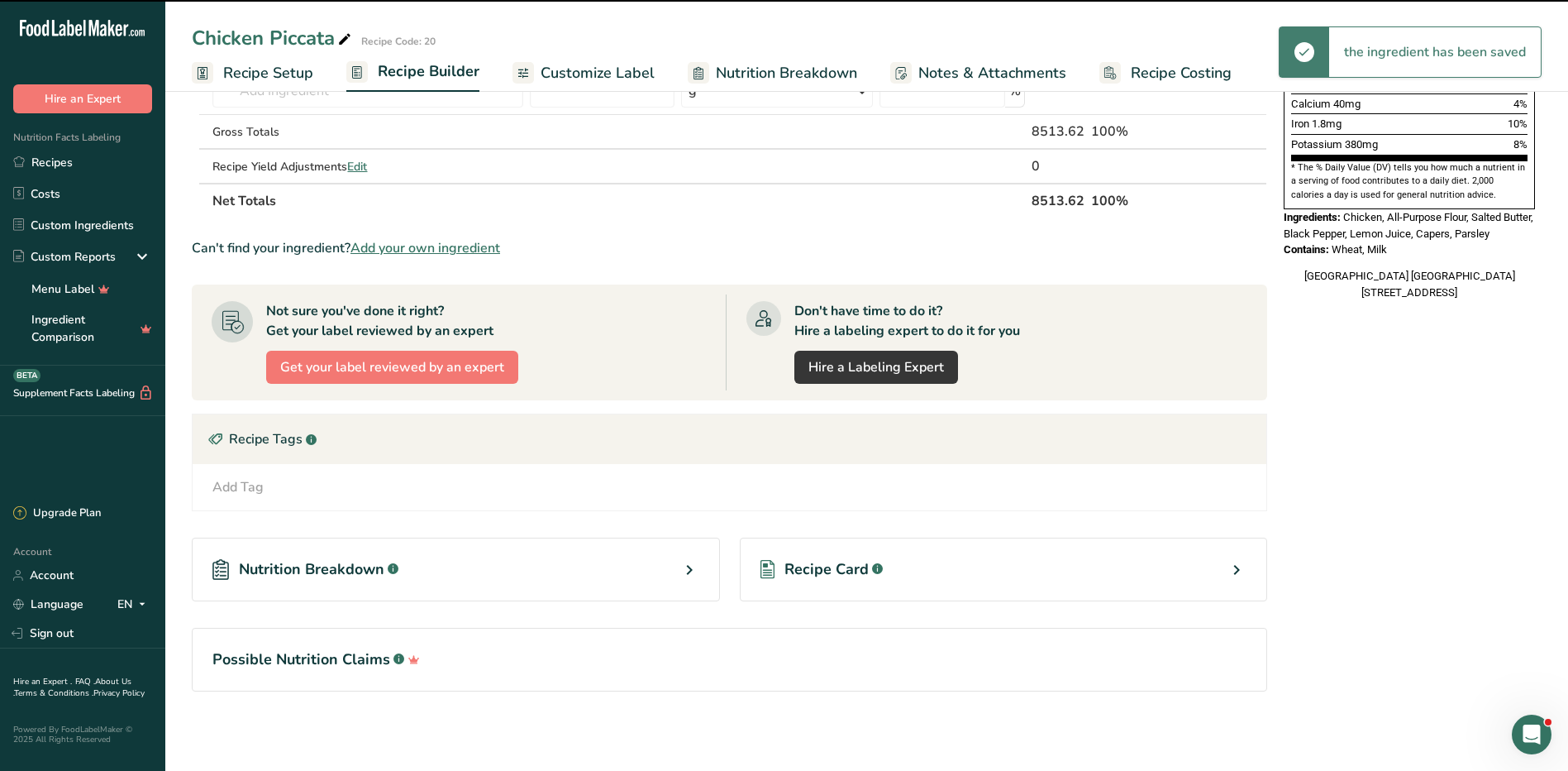
scroll to position [0, 0]
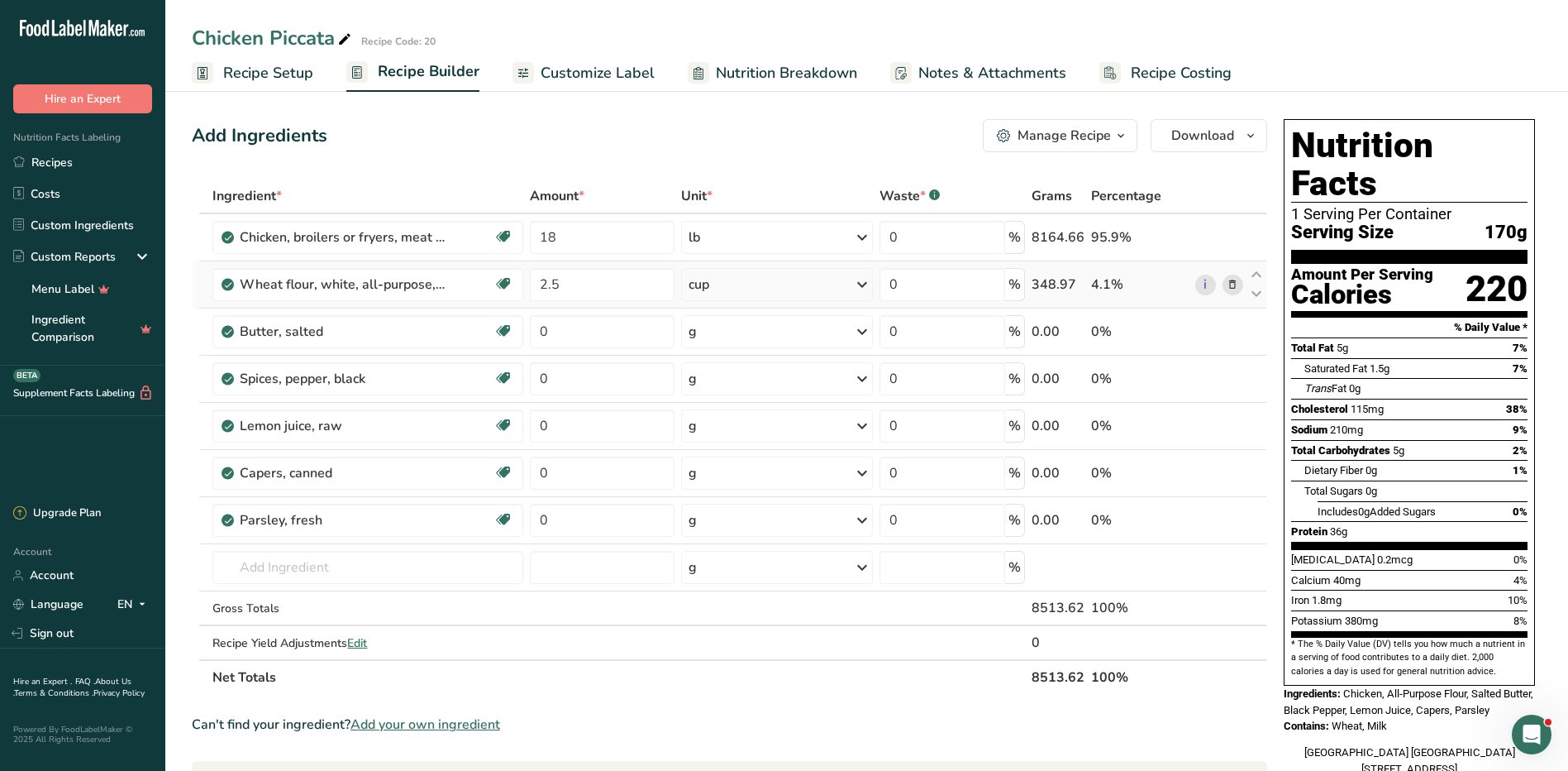
click at [591, 306] on td "2.5" at bounding box center [602, 285] width 151 height 47
click at [592, 321] on input "0" at bounding box center [601, 332] width 145 height 33
type input "2.5"
click at [733, 331] on div "Ingredient * Amount * Unit * Waste * .a-a{fill:#347362;}.b-a{fill:#fff;} Grams …" at bounding box center [729, 437] width 1075 height 516
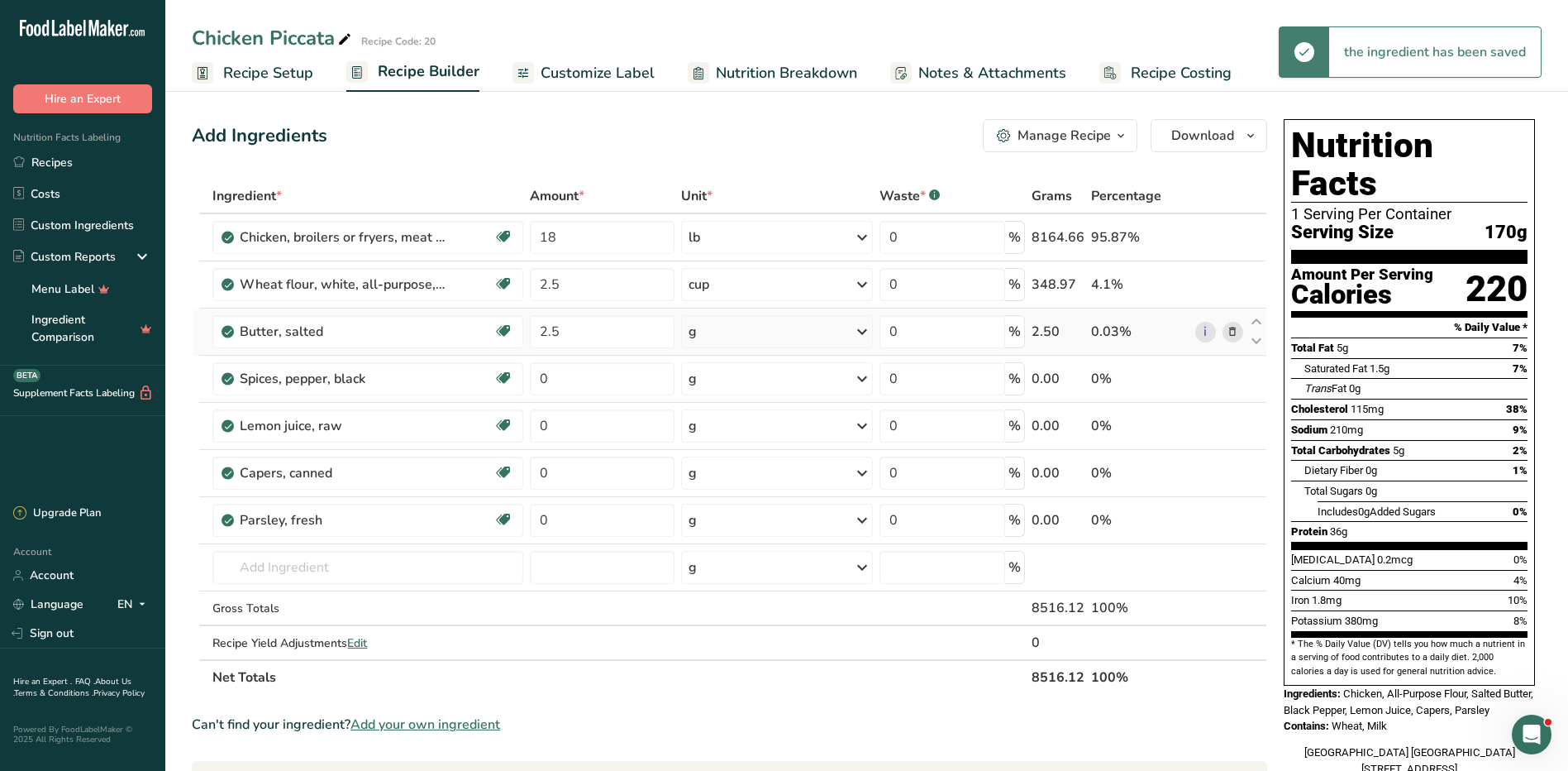
click at [734, 333] on div "g" at bounding box center [777, 332] width 192 height 33
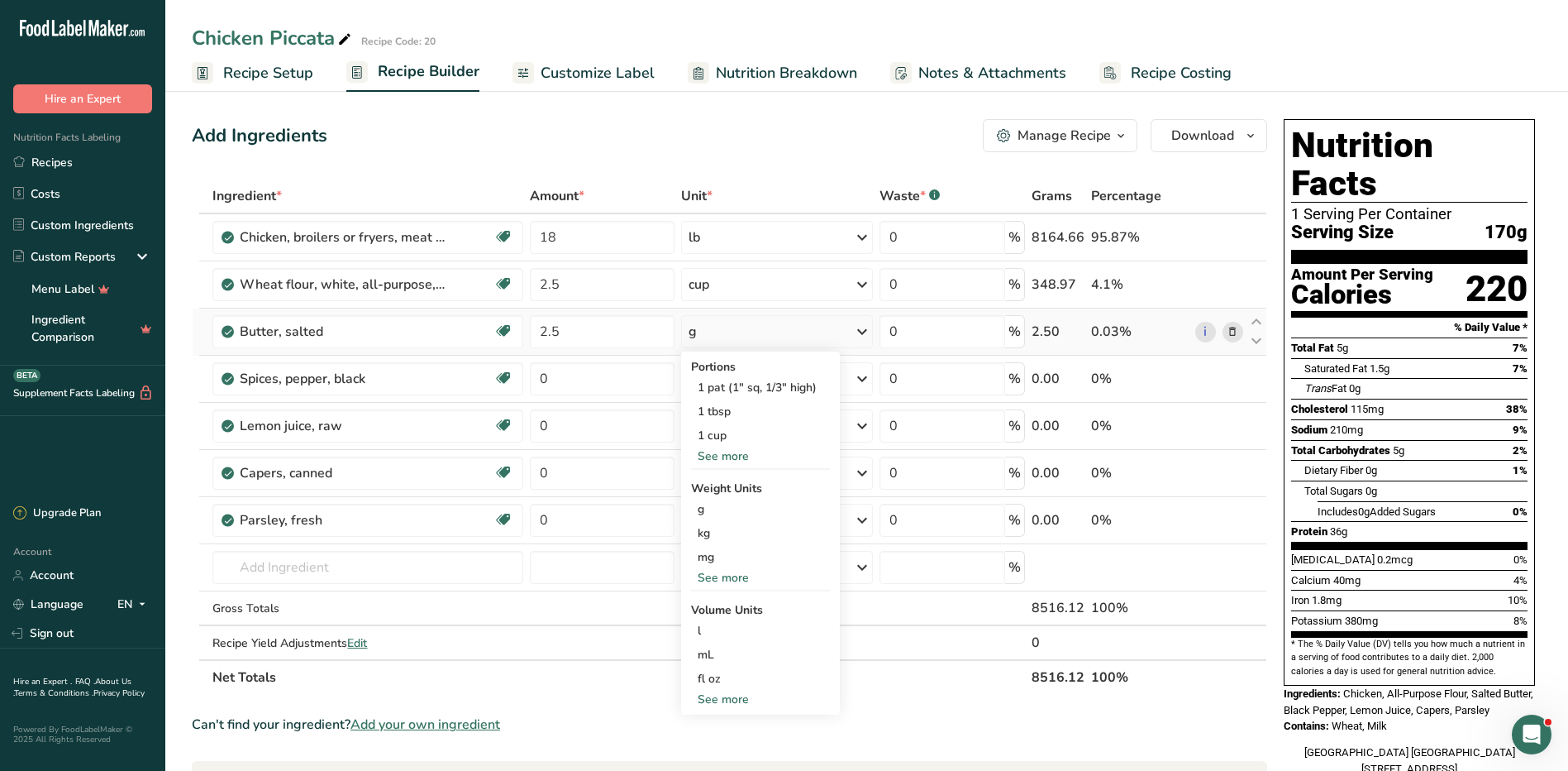
click at [735, 569] on div "See more" at bounding box center [760, 578] width 139 height 18
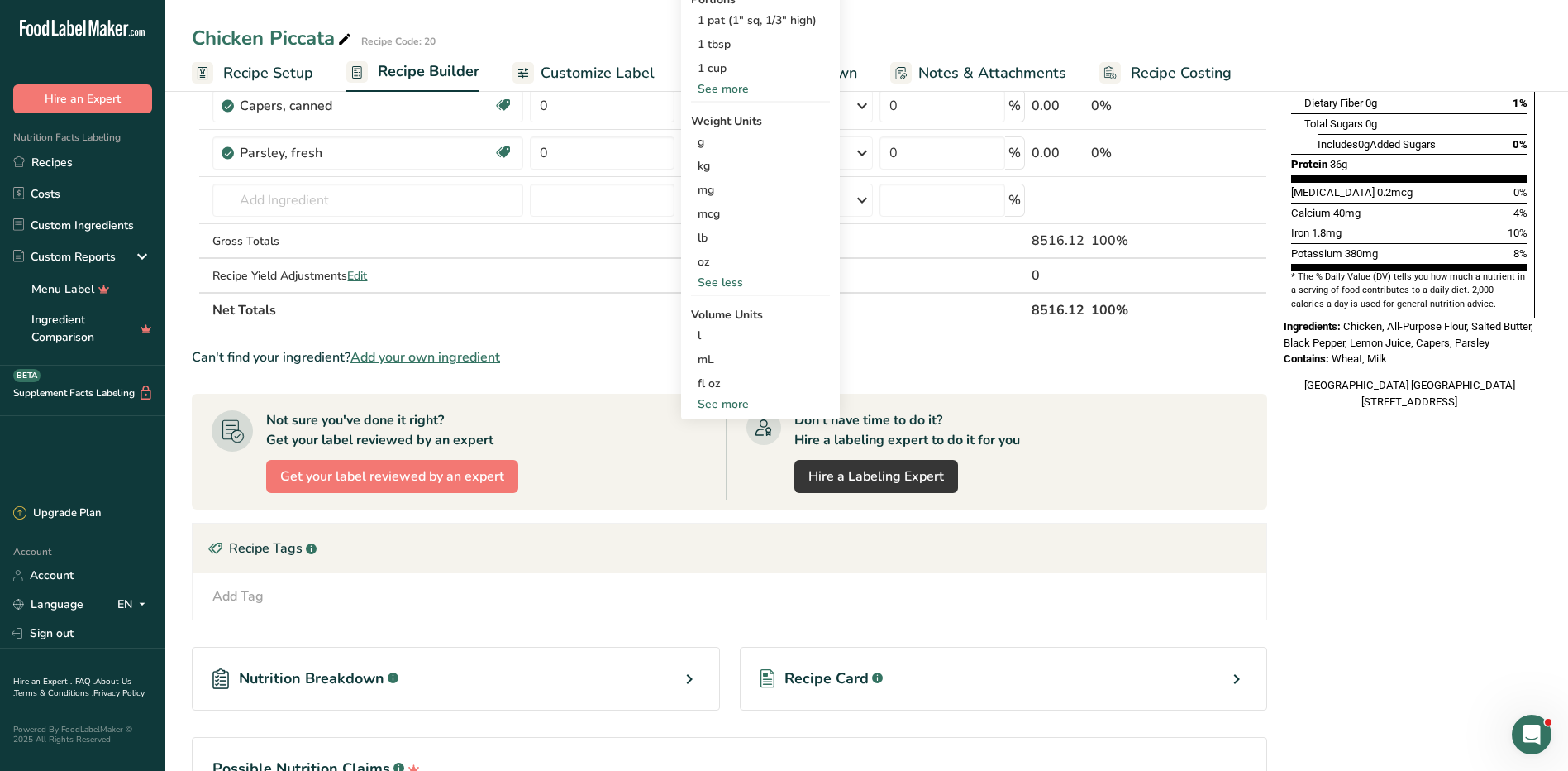
scroll to position [476, 0]
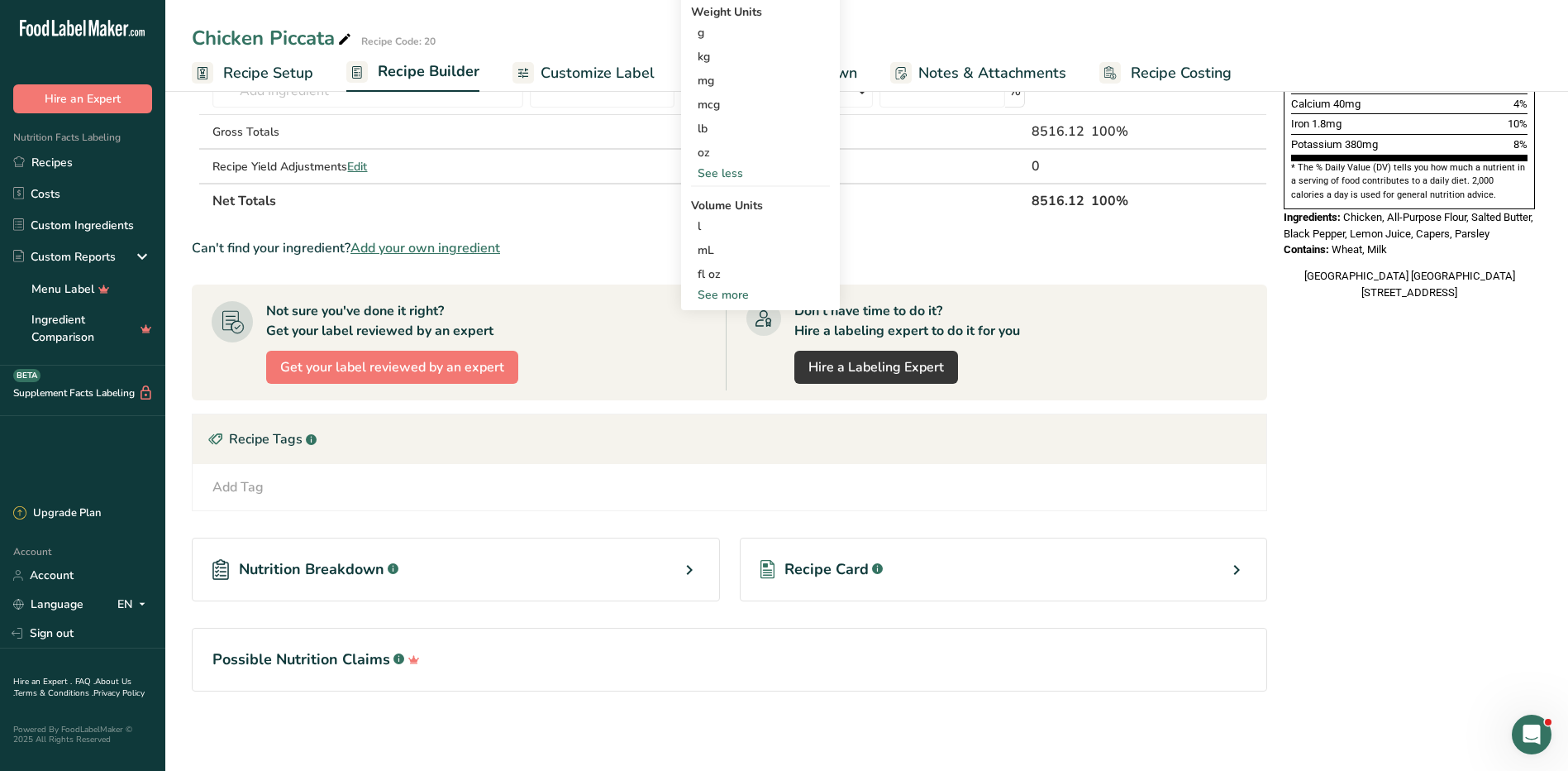
click at [723, 295] on div "See more" at bounding box center [760, 295] width 139 height 18
select select "22"
click at [723, 348] on div "cup" at bounding box center [761, 345] width 125 height 18
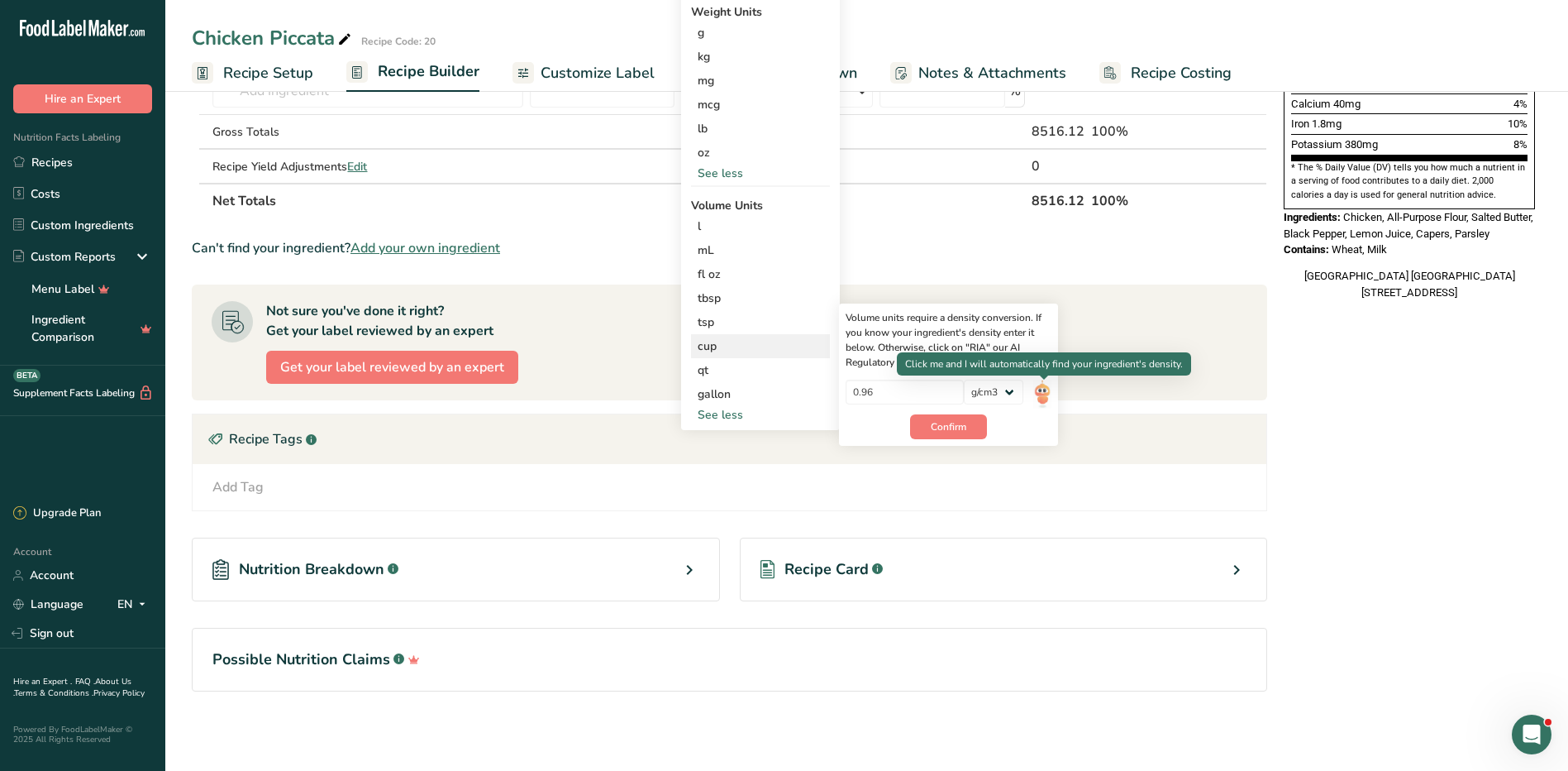
click at [1040, 390] on img at bounding box center [1042, 393] width 18 height 29
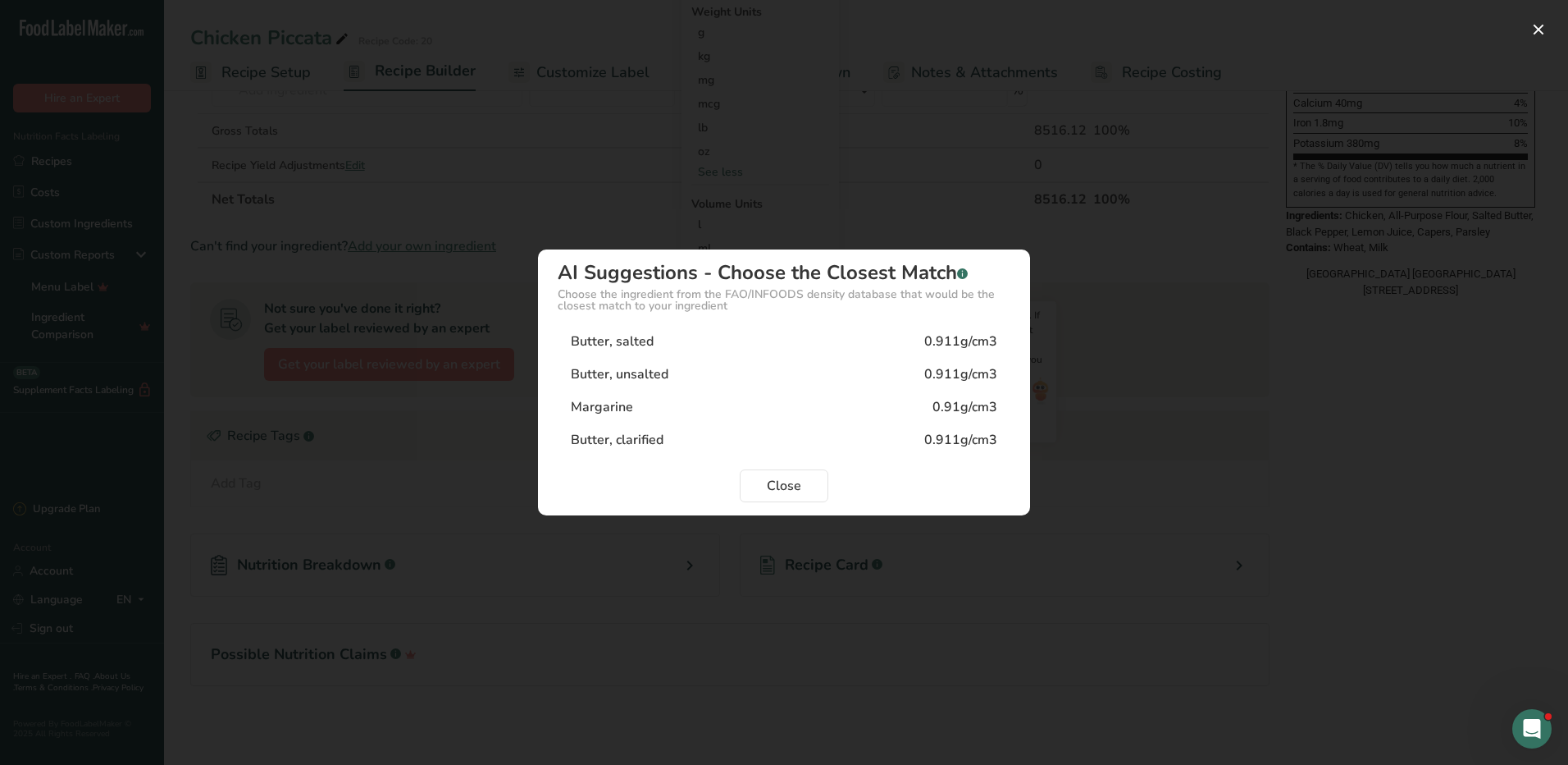
click at [632, 337] on div "Butter, salted" at bounding box center [612, 342] width 83 height 20
type input "0.911"
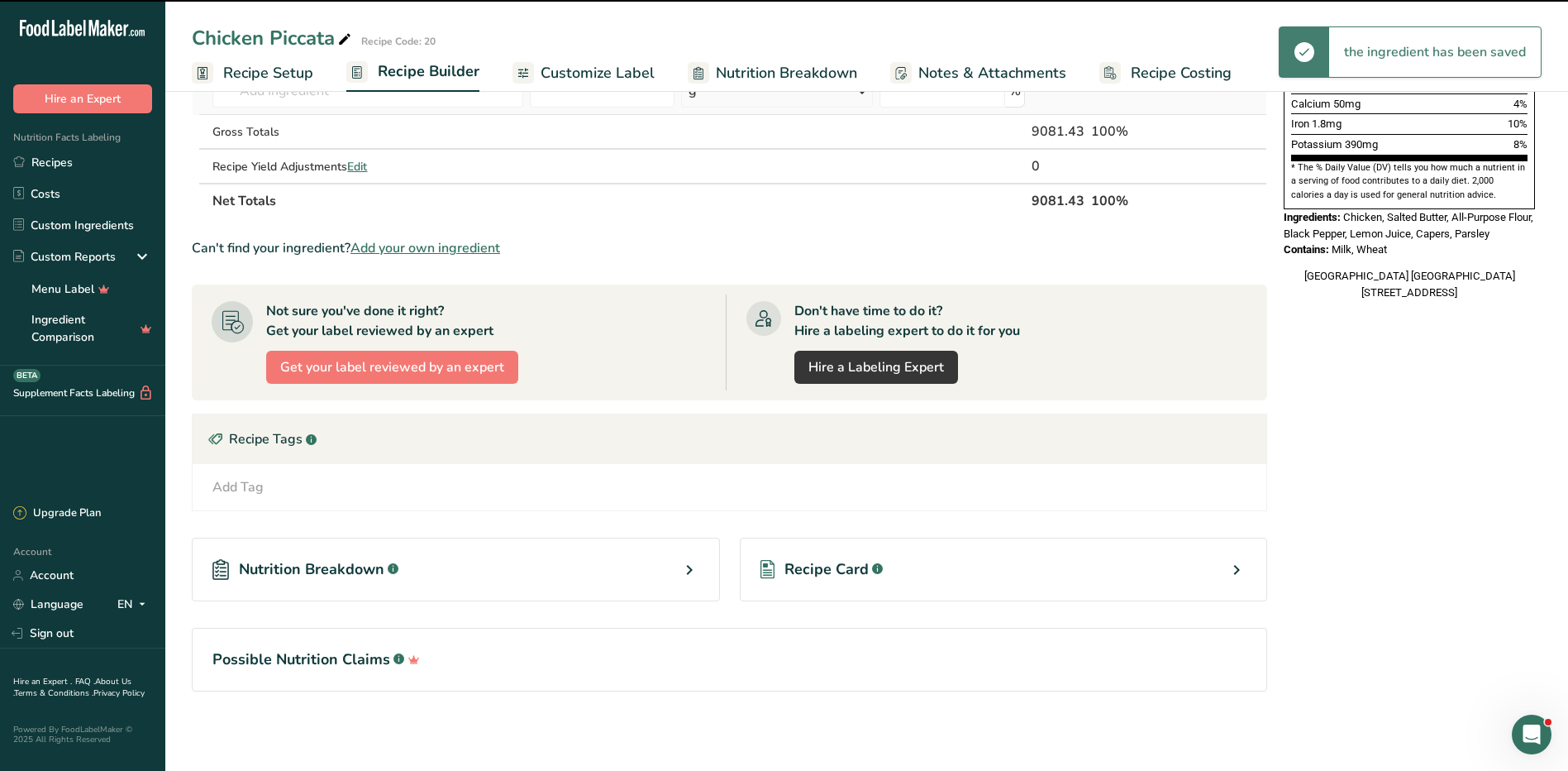
scroll to position [0, 0]
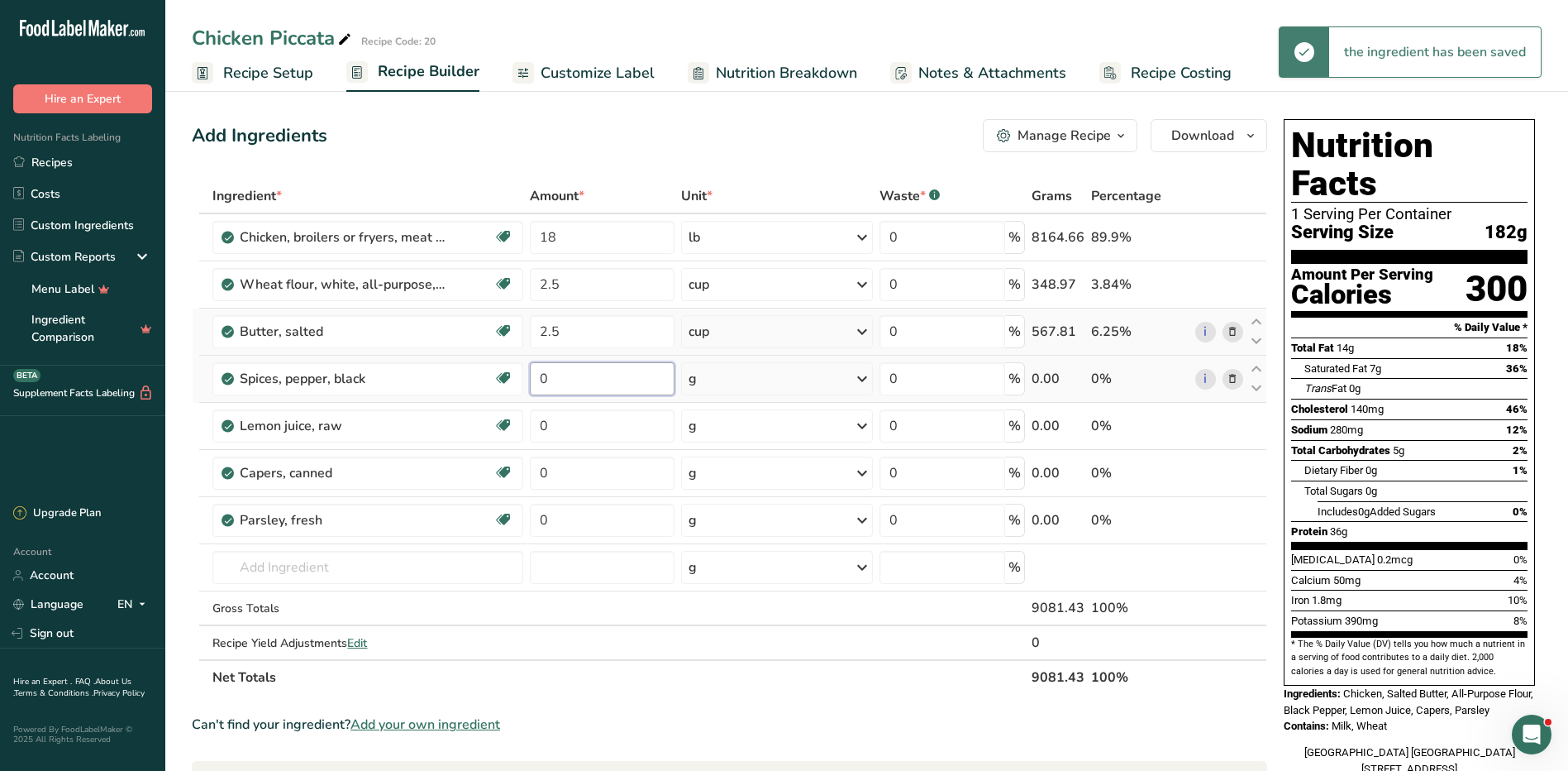
click at [579, 368] on input "0" at bounding box center [601, 379] width 145 height 33
type input "1.5"
click at [767, 381] on div "Ingredient * Amount * Unit * Waste * .a-a{fill:#347362;}.b-a{fill:#fff;} Grams …" at bounding box center [729, 437] width 1075 height 516
click at [767, 381] on div "g" at bounding box center [777, 379] width 192 height 33
click at [739, 621] on div "See more" at bounding box center [760, 625] width 139 height 18
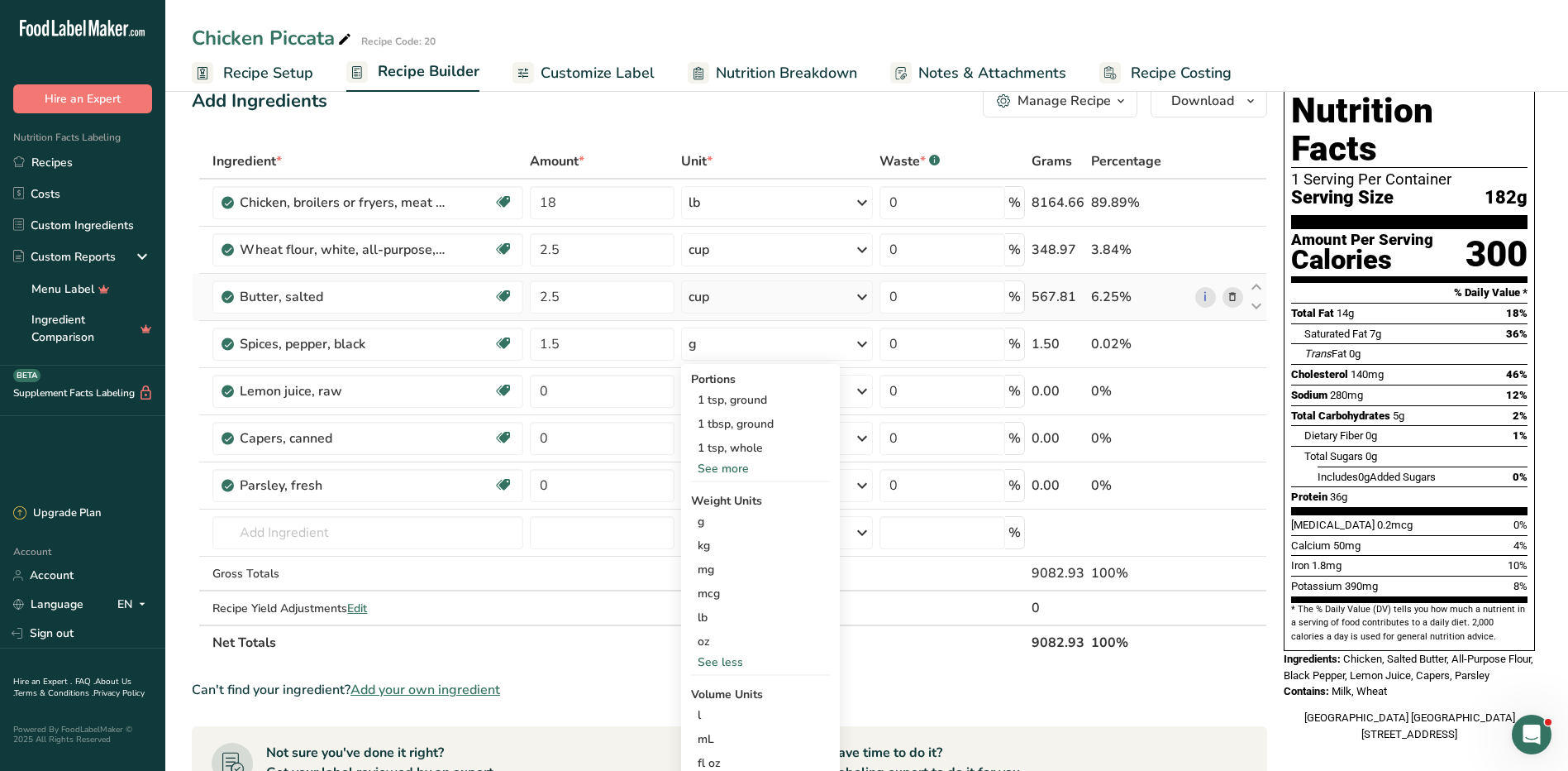
scroll to position [476, 0]
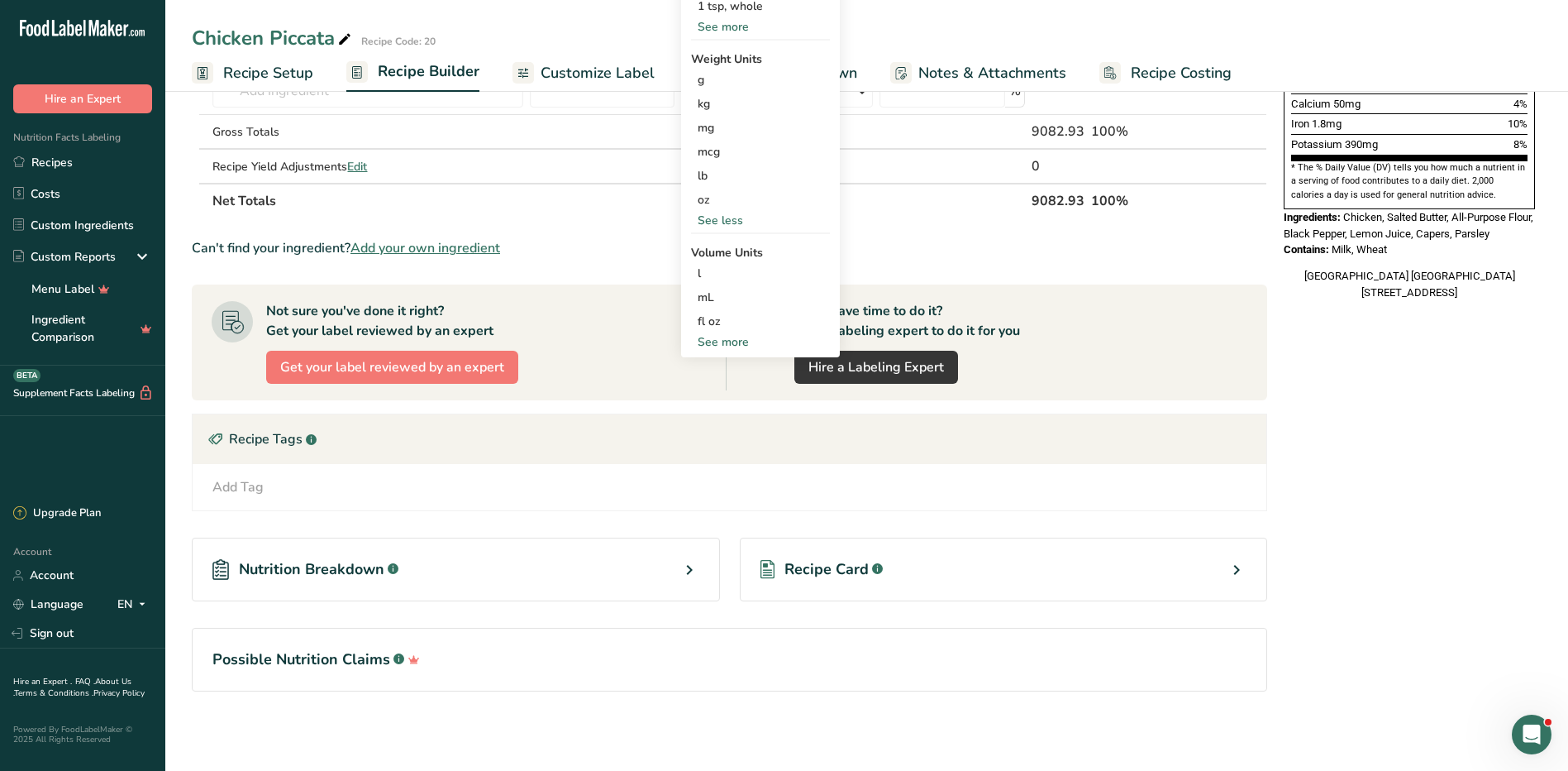
click at [718, 342] on div "See more" at bounding box center [760, 342] width 139 height 18
click at [726, 343] on div "tbsp" at bounding box center [761, 345] width 125 height 18
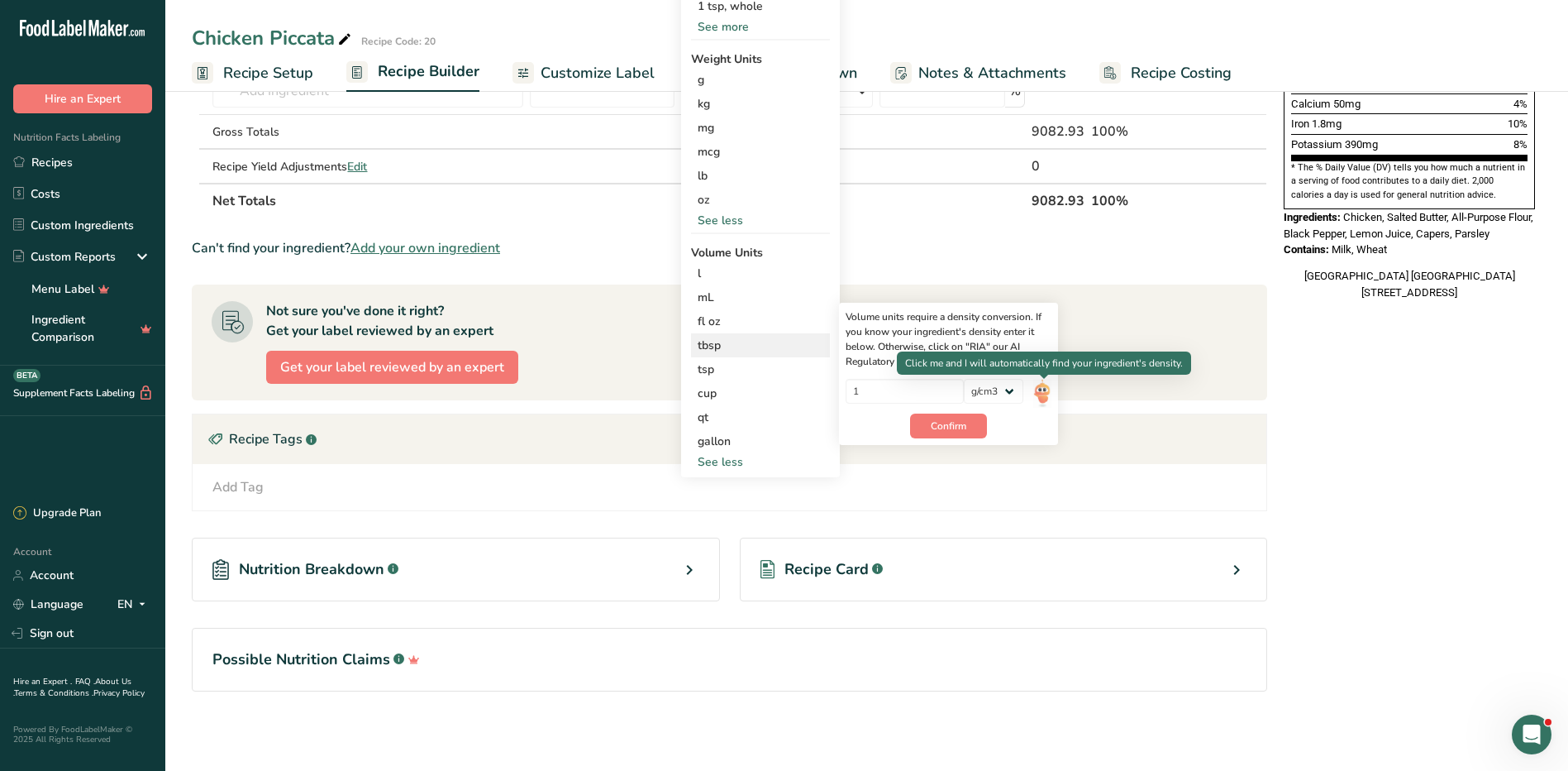
click at [1045, 383] on img at bounding box center [1042, 392] width 18 height 29
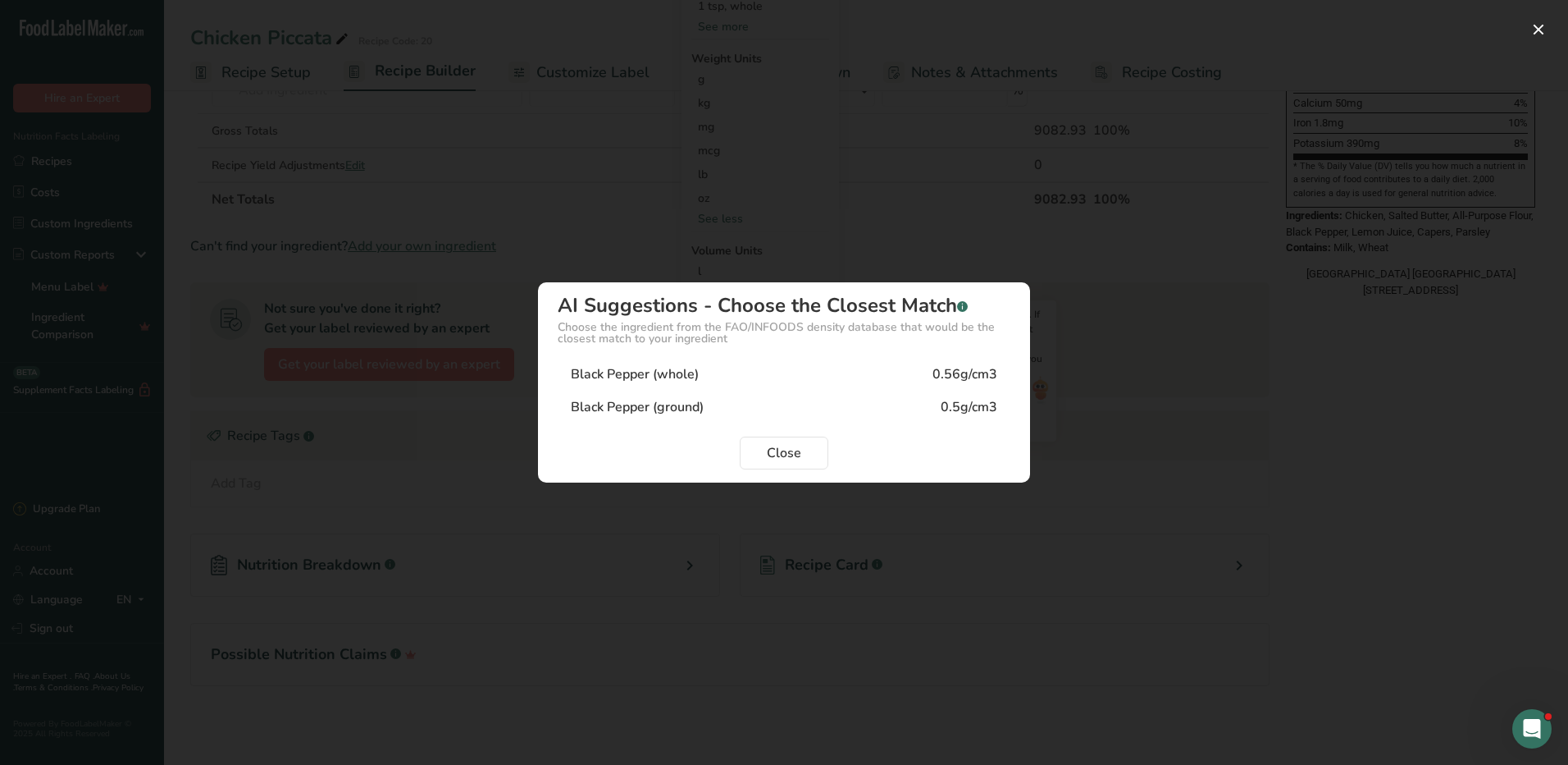
click at [709, 405] on div "Black Pepper (ground) 0.5g/cm3" at bounding box center [784, 407] width 453 height 33
type input "0.5"
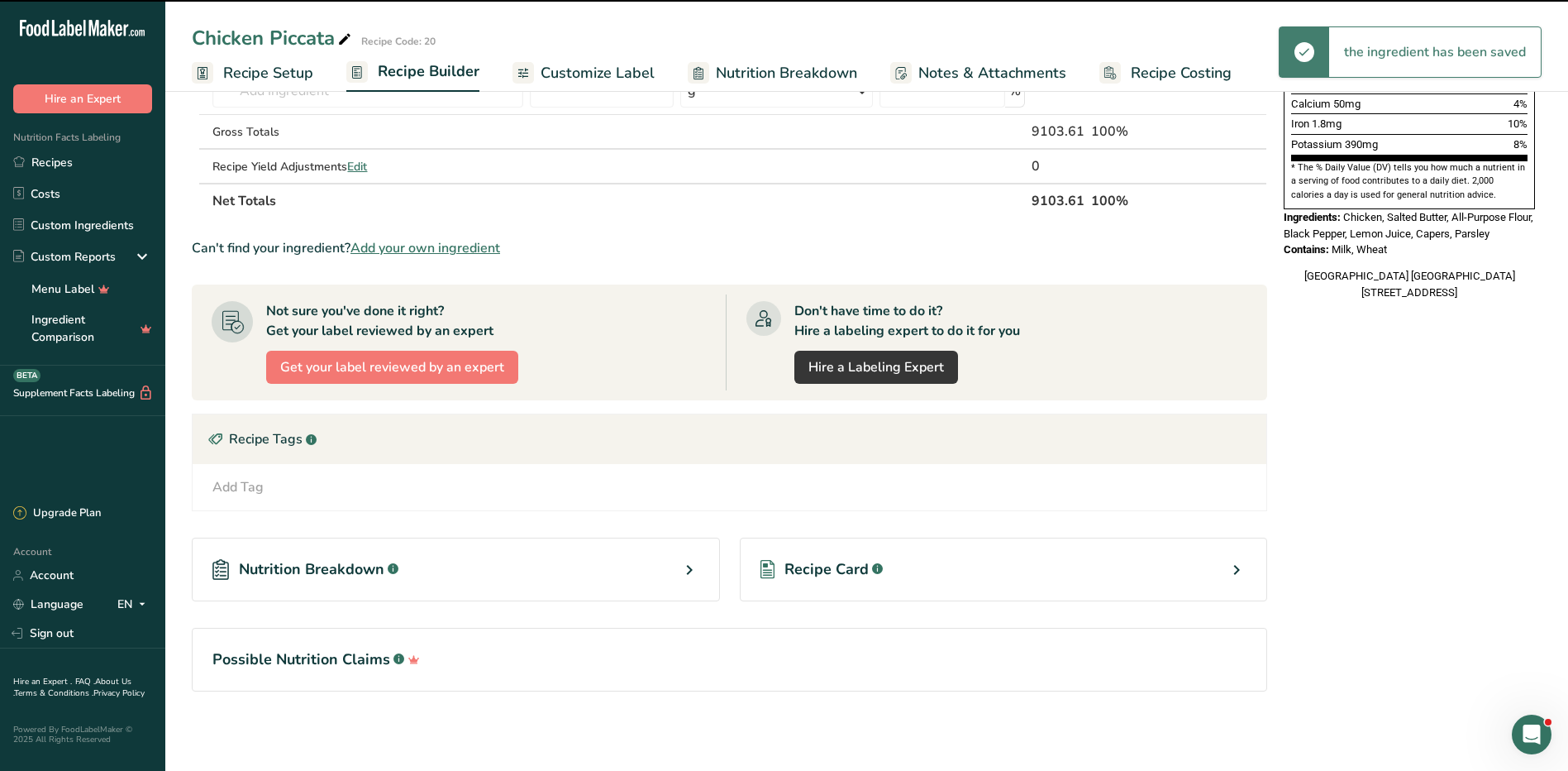
scroll to position [0, 0]
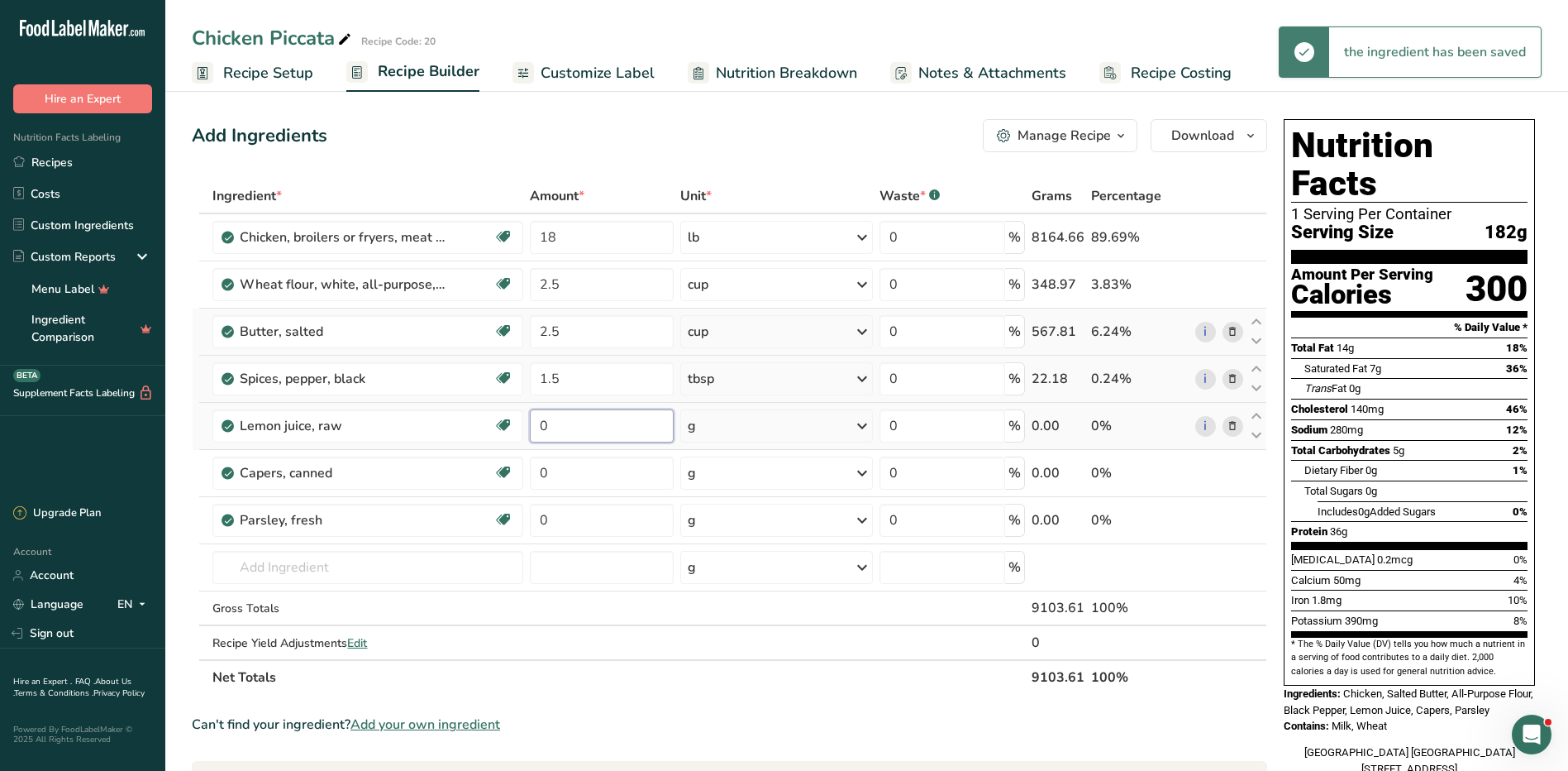
click at [571, 416] on input "0" at bounding box center [601, 426] width 145 height 33
type input "1.5"
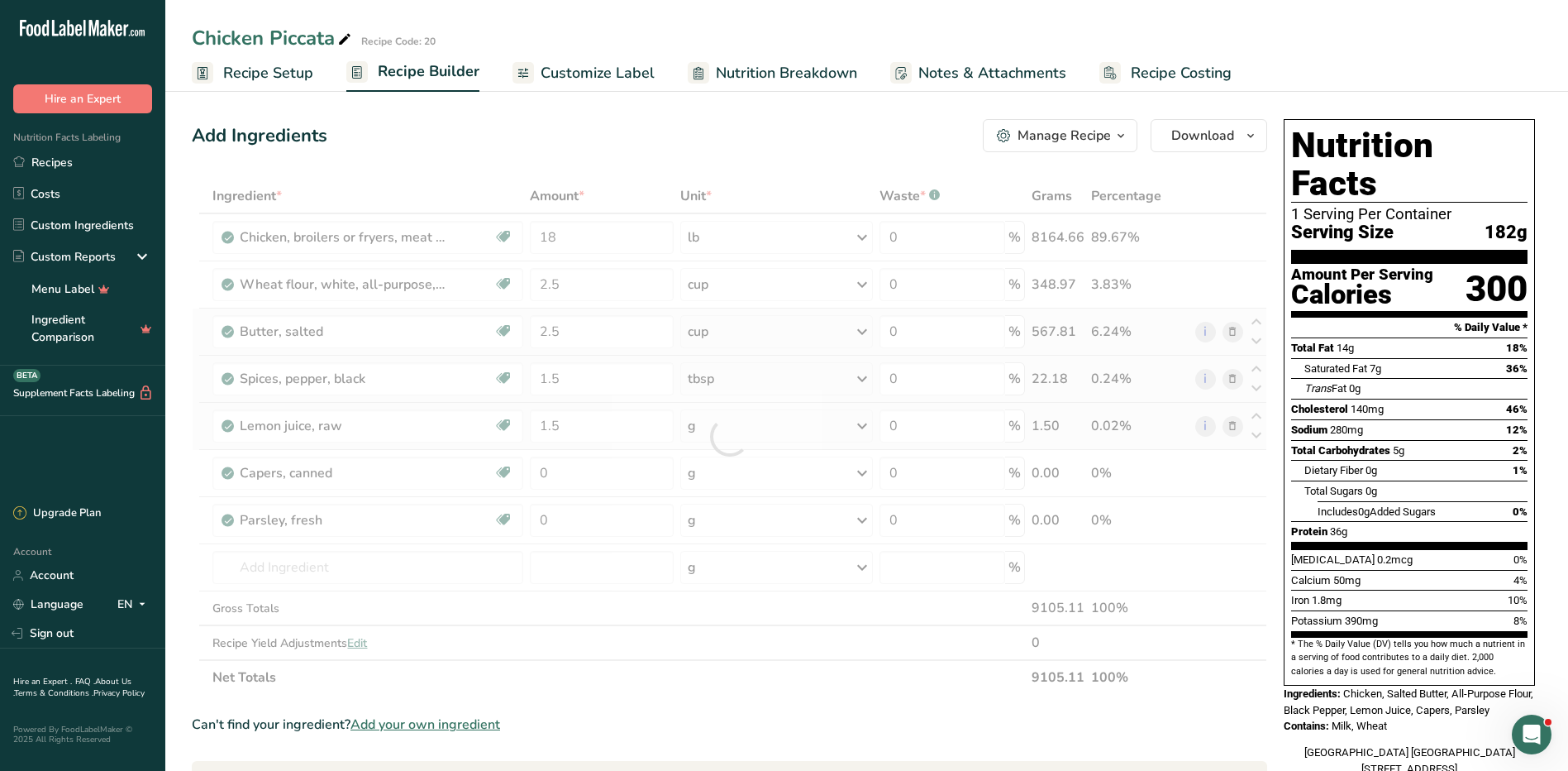
click at [714, 432] on div "Ingredient * Amount * Unit * Waste * .a-a{fill:#347362;}.b-a{fill:#fff;} Grams …" at bounding box center [729, 437] width 1075 height 516
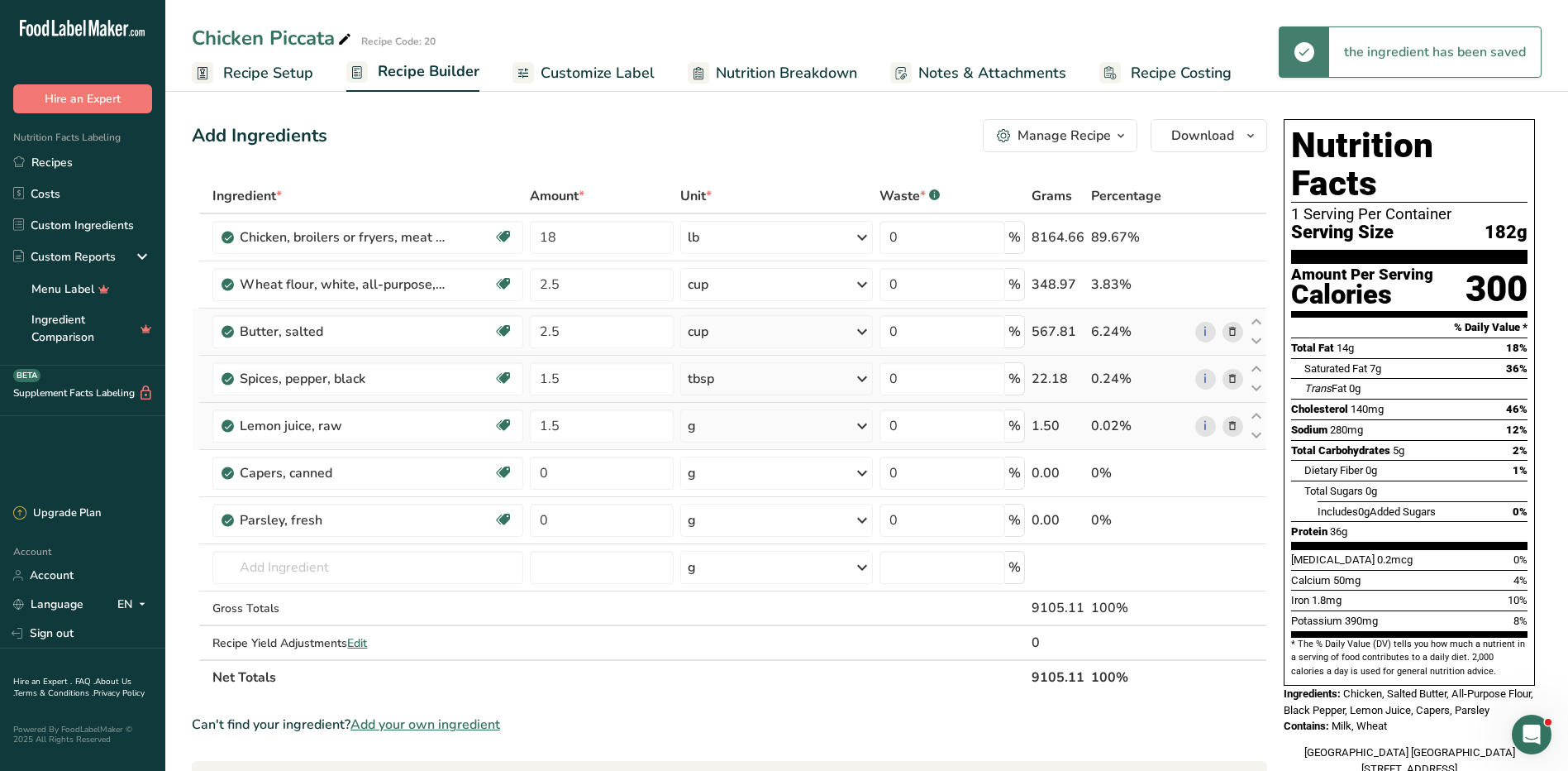
click at [714, 432] on div "g" at bounding box center [776, 426] width 192 height 33
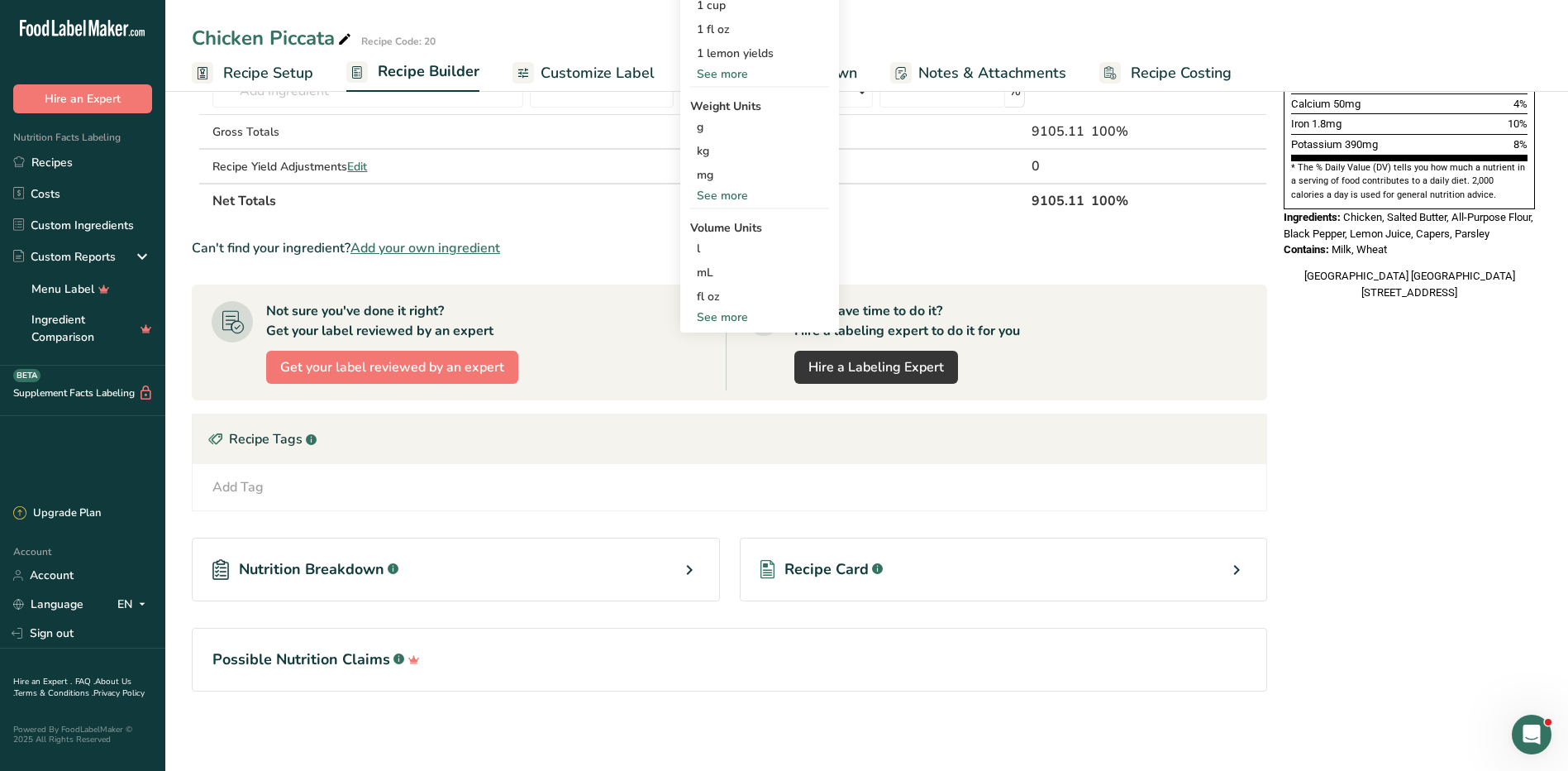
click at [723, 312] on div "See more" at bounding box center [760, 317] width 139 height 18
select select "22"
click at [734, 368] on div "cup" at bounding box center [760, 368] width 125 height 18
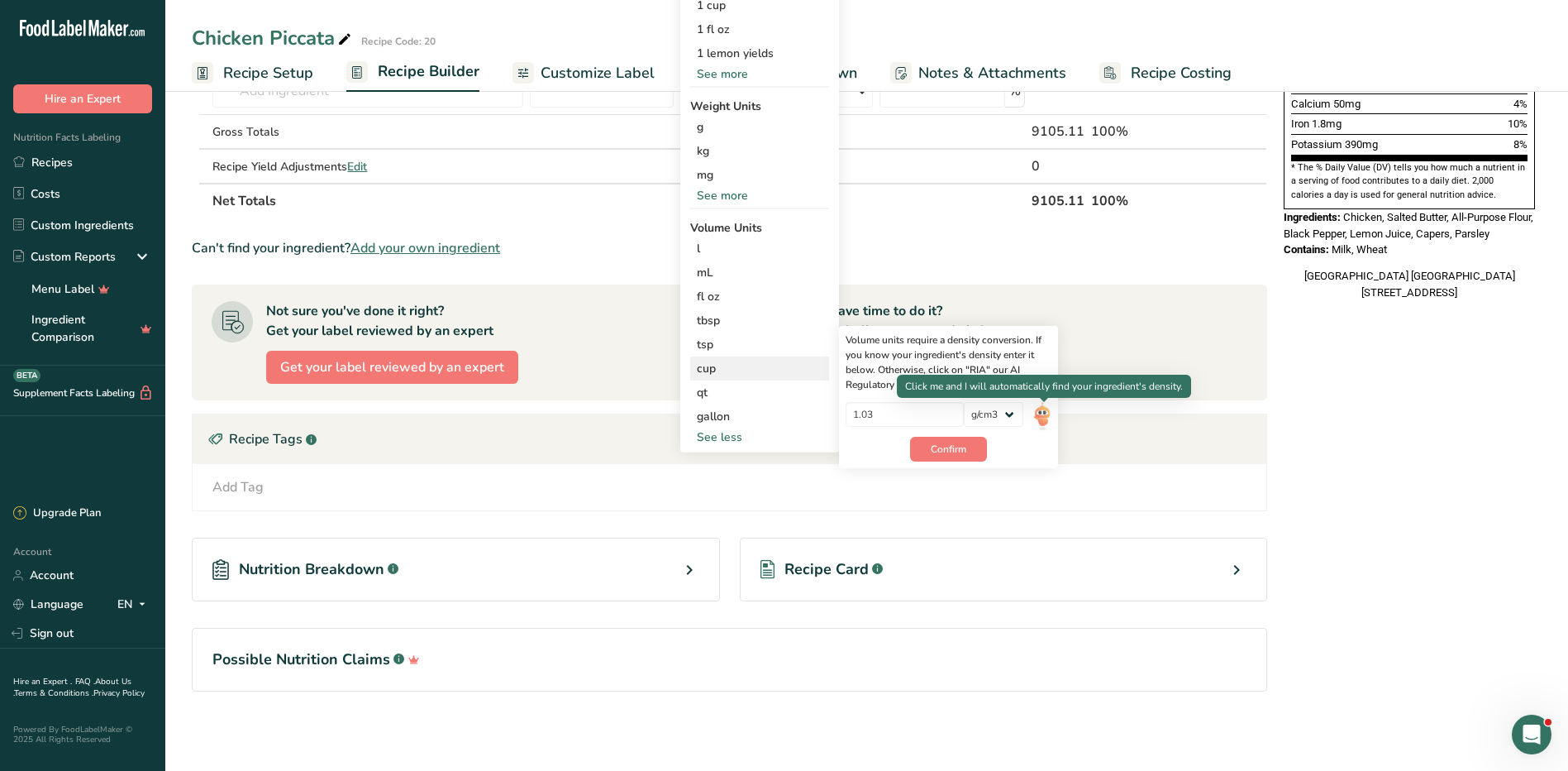
click at [1051, 416] on img at bounding box center [1042, 415] width 18 height 29
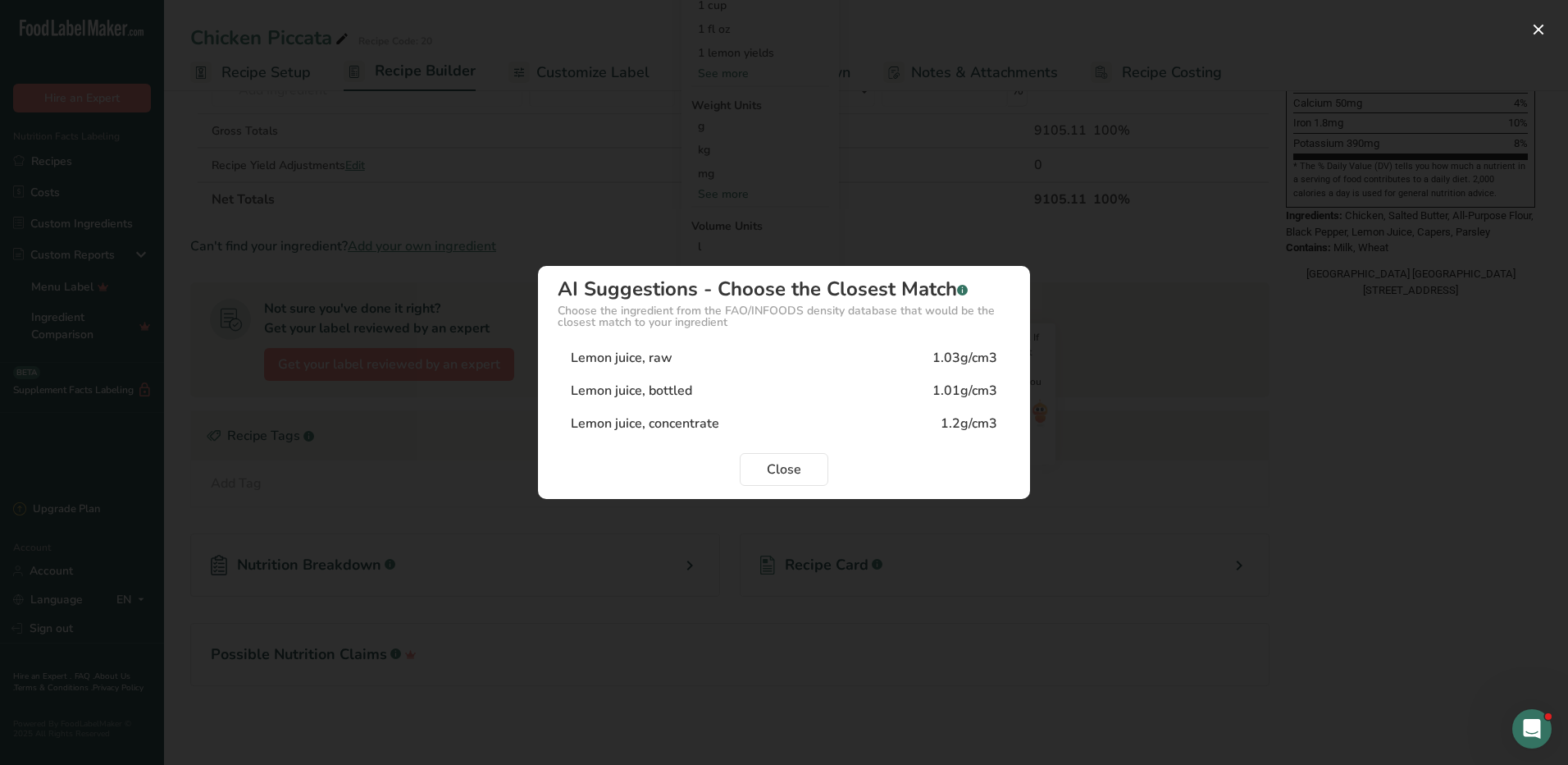
click at [699, 379] on div "Lemon juice, bottled 1.01g/cm3" at bounding box center [784, 390] width 453 height 33
type input "1.01"
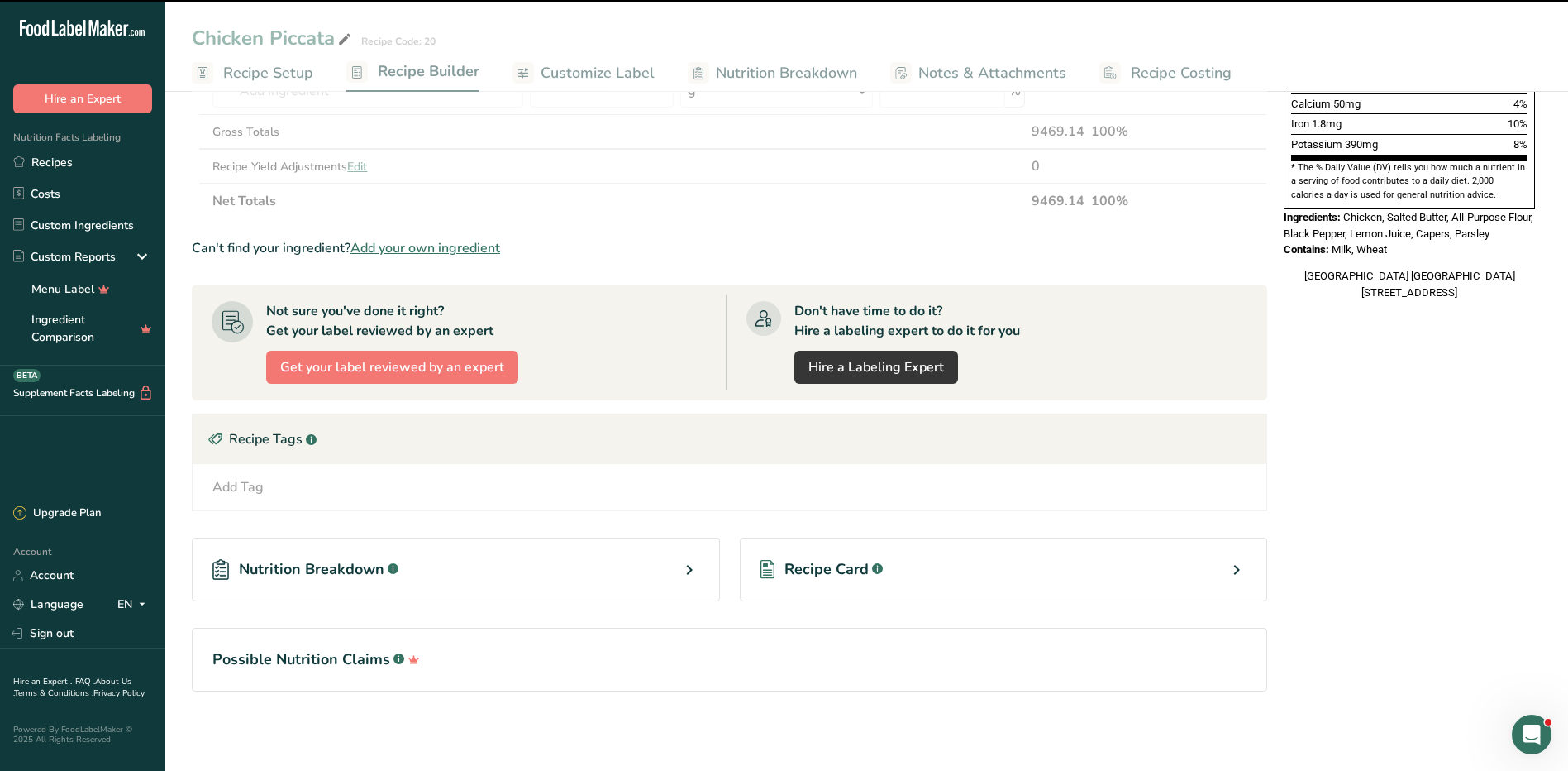
scroll to position [0, 0]
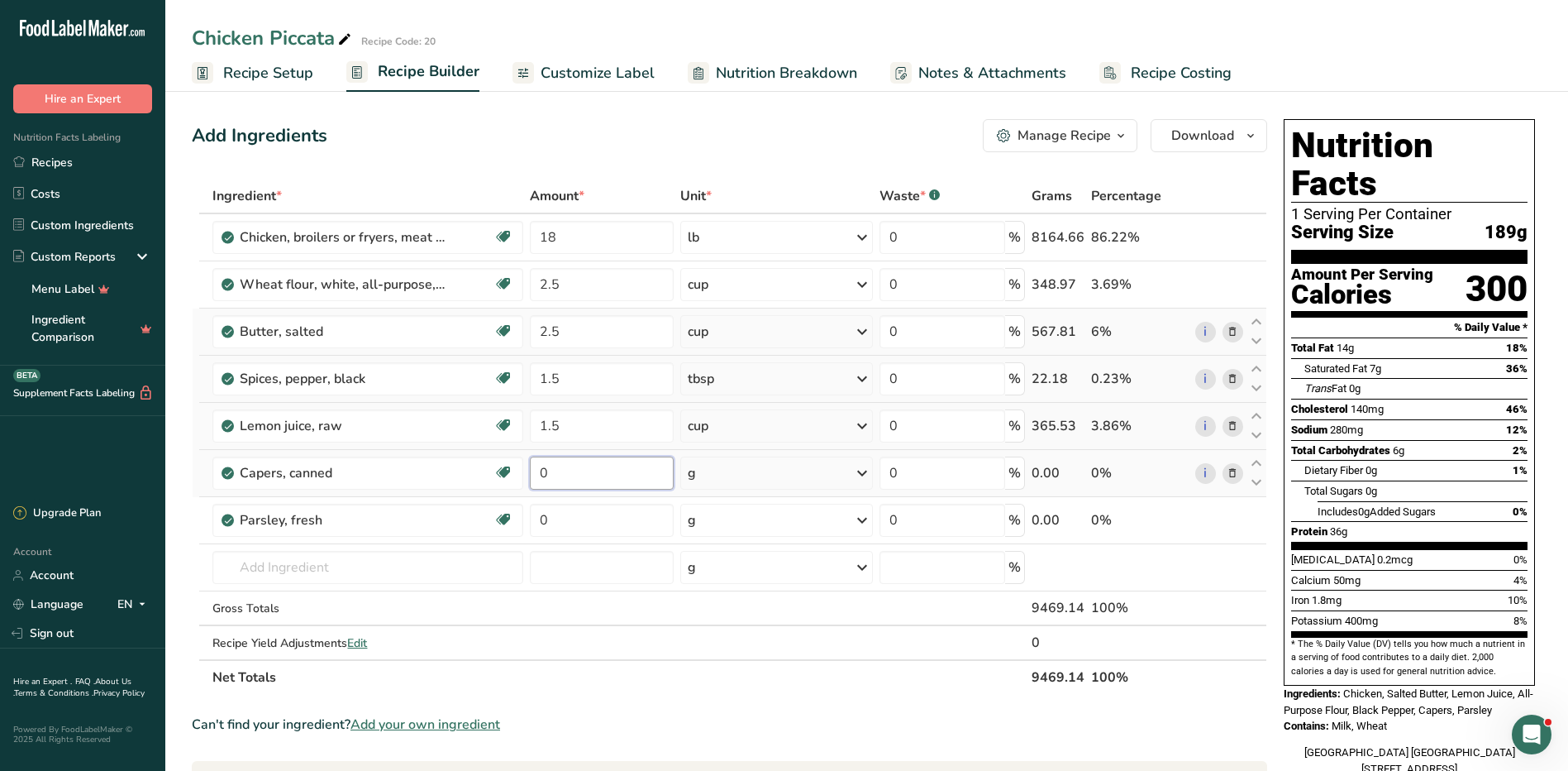
click at [626, 478] on input "0" at bounding box center [601, 473] width 145 height 33
type input "1.5"
click at [746, 464] on div "Ingredient * Amount * Unit * Waste * .a-a{fill:#347362;}.b-a{fill:#fff;} Grams …" at bounding box center [729, 437] width 1075 height 516
click at [820, 483] on div "g" at bounding box center [776, 473] width 192 height 33
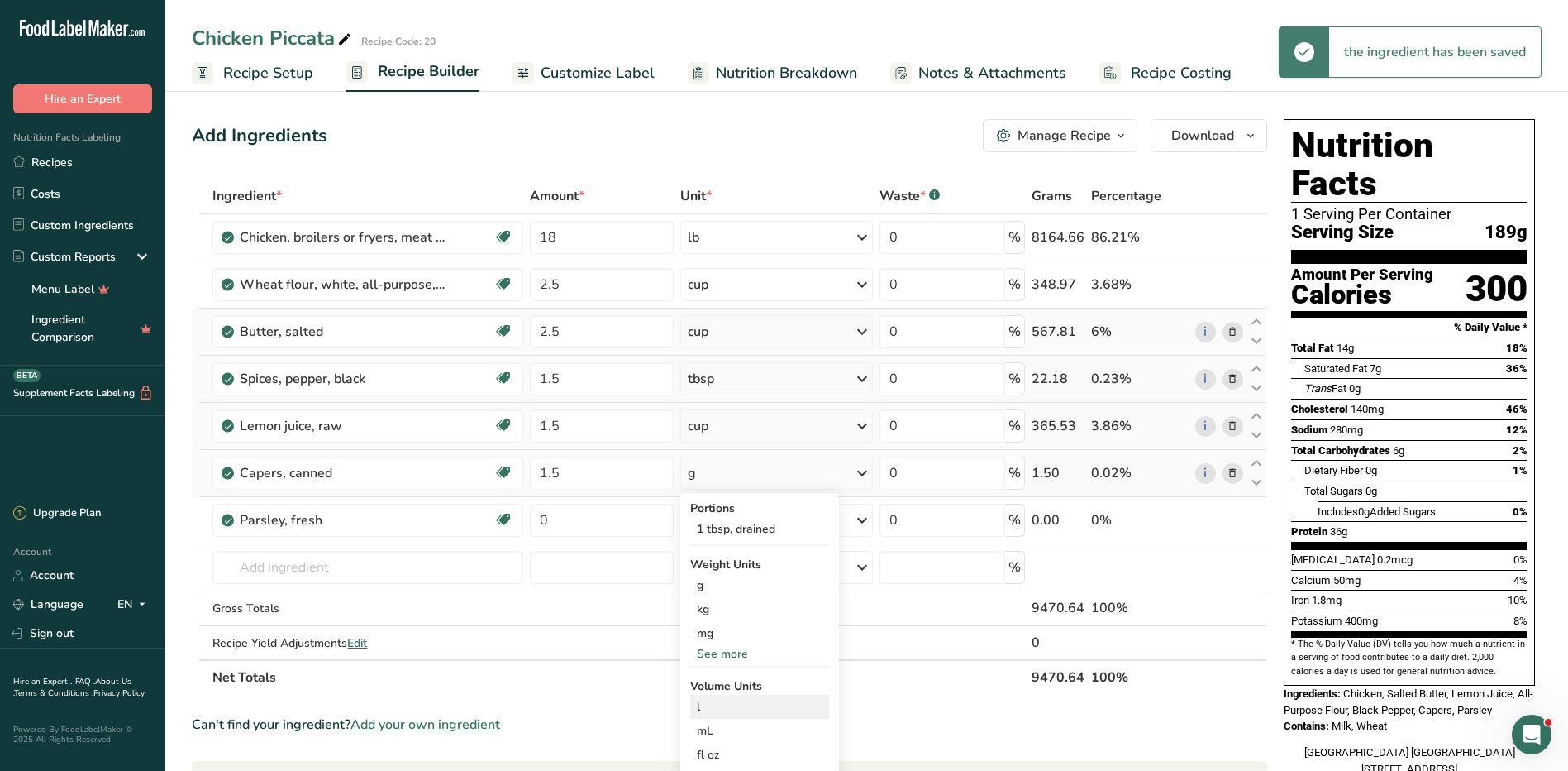
scroll to position [476, 0]
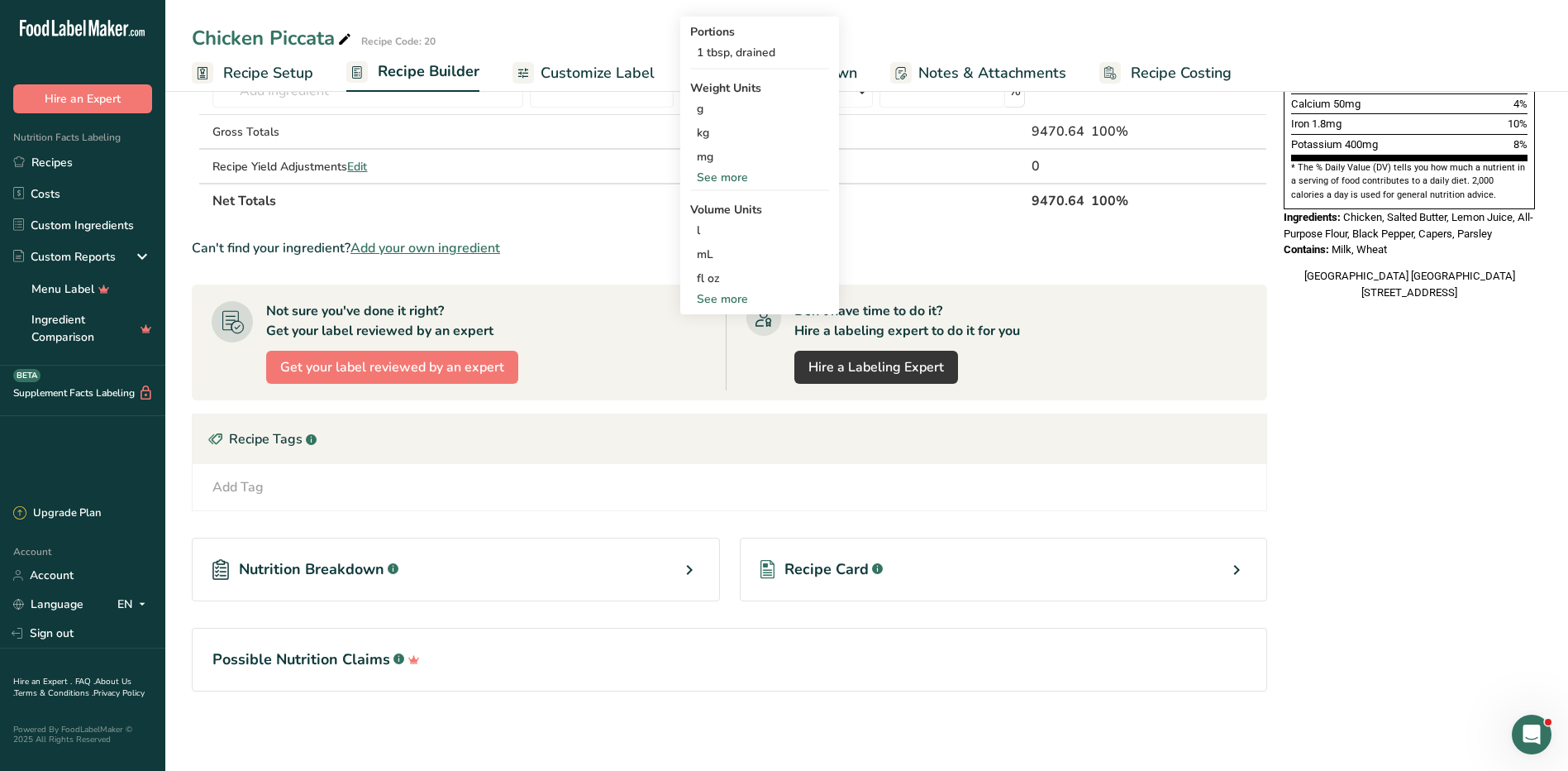
click at [729, 302] on div "See more" at bounding box center [760, 298] width 139 height 18
select select "22"
click at [733, 356] on div "cup" at bounding box center [760, 350] width 125 height 18
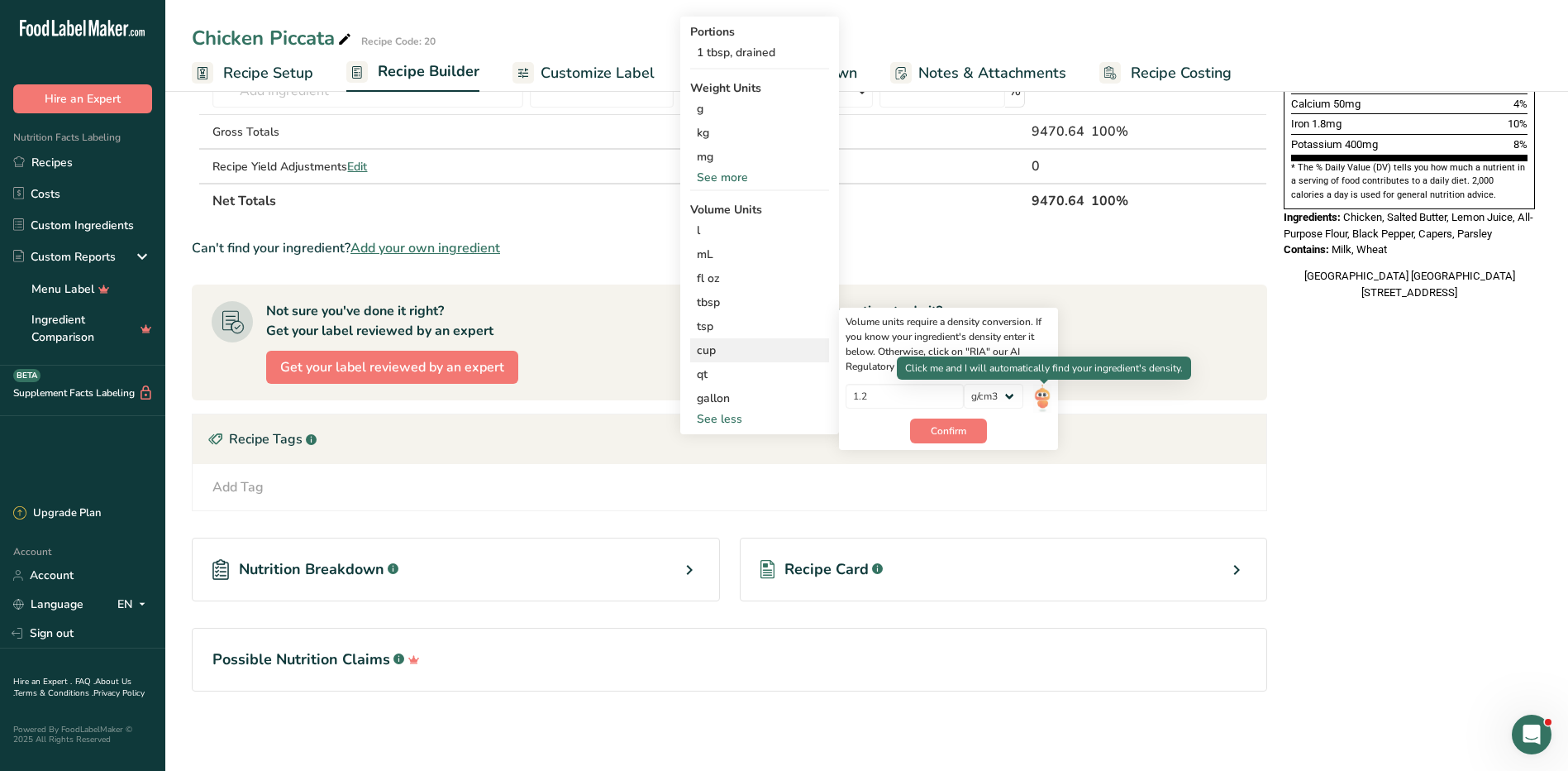
click at [1038, 392] on img at bounding box center [1042, 398] width 18 height 29
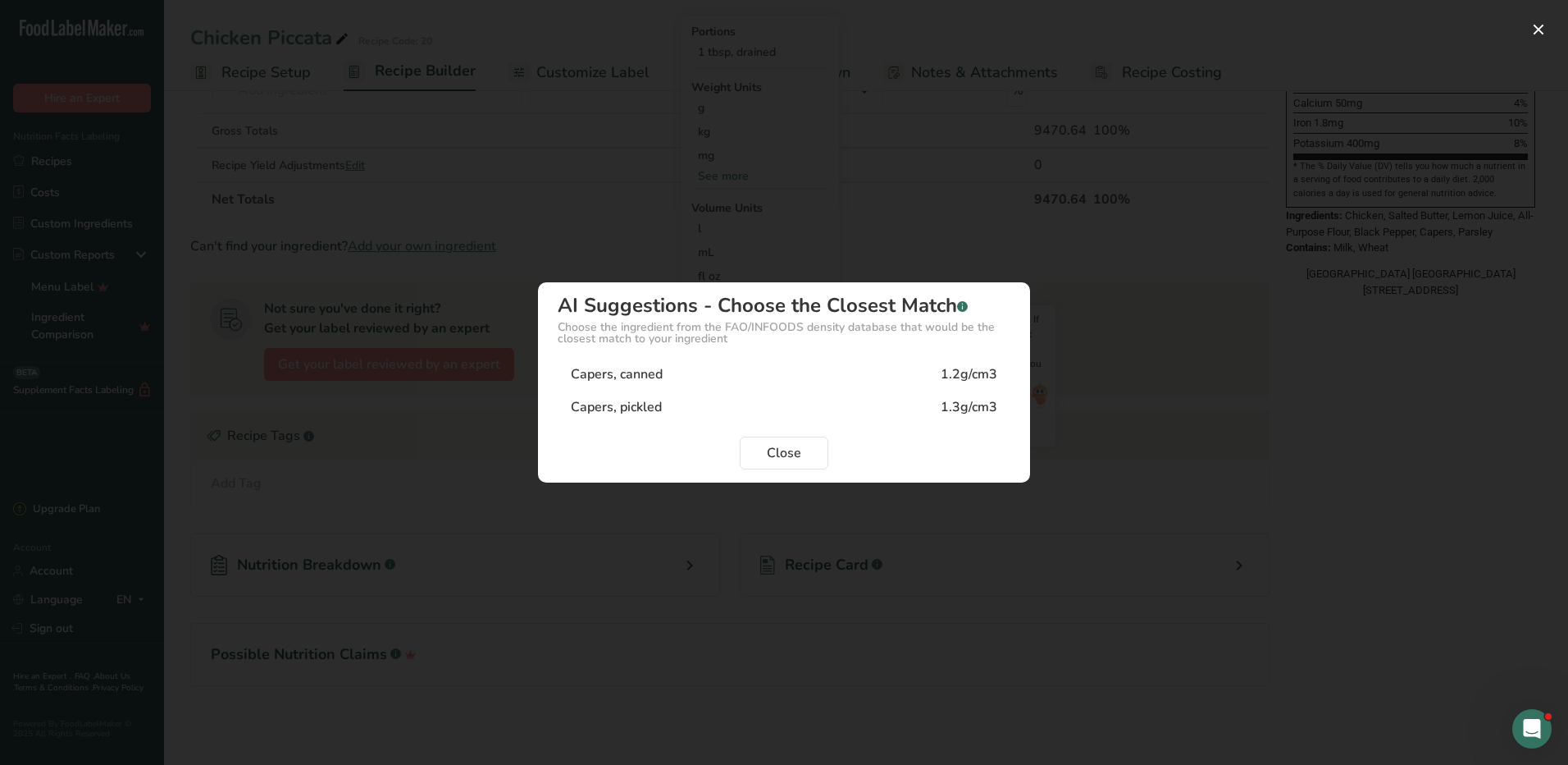
click at [973, 405] on div "1.3g/cm3" at bounding box center [969, 407] width 57 height 20
type input "1.3"
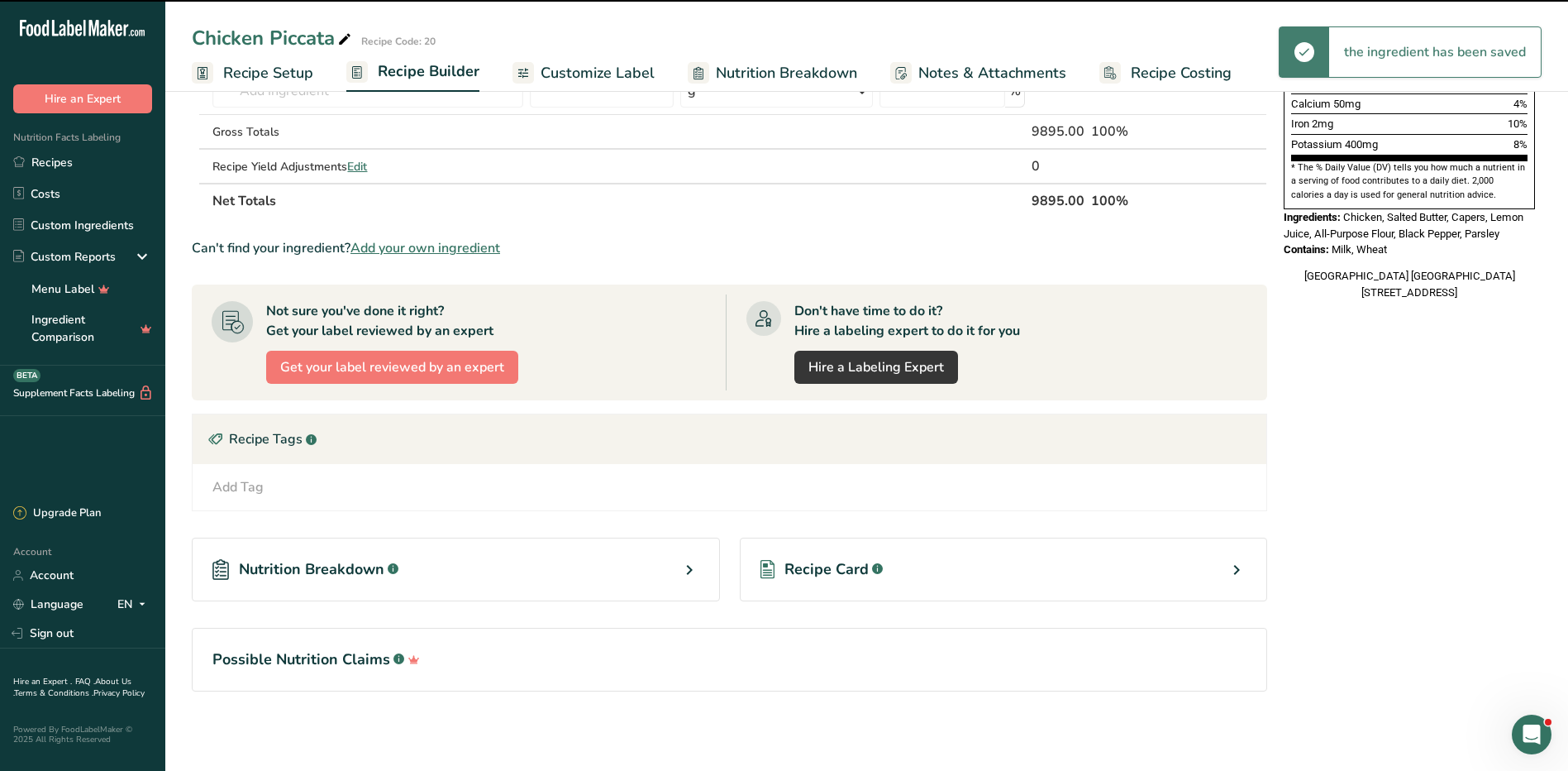
scroll to position [0, 0]
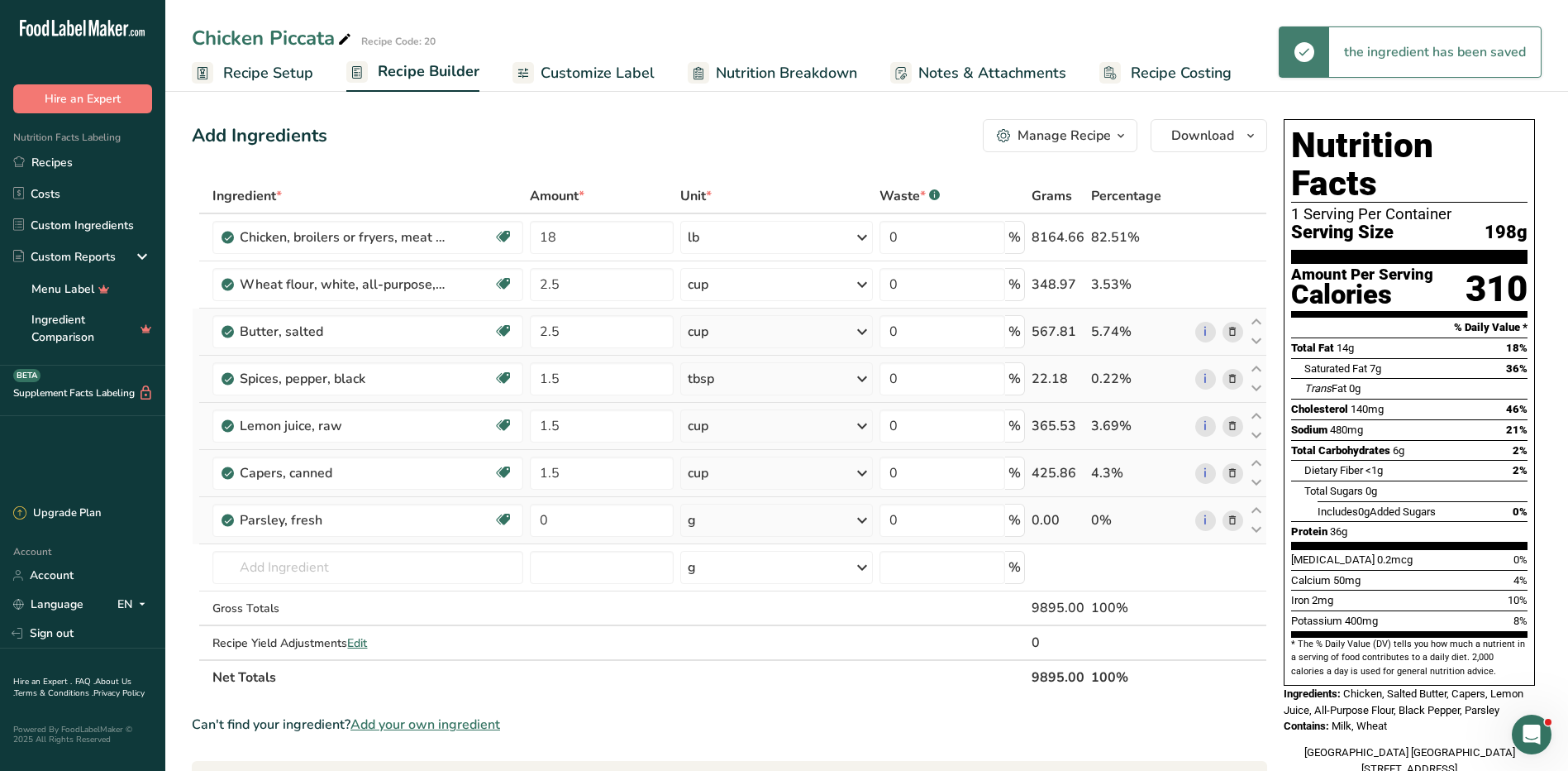
click at [566, 500] on td "0" at bounding box center [602, 520] width 151 height 47
click at [564, 521] on input "0" at bounding box center [601, 520] width 145 height 33
type input "1"
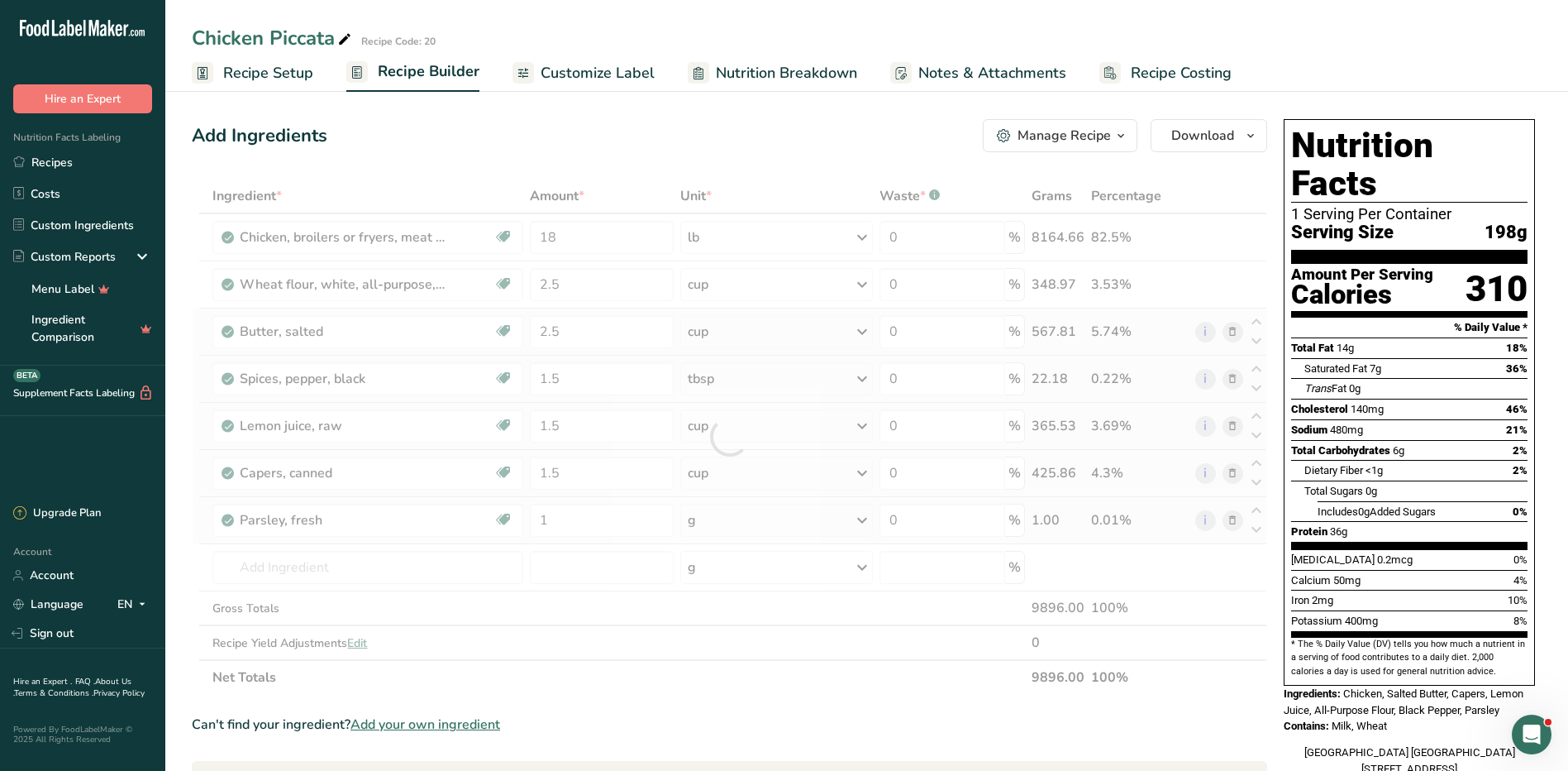
click at [789, 523] on div "Ingredient * Amount * Unit * Waste * .a-a{fill:#347362;}.b-a{fill:#fff;} Grams …" at bounding box center [729, 437] width 1075 height 516
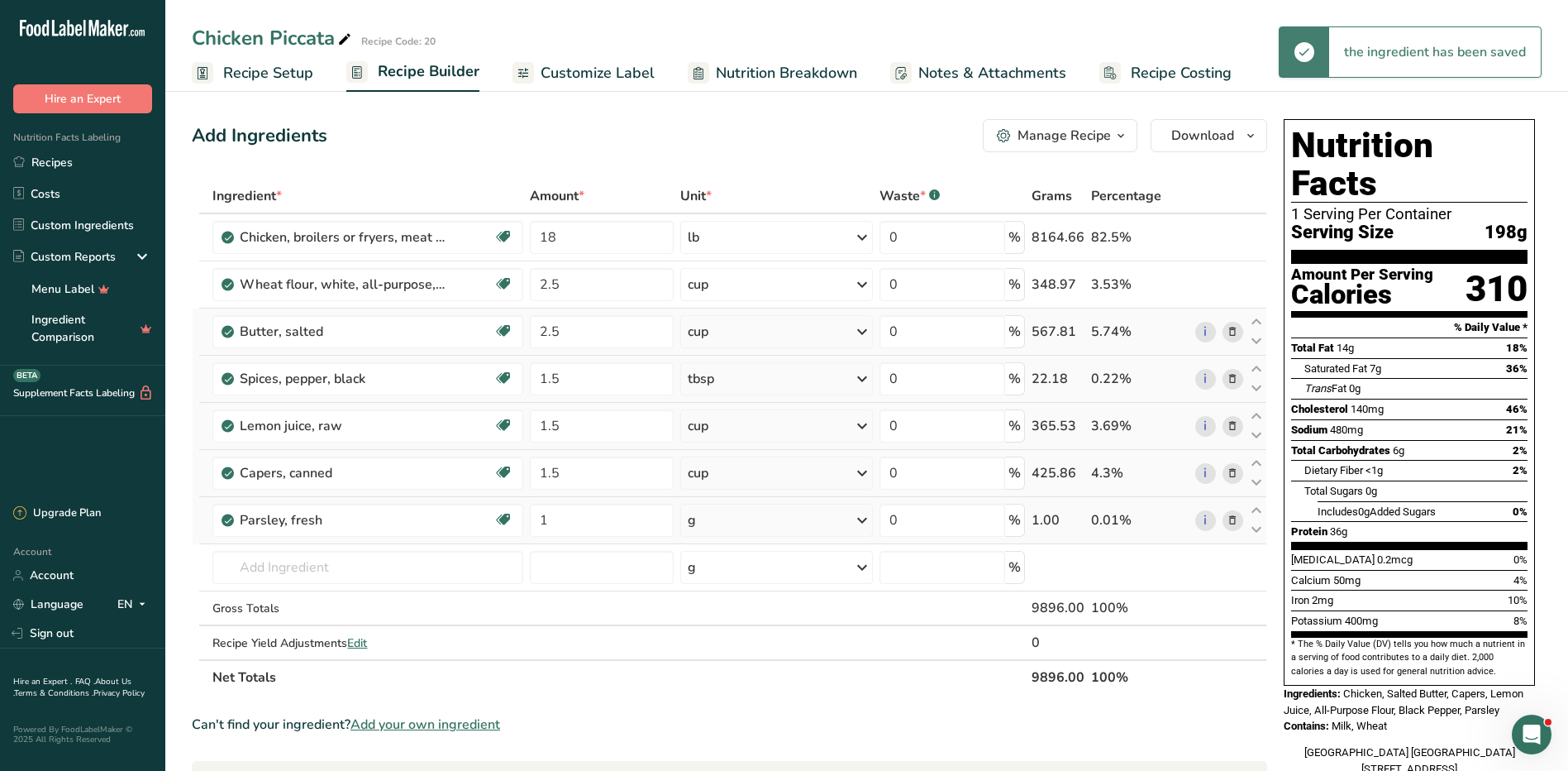
click at [821, 513] on div "g" at bounding box center [776, 520] width 192 height 33
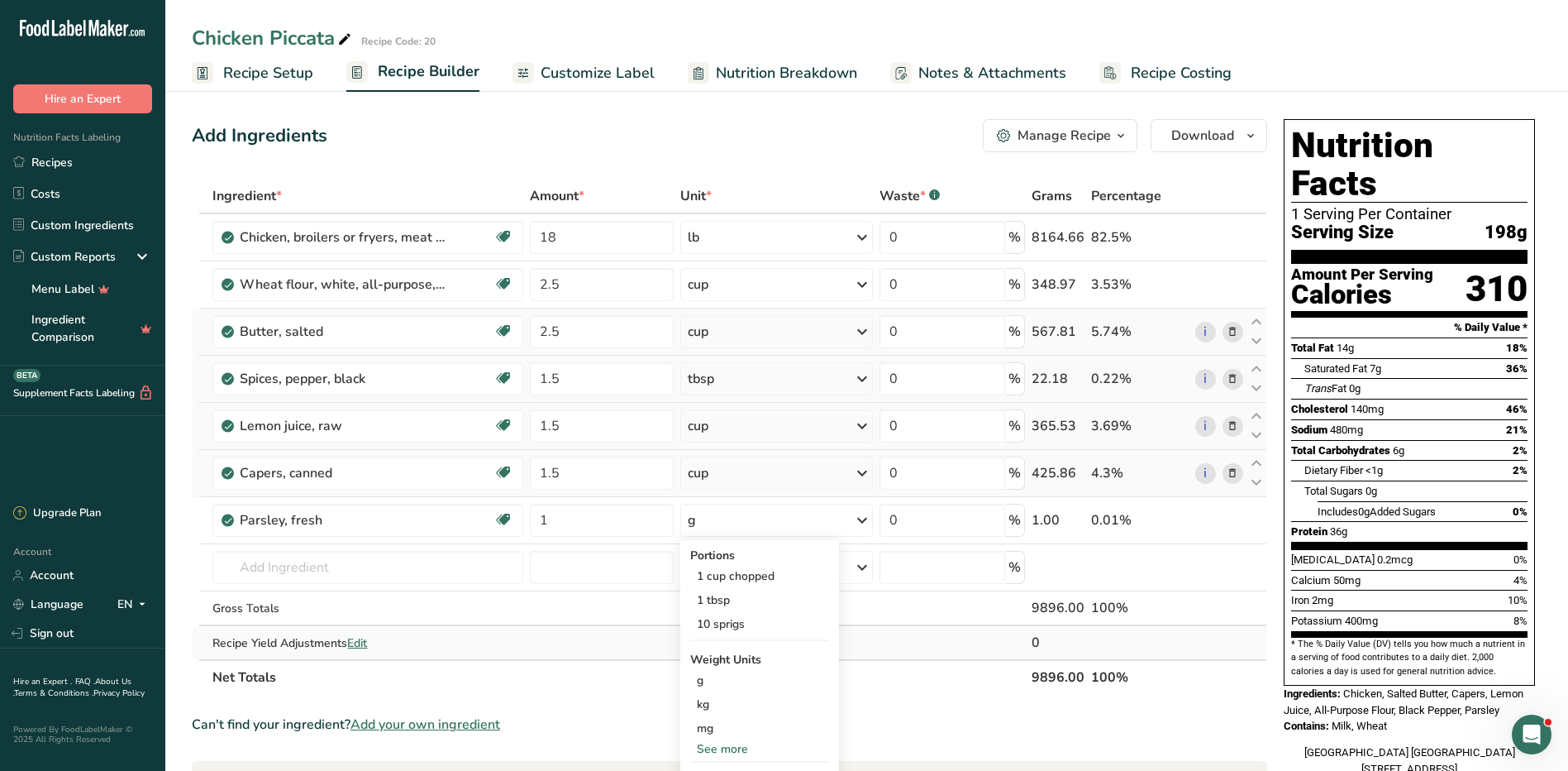
scroll to position [476, 0]
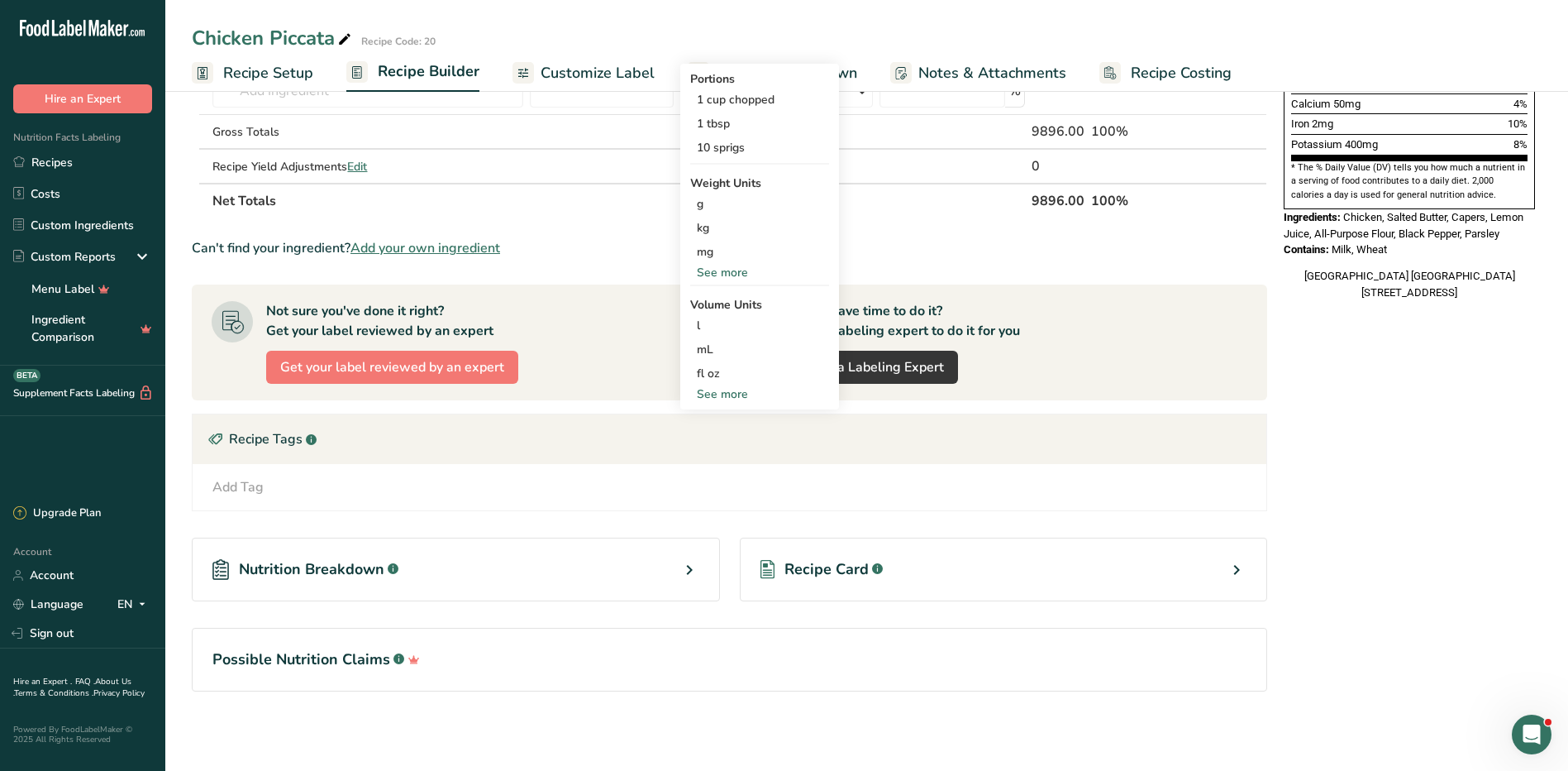
click at [714, 266] on div "See more" at bounding box center [760, 272] width 139 height 18
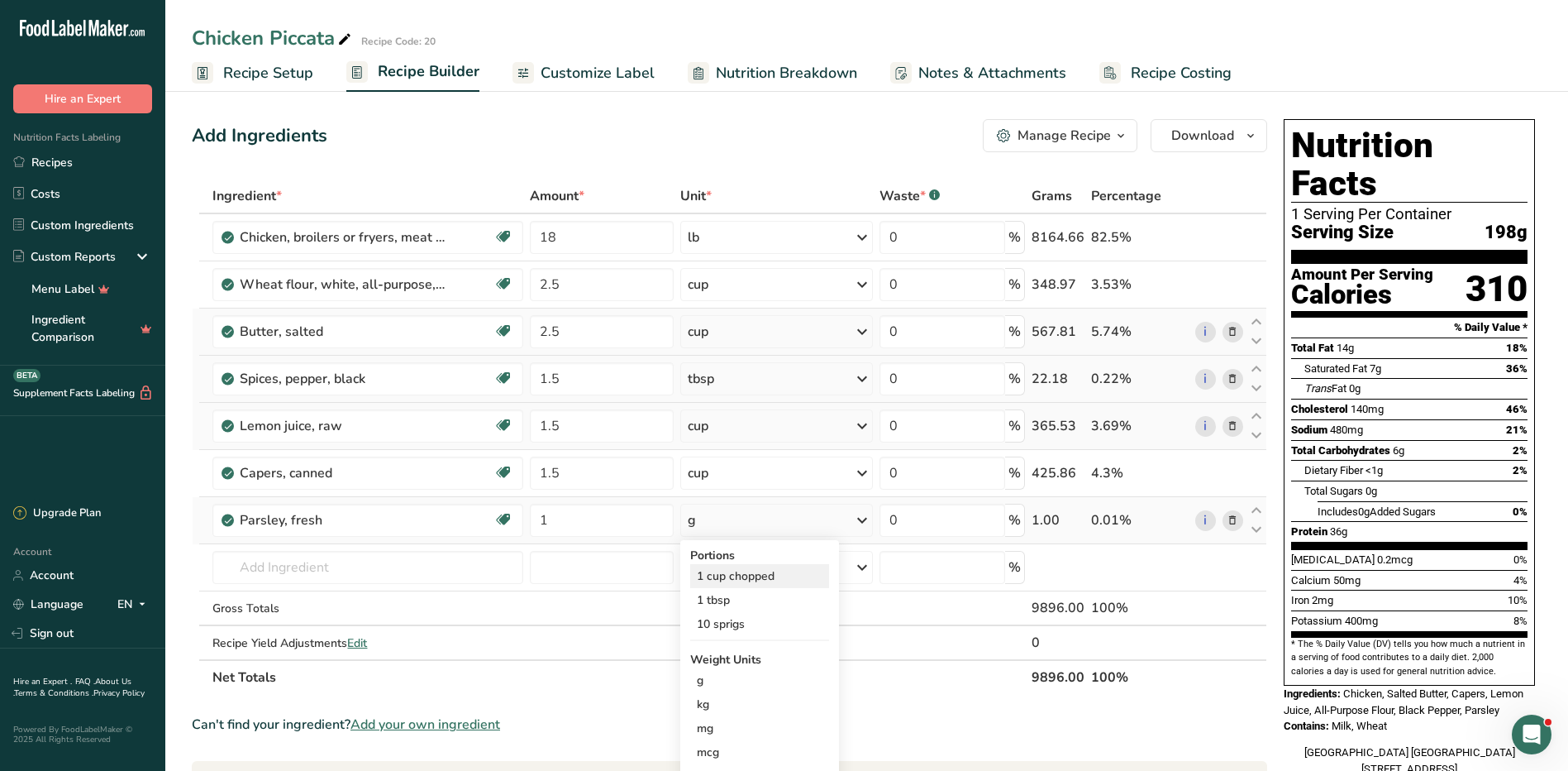
click at [789, 575] on div "1 cup chopped" at bounding box center [760, 576] width 139 height 24
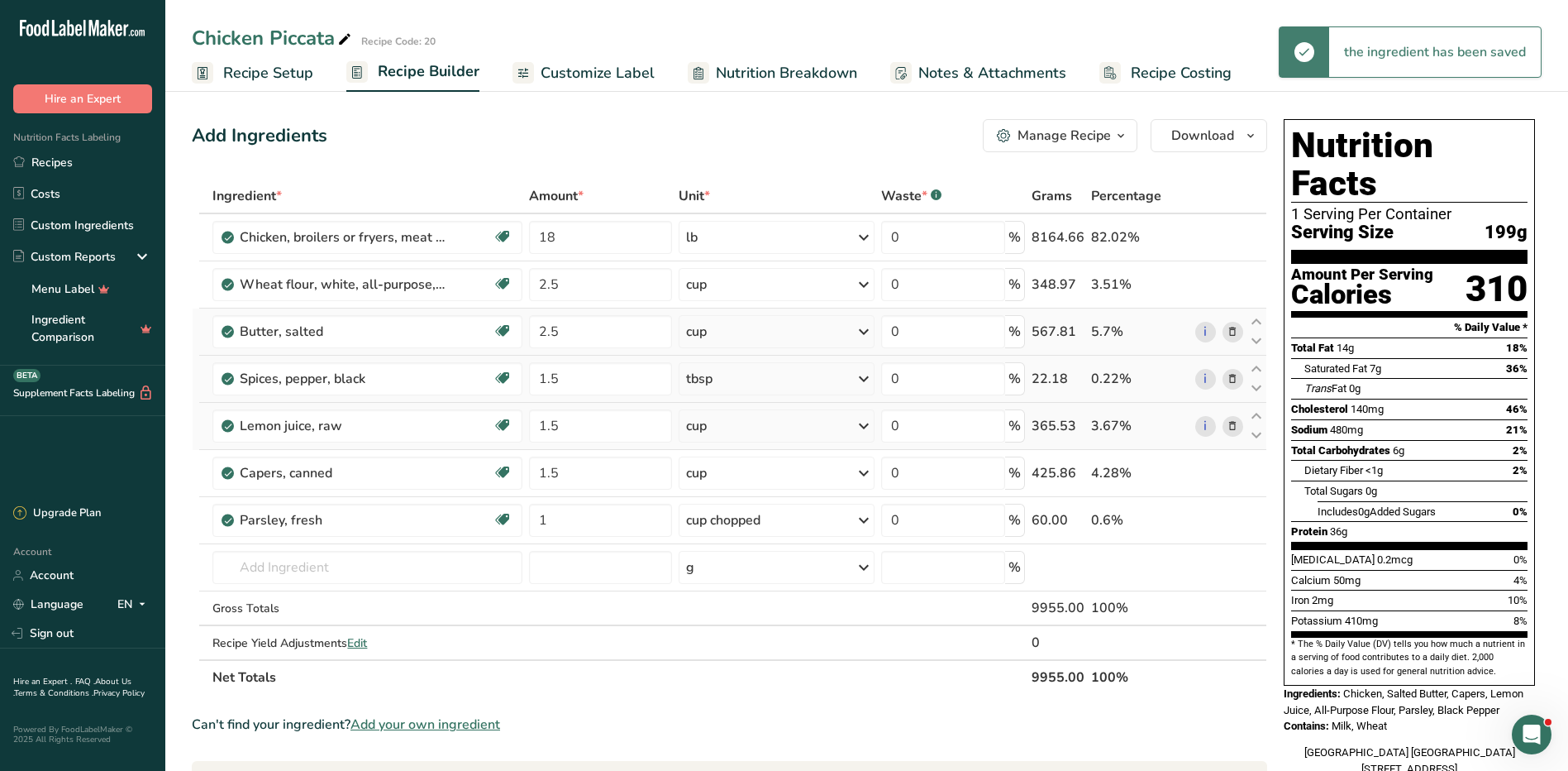
scroll to position [476, 0]
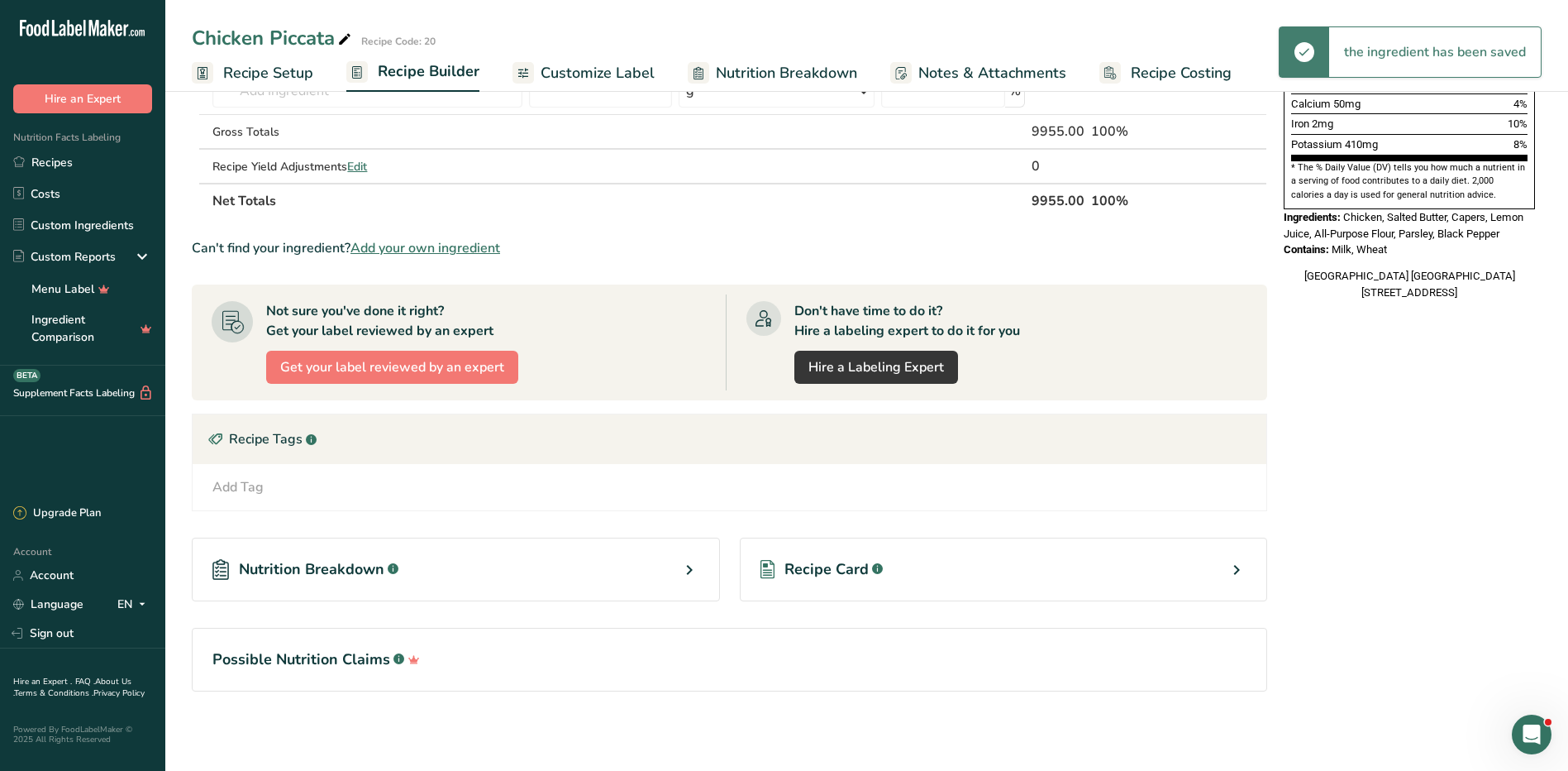
click at [840, 556] on div "Recipe Card .a-a{fill:#347362;}.b-a{fill:#fff;}" at bounding box center [1004, 568] width 528 height 64
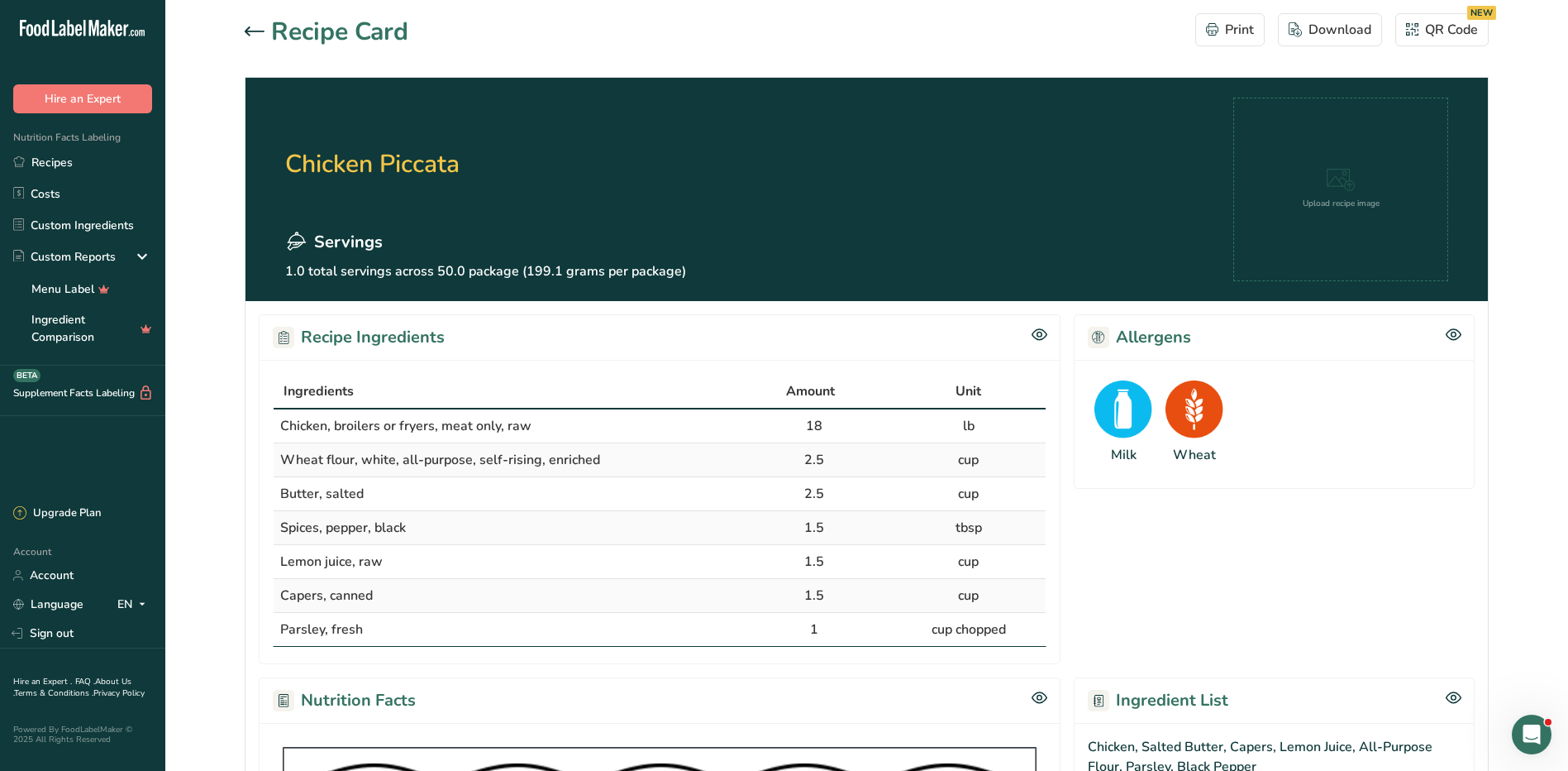
click at [257, 35] on icon at bounding box center [255, 31] width 20 height 10
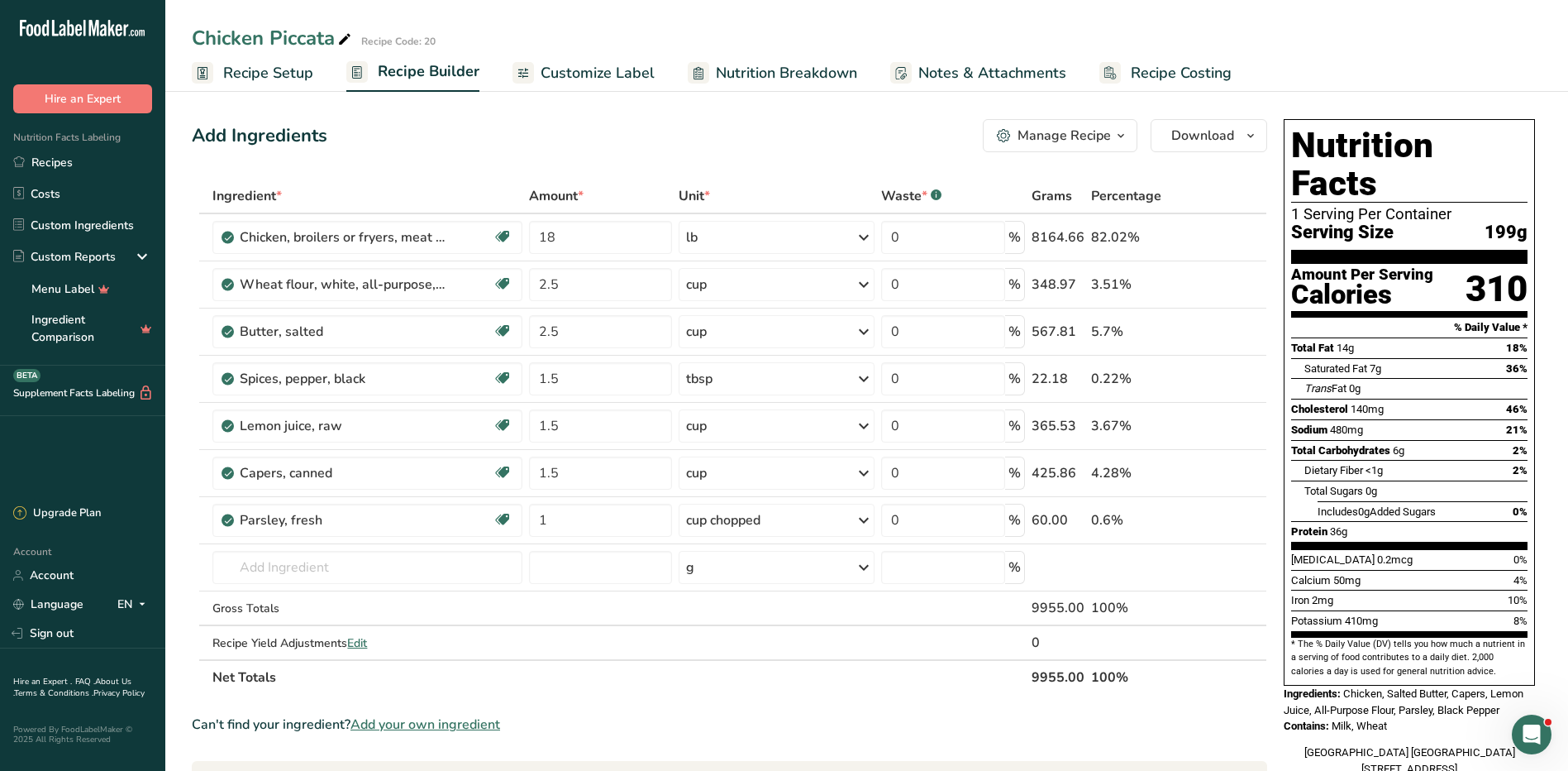
drag, startPoint x: 780, startPoint y: 63, endPoint x: 729, endPoint y: 206, distance: 151.8
click at [780, 63] on span "Nutrition Breakdown" at bounding box center [786, 73] width 142 height 22
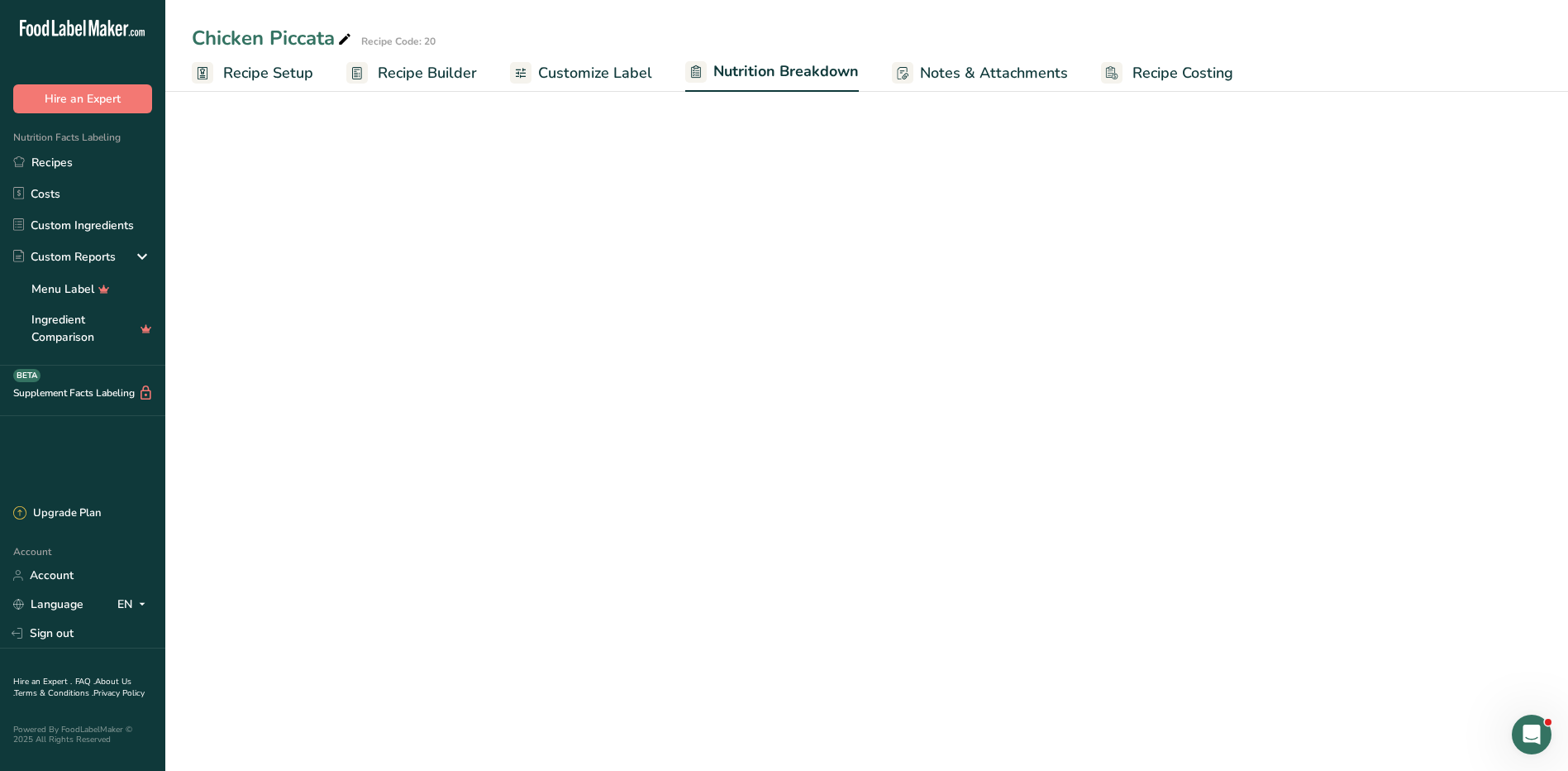
select select "Calories"
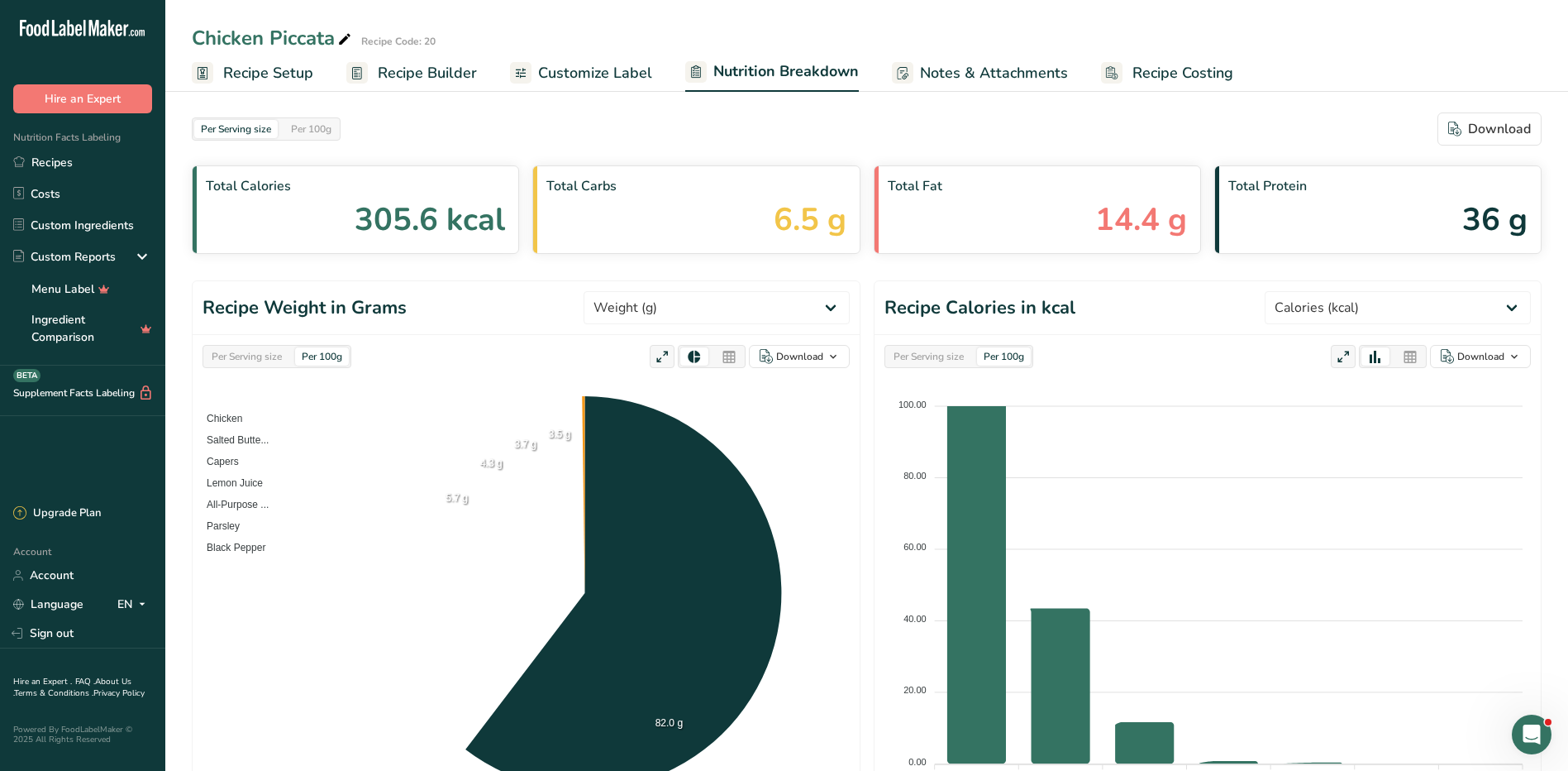
scroll to position [755, 0]
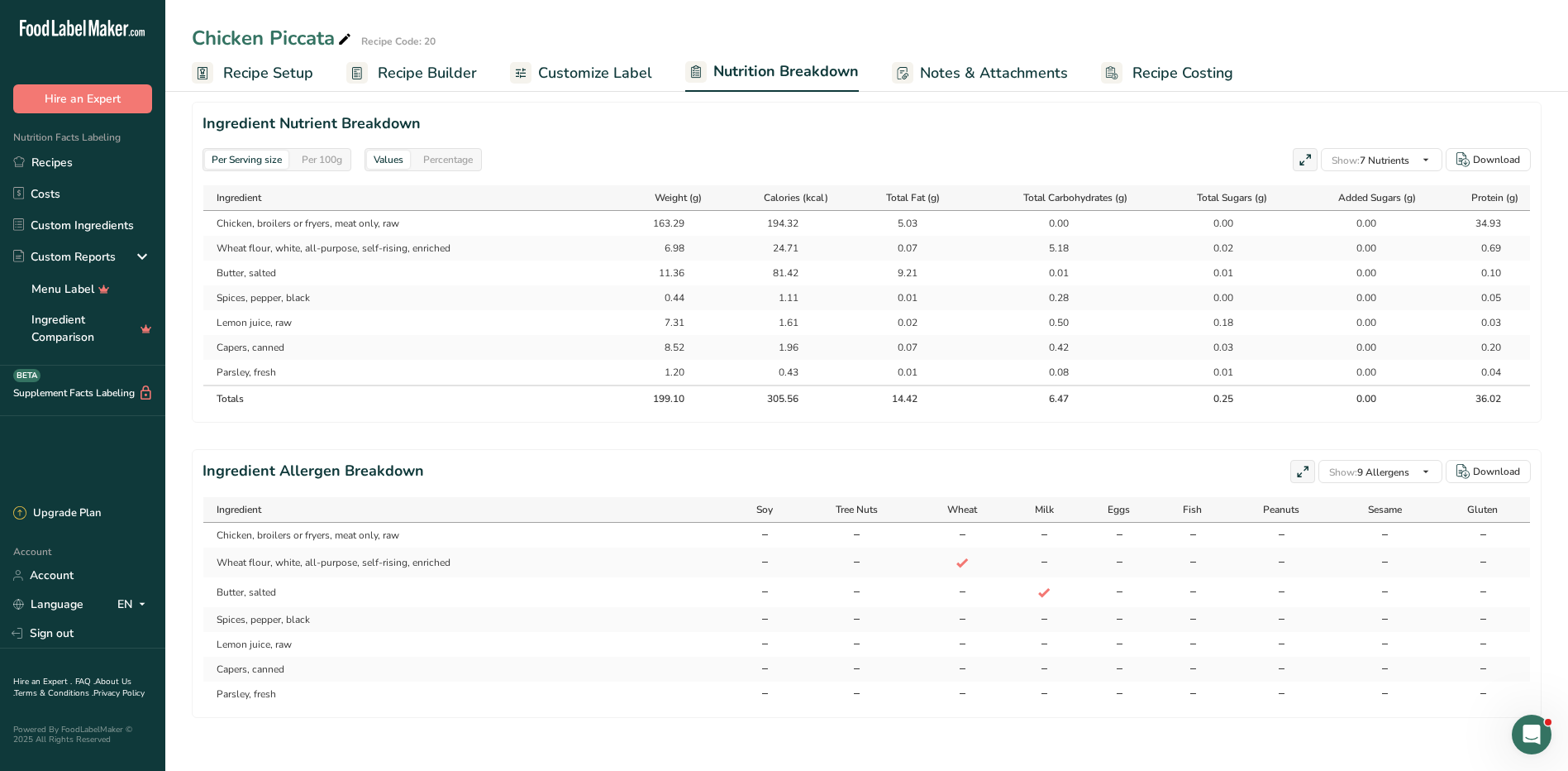
click at [271, 65] on span "Recipe Setup" at bounding box center [268, 73] width 90 height 22
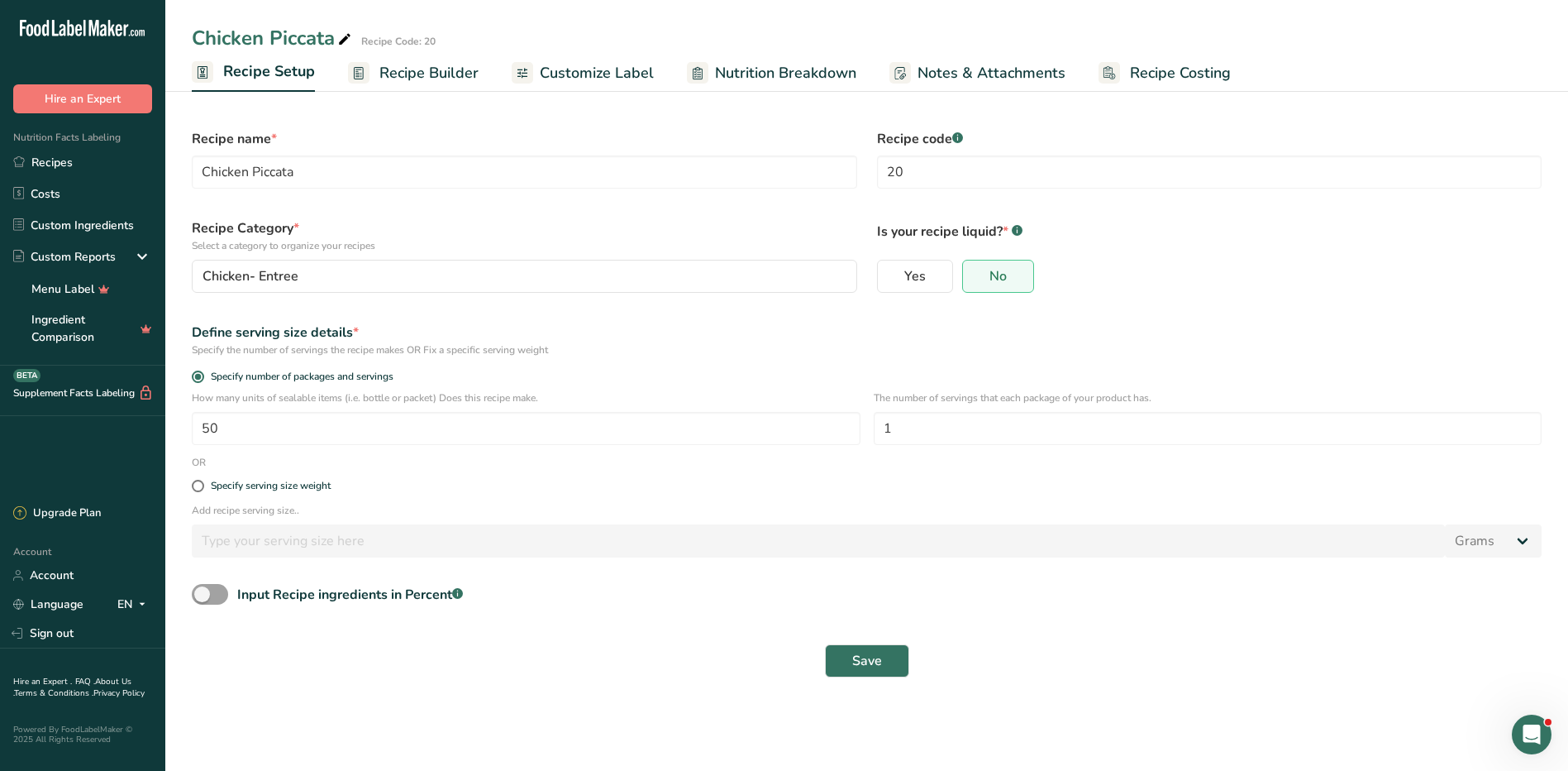
click at [406, 71] on span "Recipe Builder" at bounding box center [429, 73] width 99 height 22
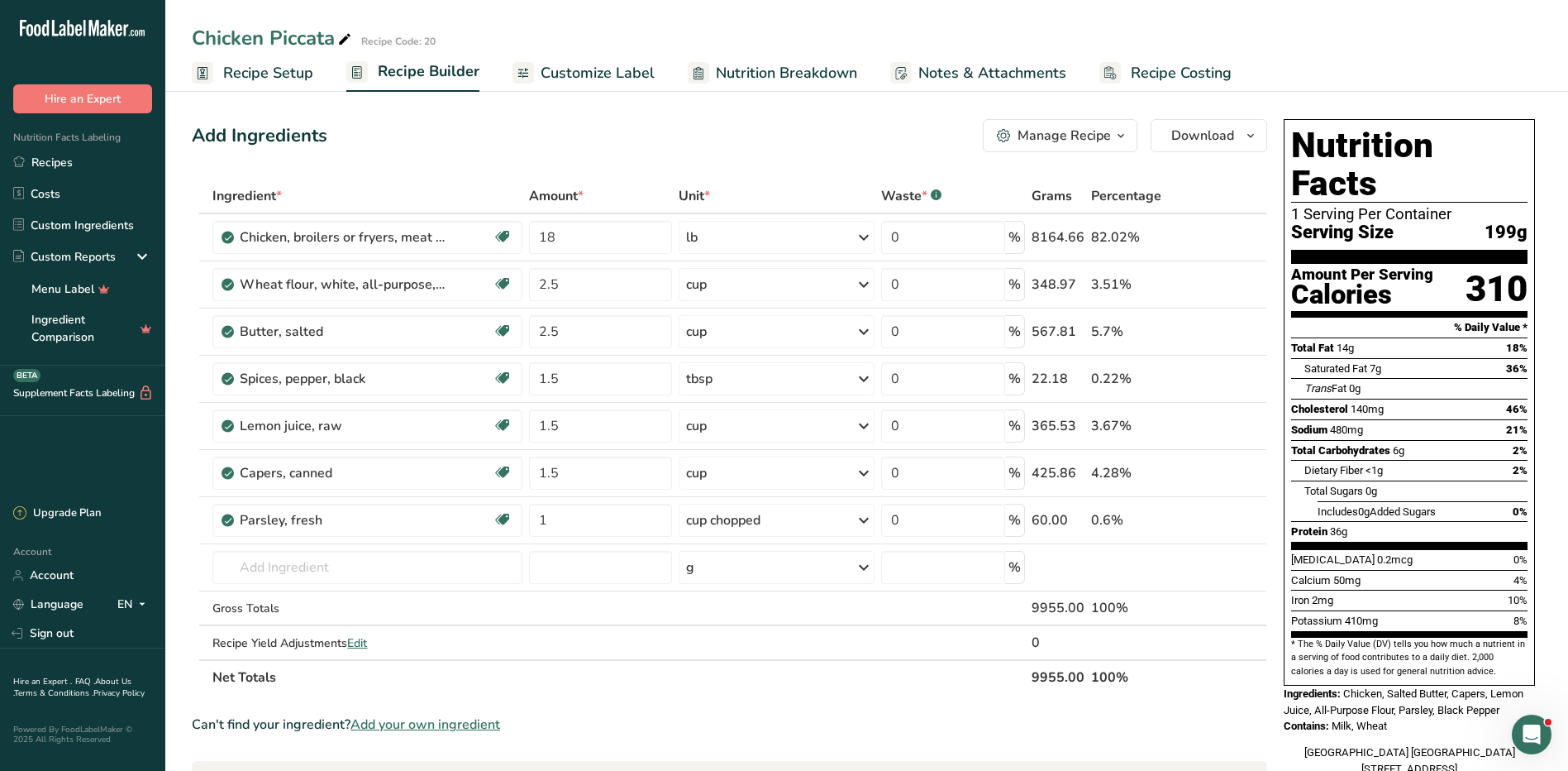
click at [819, 66] on span "Nutrition Breakdown" at bounding box center [786, 73] width 142 height 22
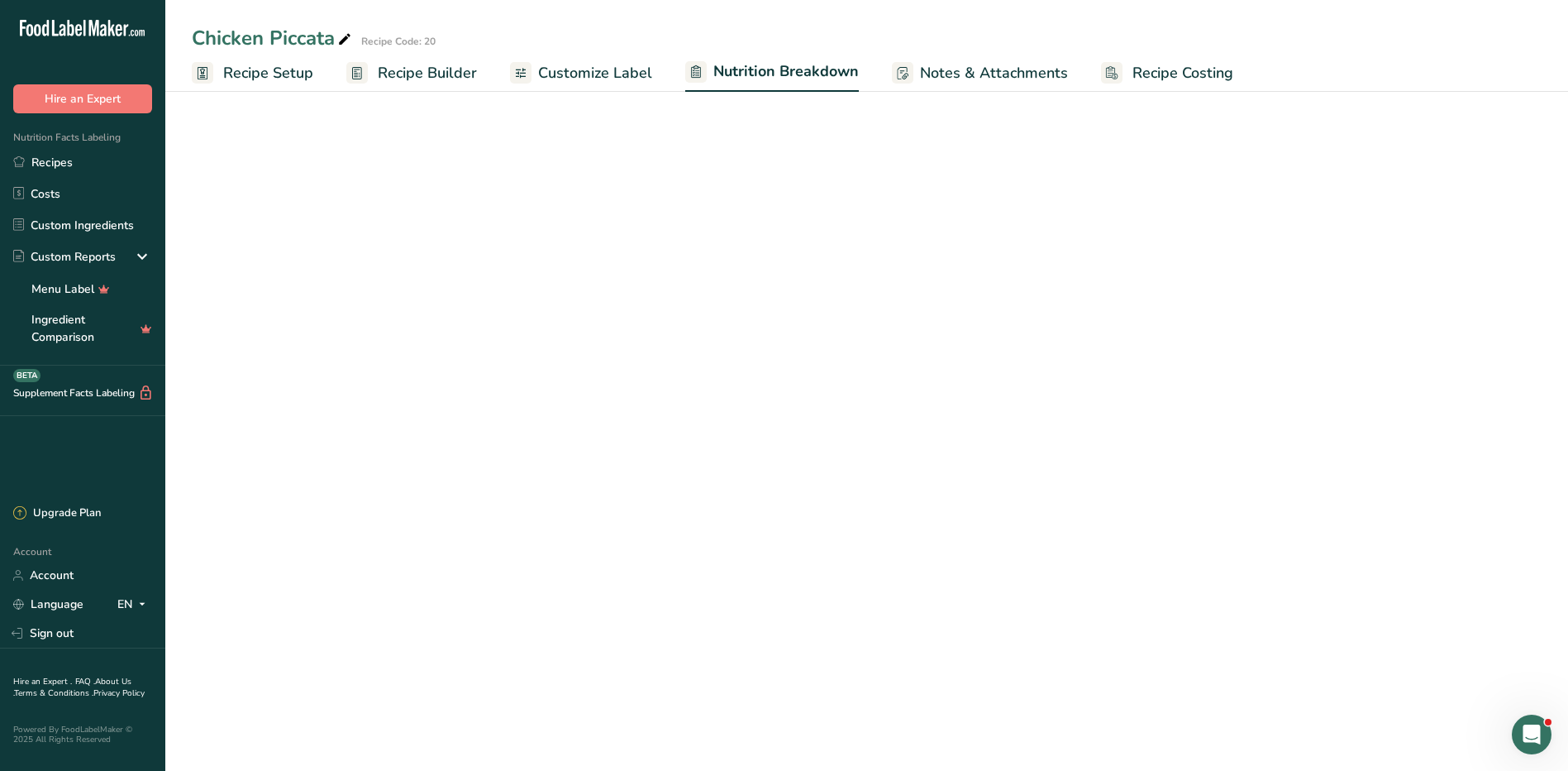
select select "Calories"
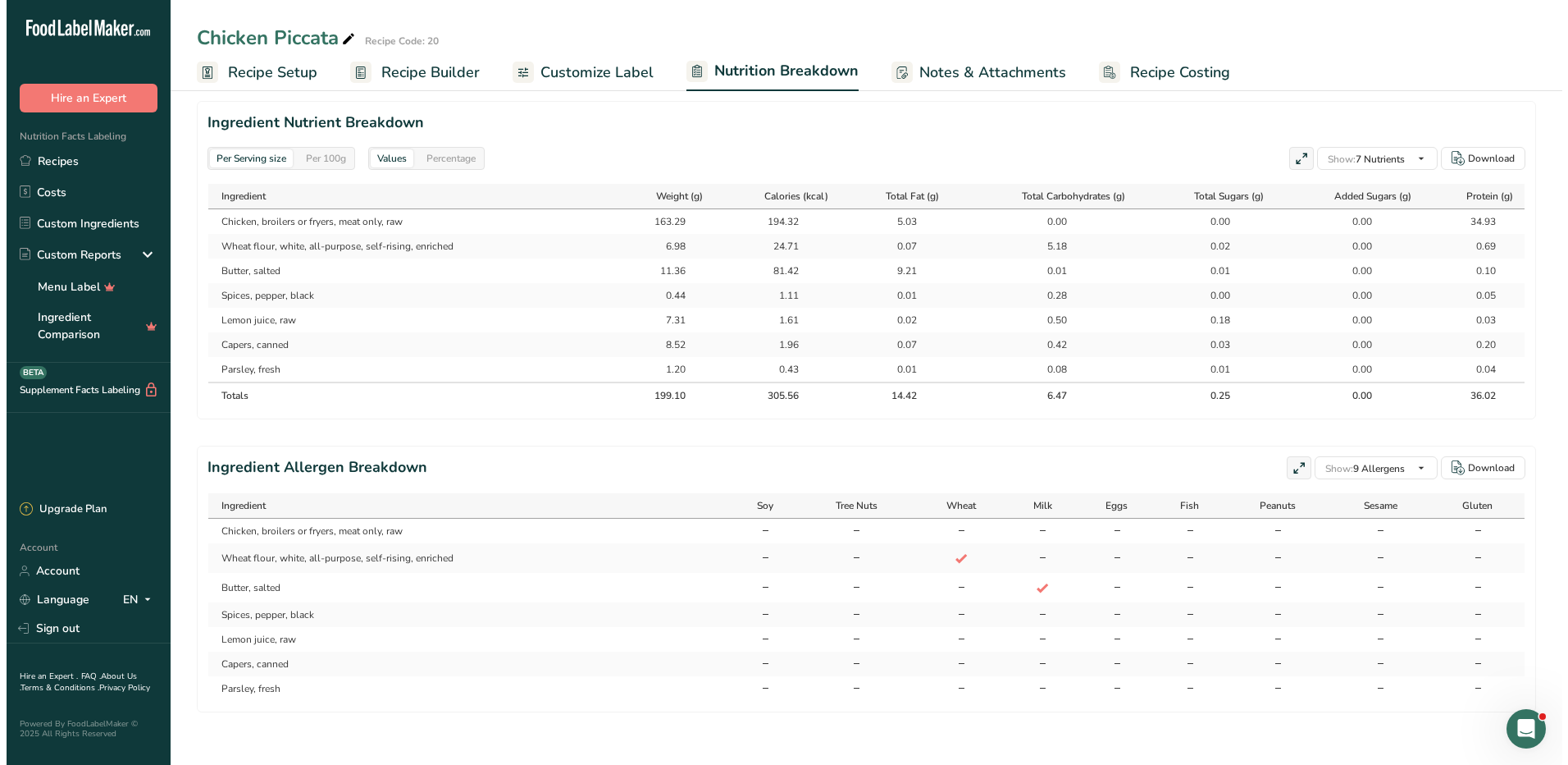
scroll to position [80, 0]
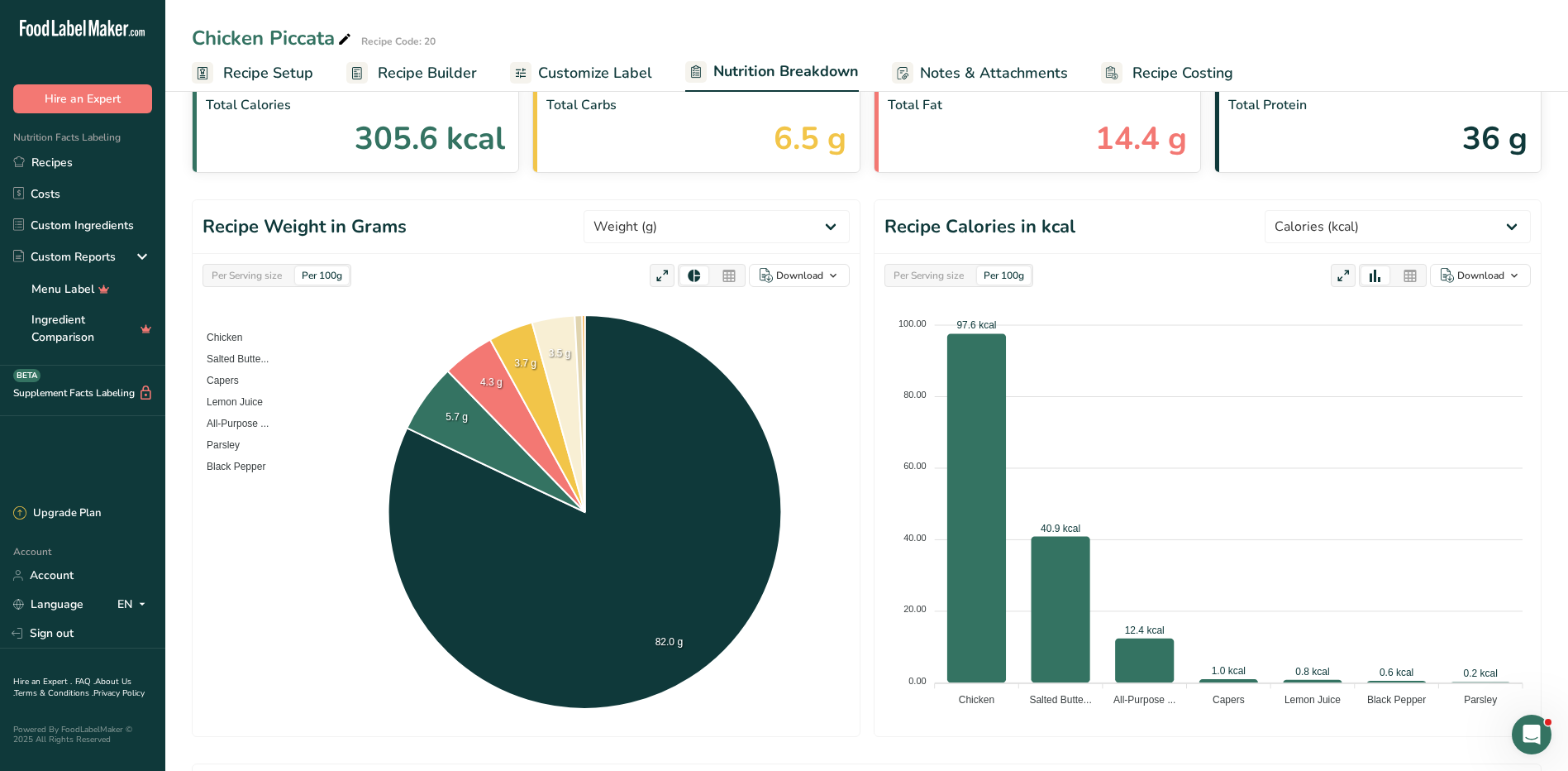
click at [422, 80] on span "Recipe Builder" at bounding box center [427, 73] width 99 height 22
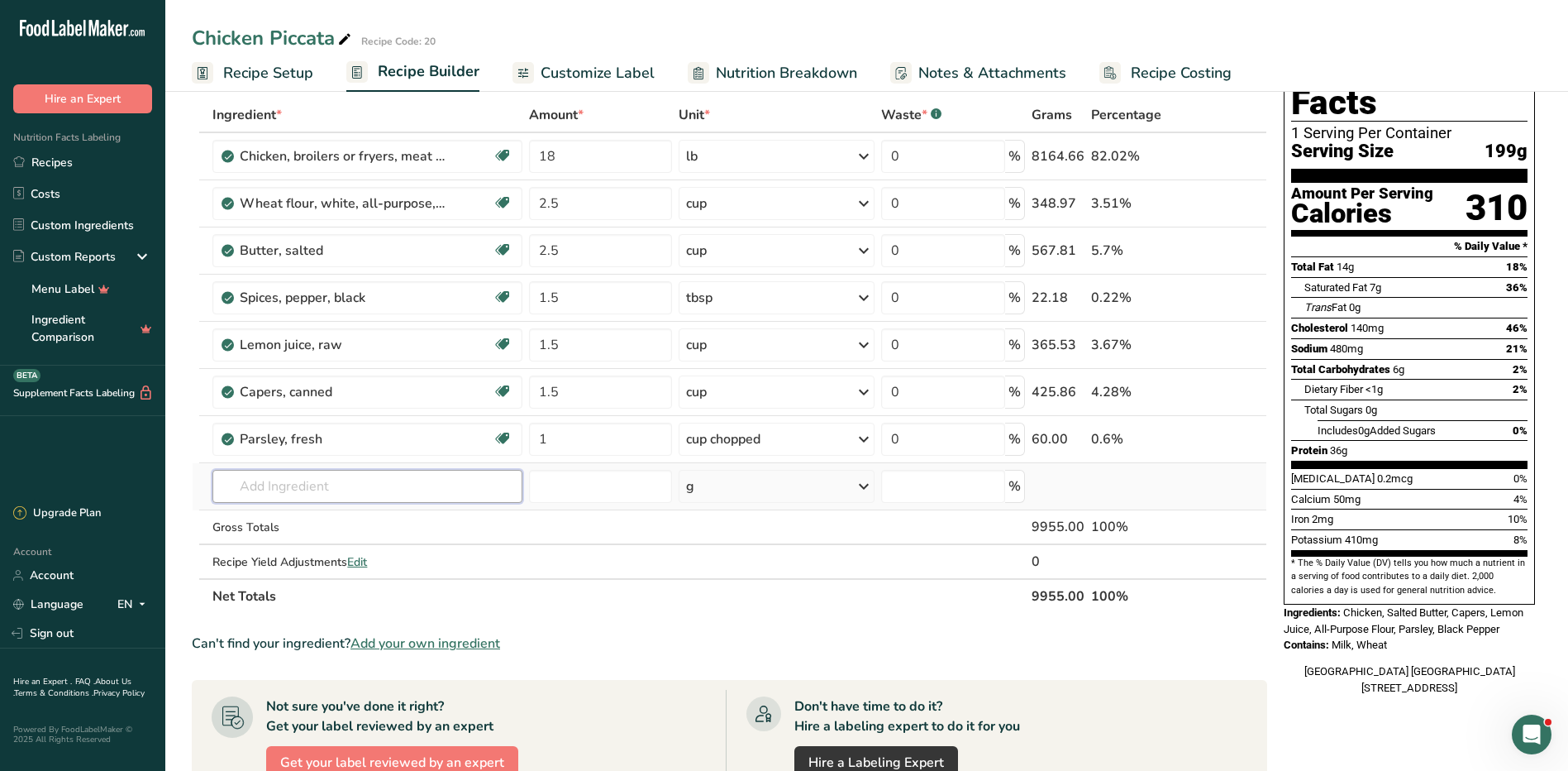
click at [290, 479] on input "text" at bounding box center [367, 486] width 310 height 33
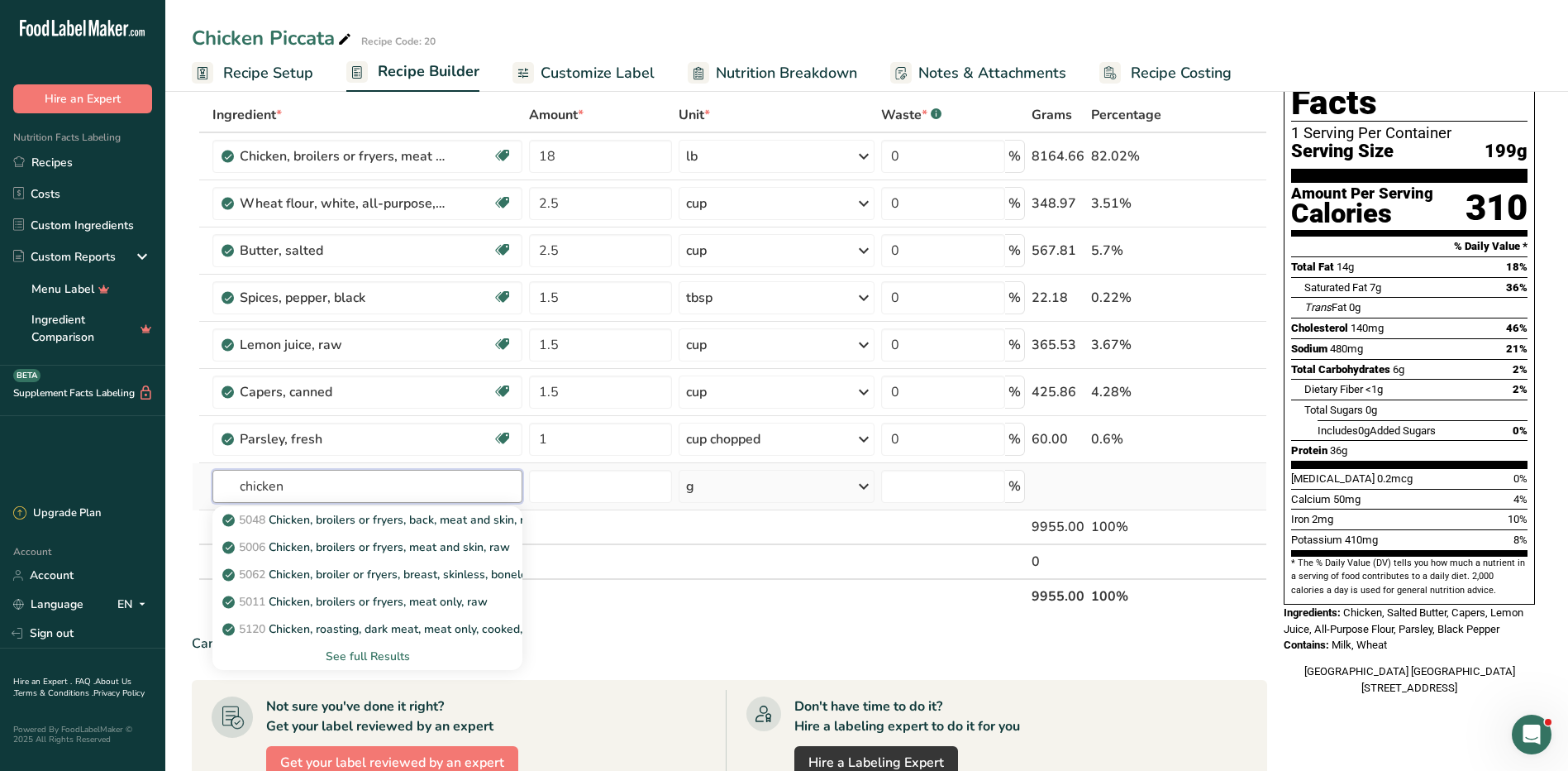
type input "chicken"
click at [378, 659] on div "See full Results" at bounding box center [367, 656] width 284 height 18
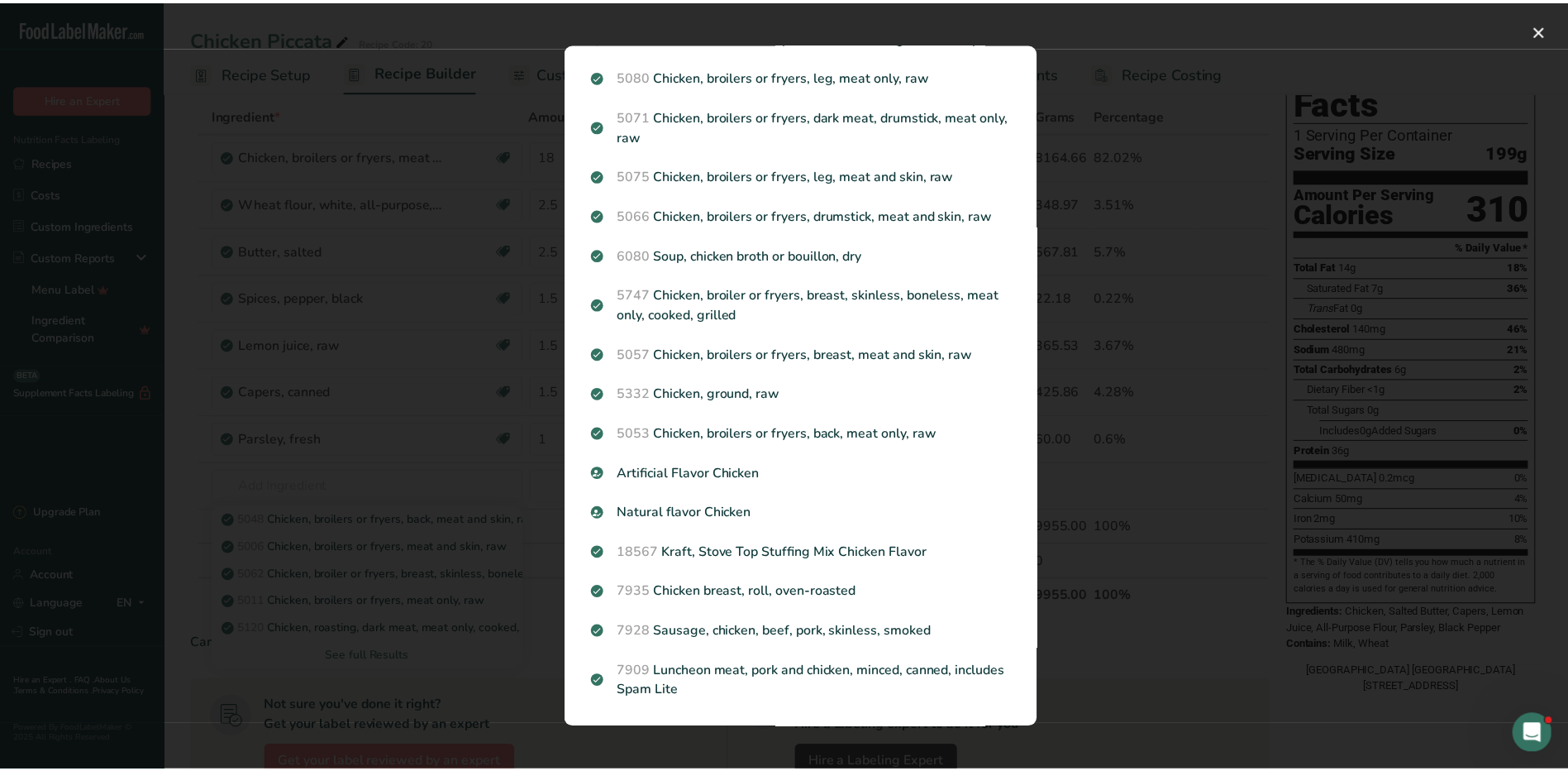
scroll to position [1763, 0]
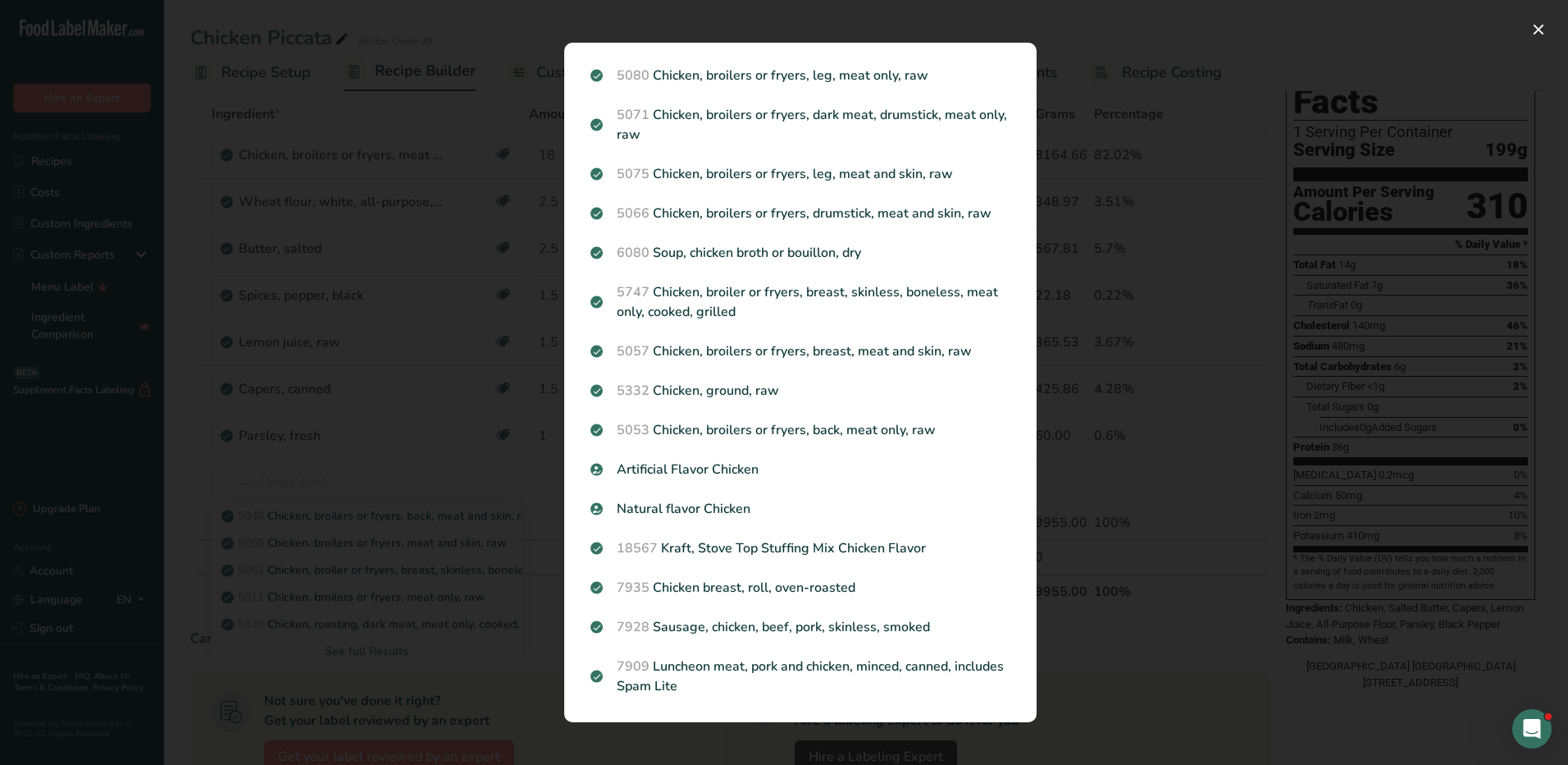
click at [1097, 465] on div "Search results modal" at bounding box center [784, 382] width 1568 height 765
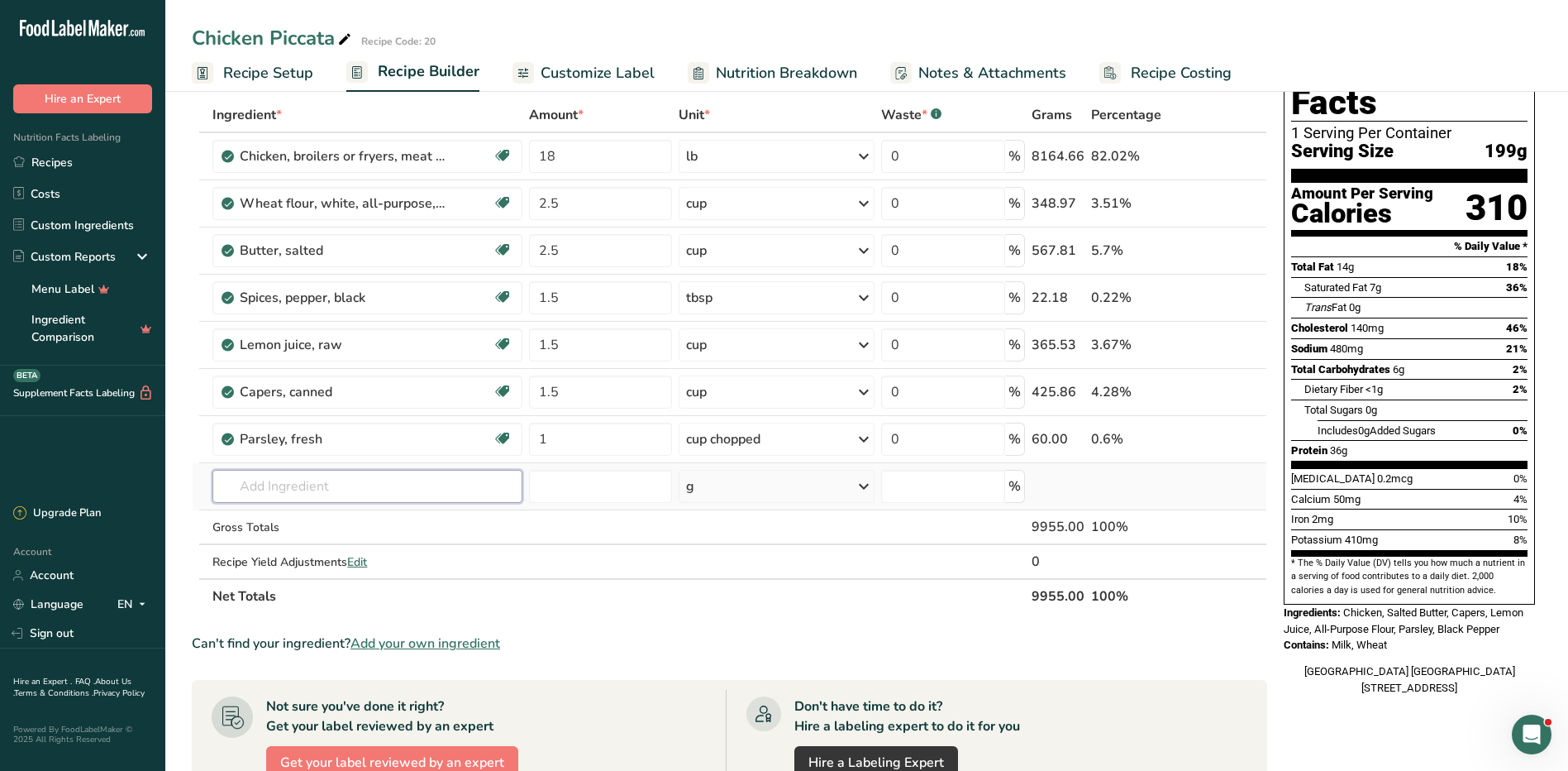
click at [377, 495] on input "text" at bounding box center [367, 486] width 310 height 33
click at [757, 70] on span "Nutrition Breakdown" at bounding box center [786, 73] width 142 height 22
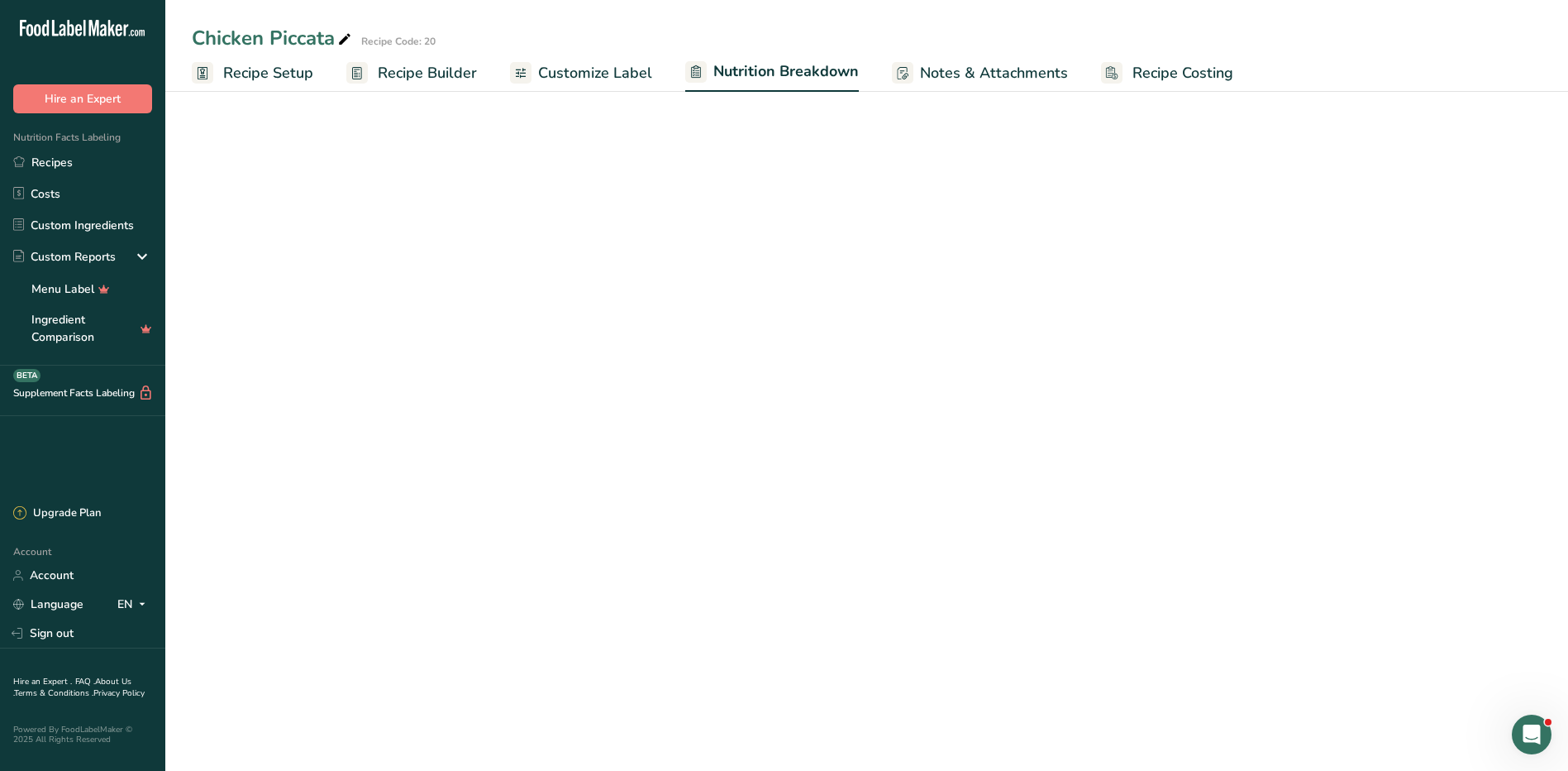
select select "Calories"
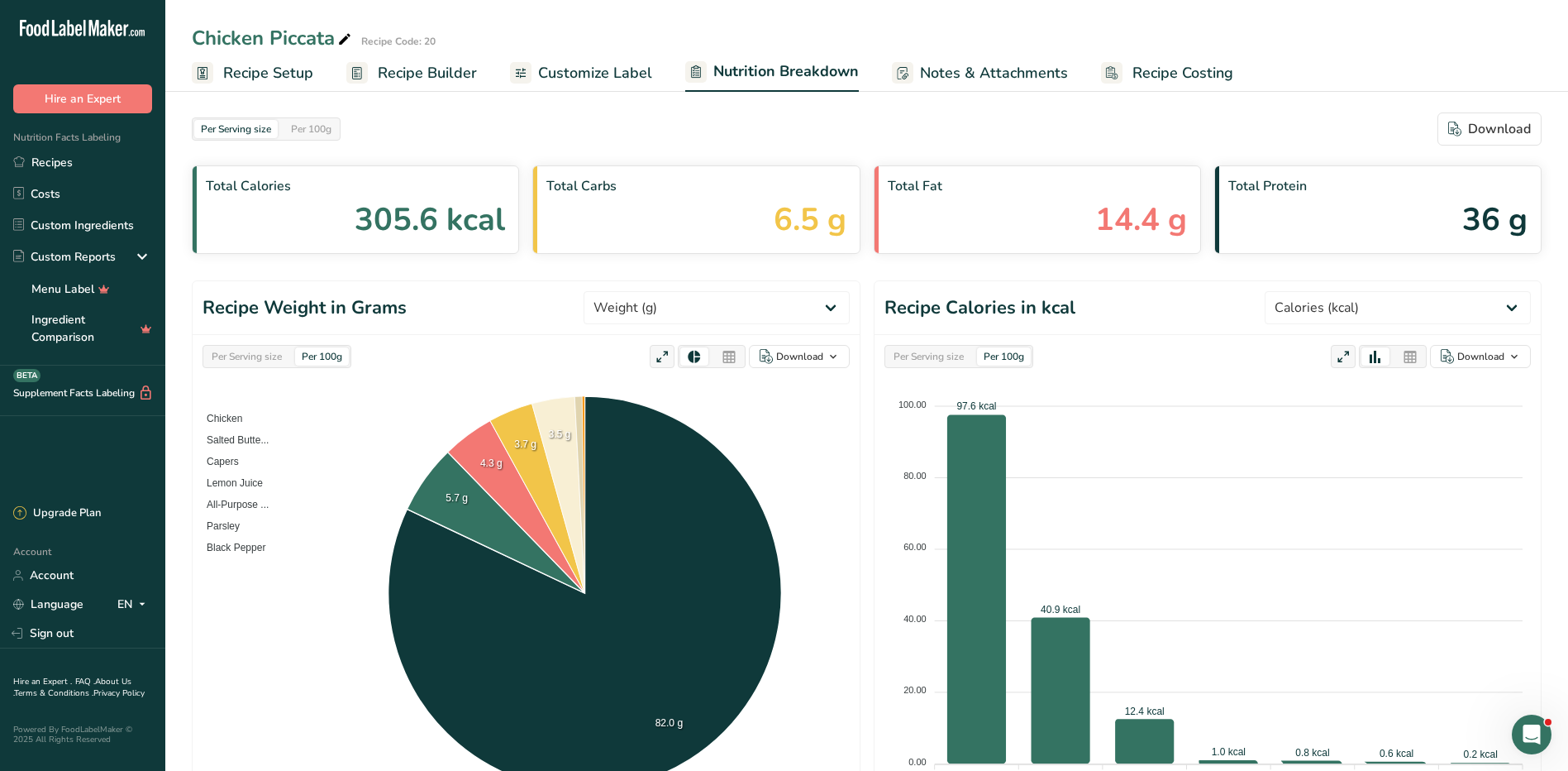
scroll to position [755, 0]
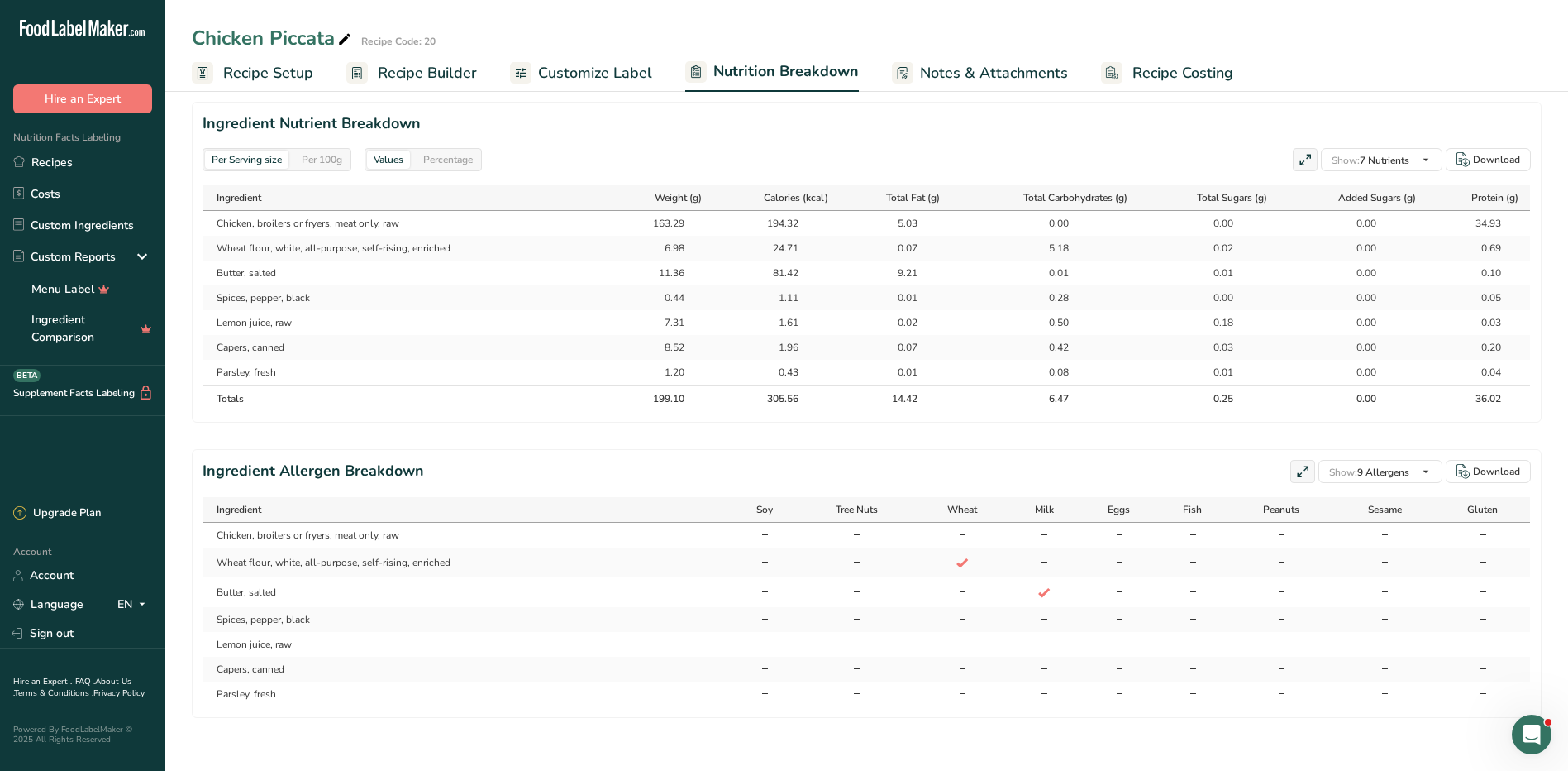
click at [255, 75] on span "Recipe Setup" at bounding box center [268, 73] width 90 height 22
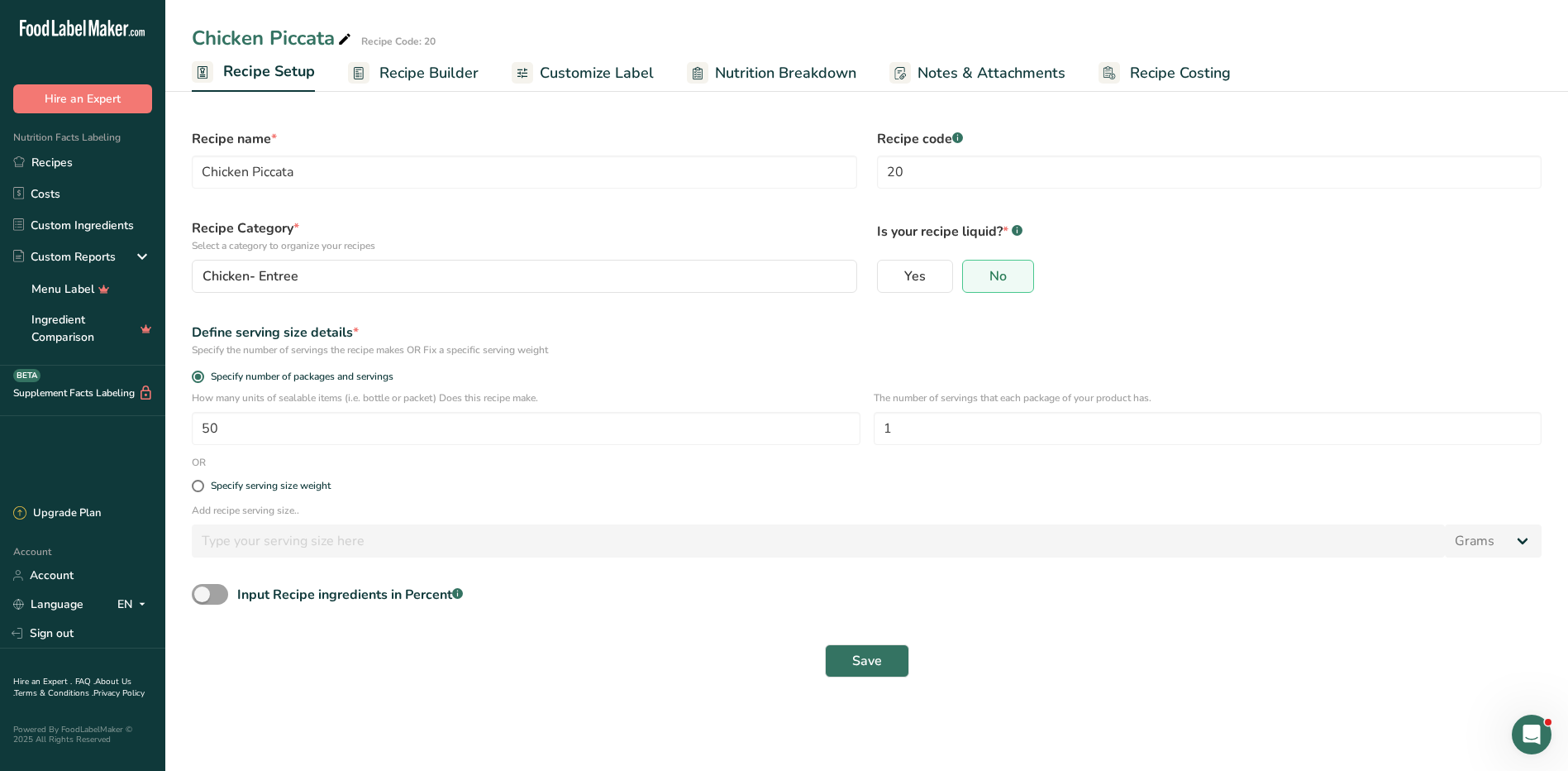
click at [440, 69] on span "Recipe Builder" at bounding box center [429, 73] width 99 height 22
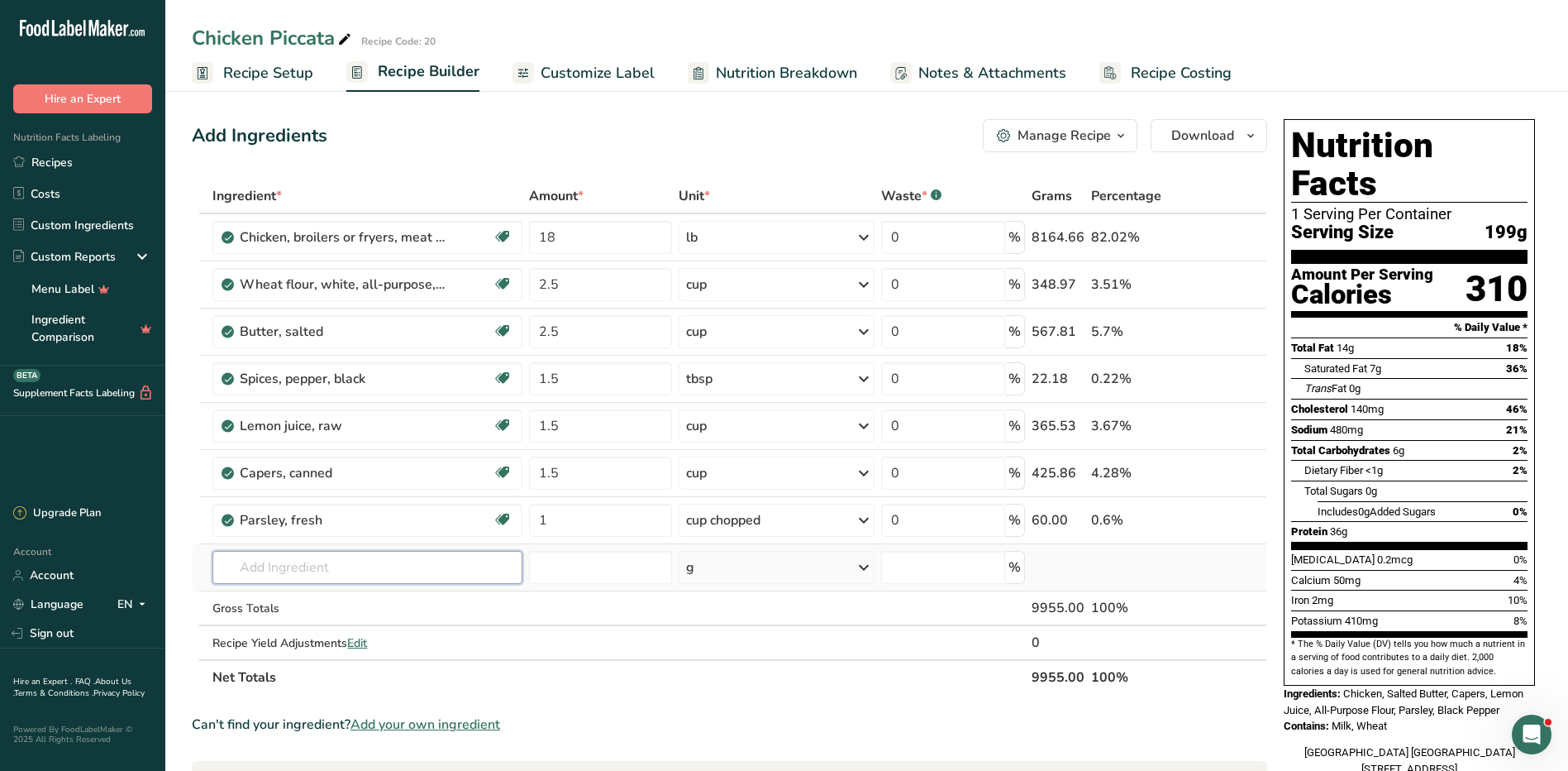
click at [333, 566] on input "text" at bounding box center [367, 567] width 310 height 33
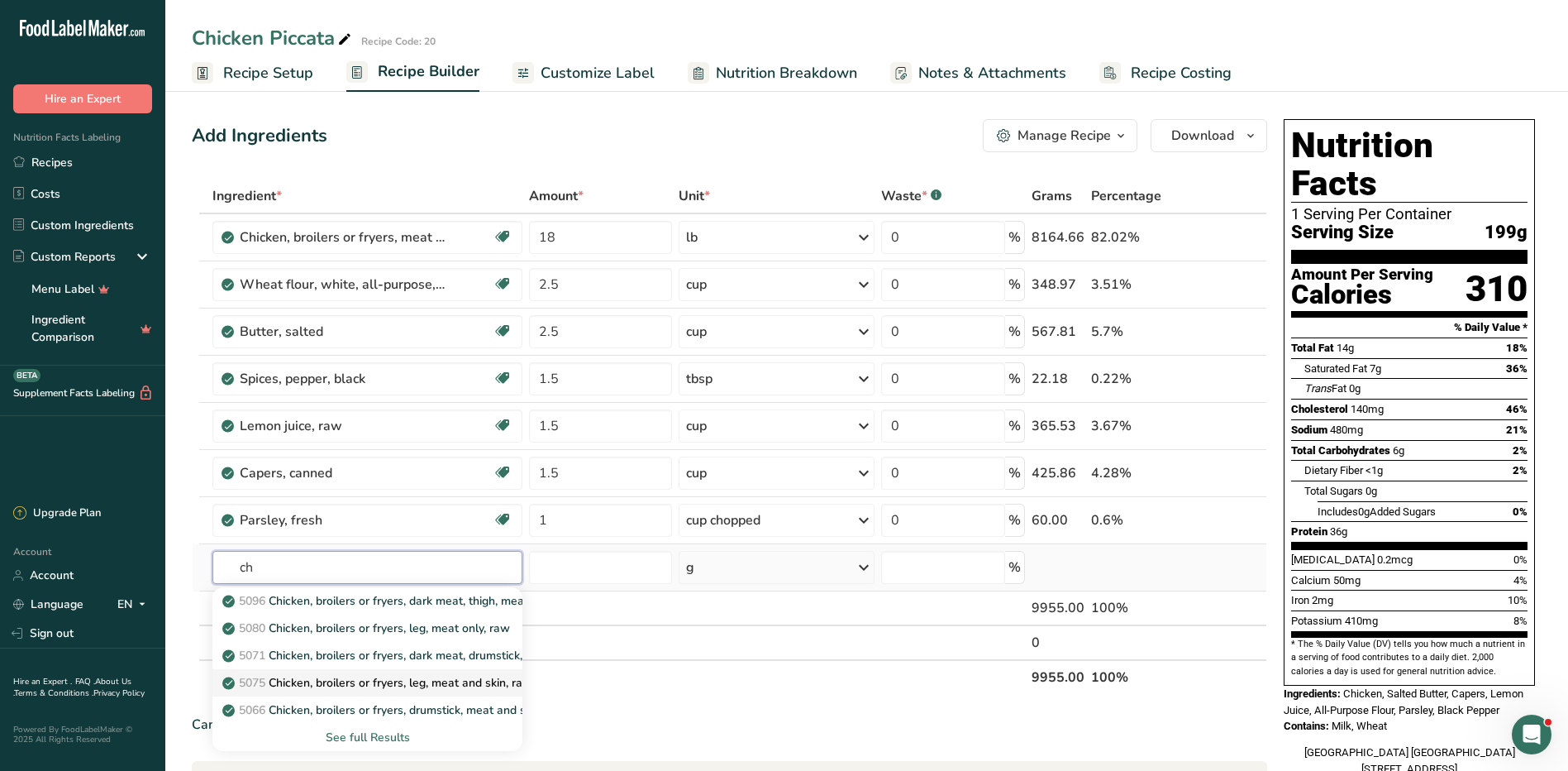
type input "c"
type input "breast"
click at [383, 735] on div "See full Results" at bounding box center [367, 737] width 284 height 18
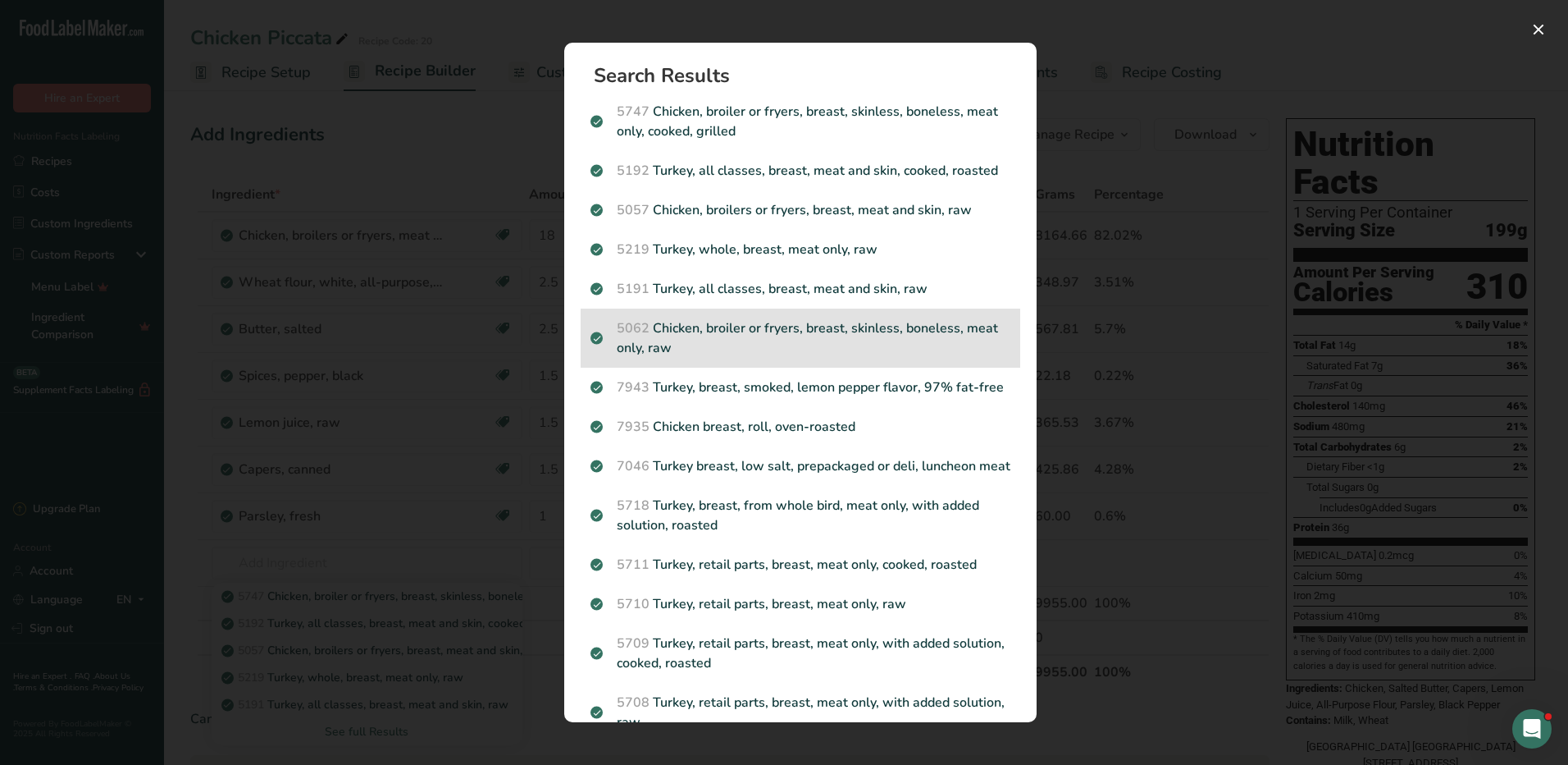
click at [705, 331] on p "5062 Chicken, broiler or fryers, breast, skinless, boneless, meat only, raw" at bounding box center [800, 337] width 420 height 39
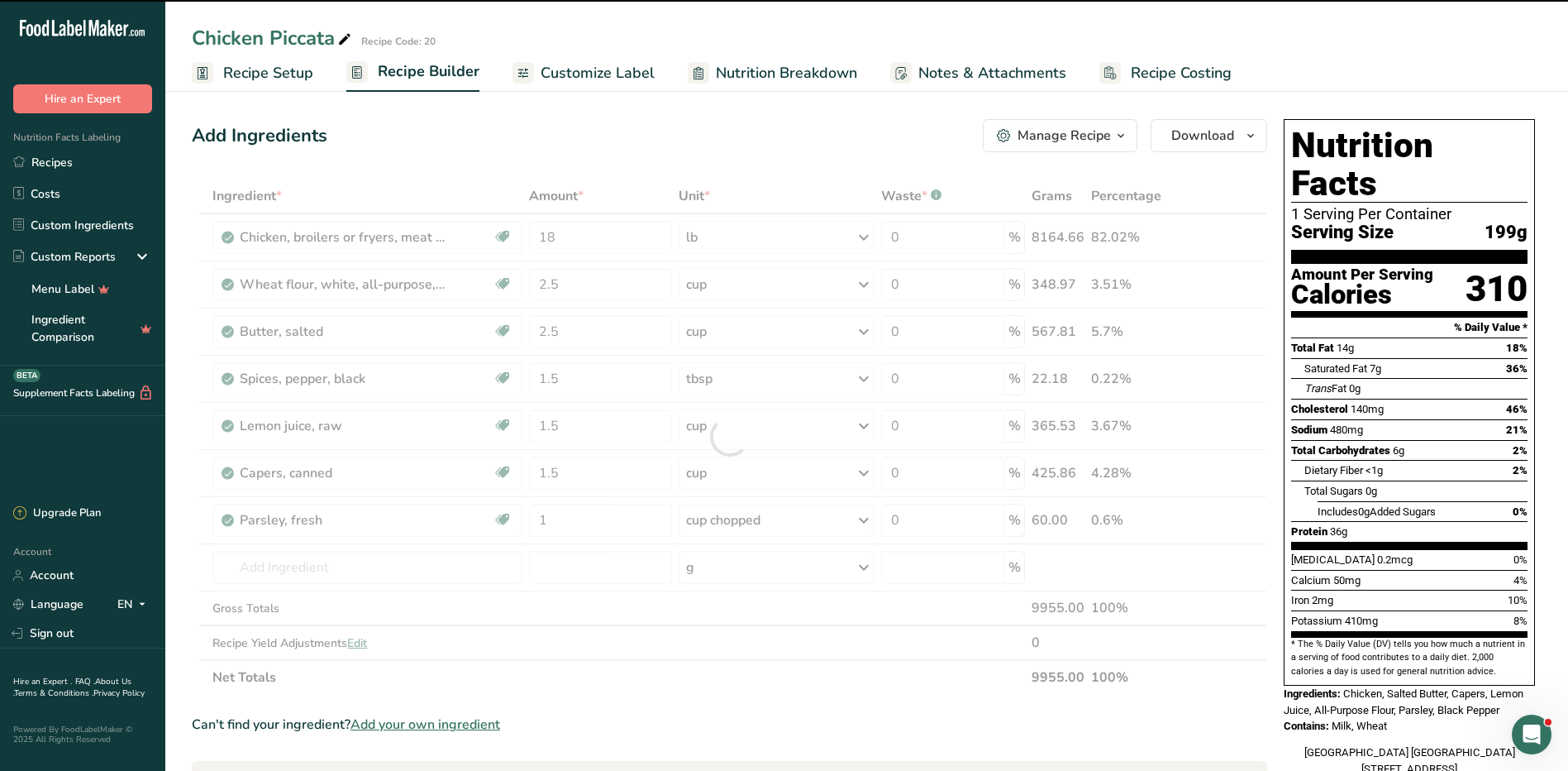
type input "0"
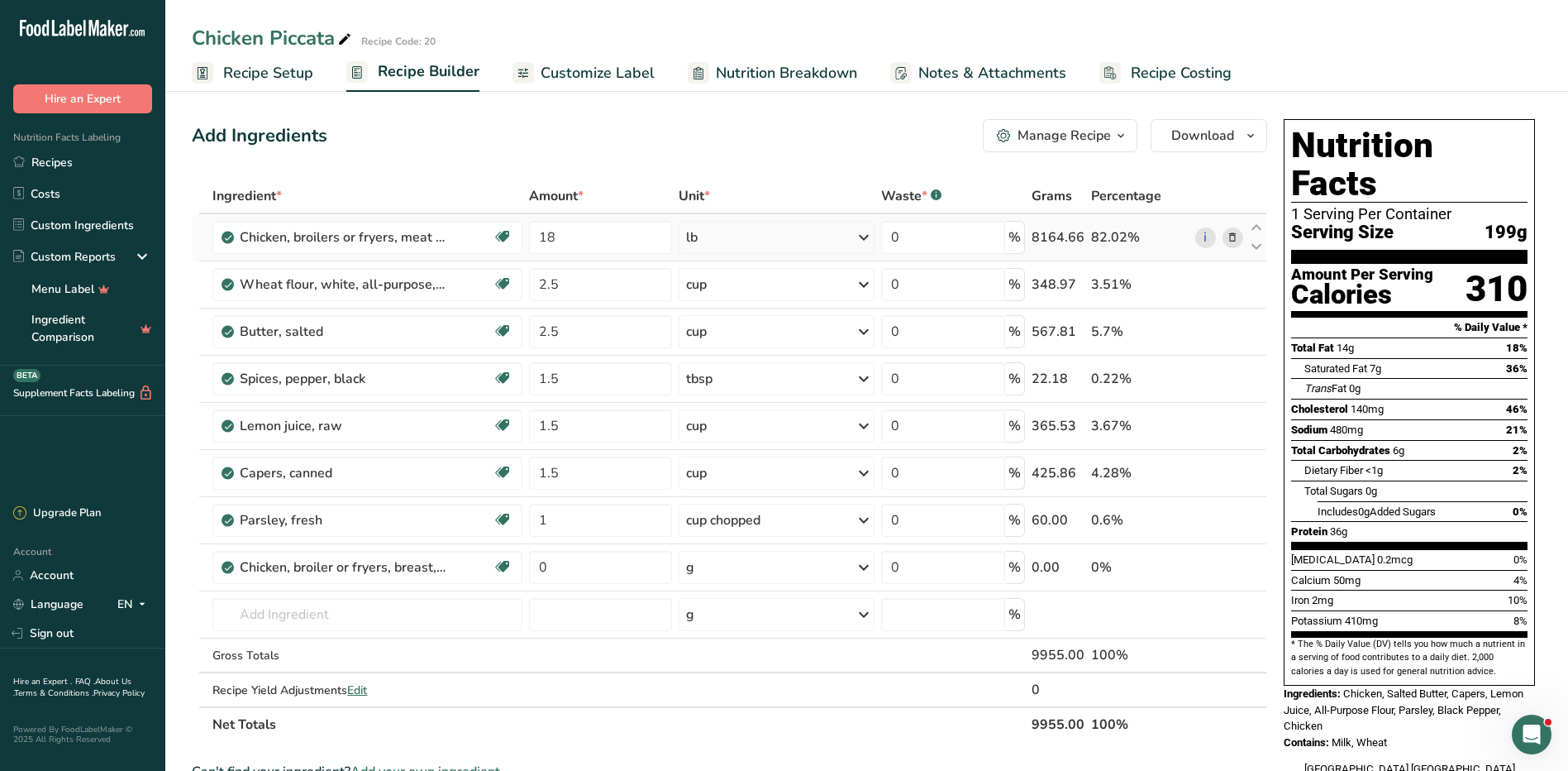
click at [1237, 236] on icon at bounding box center [1232, 238] width 12 height 18
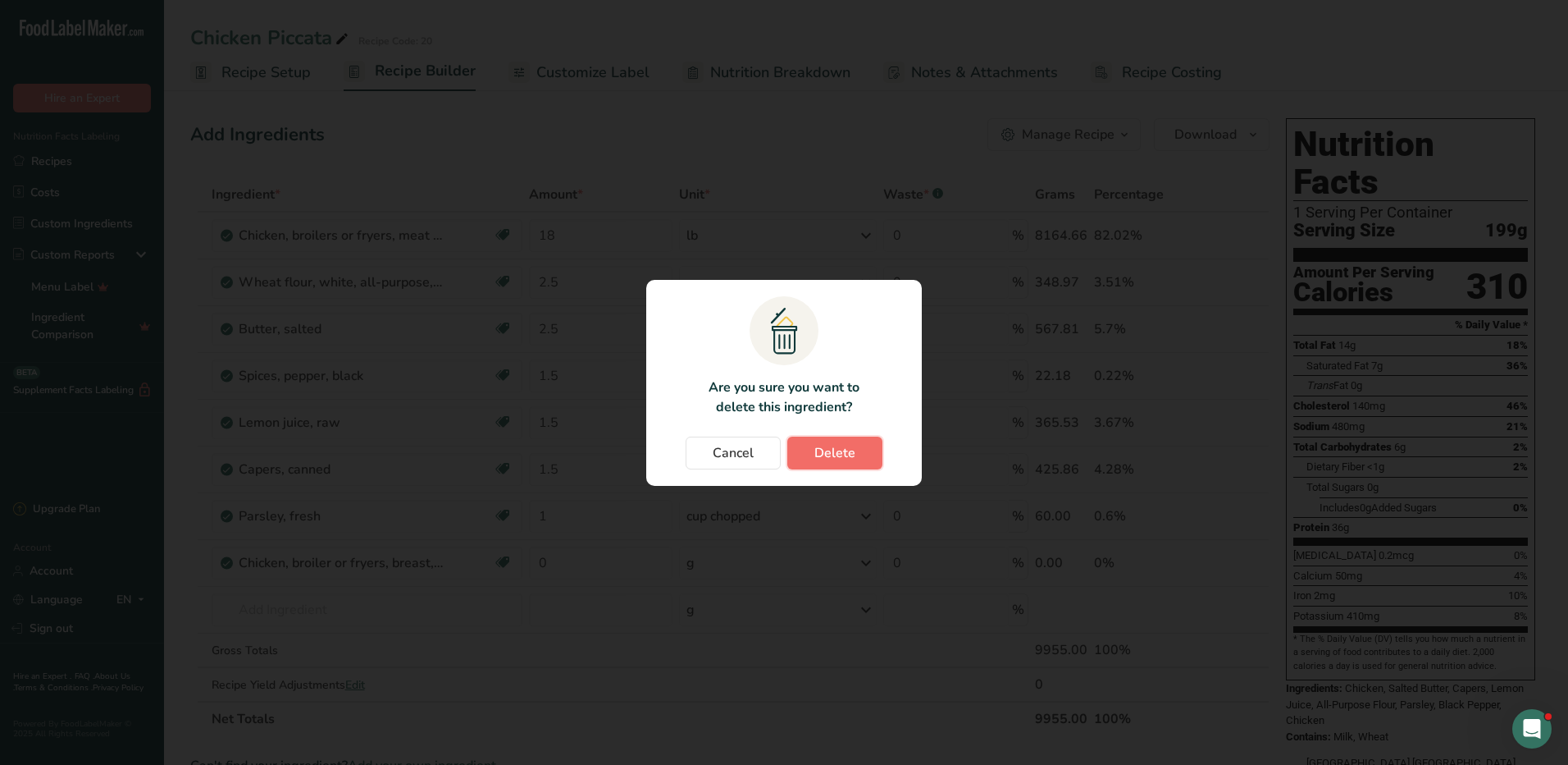
click at [834, 452] on span "Delete" at bounding box center [834, 453] width 41 height 20
type input "2.5"
type input "1.5"
type input "1"
type input "0"
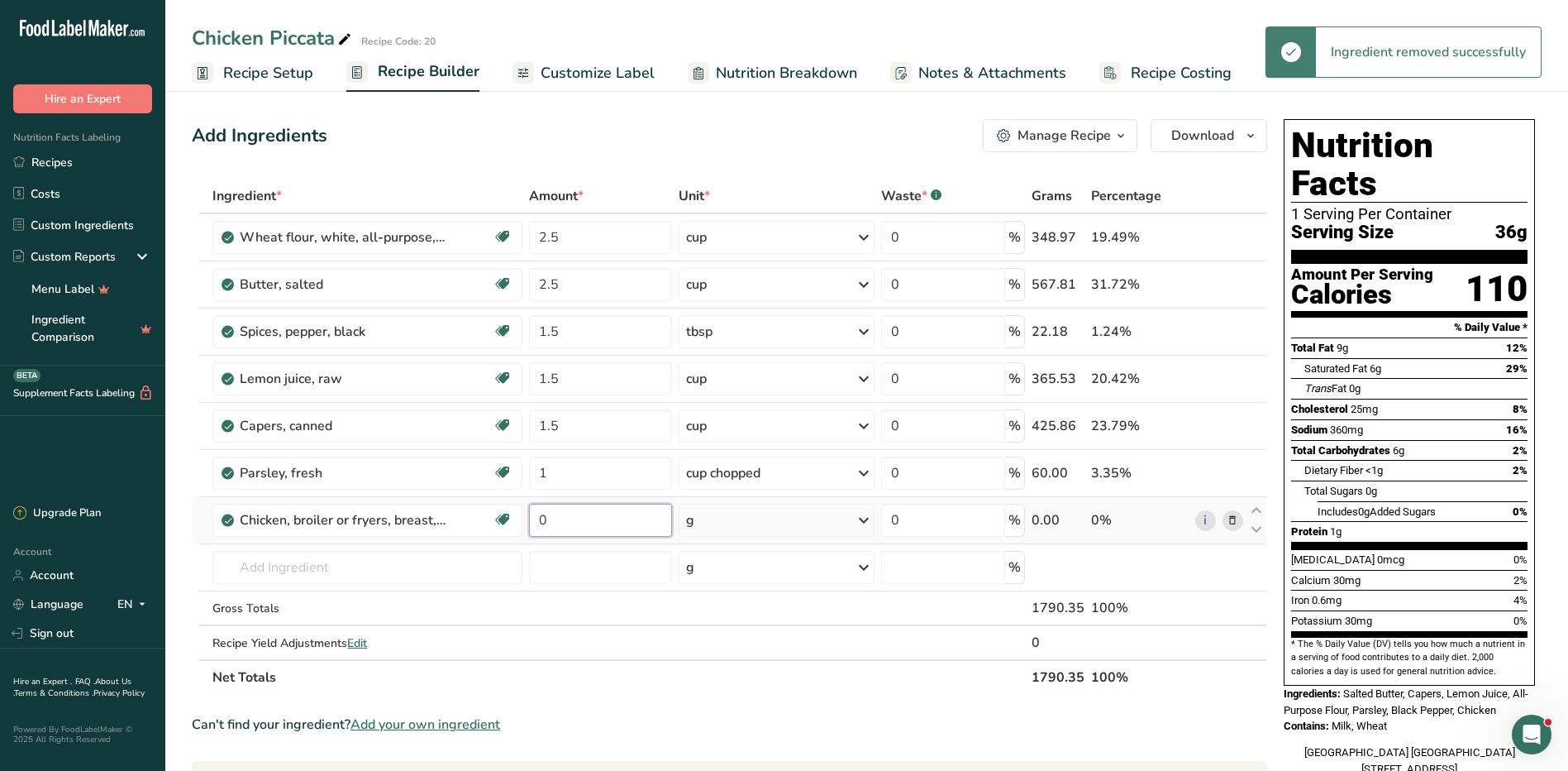
click at [562, 524] on input "0" at bounding box center [600, 520] width 143 height 33
type input "18"
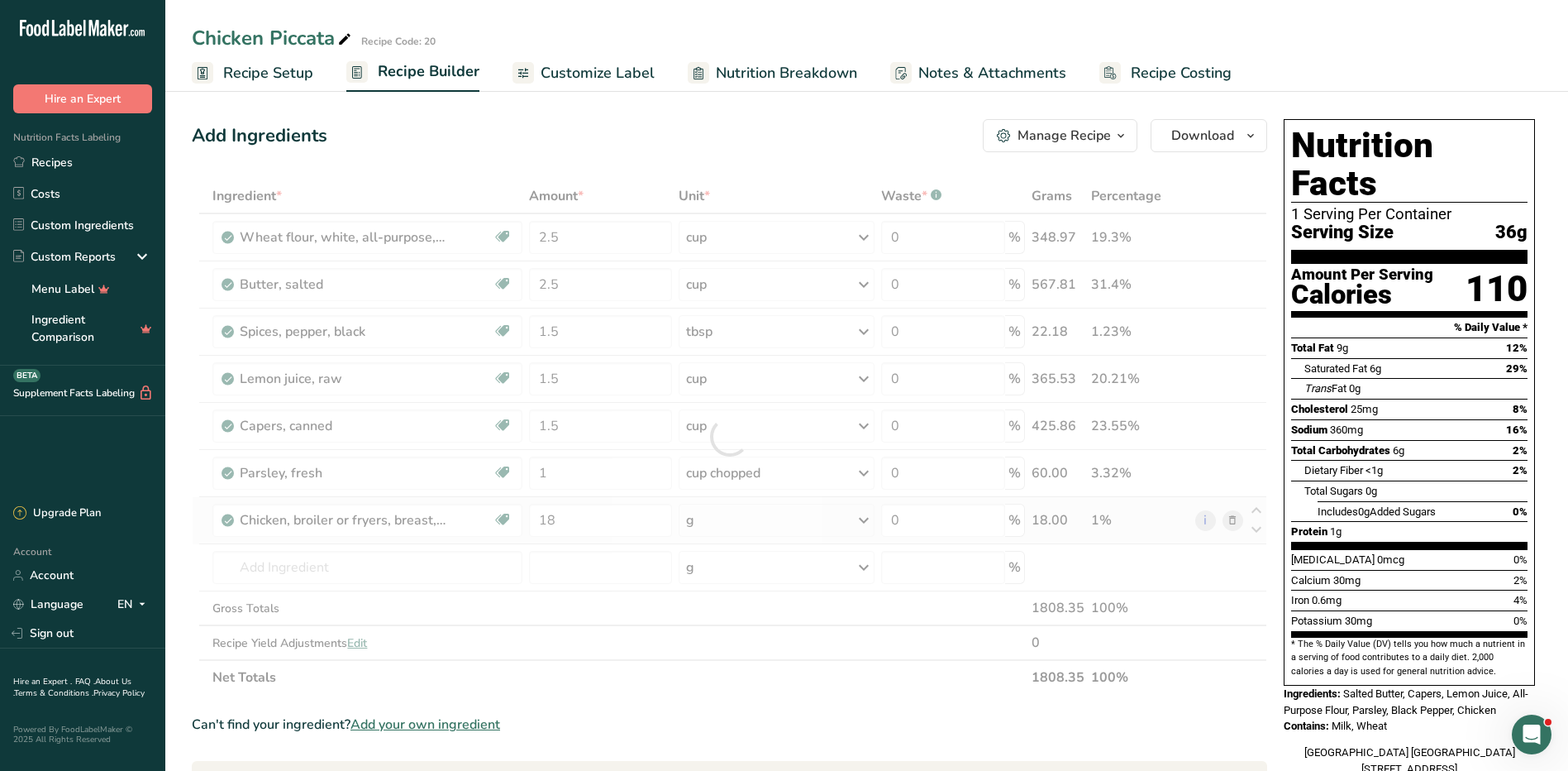
click at [807, 529] on div "Ingredient * Amount * Unit * Waste * .a-a{fill:#347362;}.b-a{fill:#fff;} Grams …" at bounding box center [729, 437] width 1075 height 516
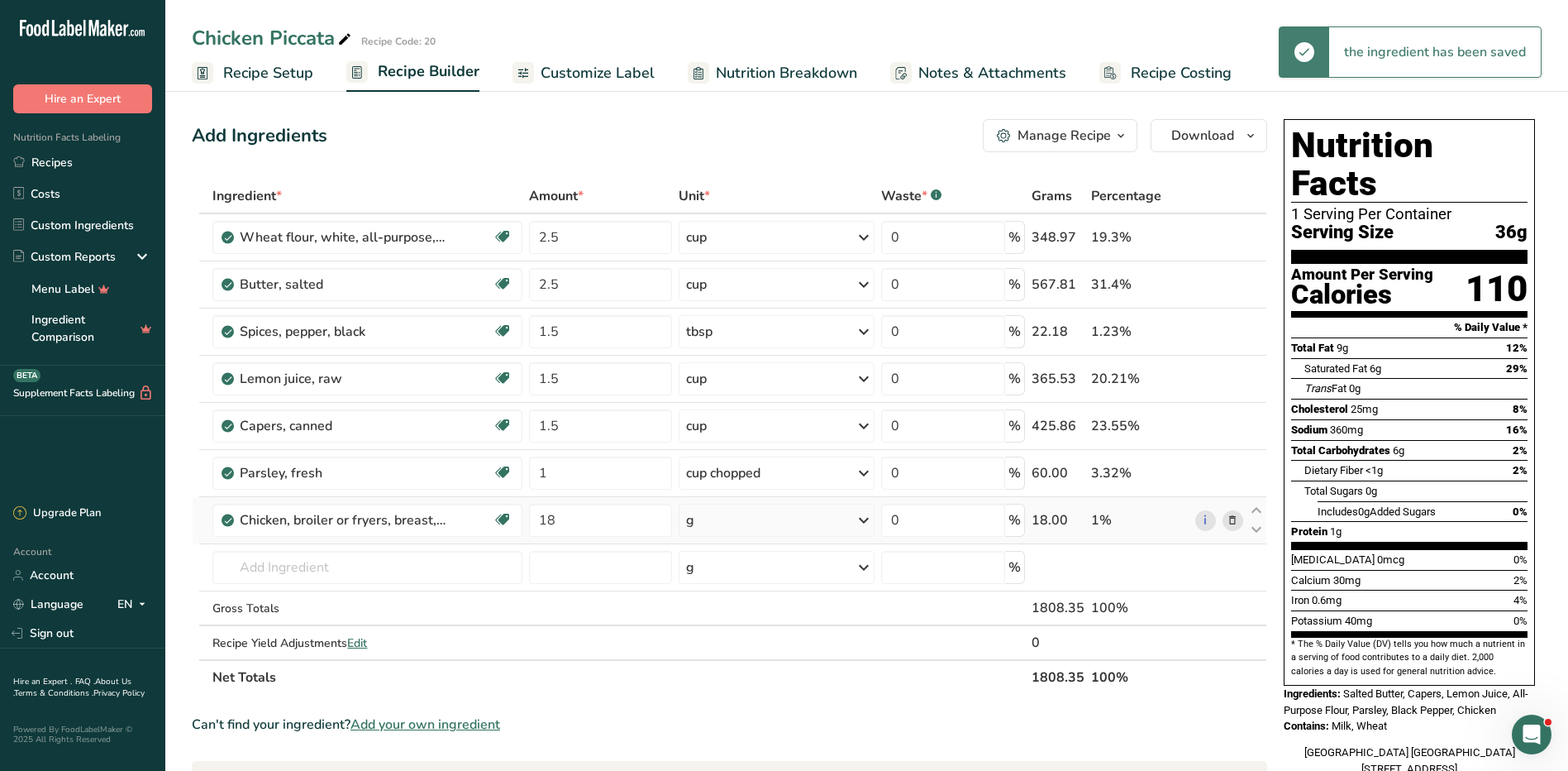
click at [802, 525] on div "g" at bounding box center [776, 520] width 196 height 33
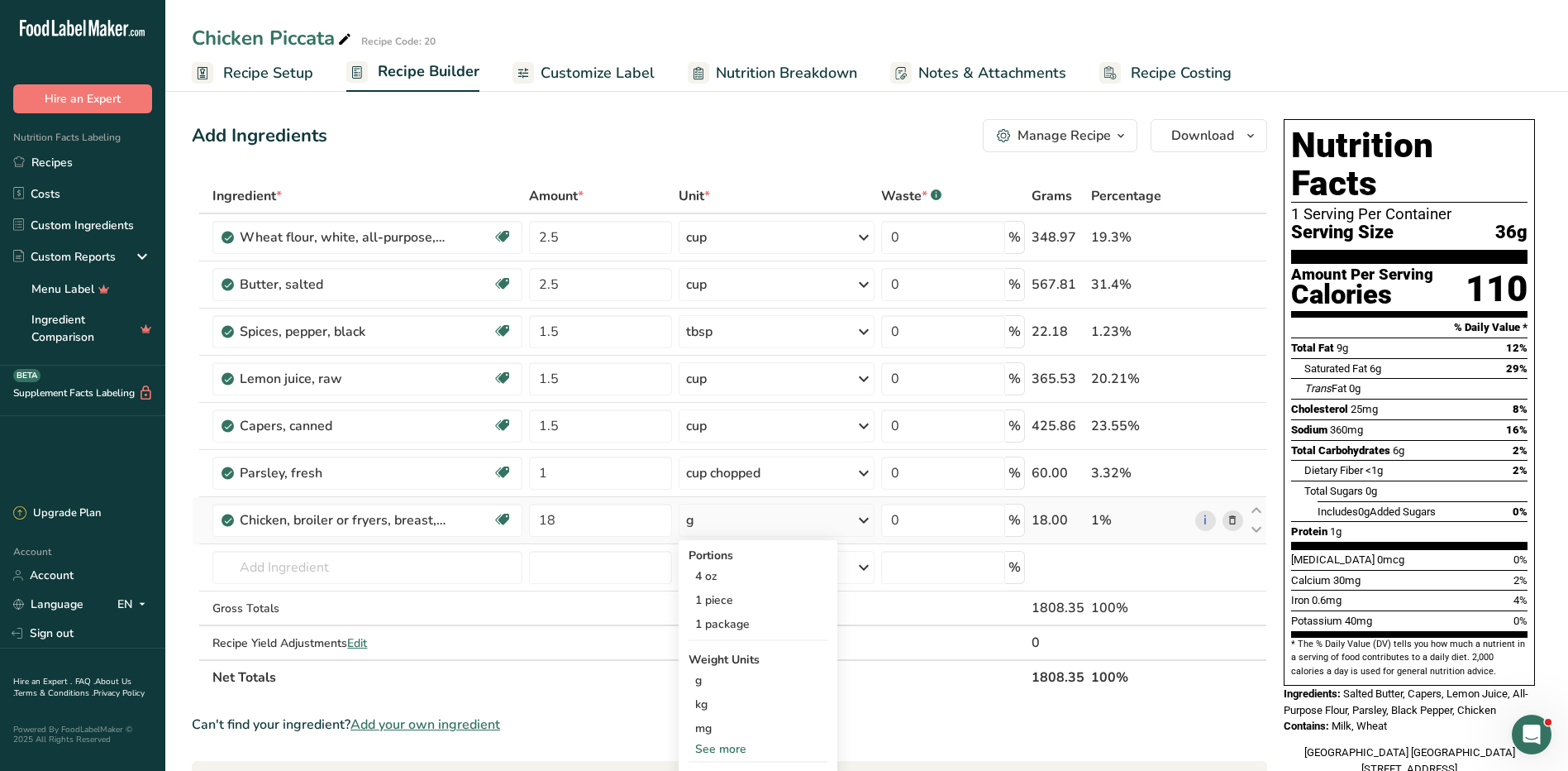
click at [732, 746] on div "See more" at bounding box center [758, 748] width 139 height 18
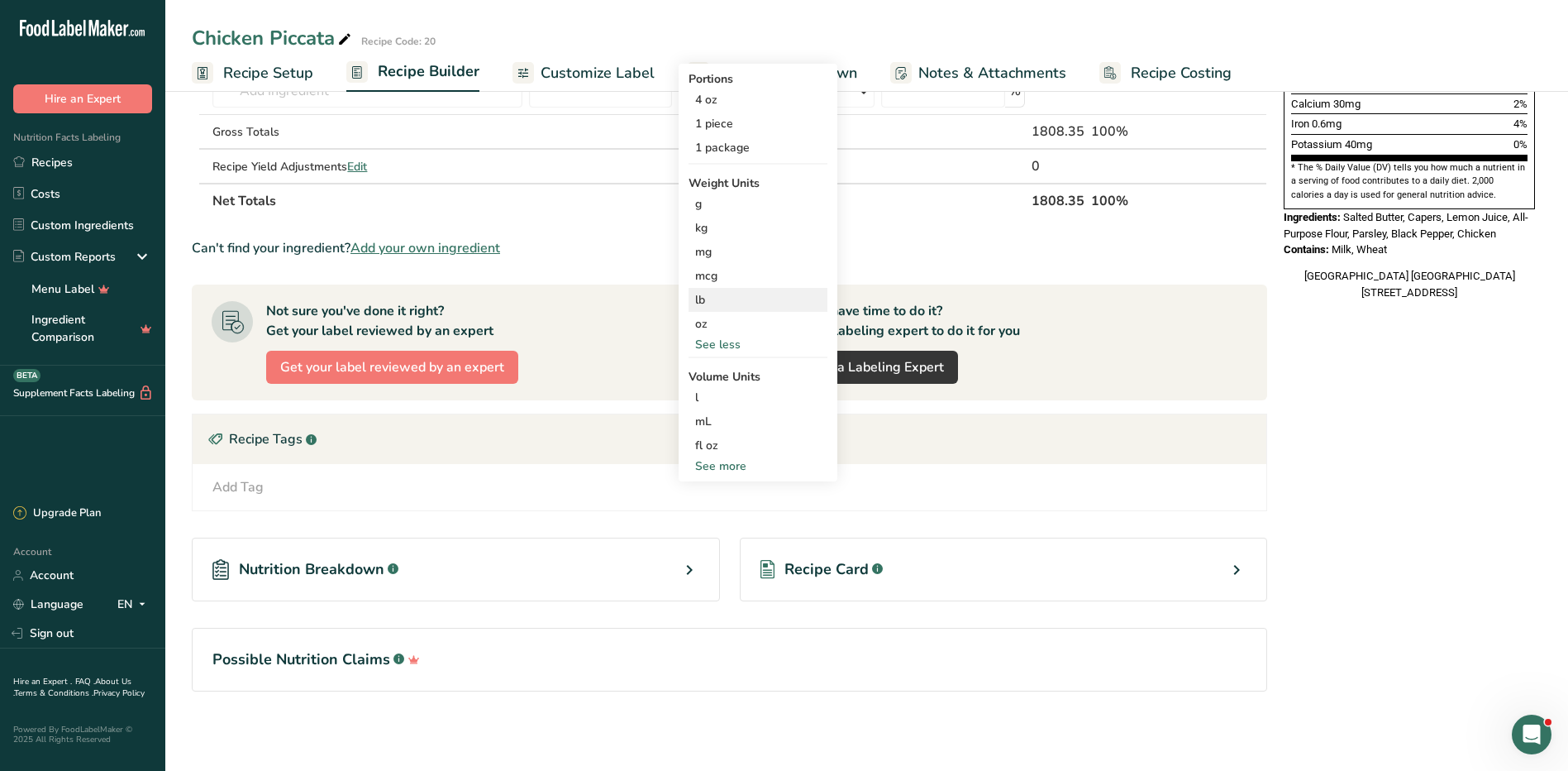
click at [714, 303] on div "lb" at bounding box center [758, 299] width 139 height 24
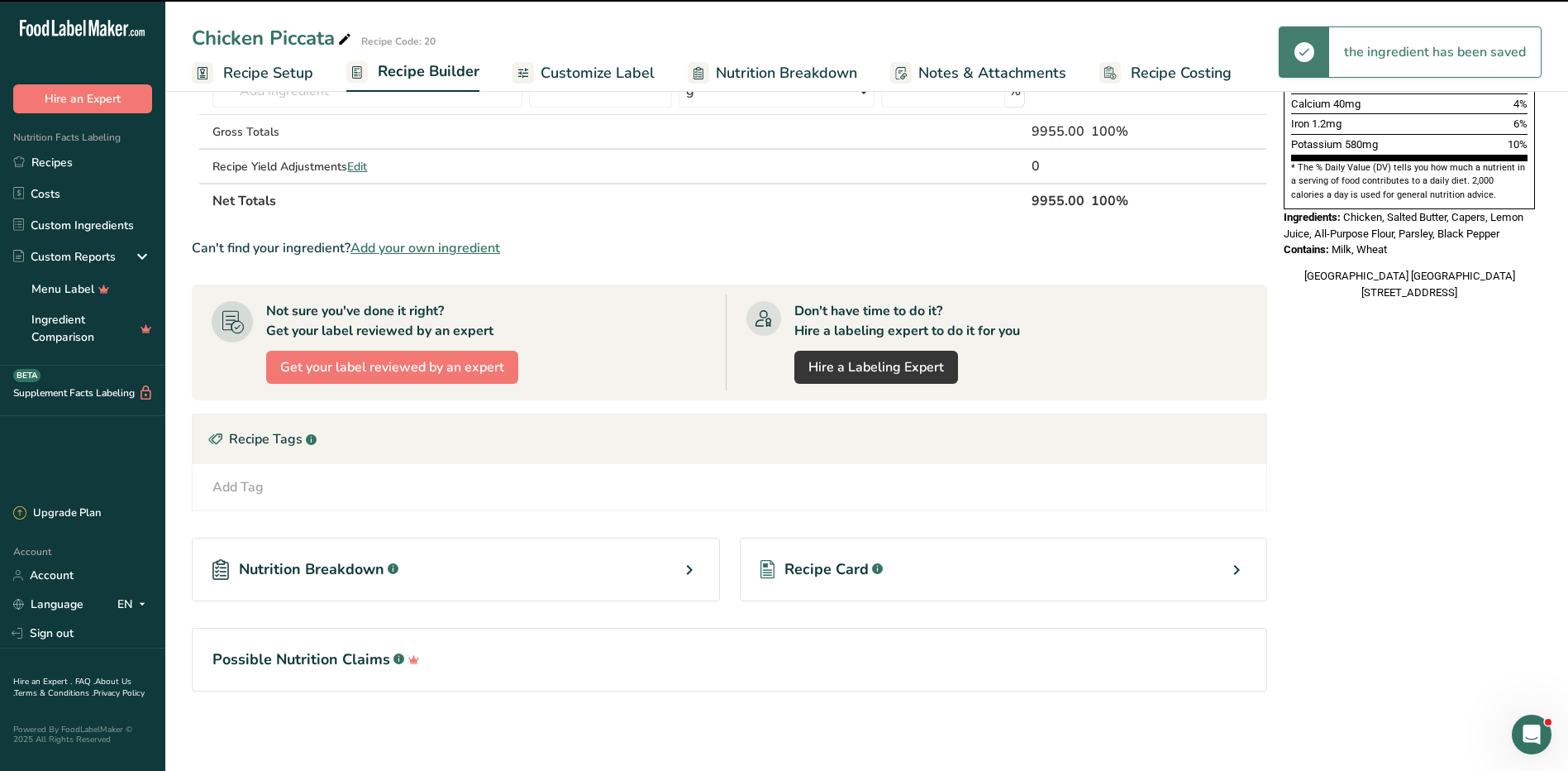
scroll to position [0, 0]
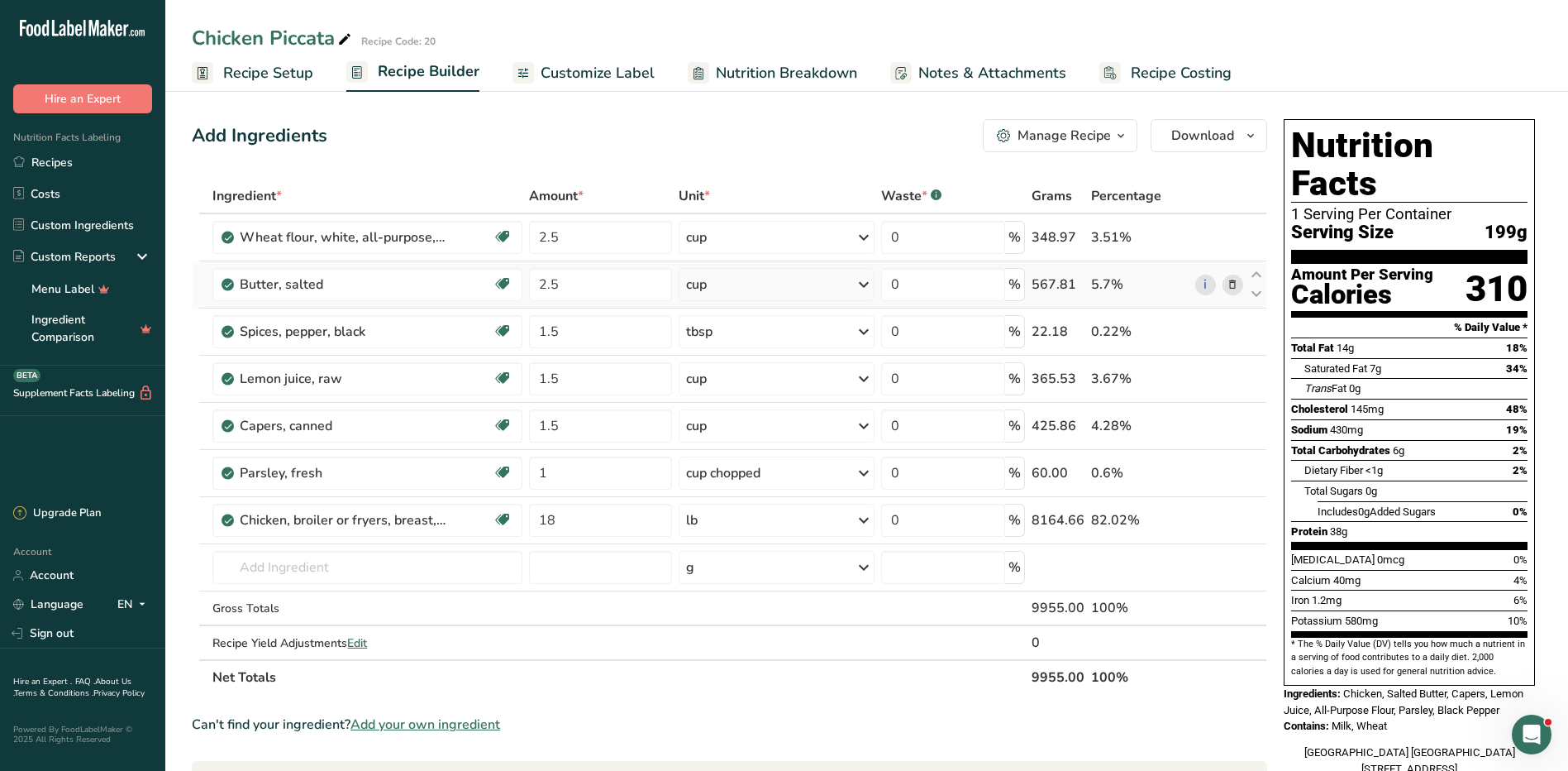
click at [1236, 282] on icon at bounding box center [1232, 285] width 12 height 18
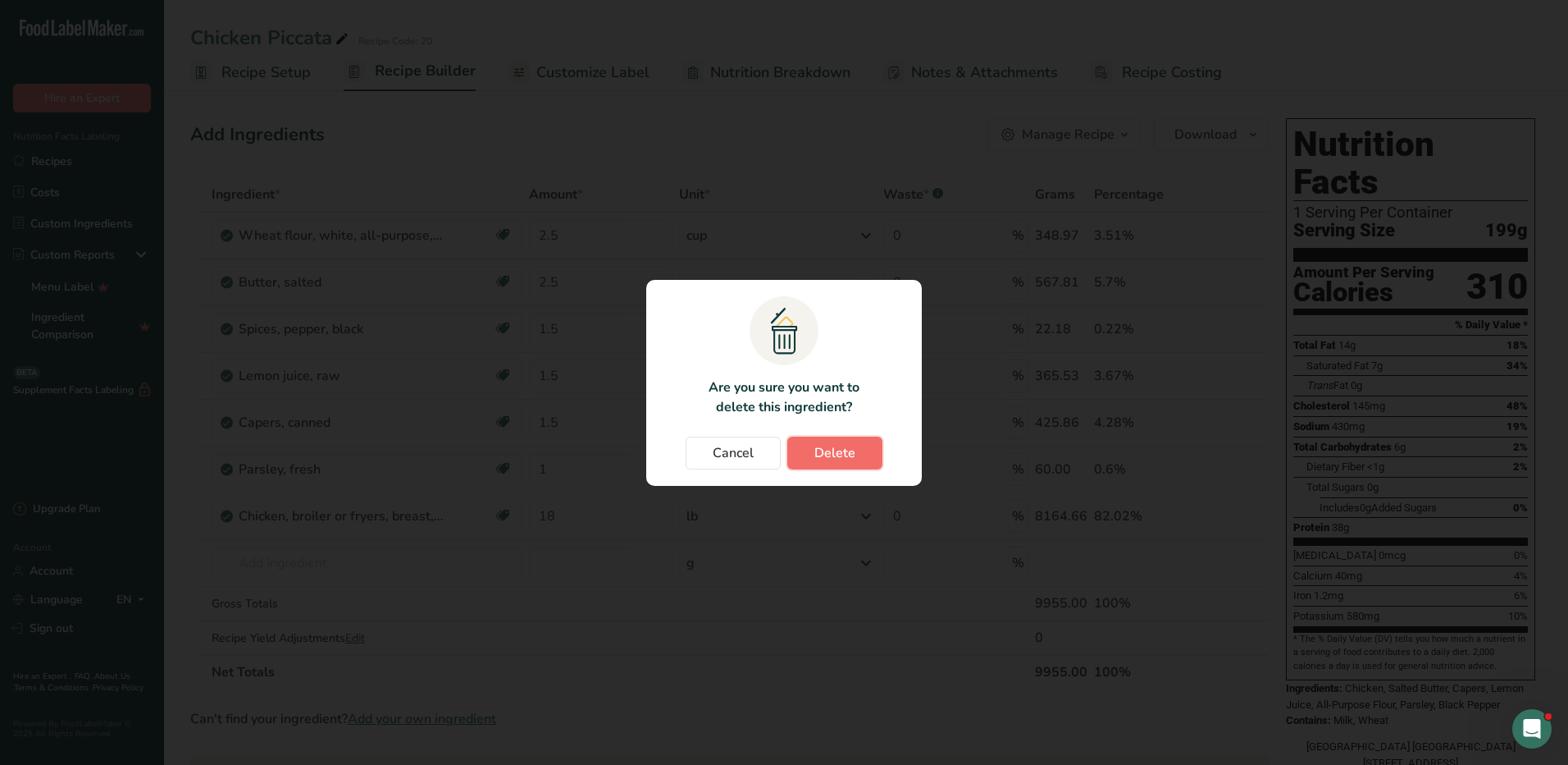
click at [813, 446] on button "Delete" at bounding box center [835, 453] width 95 height 33
type input "1.5"
type input "1"
type input "18"
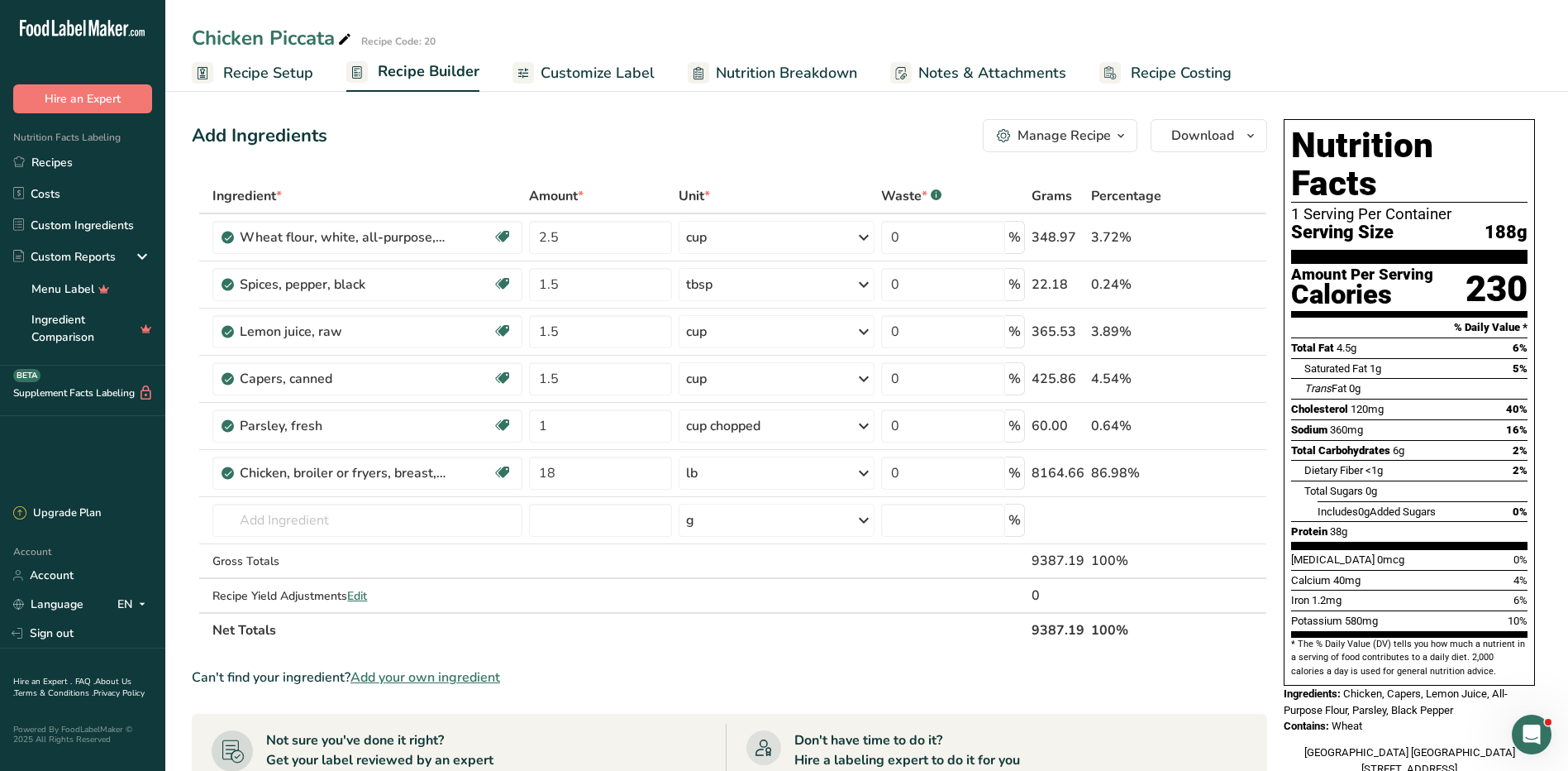
click at [766, 55] on link "Nutrition Breakdown" at bounding box center [772, 73] width 169 height 37
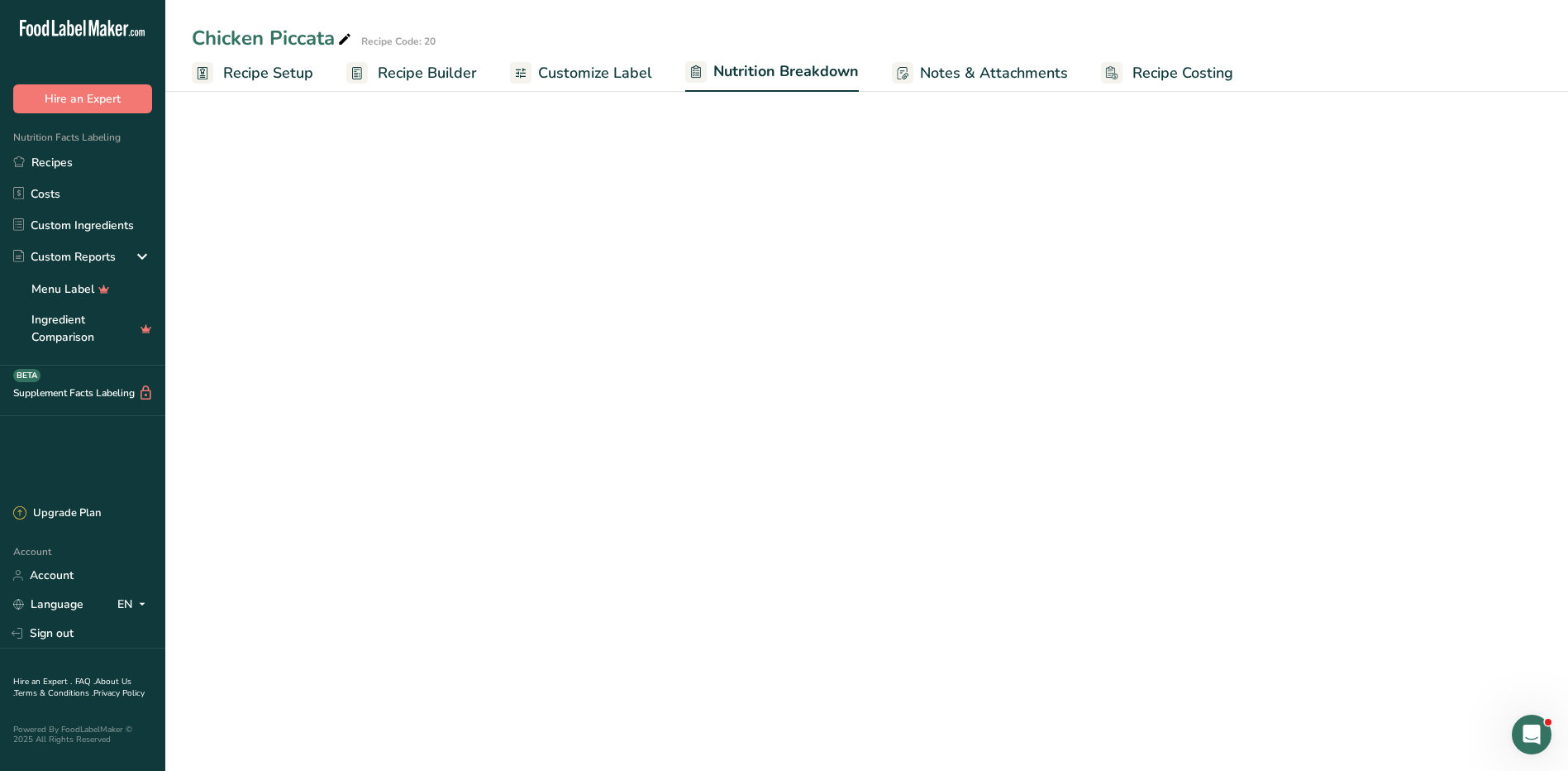
select select "Calories"
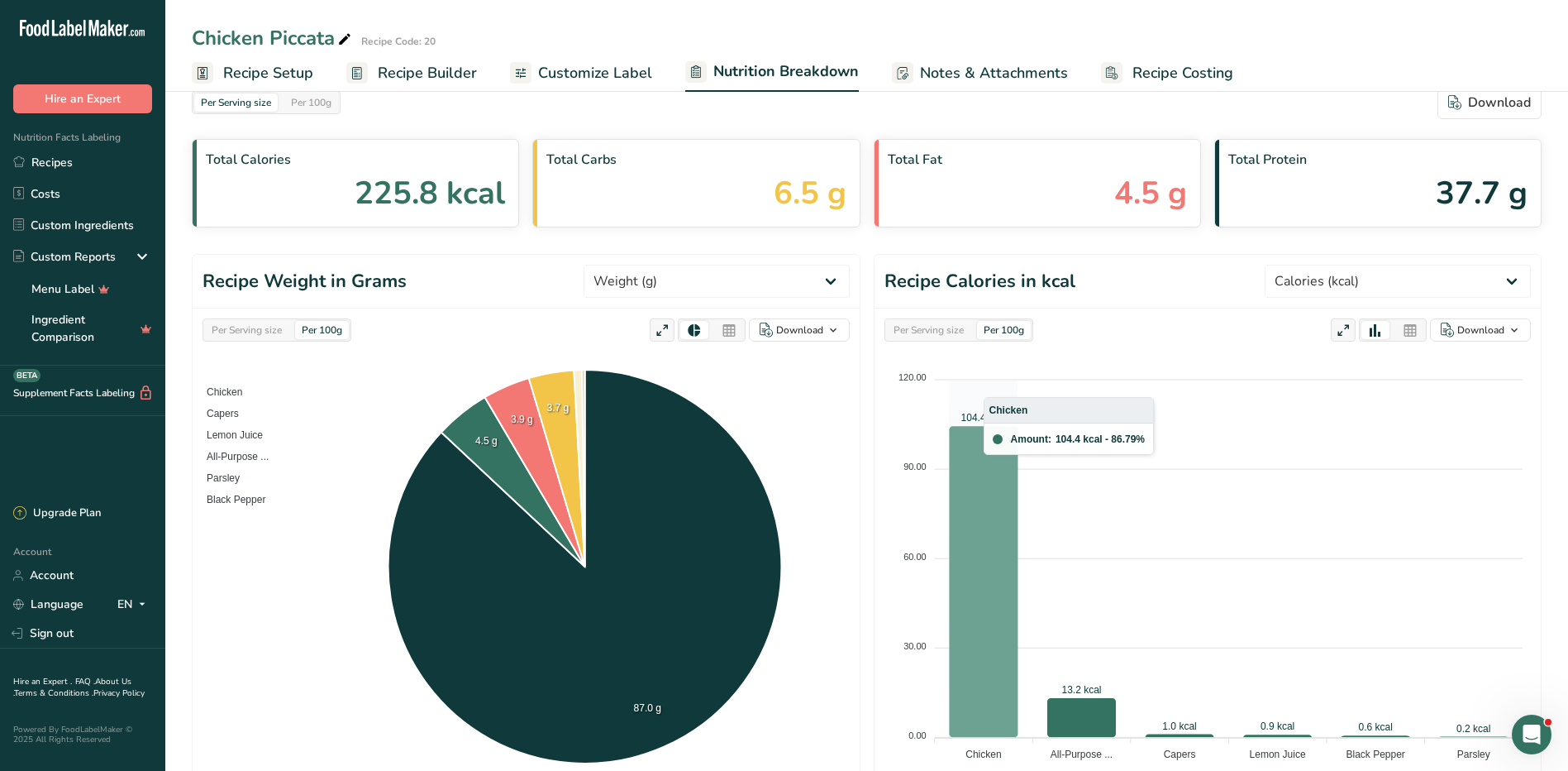
scroll to position [700, 0]
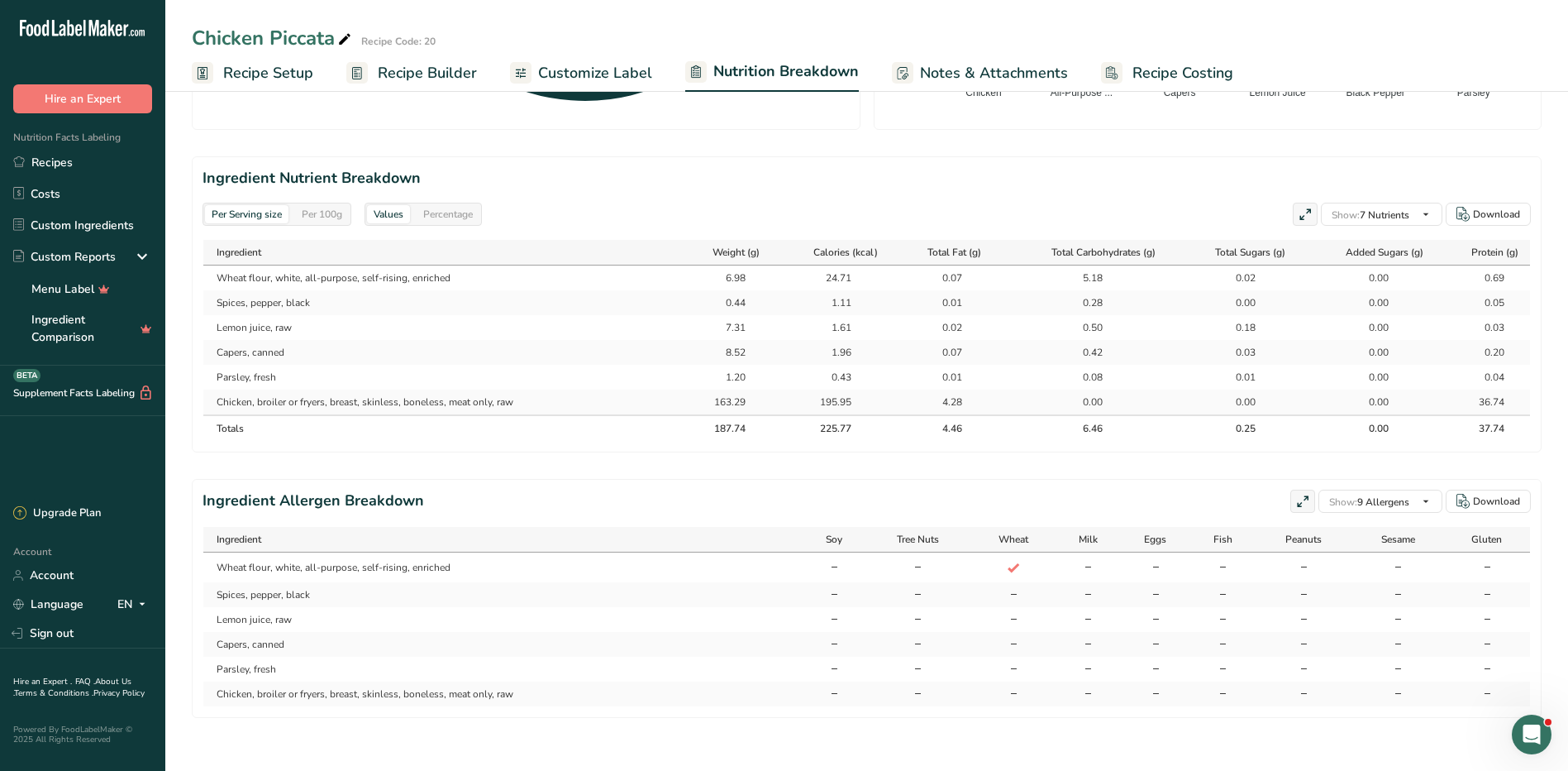
click at [254, 76] on span "Recipe Setup" at bounding box center [268, 73] width 90 height 22
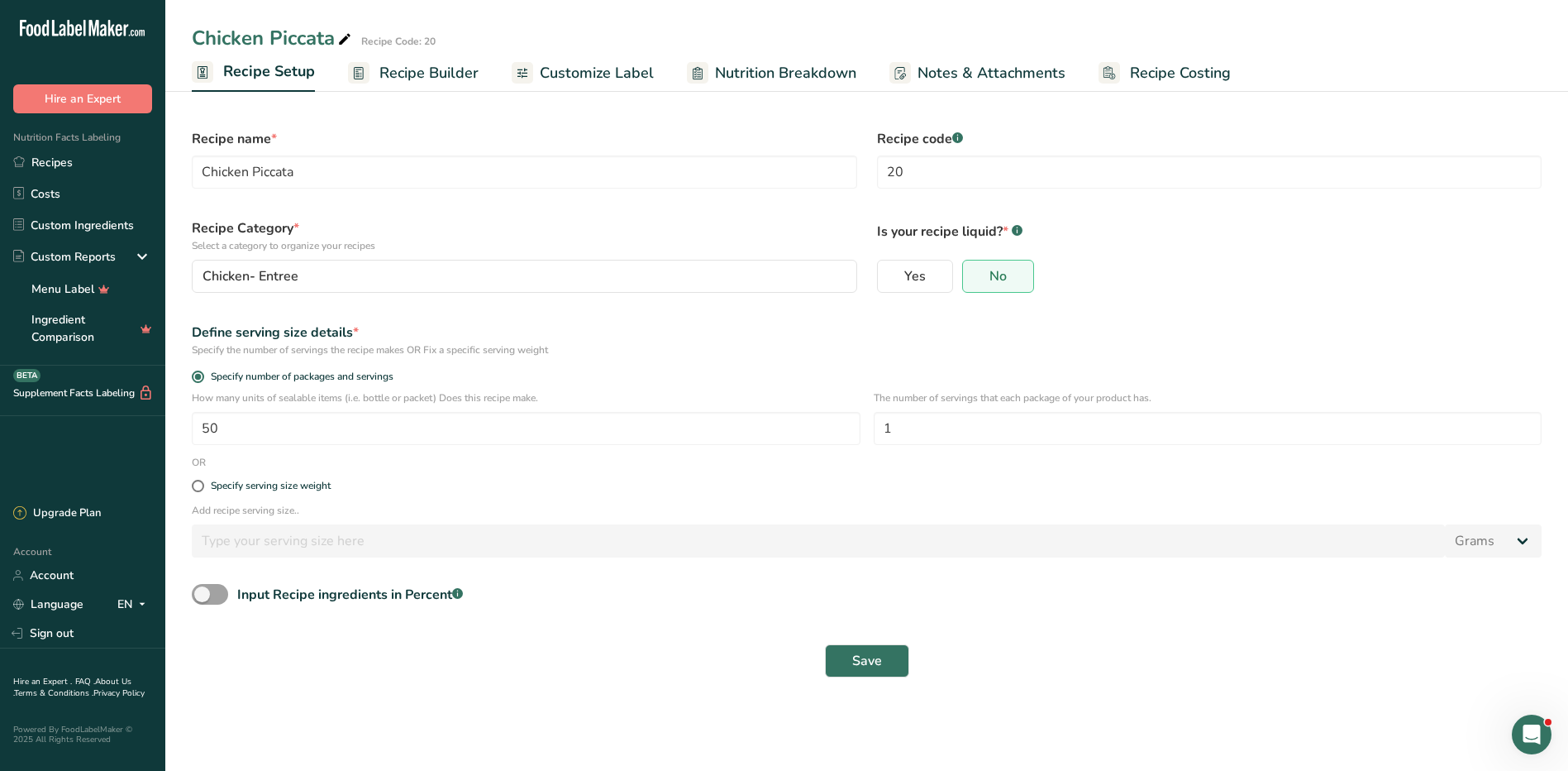
click at [458, 76] on span "Recipe Builder" at bounding box center [429, 73] width 99 height 22
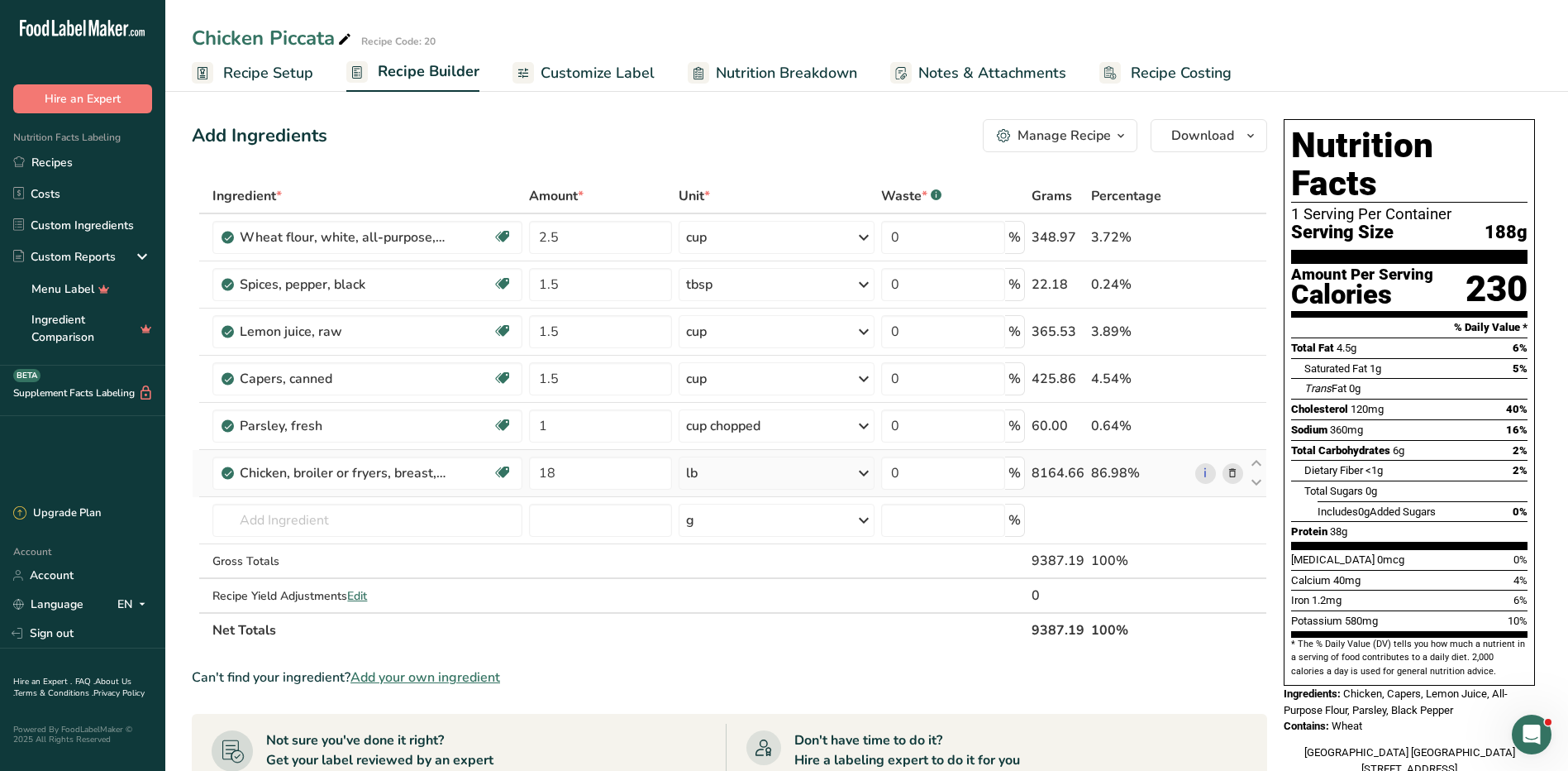
click at [1237, 471] on icon at bounding box center [1232, 473] width 12 height 18
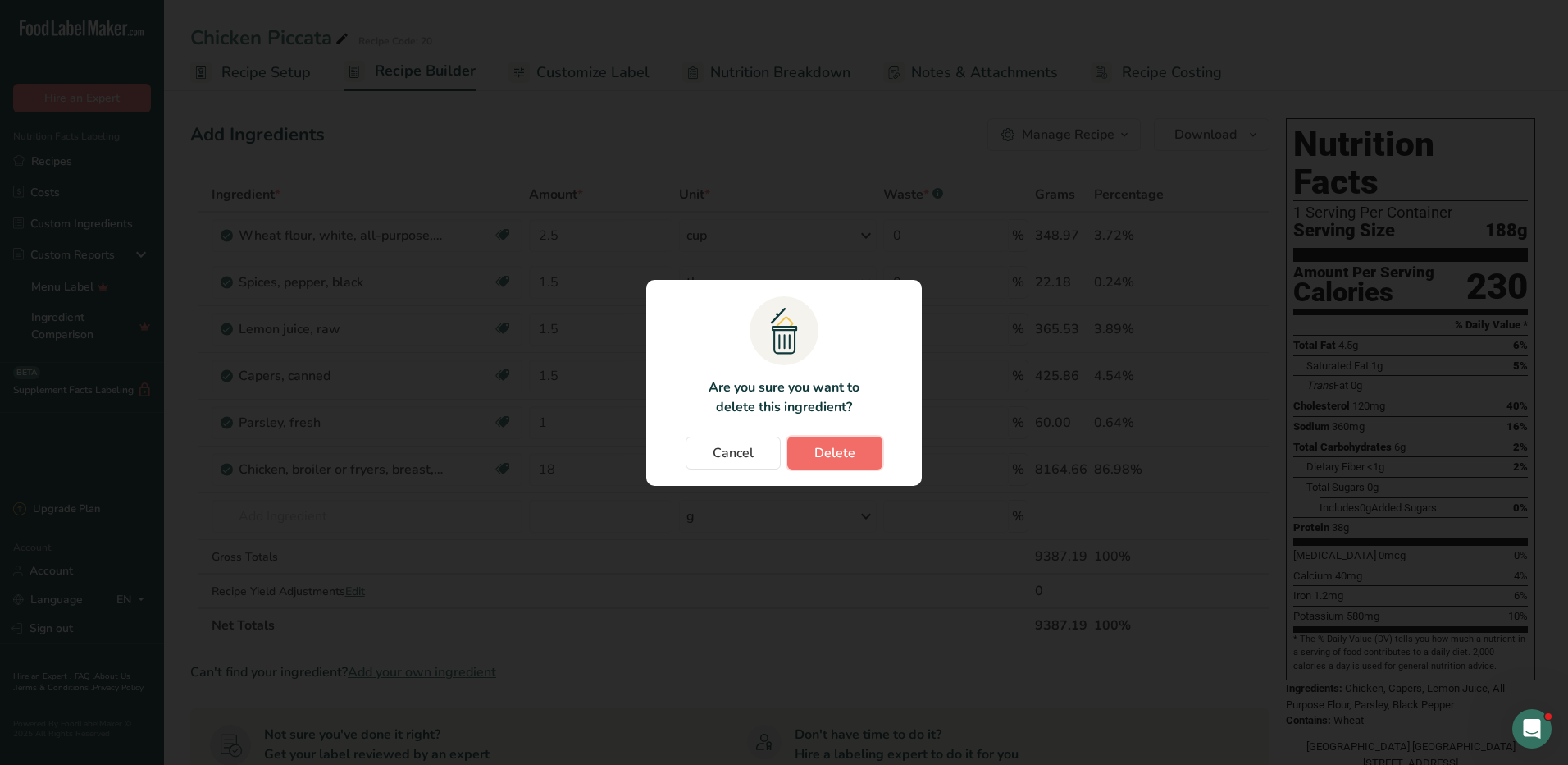
click at [850, 450] on span "Delete" at bounding box center [834, 453] width 41 height 20
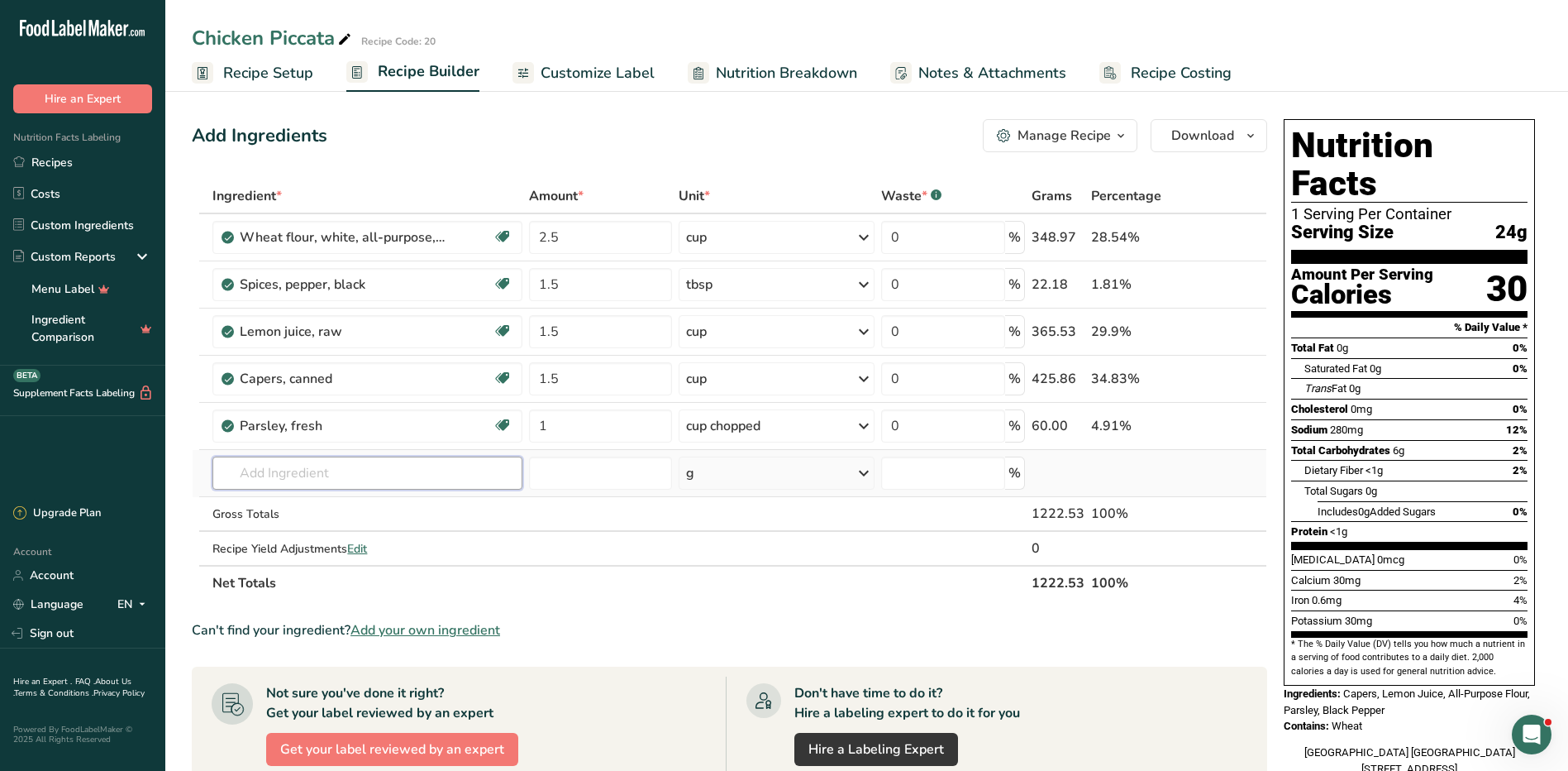
click at [406, 473] on input "text" at bounding box center [367, 473] width 310 height 33
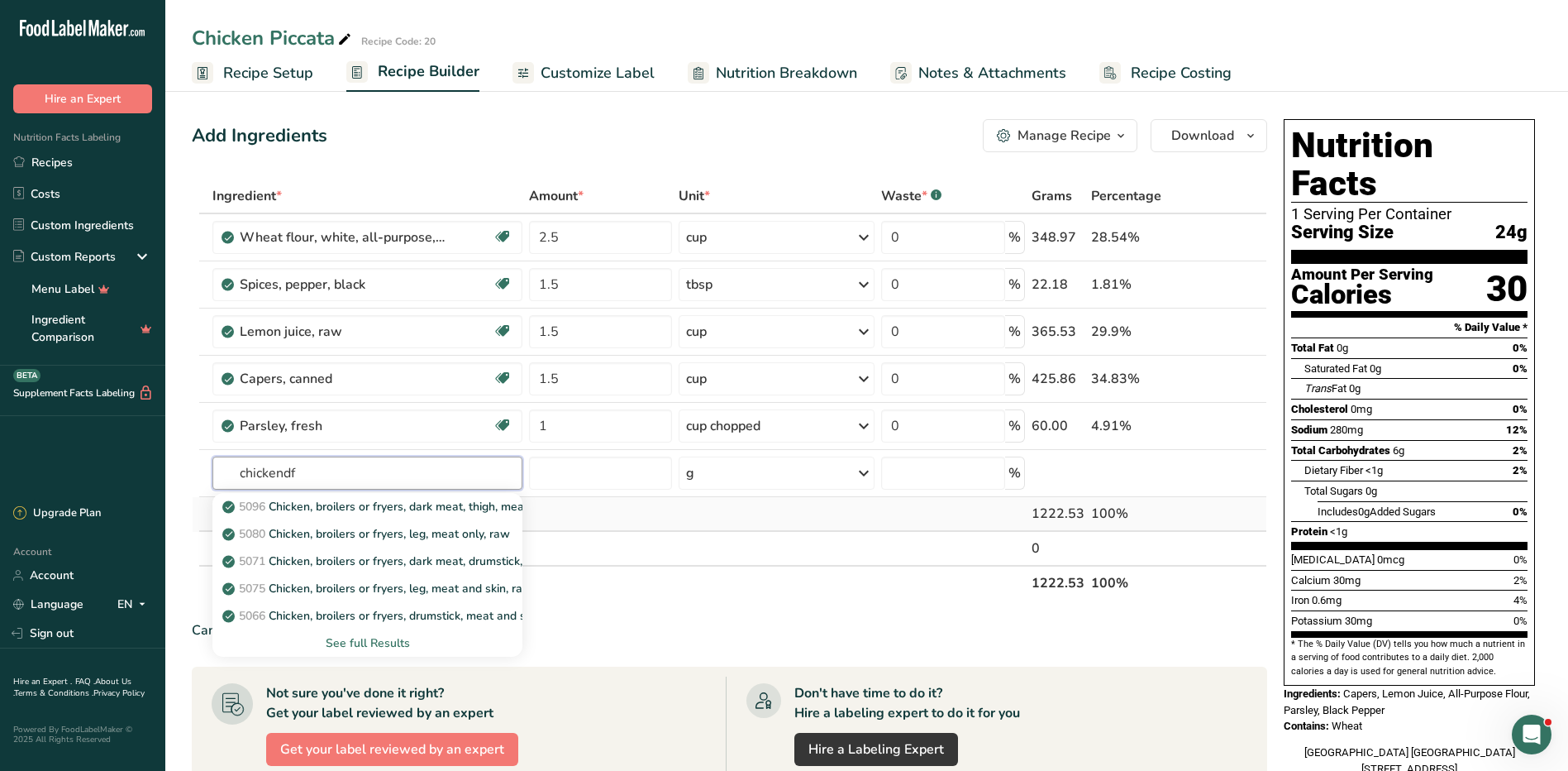
type input "chickendf"
click at [594, 521] on td at bounding box center [600, 514] width 149 height 35
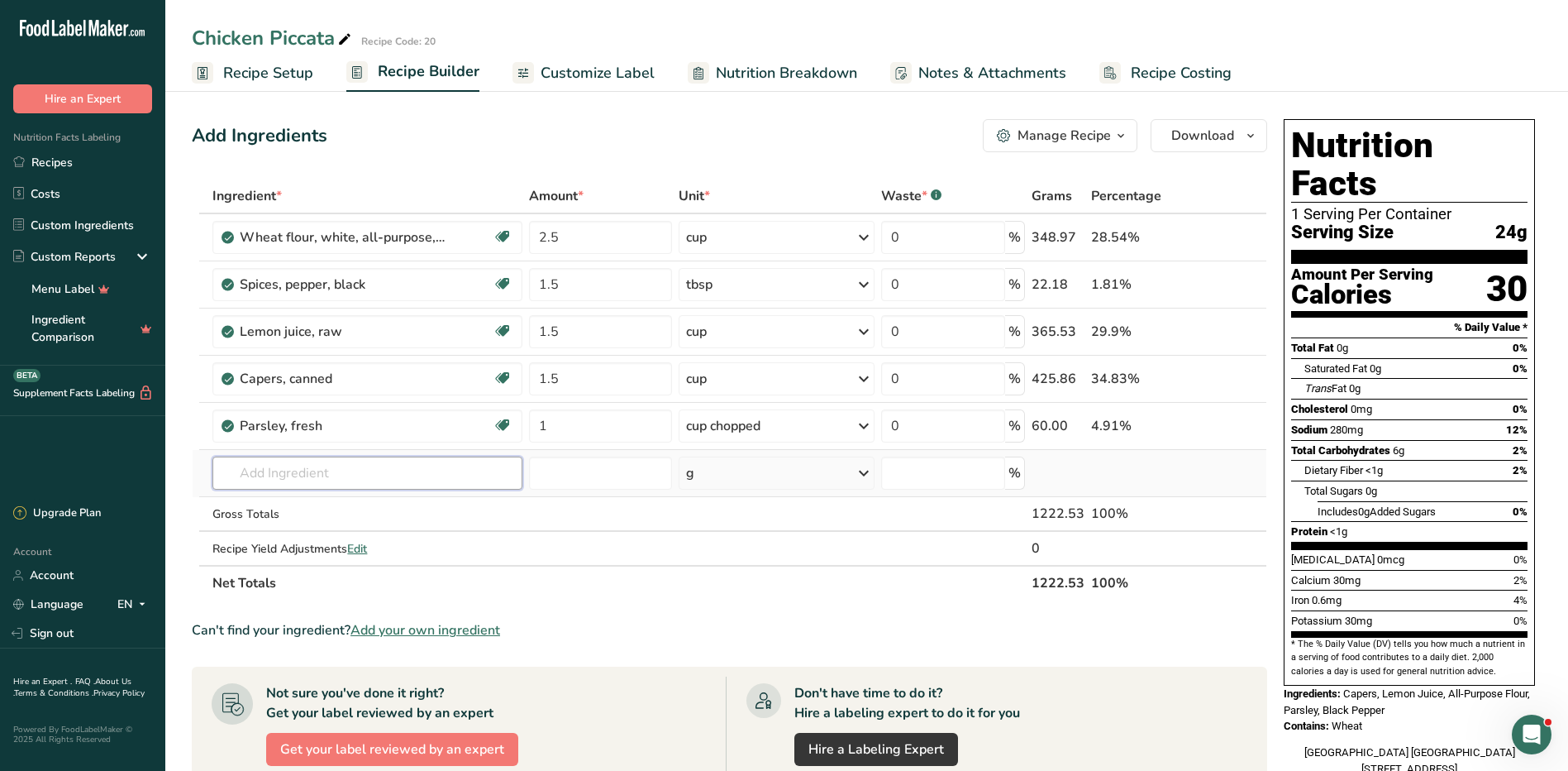
click at [367, 470] on input "text" at bounding box center [367, 473] width 310 height 33
type input "gfjfggf"
click at [302, 535] on div "Add your own ingredient" at bounding box center [367, 533] width 284 height 18
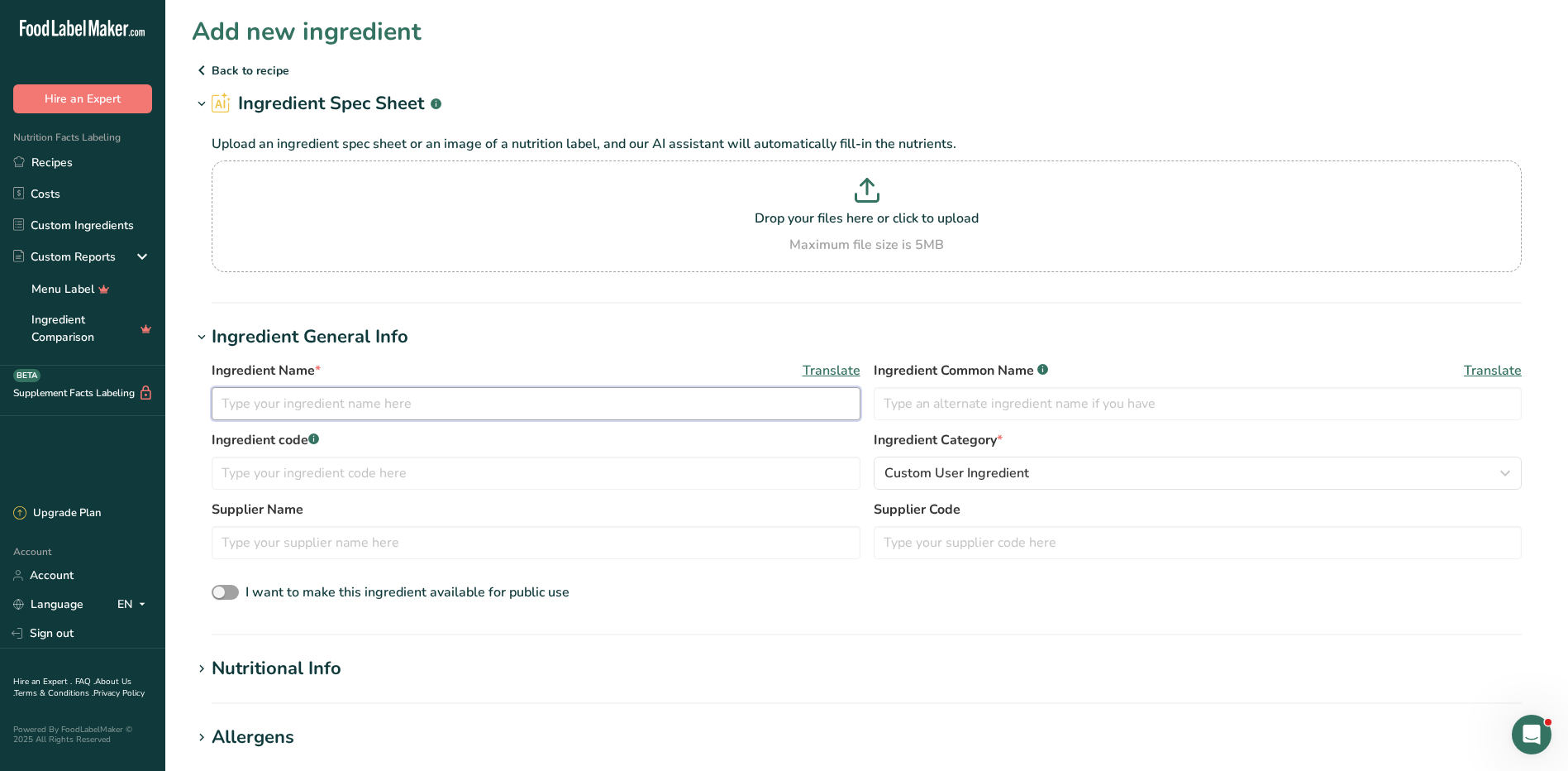
click at [408, 406] on input "text" at bounding box center [536, 403] width 649 height 33
type input "Chicken Breast, Boneless Skinless Raw"
click at [970, 415] on input "text" at bounding box center [1198, 403] width 649 height 33
type input "4"
type input "Chicken Breast Raw"
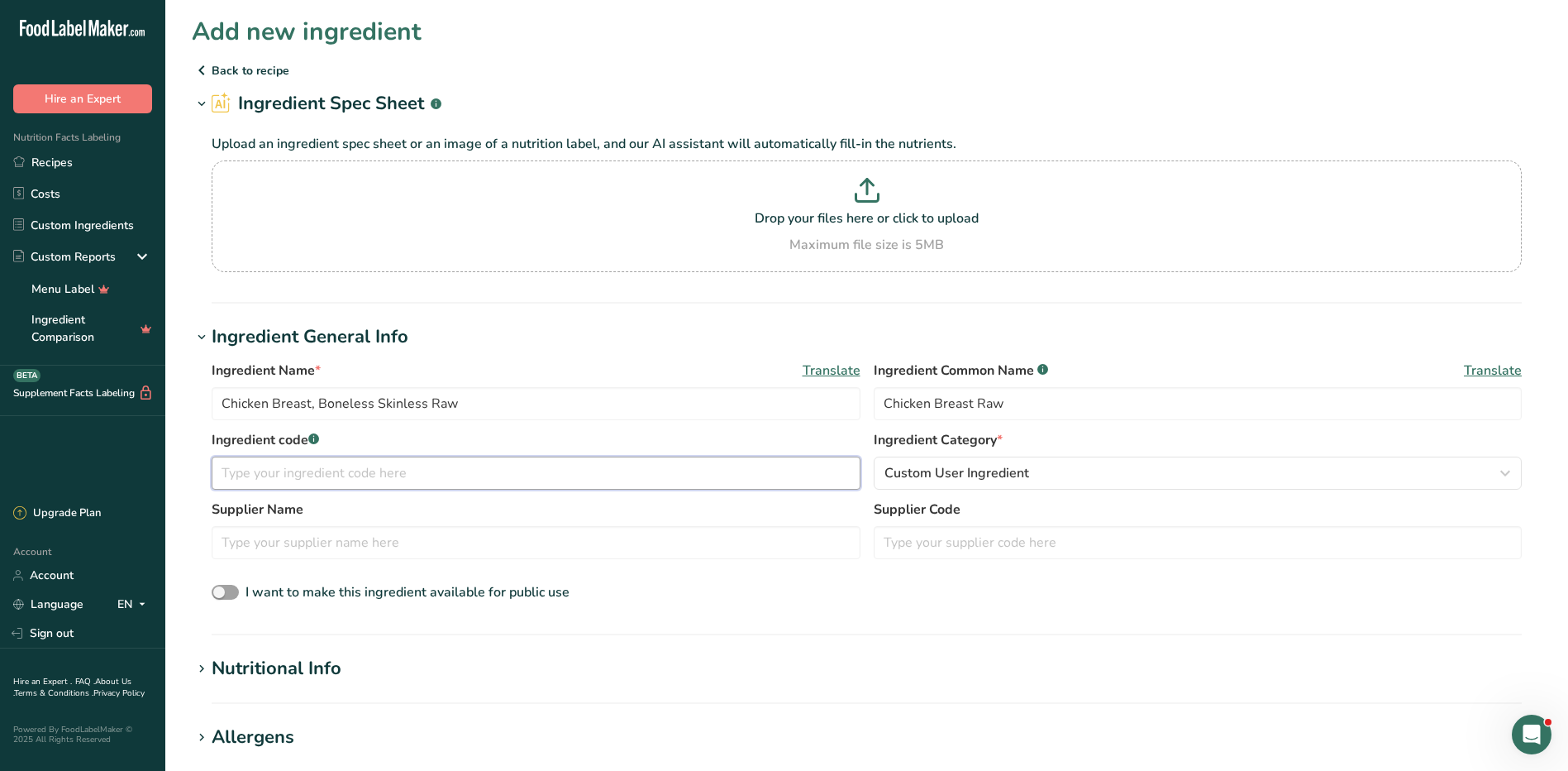
click at [345, 472] on input "text" at bounding box center [536, 473] width 649 height 33
type input "46987"
click at [958, 473] on span "Custom User Ingredient" at bounding box center [957, 473] width 145 height 20
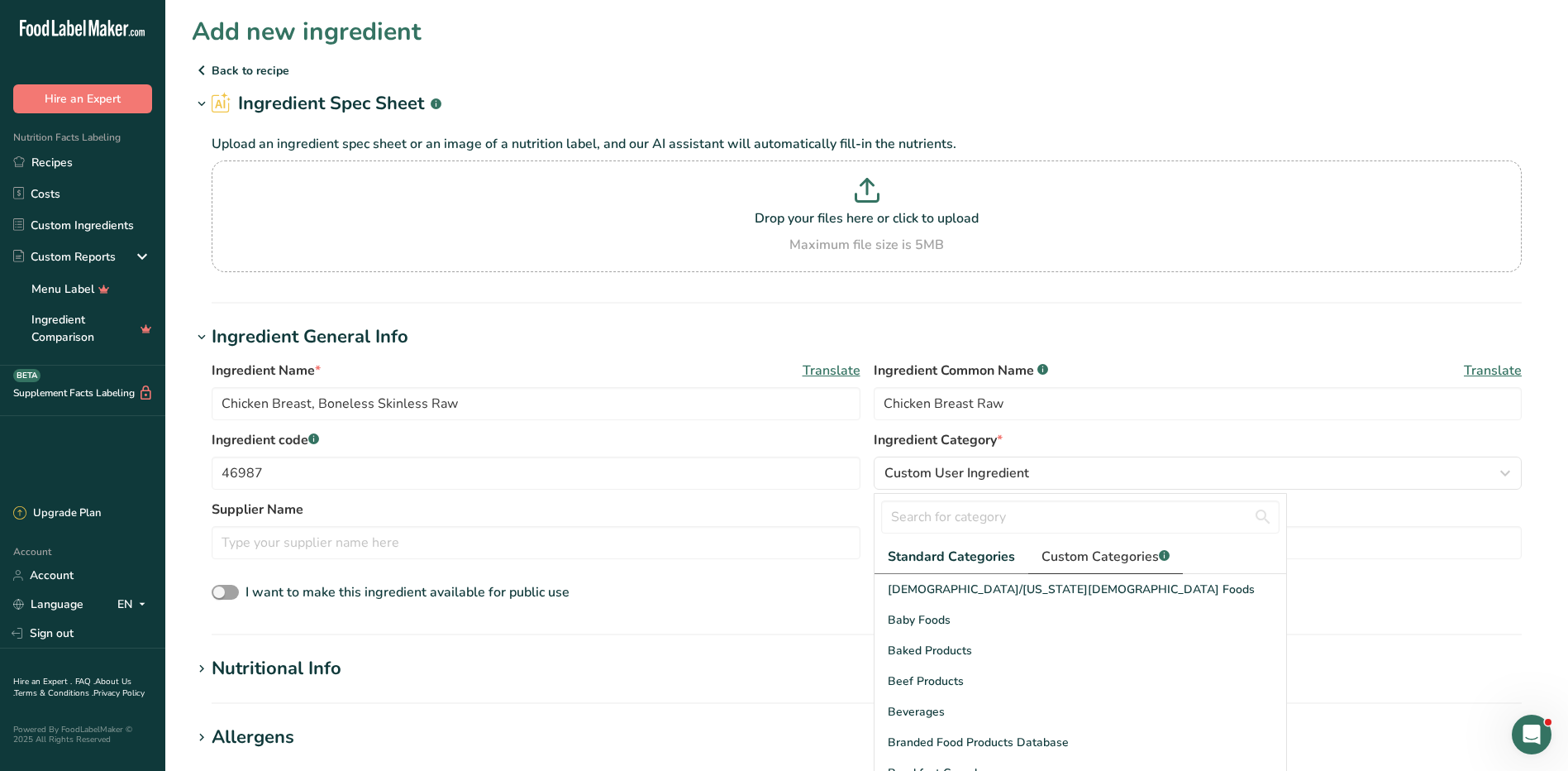
click at [1088, 558] on span "Custom Categories .a-a{fill:#347362;}.b-a{fill:#fff;}" at bounding box center [1105, 556] width 128 height 20
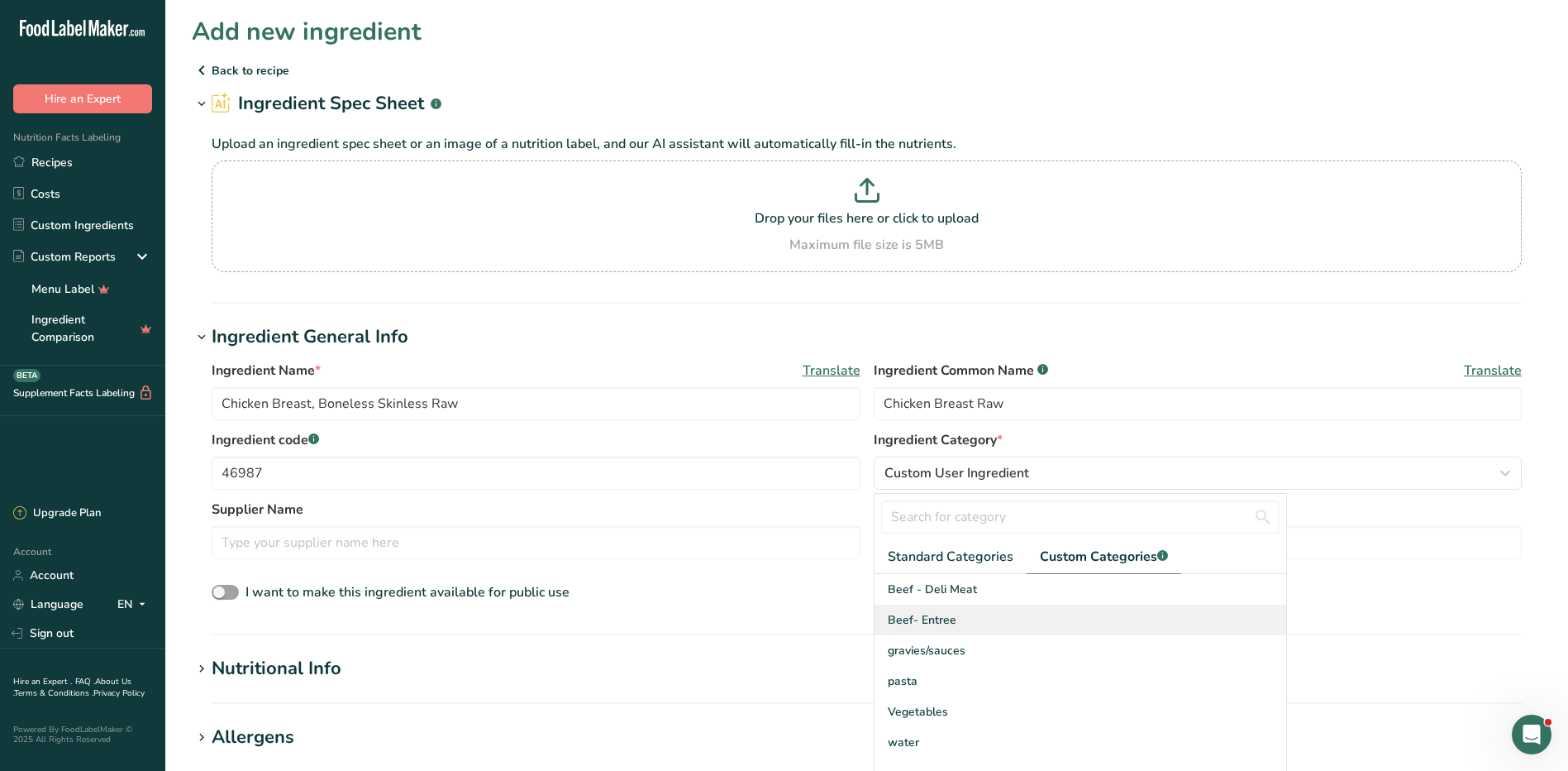
scroll to position [545, 0]
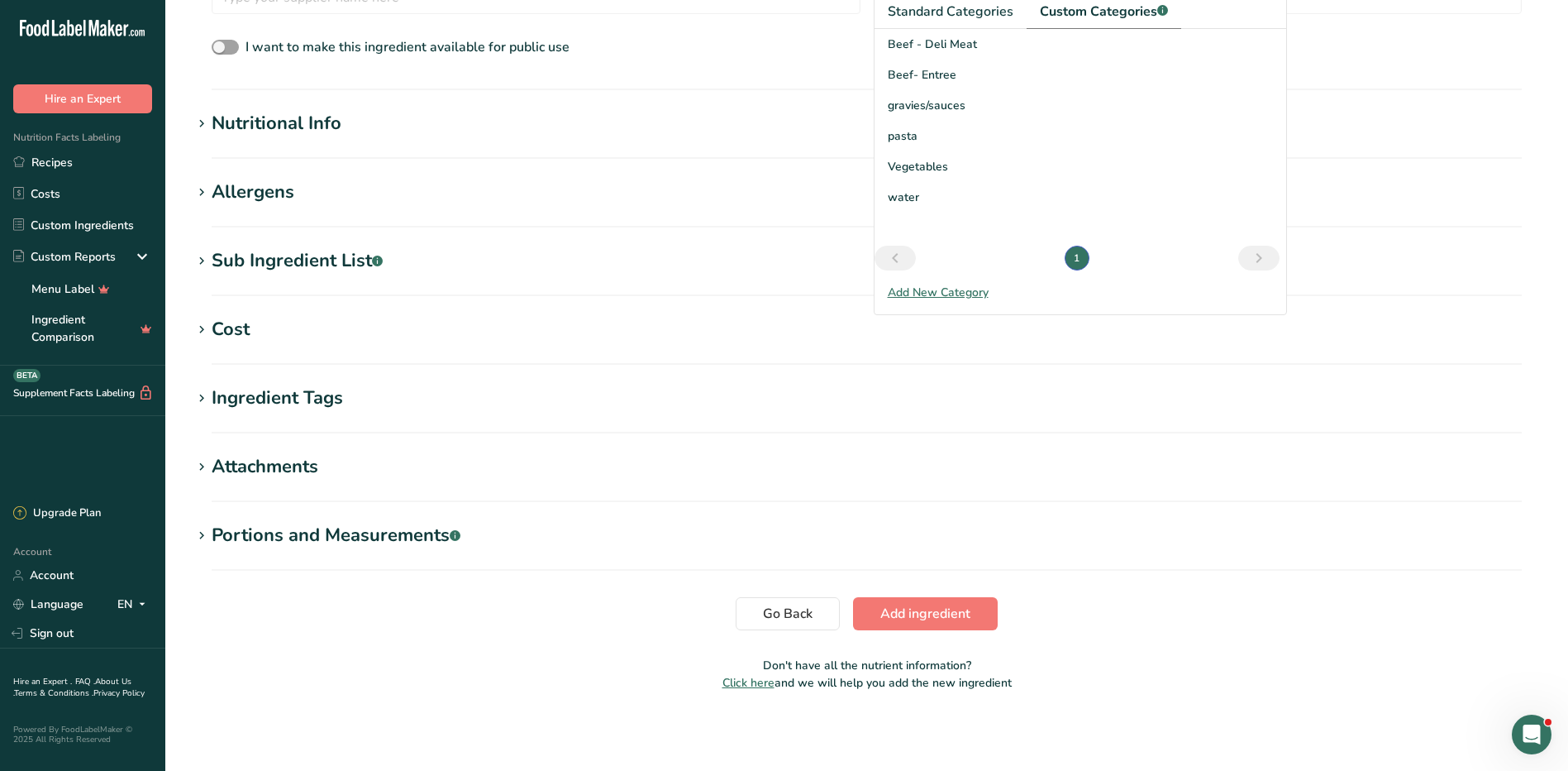
click at [1267, 258] on icon "Next page" at bounding box center [1259, 258] width 20 height 29
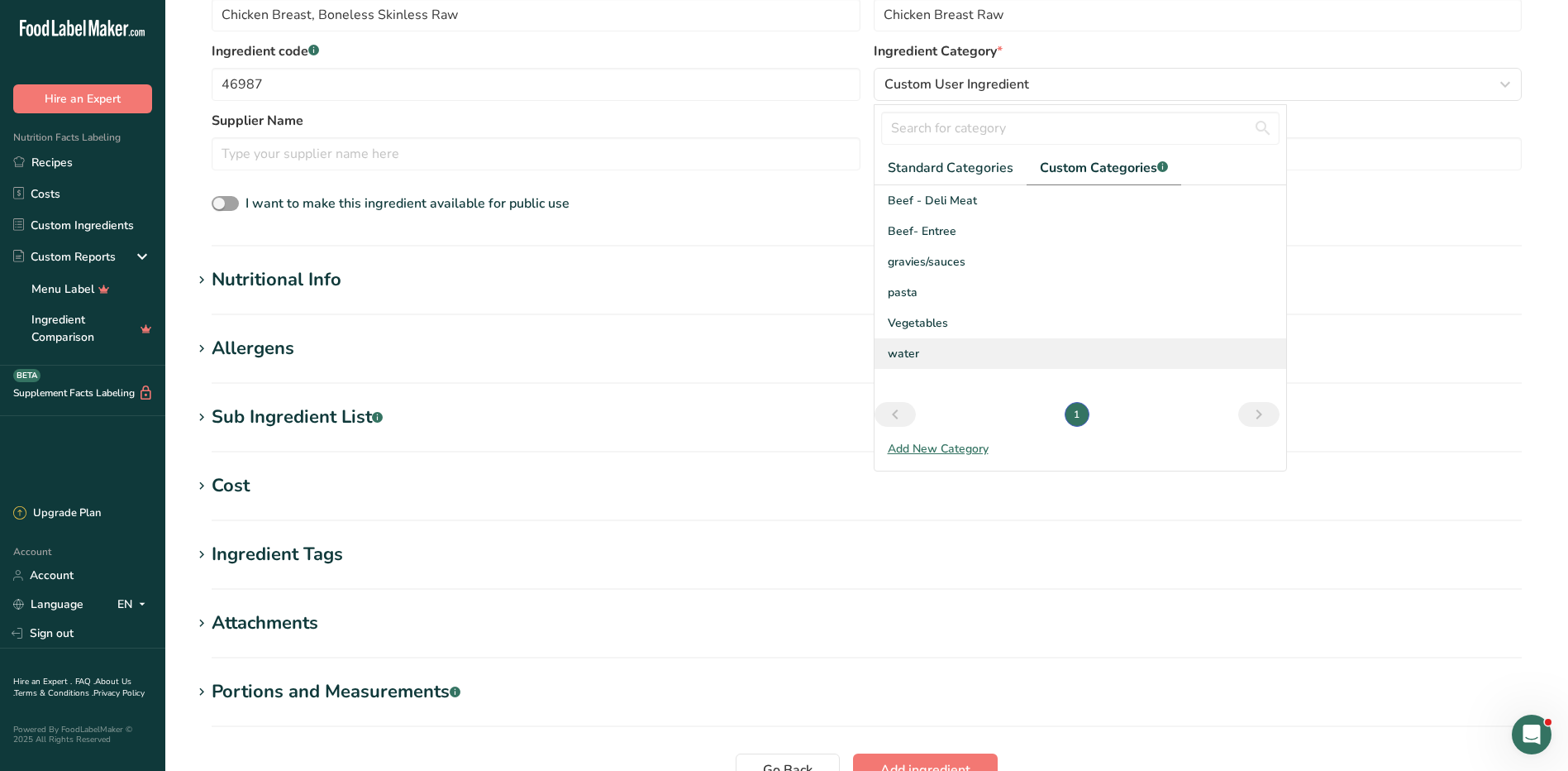
scroll to position [0, 0]
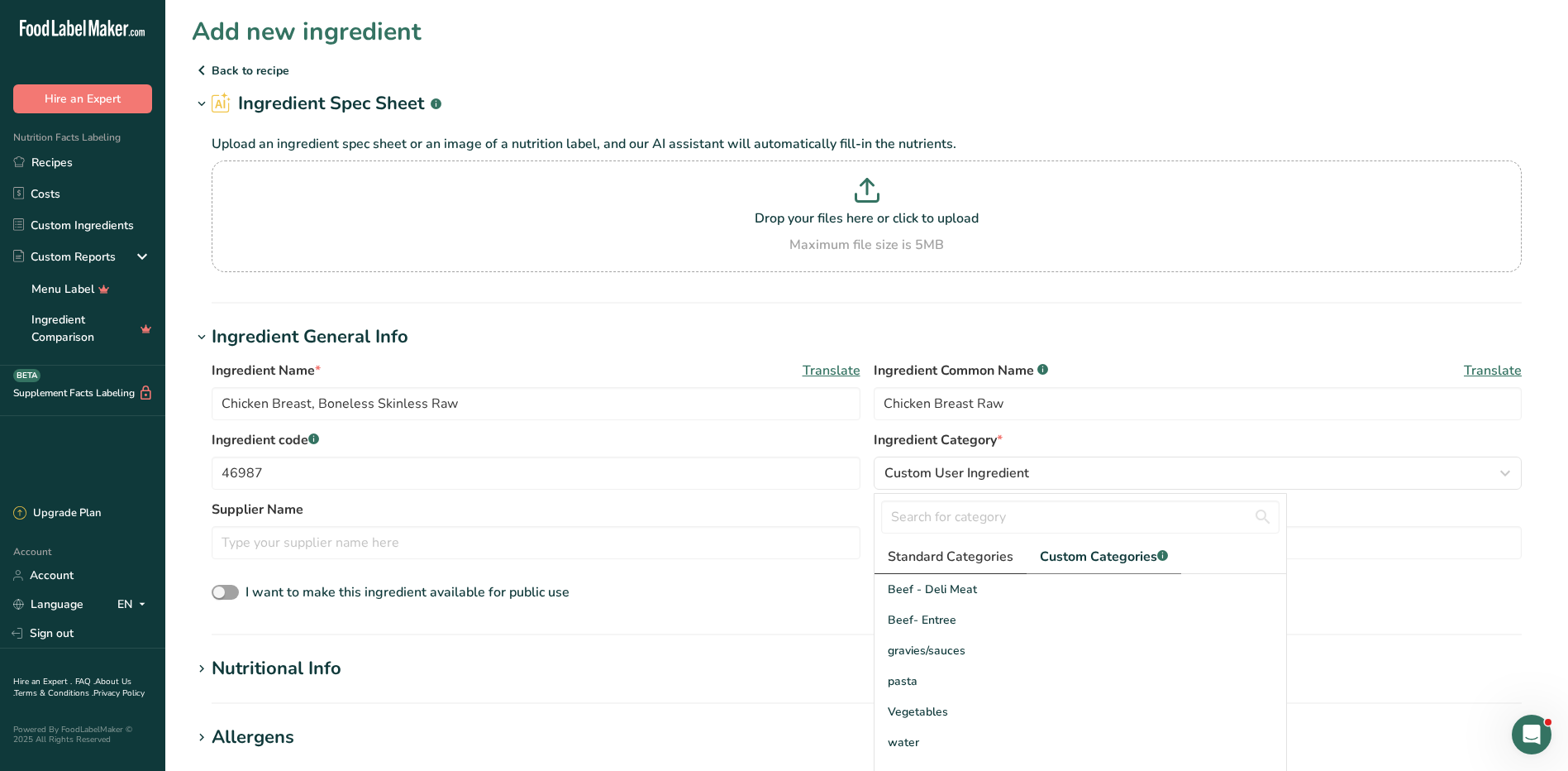
click at [982, 555] on span "Standard Categories" at bounding box center [950, 556] width 125 height 20
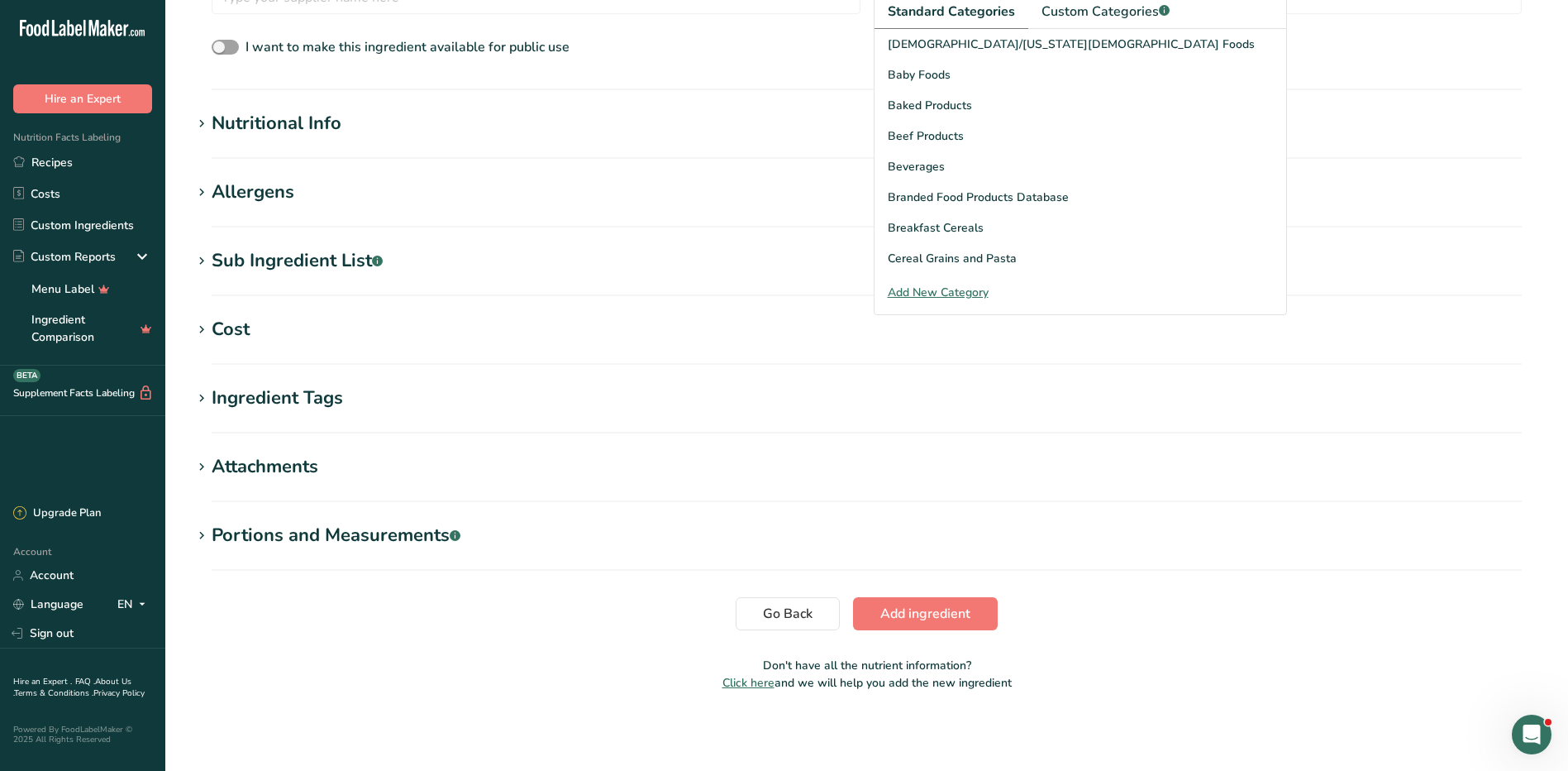
click at [944, 288] on div "Add New Category" at bounding box center [1080, 292] width 412 height 18
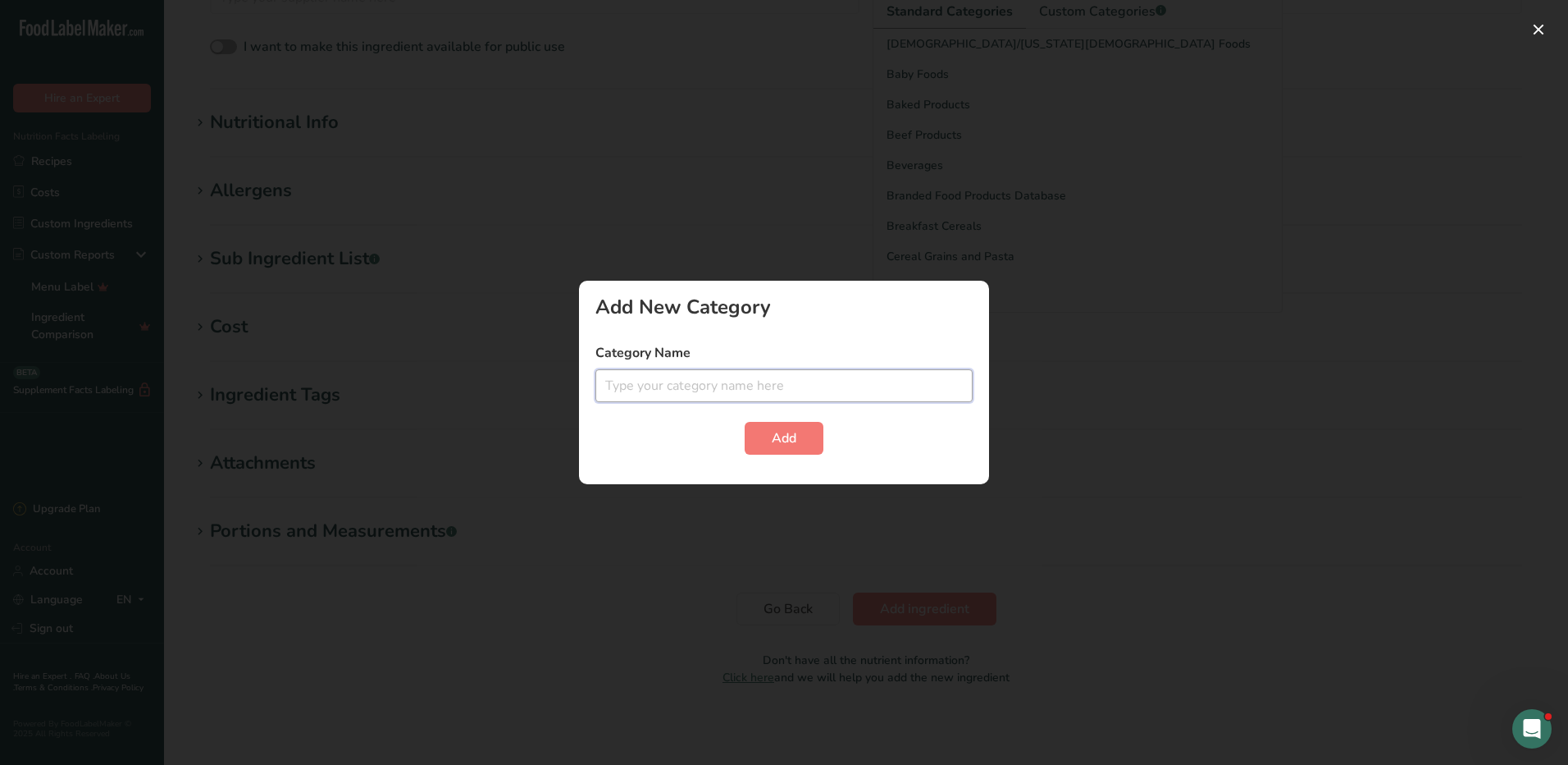
click at [764, 374] on input "text" at bounding box center [784, 386] width 377 height 33
type input "Chicken - Entree"
click at [766, 444] on button "Add" at bounding box center [784, 438] width 79 height 33
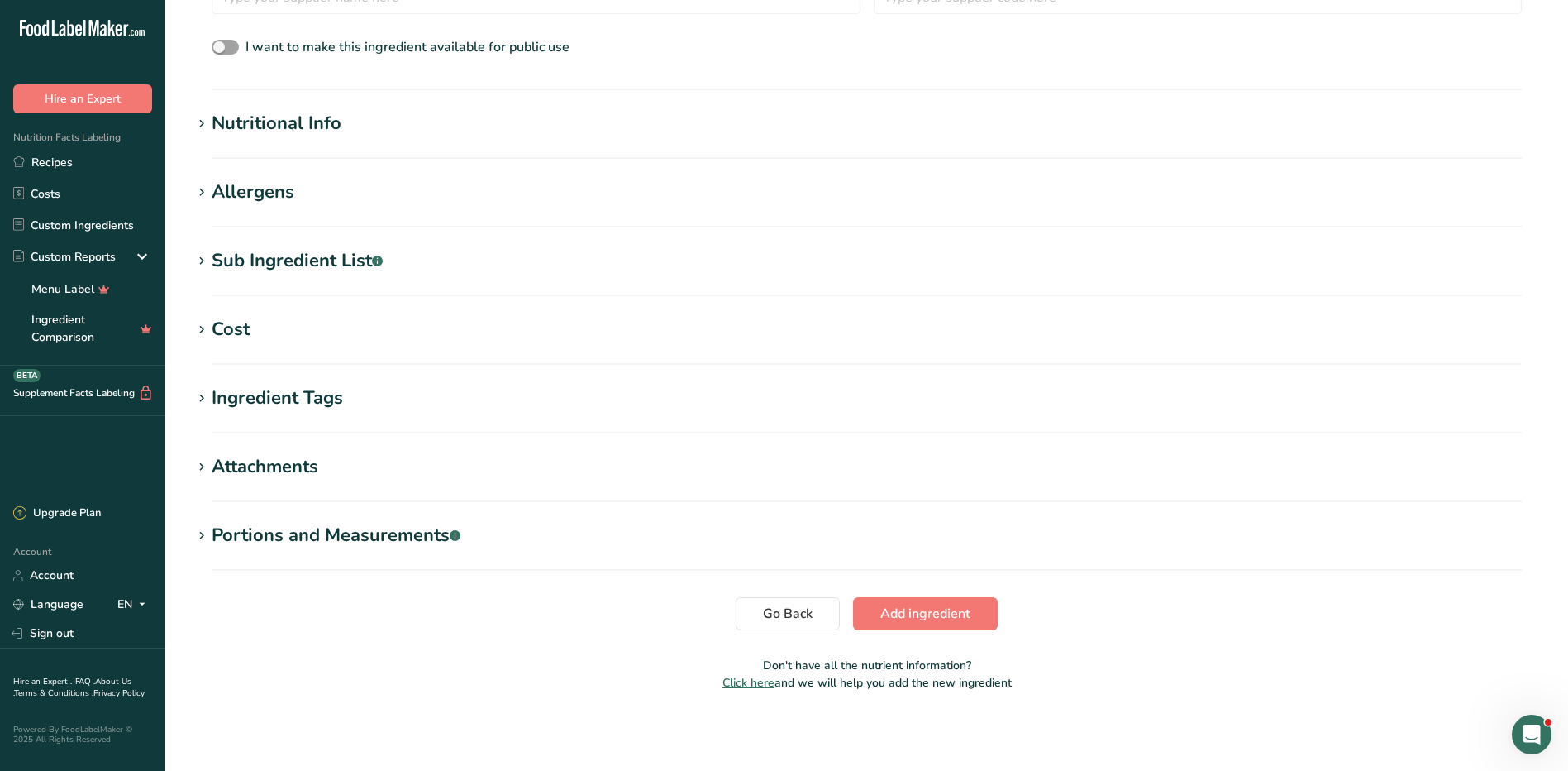
click at [284, 129] on div "Nutritional Info" at bounding box center [276, 123] width 130 height 28
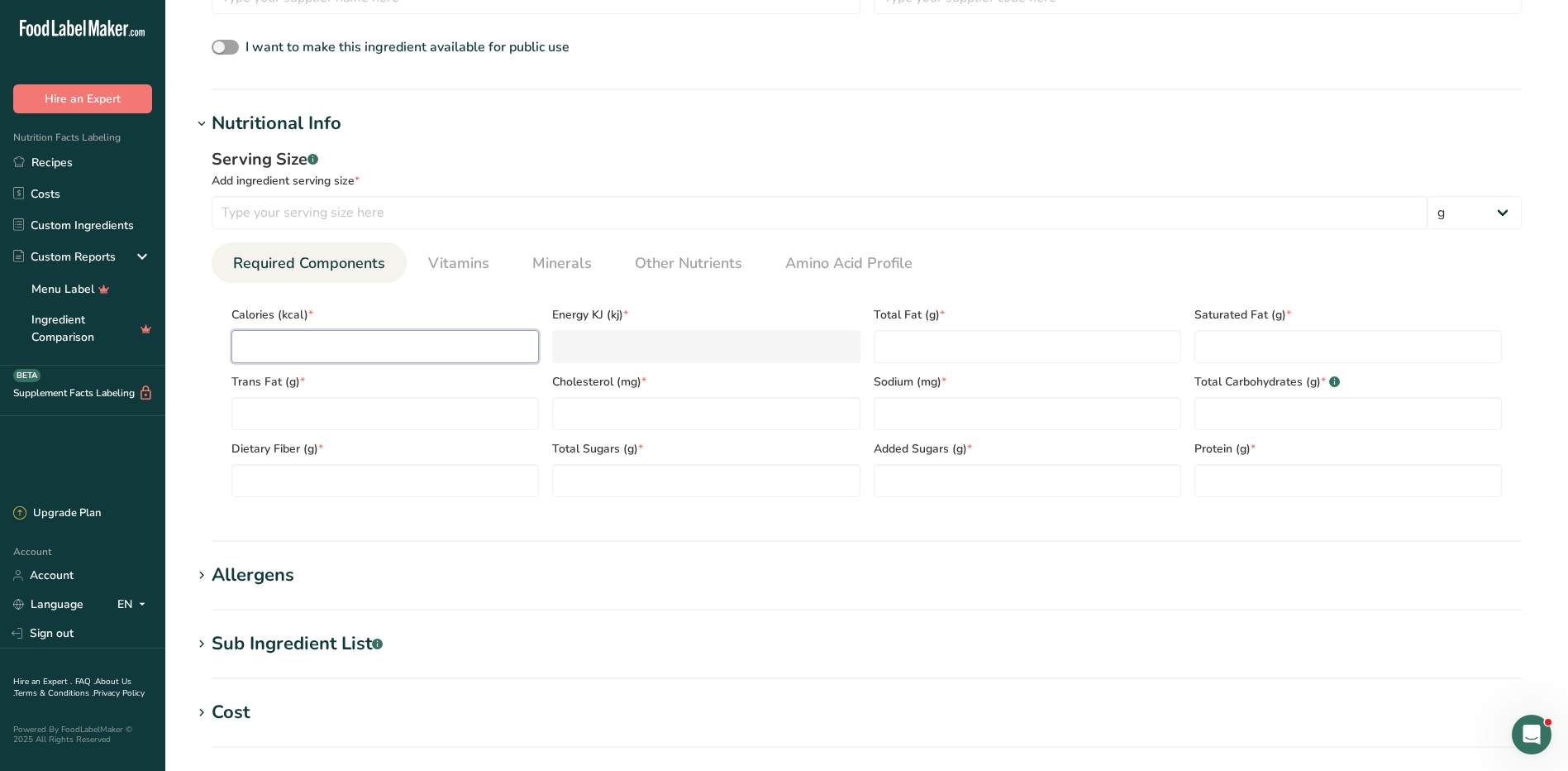
click at [403, 358] on input "number" at bounding box center [385, 346] width 308 height 33
type input "2"
type KJ "8.4"
type input "20"
type KJ "83.7"
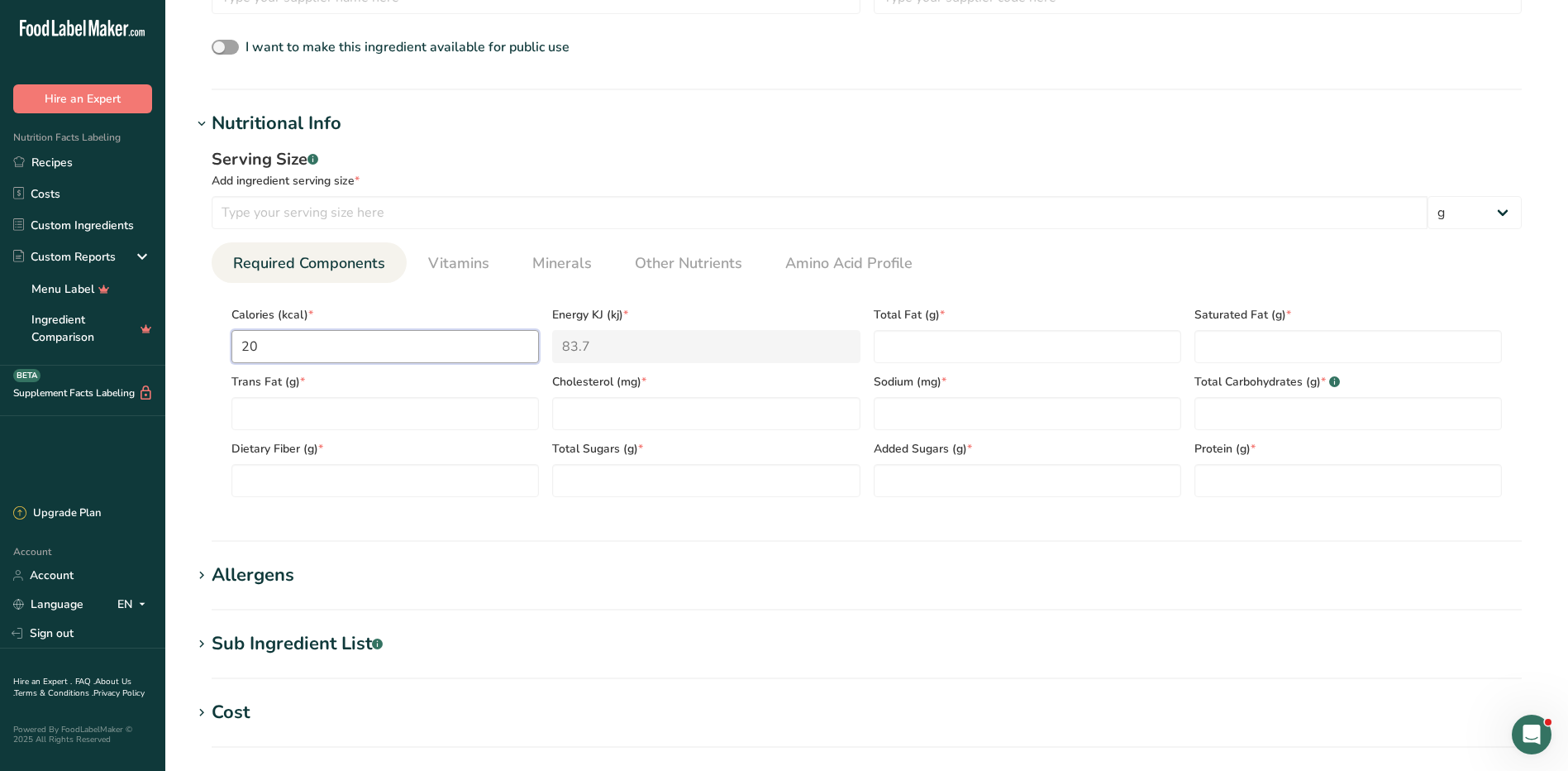
type input "200"
type KJ "836.8"
type input "200"
click at [946, 344] on Fat "number" at bounding box center [1028, 346] width 308 height 33
type Fat "4.5"
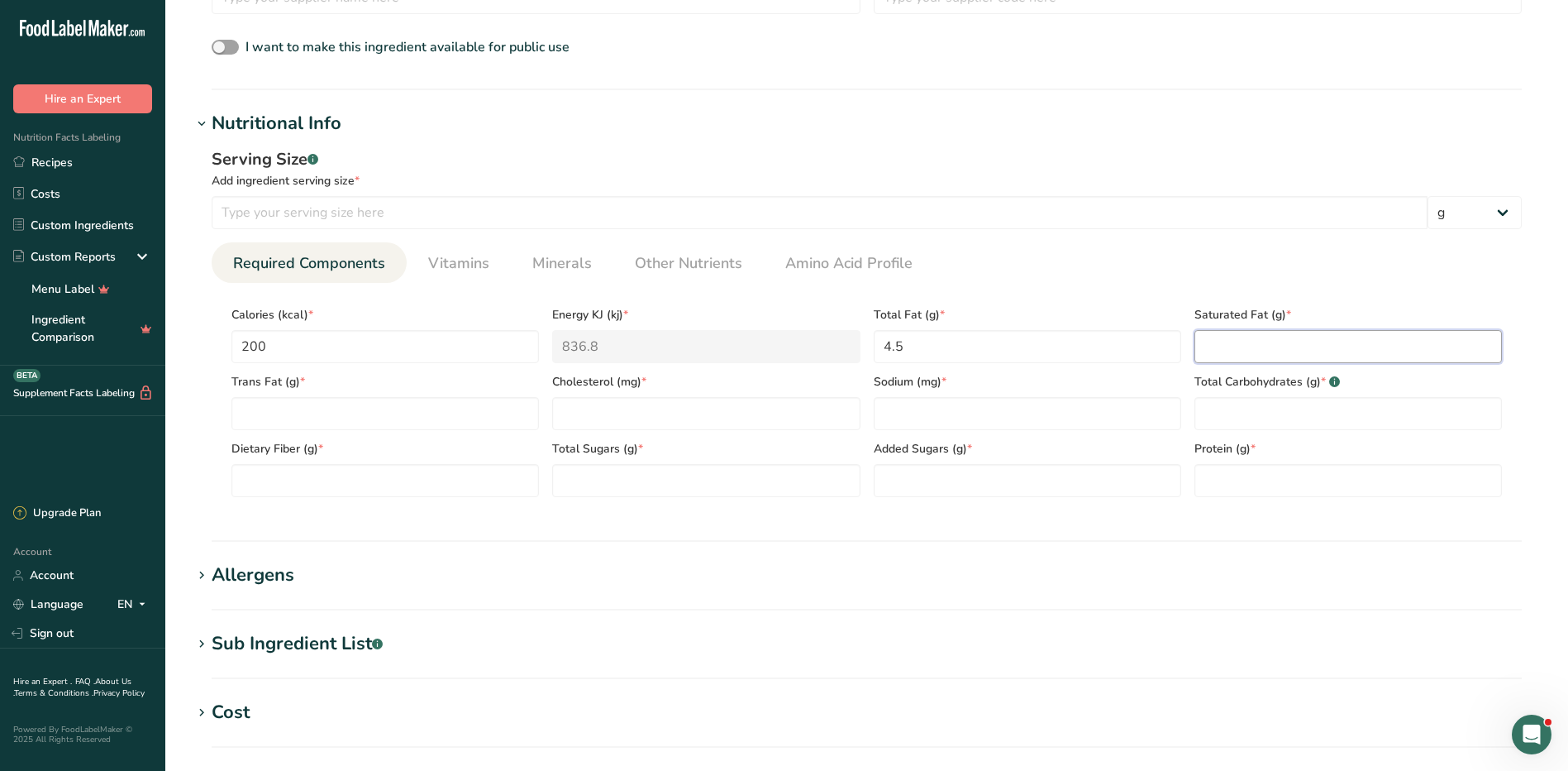
click at [1245, 342] on Fat "number" at bounding box center [1348, 346] width 308 height 33
type Fat "1"
click at [451, 412] on Fat "number" at bounding box center [385, 414] width 308 height 33
type Fat "0"
click at [621, 409] on input "number" at bounding box center [706, 414] width 308 height 33
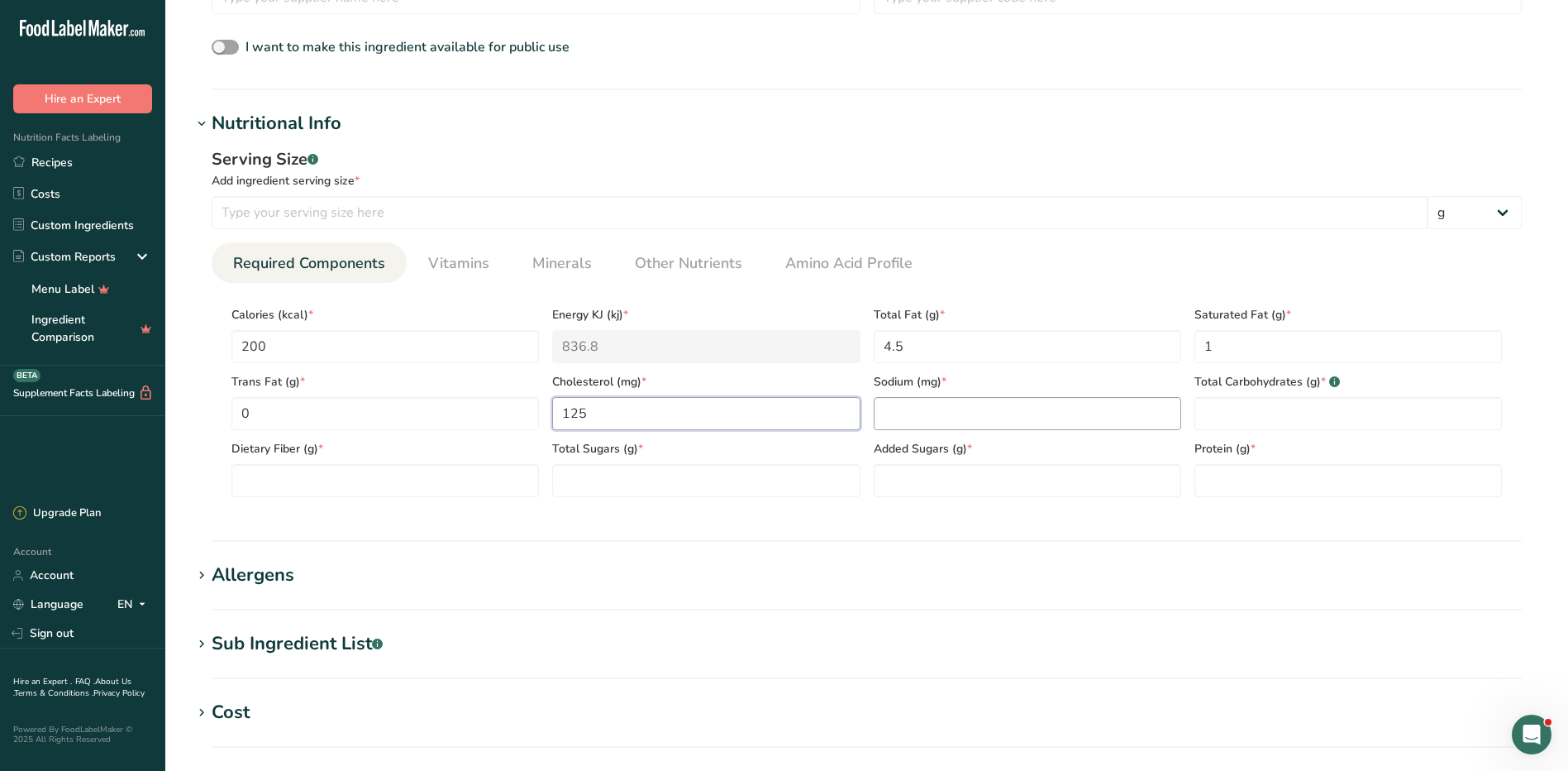
type input "125"
click at [968, 426] on input "number" at bounding box center [1028, 414] width 308 height 33
type input "75"
click at [1220, 409] on Carbohydrates "number" at bounding box center [1348, 414] width 308 height 33
type Carbohydrates "0"
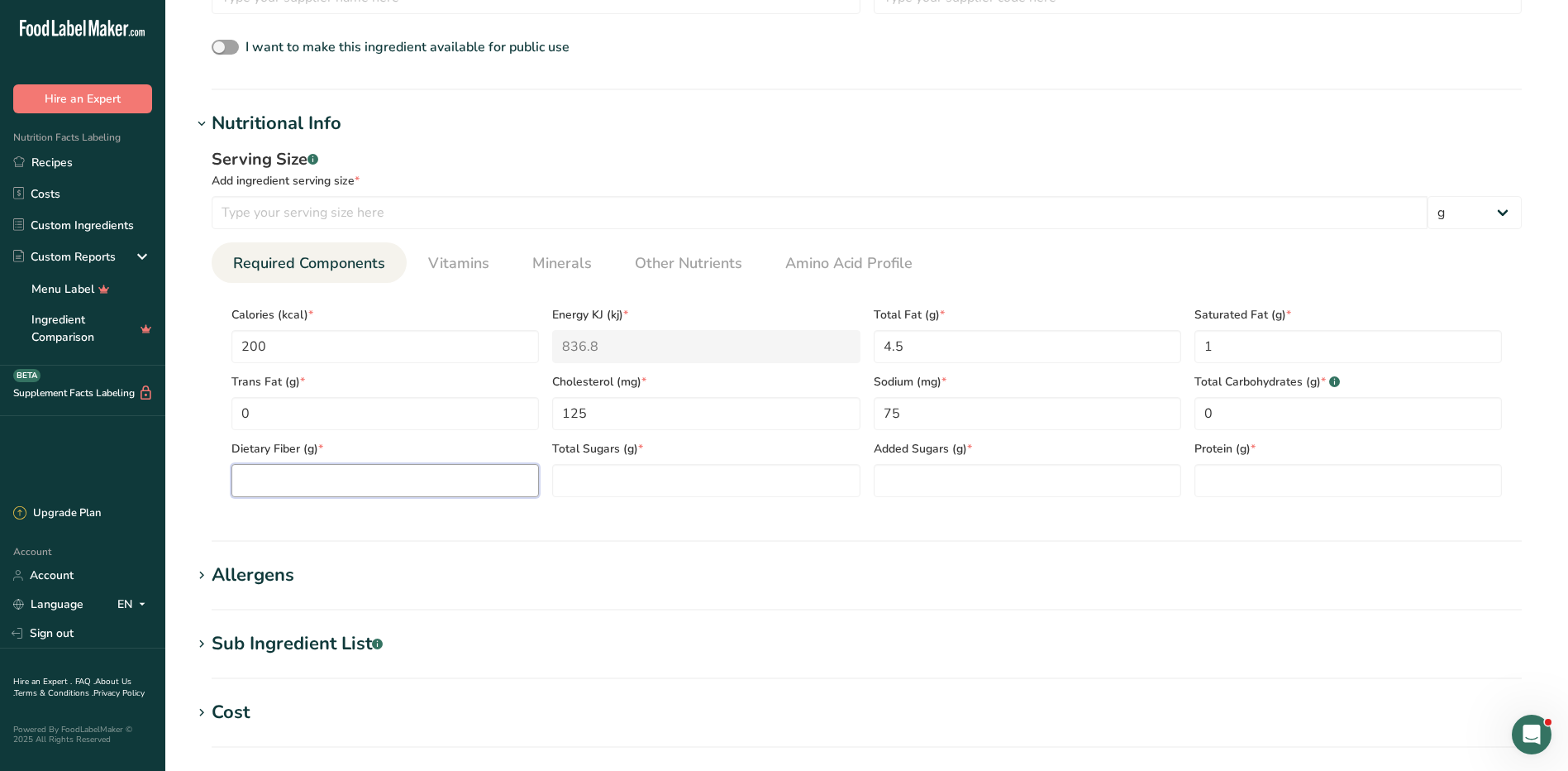
click at [530, 482] on Fiber "number" at bounding box center [385, 481] width 308 height 33
type Fiber "0"
click at [639, 465] on Sugars "number" at bounding box center [706, 481] width 308 height 33
type Sugars "0"
click at [970, 491] on Sugars "number" at bounding box center [1028, 481] width 308 height 33
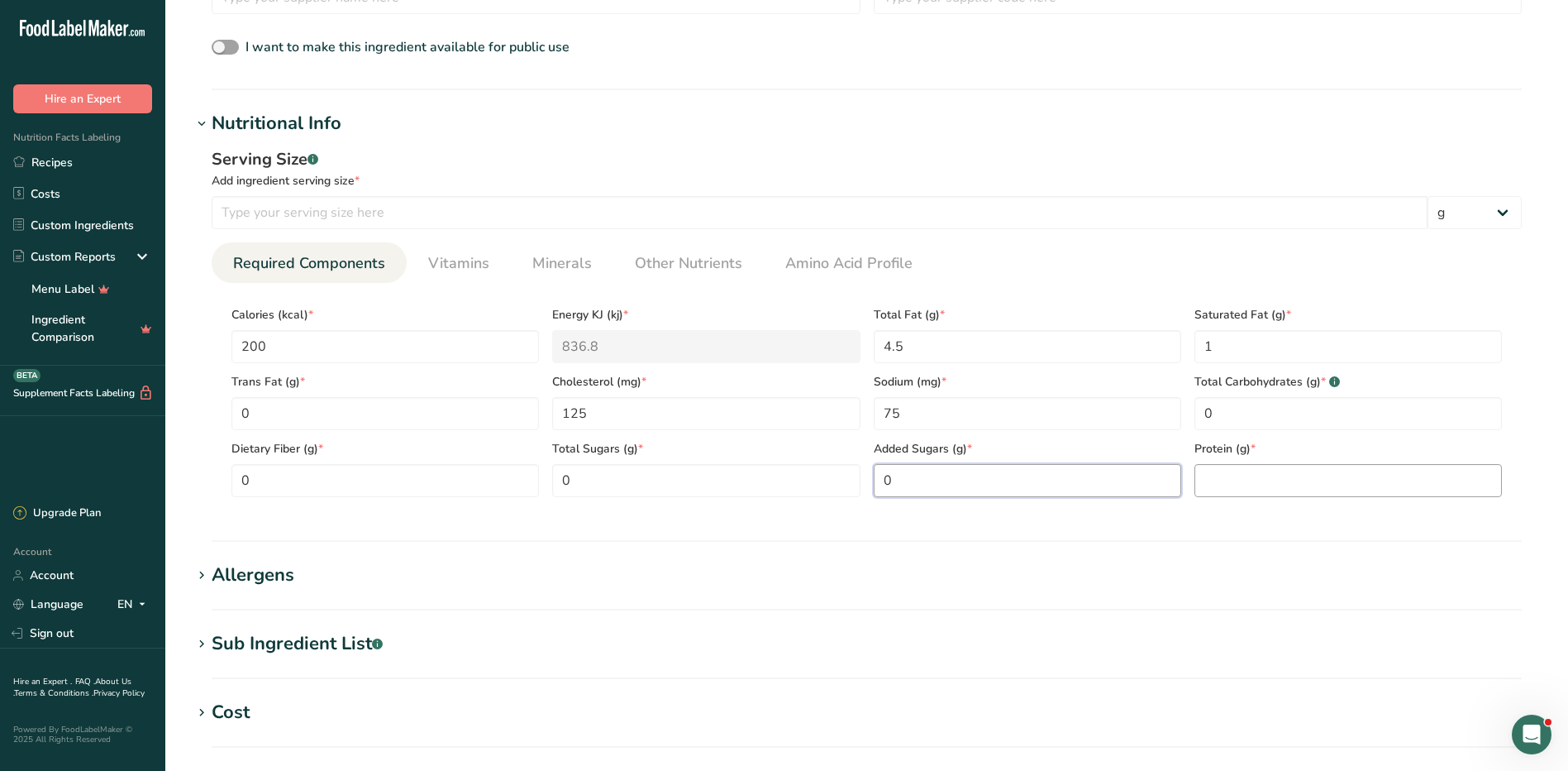
type Sugars "0"
click at [1227, 479] on input "number" at bounding box center [1348, 481] width 308 height 33
type input "38"
click at [326, 216] on input "number" at bounding box center [819, 213] width 1215 height 33
type input "6"
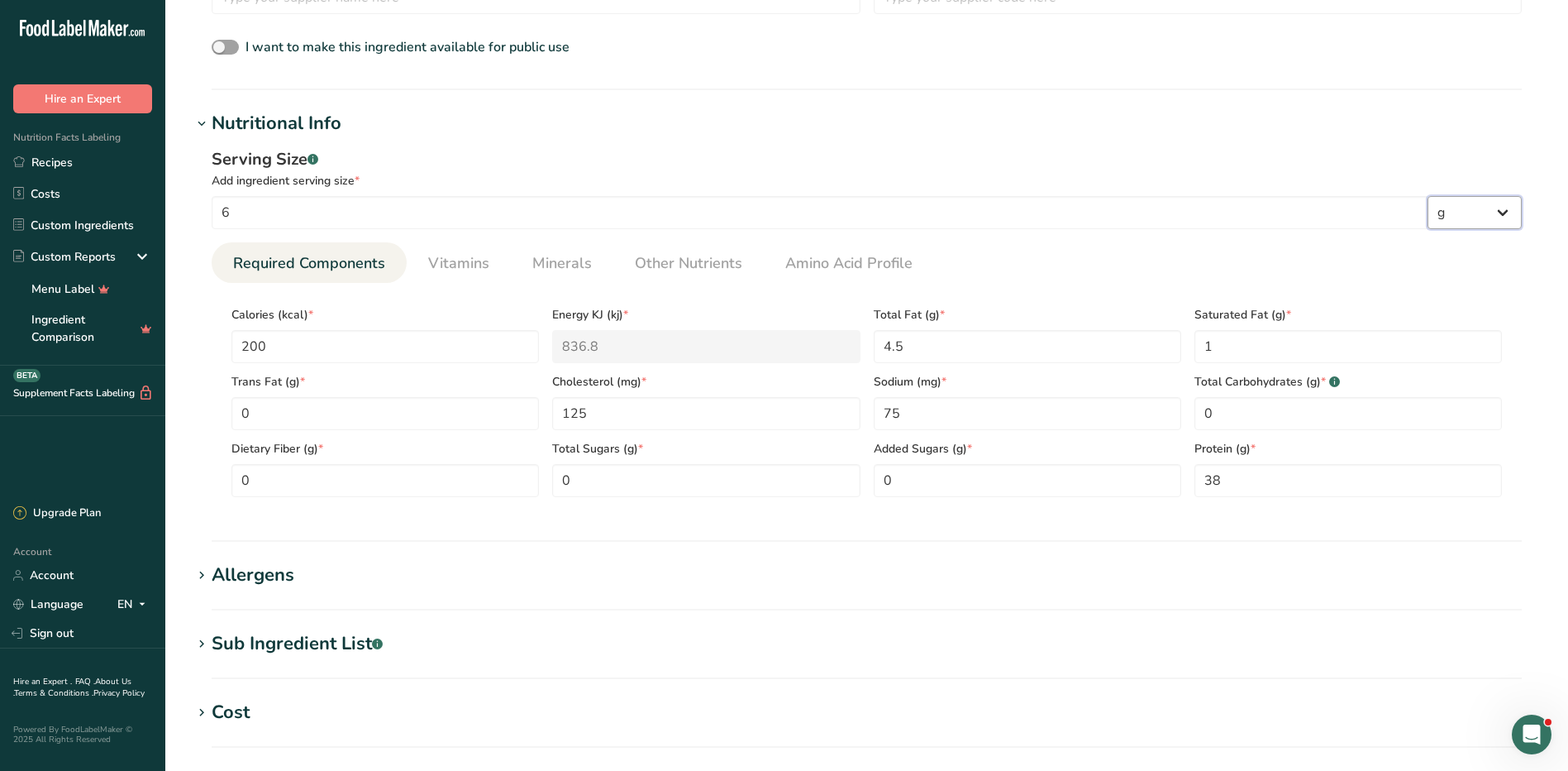
click at [1484, 204] on select "g kg mg mcg lb oz l mL fl oz tbsp tsp cup qt gallon" at bounding box center [1474, 213] width 94 height 33
select select "5"
click at [1427, 196] on select "g kg mg mcg lb oz l mL fl oz tbsp tsp cup qt gallon" at bounding box center [1474, 213] width 94 height 33
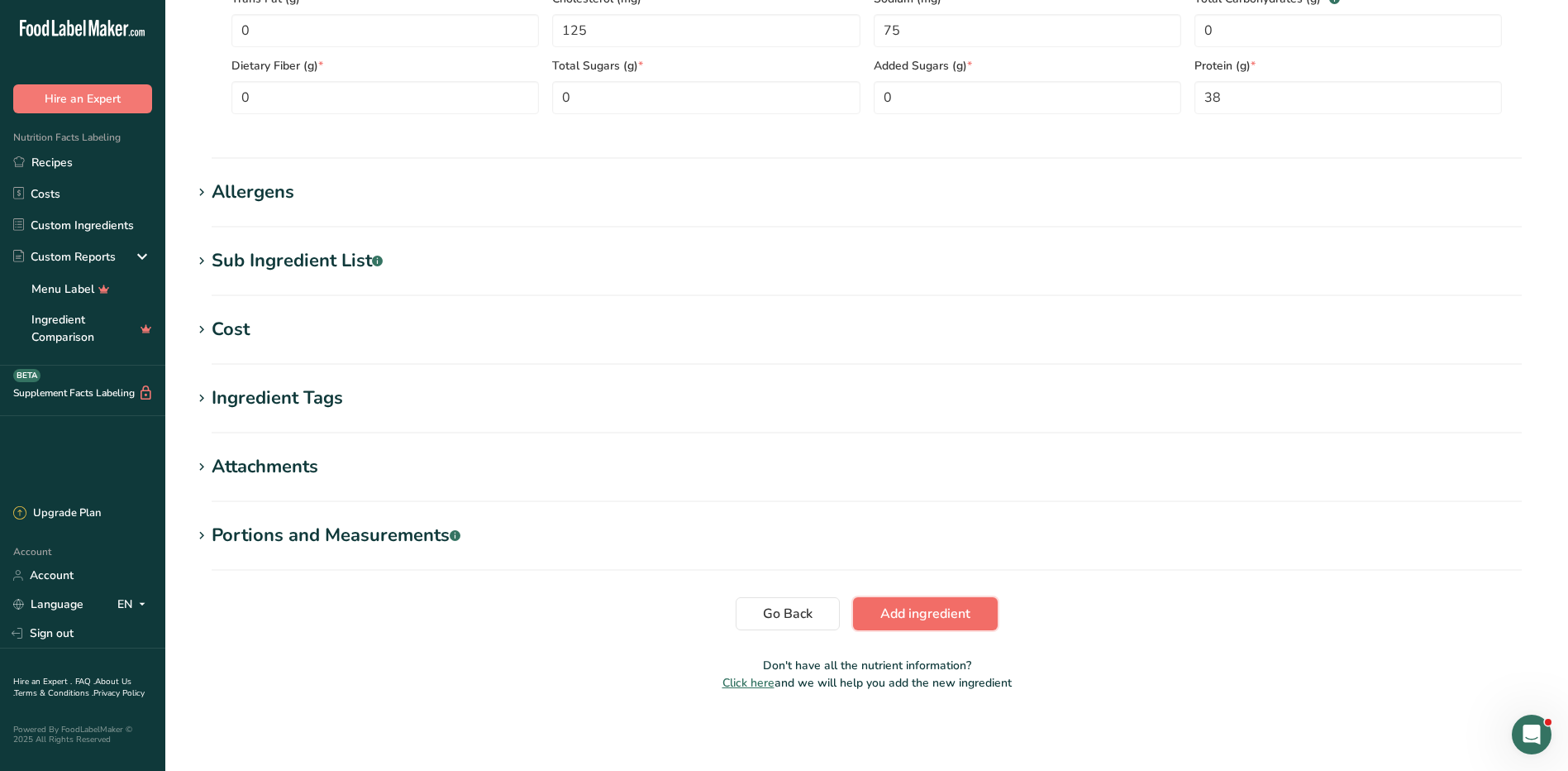
click at [965, 604] on span "Add ingredient" at bounding box center [925, 613] width 90 height 20
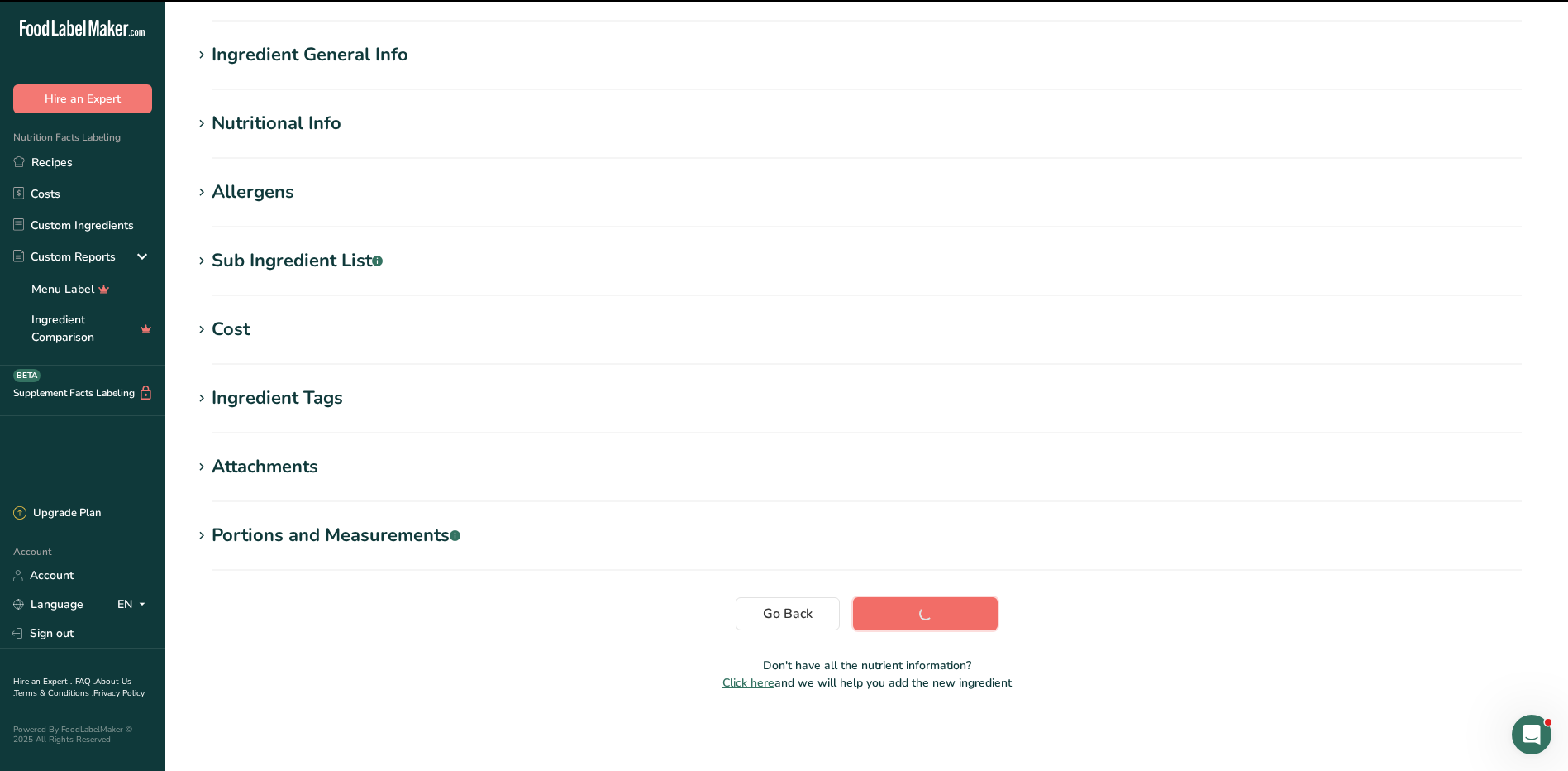
scroll to position [117, 0]
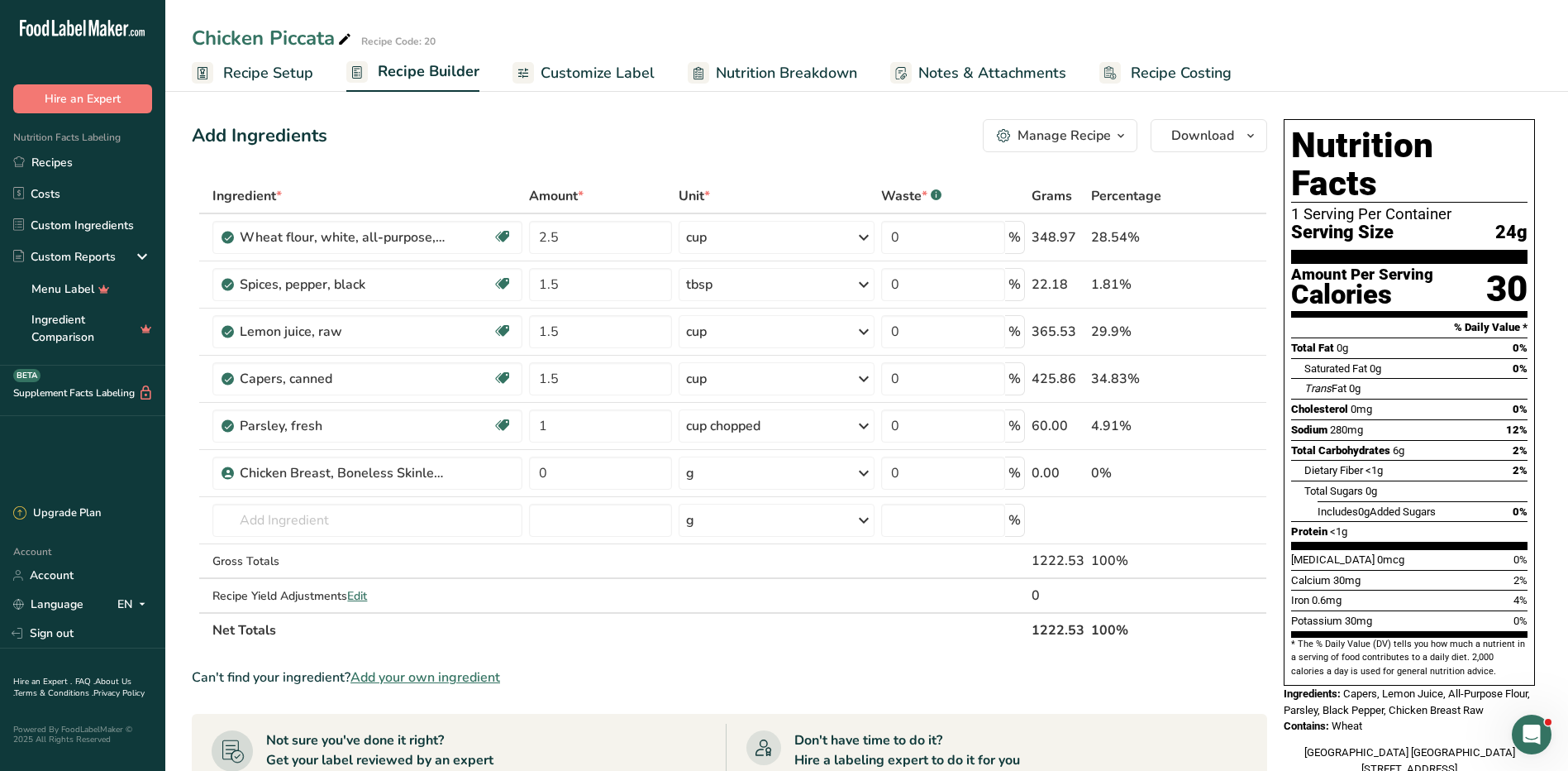
click at [252, 70] on span "Recipe Setup" at bounding box center [268, 73] width 90 height 22
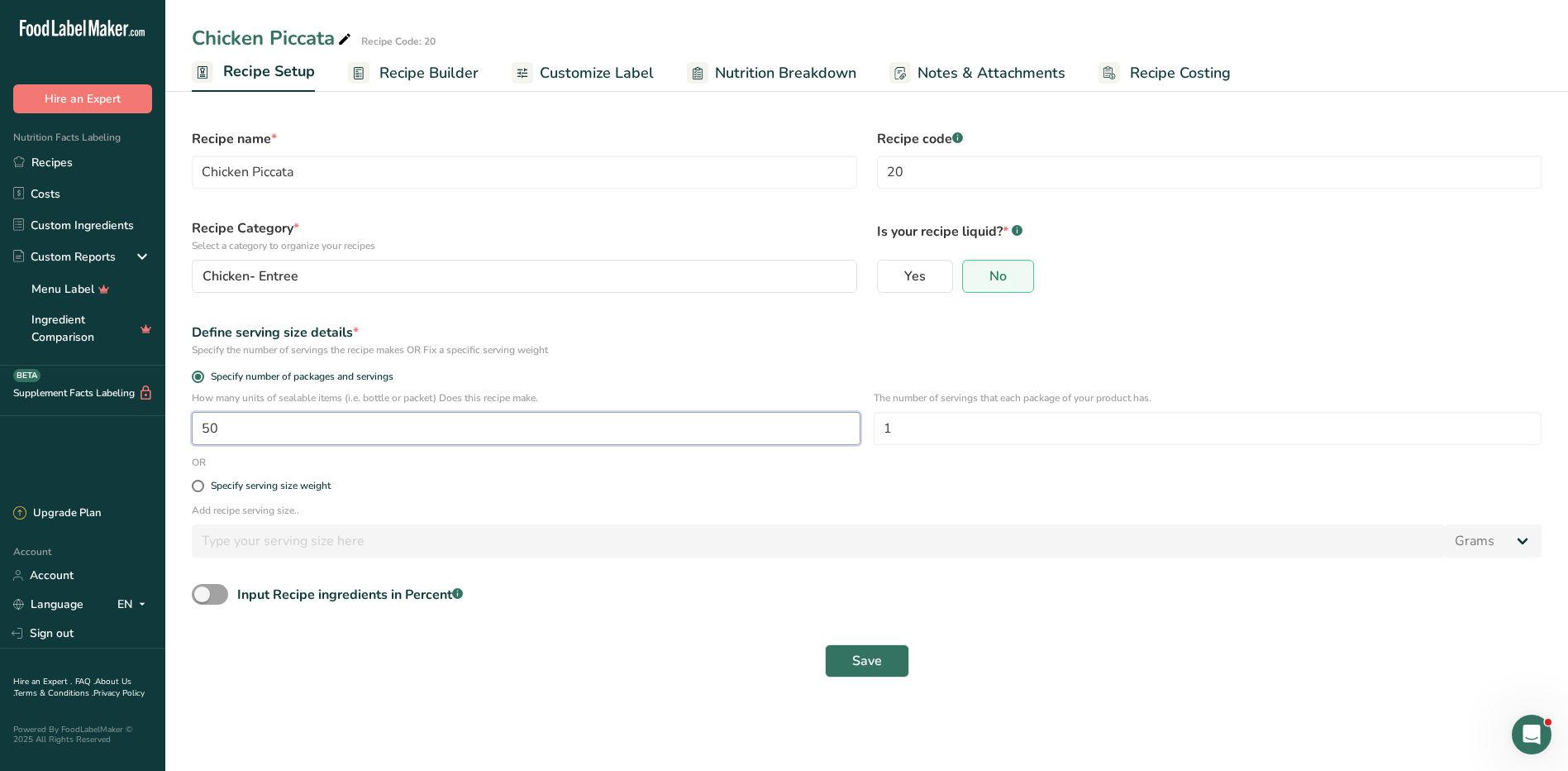
click at [668, 423] on input "50" at bounding box center [526, 428] width 668 height 33
type input "1"
type input "48"
click at [860, 652] on span "Save" at bounding box center [866, 660] width 29 height 20
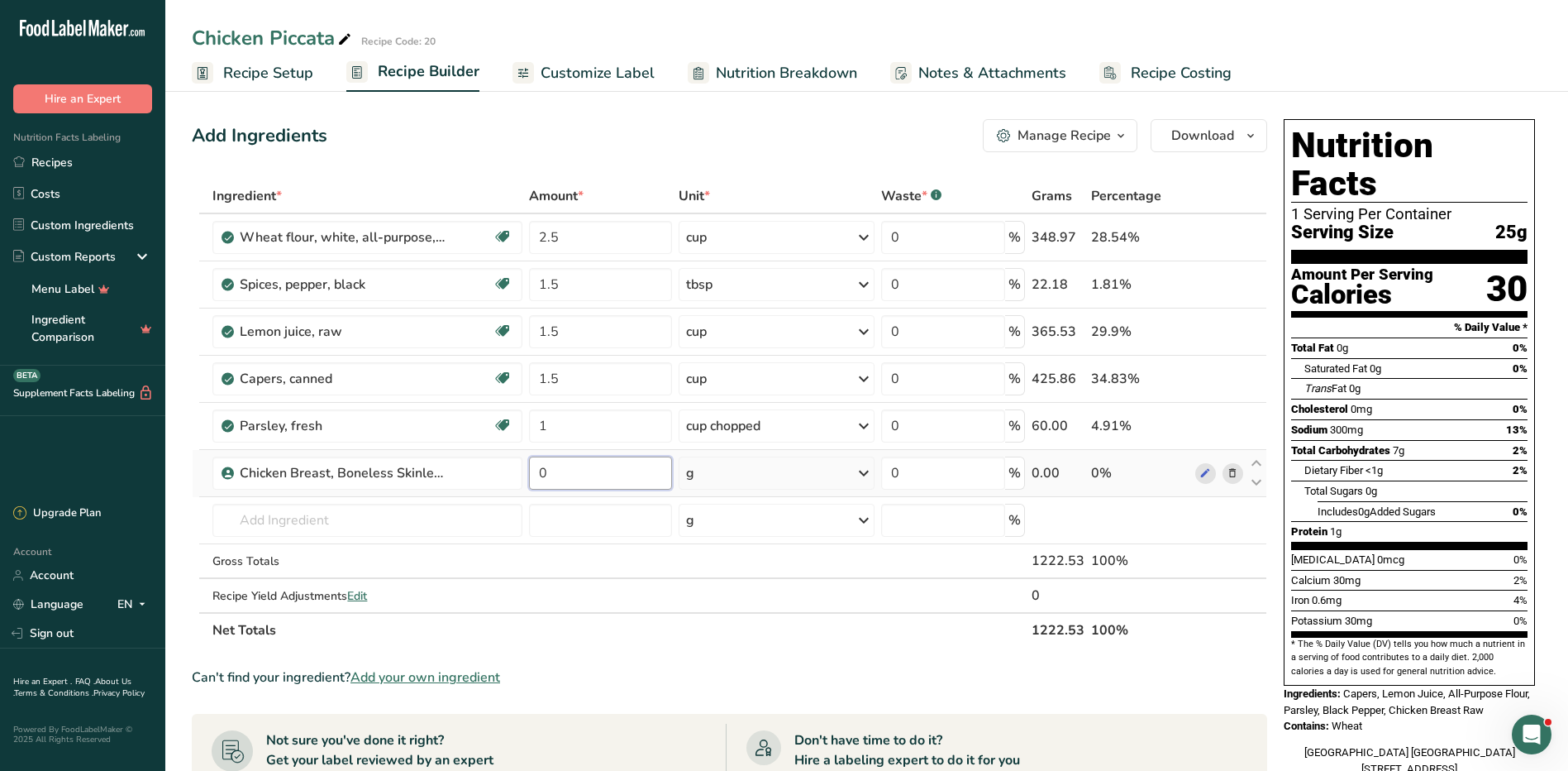
click at [575, 479] on input "0" at bounding box center [600, 473] width 143 height 33
type input "18"
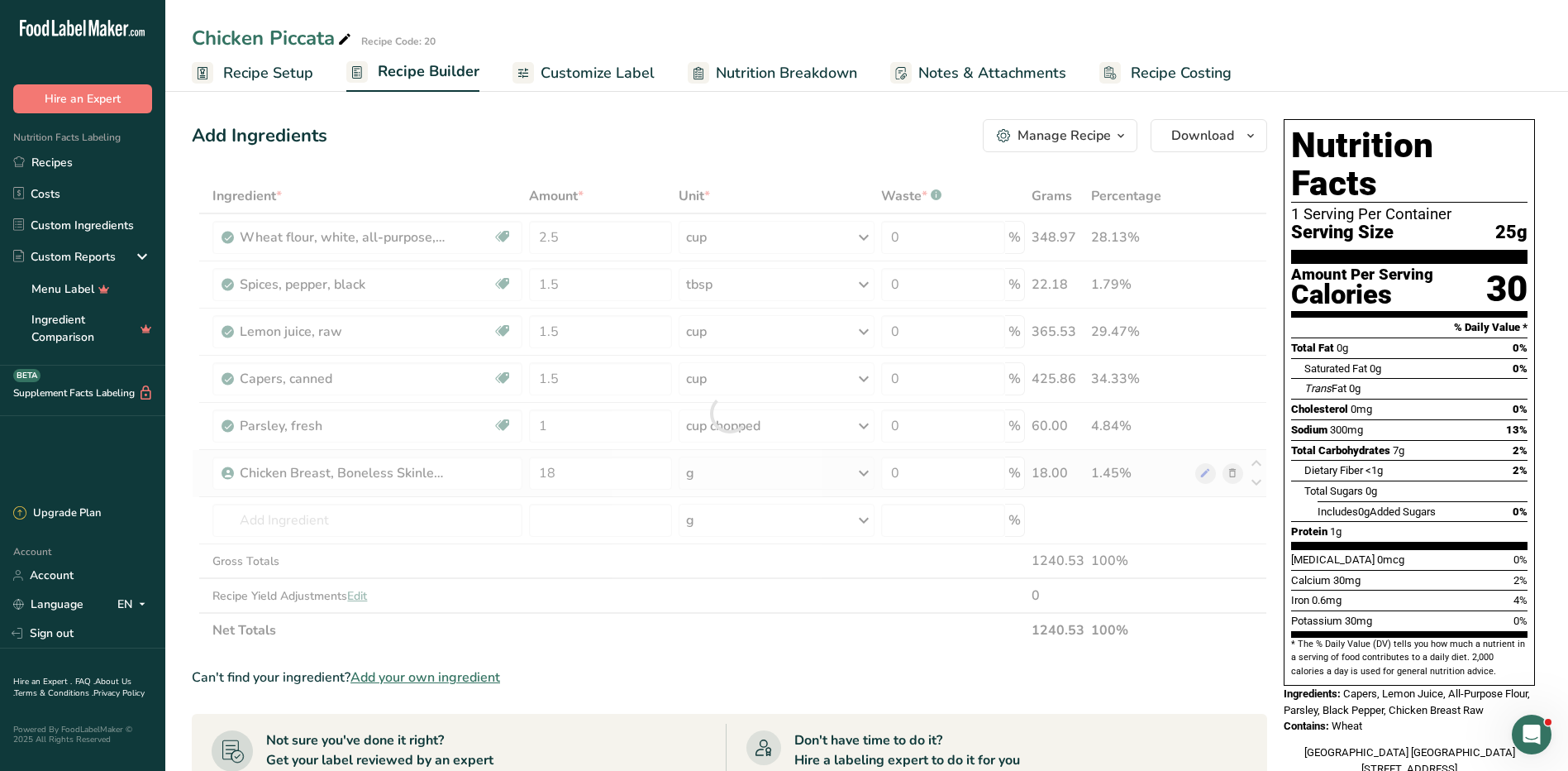
click at [756, 480] on div "Ingredient * Amount * Unit * Waste * .a-a{fill:#347362;}.b-a{fill:#fff;} Grams …" at bounding box center [729, 413] width 1075 height 469
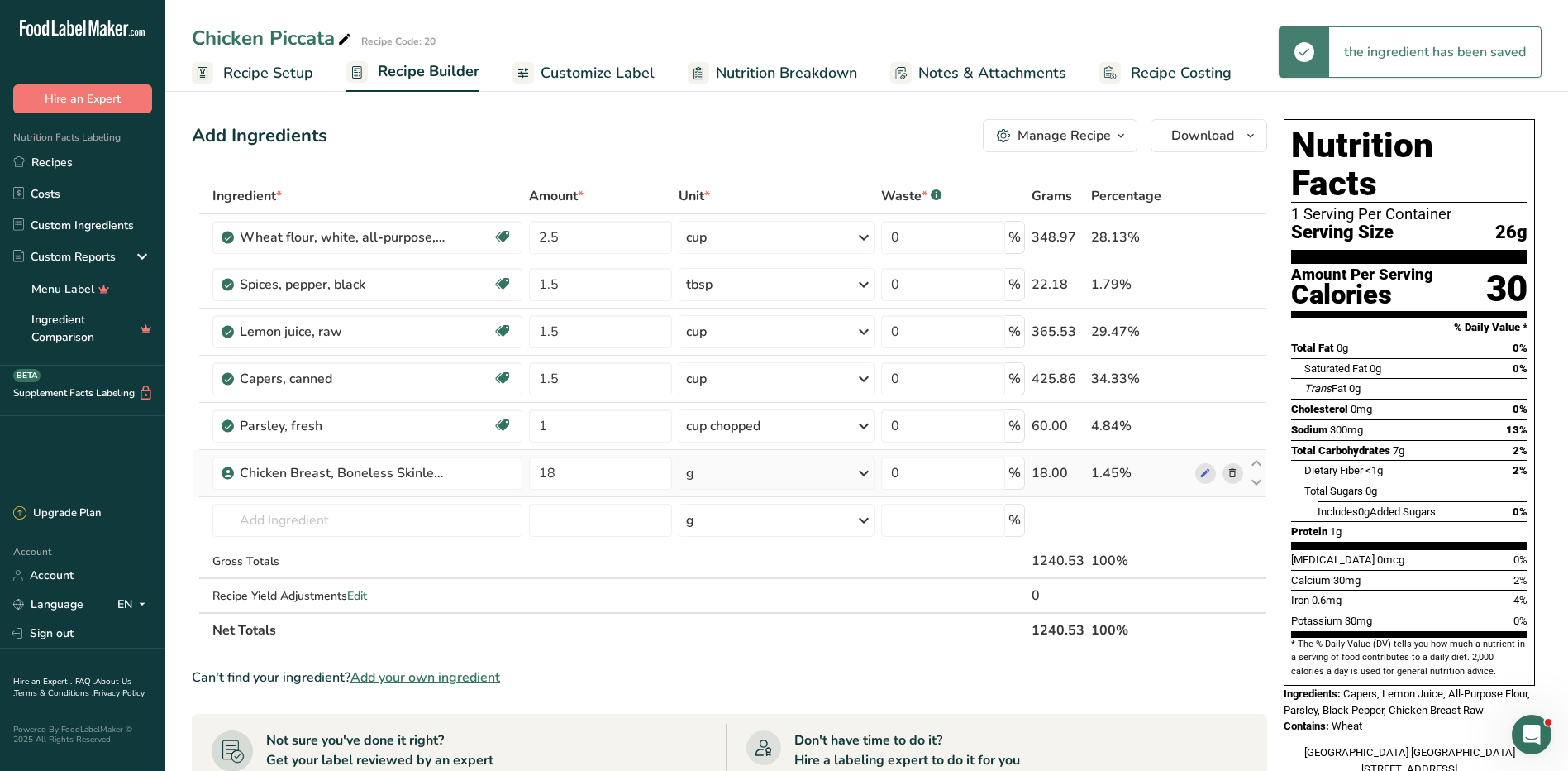
click at [763, 471] on div "g" at bounding box center [776, 473] width 196 height 33
click at [727, 608] on div "See more" at bounding box center [758, 603] width 139 height 18
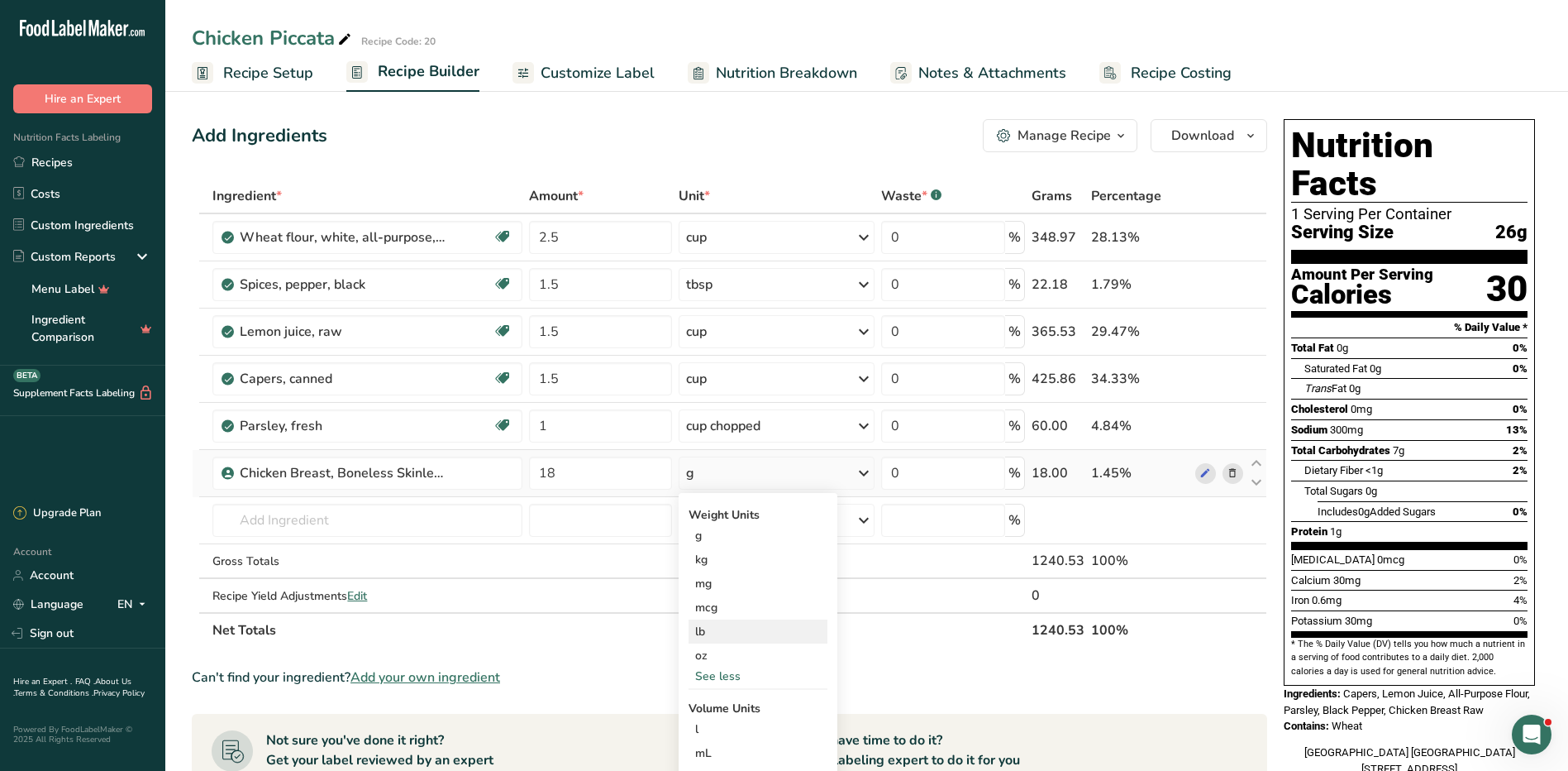
click at [714, 635] on div "lb" at bounding box center [758, 631] width 139 height 24
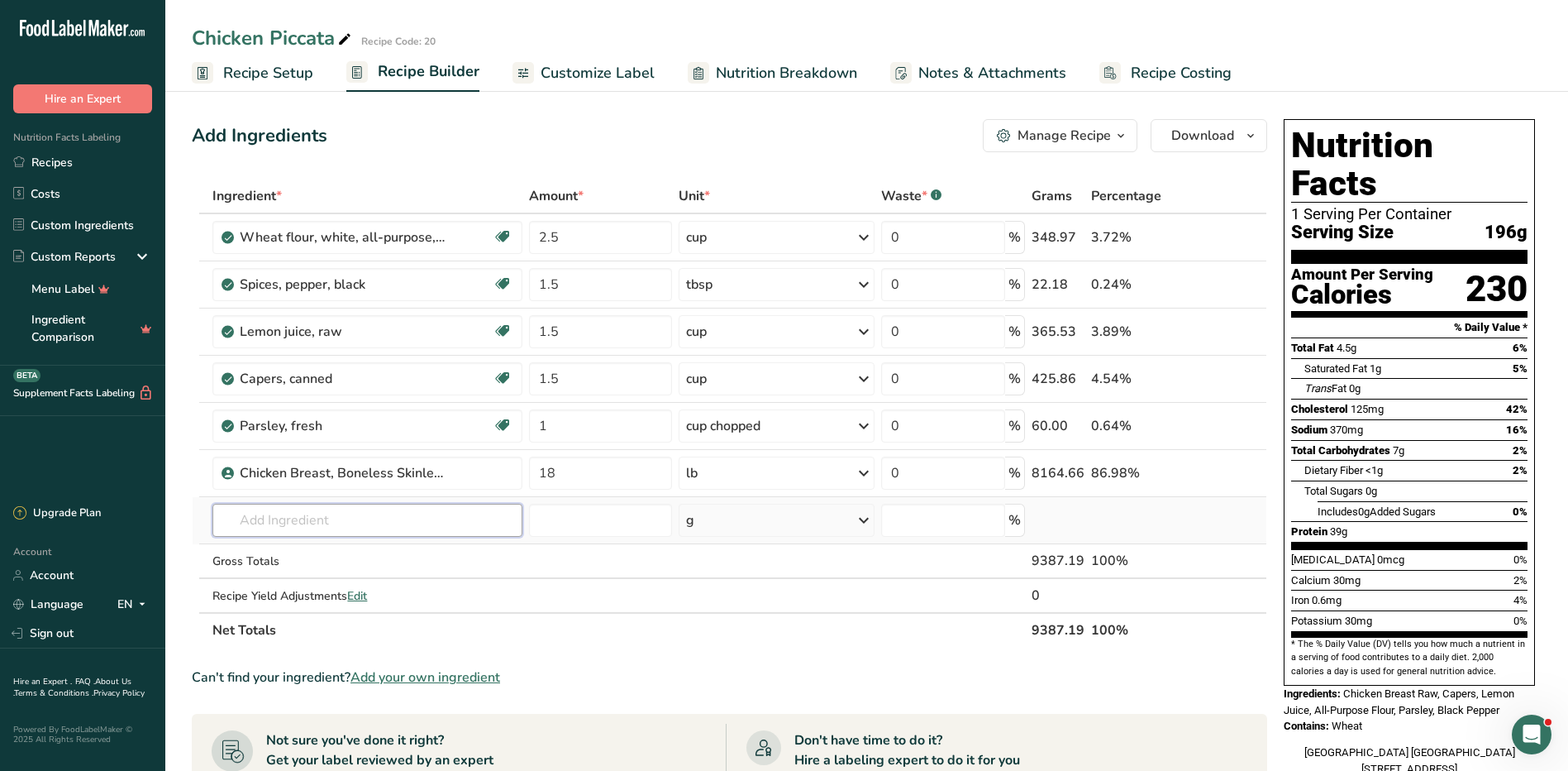
click at [467, 531] on input "text" at bounding box center [367, 520] width 310 height 33
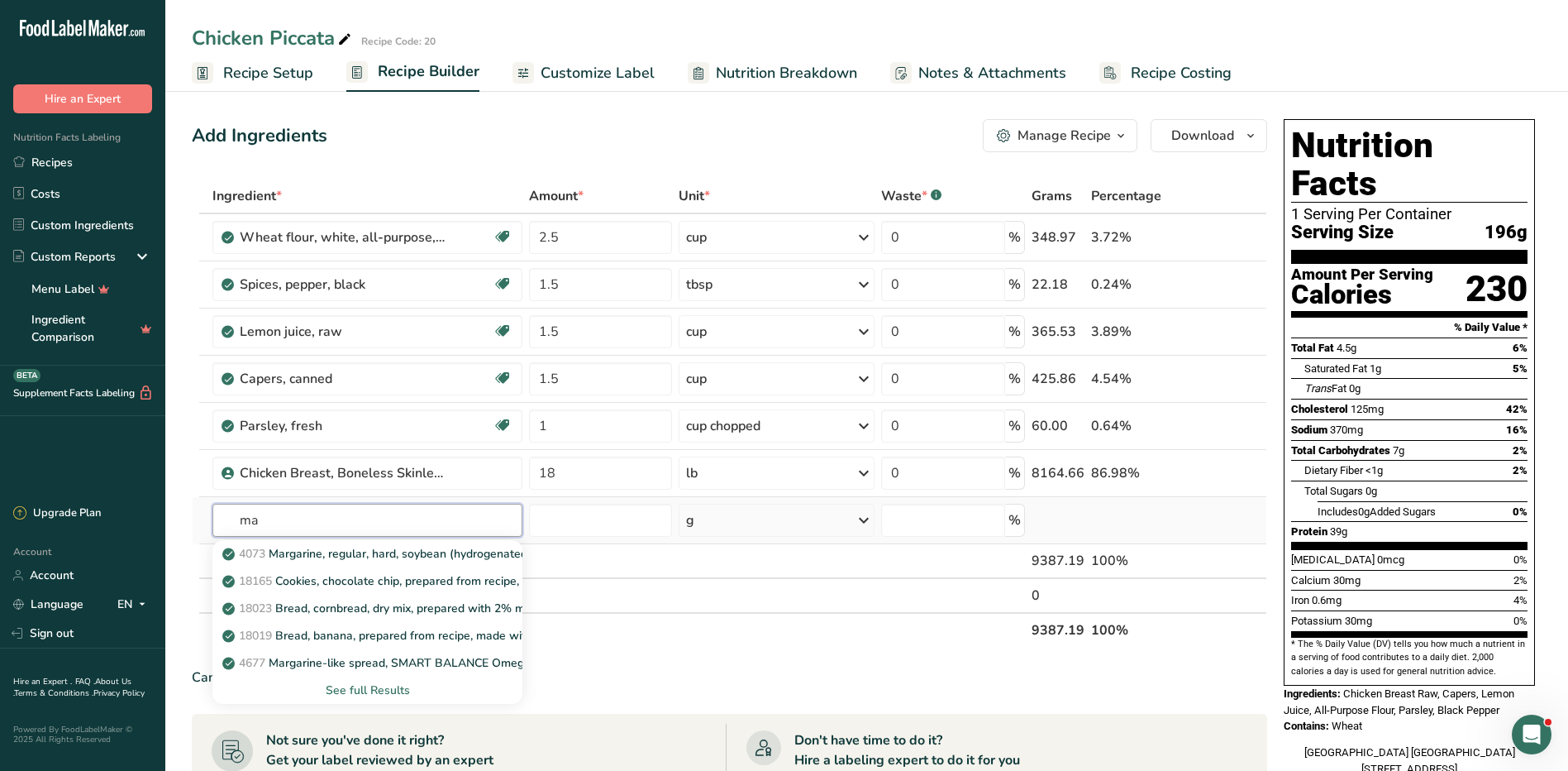
type input "m"
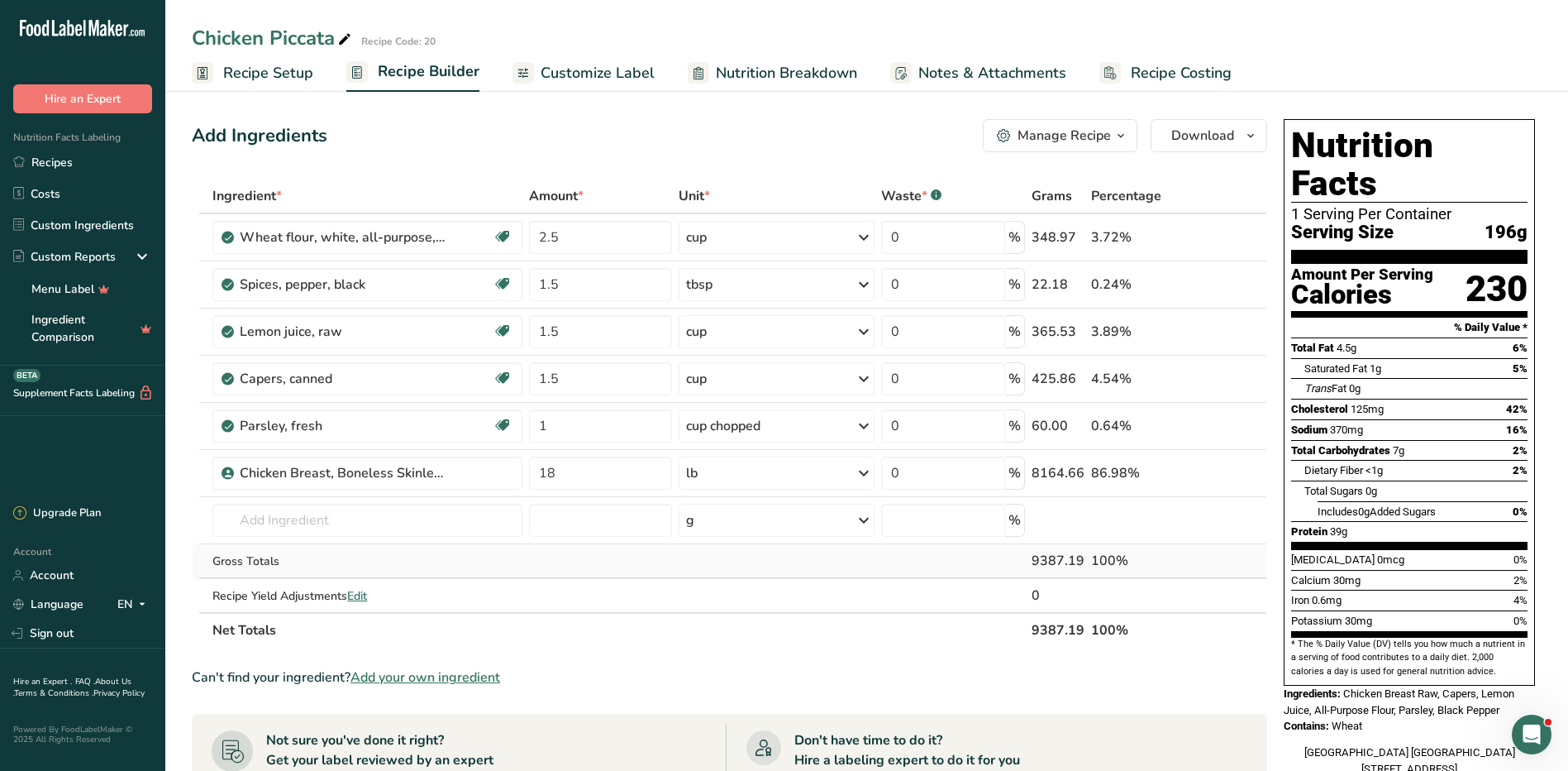
click at [870, 563] on td at bounding box center [776, 562] width 203 height 35
click at [56, 161] on link "Recipes" at bounding box center [83, 162] width 166 height 31
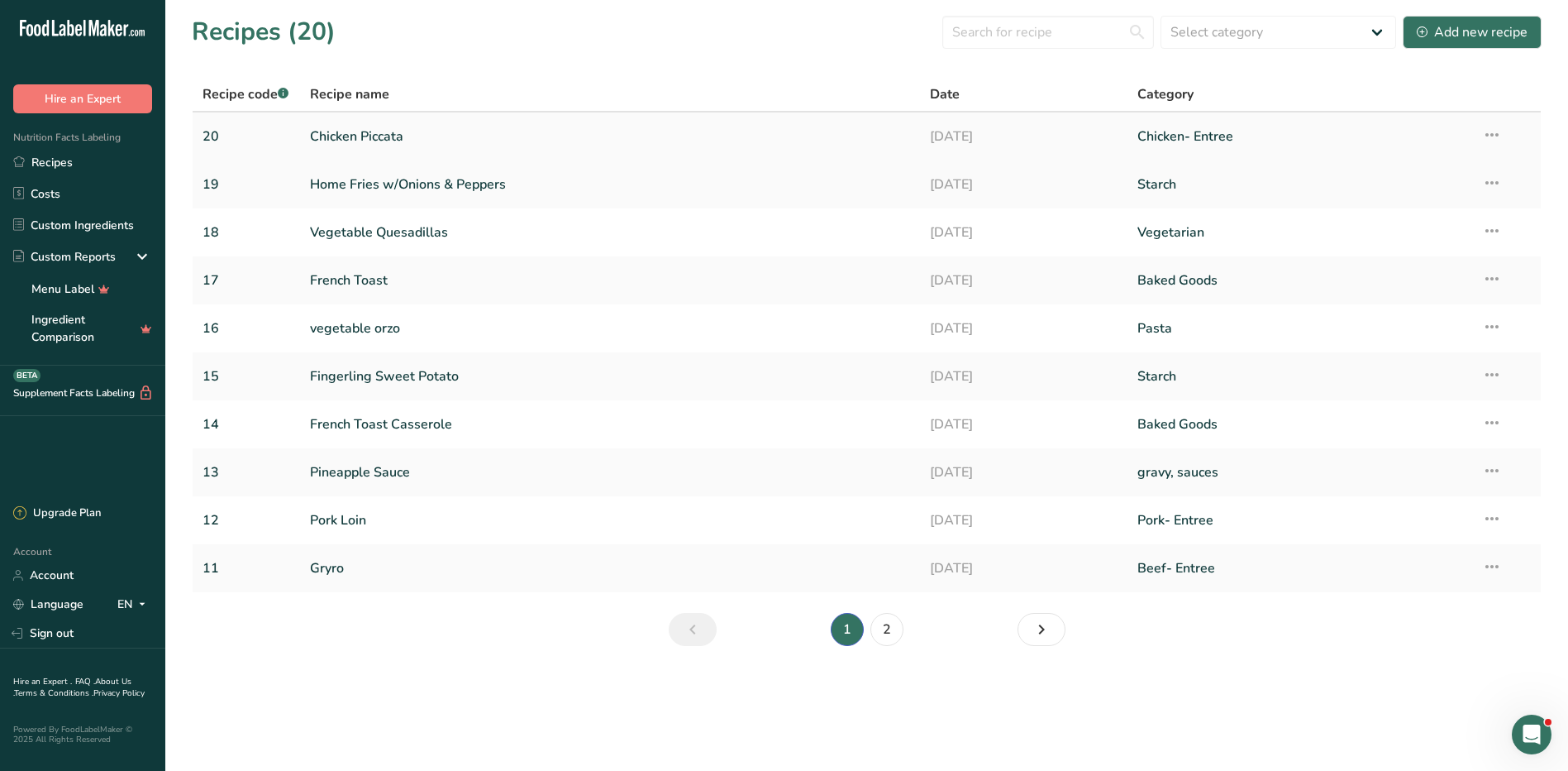
click at [356, 134] on link "Chicken Piccata" at bounding box center [610, 136] width 601 height 35
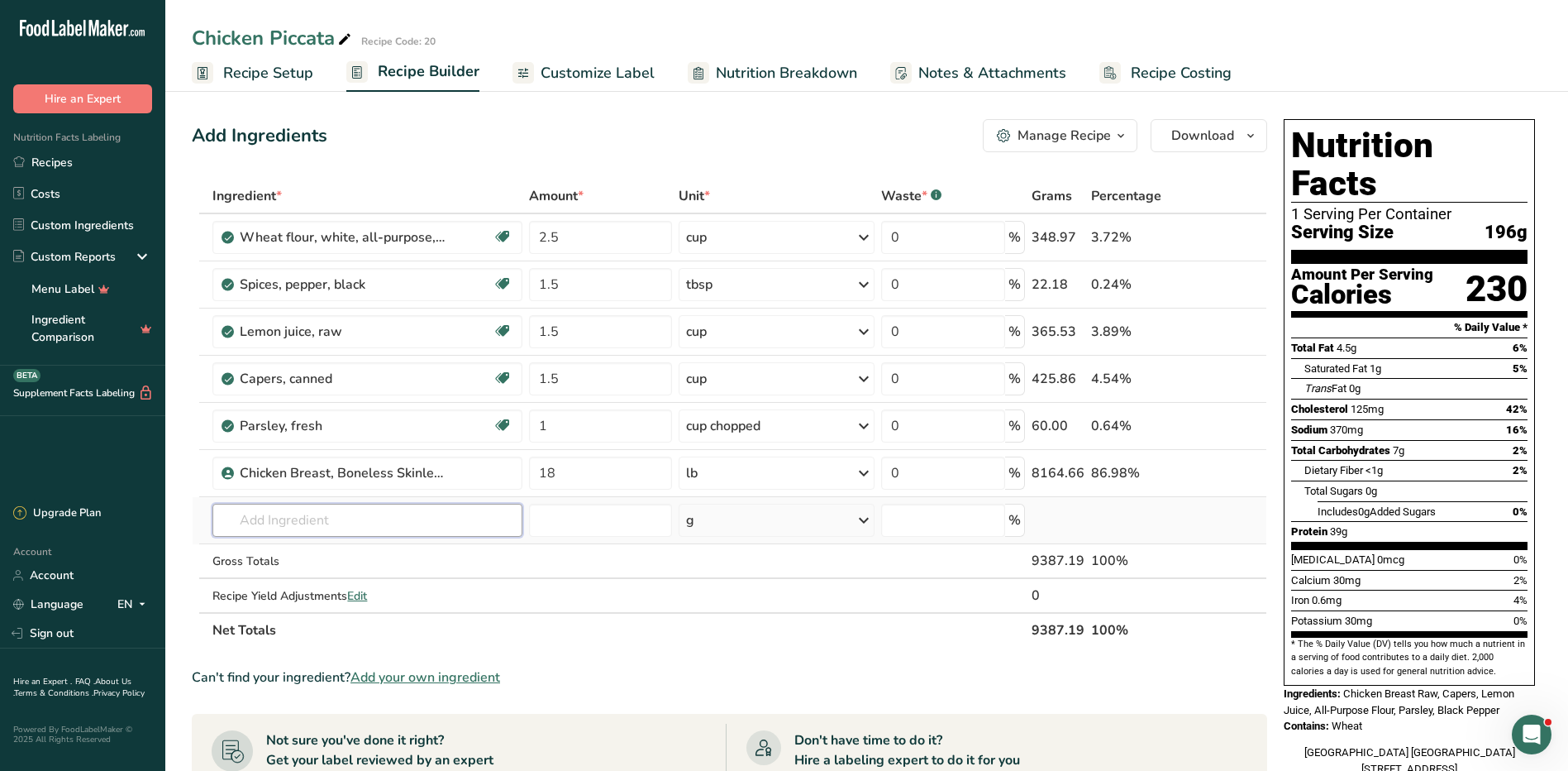
click at [420, 521] on input "text" at bounding box center [367, 520] width 310 height 33
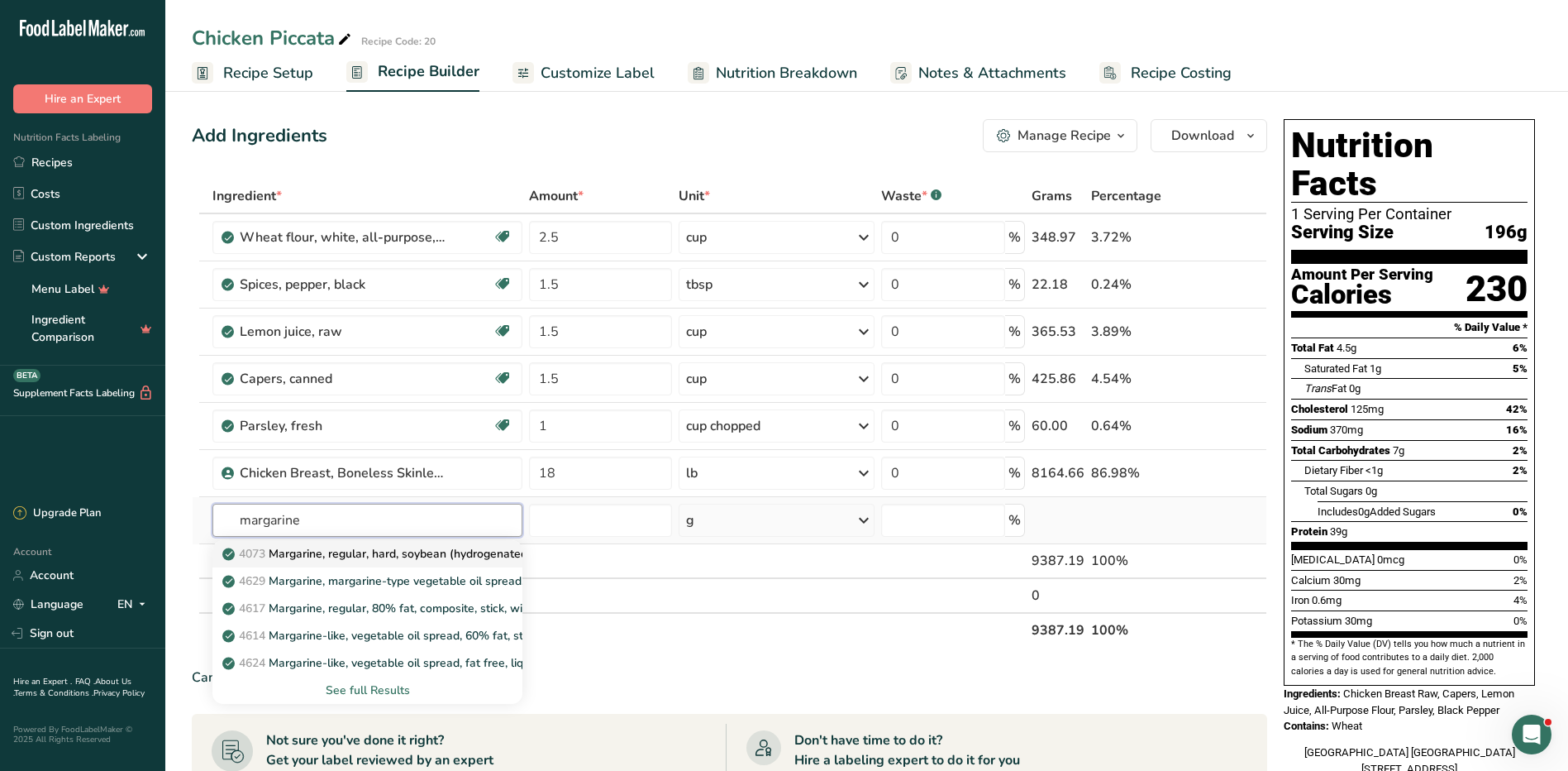
type input "margarine"
click at [447, 543] on link "4073 Margarine, regular, hard, soybean (hydrogenated)" at bounding box center [367, 554] width 310 height 28
type input "Margarine, regular, hard, soybean (hydrogenated)"
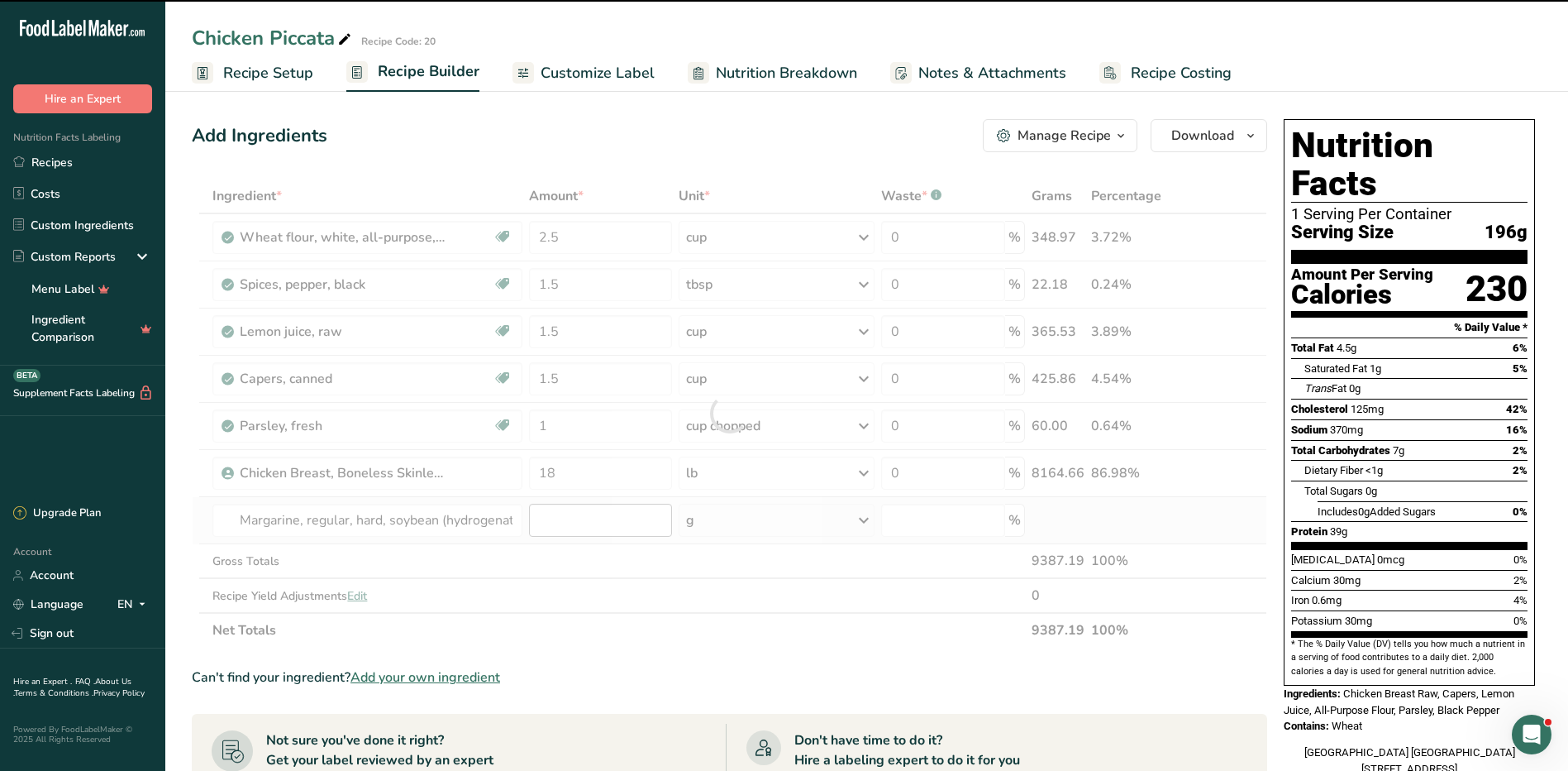
type input "0"
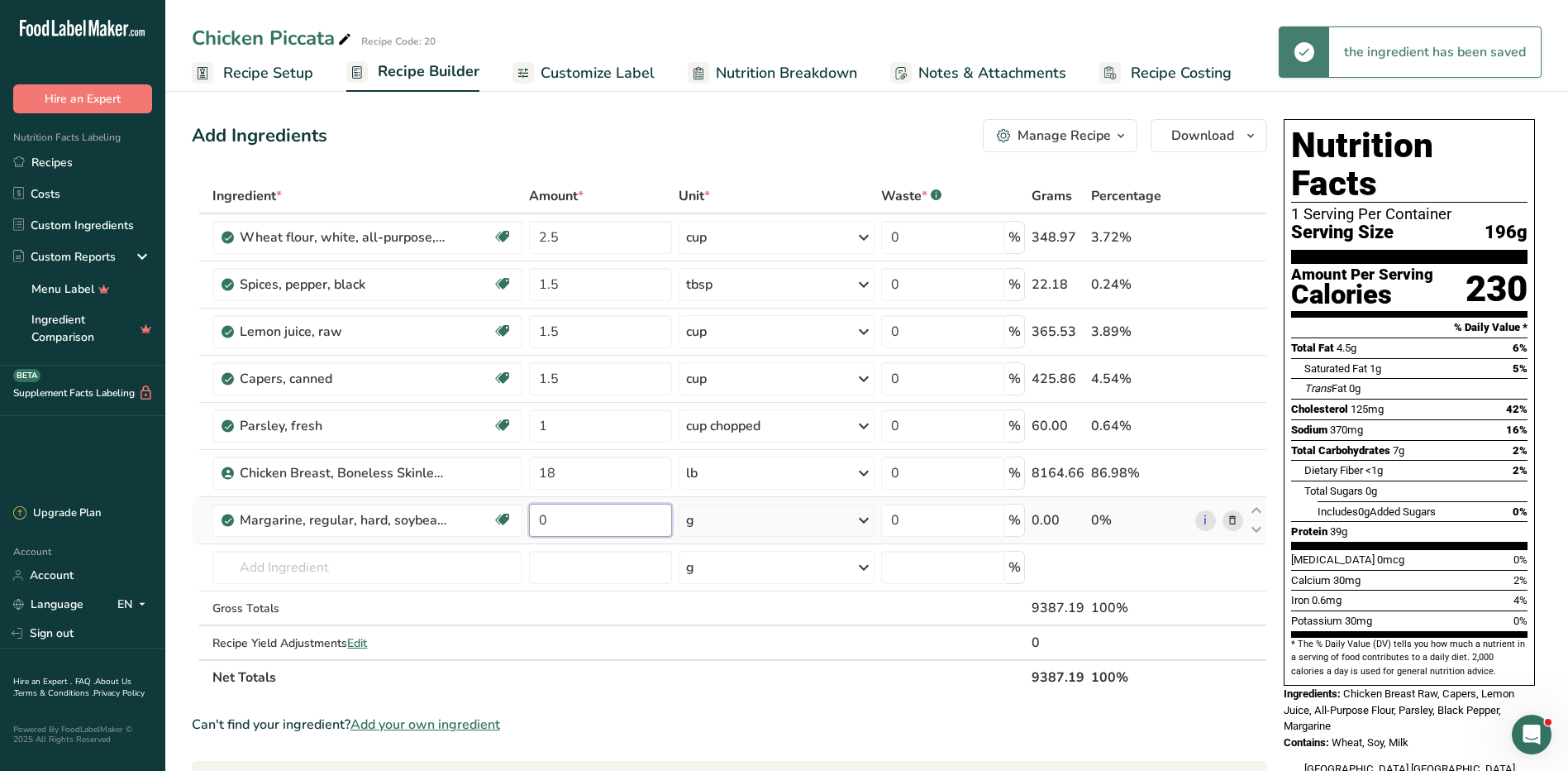
click at [607, 513] on input "0" at bounding box center [600, 520] width 143 height 33
type input "0"
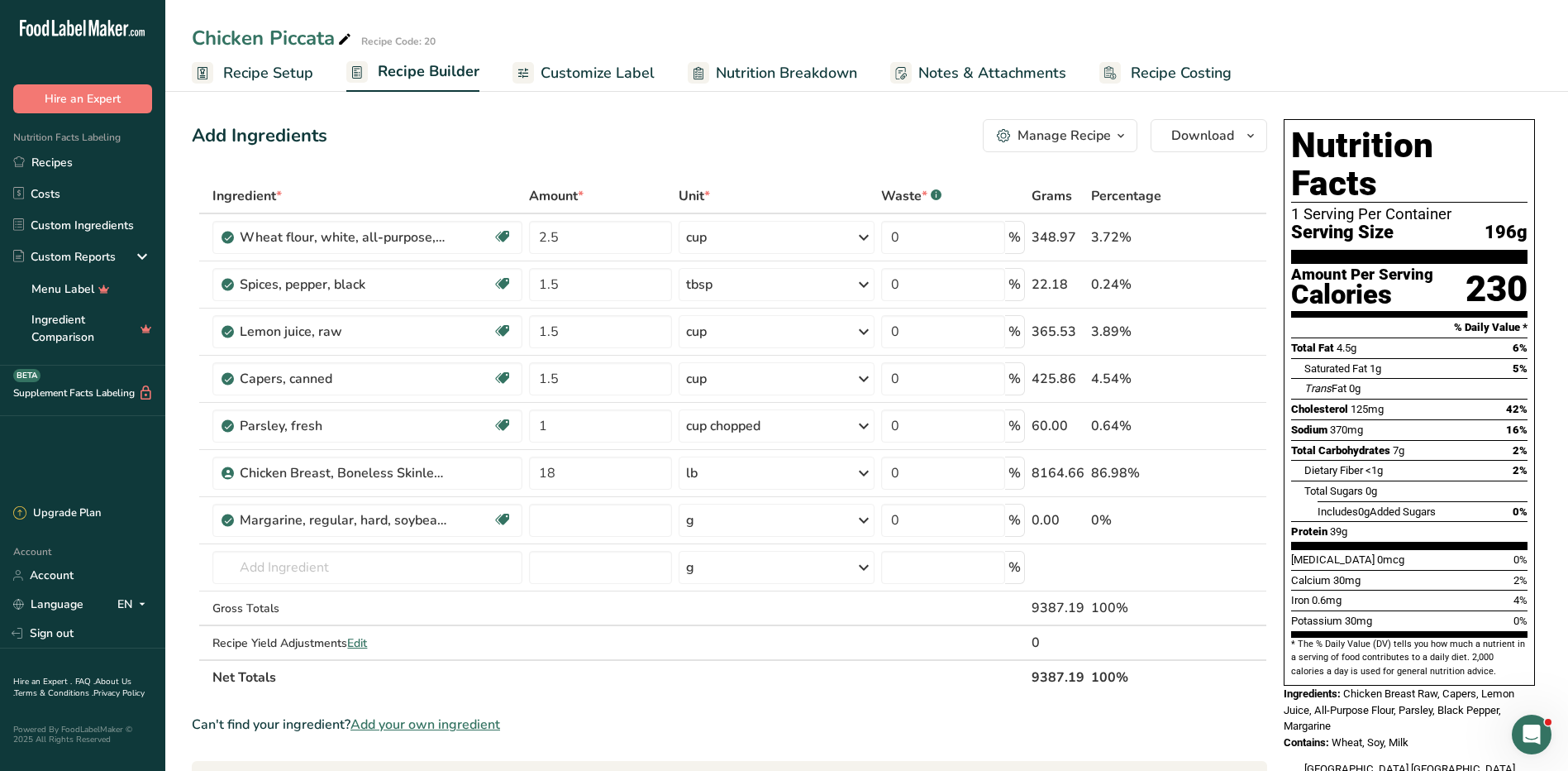
type input "0"
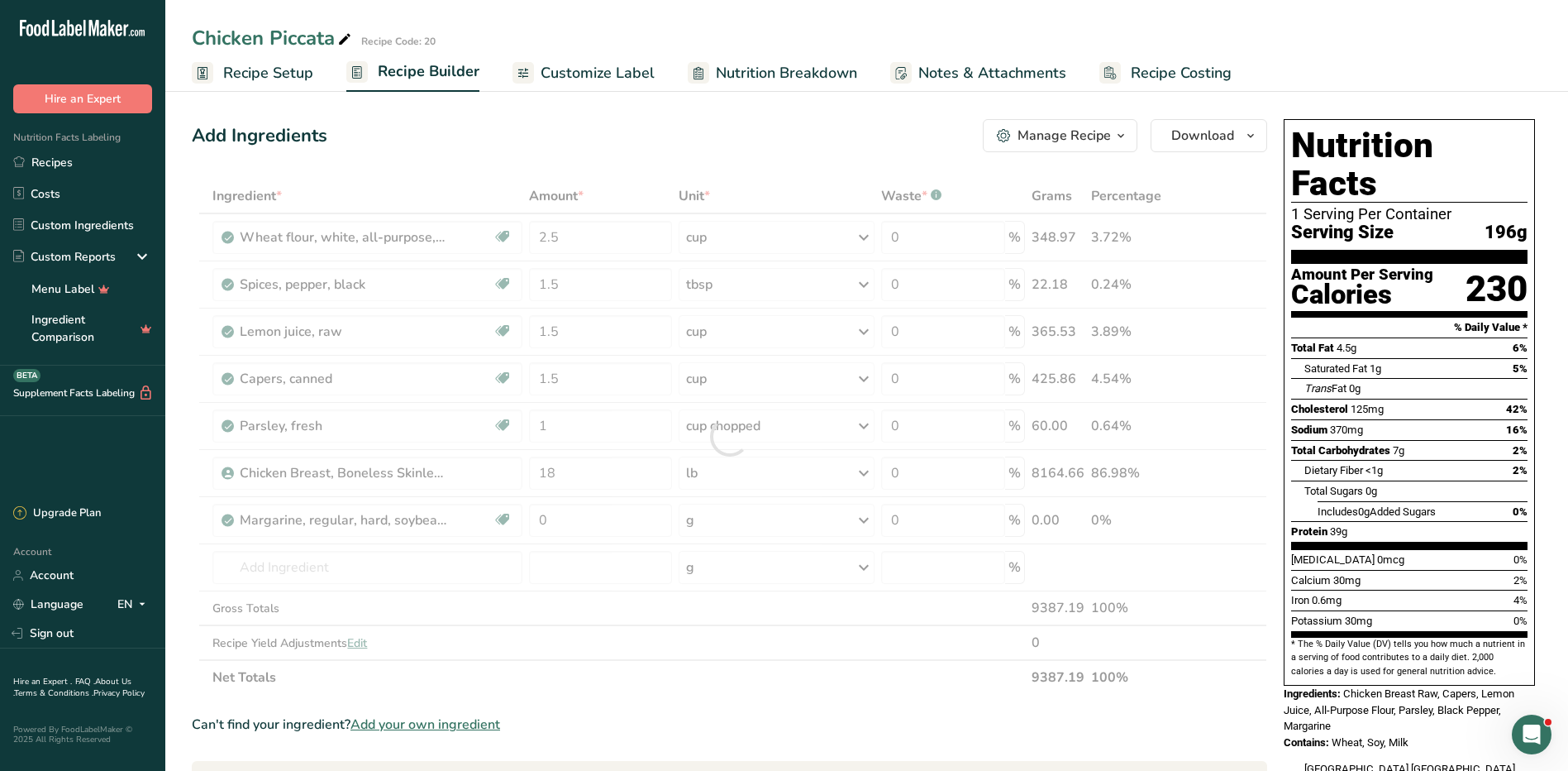
click at [289, 71] on span "Recipe Setup" at bounding box center [268, 73] width 90 height 22
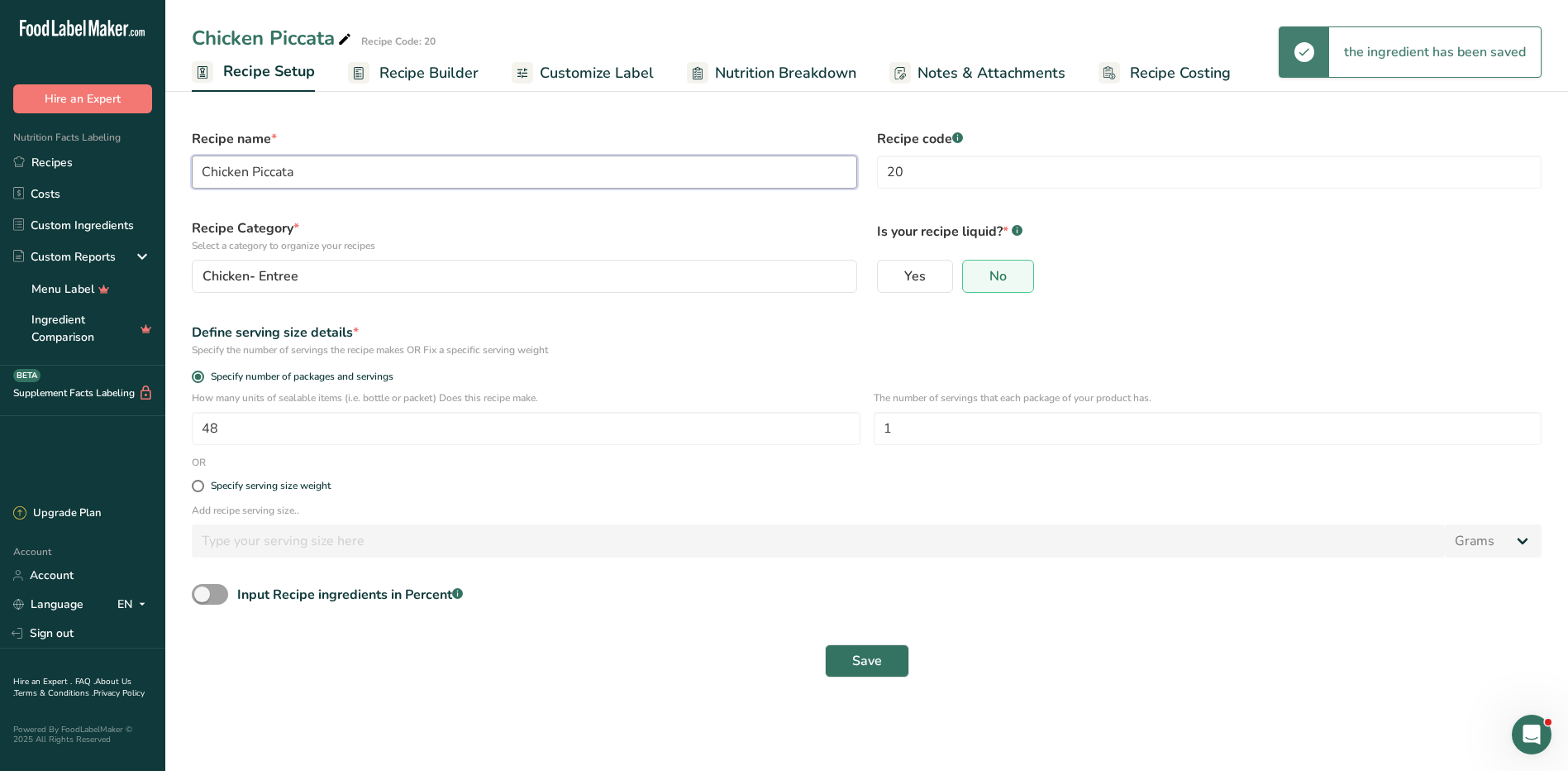
click at [341, 169] on input "Chicken Piccata" at bounding box center [524, 172] width 666 height 33
type input "Chicken Piccata w/ Gravy"
click at [879, 667] on span "Save" at bounding box center [866, 660] width 29 height 20
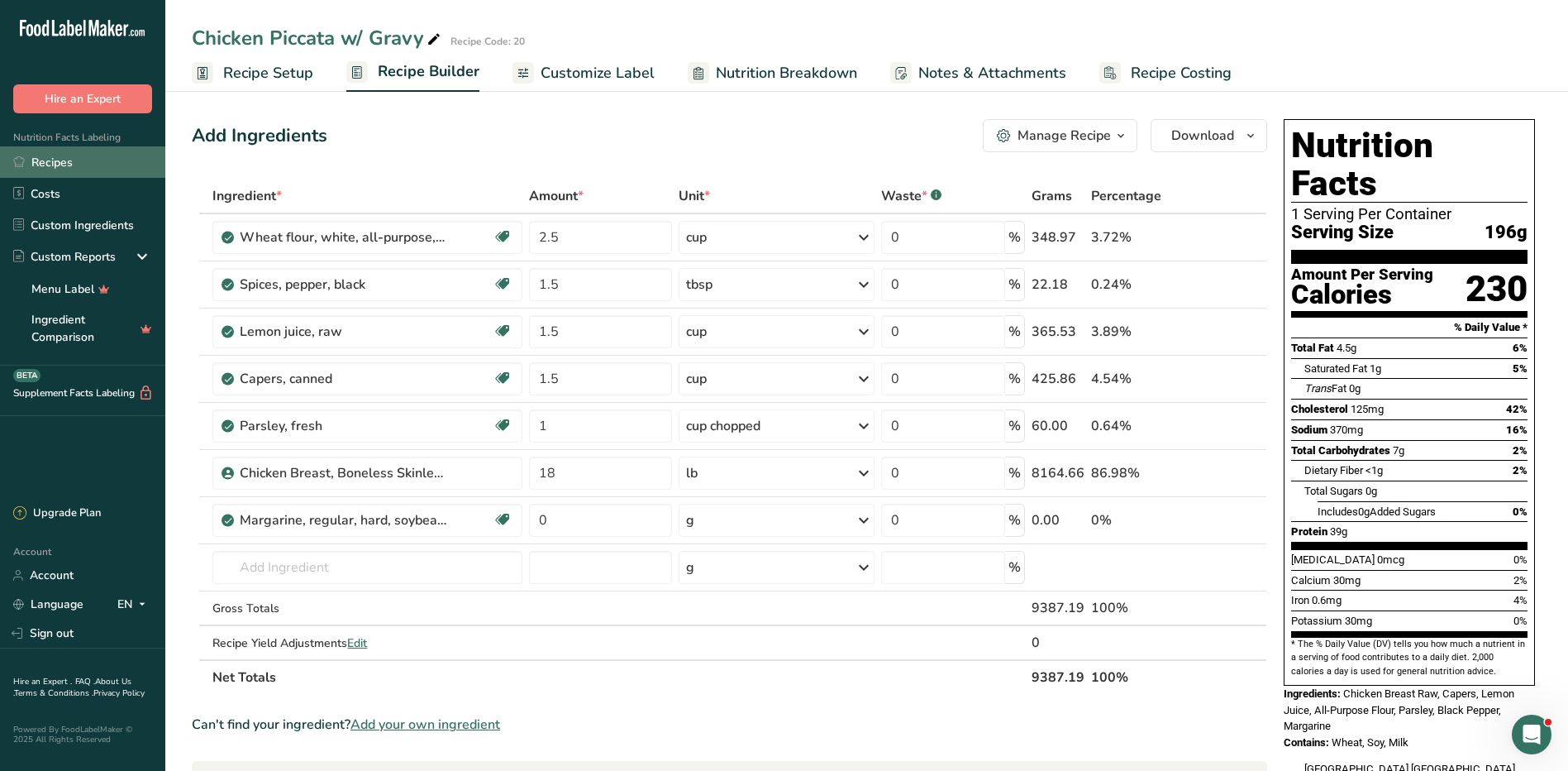
click at [77, 158] on link "Recipes" at bounding box center [83, 162] width 166 height 31
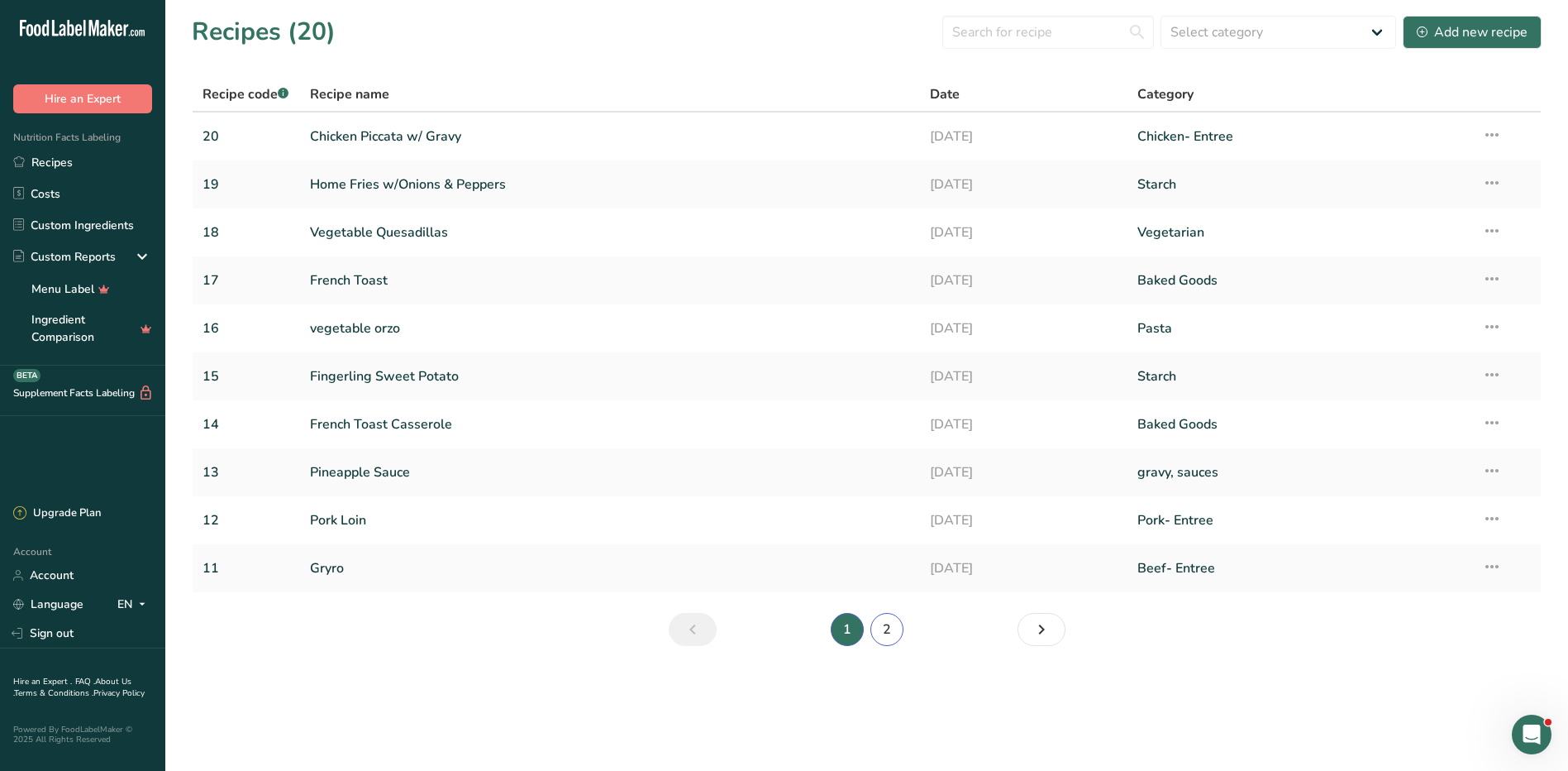
click at [891, 623] on link "2" at bounding box center [887, 629] width 33 height 33
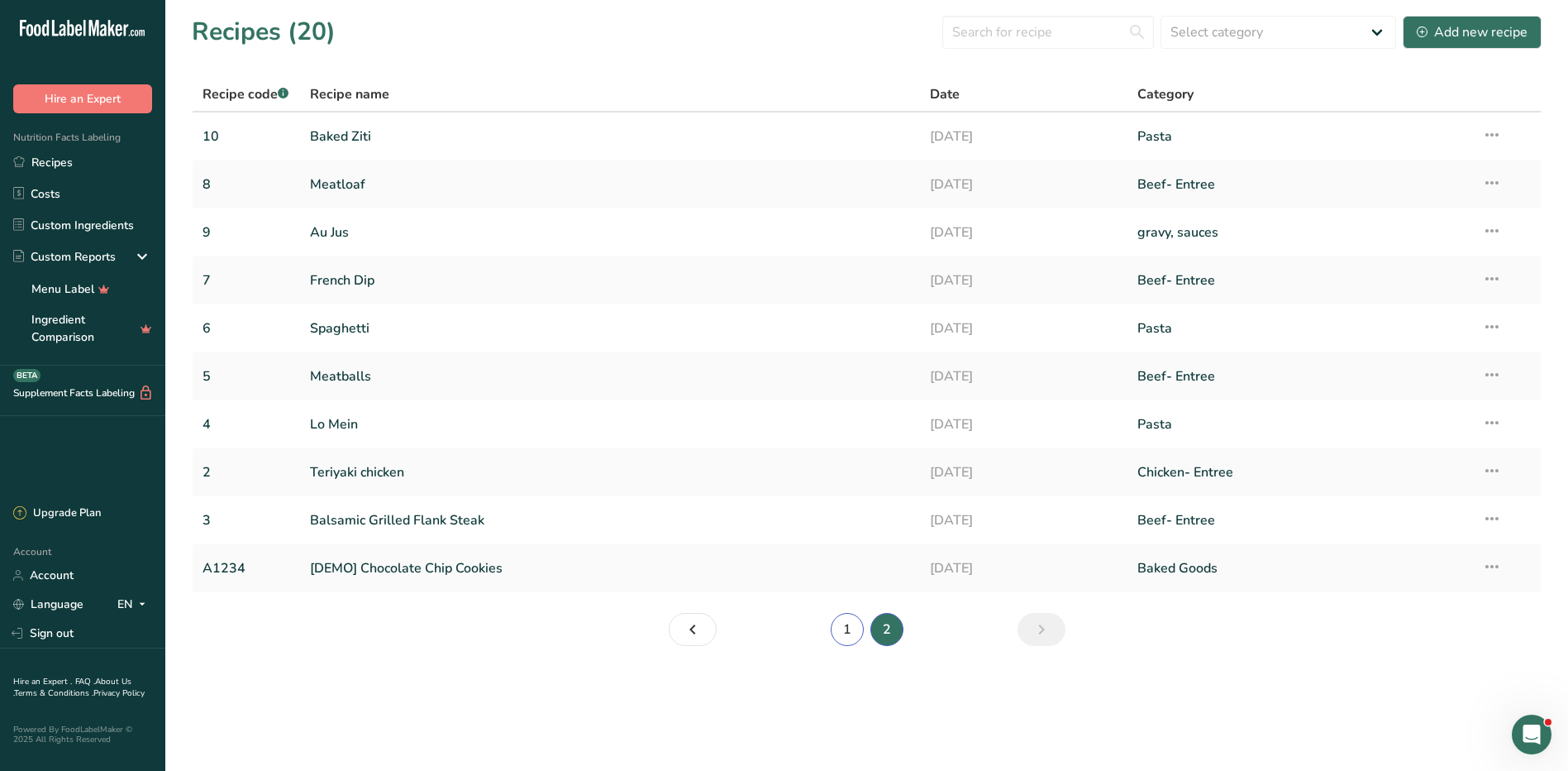
click at [847, 632] on link "1" at bounding box center [847, 629] width 33 height 33
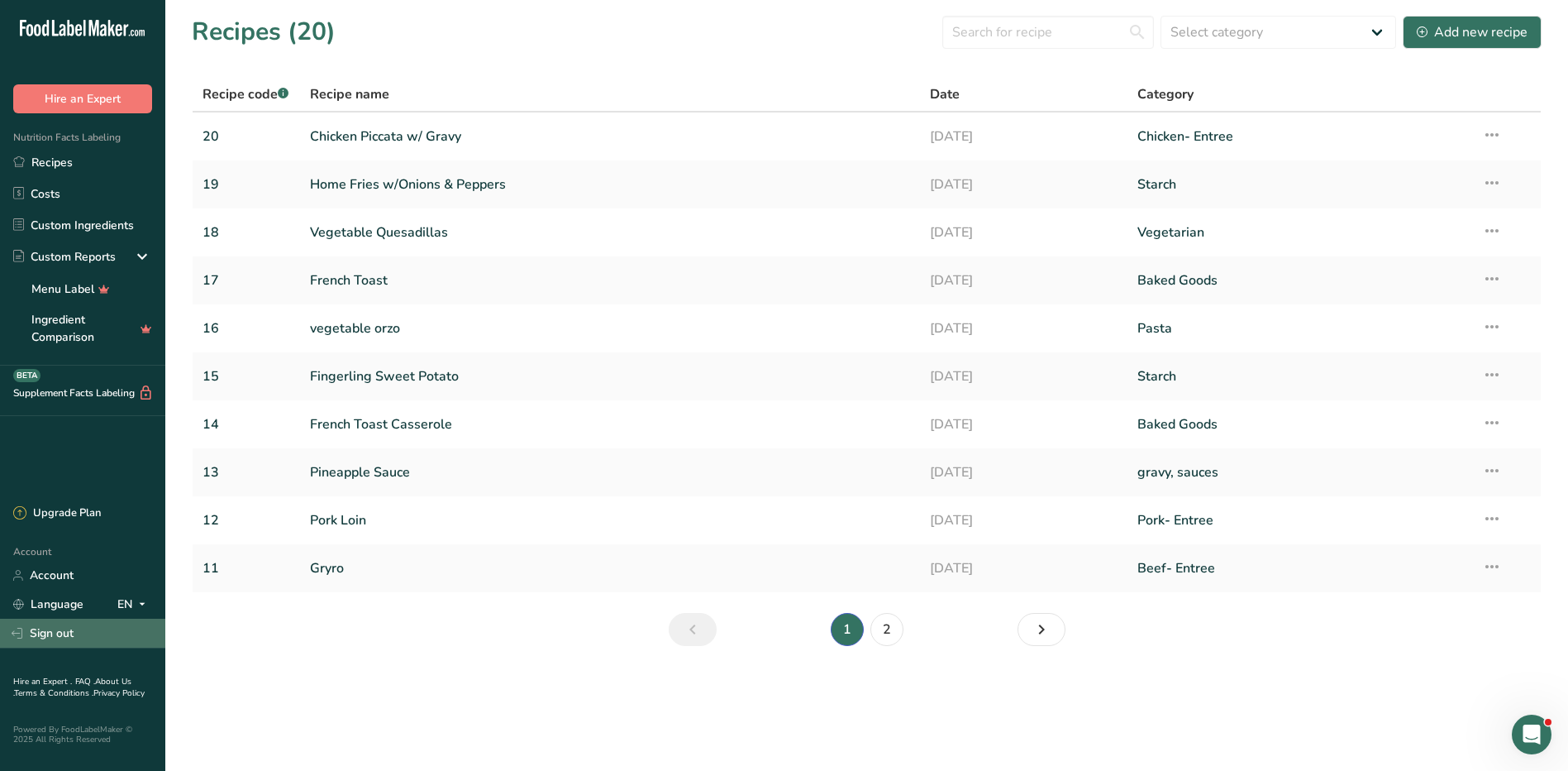
click at [52, 634] on link "Sign out" at bounding box center [83, 632] width 166 height 29
